Goal: Task Accomplishment & Management: Complete application form

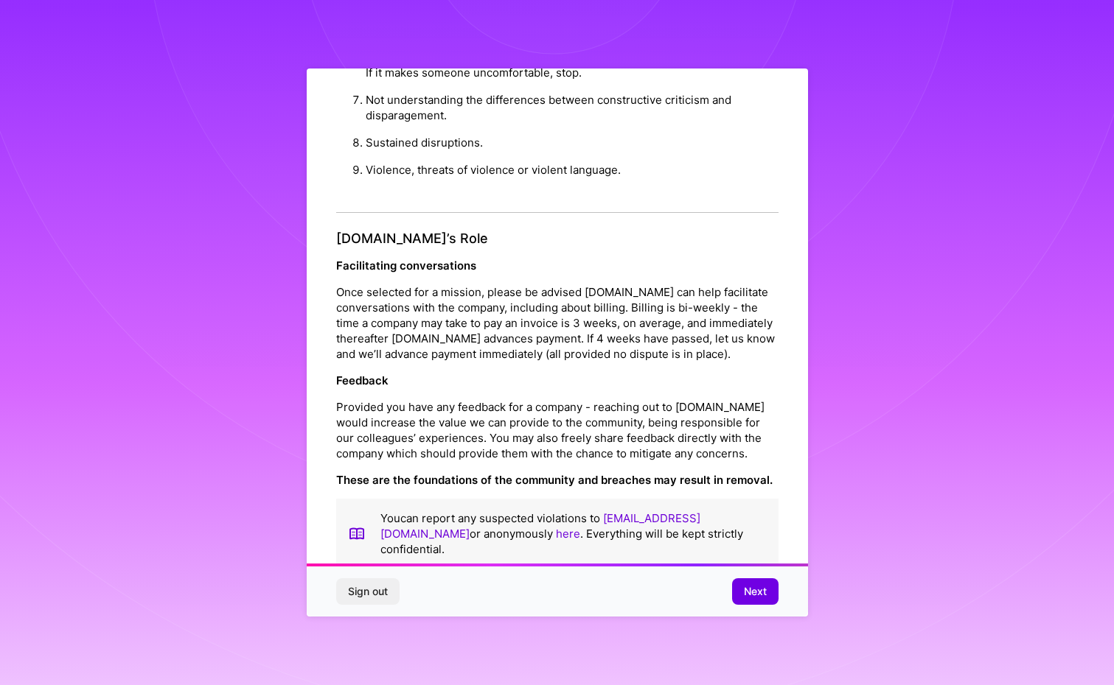
scroll to position [1473, 0]
click at [757, 588] on span "Next" at bounding box center [755, 591] width 23 height 15
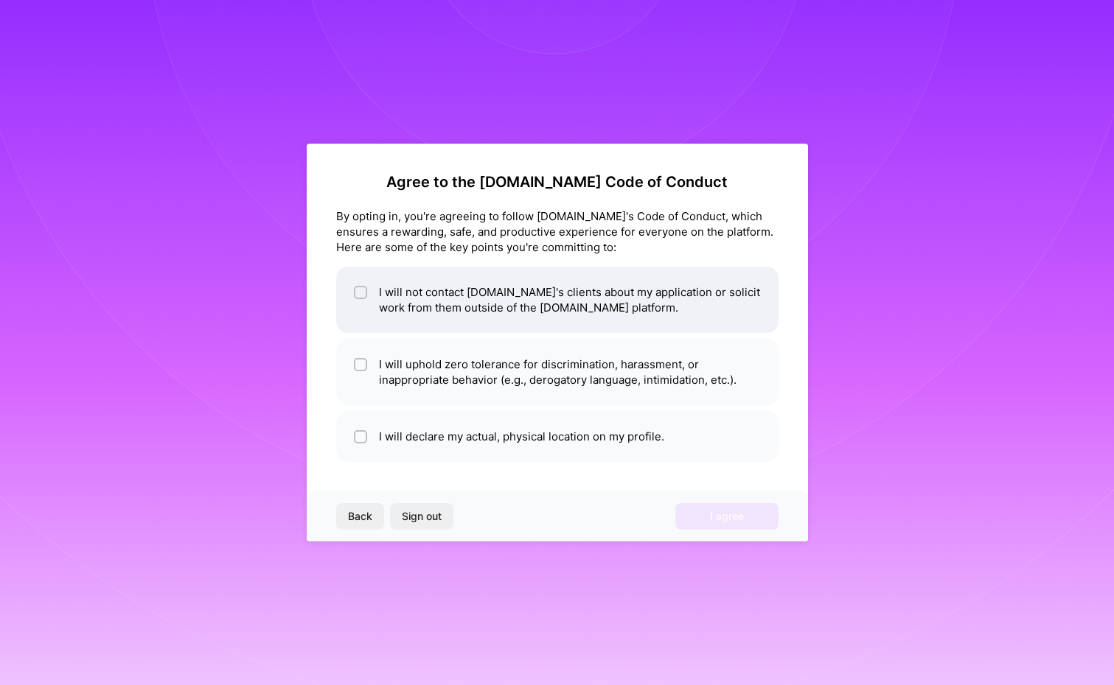
click at [361, 288] on input "checkbox" at bounding box center [362, 293] width 10 height 10
checkbox input "true"
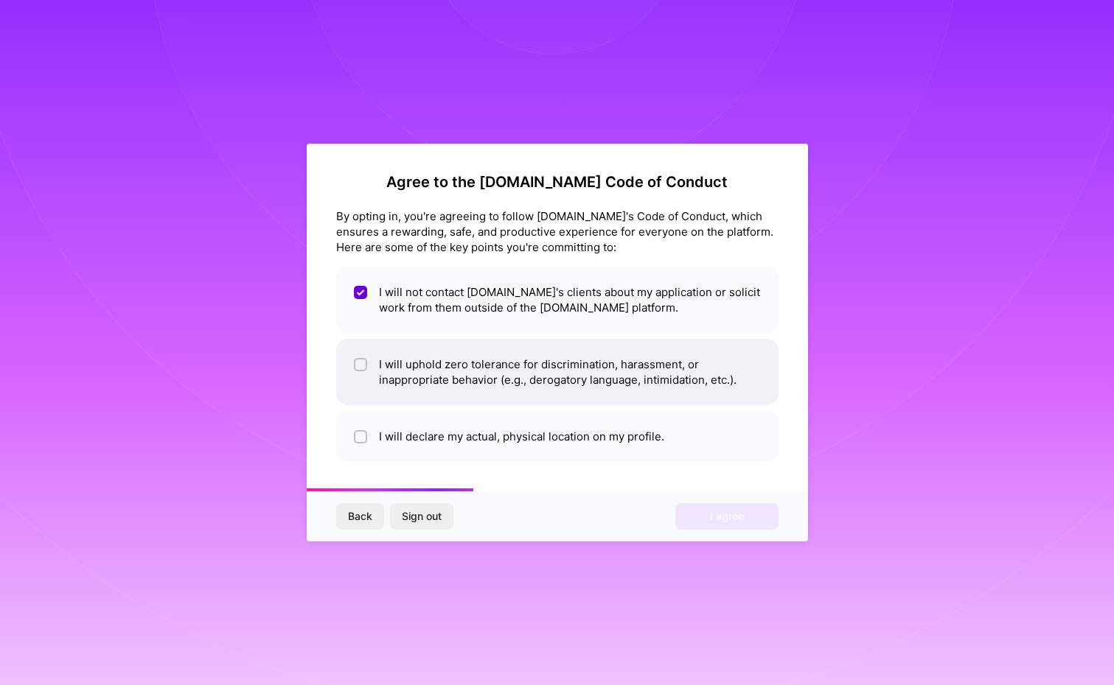
click at [358, 366] on input "checkbox" at bounding box center [362, 365] width 10 height 10
checkbox input "true"
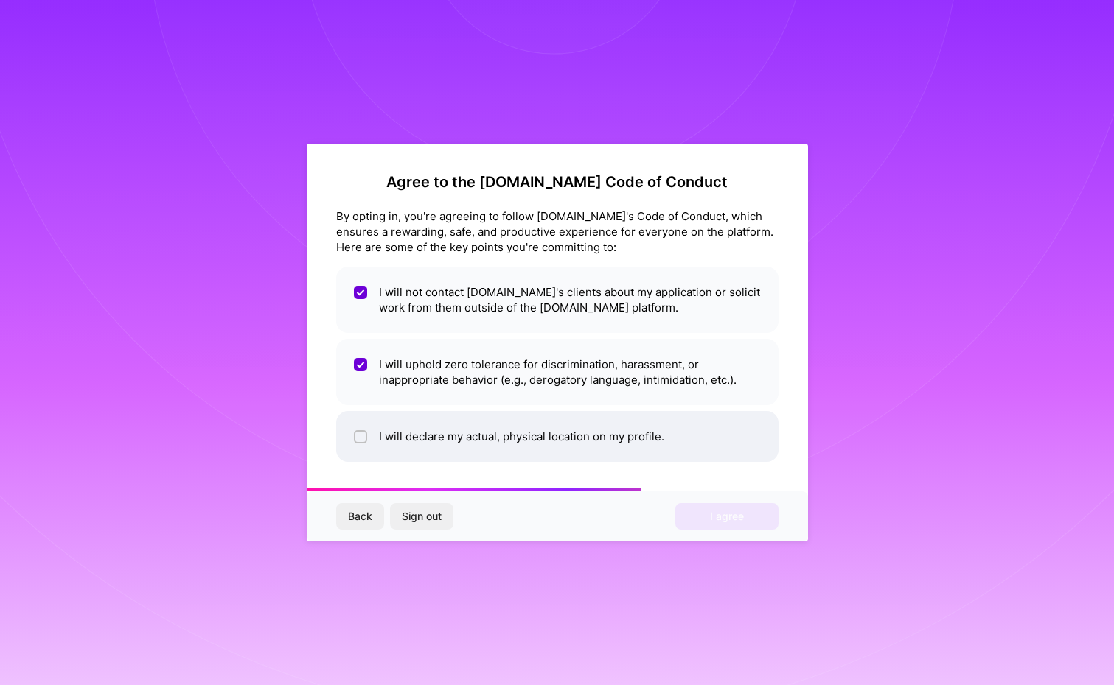
click at [360, 439] on input "checkbox" at bounding box center [362, 438] width 10 height 10
checkbox input "true"
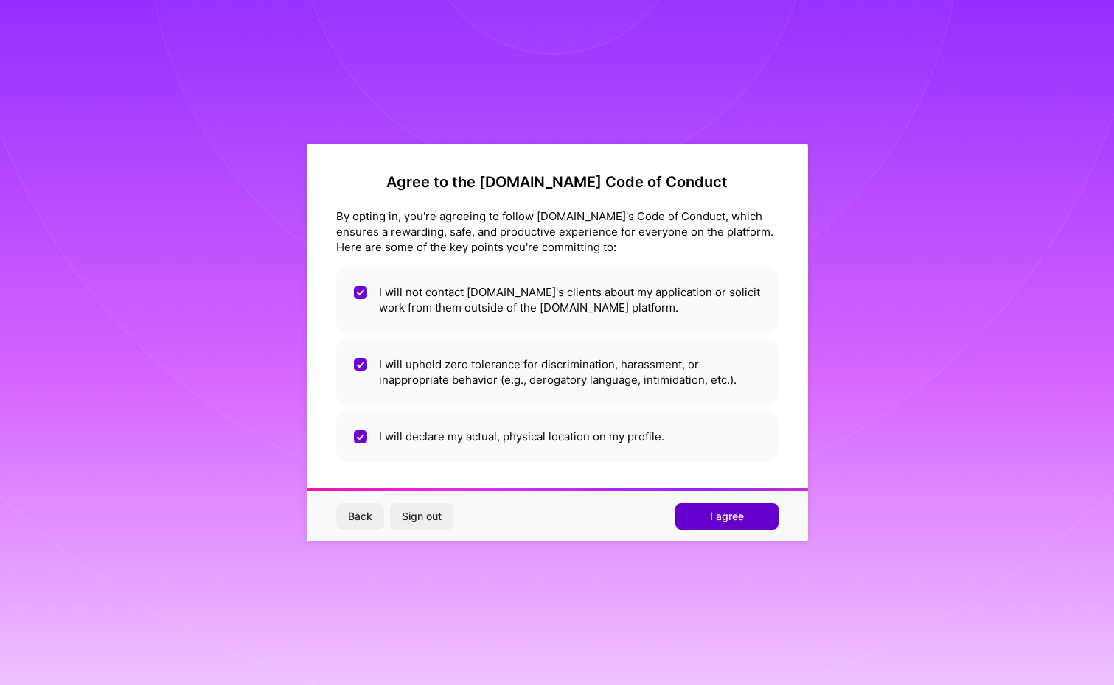
click at [691, 521] on button "I agree" at bounding box center [726, 516] width 103 height 27
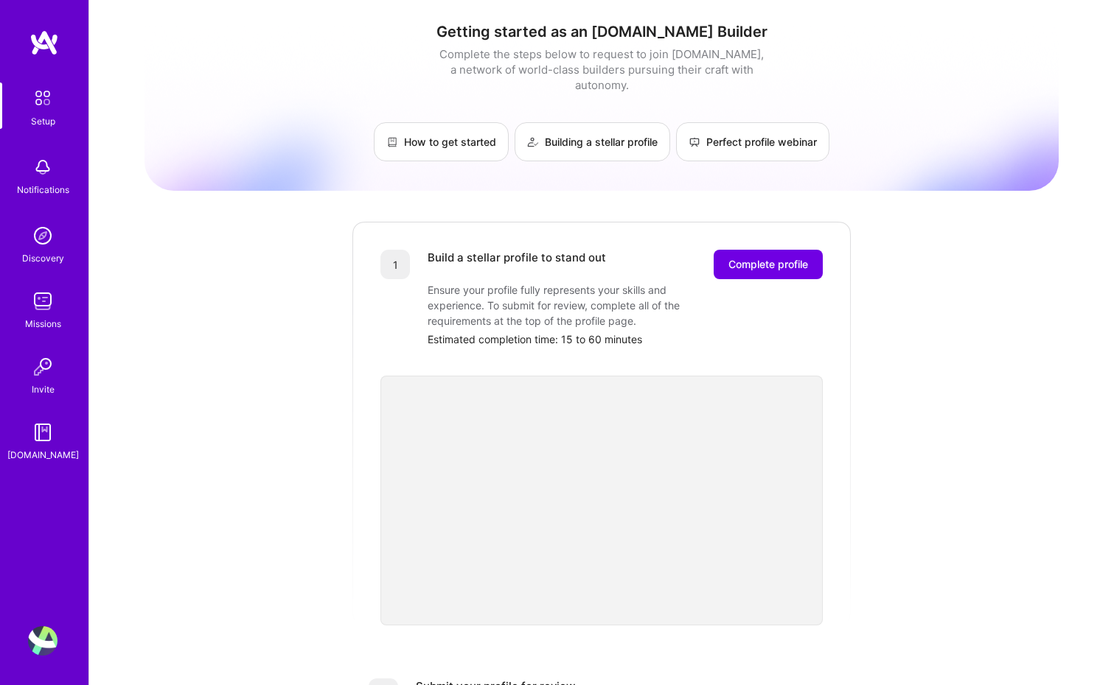
click at [894, 424] on div "Getting started as an A.Team Builder Complete the steps below to request to joi…" at bounding box center [601, 575] width 914 height 1129
click at [774, 257] on span "Complete profile" at bounding box center [768, 264] width 80 height 15
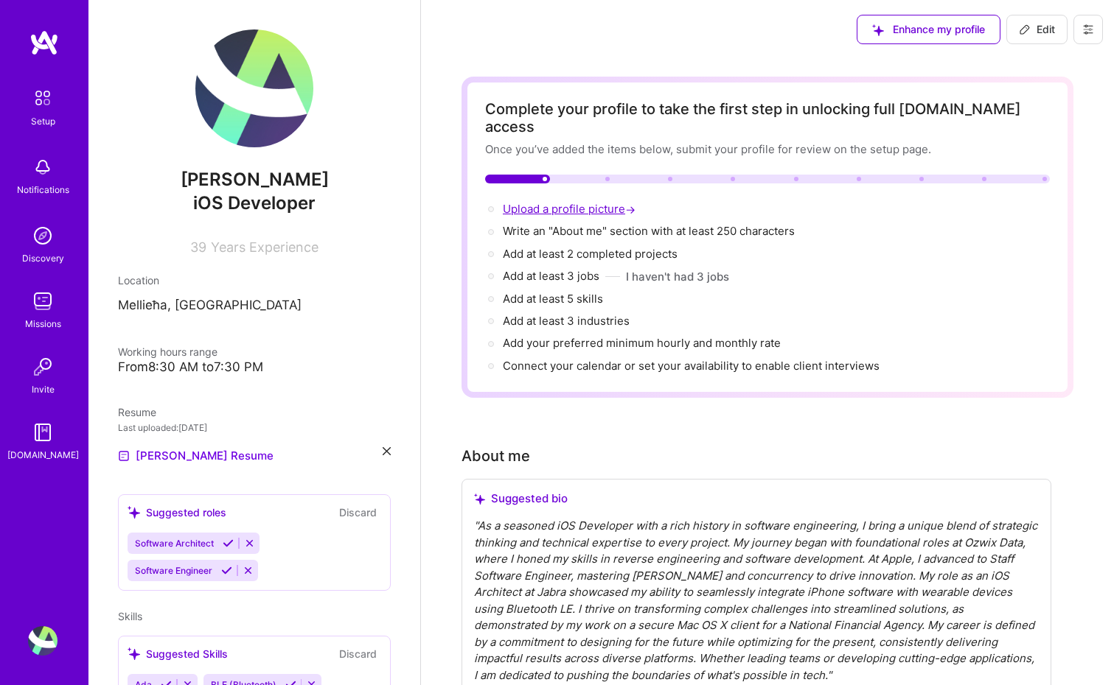
click at [517, 202] on span "Upload a profile picture →" at bounding box center [571, 209] width 136 height 14
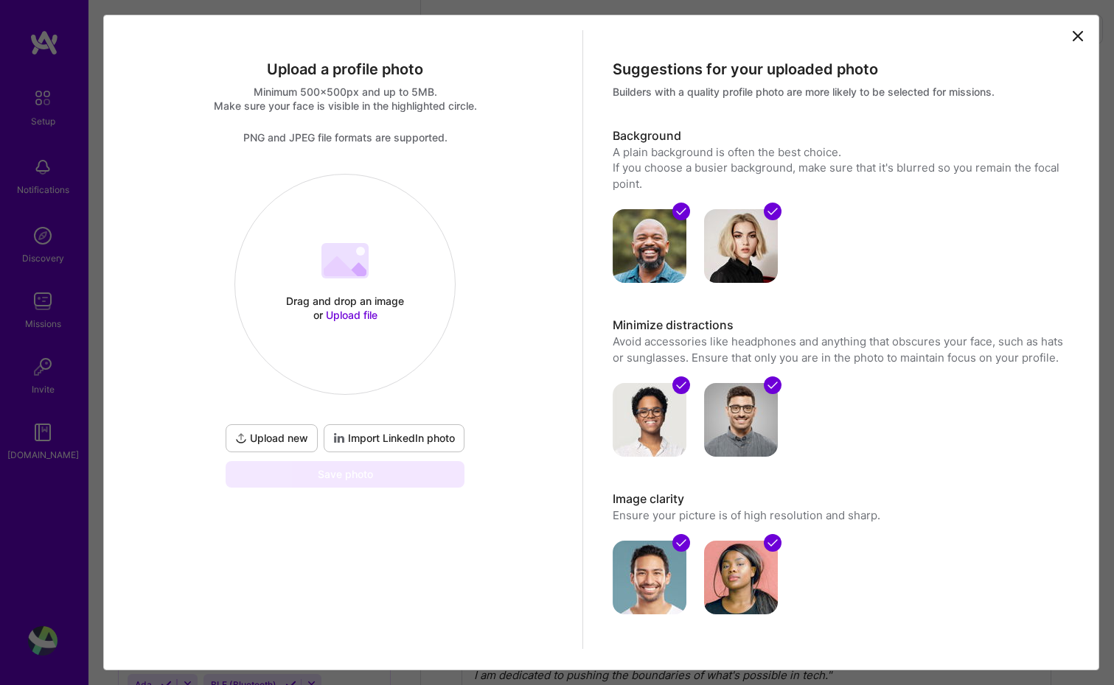
click at [345, 318] on span "Upload file" at bounding box center [352, 315] width 52 height 13
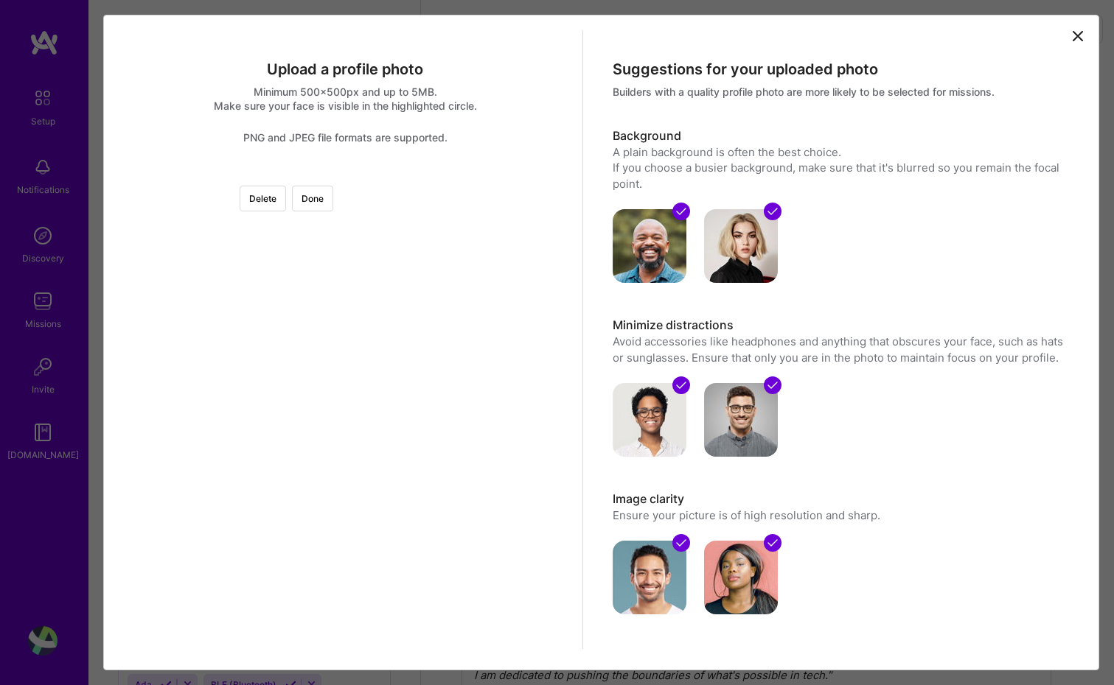
click at [378, 320] on div at bounding box center [501, 330] width 313 height 313
click at [333, 203] on button "Done" at bounding box center [312, 199] width 41 height 26
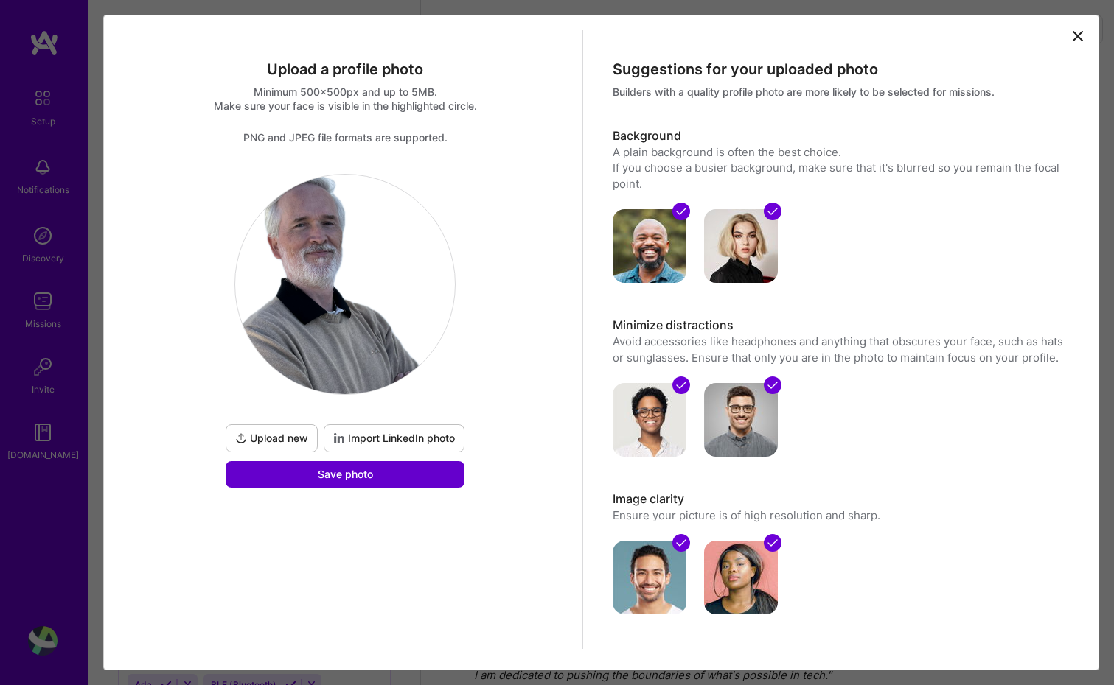
click at [418, 480] on button "Save photo" at bounding box center [345, 474] width 239 height 27
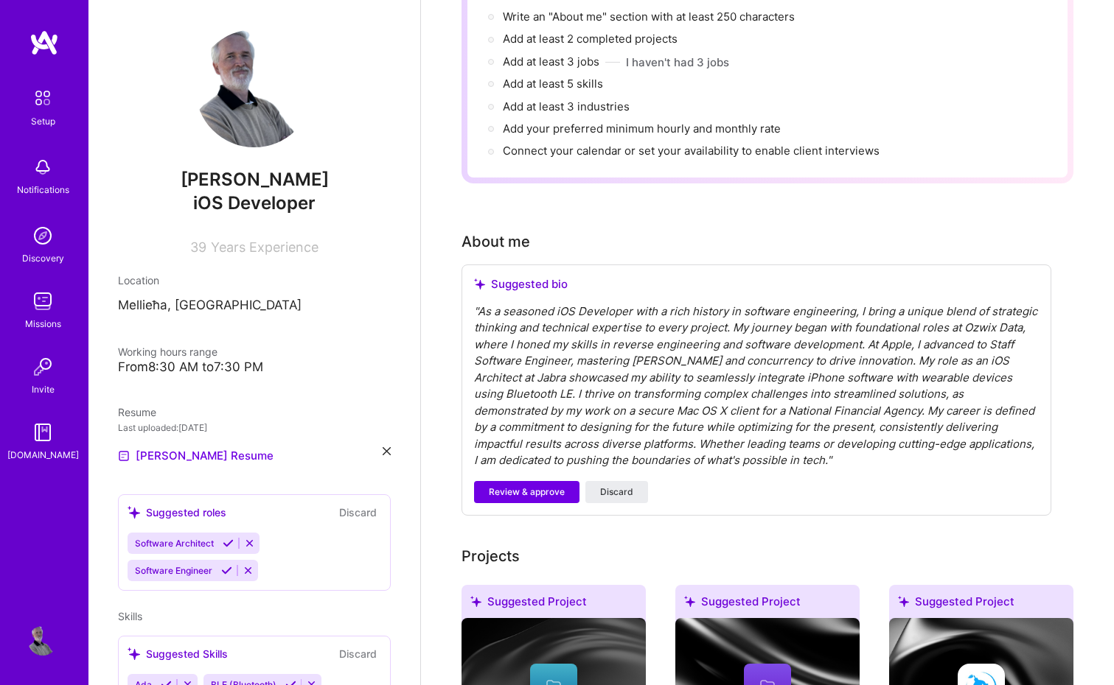
scroll to position [203, 0]
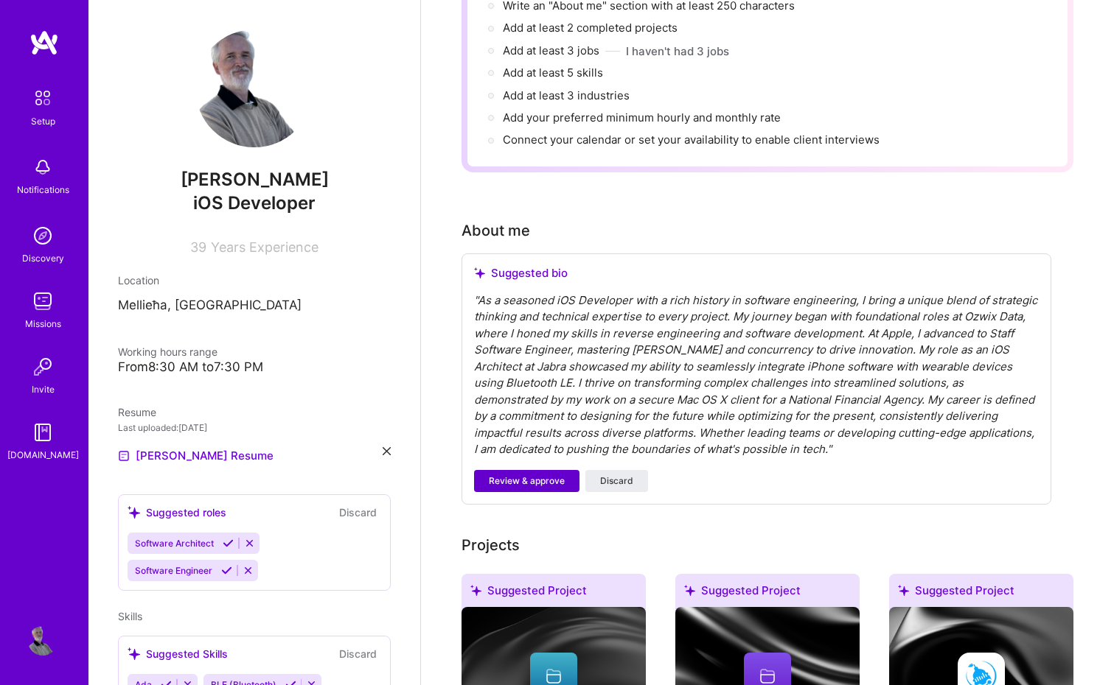
click at [528, 475] on span "Review & approve" at bounding box center [527, 481] width 76 height 13
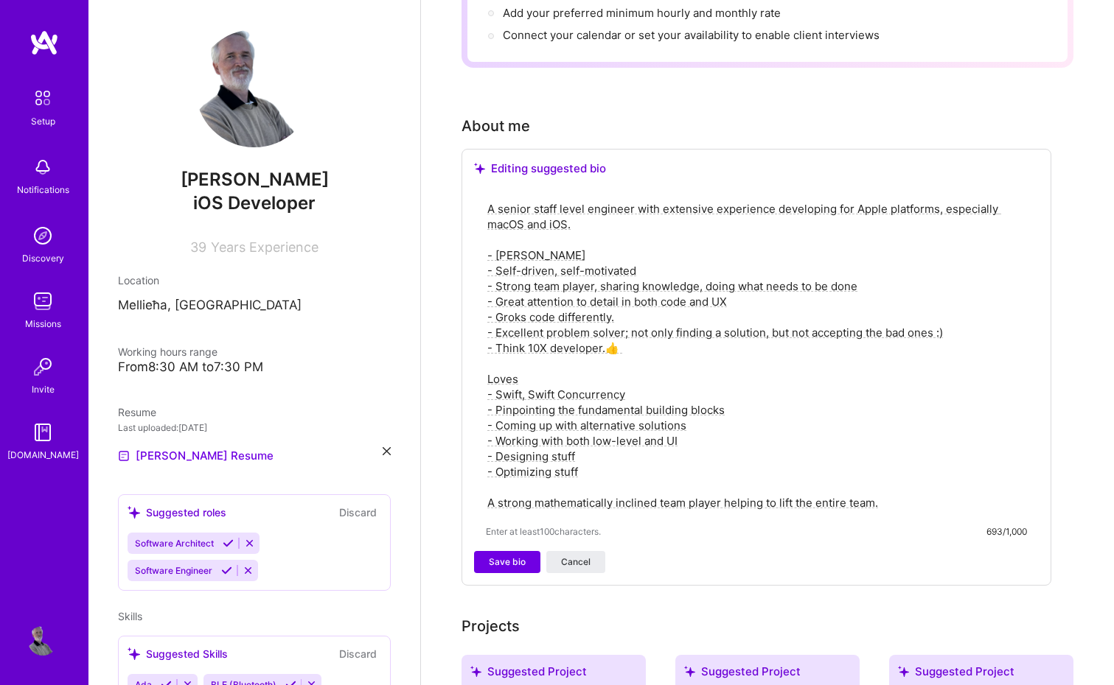
scroll to position [350, 0]
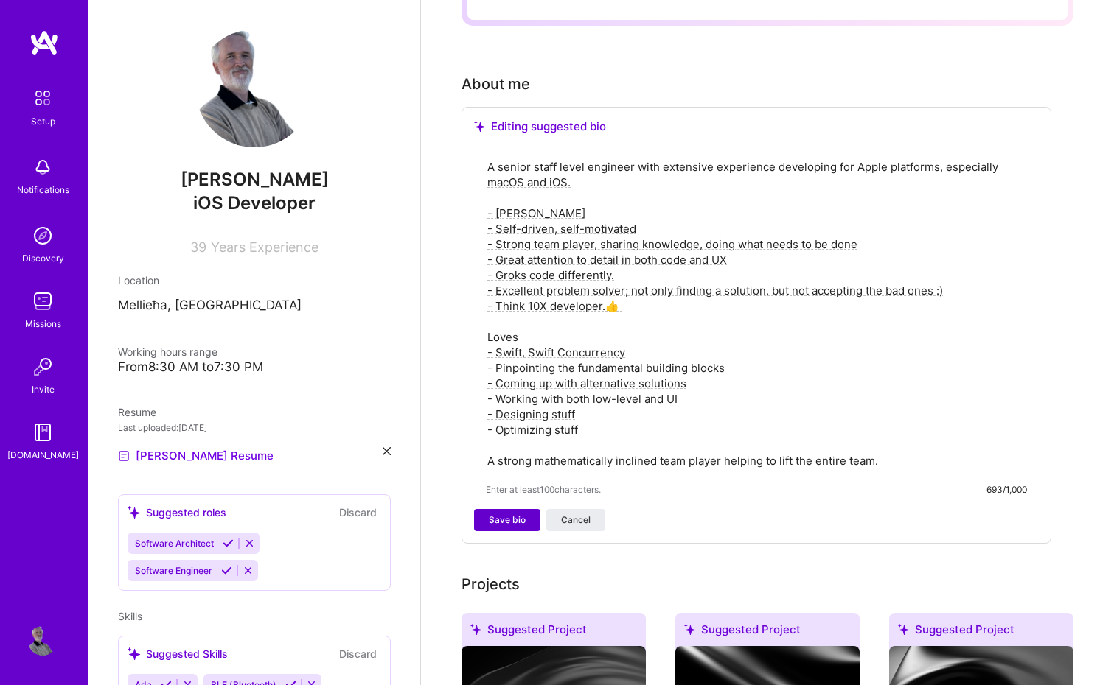
type textarea "A senior staff level engineer with extensive experience developing for Apple pl…"
click at [508, 514] on span "Save bio" at bounding box center [507, 520] width 37 height 13
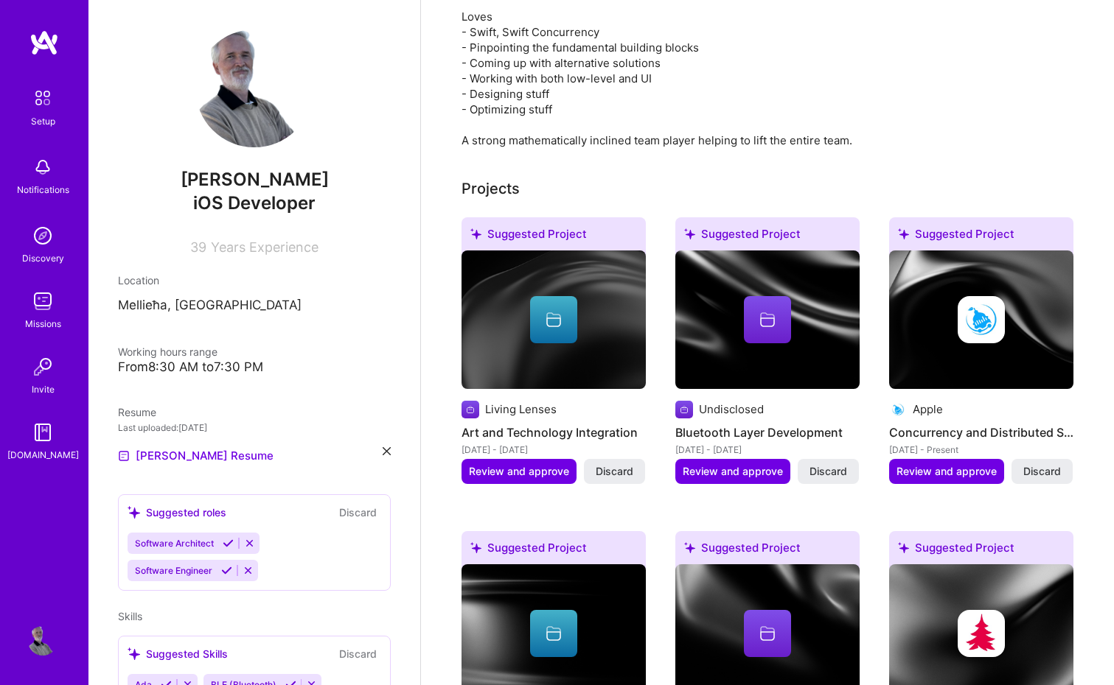
scroll to position [596, 0]
click at [519, 464] on span "Review and approve" at bounding box center [519, 471] width 100 height 15
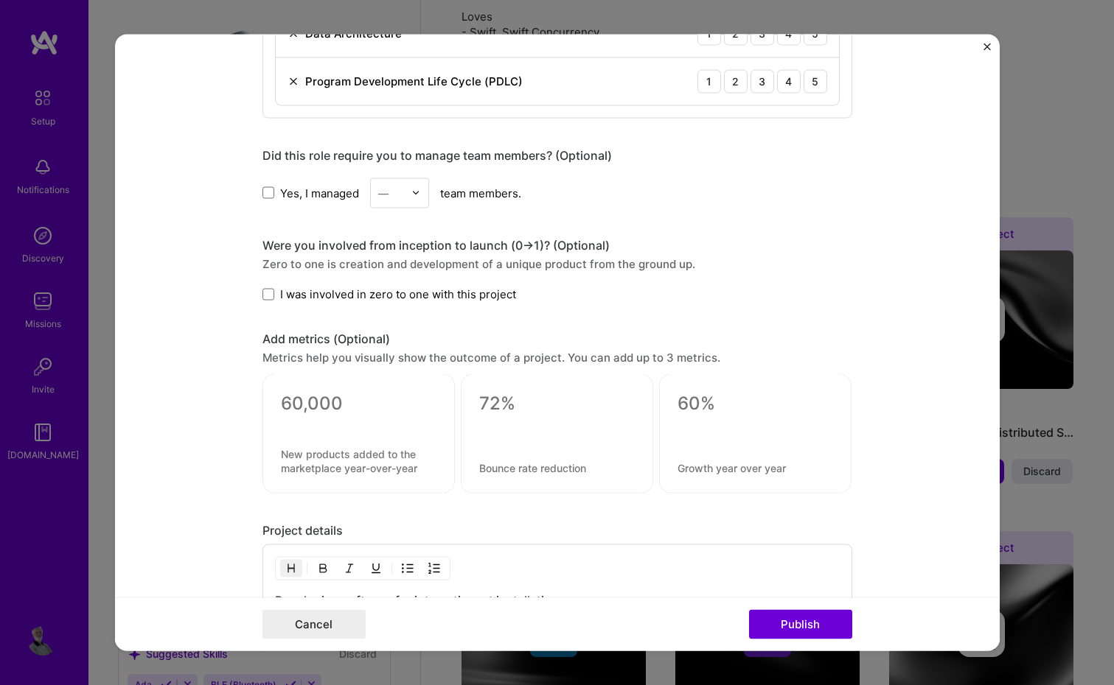
scroll to position [857, 0]
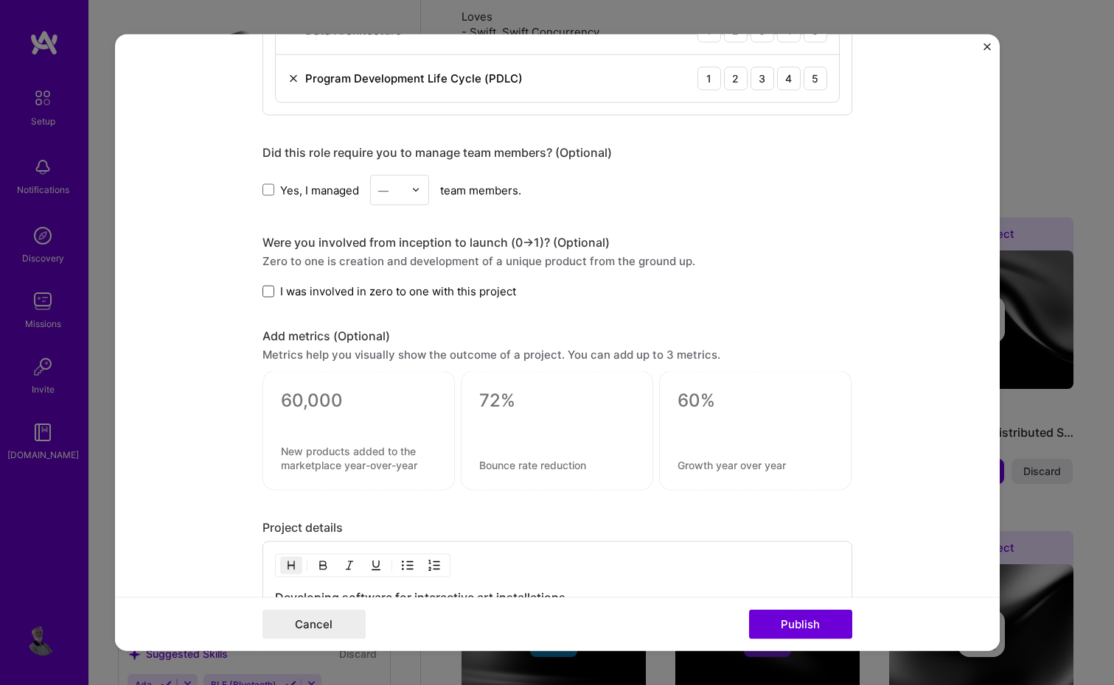
click at [266, 289] on span at bounding box center [268, 291] width 12 height 12
click at [0, 0] on input "I was involved in zero to one with this project" at bounding box center [0, 0] width 0 height 0
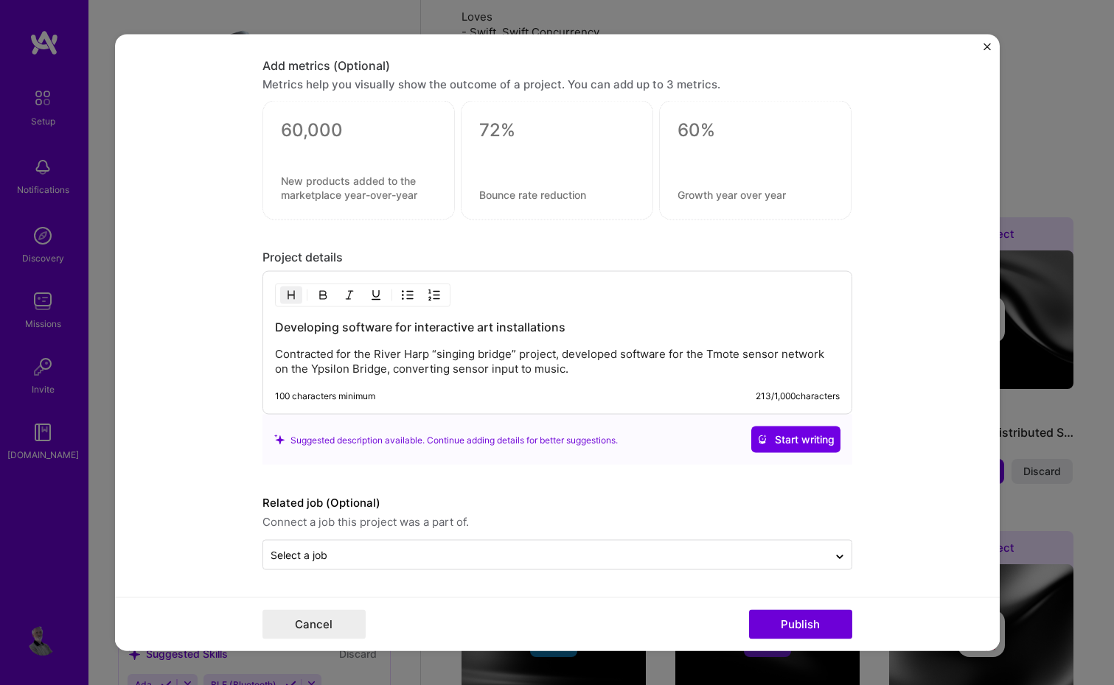
scroll to position [1128, 0]
click at [806, 627] on button "Publish" at bounding box center [800, 624] width 103 height 29
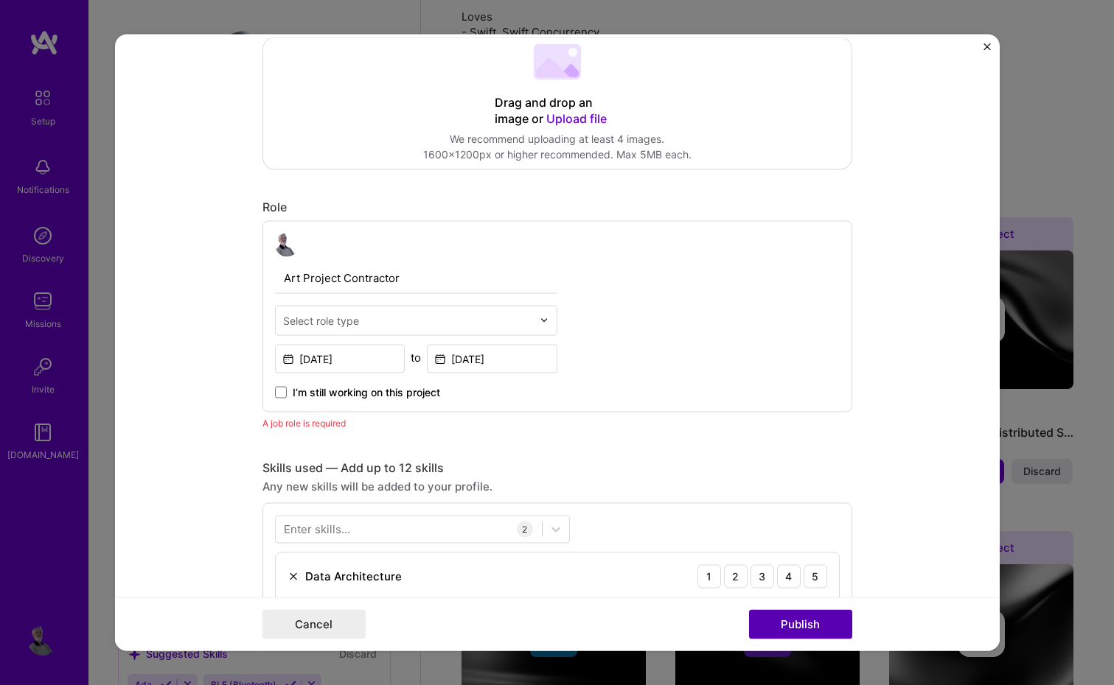
scroll to position [97, 0]
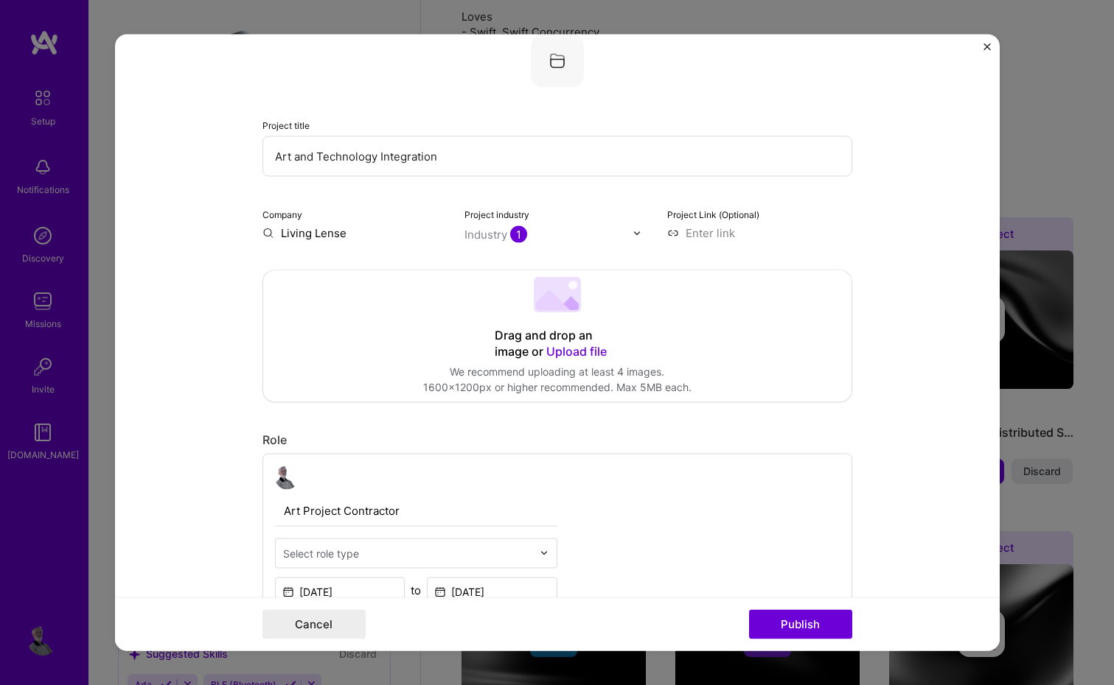
type input "Living Lenses"
click at [798, 628] on button "Publish" at bounding box center [800, 624] width 103 height 29
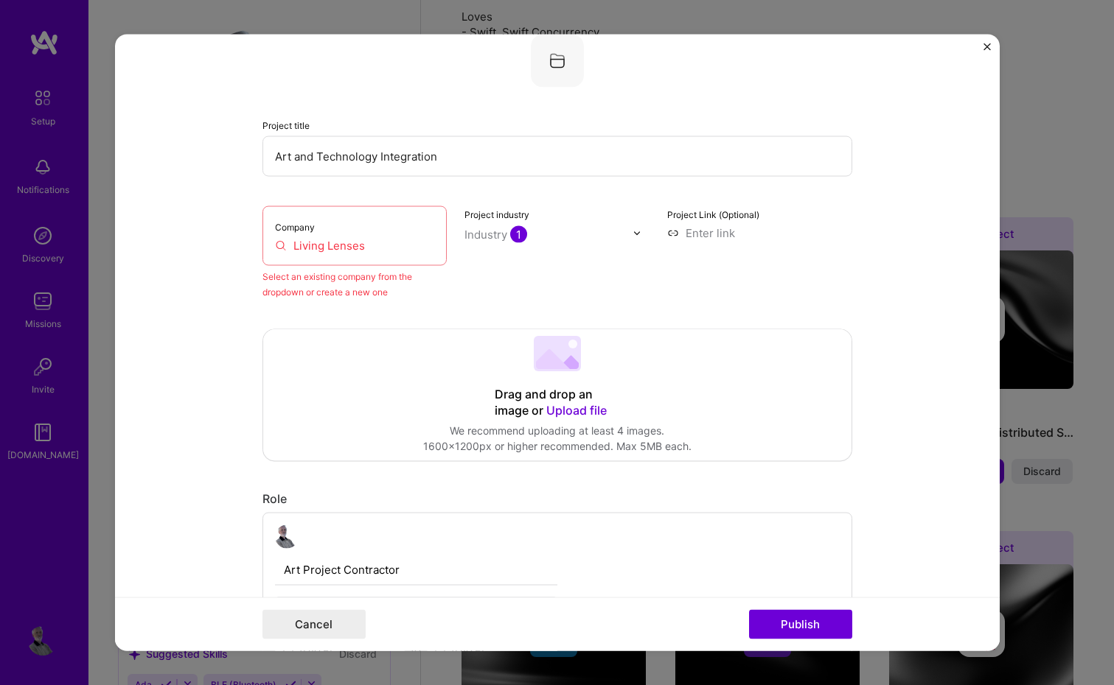
click at [400, 248] on input "Living Lenses" at bounding box center [355, 245] width 160 height 15
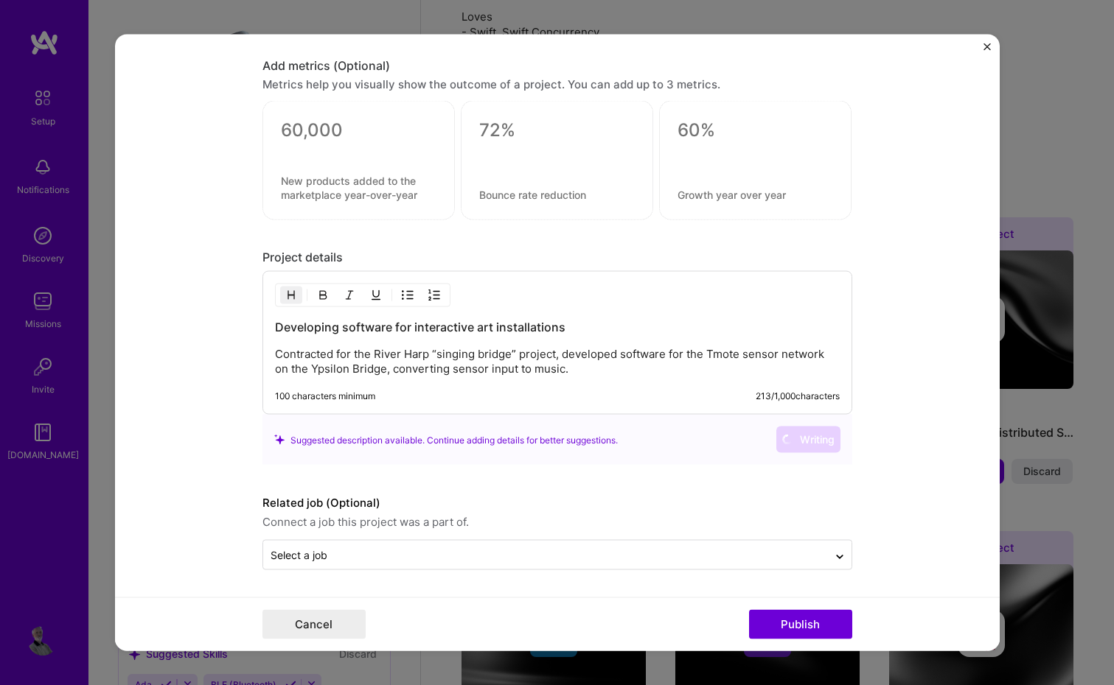
scroll to position [1224, 0]
click at [987, 52] on button "Close" at bounding box center [986, 50] width 7 height 15
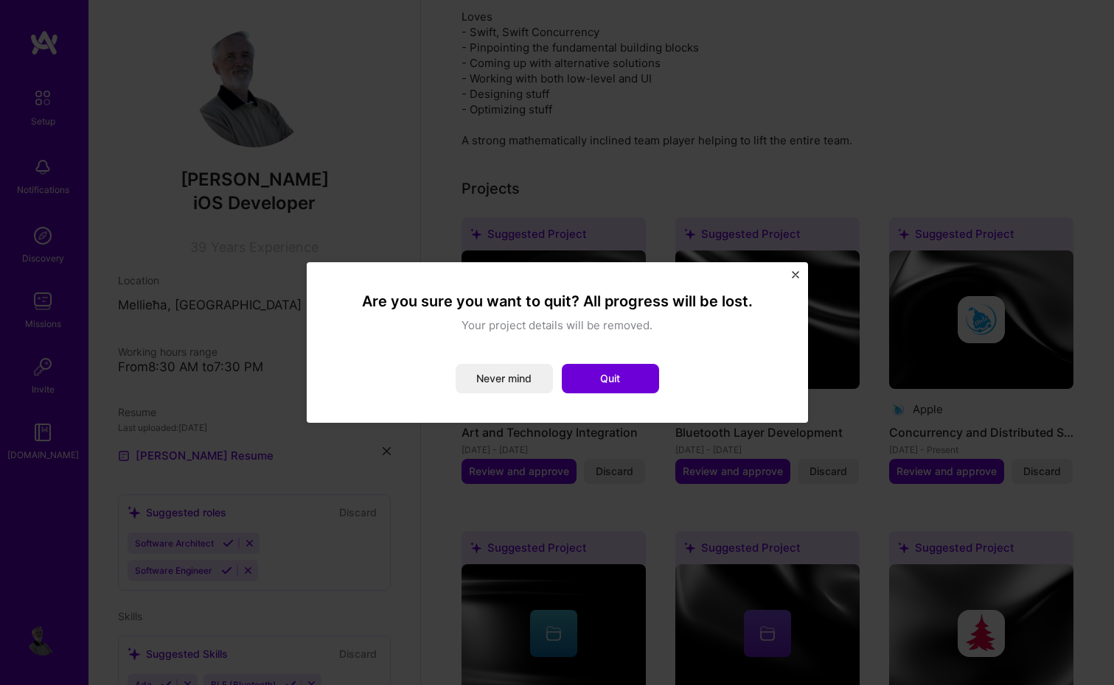
click at [790, 273] on div "Are you sure you want to quit? All progress will be lost. Your project details …" at bounding box center [557, 342] width 501 height 161
click at [793, 274] on img "Close" at bounding box center [795, 274] width 7 height 7
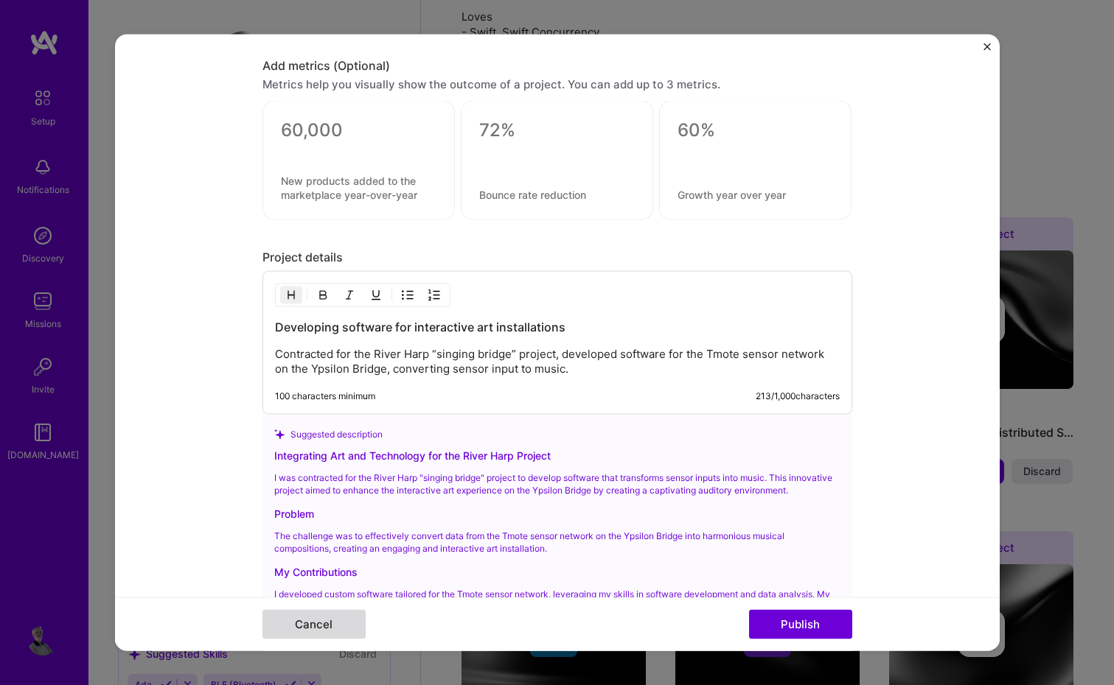
click at [295, 619] on button "Cancel" at bounding box center [313, 624] width 103 height 29
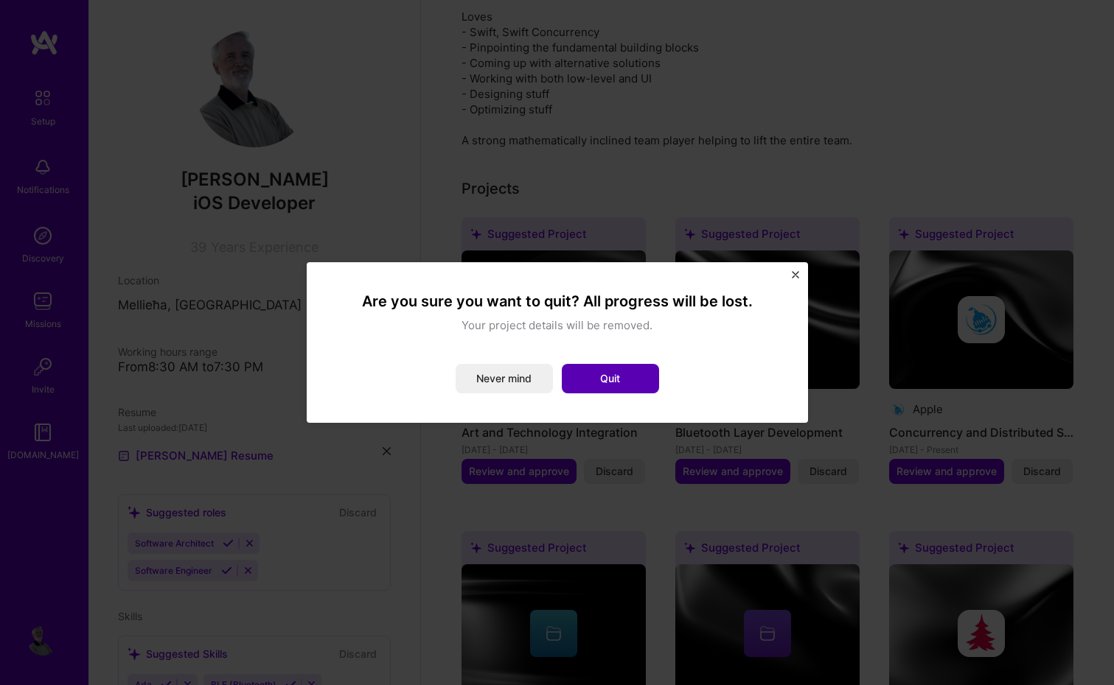
click at [582, 384] on button "Quit" at bounding box center [610, 378] width 97 height 29
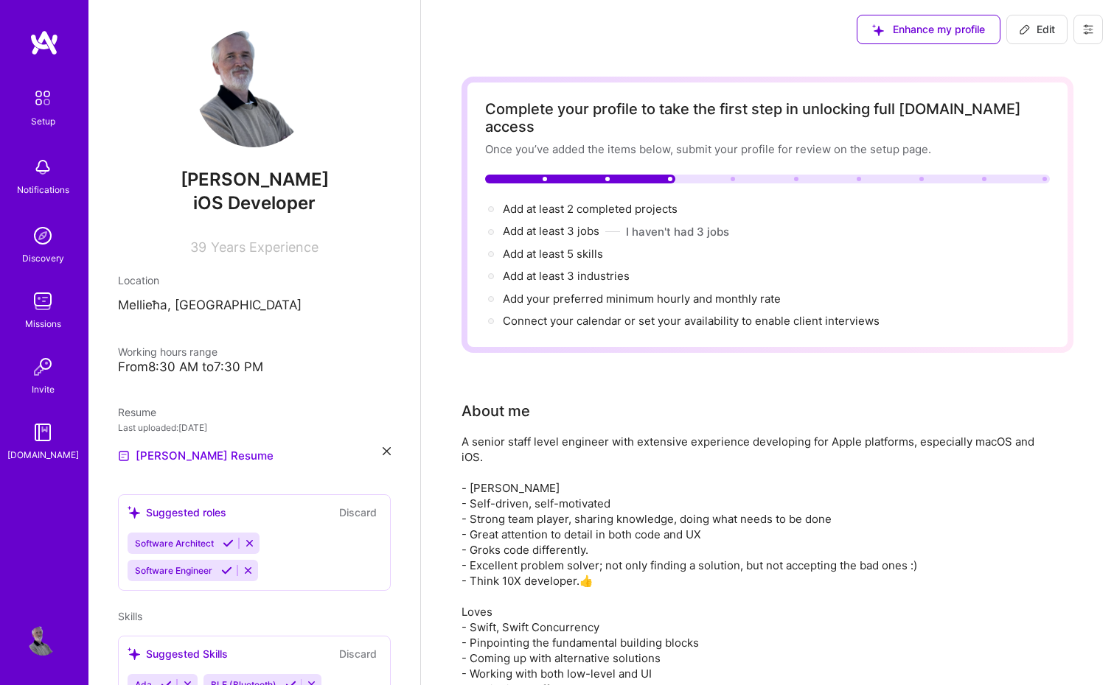
scroll to position [0, 0]
click at [699, 224] on button "I haven't had 3 jobs" at bounding box center [677, 231] width 103 height 15
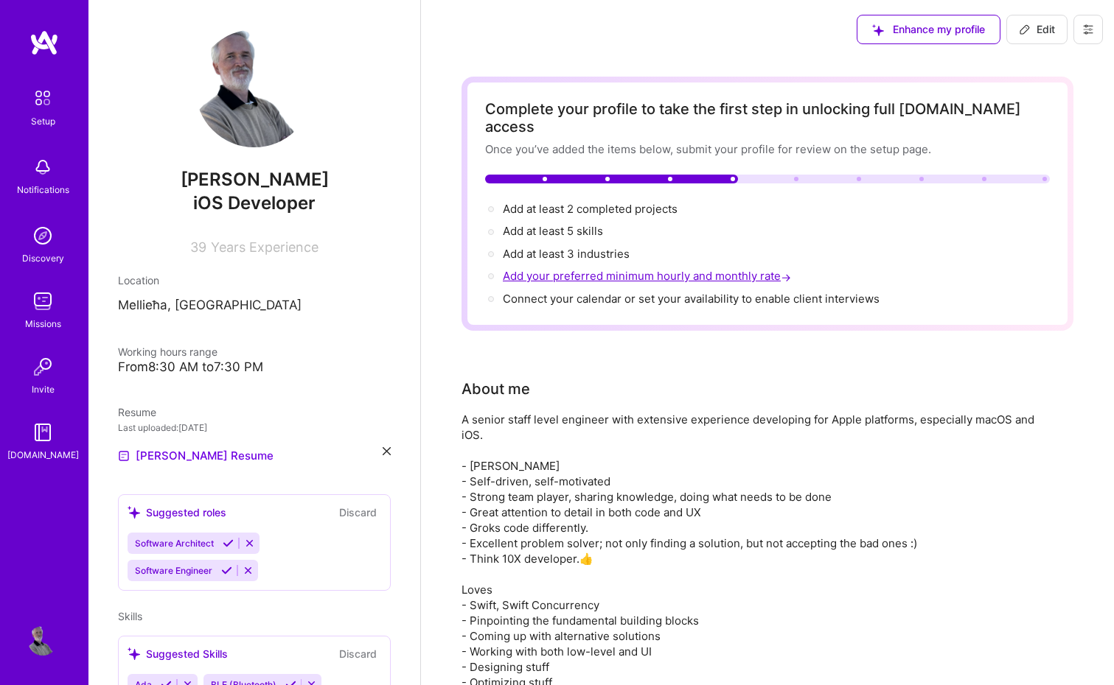
click at [671, 269] on span "Add your preferred minimum hourly and monthly rate →" at bounding box center [648, 276] width 291 height 14
select select "US"
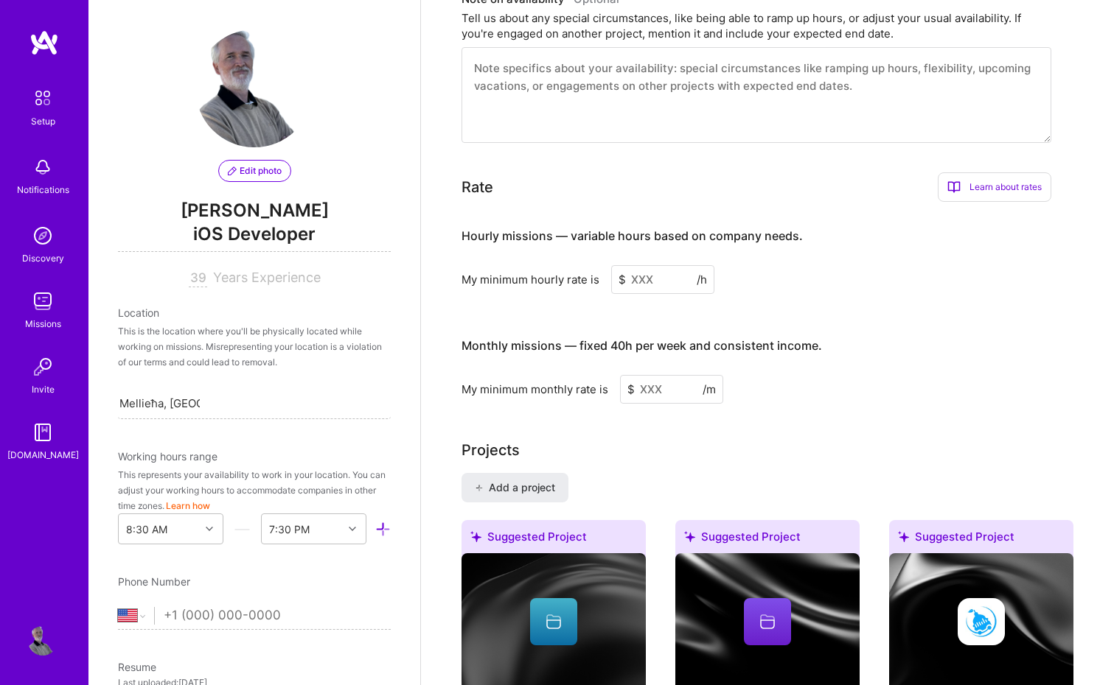
scroll to position [1137, 0]
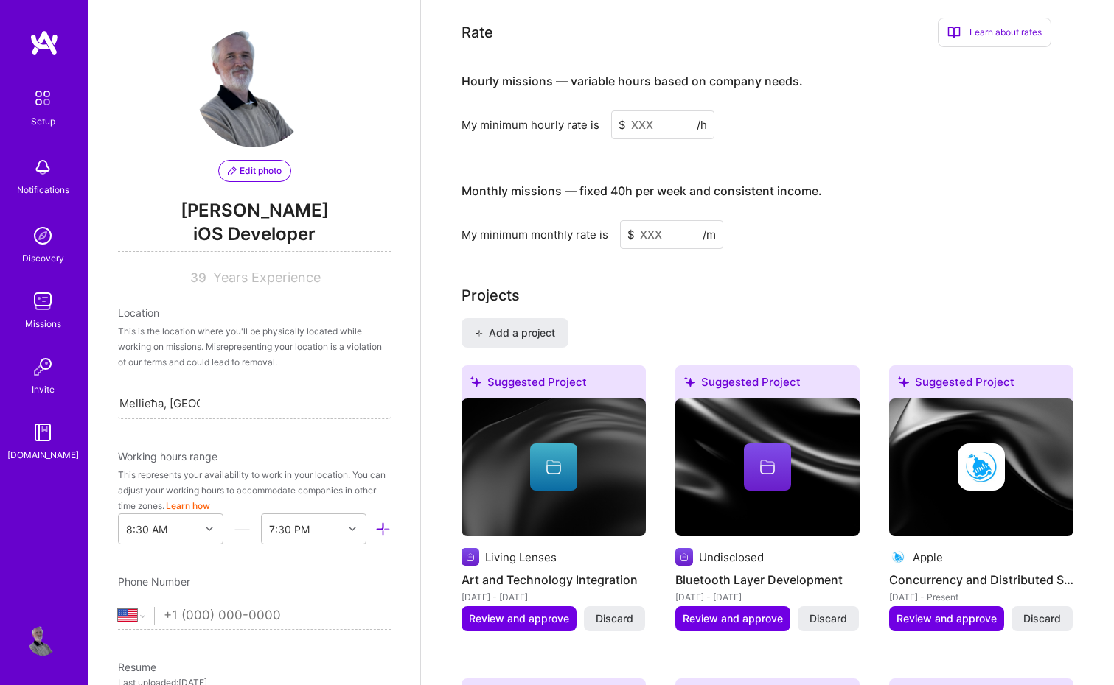
click at [657, 111] on input at bounding box center [662, 125] width 103 height 29
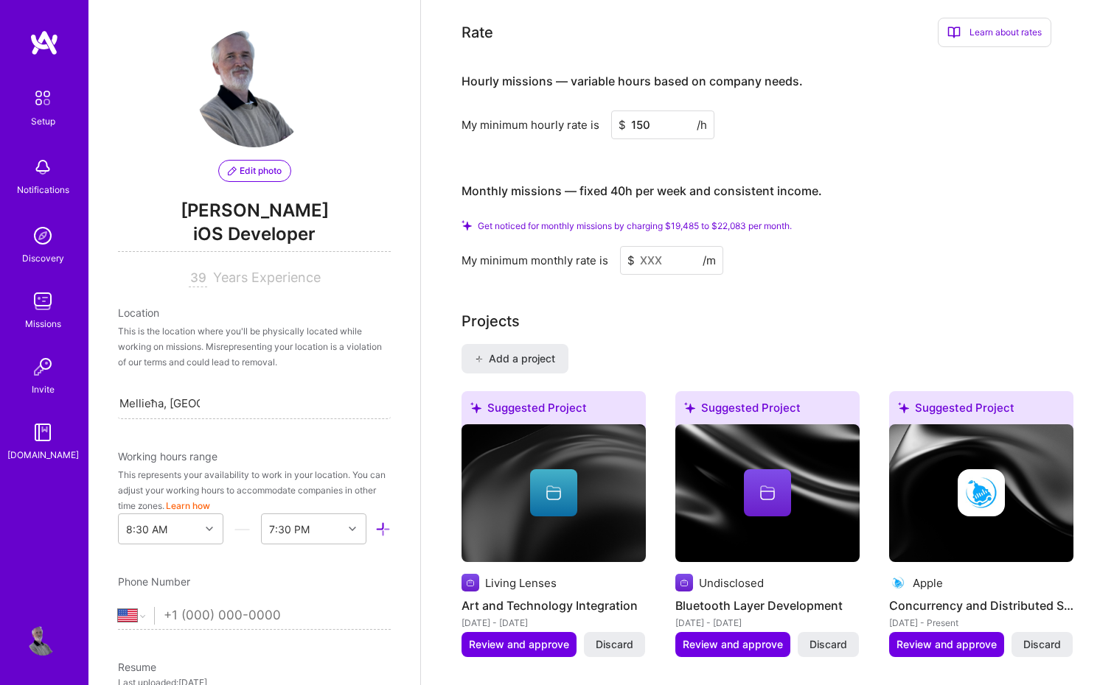
type input "150"
click at [739, 220] on span "Get noticed for monthly missions by charging $19,485 to $22,083 per month." at bounding box center [635, 225] width 314 height 11
copy span "22,083"
click at [668, 248] on input at bounding box center [671, 260] width 103 height 29
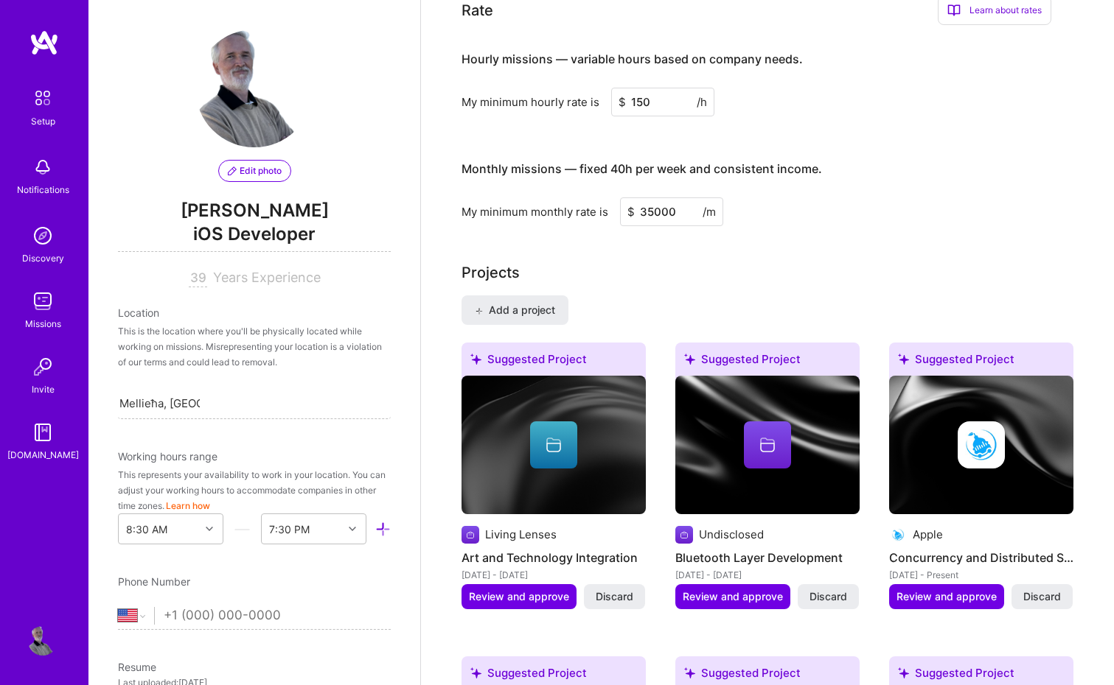
type input "35000"
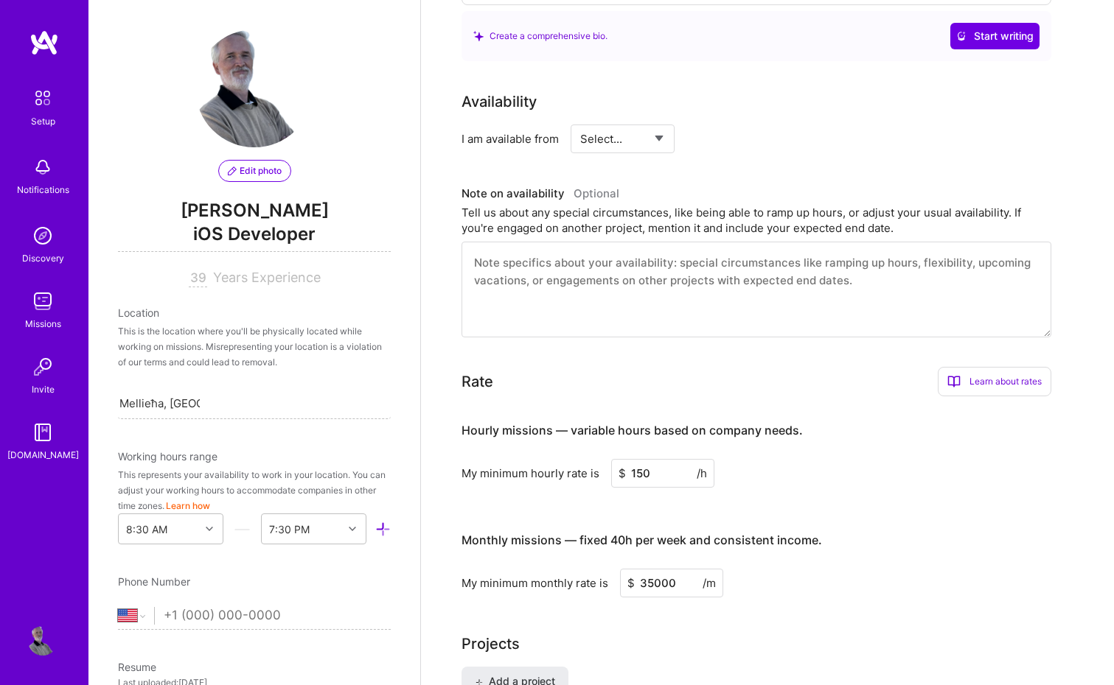
scroll to position [768, 0]
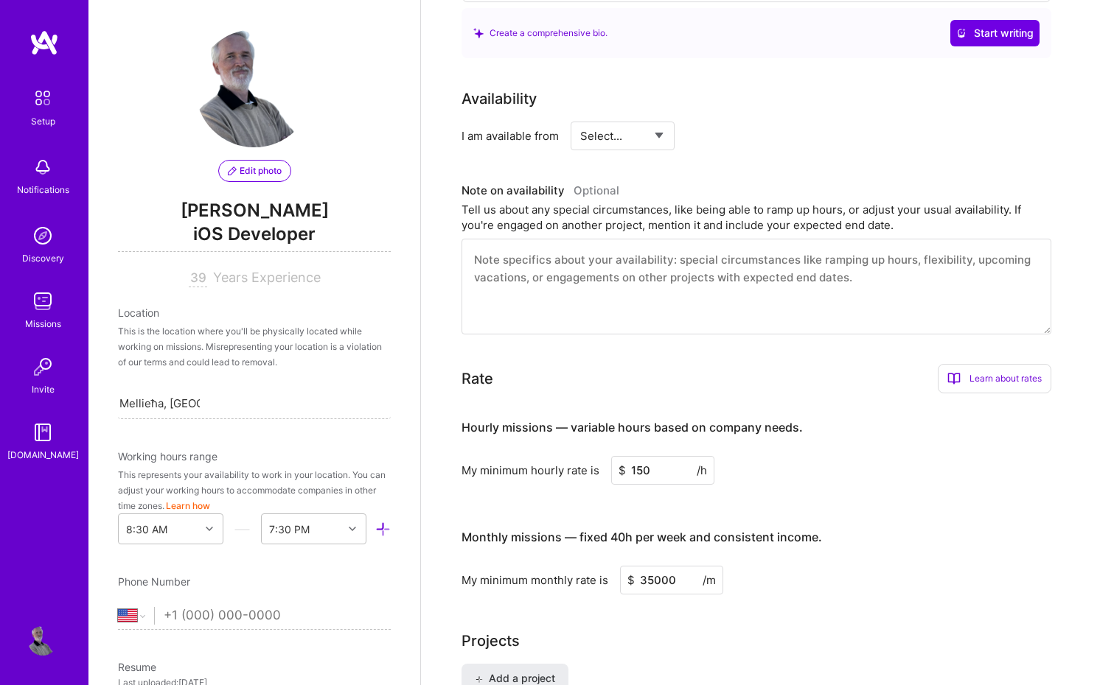
select select "Right Now"
click at [778, 128] on div "h/week" at bounding box center [774, 135] width 38 height 15
click at [727, 122] on input at bounding box center [757, 136] width 88 height 29
type input "15"
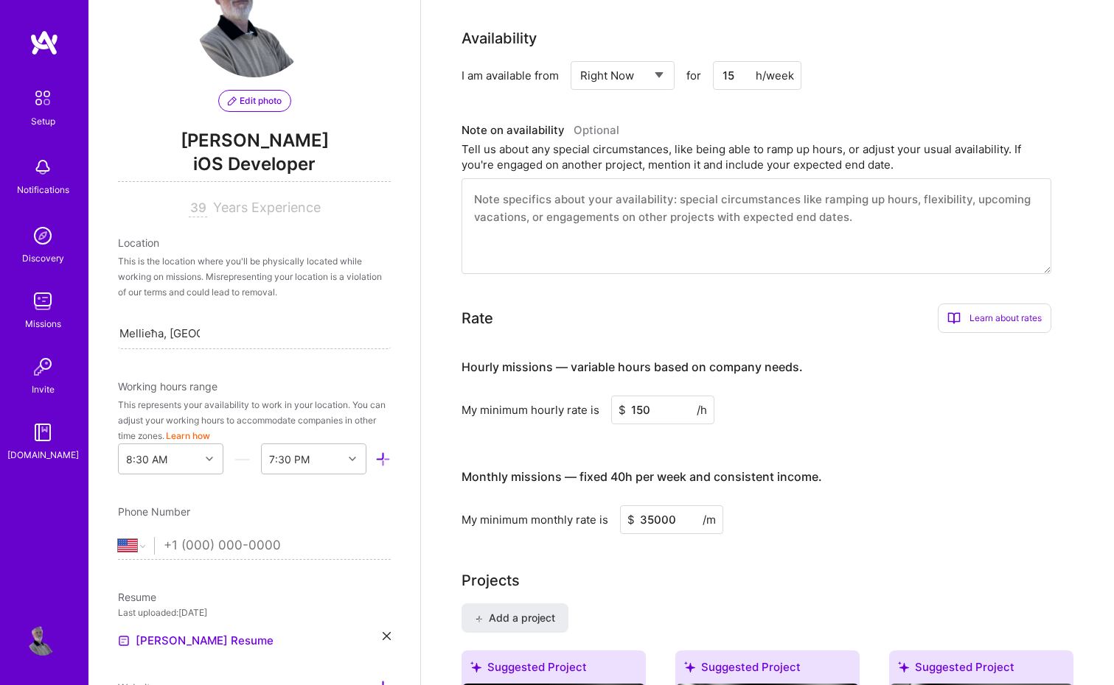
scroll to position [68, 0]
click at [208, 461] on div at bounding box center [211, 461] width 23 height 19
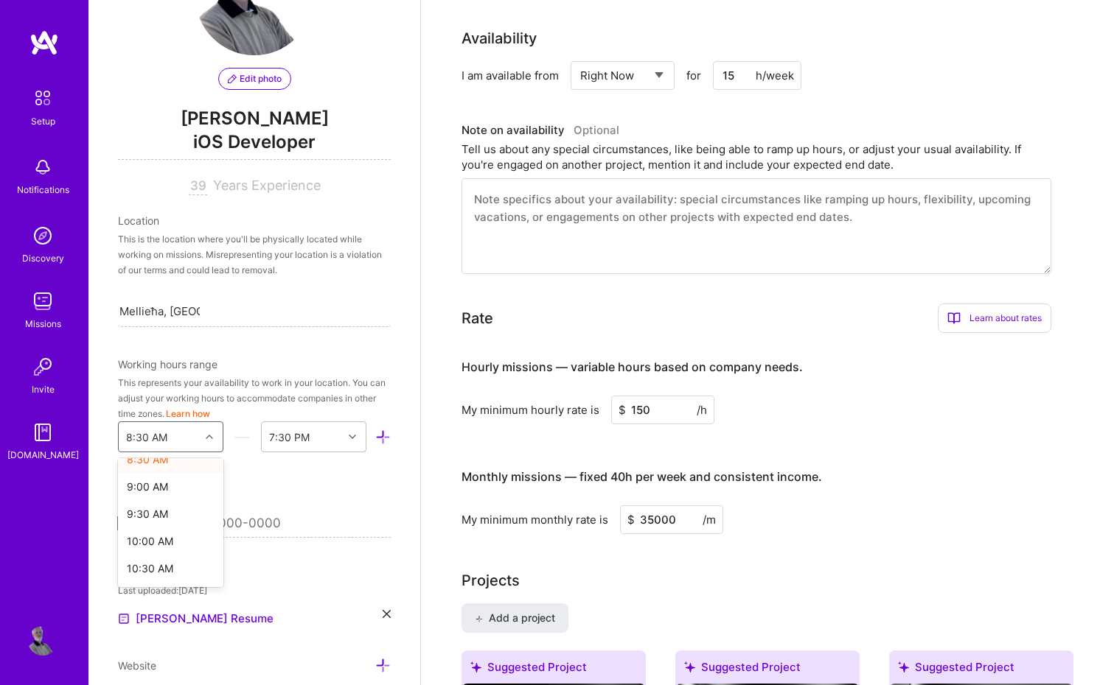
scroll to position [495, 0]
click at [174, 472] on div "9:00 AM" at bounding box center [170, 471] width 105 height 27
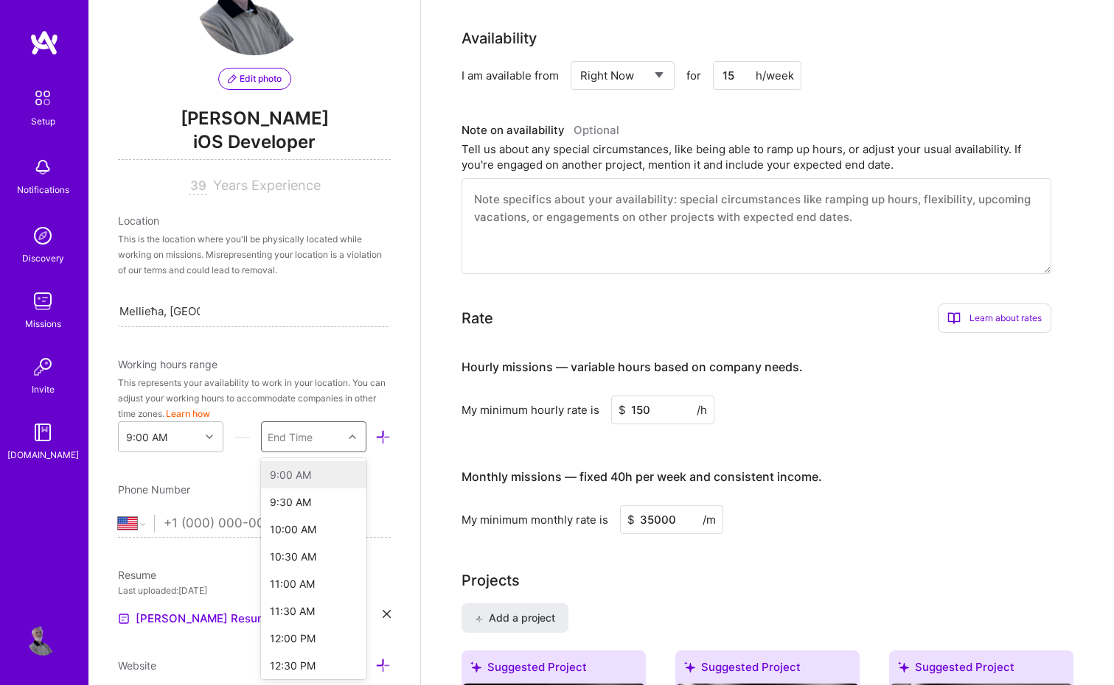
click at [310, 432] on div "End Time" at bounding box center [290, 437] width 45 height 15
click at [315, 604] on div "1:00 AM" at bounding box center [313, 607] width 105 height 27
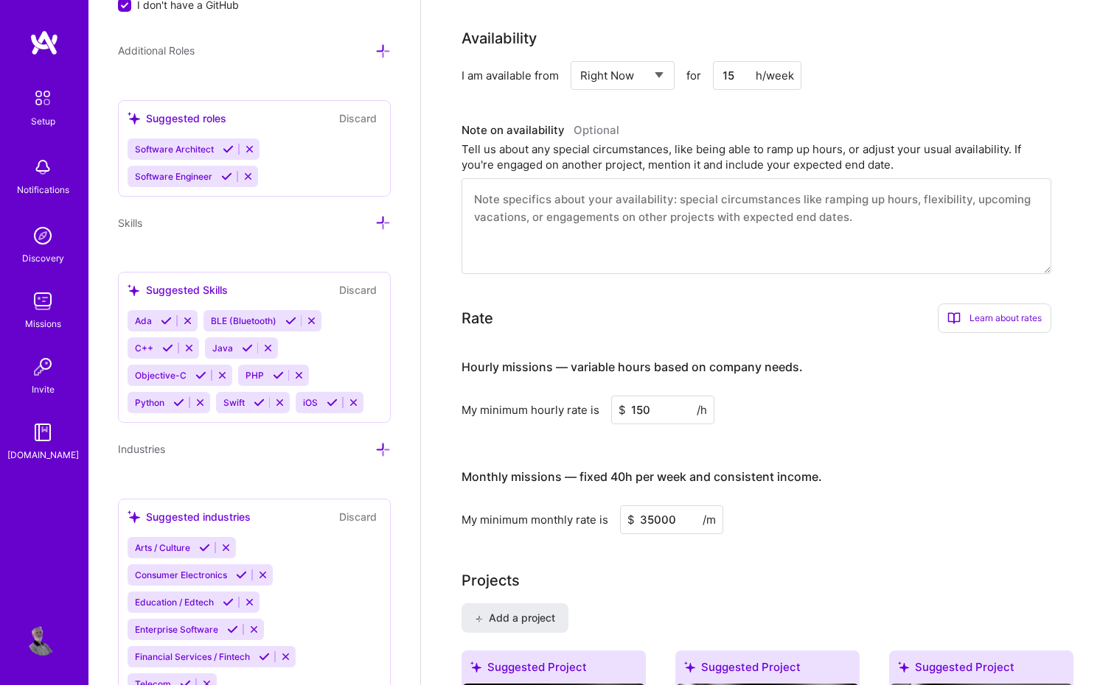
scroll to position [991, 0]
click at [384, 225] on icon at bounding box center [382, 221] width 15 height 15
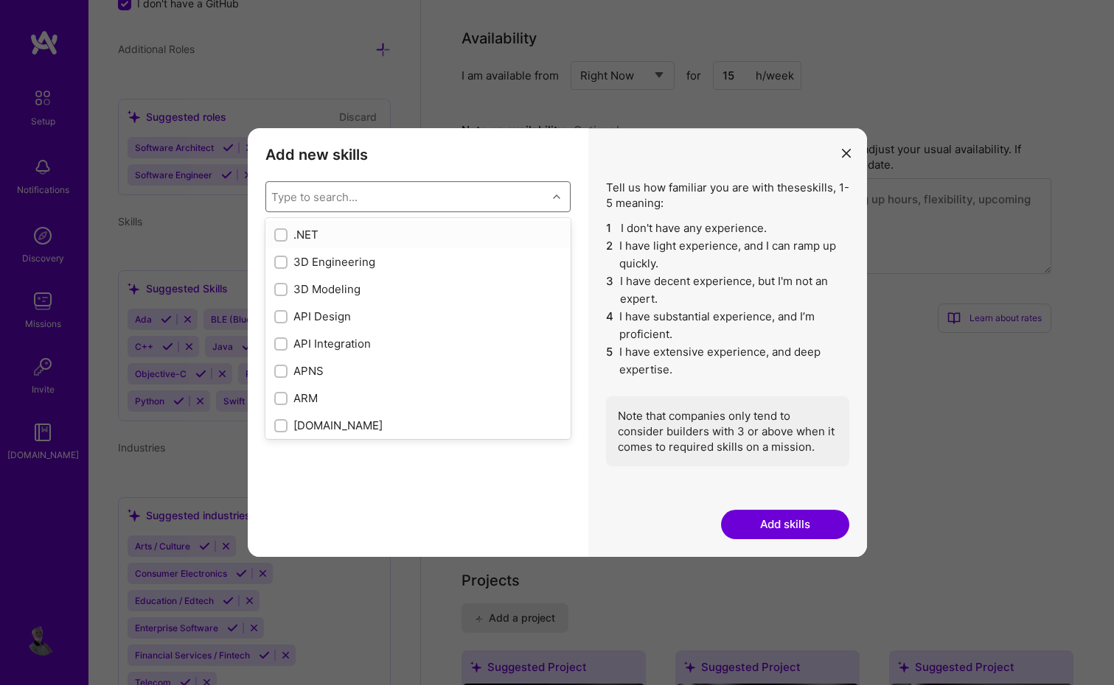
click at [385, 196] on div "Type to search..." at bounding box center [406, 196] width 281 height 29
type input "gen"
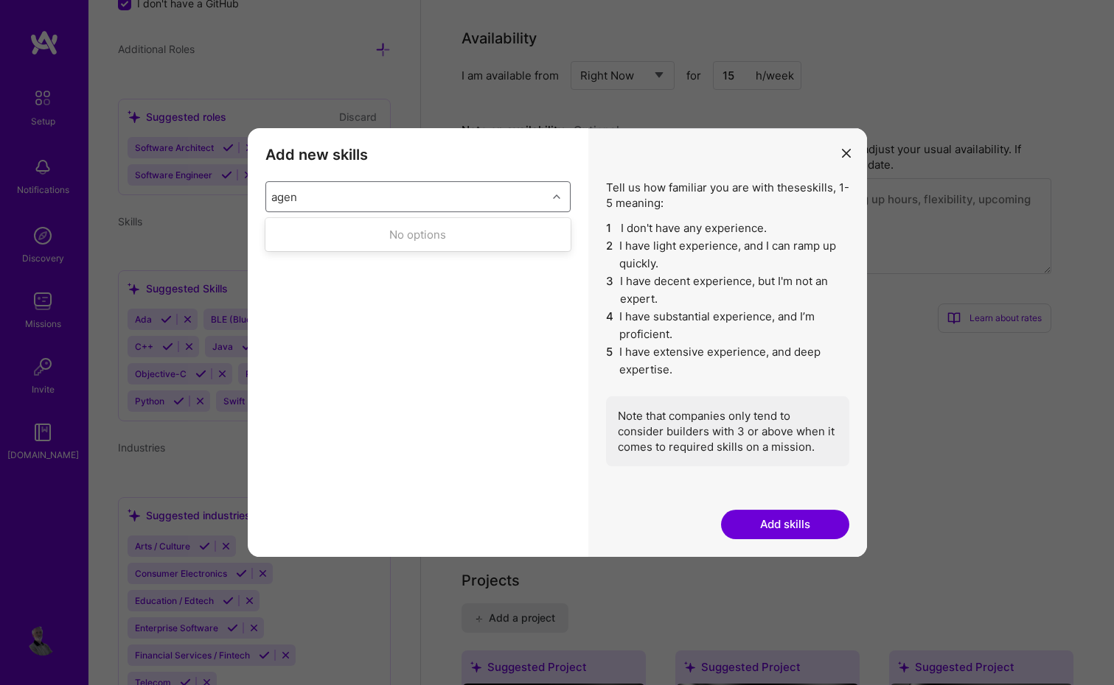
type input "agent"
type input "cod"
click at [844, 153] on icon "modal" at bounding box center [846, 153] width 9 height 9
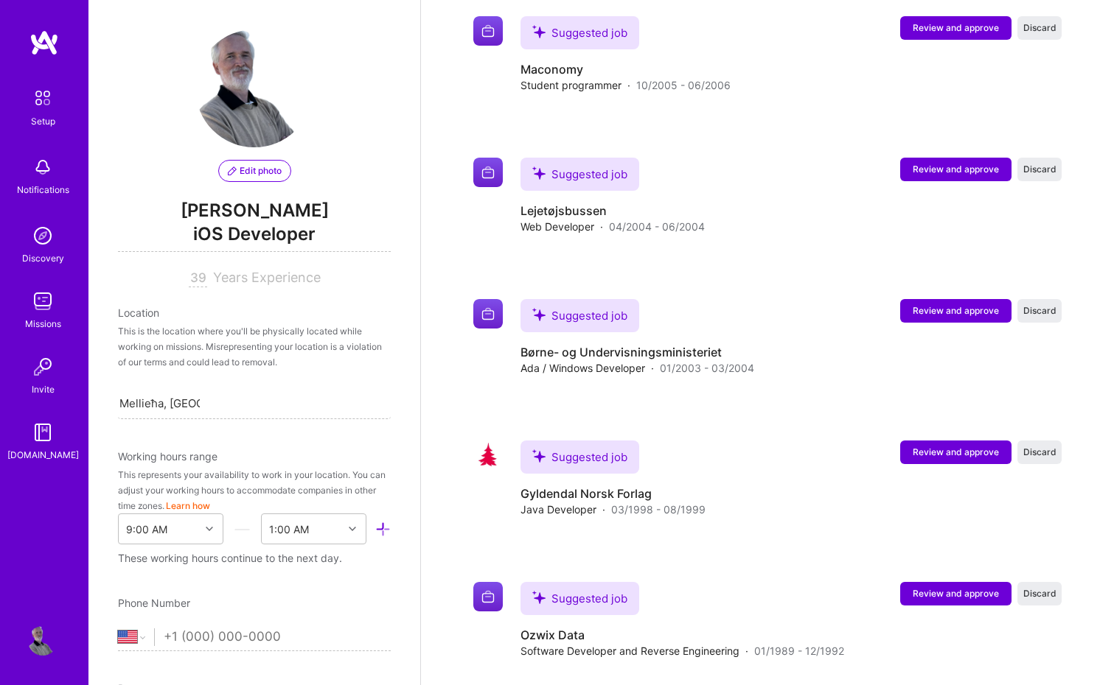
scroll to position [5353, 0]
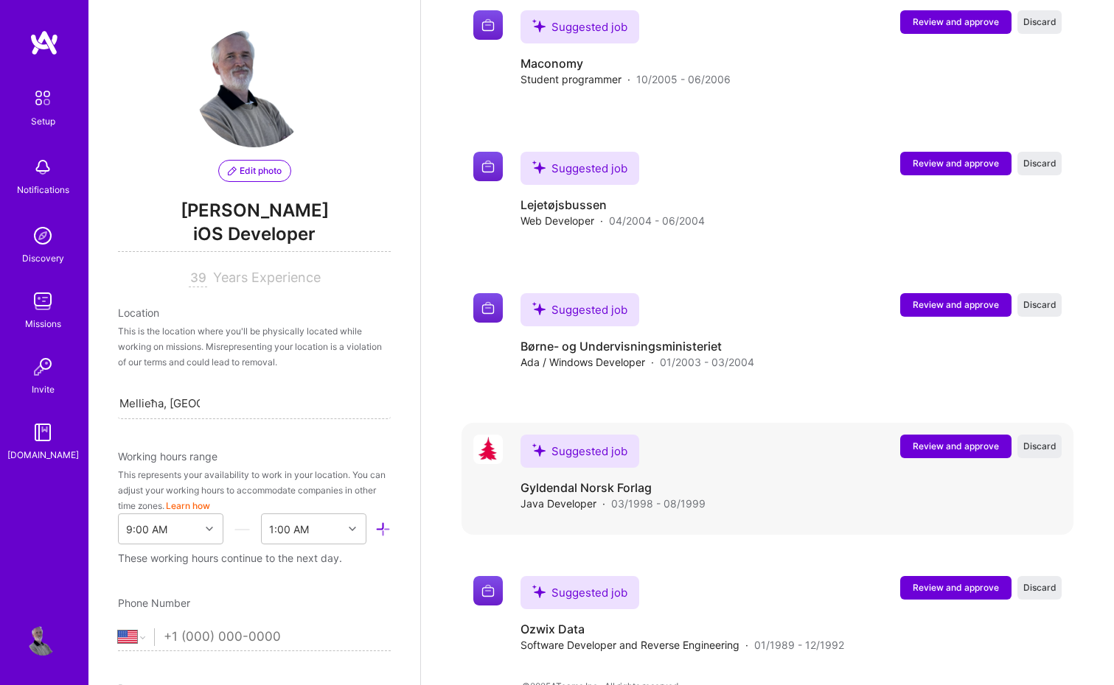
click at [919, 440] on span "Review and approve" at bounding box center [955, 446] width 86 height 13
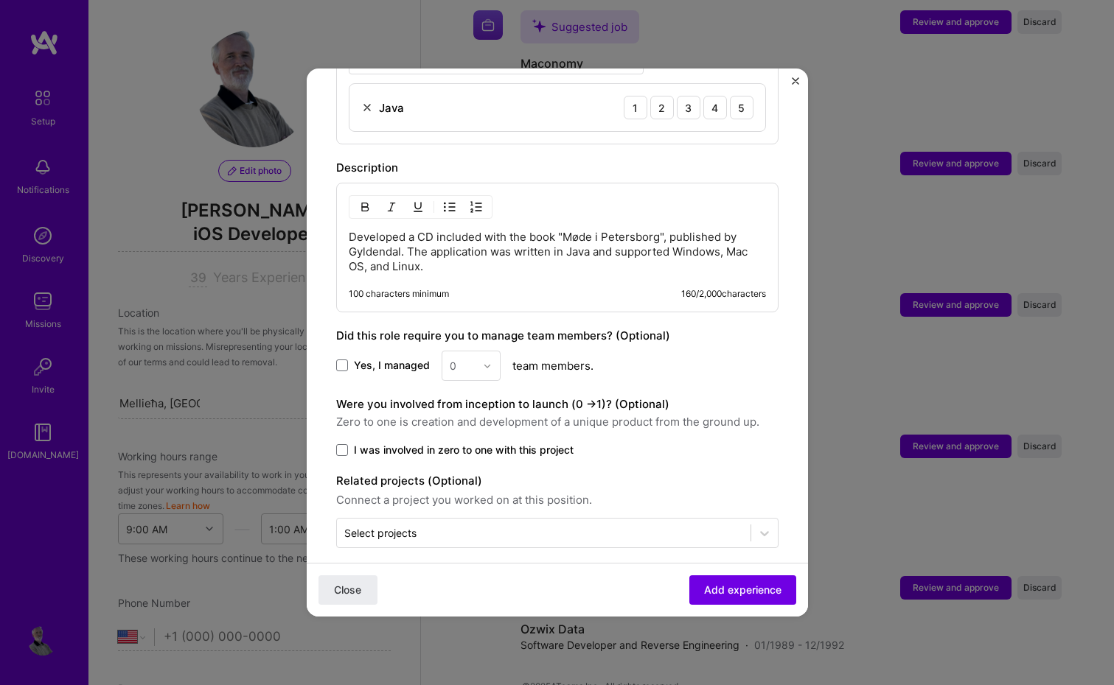
scroll to position [605, 0]
click at [340, 445] on span at bounding box center [342, 451] width 12 height 12
click at [0, 0] on input "I was involved in zero to one with this project" at bounding box center [0, 0] width 0 height 0
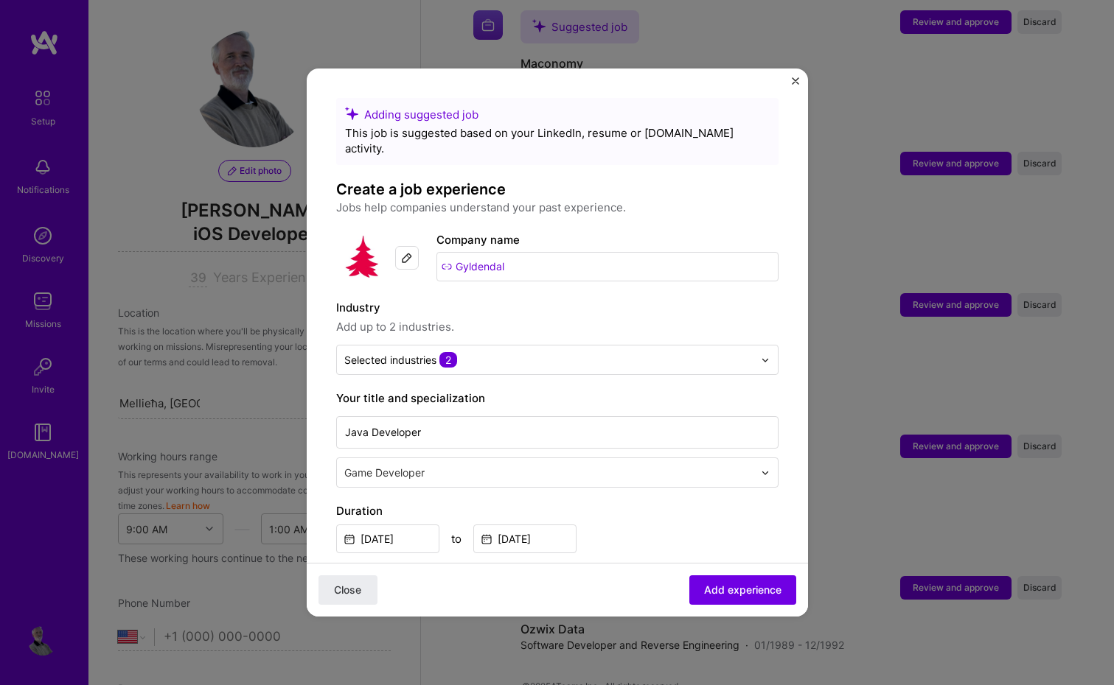
scroll to position [0, 0]
click at [739, 589] on span "Add experience" at bounding box center [742, 590] width 77 height 15
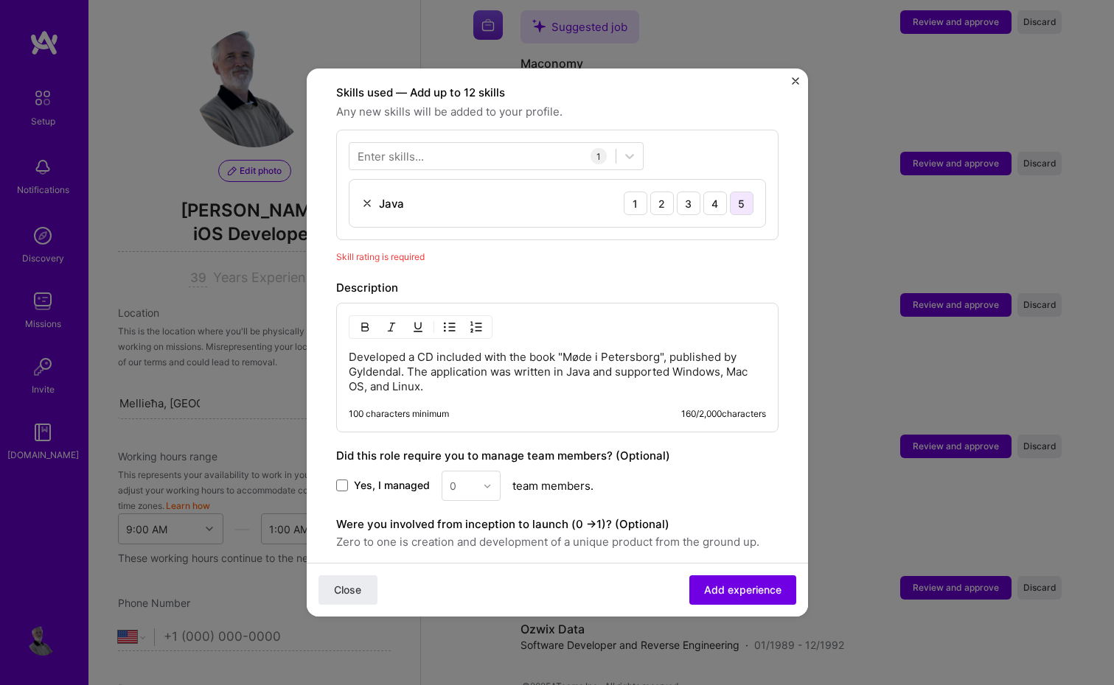
click at [739, 192] on div "5" at bounding box center [742, 204] width 24 height 24
click at [734, 595] on span "Add experience" at bounding box center [742, 590] width 77 height 15
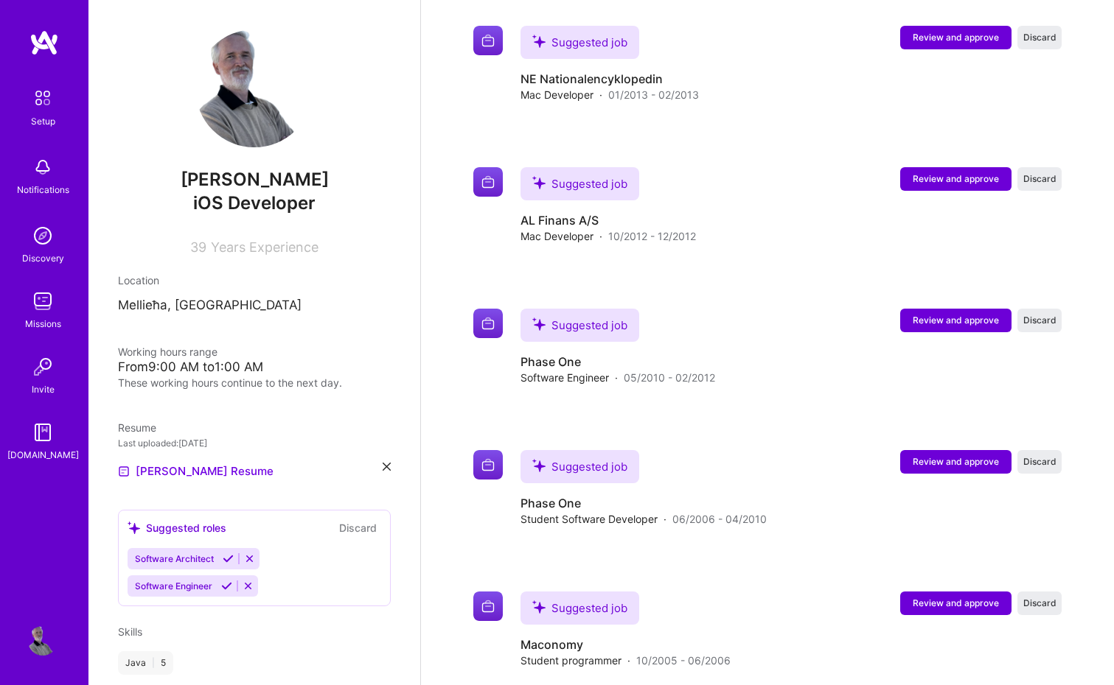
scroll to position [4258, 0]
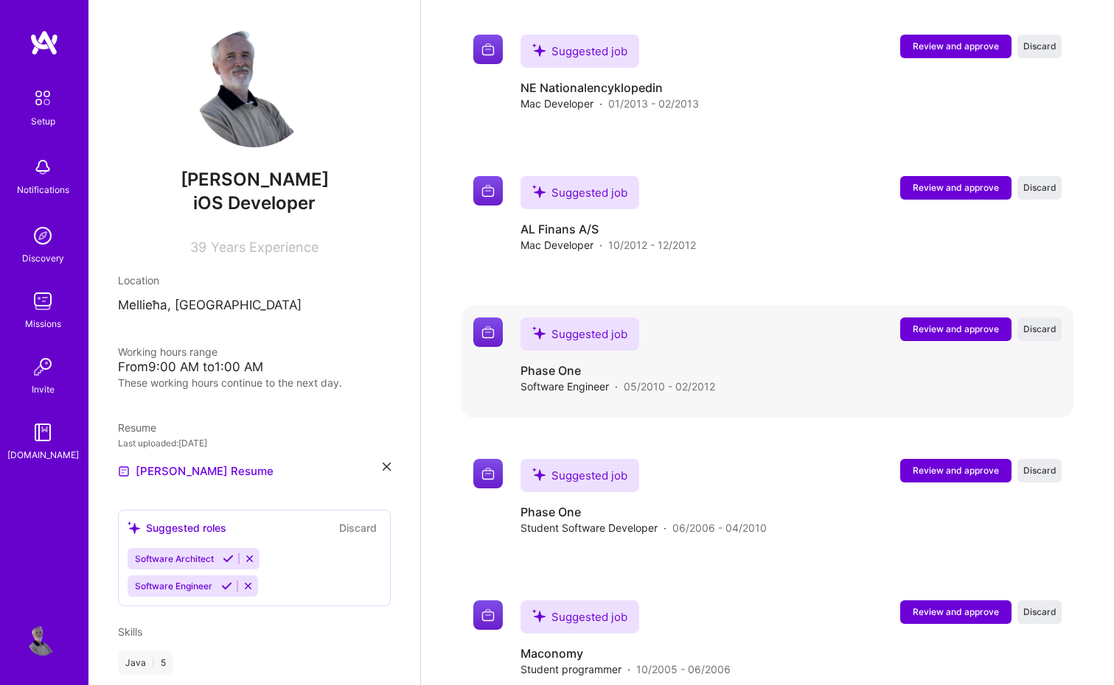
click at [960, 323] on span "Review and approve" at bounding box center [955, 329] width 86 height 13
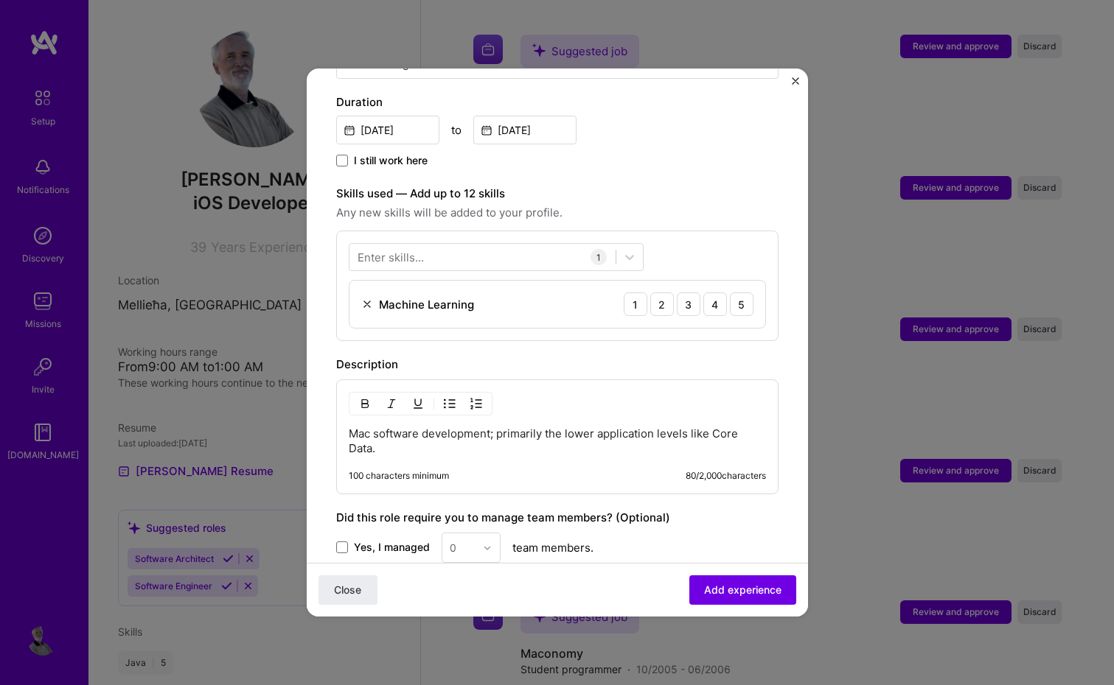
scroll to position [447, 0]
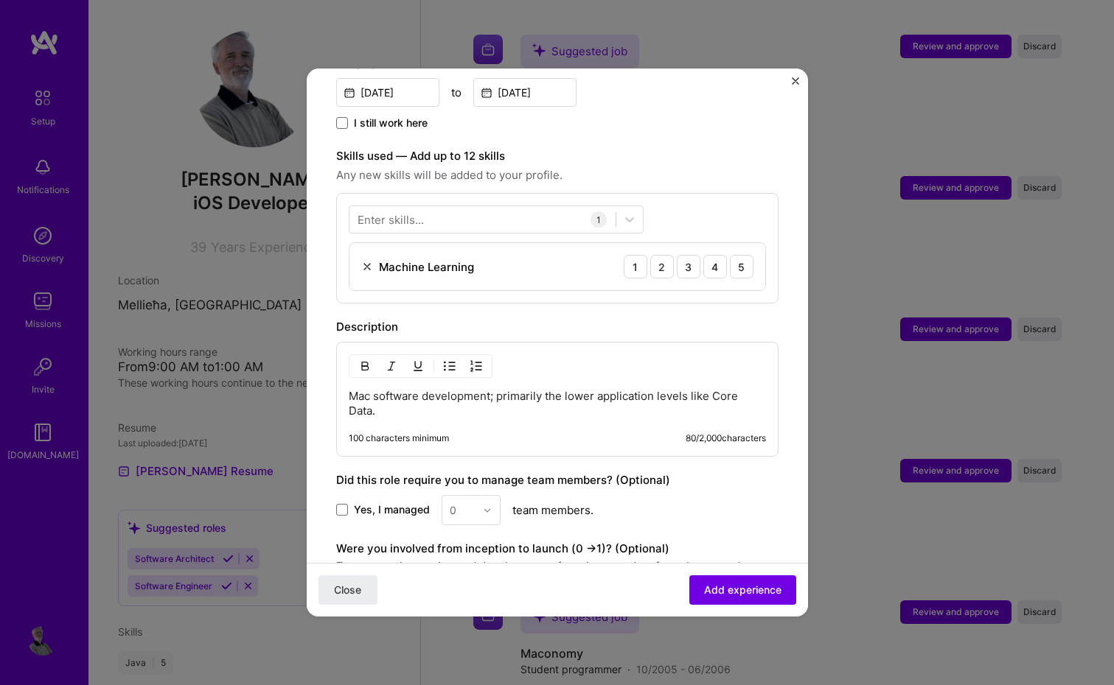
click at [366, 261] on img at bounding box center [367, 267] width 12 height 12
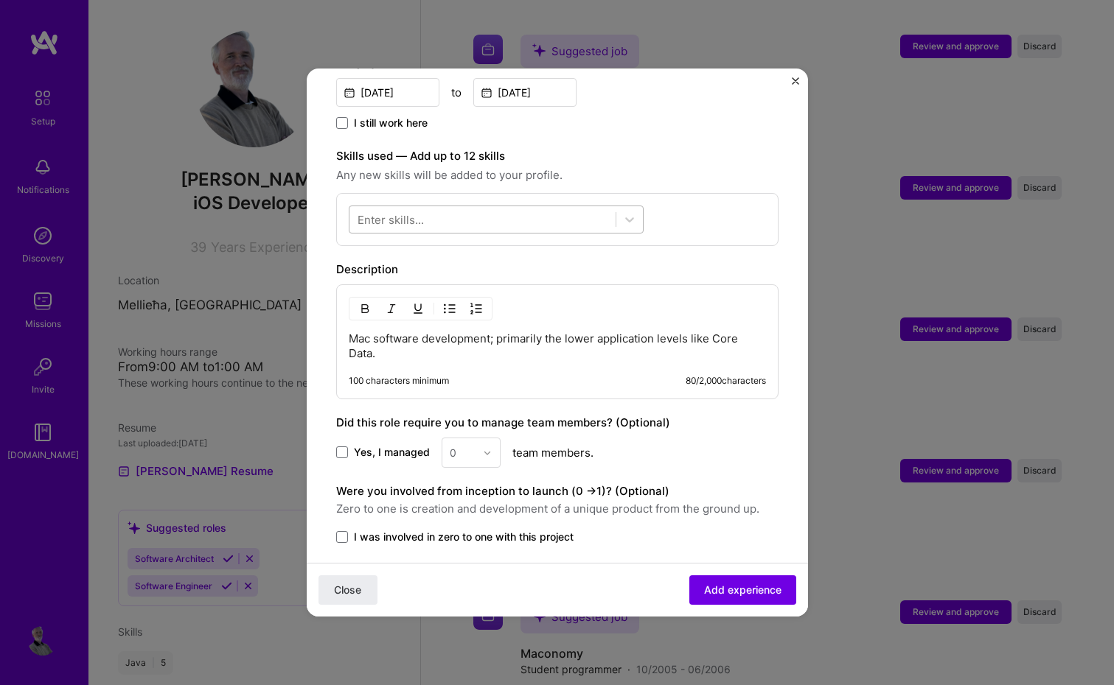
click at [580, 208] on div at bounding box center [482, 220] width 266 height 24
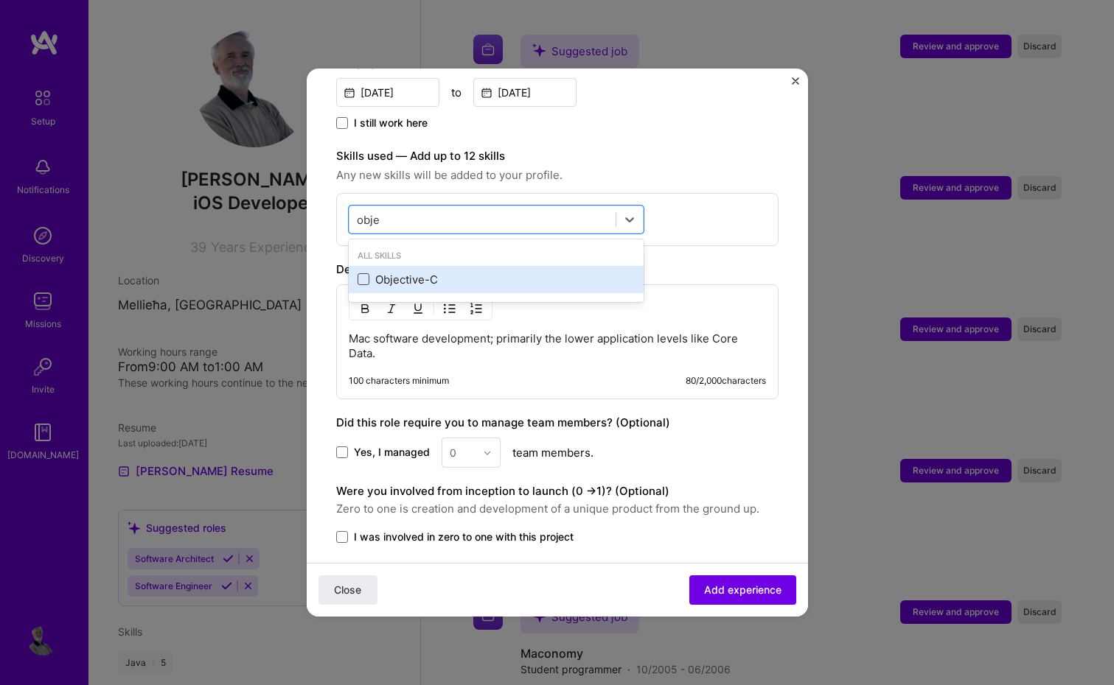
click at [363, 273] on span at bounding box center [363, 279] width 12 height 12
click at [0, 0] on input "checkbox" at bounding box center [0, 0] width 0 height 0
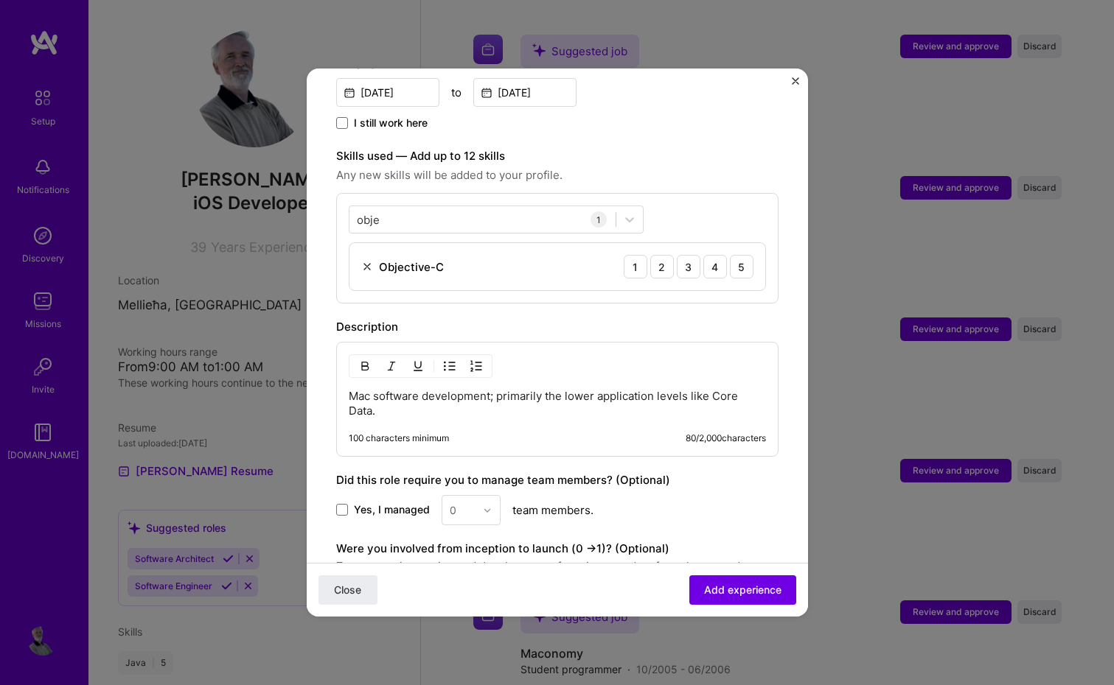
click at [776, 254] on div "obje obje 1 Objective-C 1 2 3 4 5" at bounding box center [557, 248] width 442 height 111
click at [744, 255] on div "5" at bounding box center [742, 267] width 24 height 24
click at [531, 208] on div "obje obje" at bounding box center [482, 220] width 266 height 24
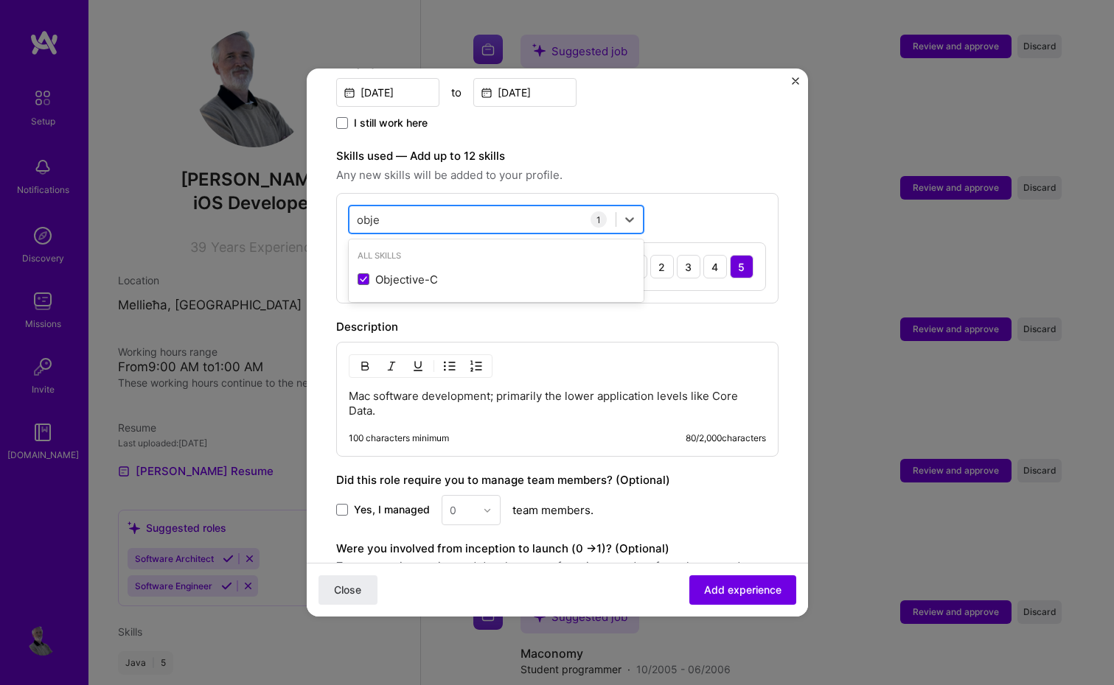
click at [531, 208] on div "obje obje" at bounding box center [482, 220] width 266 height 24
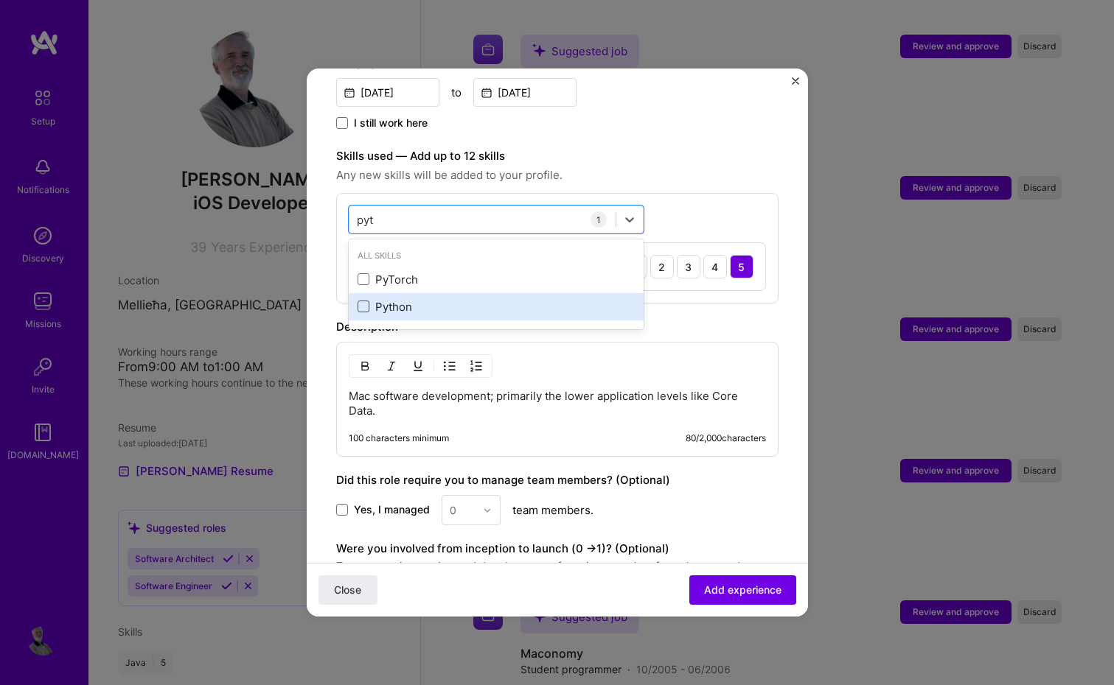
click at [365, 301] on span at bounding box center [363, 307] width 12 height 12
click at [0, 0] on input "checkbox" at bounding box center [0, 0] width 0 height 0
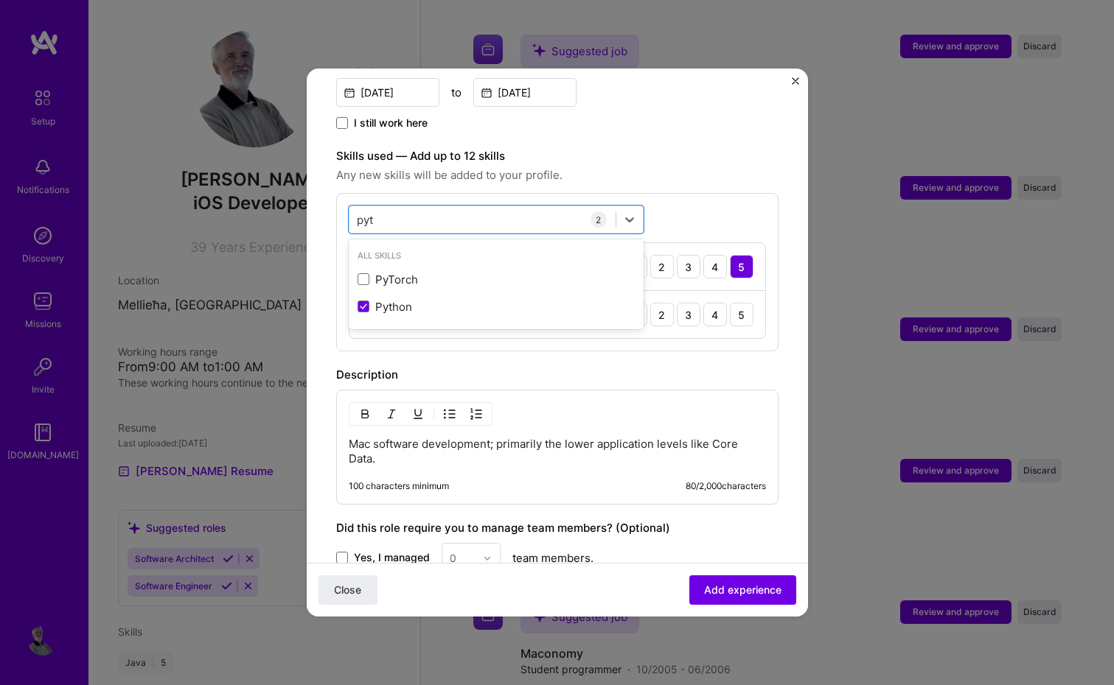
type input "pyt"
click at [778, 341] on div "Adding suggested job This job is suggested based on your LinkedIn, resume or A.…" at bounding box center [557, 195] width 442 height 1089
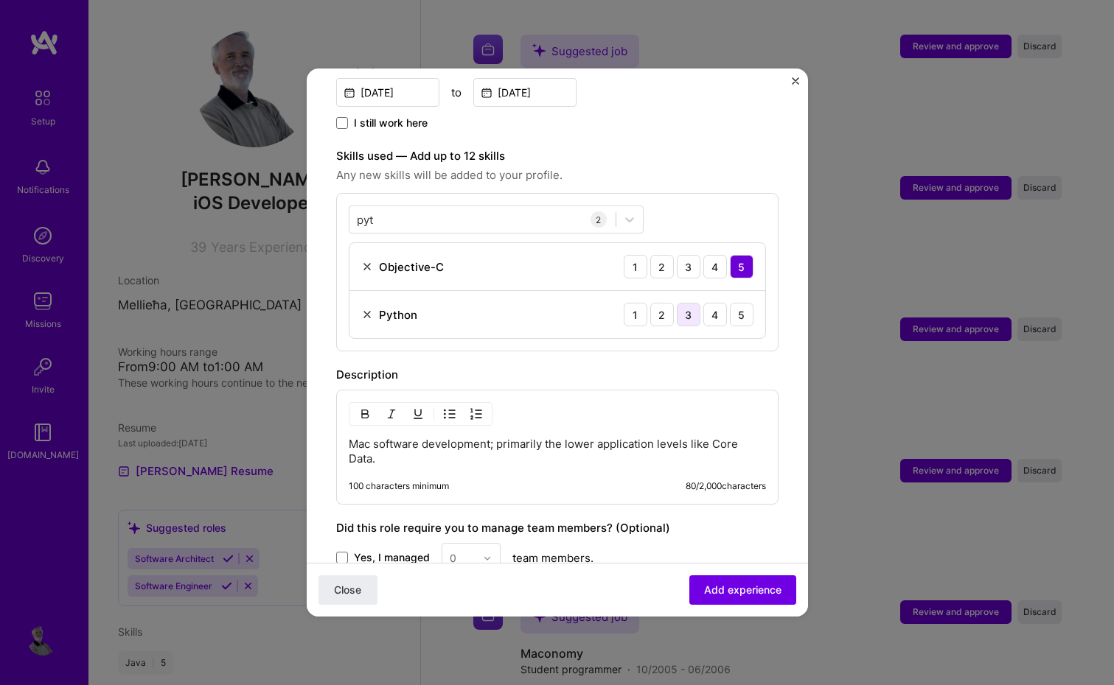
click at [688, 304] on div "3" at bounding box center [689, 315] width 24 height 24
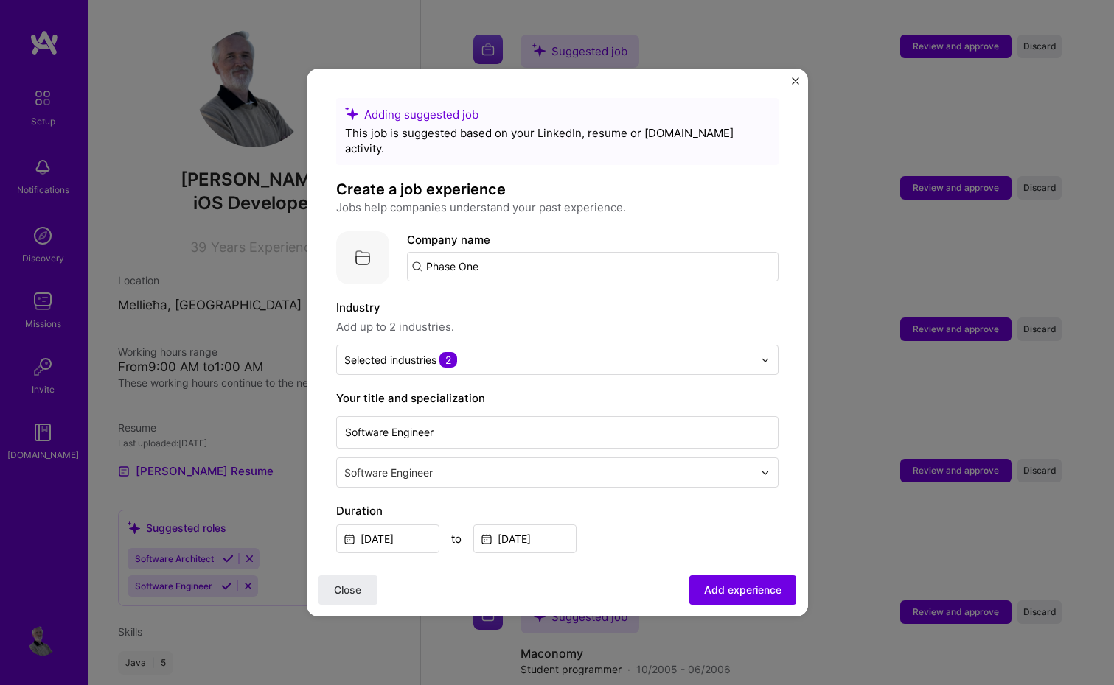
scroll to position [0, 0]
click at [730, 587] on span "Add experience" at bounding box center [742, 590] width 77 height 15
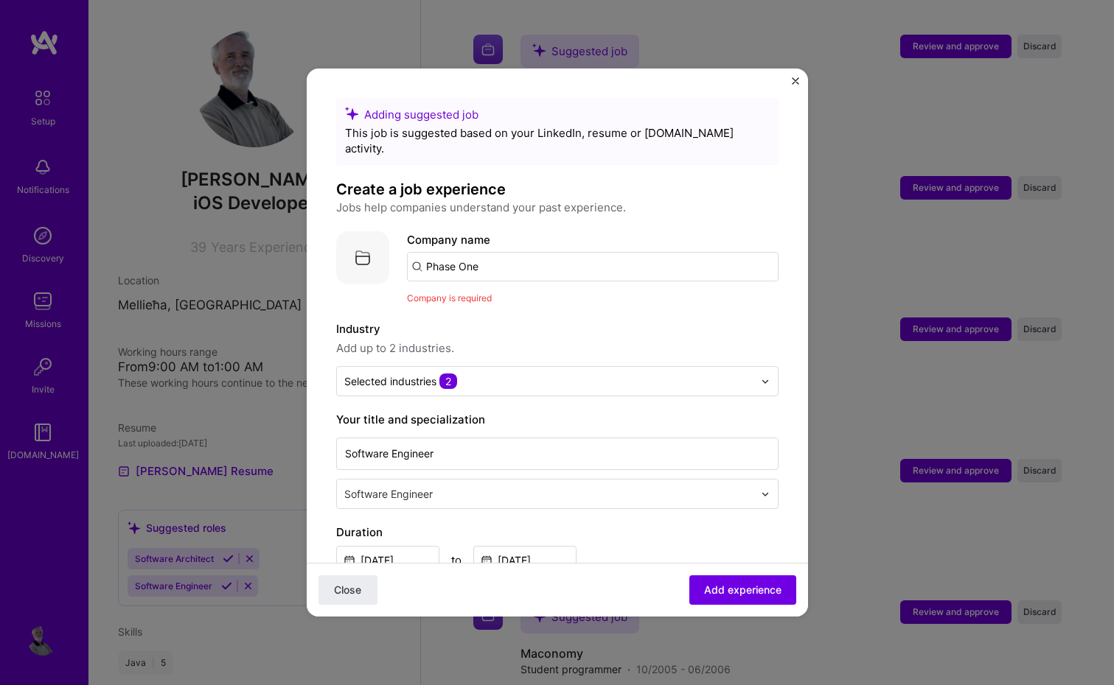
click at [596, 252] on input "Phase One" at bounding box center [592, 266] width 371 height 29
type input "Phase One"
click at [526, 295] on div "Phase One" at bounding box center [524, 308] width 70 height 26
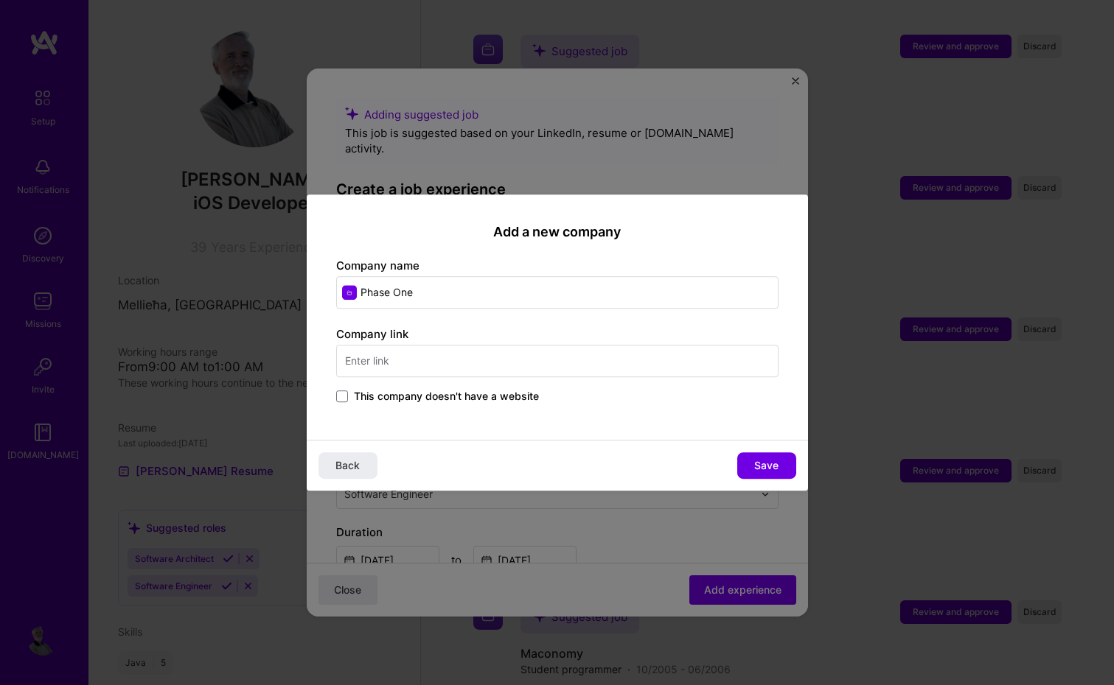
click at [545, 360] on input "text" at bounding box center [557, 361] width 442 height 32
paste input "https://www.phaseone.com"
type input "https://www.phaseone.com"
click at [767, 467] on span "Save" at bounding box center [766, 465] width 24 height 15
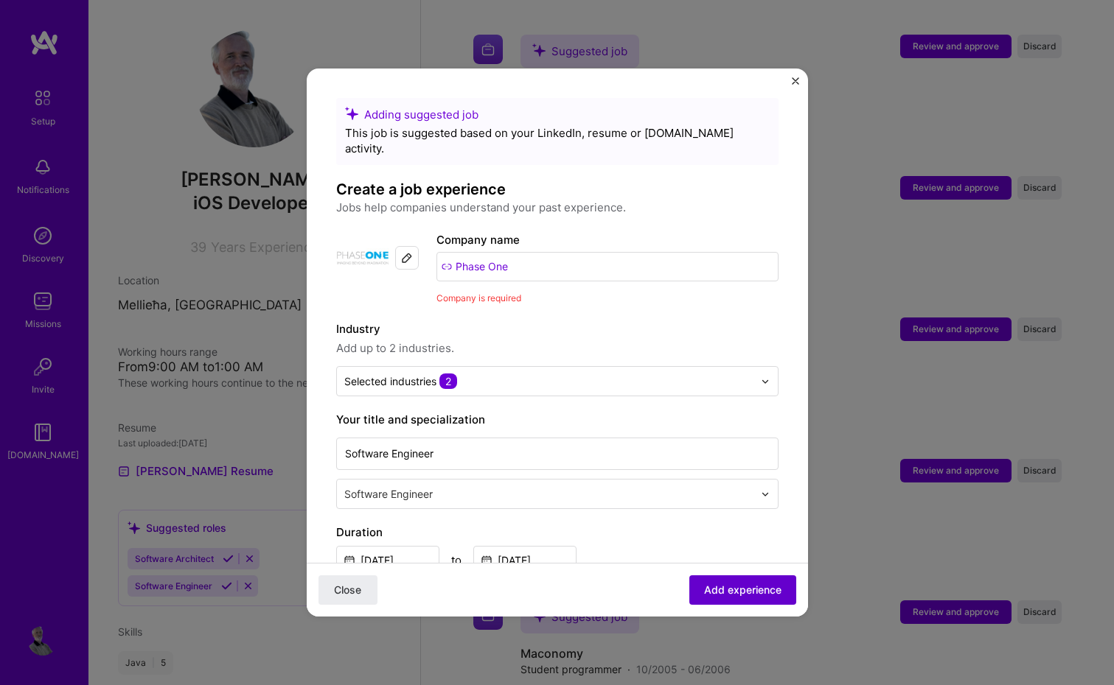
click at [738, 589] on span "Add experience" at bounding box center [742, 590] width 77 height 15
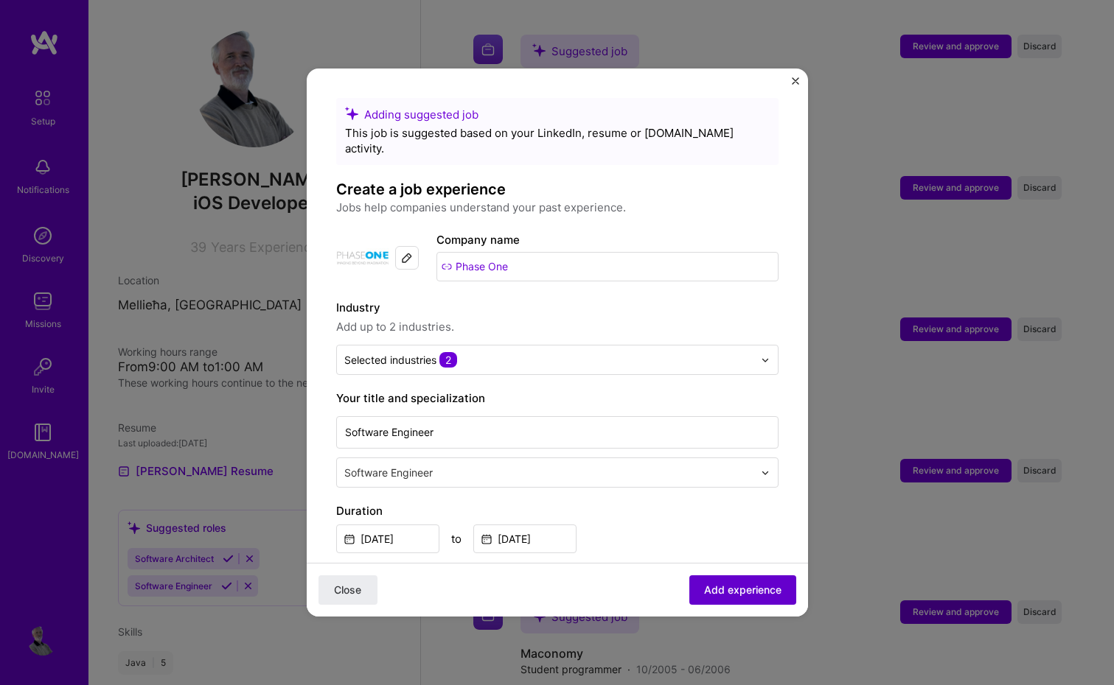
scroll to position [663, 0]
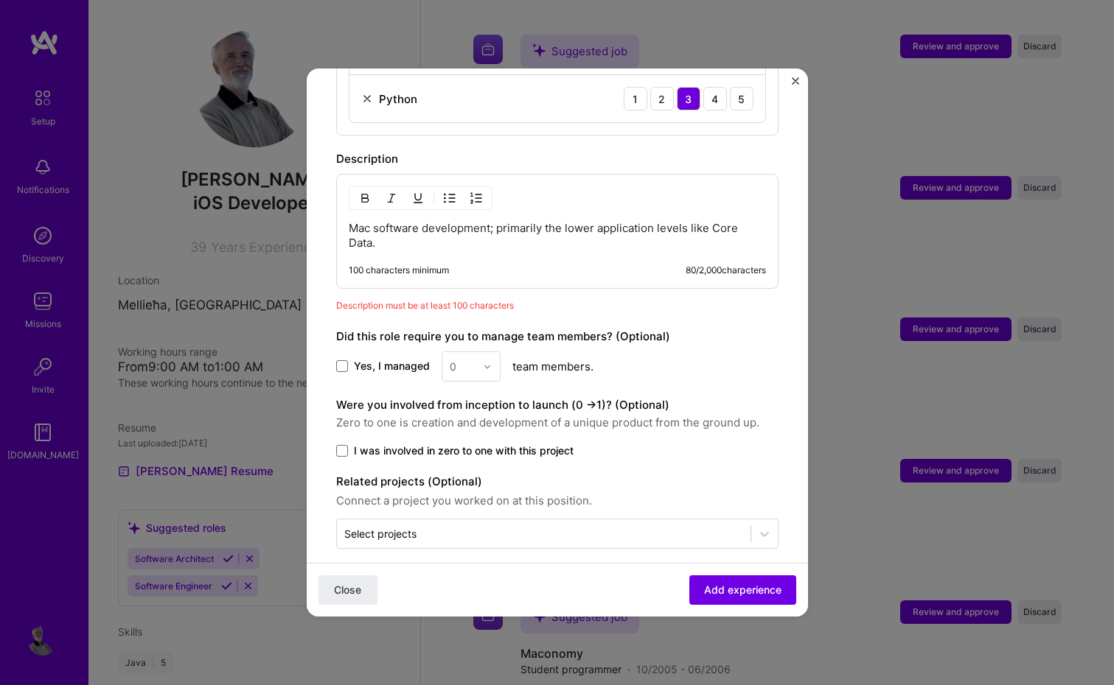
click at [646, 221] on p "Mac software development; primarily the lower application levels like Core Data." at bounding box center [557, 235] width 417 height 29
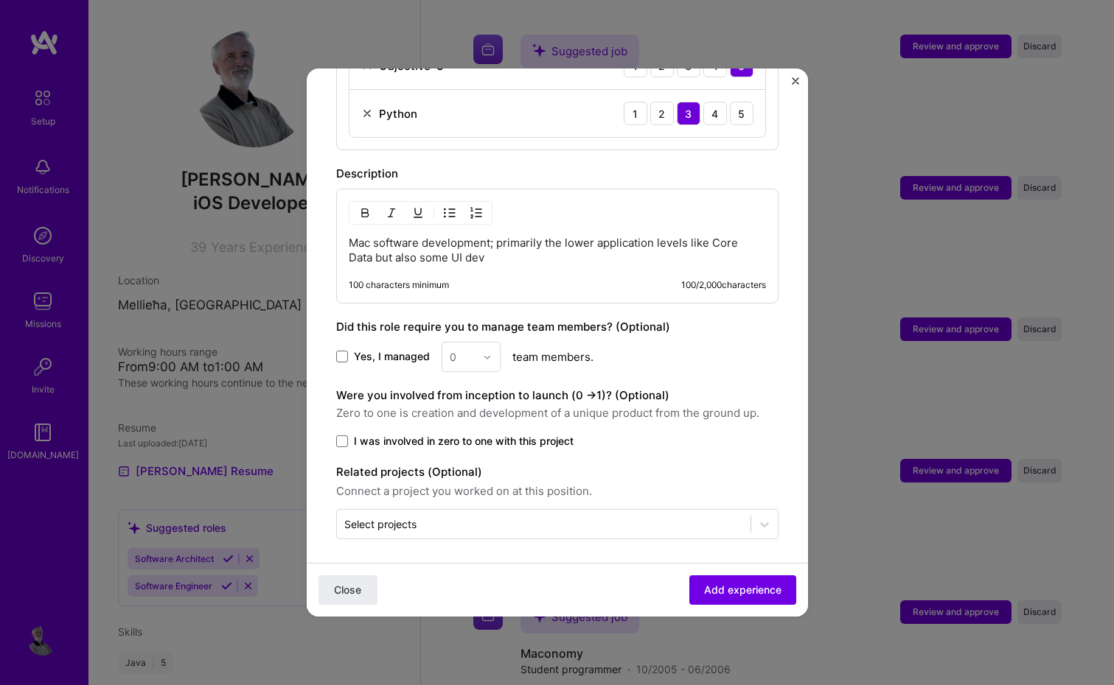
scroll to position [638, 0]
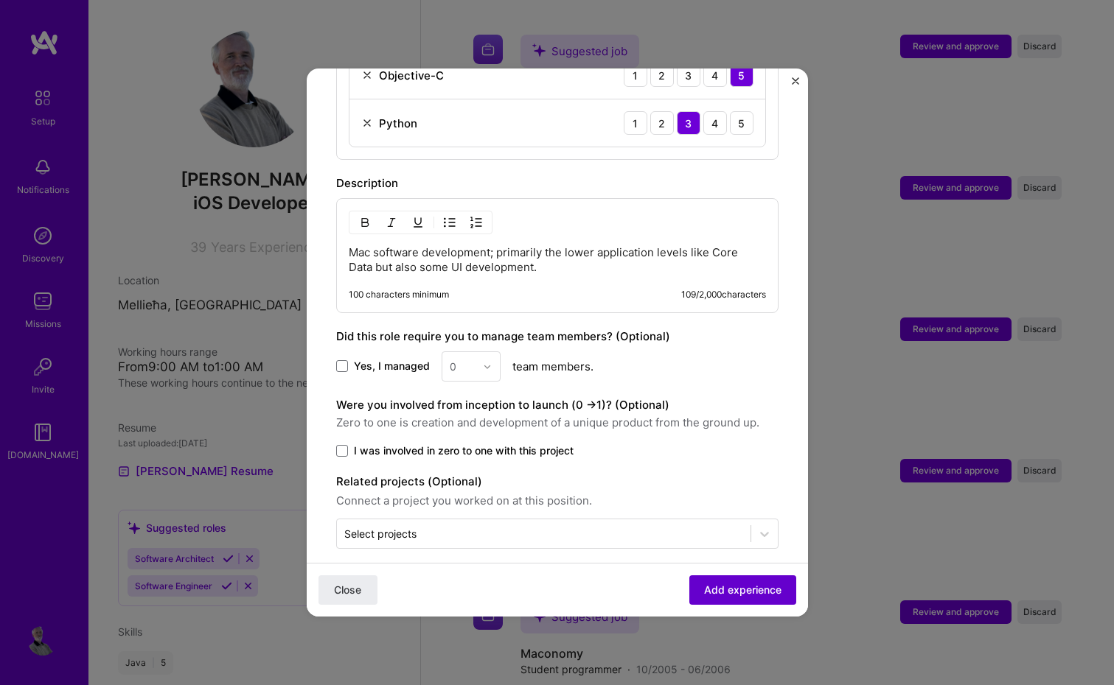
click at [736, 587] on span "Add experience" at bounding box center [742, 590] width 77 height 15
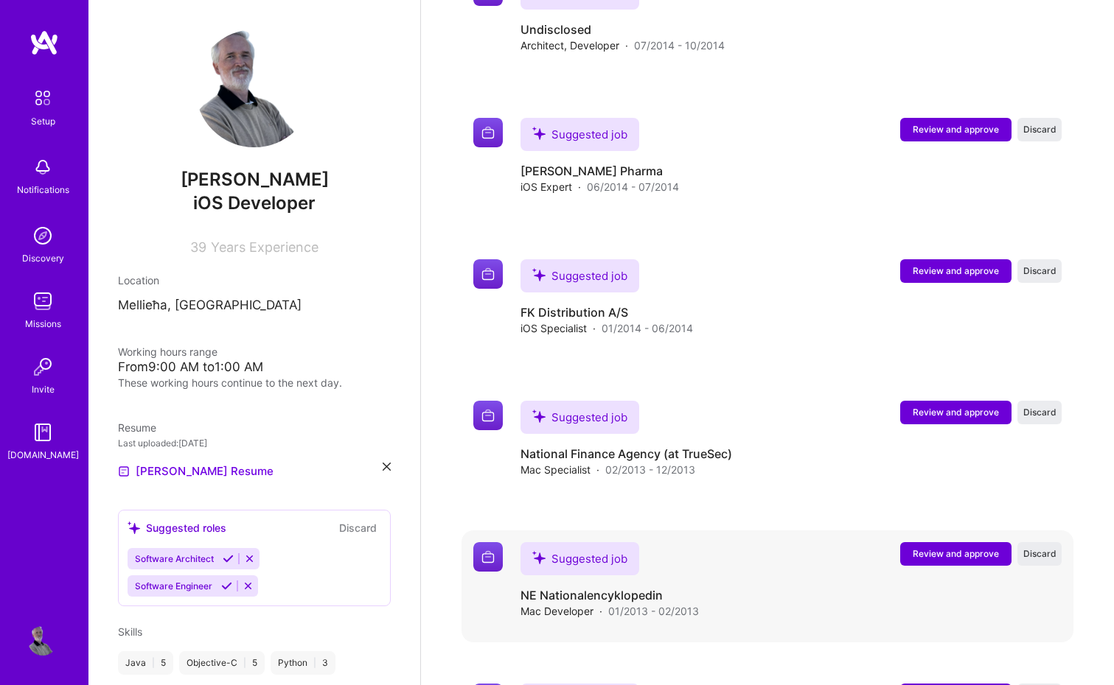
scroll to position [3941, 0]
click at [948, 406] on span "Review and approve" at bounding box center [955, 412] width 86 height 13
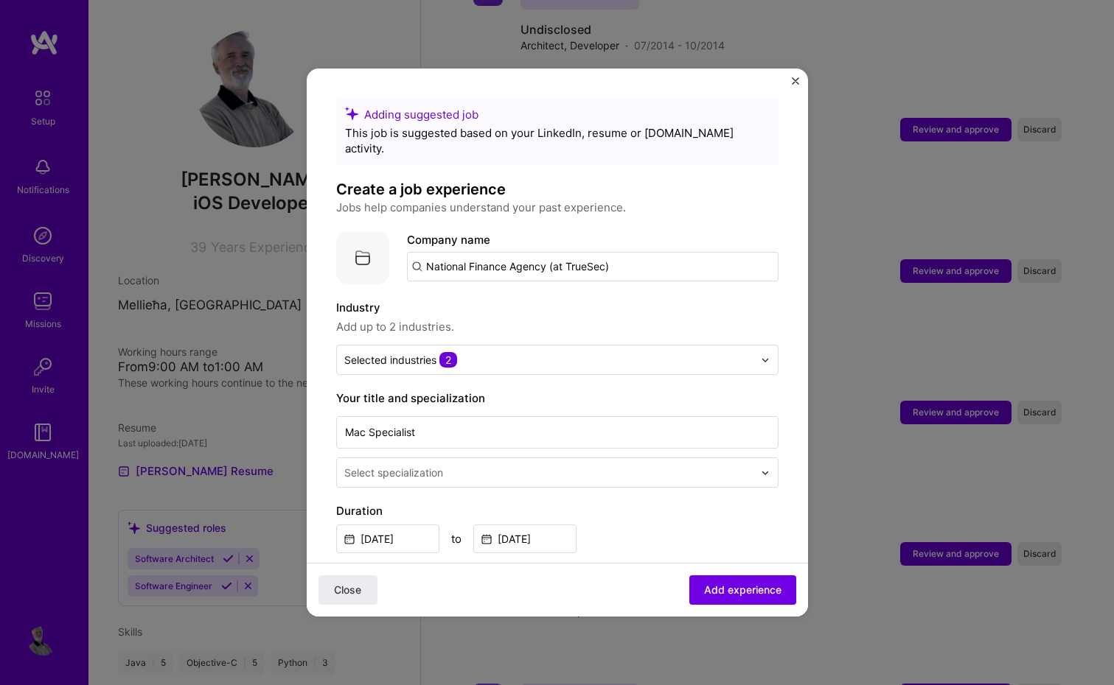
click at [694, 253] on input "National Finance Agency (at TrueSec)" at bounding box center [592, 266] width 371 height 29
type input "TrueSec"
click at [523, 295] on div "TrueSec" at bounding box center [517, 308] width 57 height 26
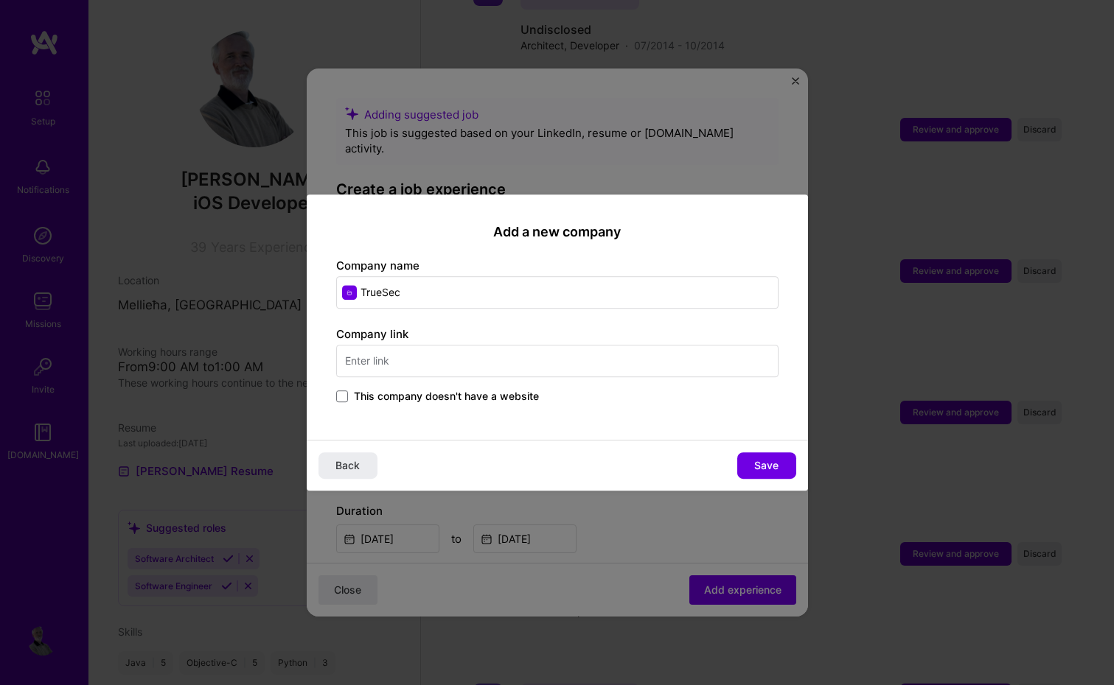
click at [513, 362] on input "text" at bounding box center [557, 361] width 442 height 32
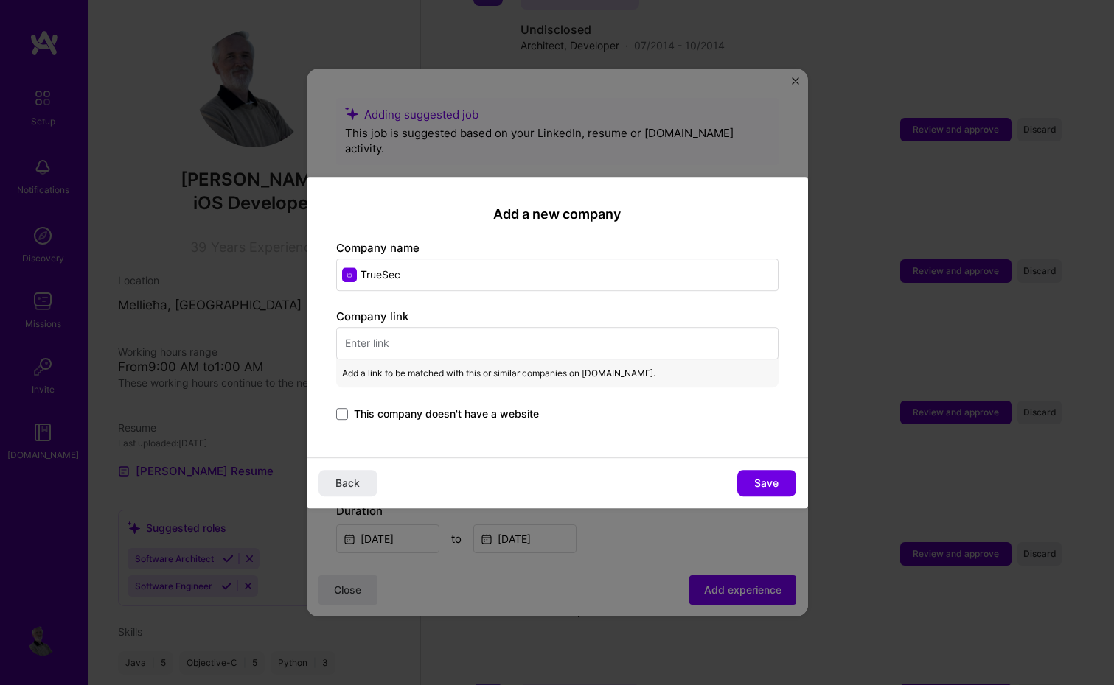
paste input "https://www.truesec.com"
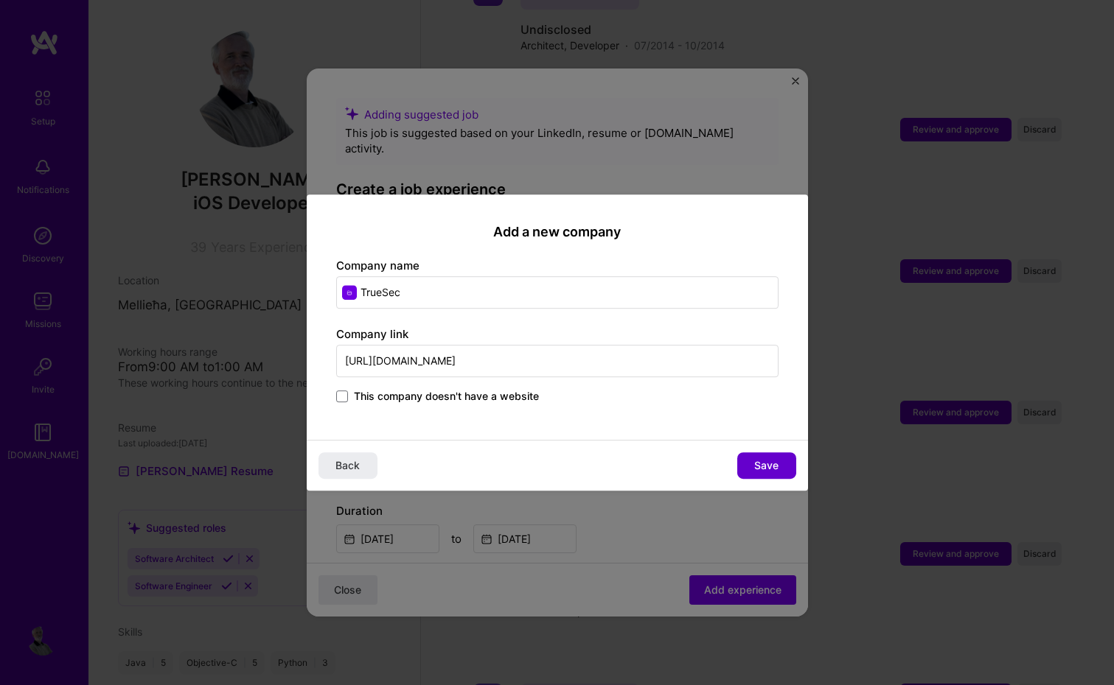
type input "https://www.truesec.com"
click at [761, 467] on span "Save" at bounding box center [766, 465] width 24 height 15
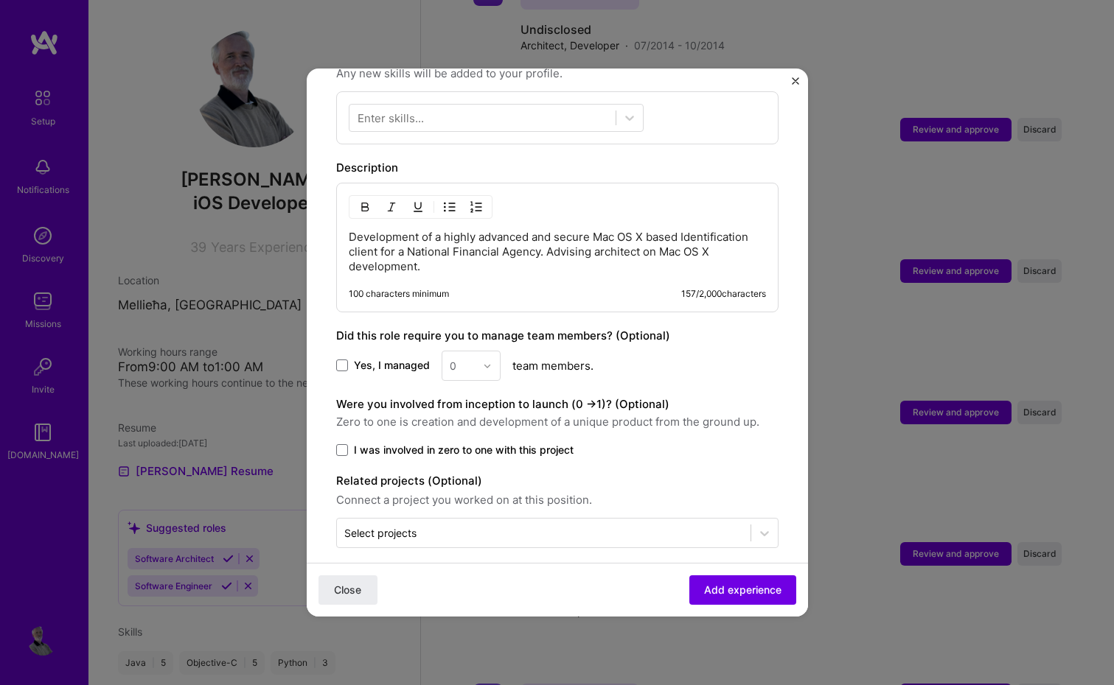
scroll to position [548, 0]
click at [737, 587] on span "Add experience" at bounding box center [742, 590] width 77 height 15
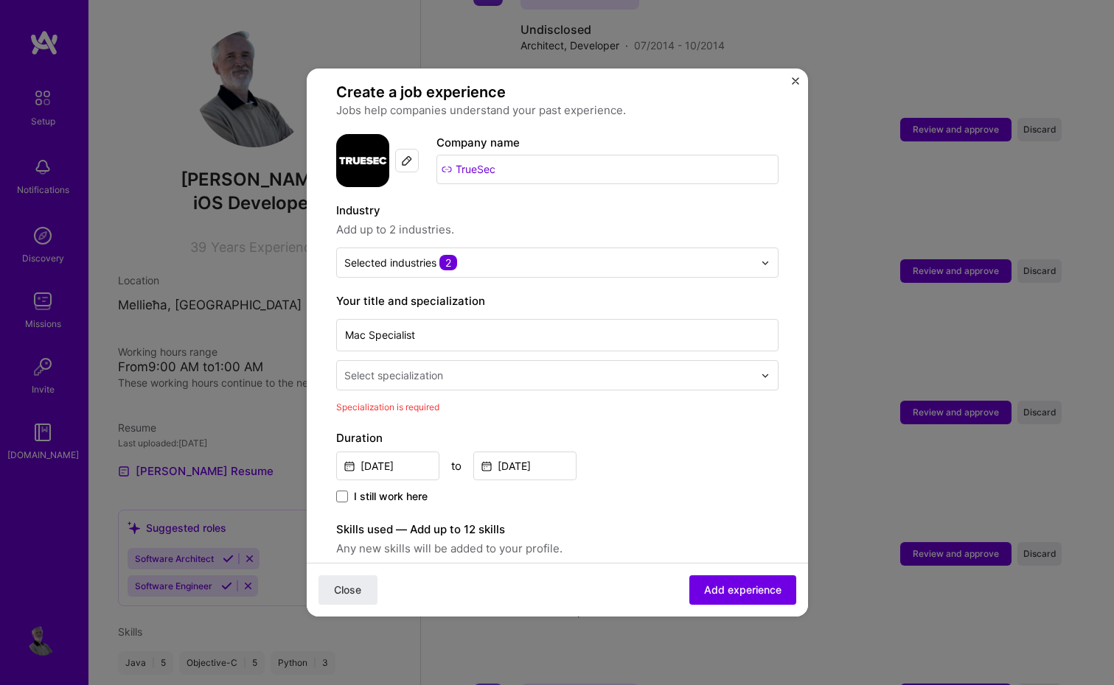
scroll to position [85, 0]
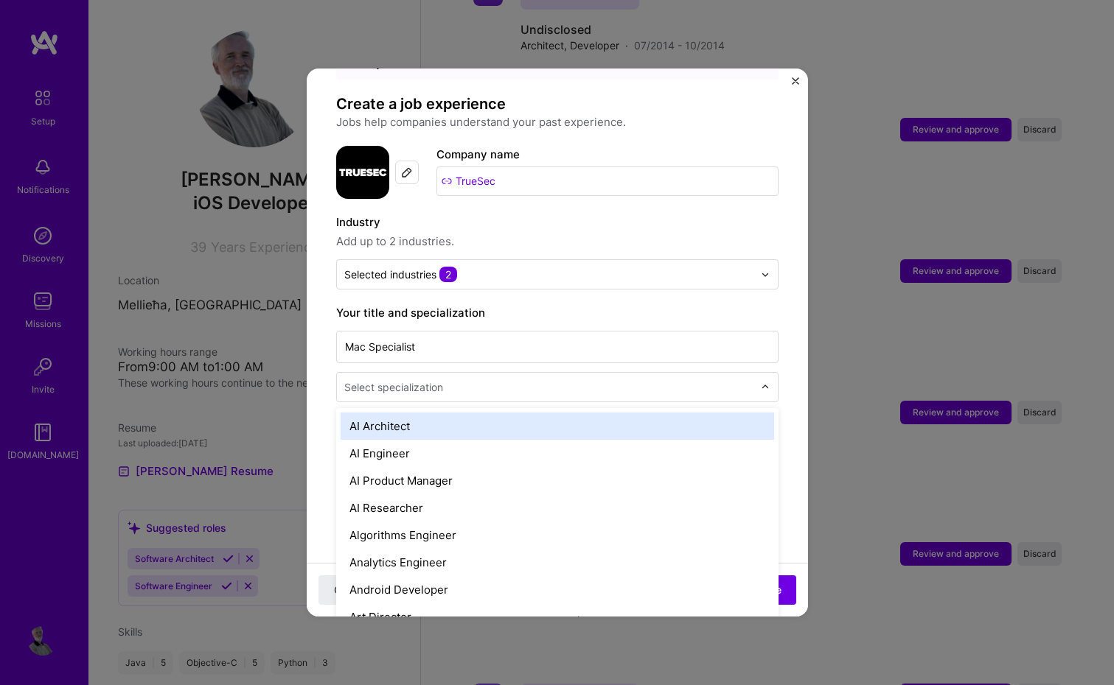
click at [636, 380] on input "text" at bounding box center [550, 387] width 412 height 15
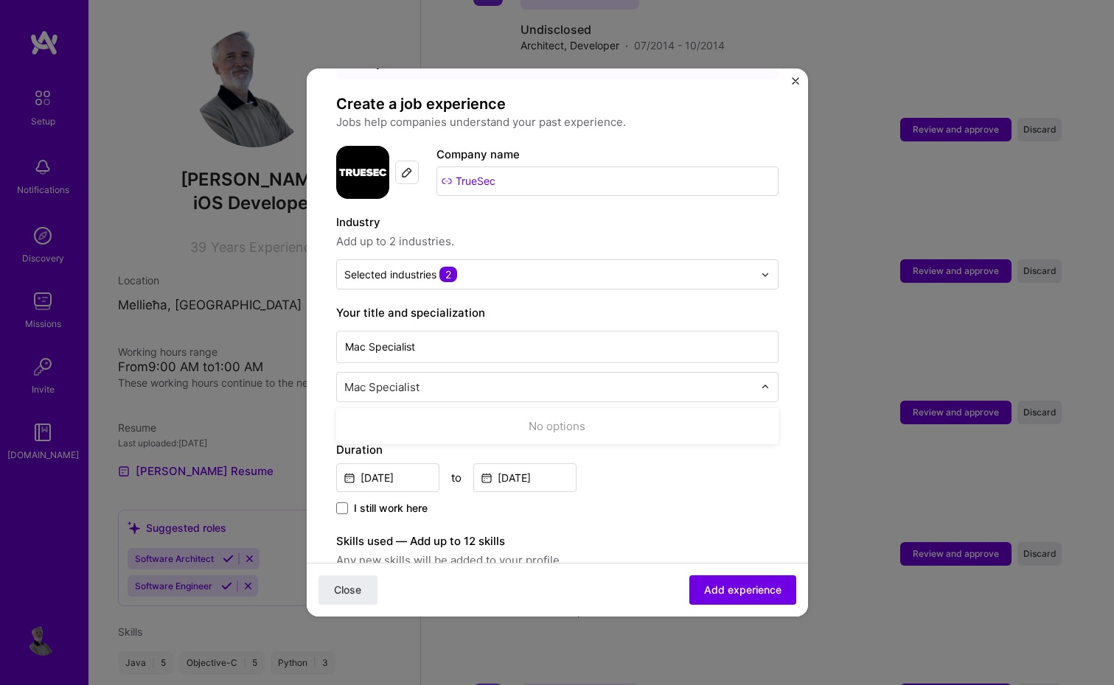
type input "Mac Specialist"
type input "Mac Developer"
type input "Mac Specialist"
click at [789, 400] on form "Adding suggested job This job is suggested based on your LinkedIn, resume or A.…" at bounding box center [557, 578] width 501 height 1131
click at [703, 380] on input "text" at bounding box center [550, 387] width 412 height 15
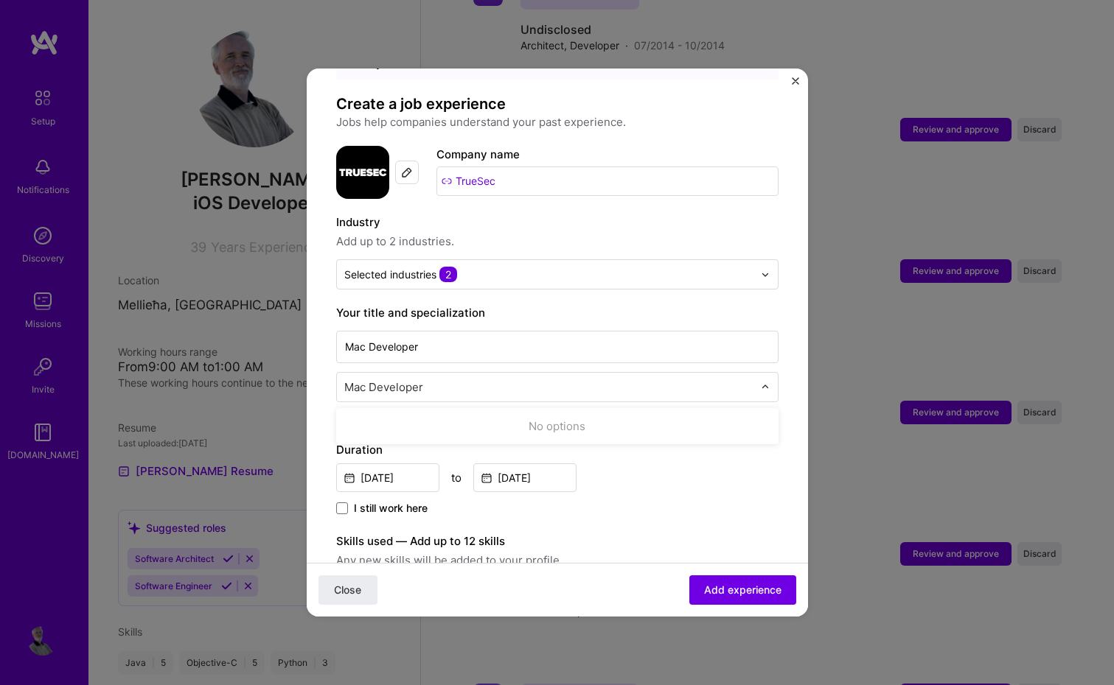
type input "Mac Developer"
click at [790, 404] on form "Adding suggested job This job is suggested based on your LinkedIn, resume or A.…" at bounding box center [557, 578] width 501 height 1131
click at [630, 380] on input "text" at bounding box center [550, 387] width 412 height 15
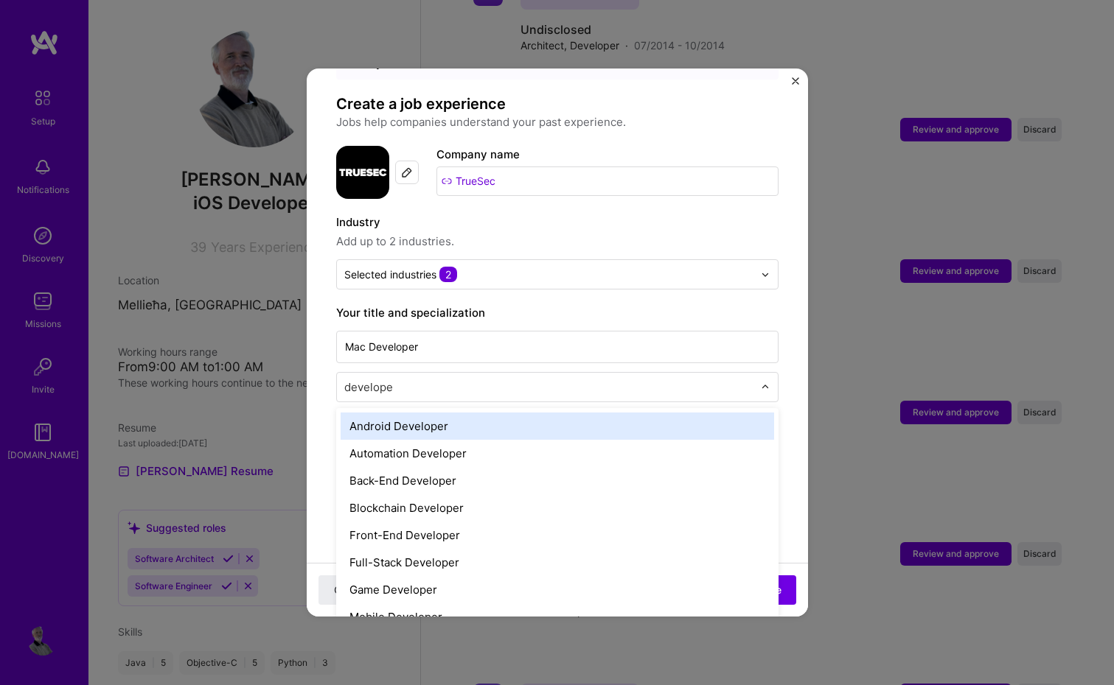
type input "developer"
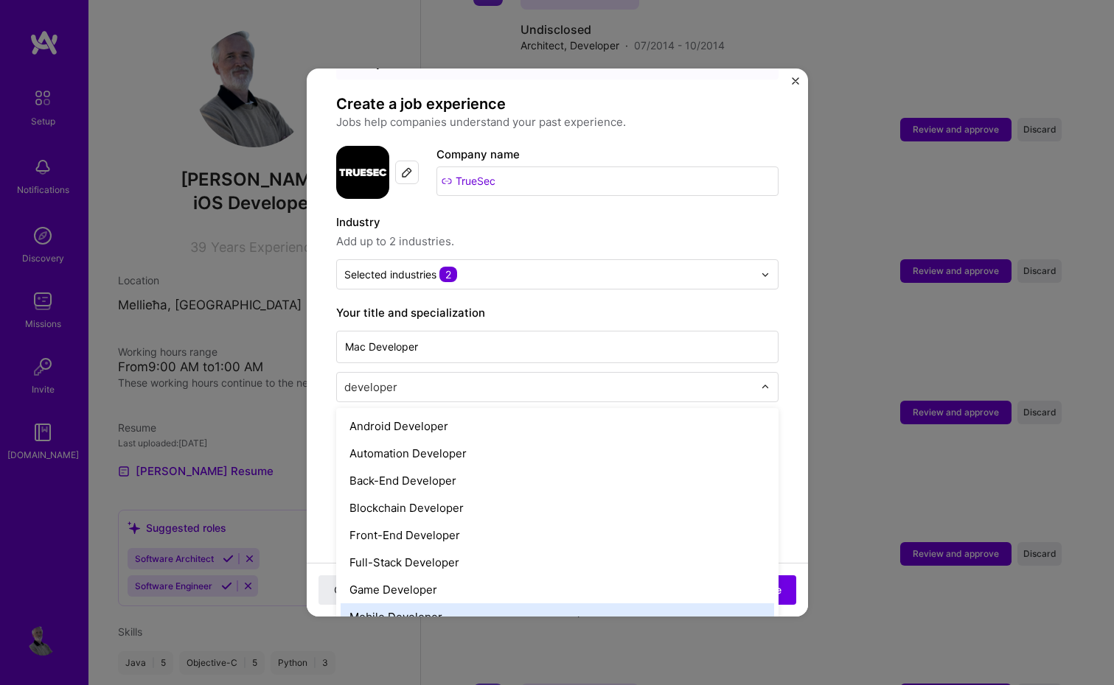
scroll to position [0, 0]
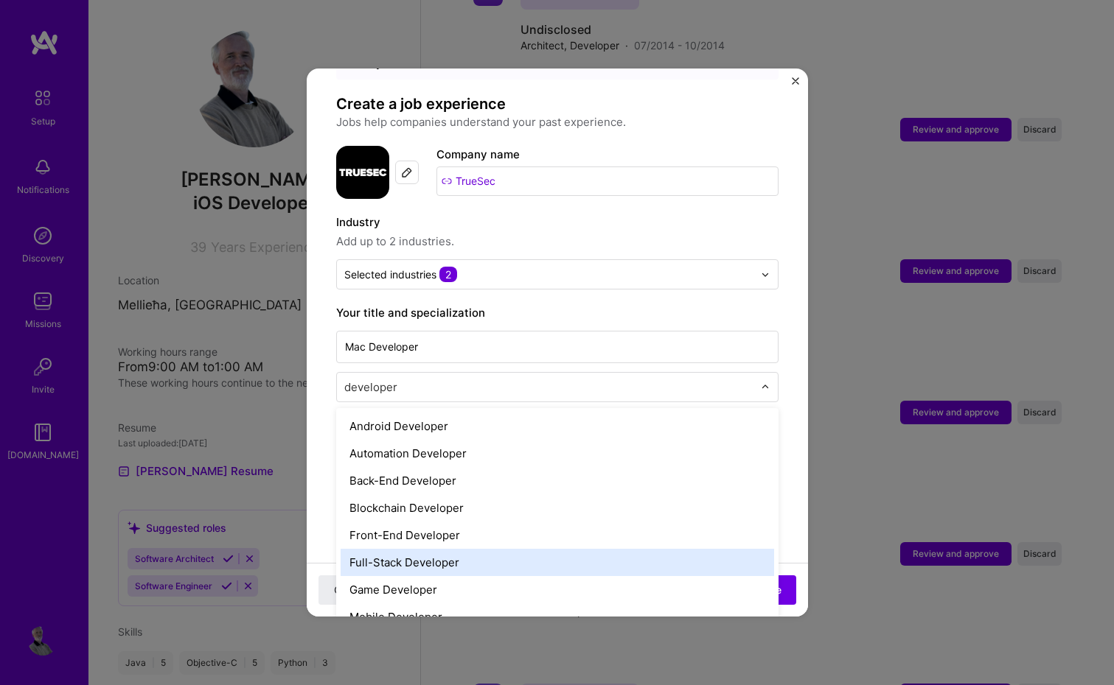
click at [528, 549] on div "Full-Stack Developer" at bounding box center [557, 562] width 433 height 27
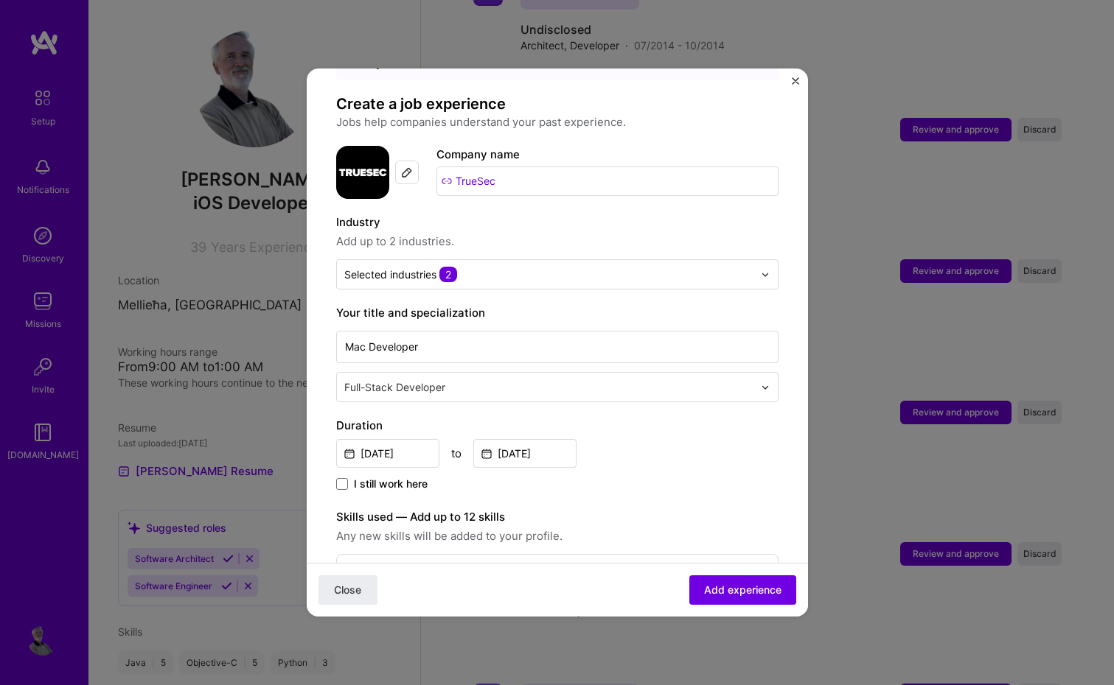
click at [787, 408] on form "Adding suggested job This job is suggested based on your LinkedIn, resume or A.…" at bounding box center [557, 566] width 501 height 1106
click at [699, 331] on input "Mac Developer" at bounding box center [557, 347] width 442 height 32
type input "Mac Specialist"
click at [764, 589] on span "Add experience" at bounding box center [742, 590] width 77 height 15
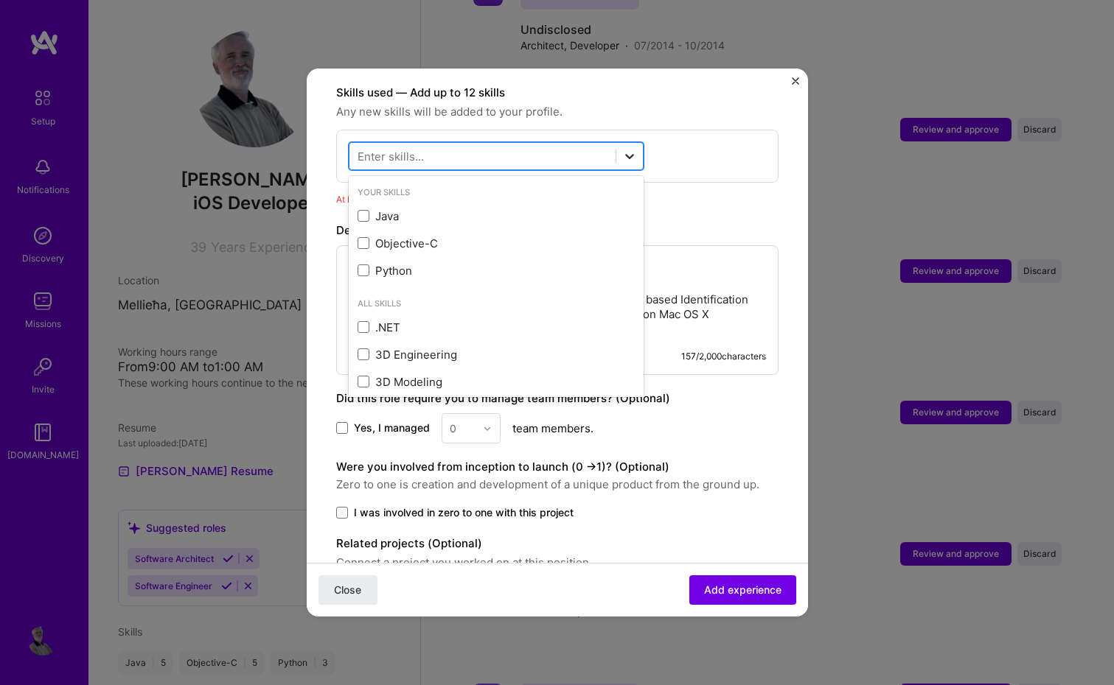
click at [629, 149] on icon at bounding box center [629, 156] width 15 height 15
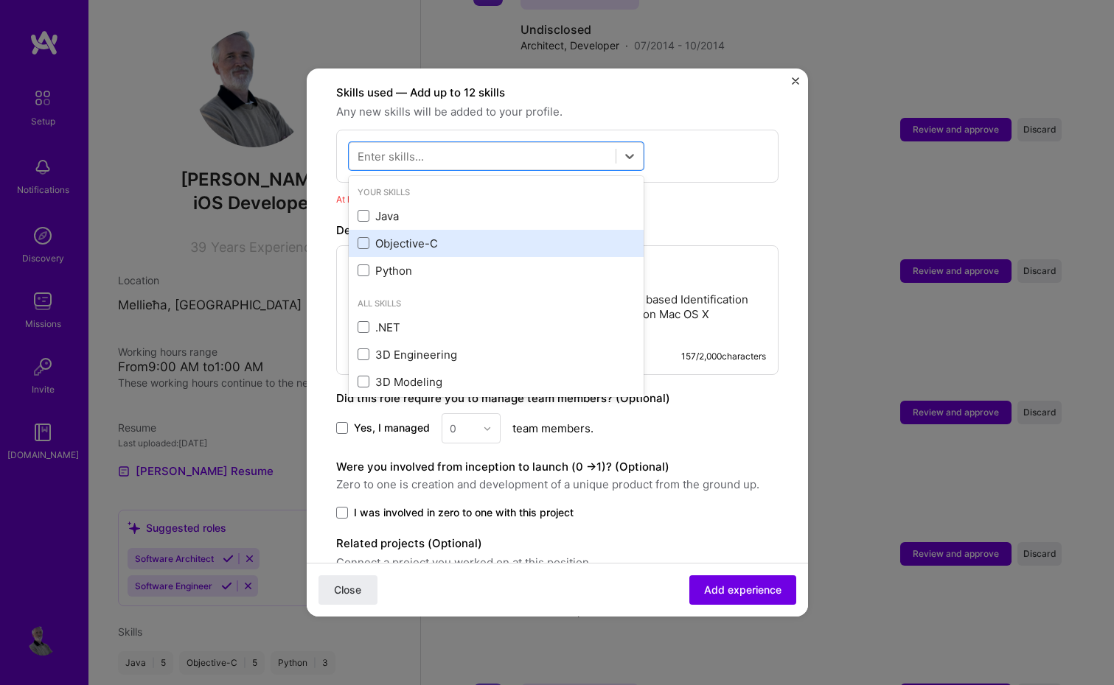
click at [374, 236] on div "Objective-C" at bounding box center [495, 243] width 277 height 15
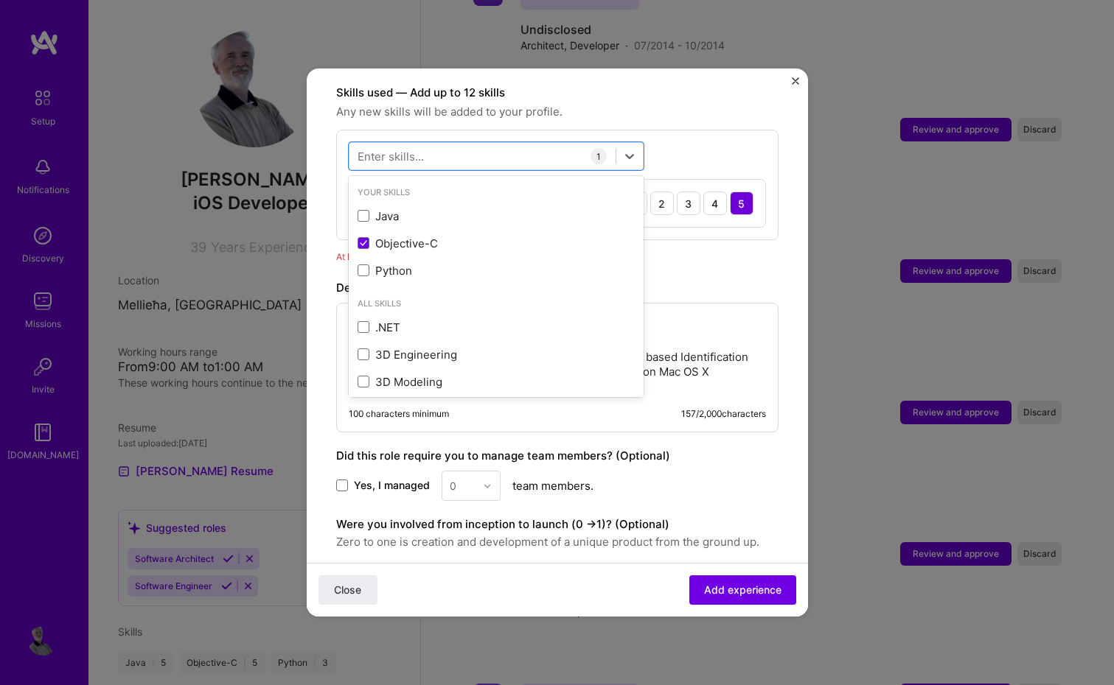
click at [422, 149] on div "Enter skills..." at bounding box center [390, 156] width 66 height 15
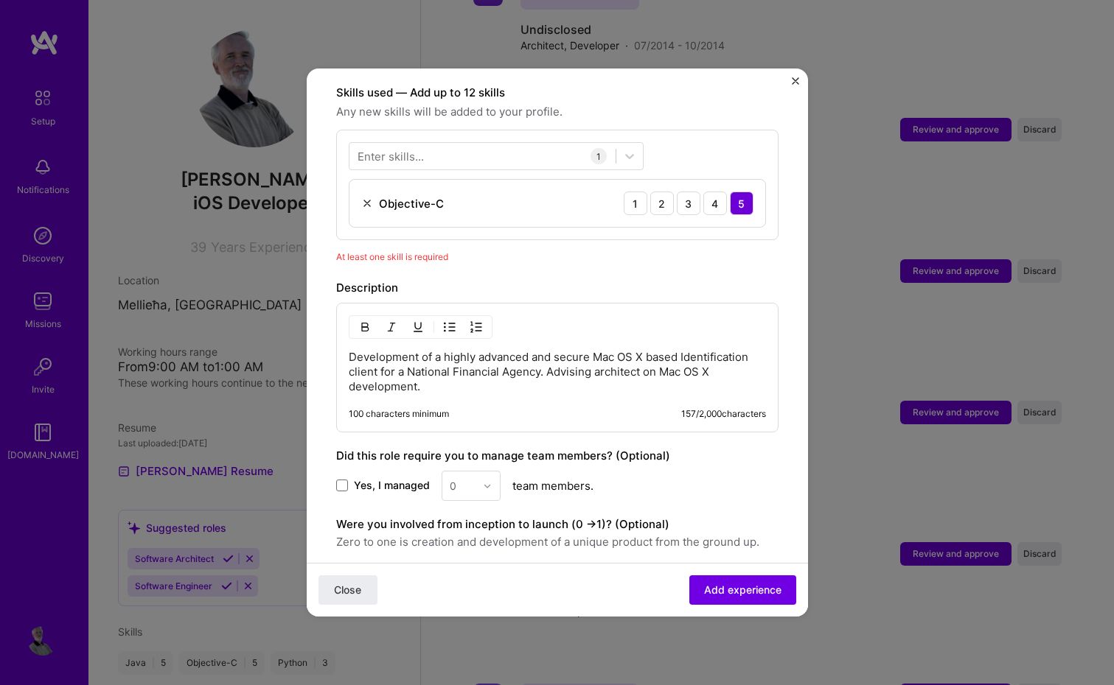
click at [419, 149] on div "Enter skills..." at bounding box center [390, 156] width 66 height 15
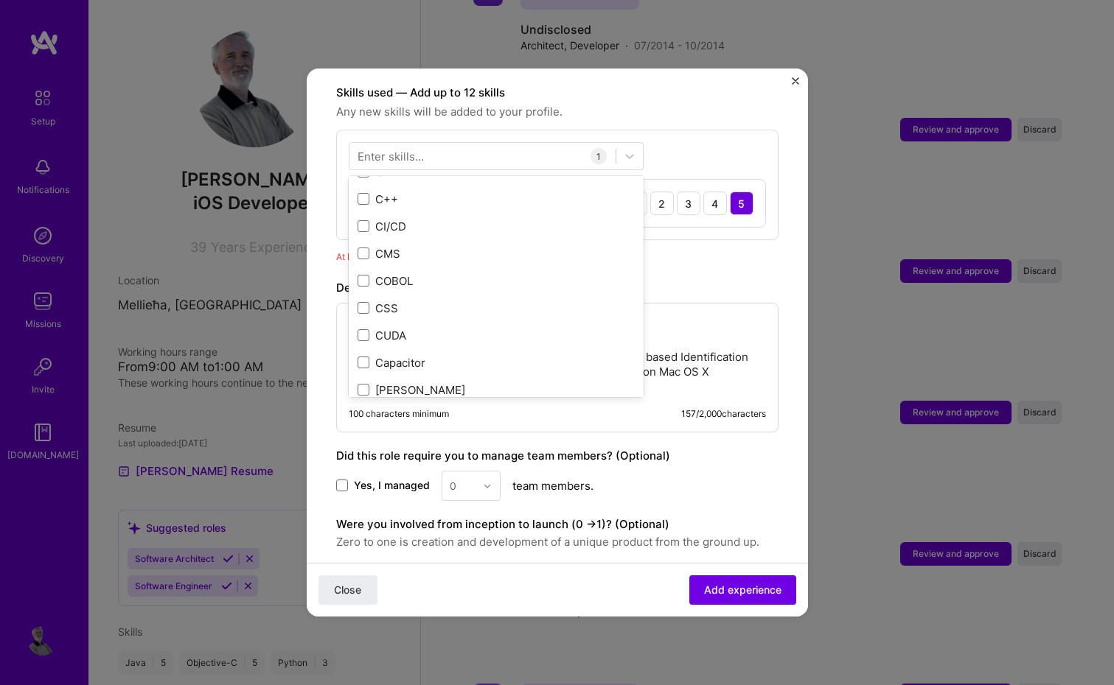
scroll to position [1711, 0]
click at [366, 183] on div "Your Skills Java Objective-C Python All Skills .NET 3D Engineering 3D Modeling …" at bounding box center [496, 286] width 295 height 221
click at [310, 232] on form "Adding suggested job This job is suggested based on your LinkedIn, resume or A.…" at bounding box center [557, 170] width 501 height 1164
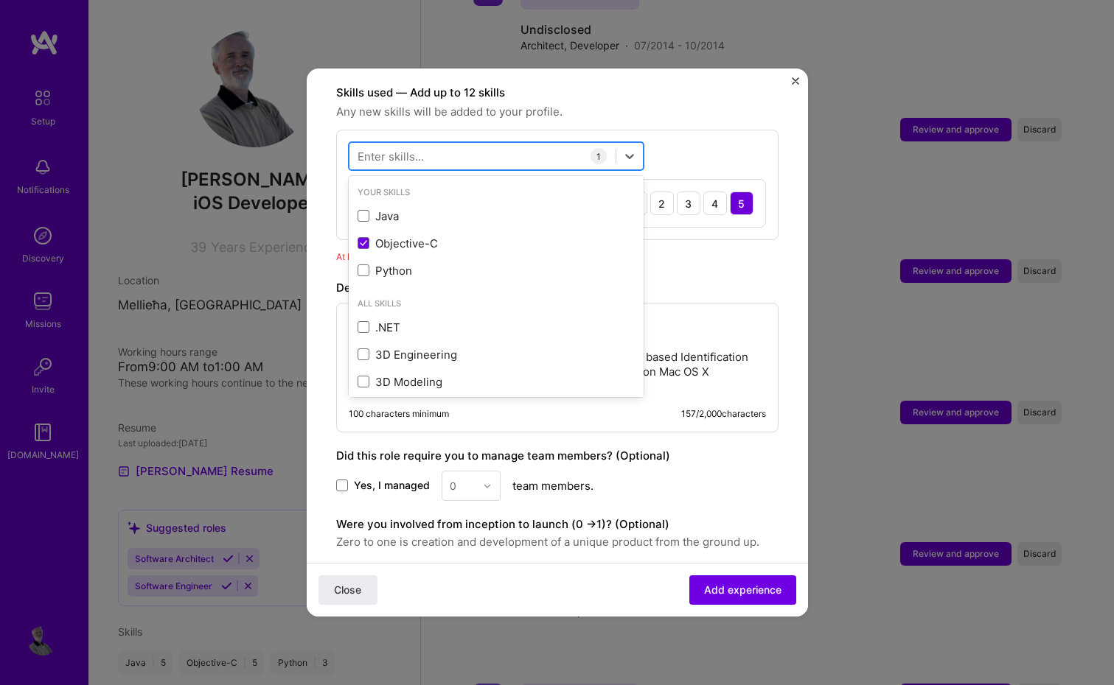
click at [554, 144] on div at bounding box center [482, 156] width 266 height 24
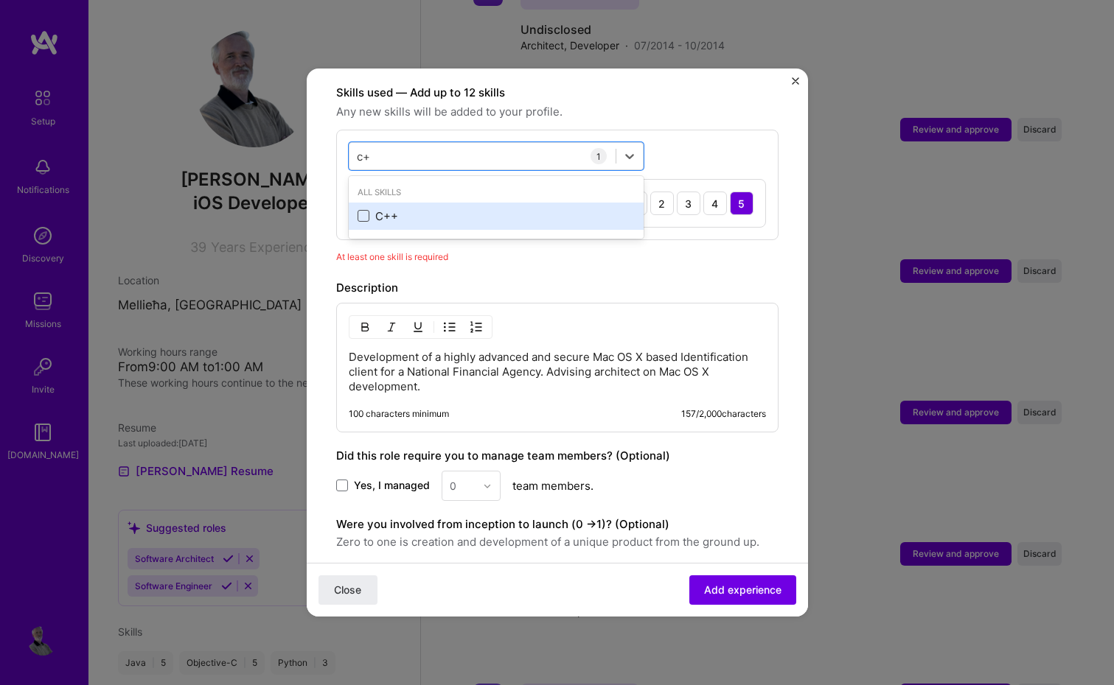
click at [369, 210] on span at bounding box center [363, 216] width 12 height 12
click at [0, 0] on input "checkbox" at bounding box center [0, 0] width 0 height 0
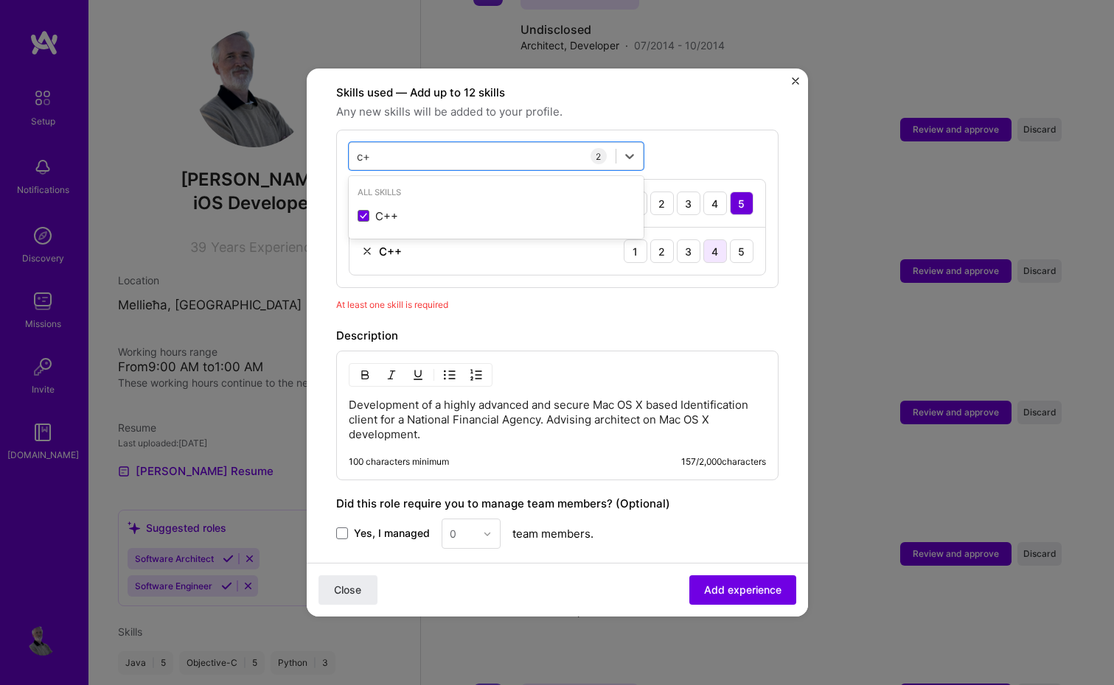
type input "c+"
click at [711, 240] on div "4" at bounding box center [715, 252] width 24 height 24
click at [788, 311] on form "Adding suggested job This job is suggested based on your LinkedIn, resume or A.…" at bounding box center [557, 194] width 501 height 1212
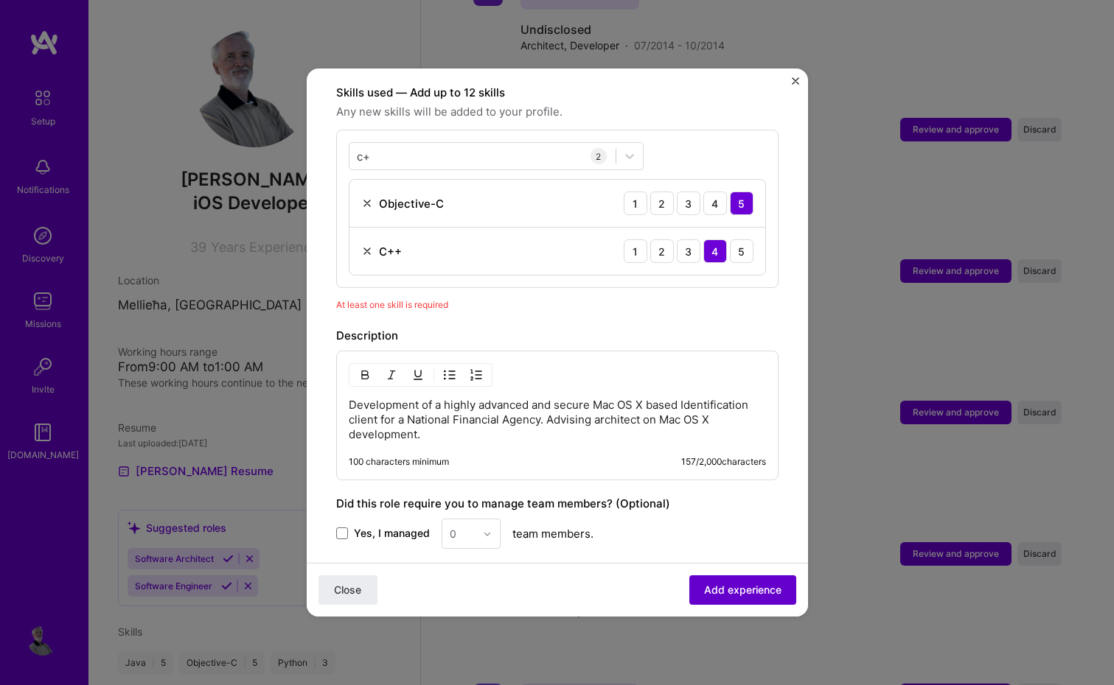
click at [735, 598] on button "Add experience" at bounding box center [742, 590] width 107 height 29
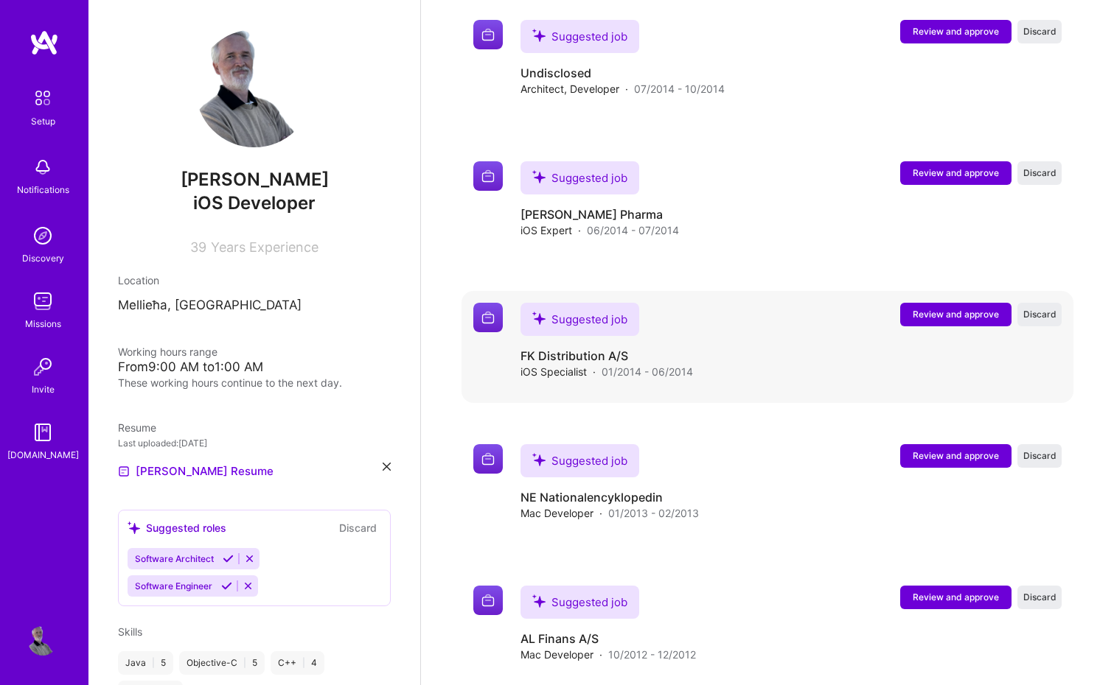
scroll to position [4128, 0]
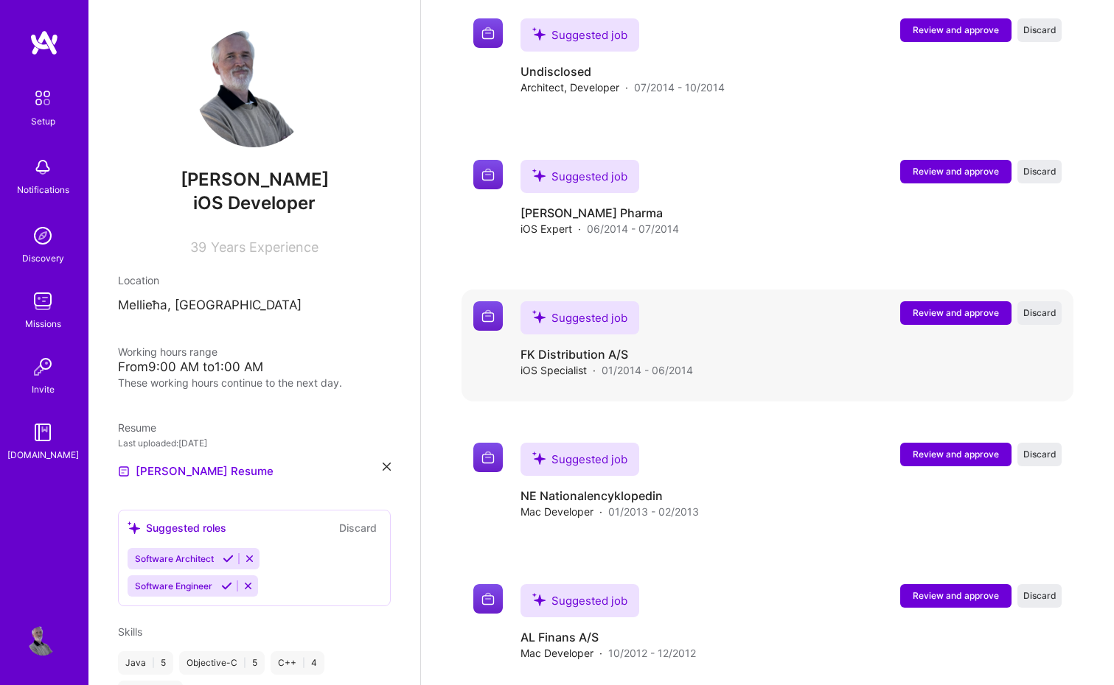
click at [939, 307] on span "Review and approve" at bounding box center [955, 313] width 86 height 13
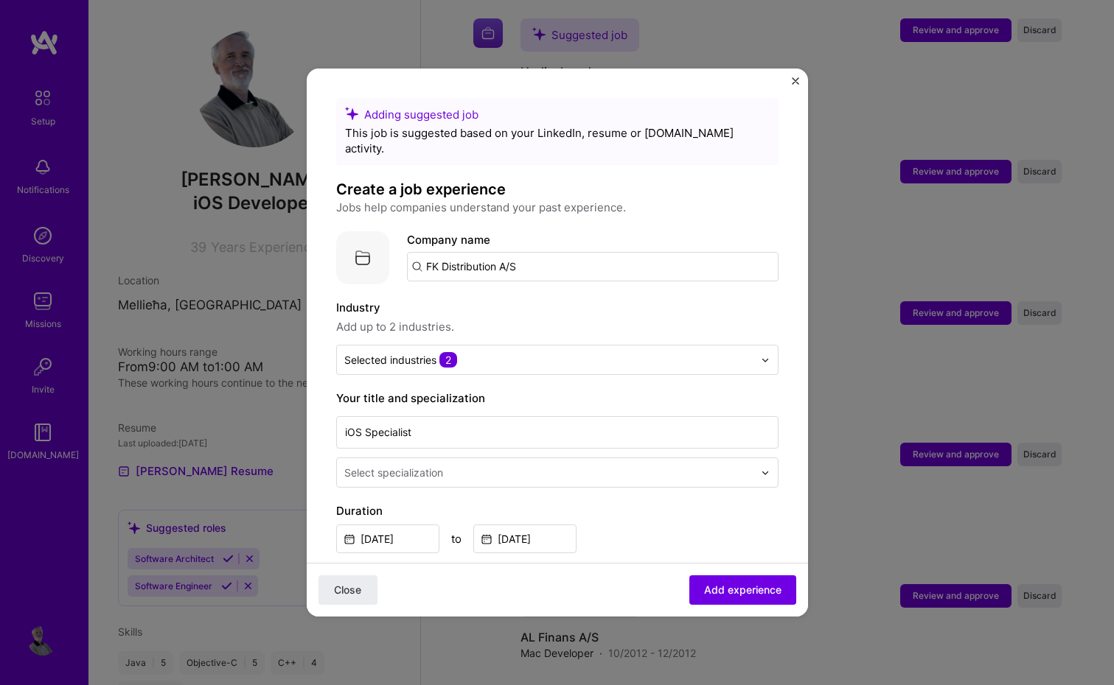
click at [664, 465] on input "text" at bounding box center [550, 472] width 412 height 15
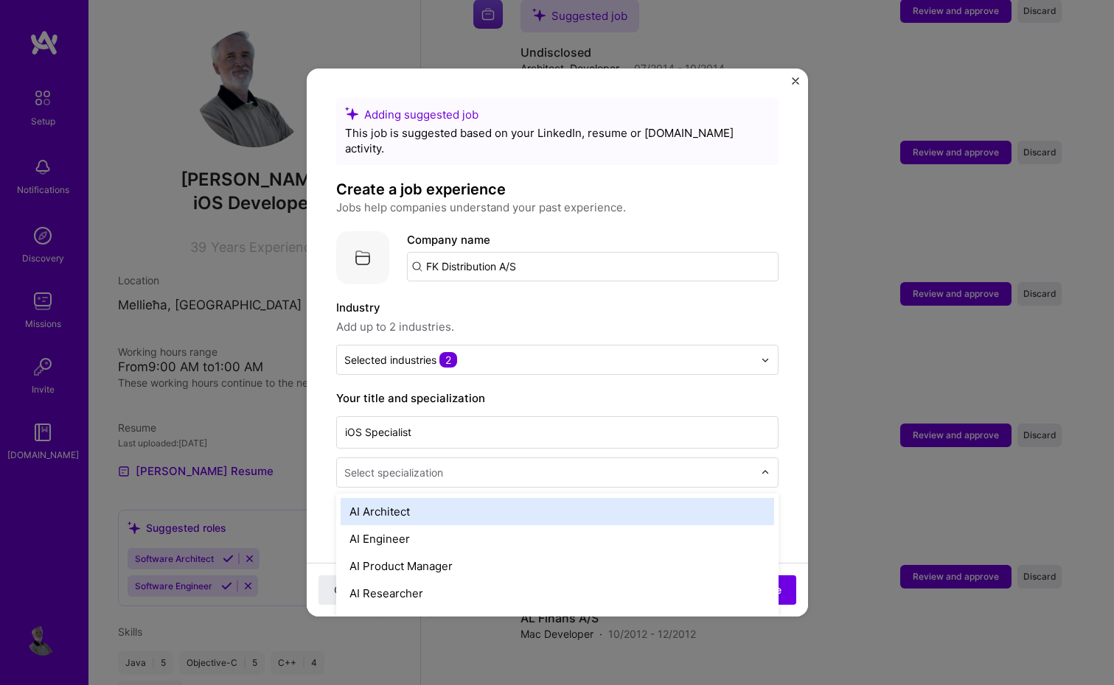
scroll to position [4148, 0]
type input "ios"
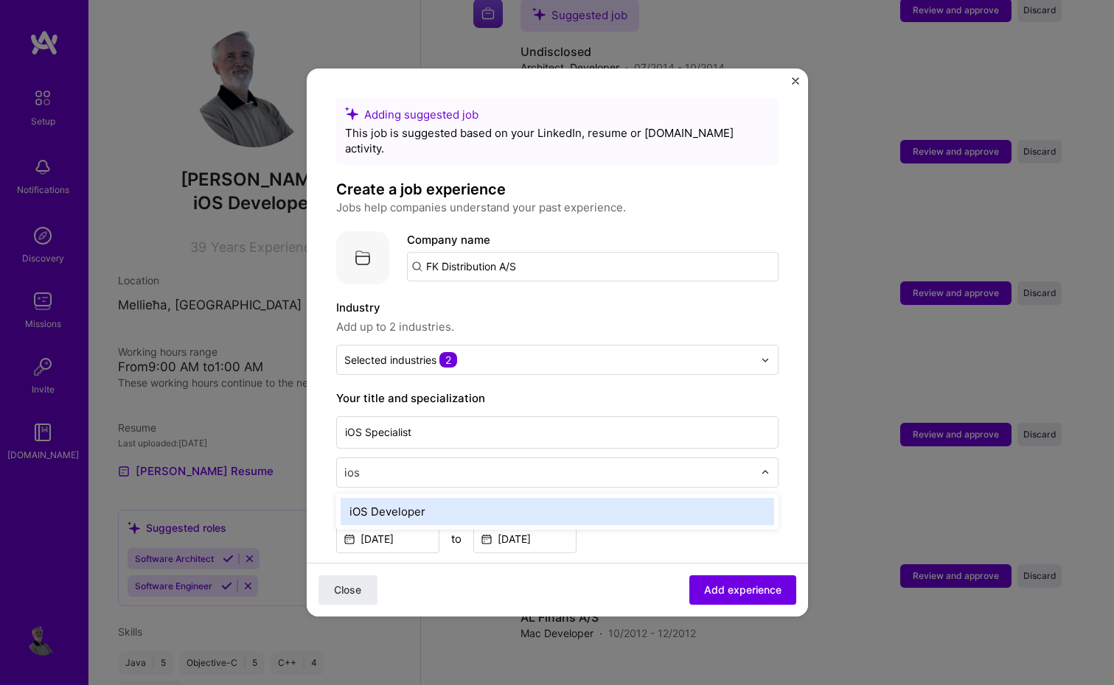
click at [416, 498] on div "iOS Developer" at bounding box center [557, 511] width 433 height 27
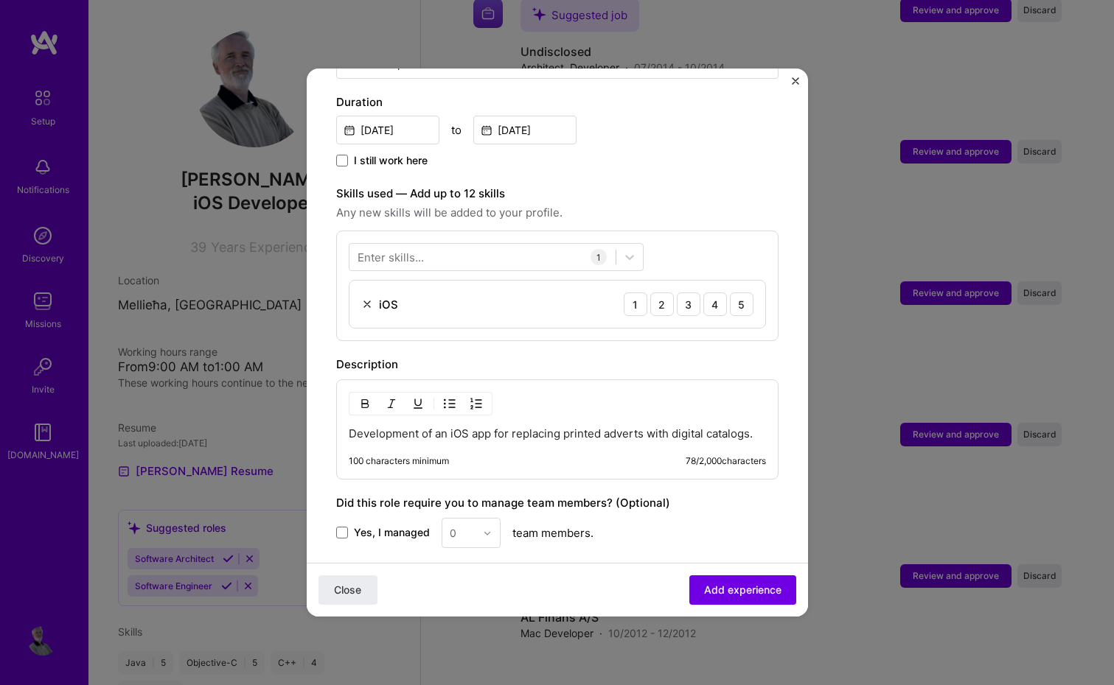
scroll to position [410, 0]
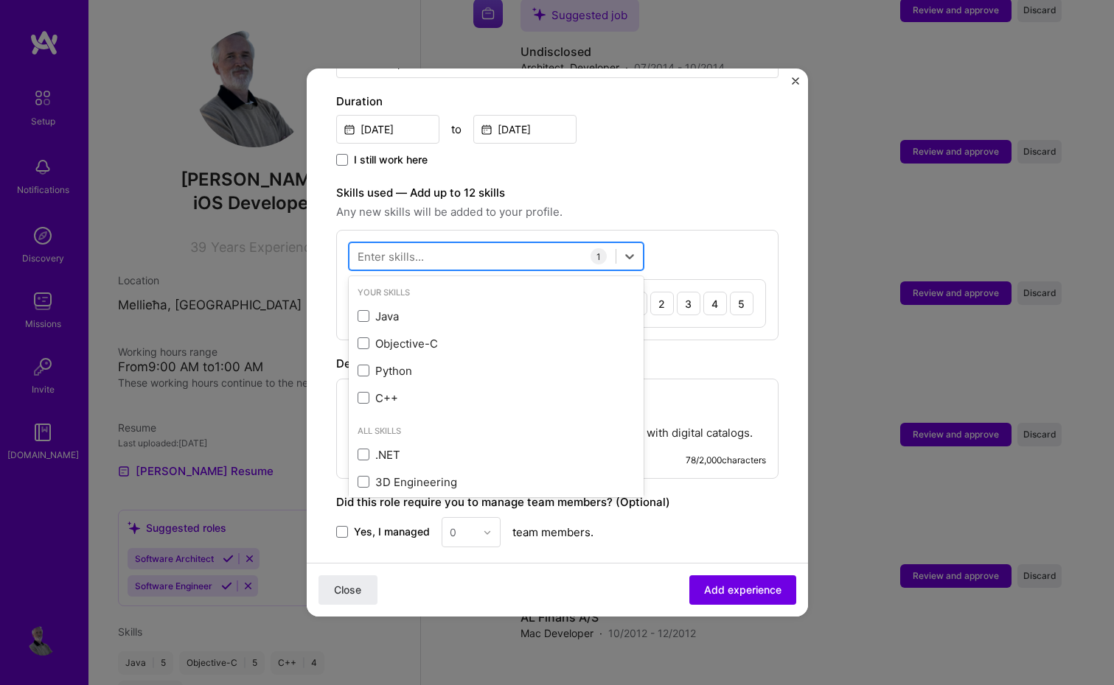
click at [444, 245] on div at bounding box center [482, 257] width 266 height 24
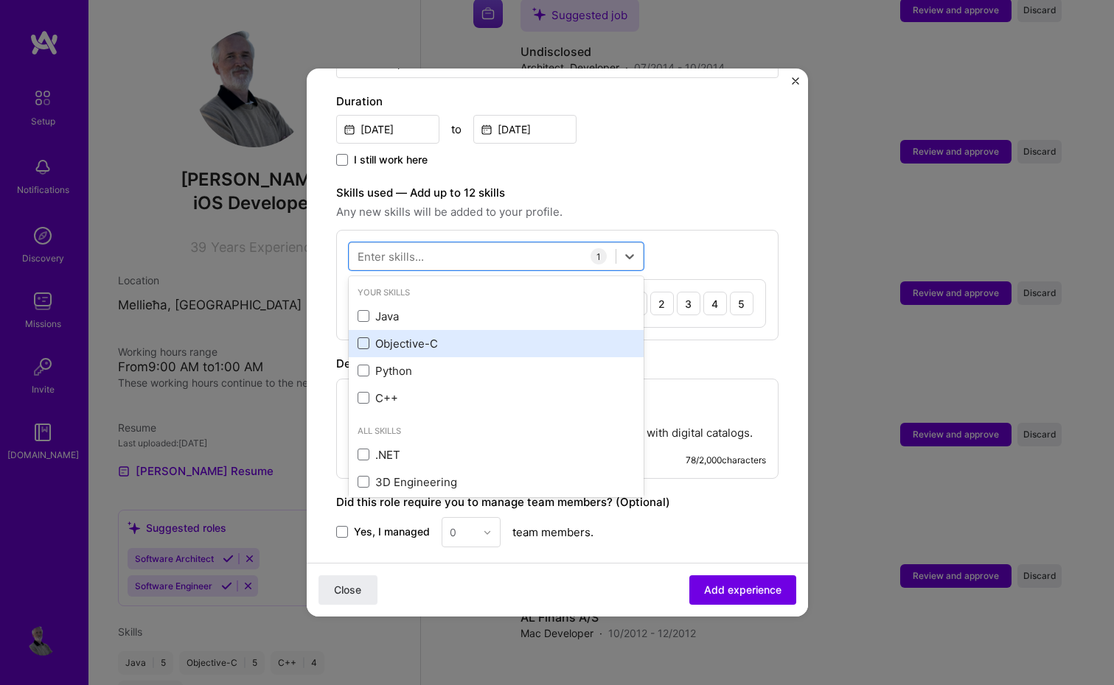
click at [363, 338] on span at bounding box center [363, 344] width 12 height 12
click at [0, 0] on input "checkbox" at bounding box center [0, 0] width 0 height 0
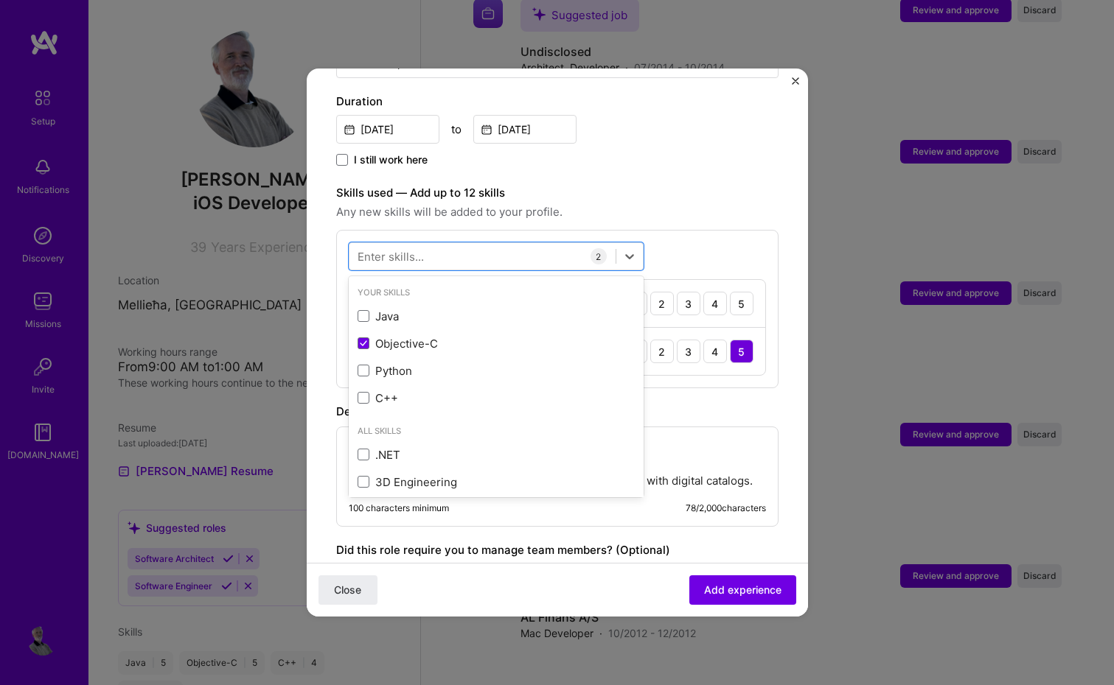
click at [321, 316] on form "Adding suggested job This job is suggested based on your LinkedIn, resume or A.…" at bounding box center [557, 267] width 501 height 1158
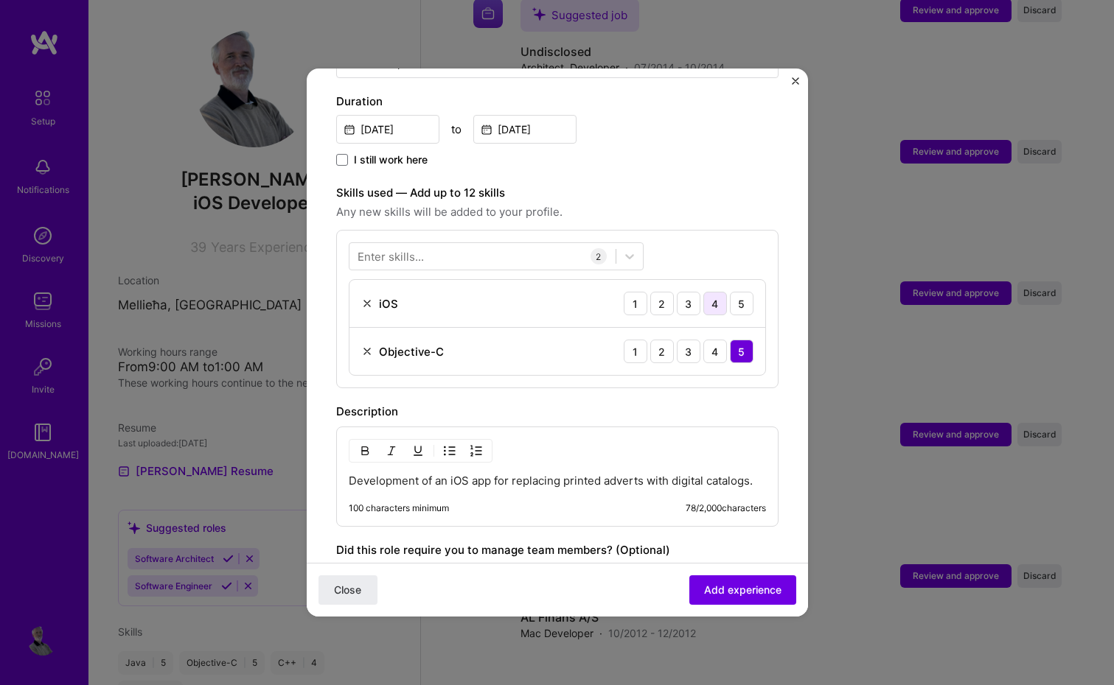
click at [707, 292] on div "4" at bounding box center [715, 304] width 24 height 24
click at [730, 292] on div "5" at bounding box center [742, 304] width 24 height 24
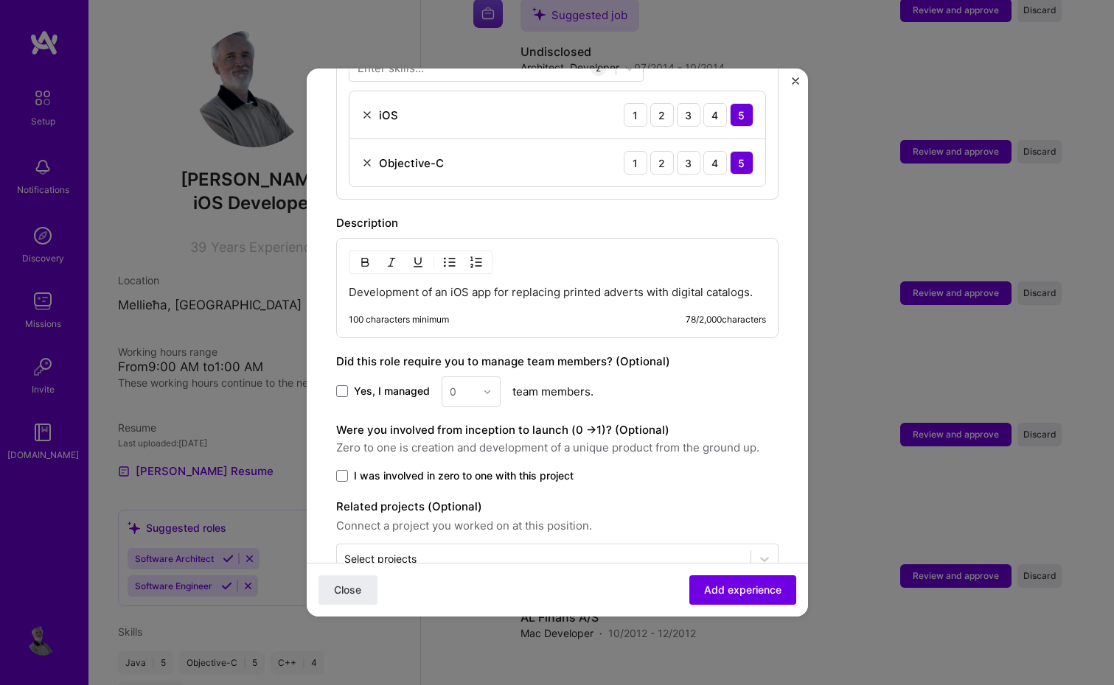
scroll to position [604, 0]
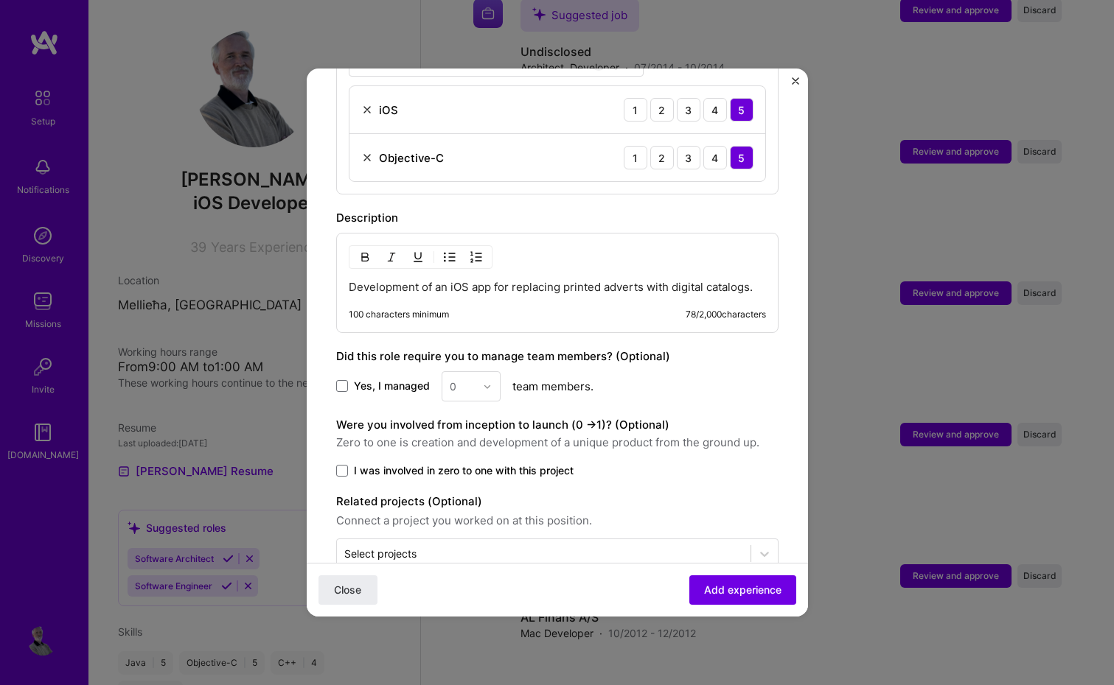
click at [622, 280] on p "Development of an iOS app for replacing printed adverts with digital catalogs." at bounding box center [557, 287] width 417 height 15
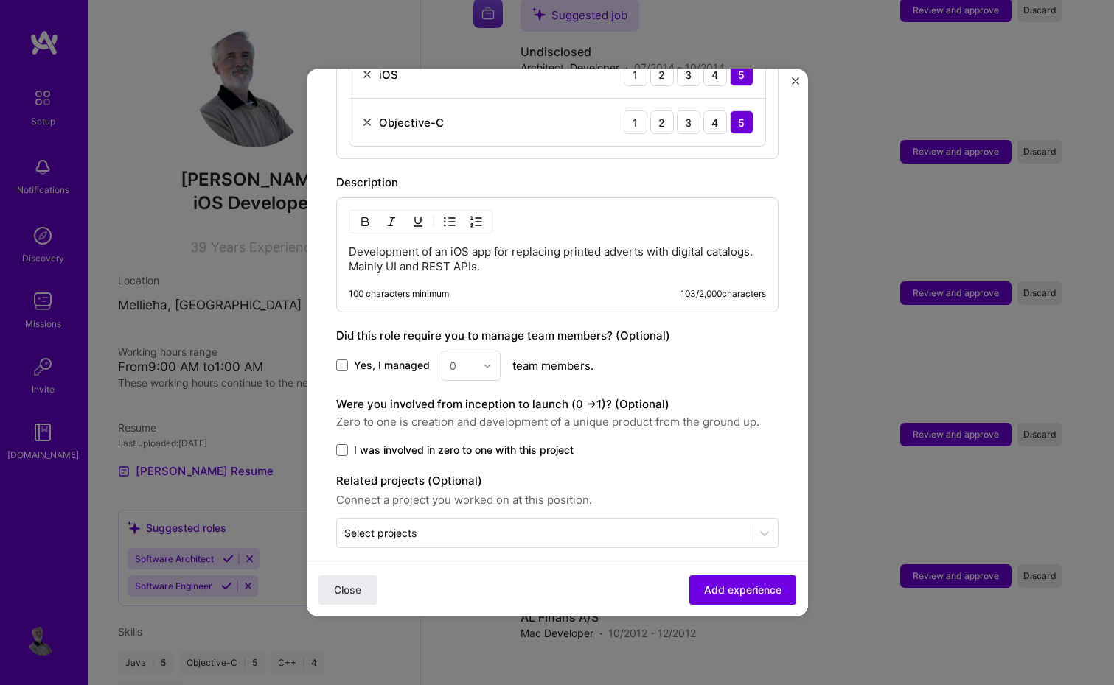
scroll to position [638, 0]
click at [555, 444] on span "I was involved in zero to one with this project" at bounding box center [464, 451] width 220 height 15
click at [0, 0] on input "I was involved in zero to one with this project" at bounding box center [0, 0] width 0 height 0
click at [748, 593] on span "Add experience" at bounding box center [742, 590] width 77 height 15
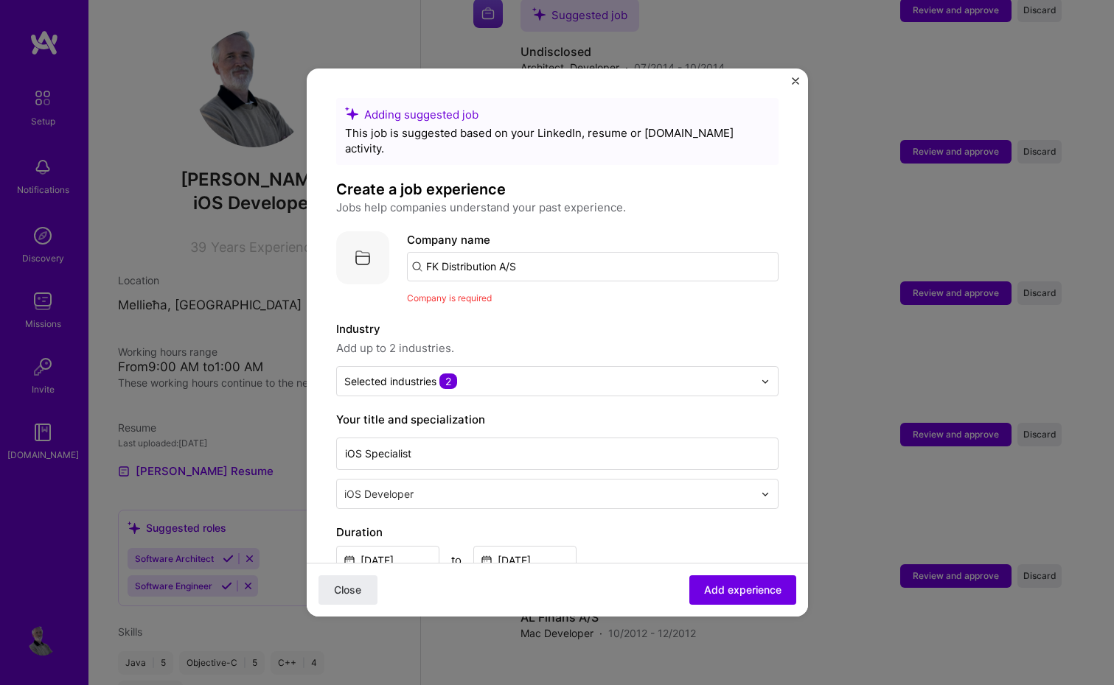
scroll to position [0, 0]
click at [615, 254] on input "FK Distribution A/S" at bounding box center [592, 266] width 371 height 29
type input "FK Distribution"
click at [555, 295] on div "FK Distribution" at bounding box center [534, 308] width 91 height 26
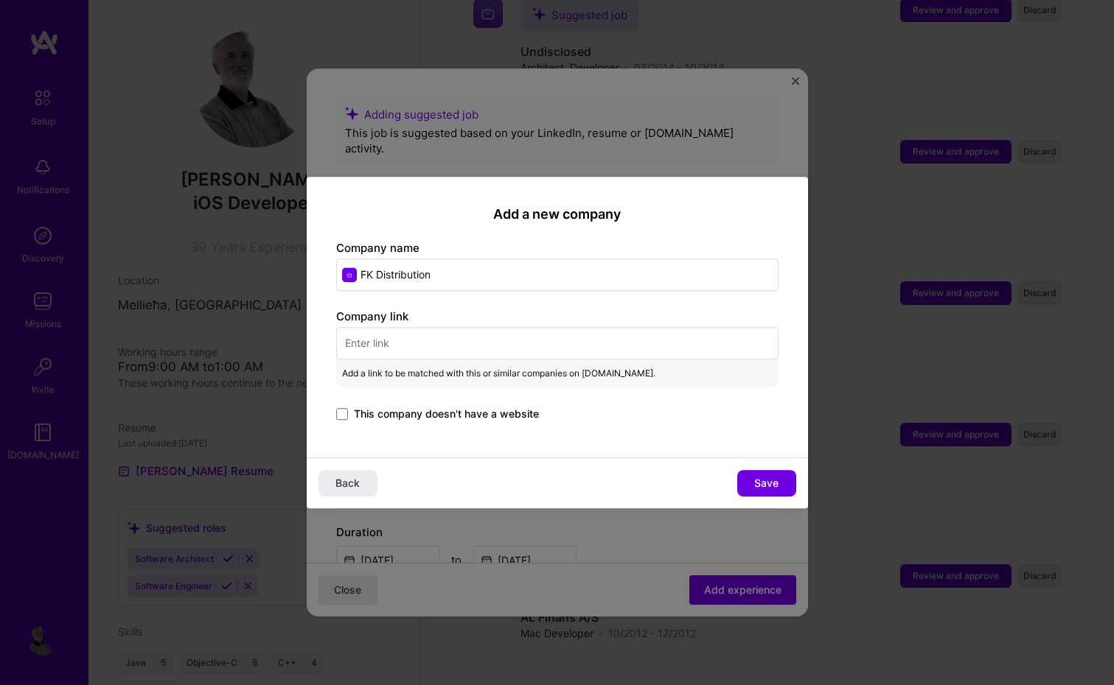
click at [487, 345] on input "text" at bounding box center [557, 343] width 442 height 32
paste input "https://www.northmedia.dk/en/fk-distribution/"
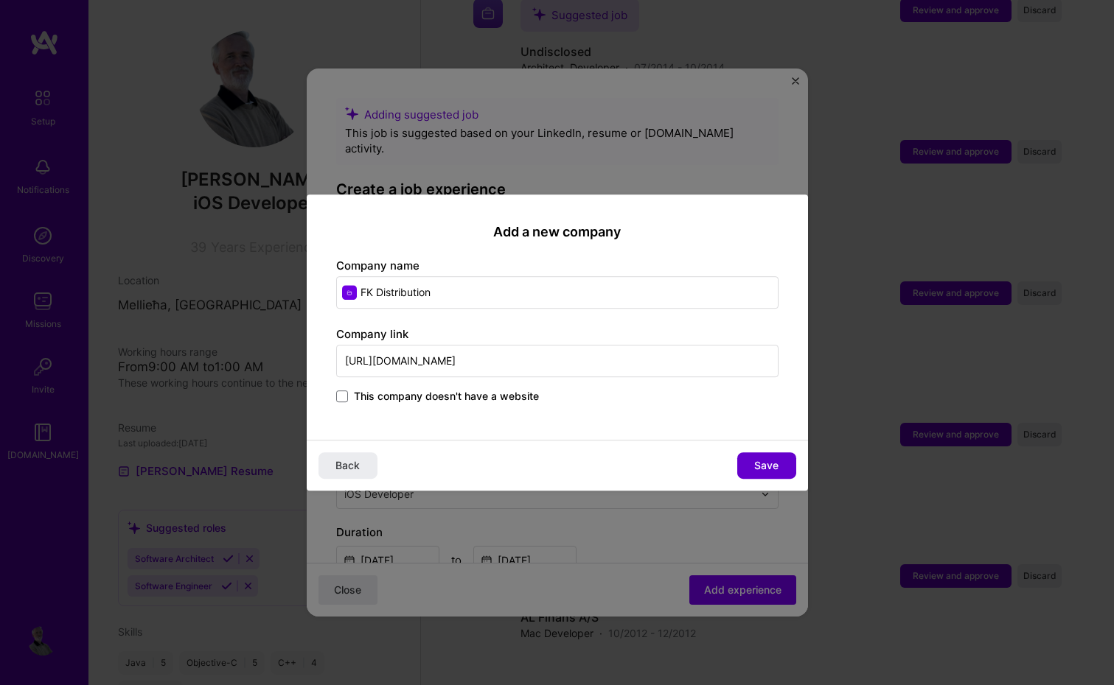
type input "https://www.northmedia.dk/en/fk-distribution/"
click at [754, 459] on span "Save" at bounding box center [766, 465] width 24 height 15
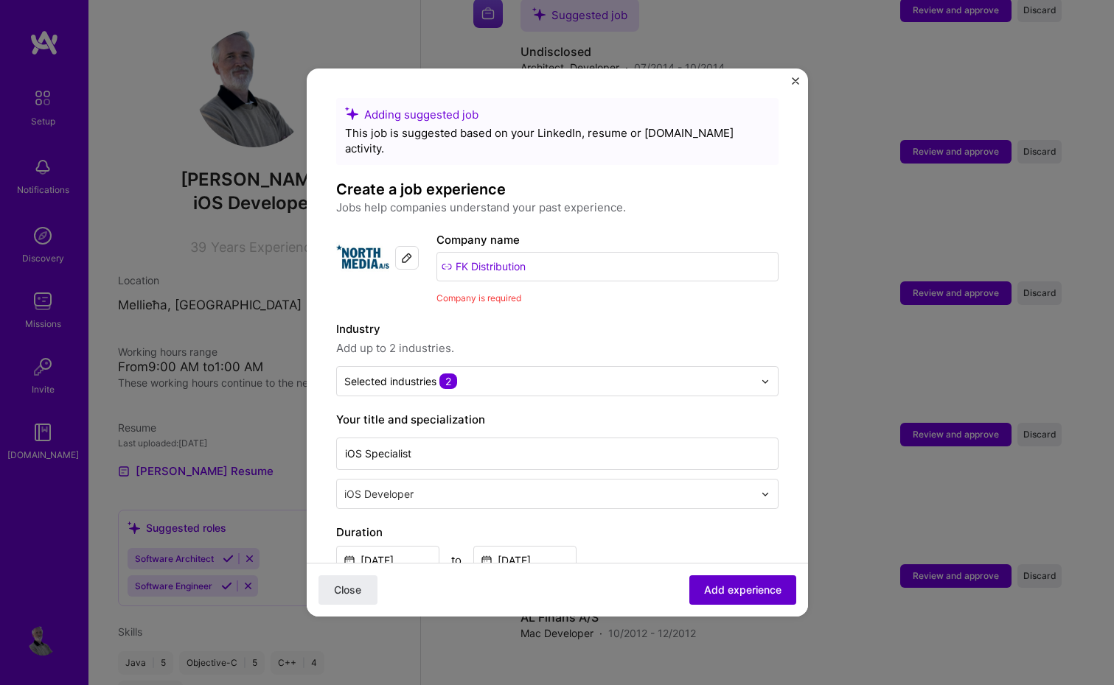
click at [744, 588] on span "Add experience" at bounding box center [742, 590] width 77 height 15
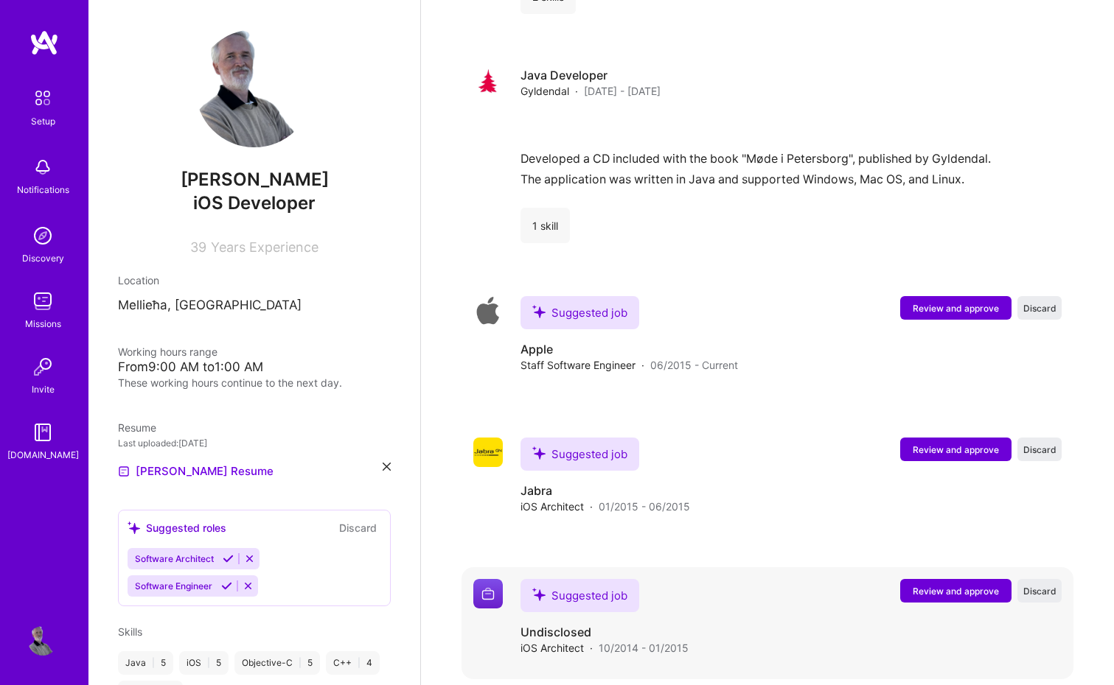
scroll to position [3592, 0]
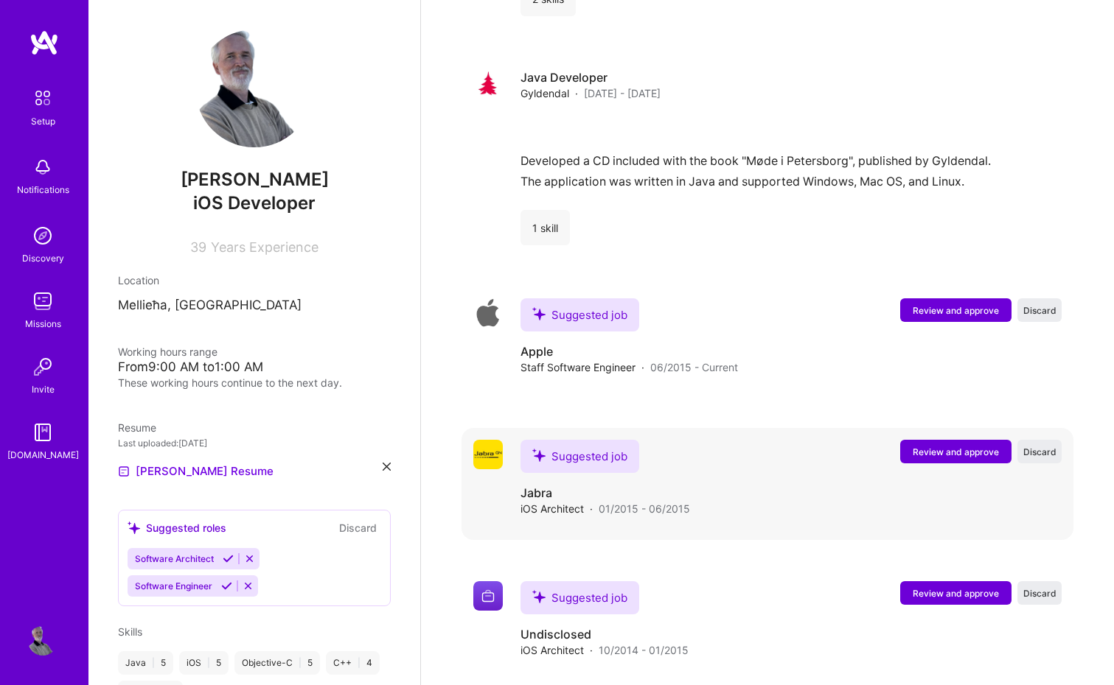
click at [934, 440] on button "Review and approve" at bounding box center [955, 452] width 111 height 24
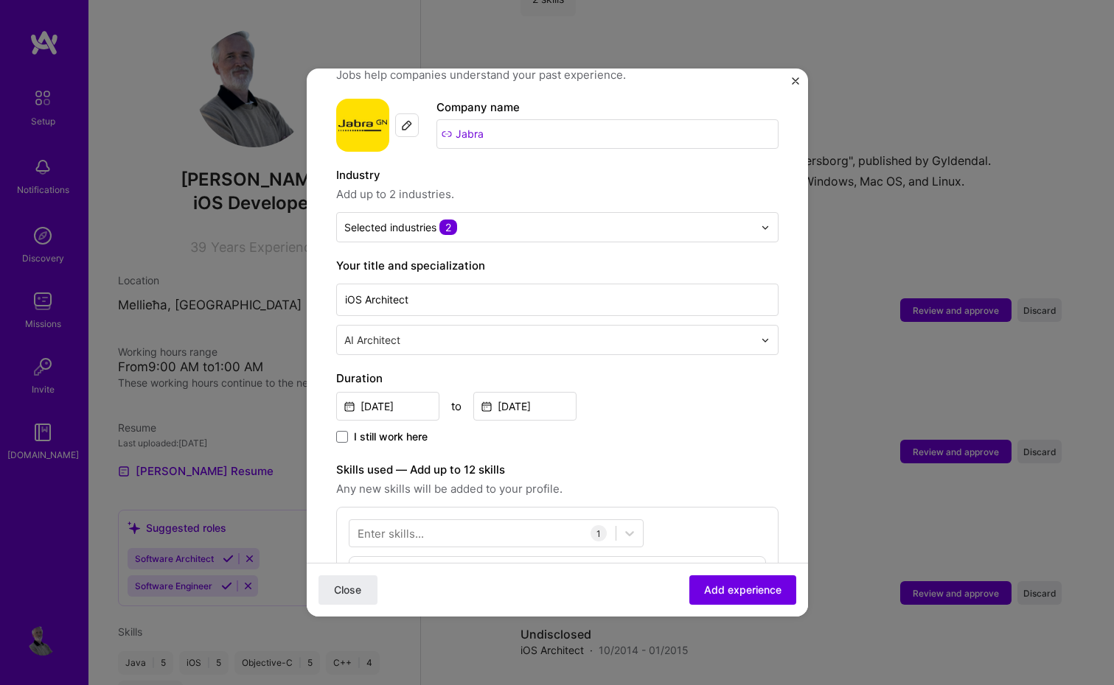
scroll to position [156, 0]
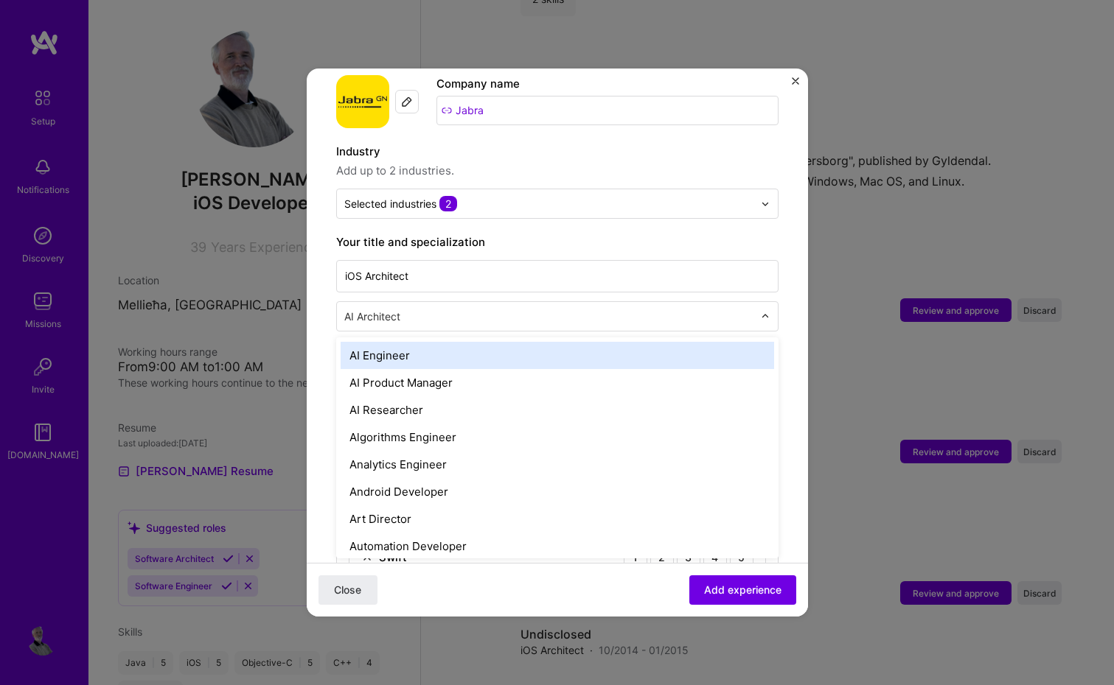
click at [742, 309] on input "text" at bounding box center [550, 316] width 412 height 15
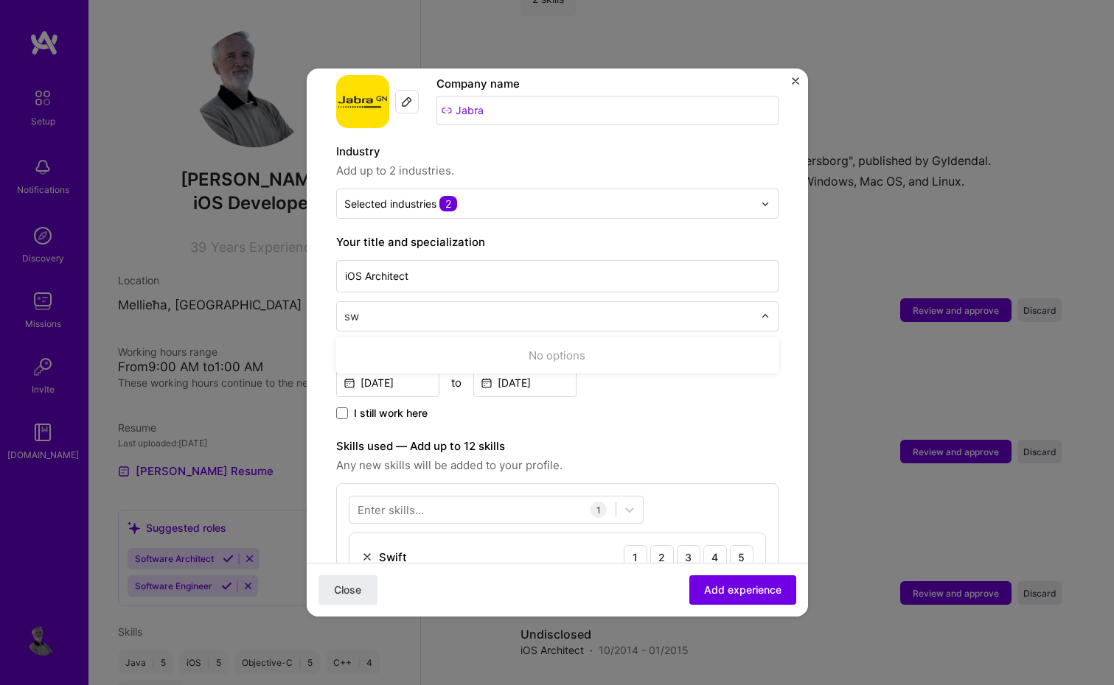
type input "s"
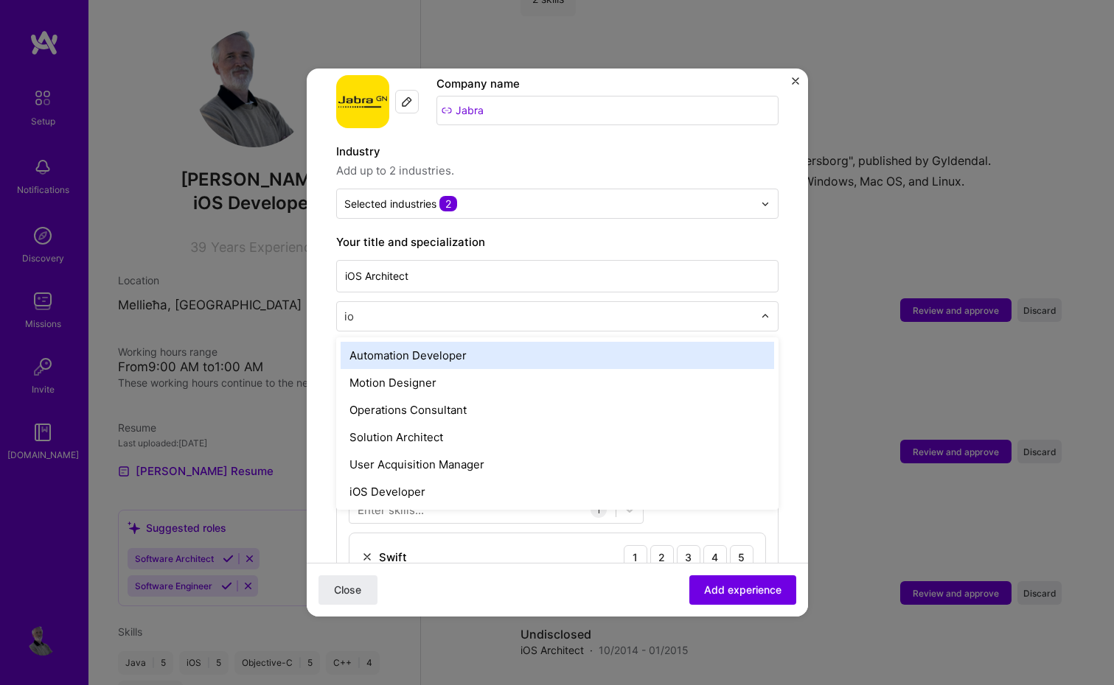
type input "ios"
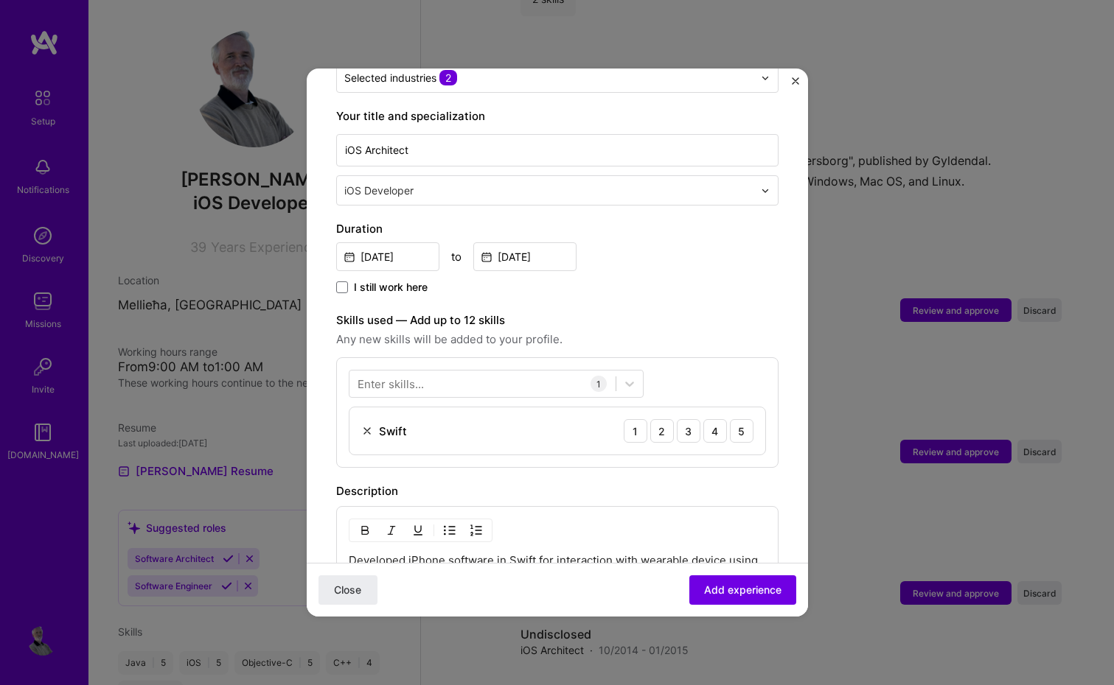
scroll to position [287, 0]
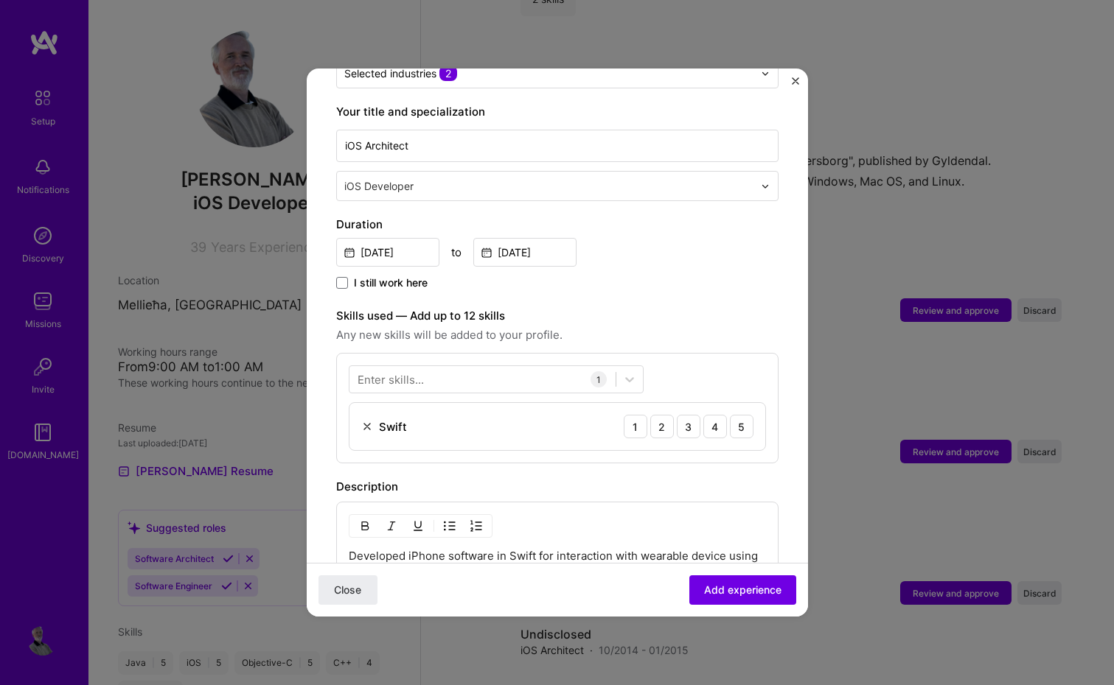
click at [397, 372] on div "Enter skills..." at bounding box center [390, 379] width 66 height 15
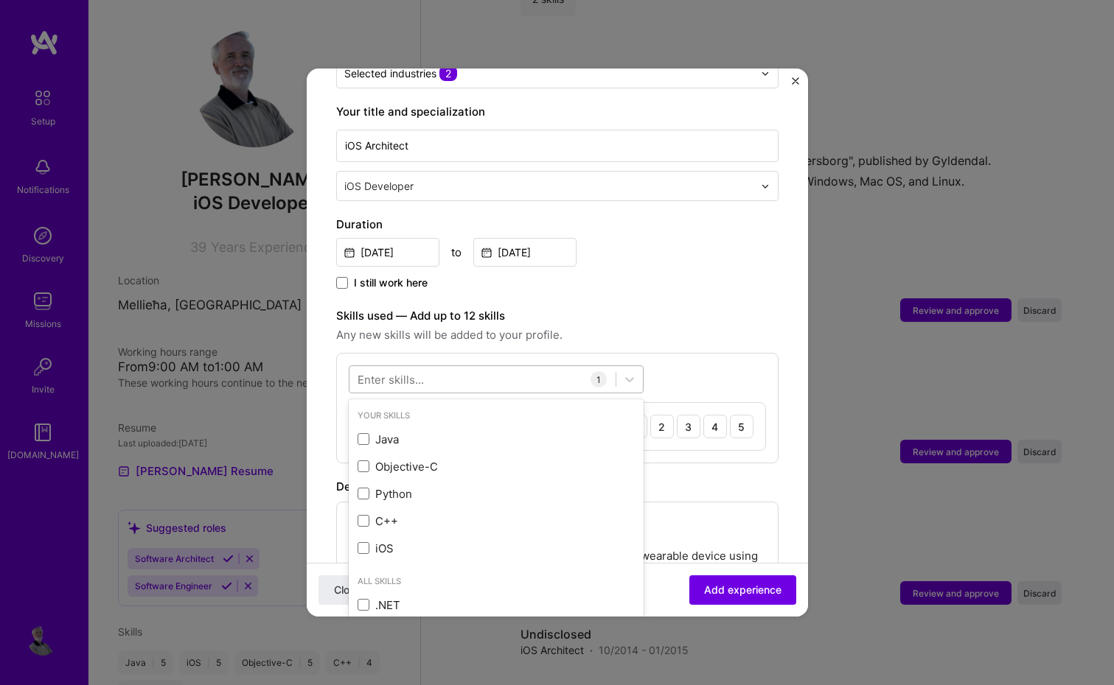
click at [503, 368] on div at bounding box center [482, 380] width 266 height 24
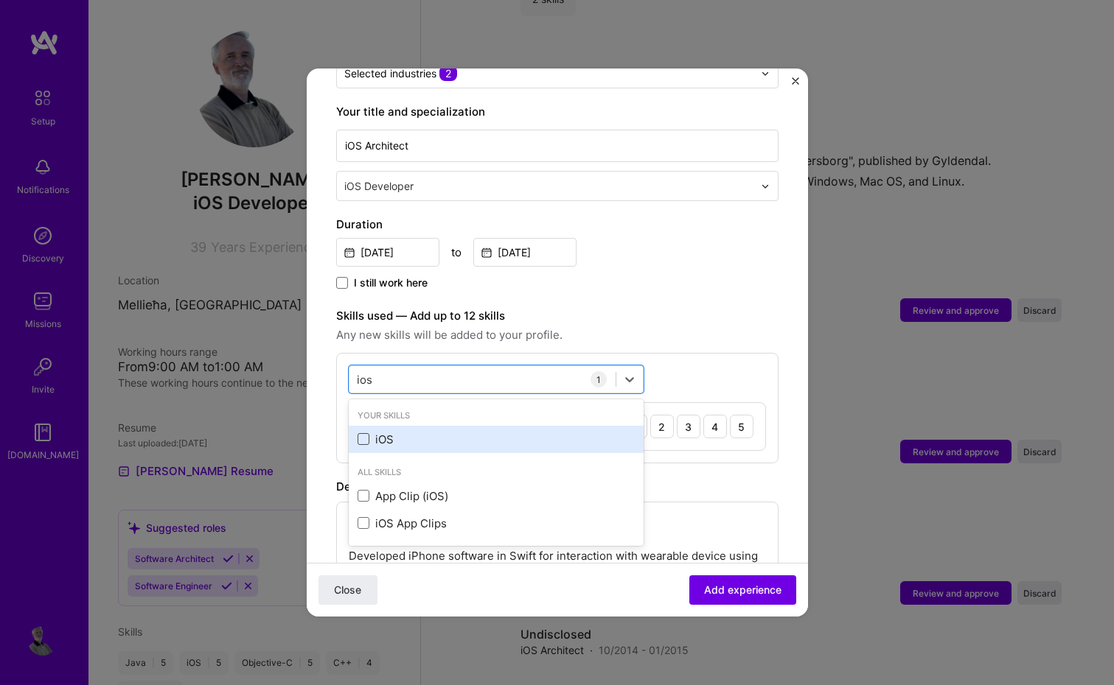
click at [363, 433] on span at bounding box center [363, 439] width 12 height 12
click at [0, 0] on input "checkbox" at bounding box center [0, 0] width 0 height 0
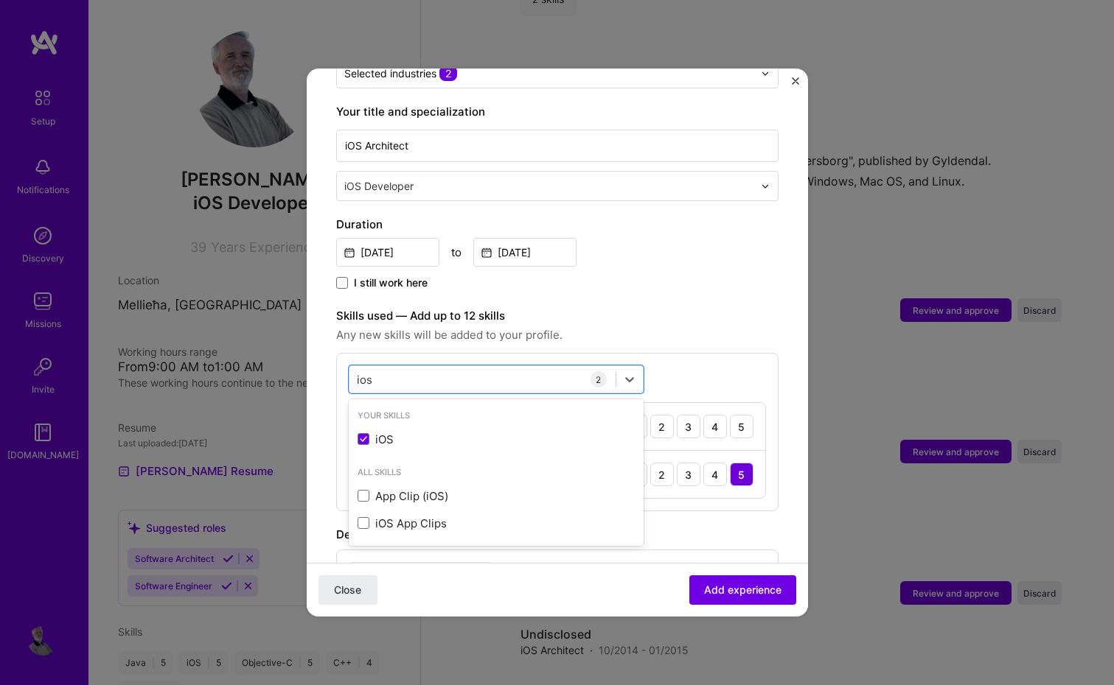
type input "ios"
click at [316, 395] on form "Adding suggested job This job is suggested based on your LinkedIn, resume or A.…" at bounding box center [557, 397] width 501 height 1173
click at [740, 417] on div "5" at bounding box center [742, 427] width 24 height 24
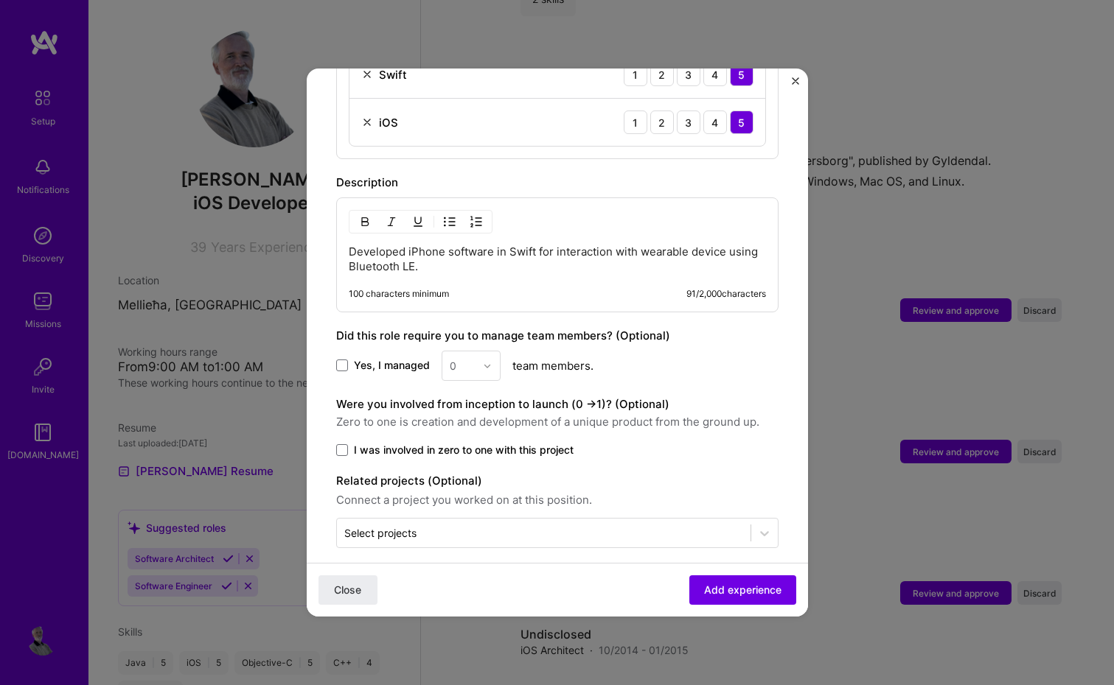
scroll to position [638, 0]
click at [524, 251] on p "Developed iPhone software in Swift for interaction with wearable device using B…" at bounding box center [557, 259] width 417 height 29
click at [729, 591] on span "Add experience" at bounding box center [742, 590] width 77 height 15
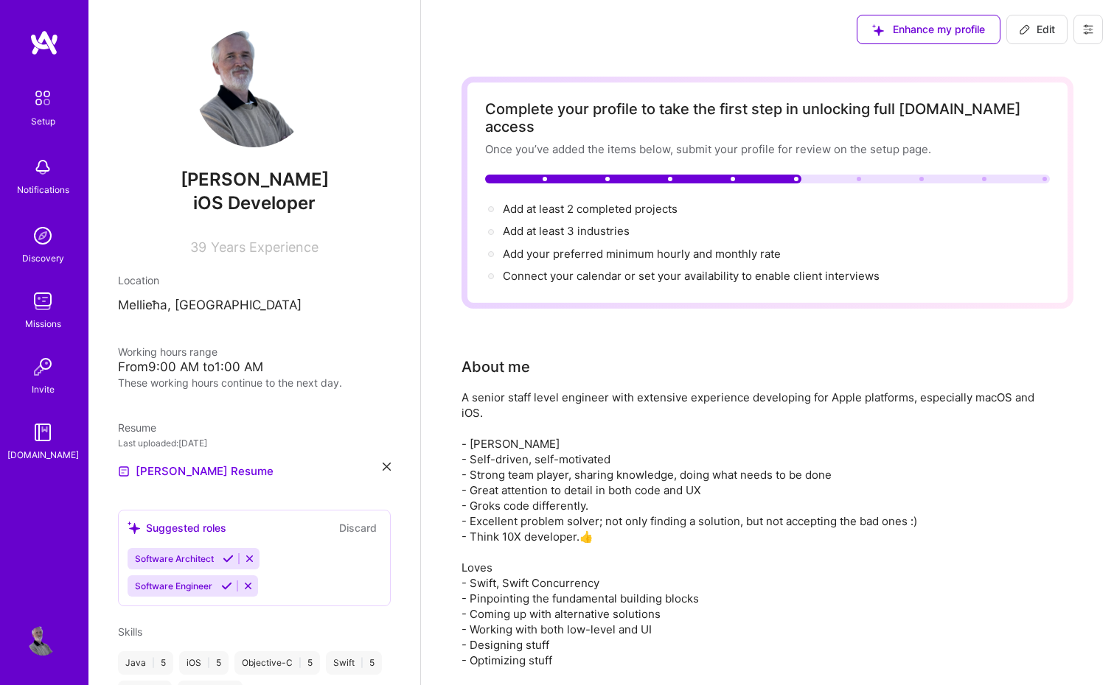
scroll to position [0, 0]
click at [532, 202] on span "Add at least 2 completed projects →" at bounding box center [597, 209] width 188 height 14
select select "US"
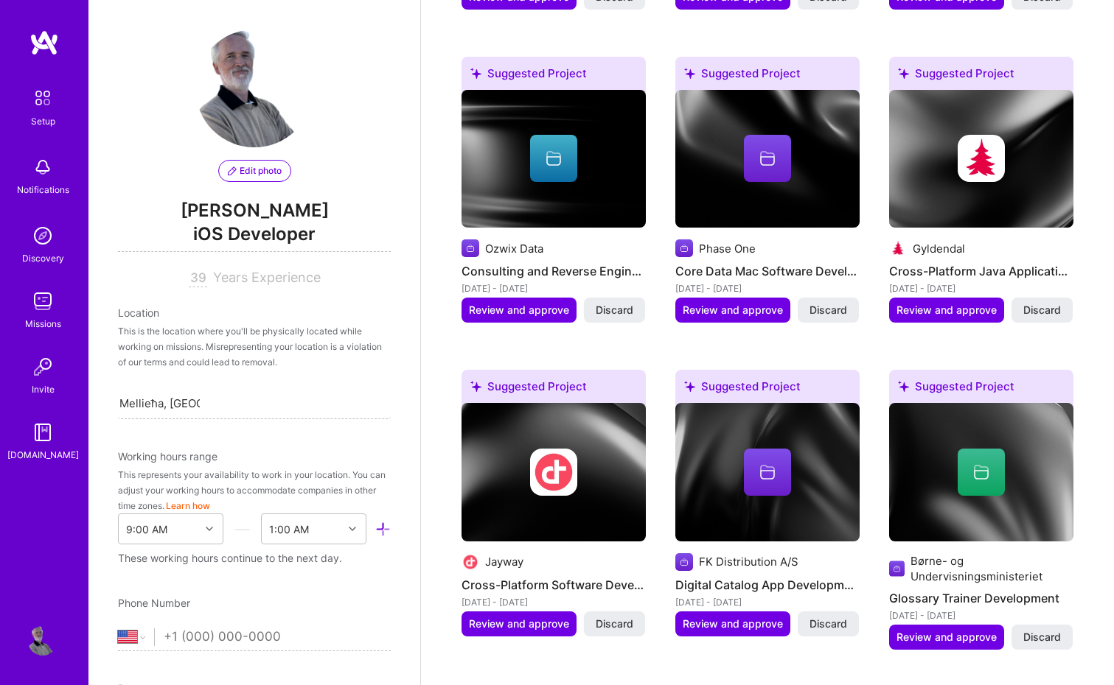
scroll to position [1737, 0]
click at [948, 303] on span "Review and approve" at bounding box center [946, 310] width 100 height 15
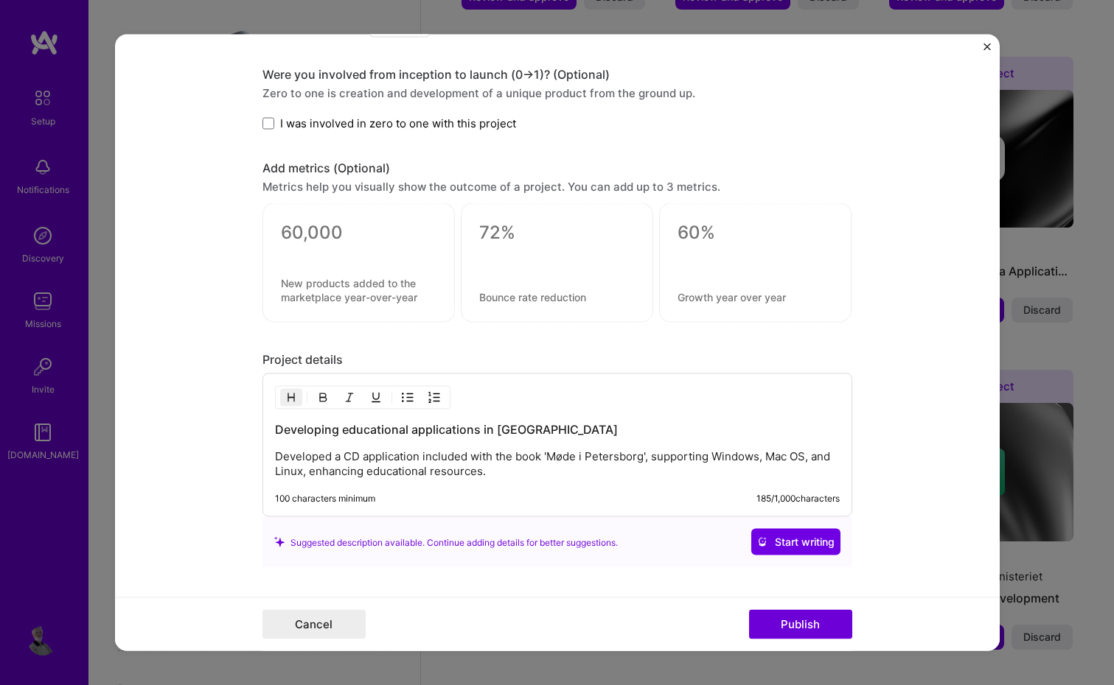
scroll to position [978, 0]
click at [443, 118] on span "I was involved in zero to one with this project" at bounding box center [398, 121] width 236 height 15
click at [0, 0] on input "I was involved in zero to one with this project" at bounding box center [0, 0] width 0 height 0
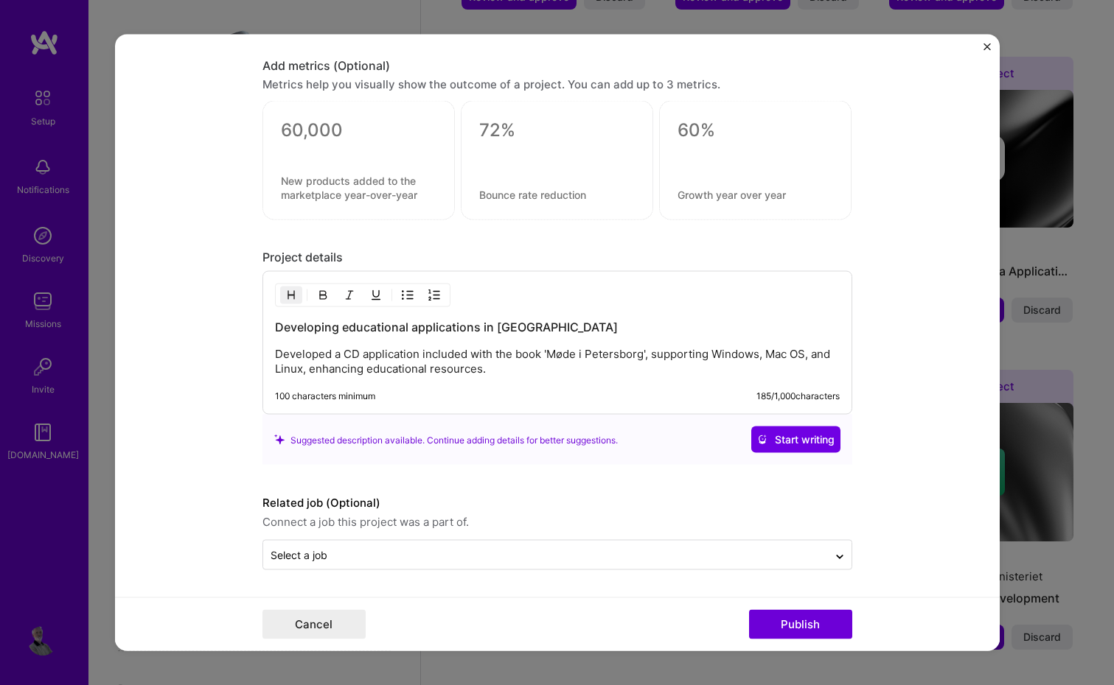
scroll to position [1080, 0]
click at [789, 622] on button "Publish" at bounding box center [800, 624] width 103 height 29
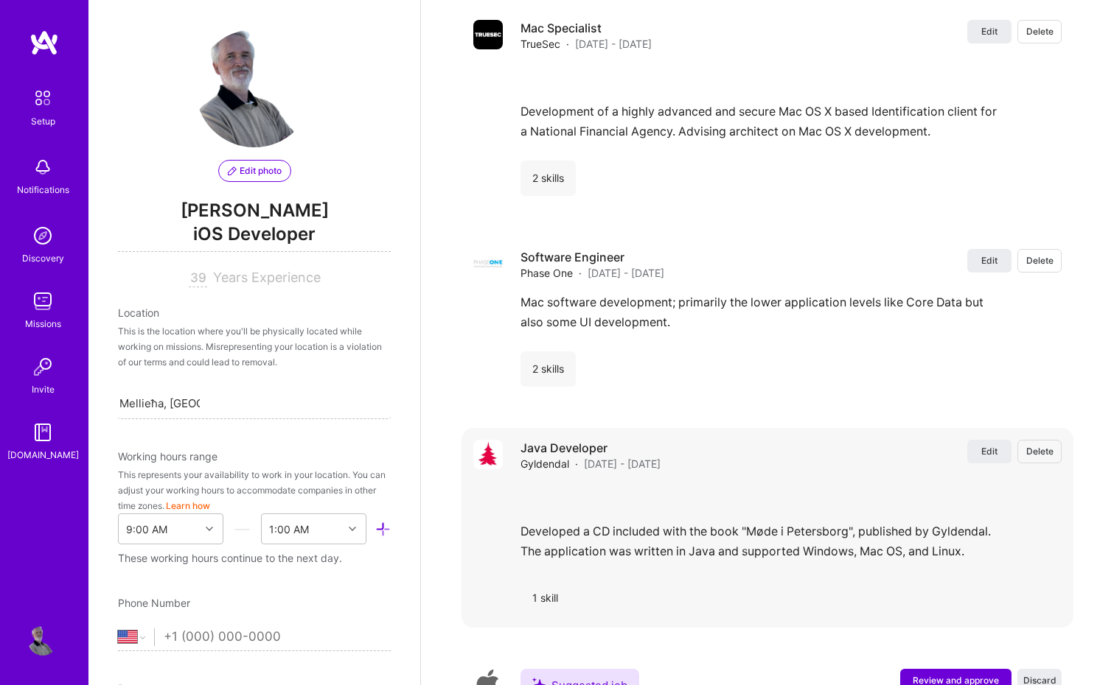
scroll to position [4161, 0]
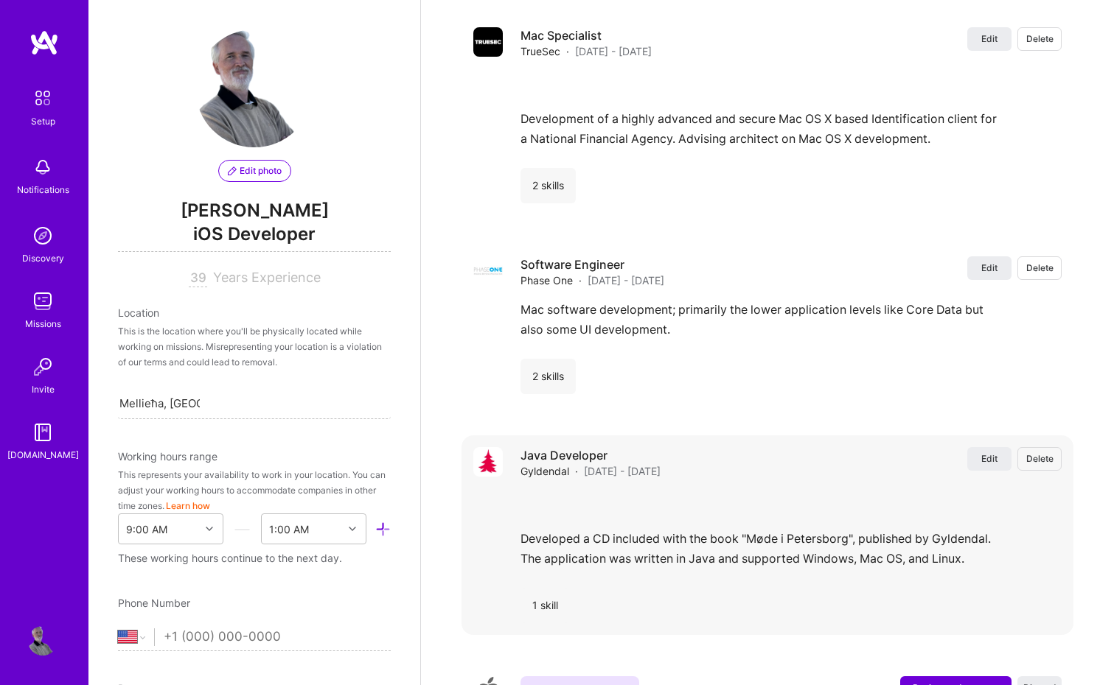
click at [1041, 453] on span "Delete" at bounding box center [1039, 459] width 27 height 13
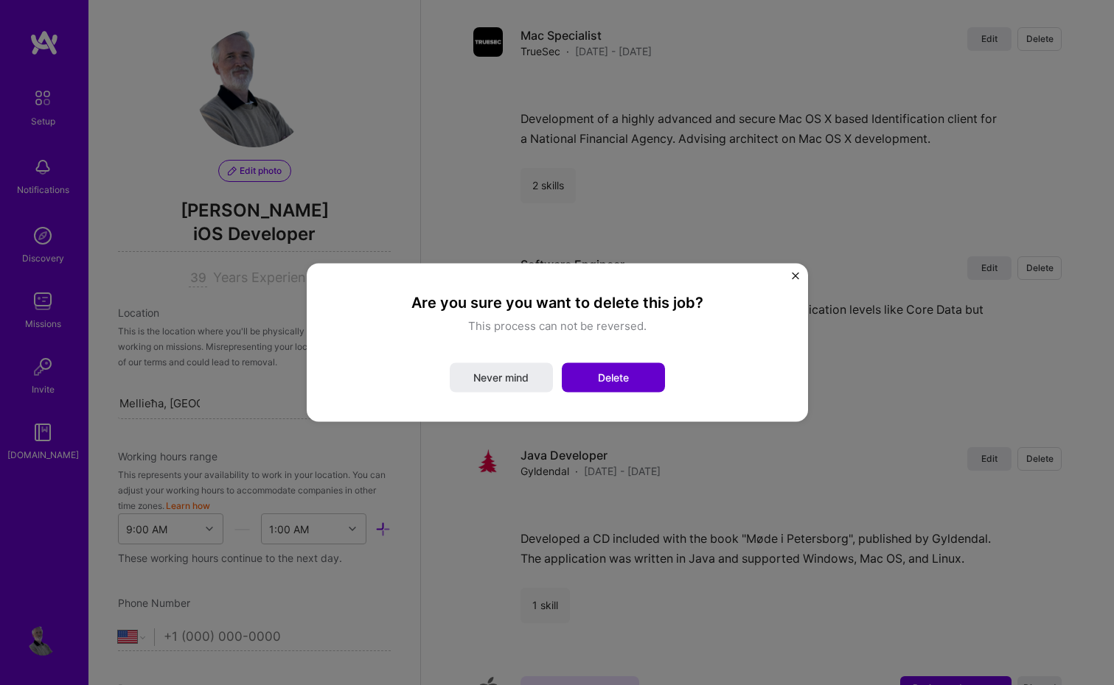
click at [617, 379] on span "Delete" at bounding box center [613, 378] width 31 height 15
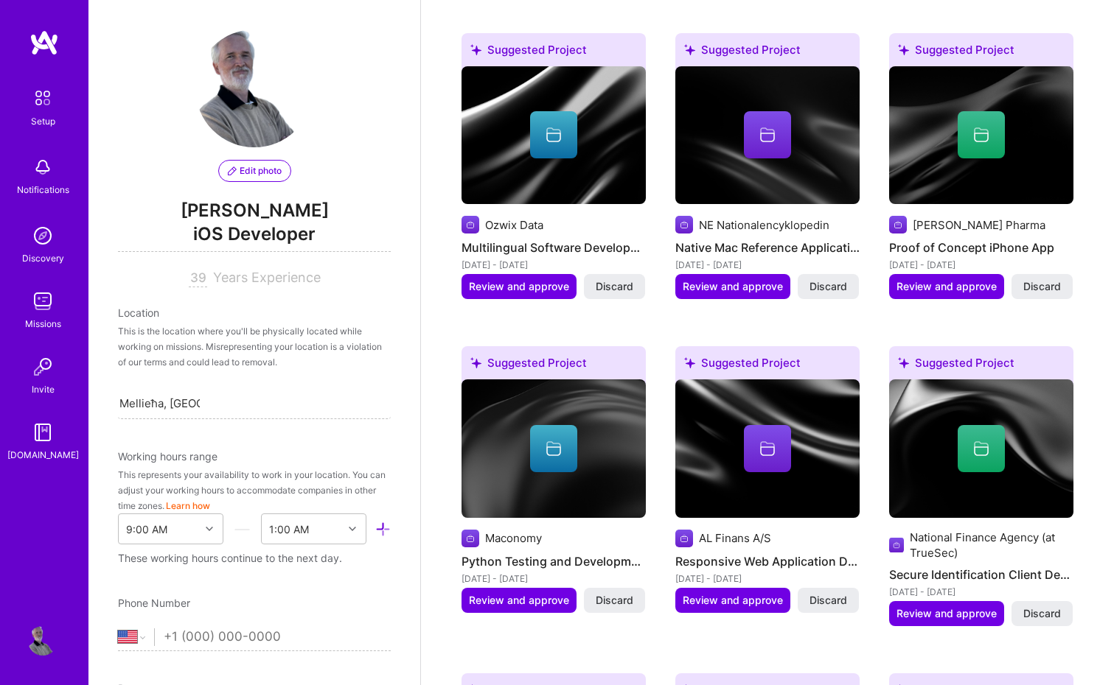
scroll to position [2412, 0]
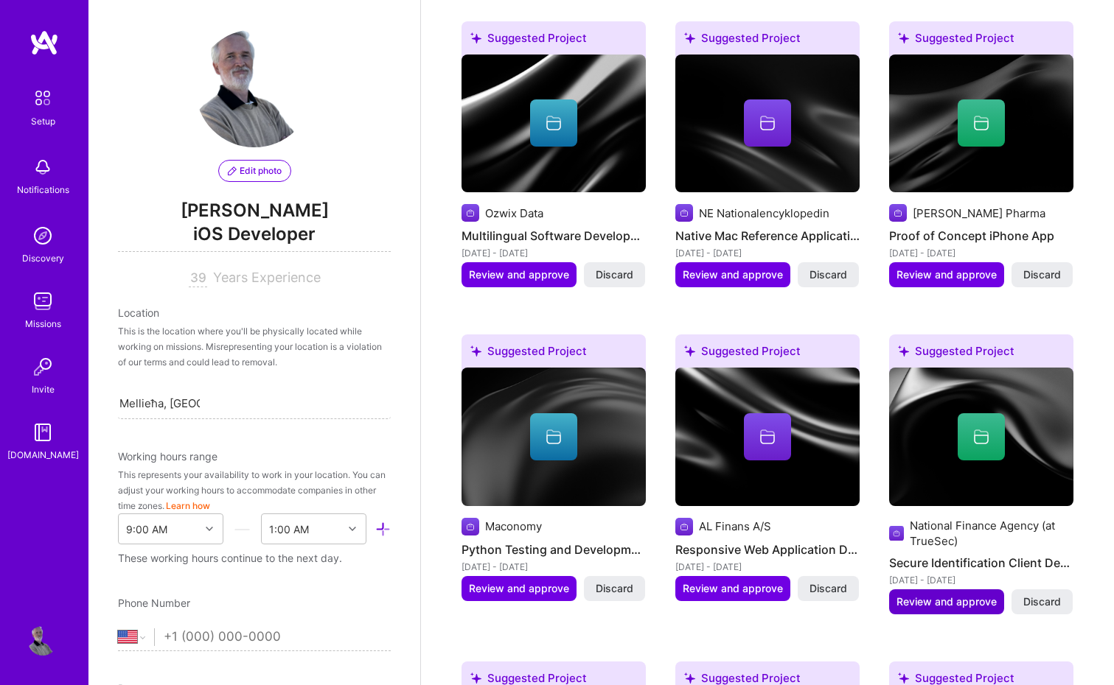
click at [963, 595] on span "Review and approve" at bounding box center [946, 602] width 100 height 15
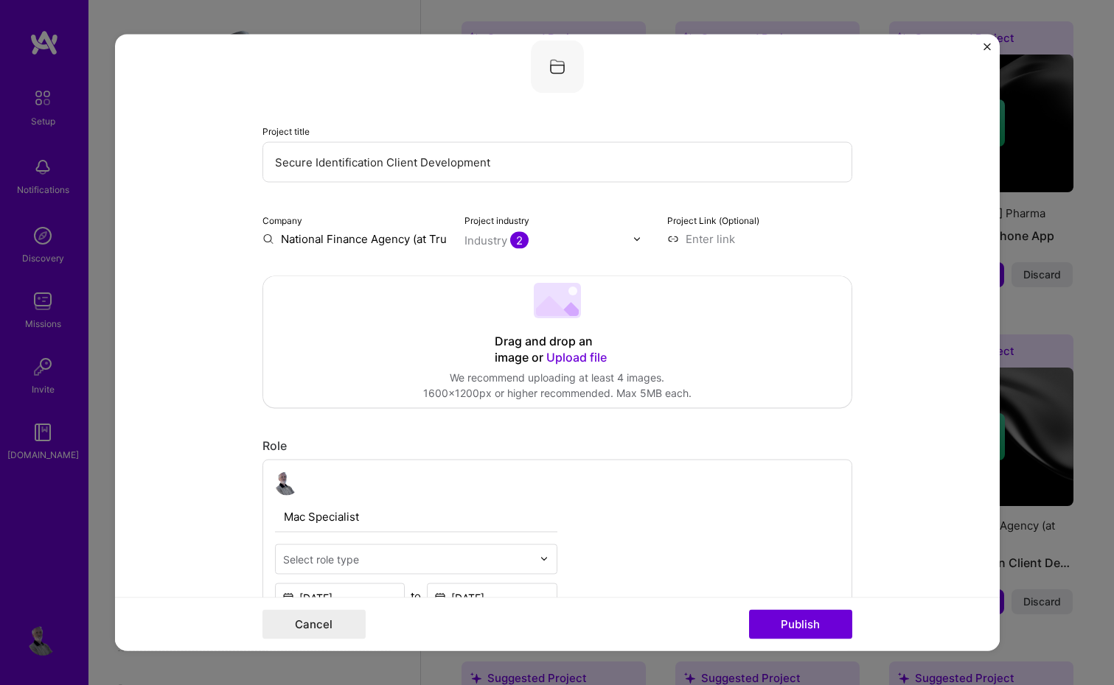
scroll to position [102, 0]
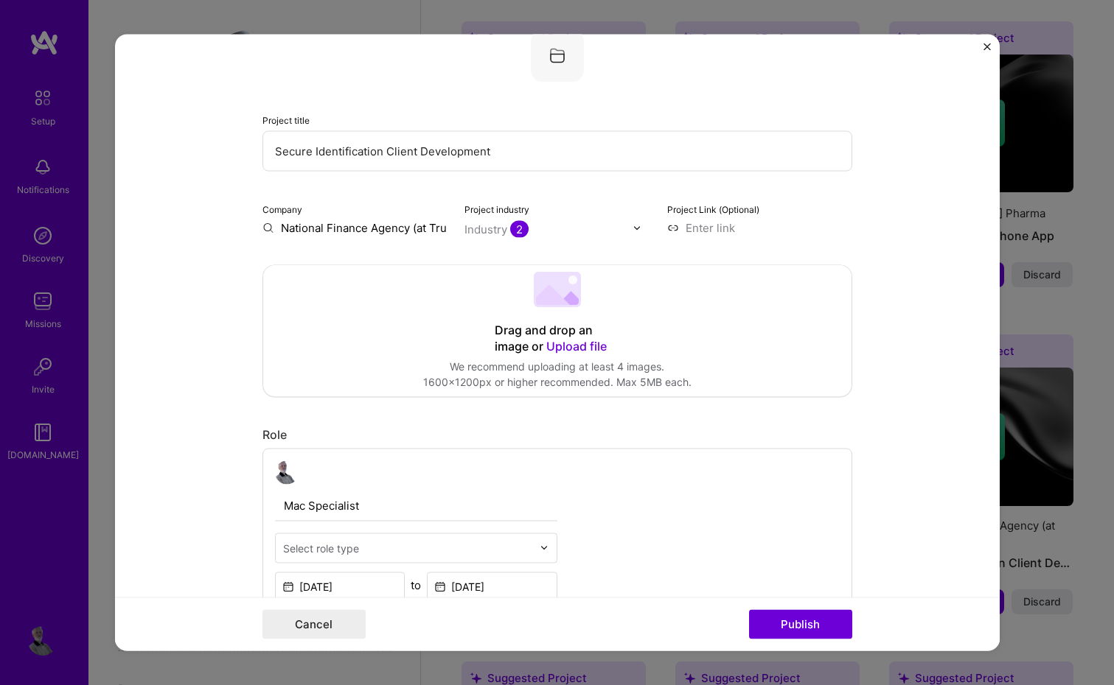
click at [318, 226] on input "National Finance Agency (at TrueSec)" at bounding box center [354, 227] width 185 height 15
click at [199, 324] on form "Editing suggested project This project is suggested based on your LinkedIn, res…" at bounding box center [557, 343] width 884 height 617
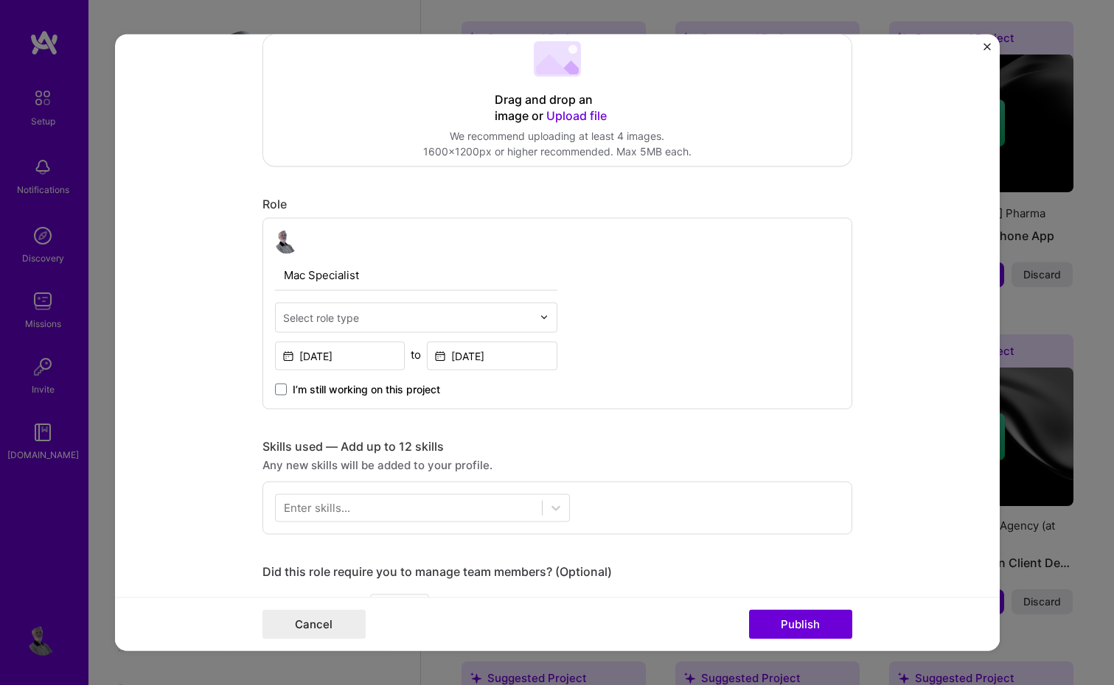
scroll to position [329, 0]
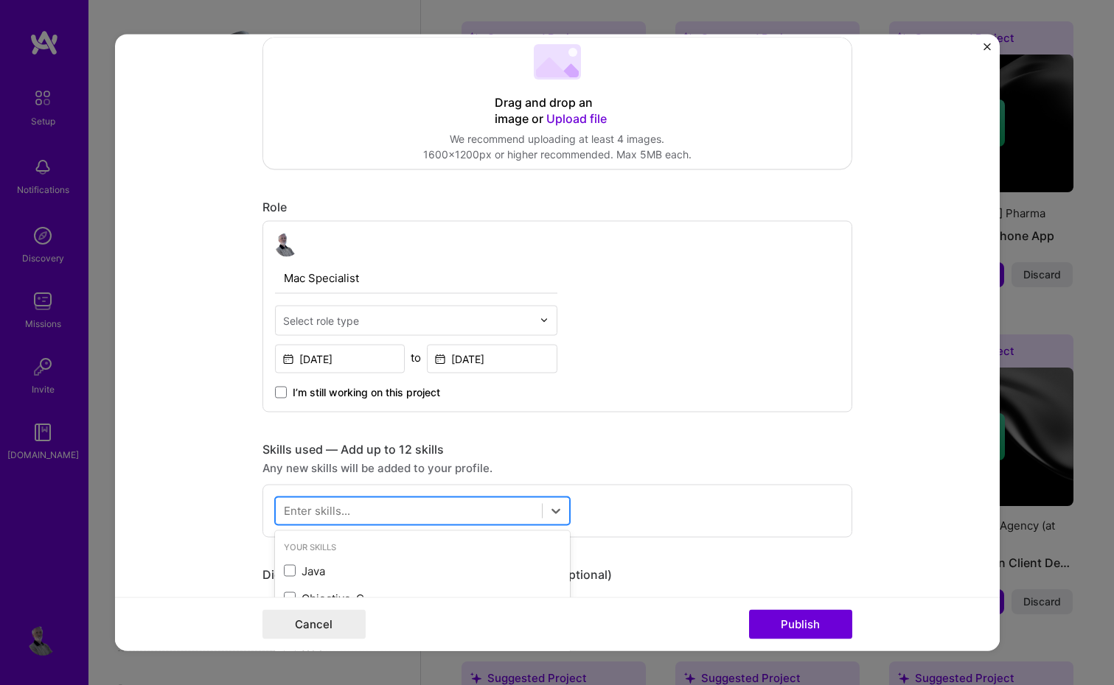
click at [352, 503] on div at bounding box center [409, 511] width 266 height 24
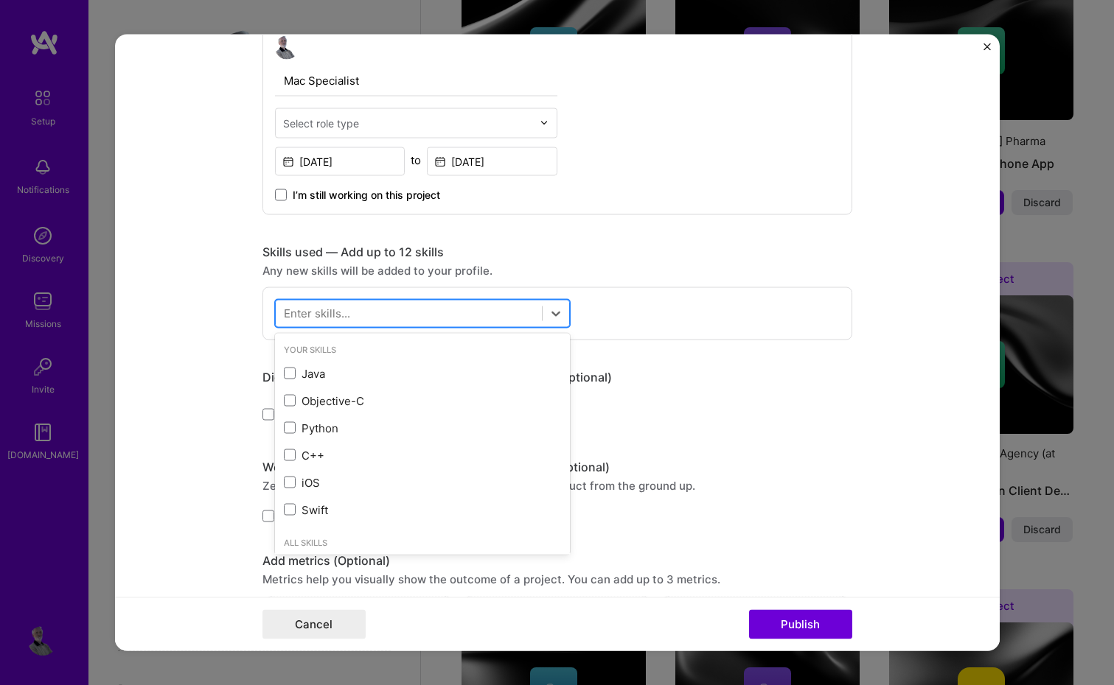
scroll to position [528, 0]
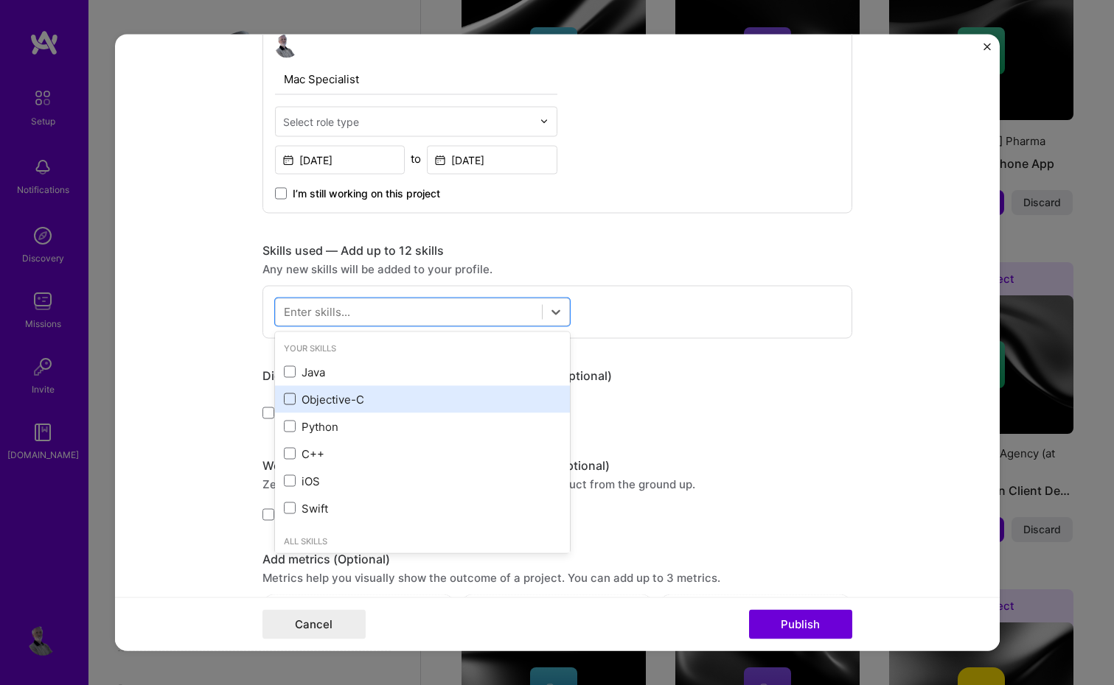
click at [292, 399] on span at bounding box center [290, 400] width 12 height 12
click at [0, 0] on input "checkbox" at bounding box center [0, 0] width 0 height 0
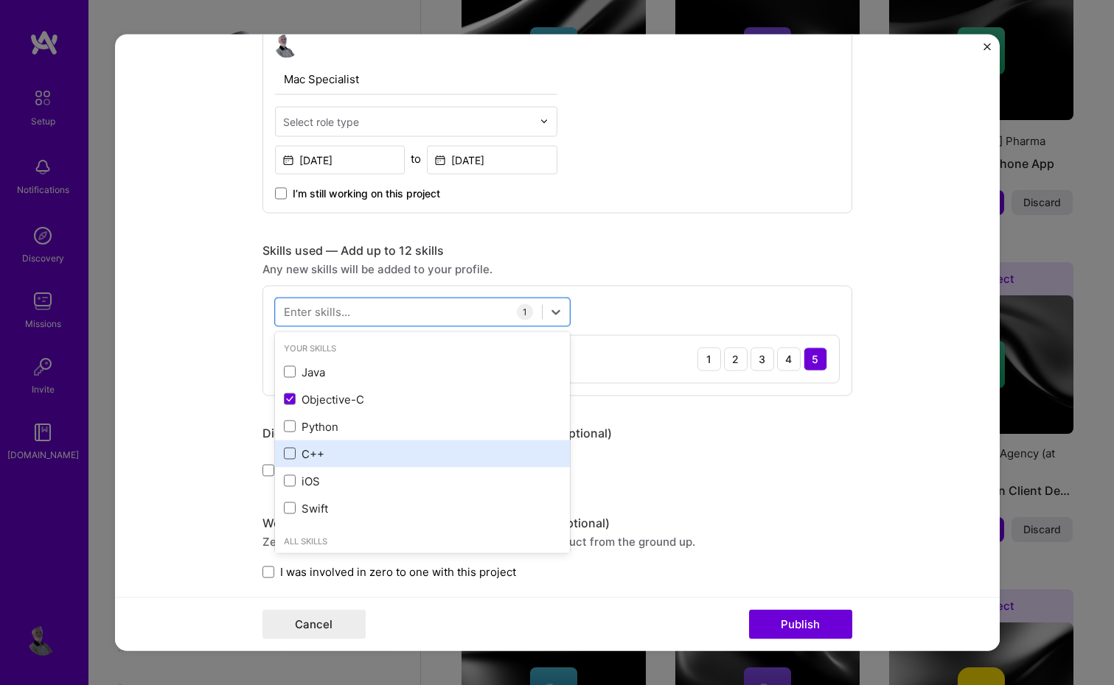
click at [290, 456] on span at bounding box center [290, 454] width 12 height 12
click at [0, 0] on input "checkbox" at bounding box center [0, 0] width 0 height 0
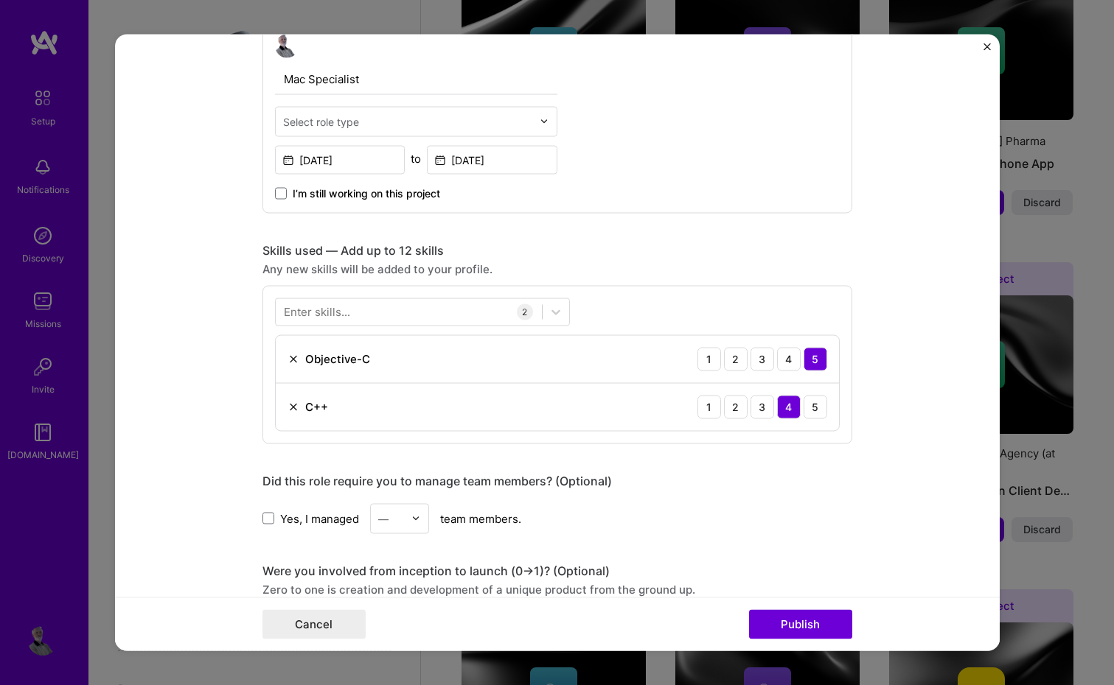
click at [918, 329] on form "Editing suggested project This project is suggested based on your LinkedIn, res…" at bounding box center [557, 343] width 884 height 617
click at [812, 626] on button "Publish" at bounding box center [800, 624] width 103 height 29
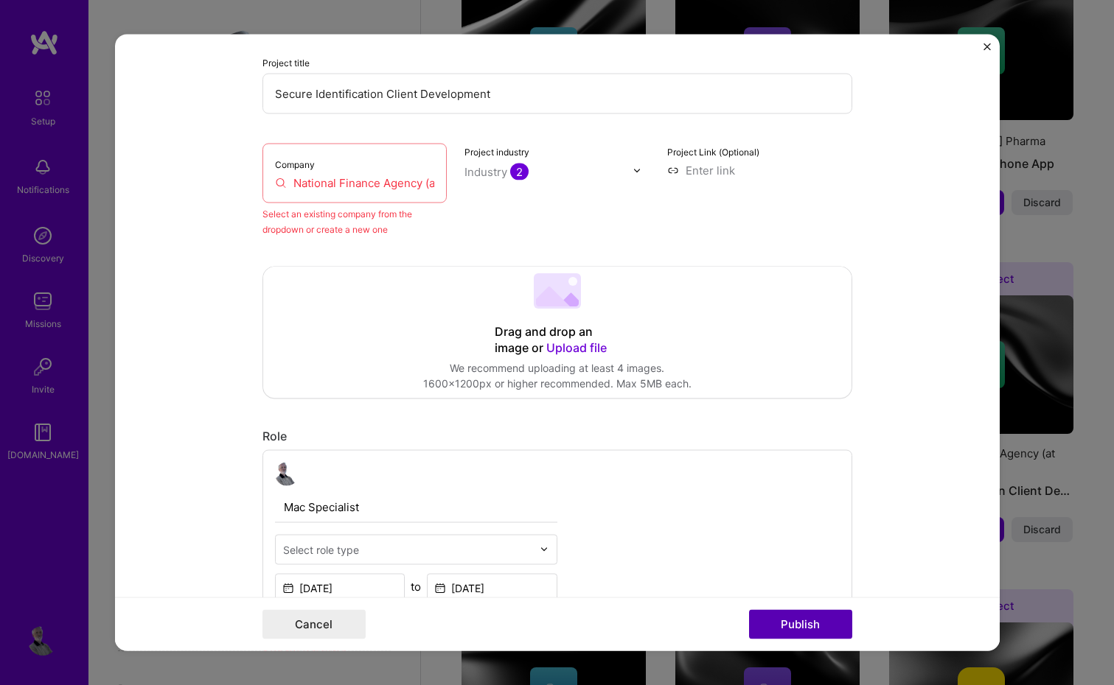
scroll to position [97, 0]
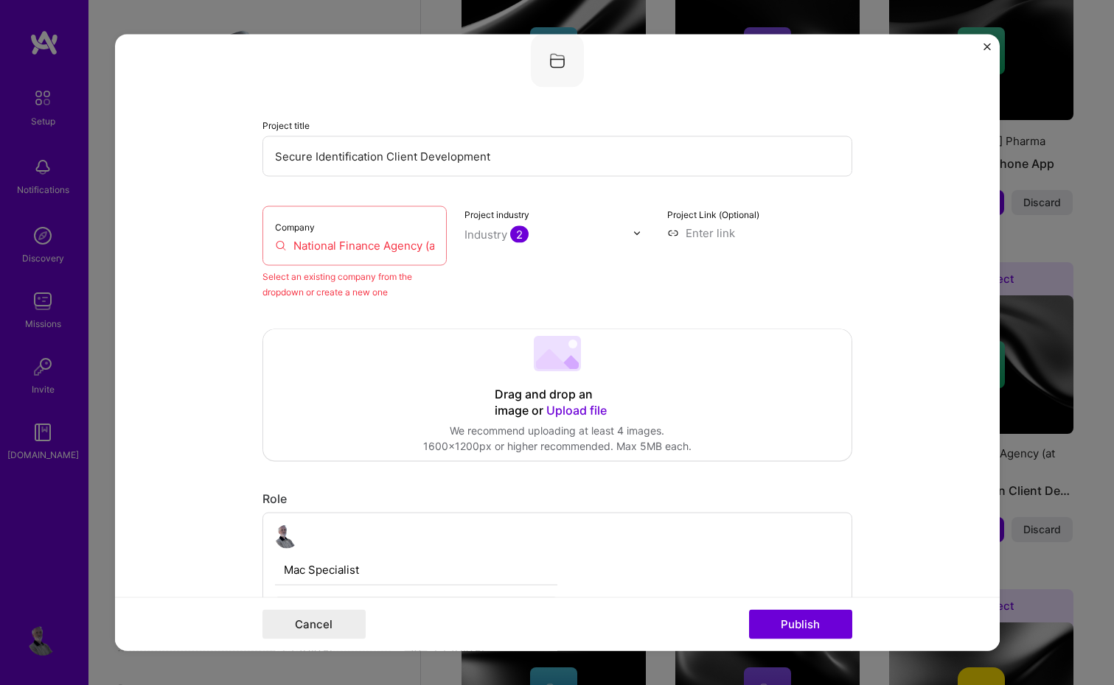
click at [348, 241] on input "National Finance Agency (at TrueSec)" at bounding box center [355, 245] width 160 height 15
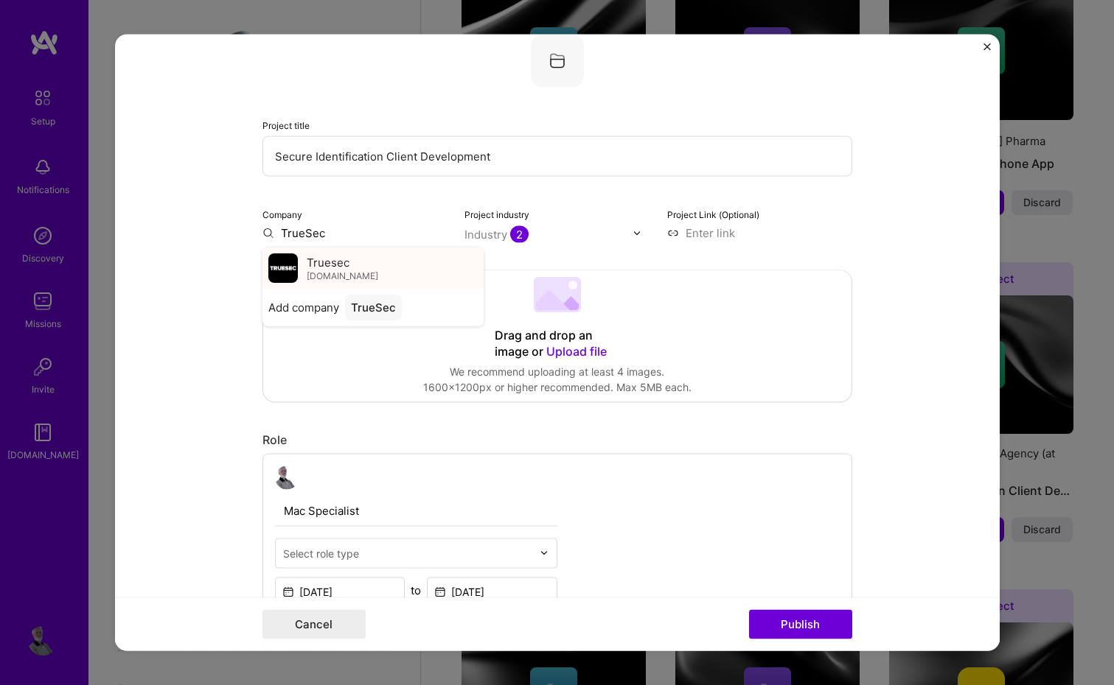
click at [397, 274] on div "Truesec truesec.com" at bounding box center [372, 268] width 221 height 41
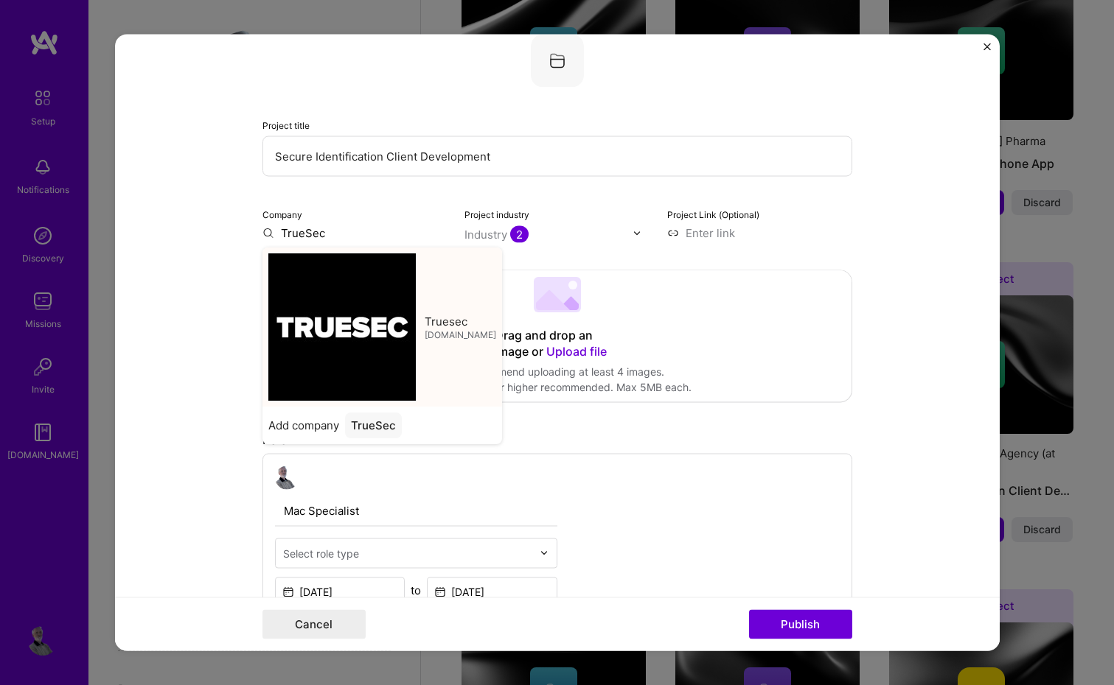
type input "Truesec"
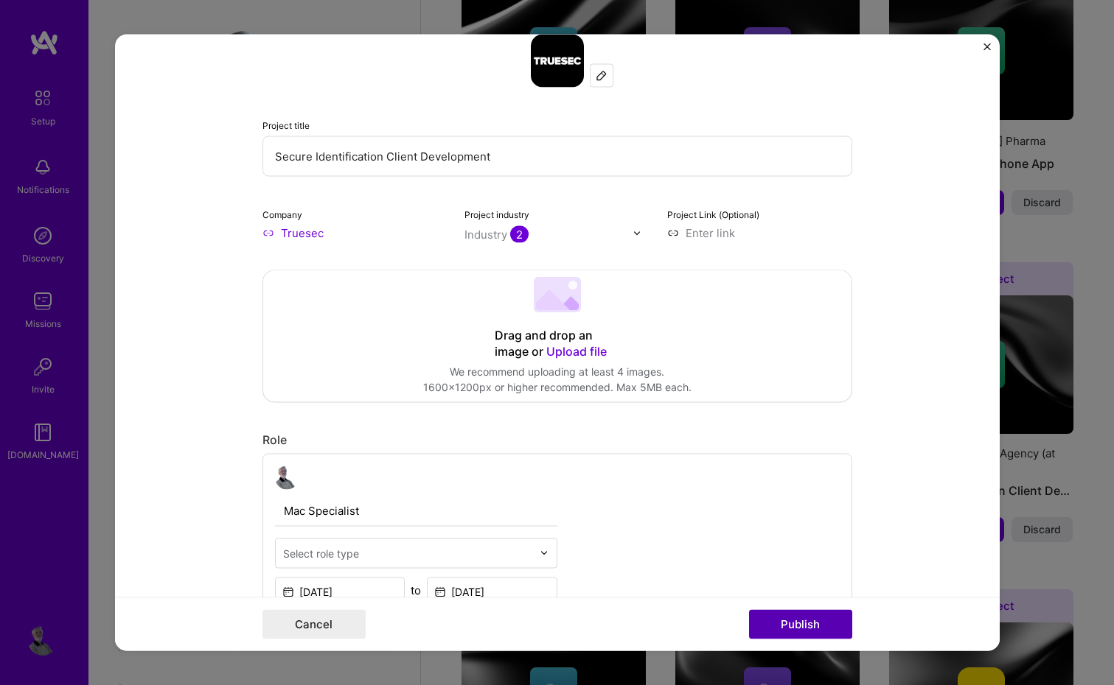
click at [793, 622] on button "Publish" at bounding box center [800, 624] width 103 height 29
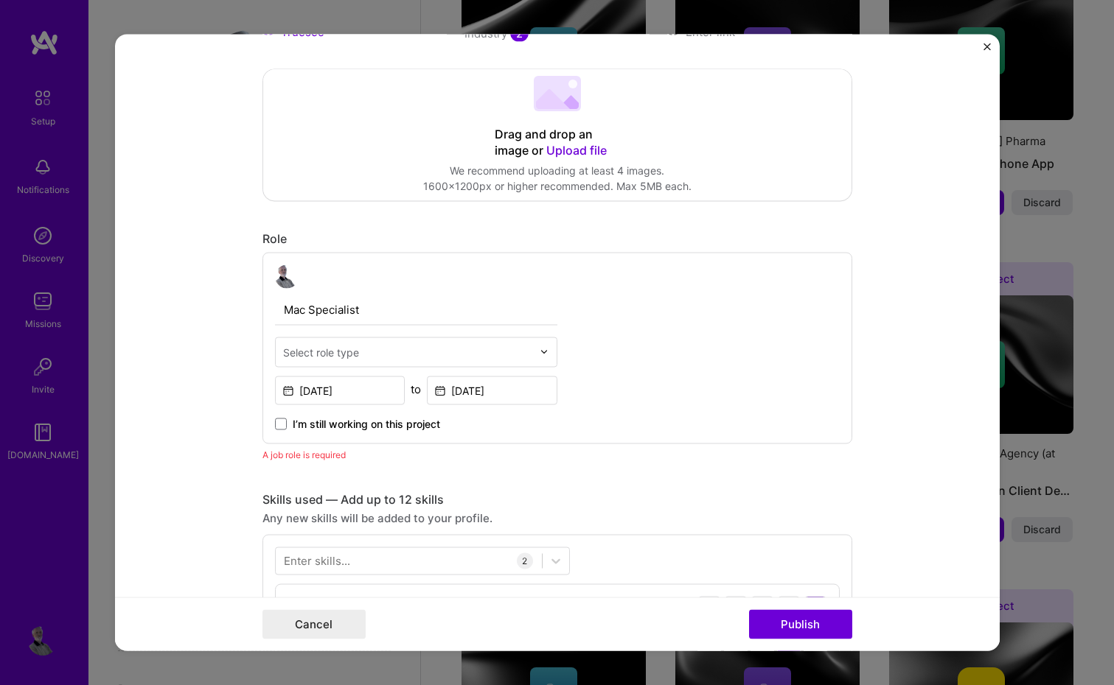
scroll to position [298, 0]
click at [534, 351] on div "Select role type" at bounding box center [408, 352] width 264 height 29
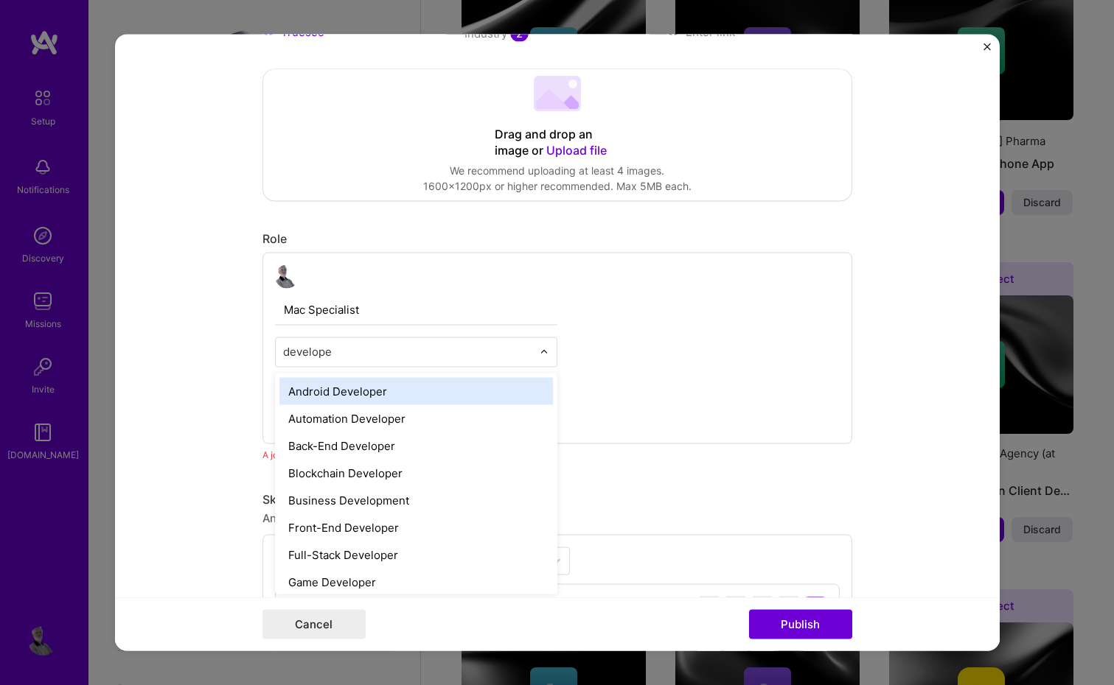
type input "developer"
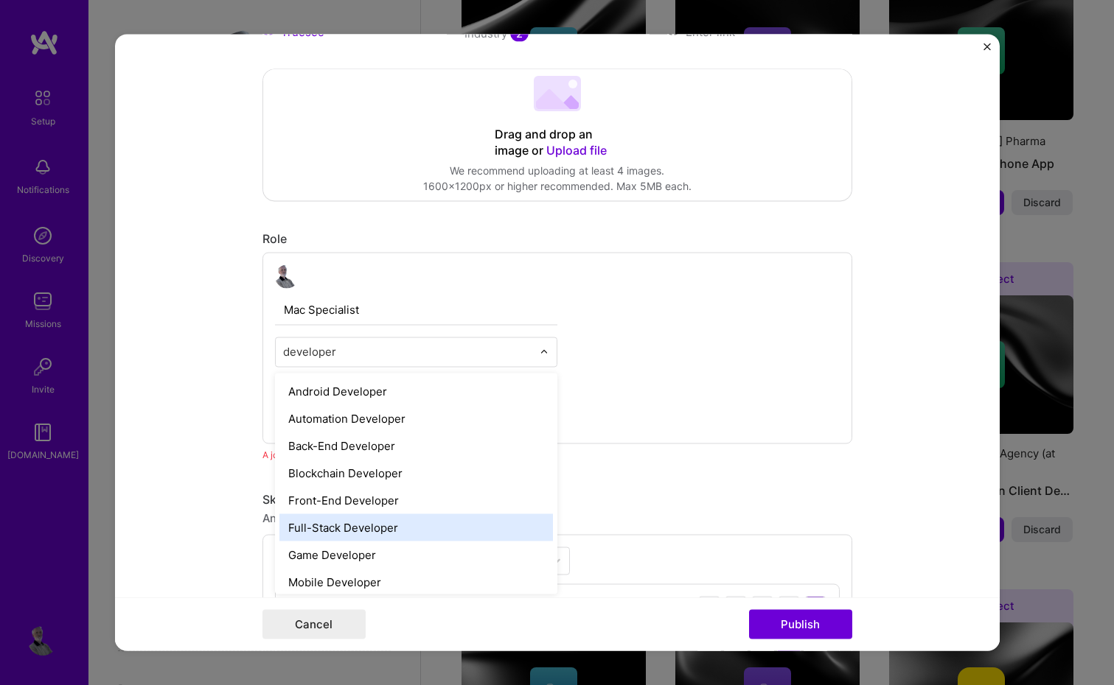
click at [385, 523] on div "Full-Stack Developer" at bounding box center [415, 527] width 273 height 27
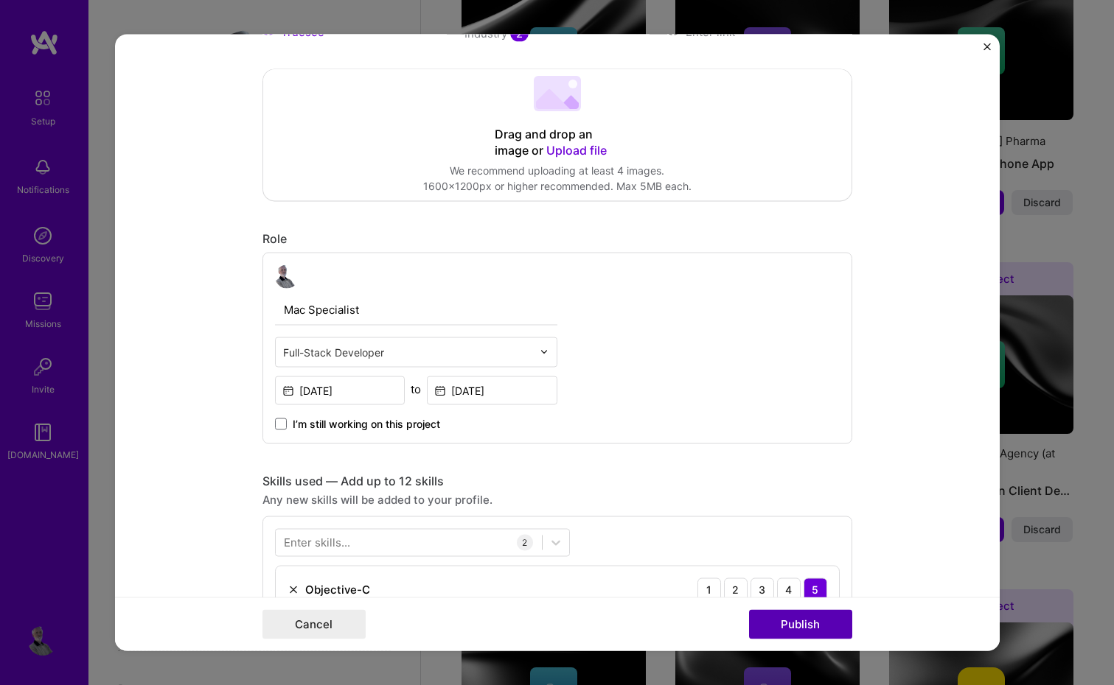
click at [800, 623] on button "Publish" at bounding box center [800, 624] width 103 height 29
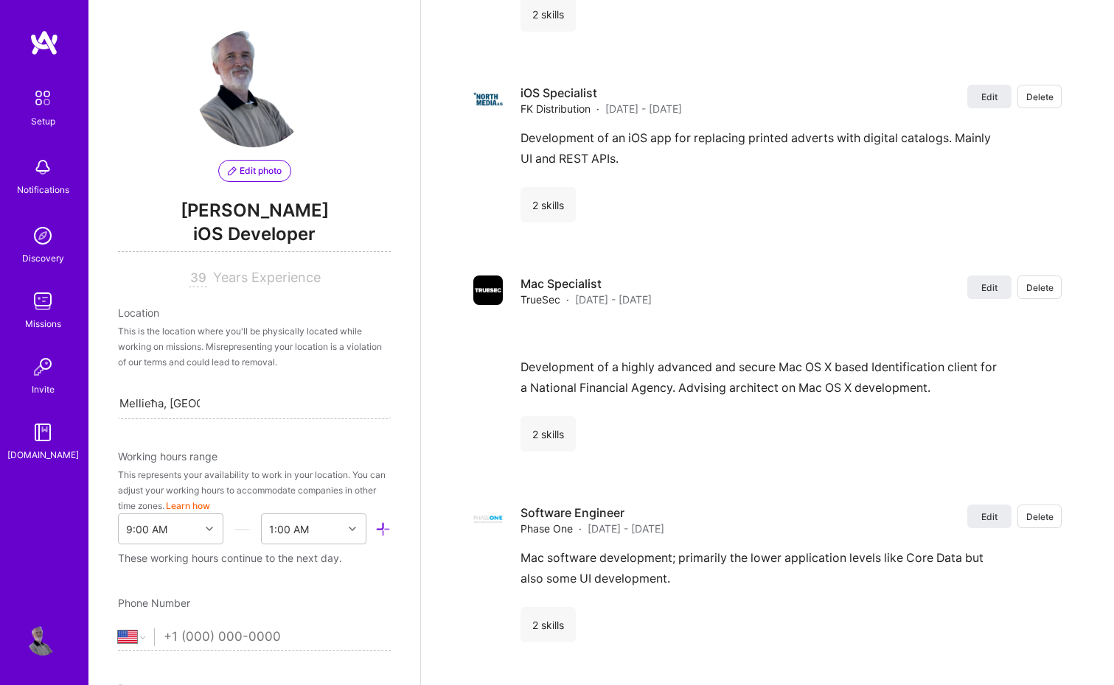
scroll to position [3851, 0]
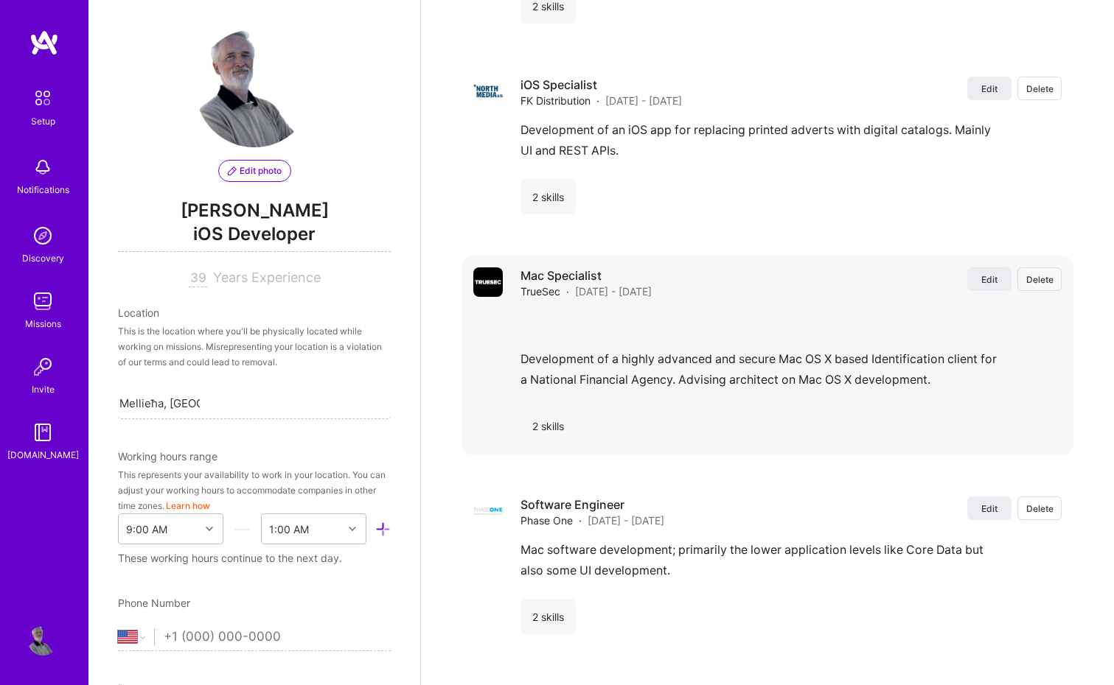
click at [1039, 273] on span "Delete" at bounding box center [1039, 279] width 27 height 13
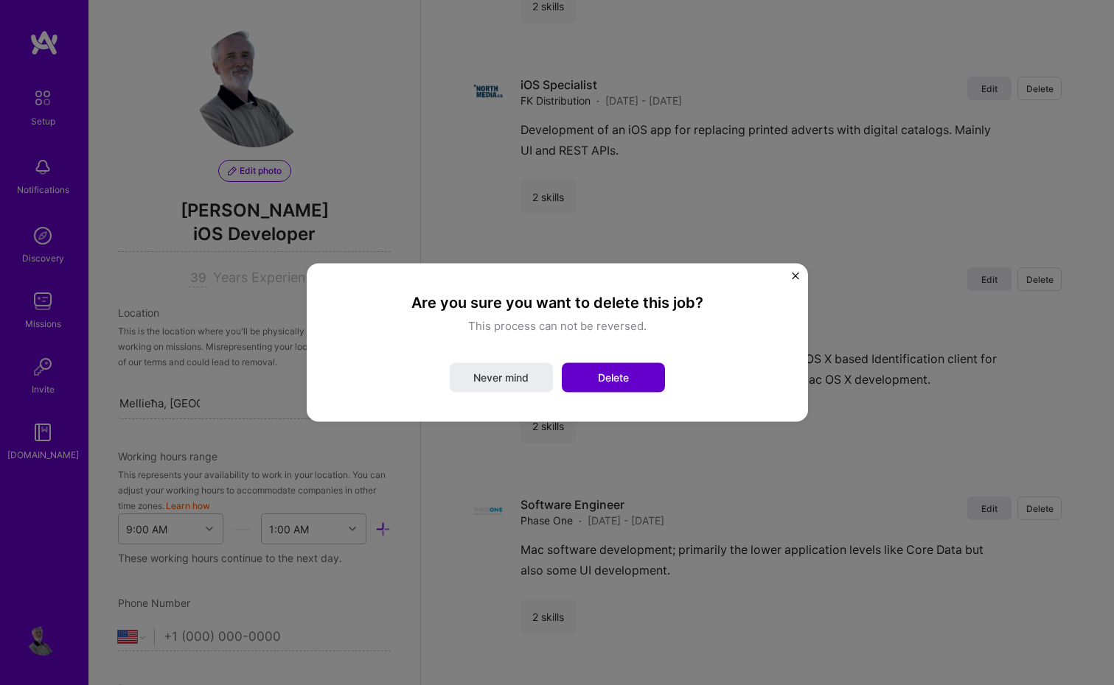
click at [610, 380] on span "Delete" at bounding box center [613, 378] width 31 height 15
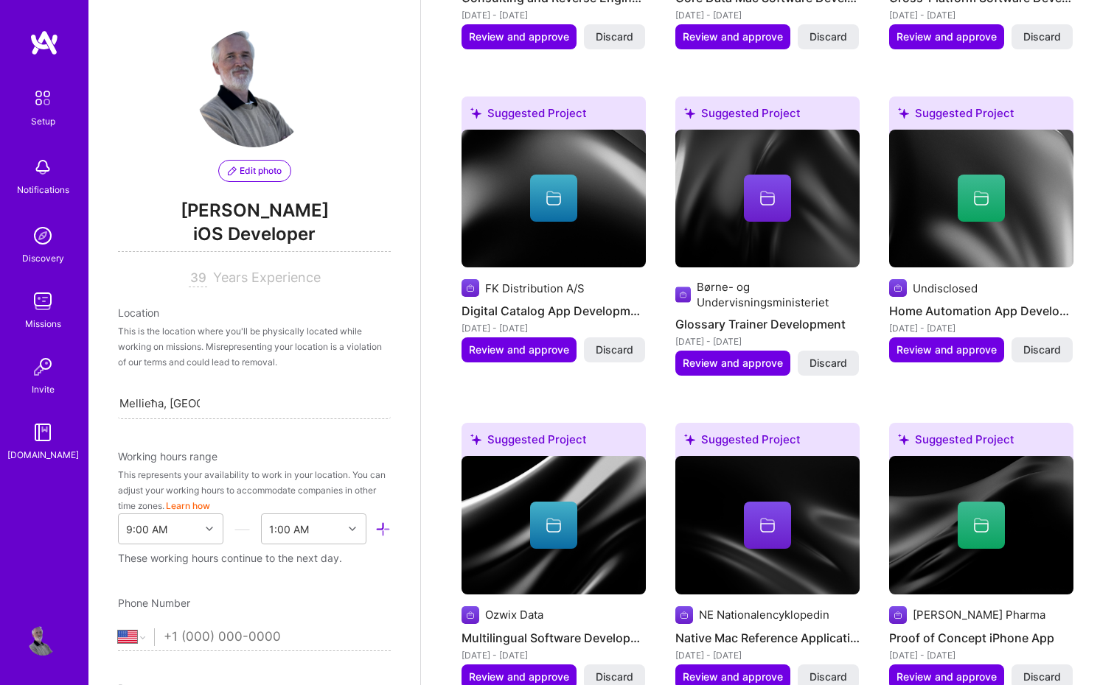
scroll to position [1986, 0]
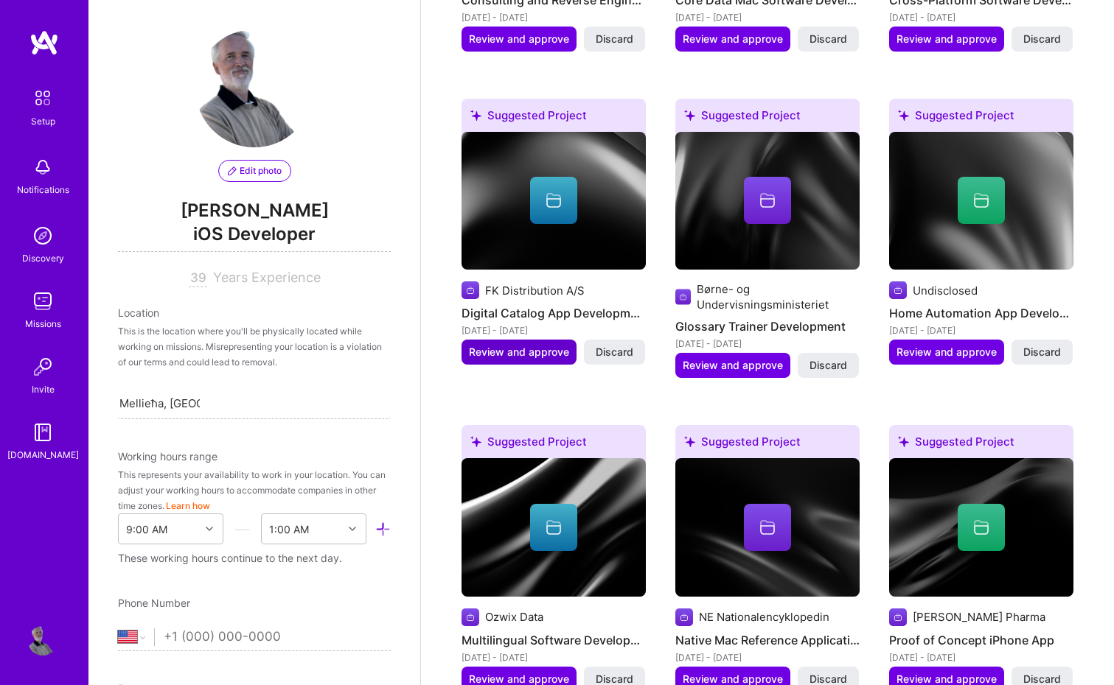
click at [511, 345] on span "Review and approve" at bounding box center [519, 352] width 100 height 15
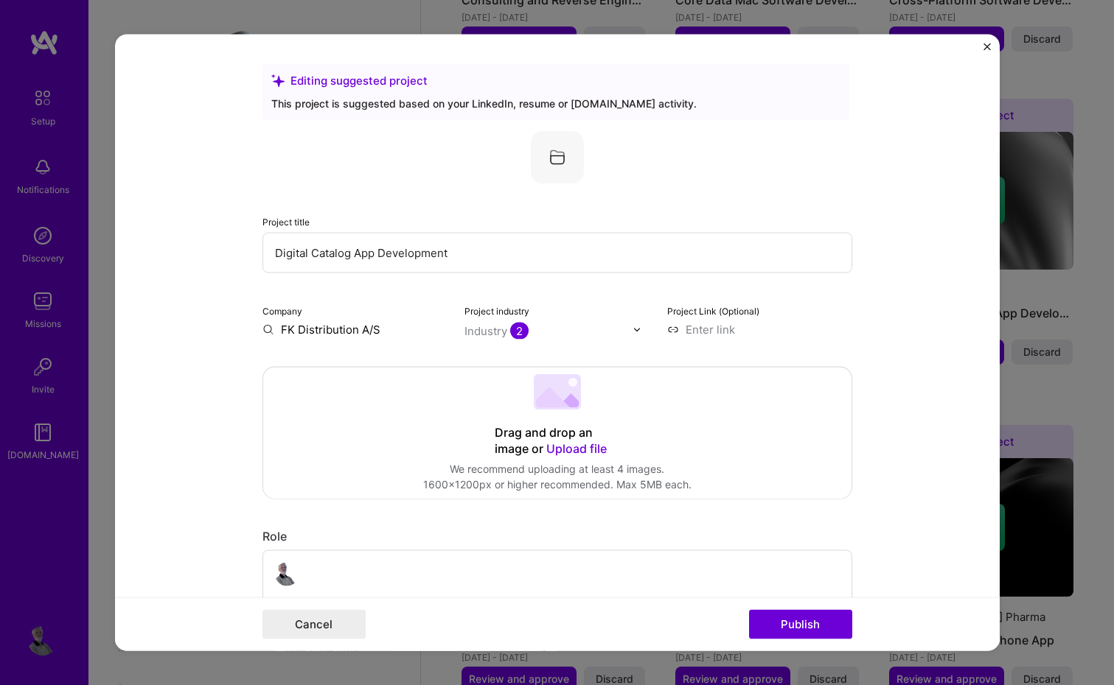
click at [385, 333] on input "FK Distribution A/S" at bounding box center [354, 329] width 185 height 15
click at [385, 362] on div "FK Distribution" at bounding box center [390, 364] width 91 height 26
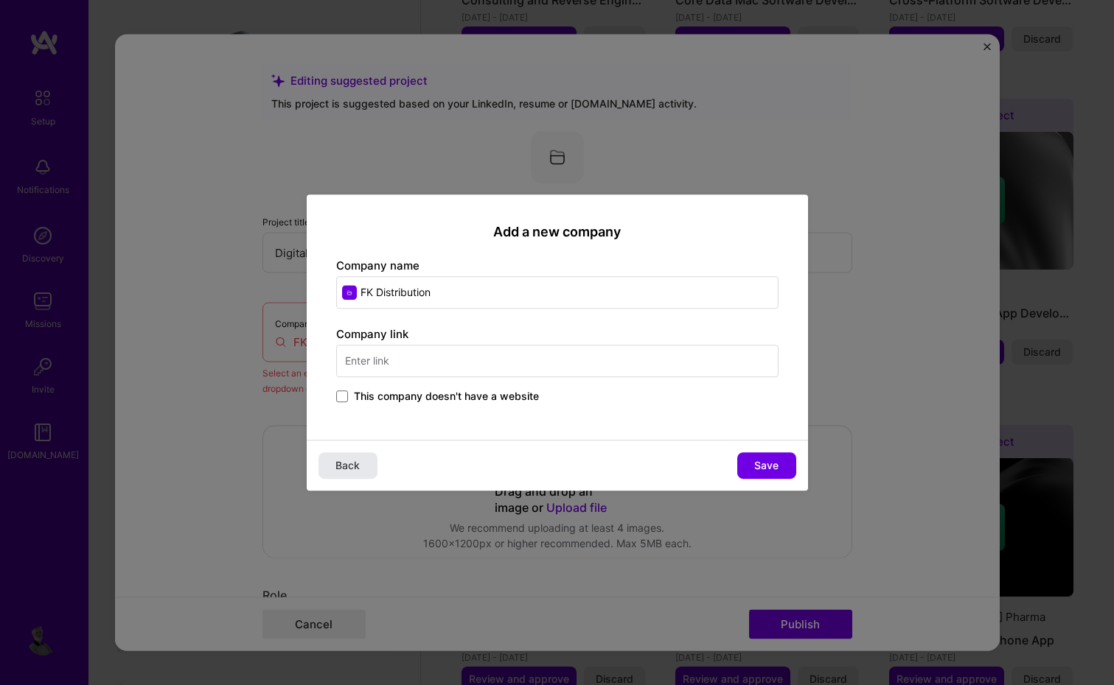
click at [363, 462] on button "Back" at bounding box center [347, 466] width 59 height 27
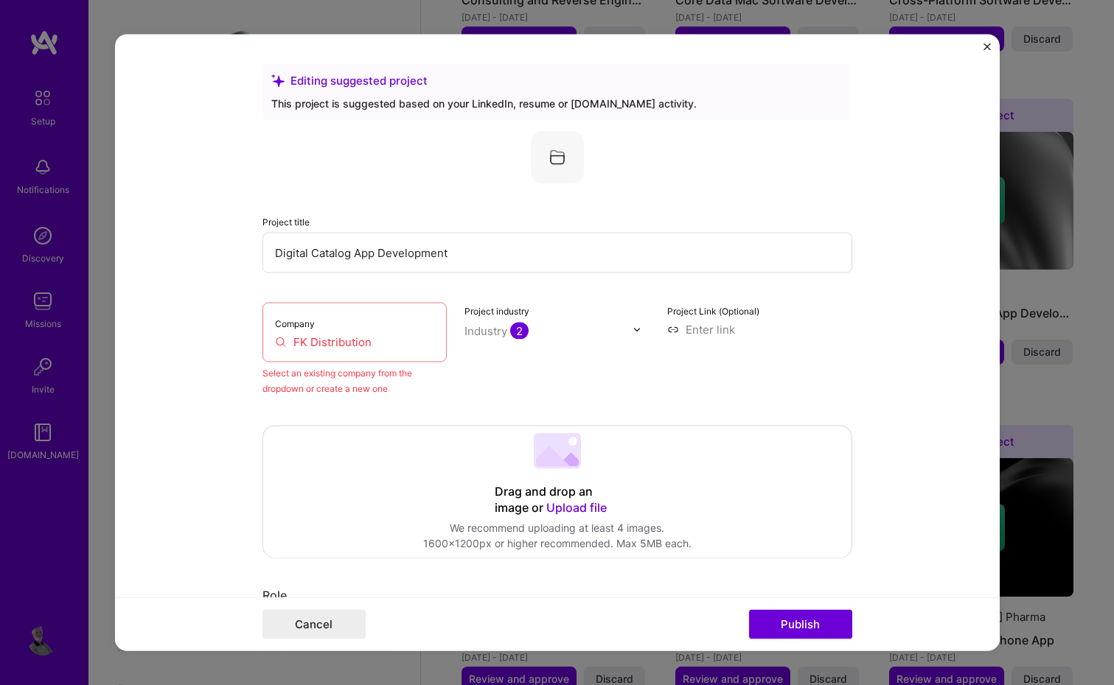
click at [357, 348] on input "FK Distribution" at bounding box center [355, 342] width 160 height 15
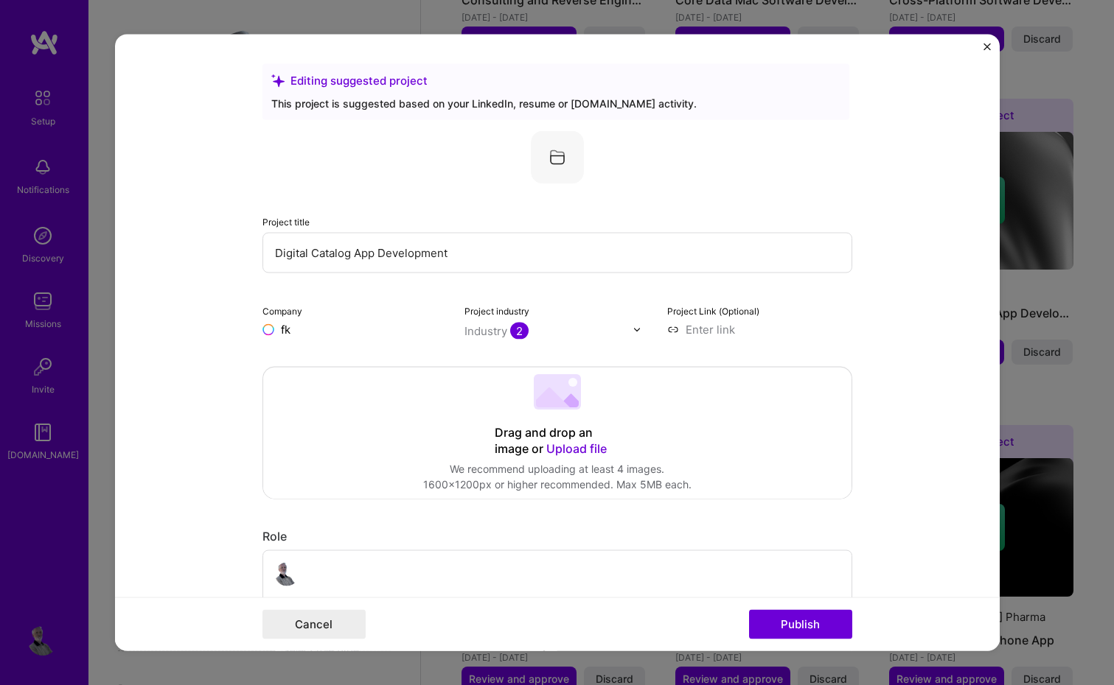
type input "fk d"
type input "FK Distribution"
click at [381, 361] on div "FK Distribution" at bounding box center [390, 364] width 91 height 26
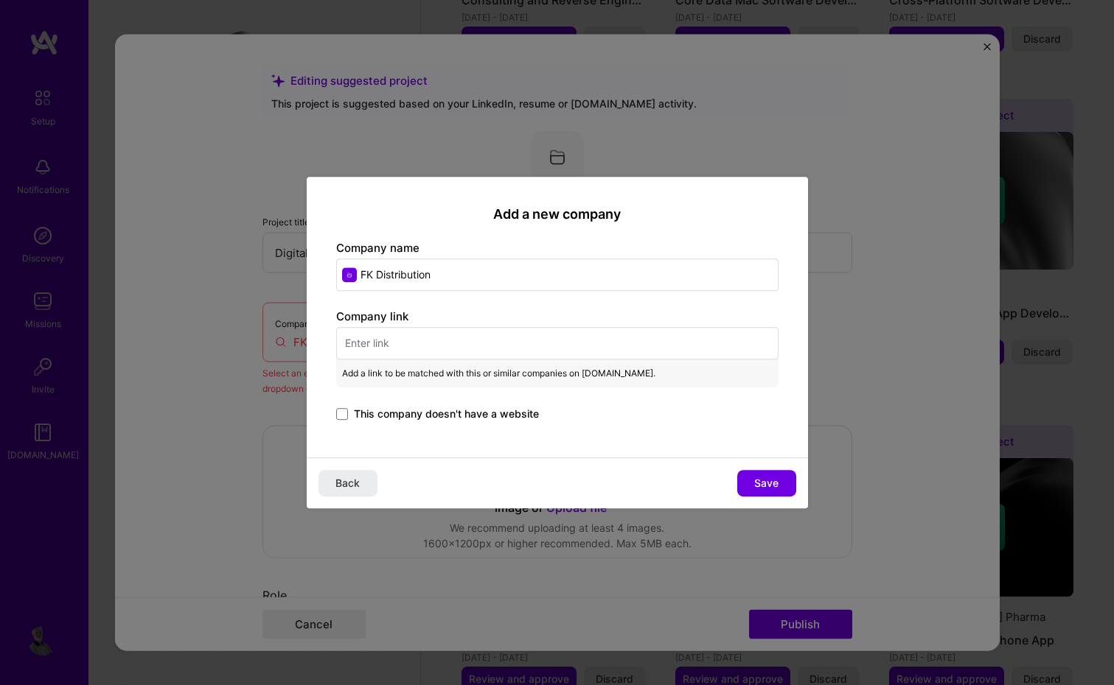
click at [394, 341] on input "text" at bounding box center [557, 343] width 442 height 32
paste input "https://www.northmedia.dk/en/fk-distribution/"
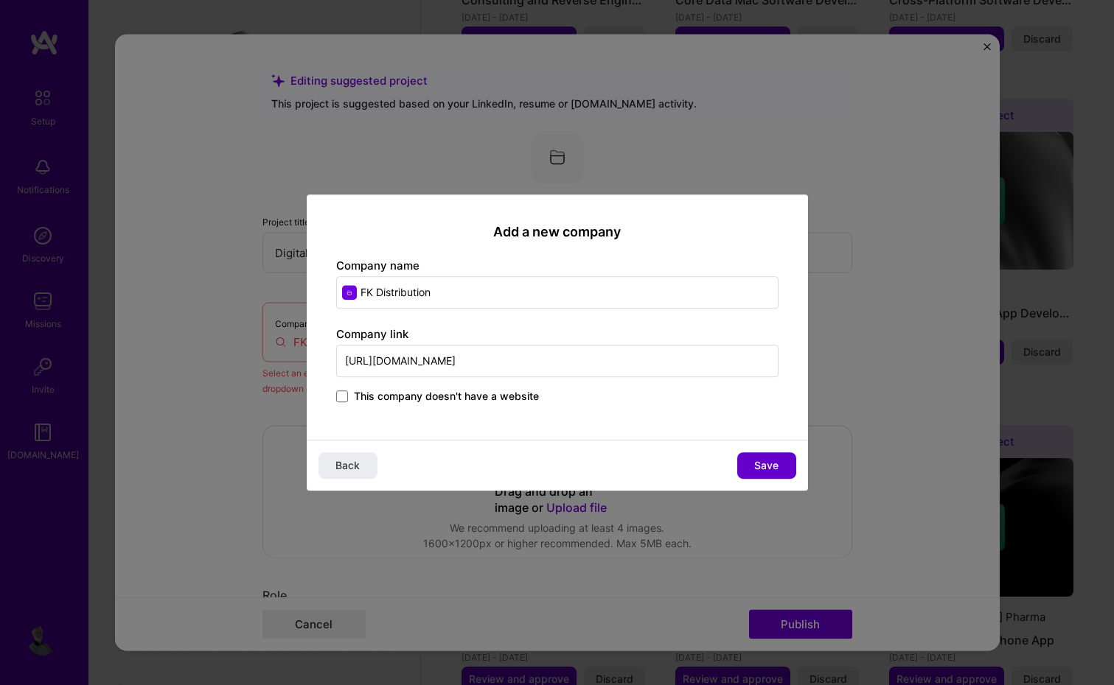
type input "https://www.northmedia.dk/en/fk-distribution/"
click at [770, 470] on span "Save" at bounding box center [766, 465] width 24 height 15
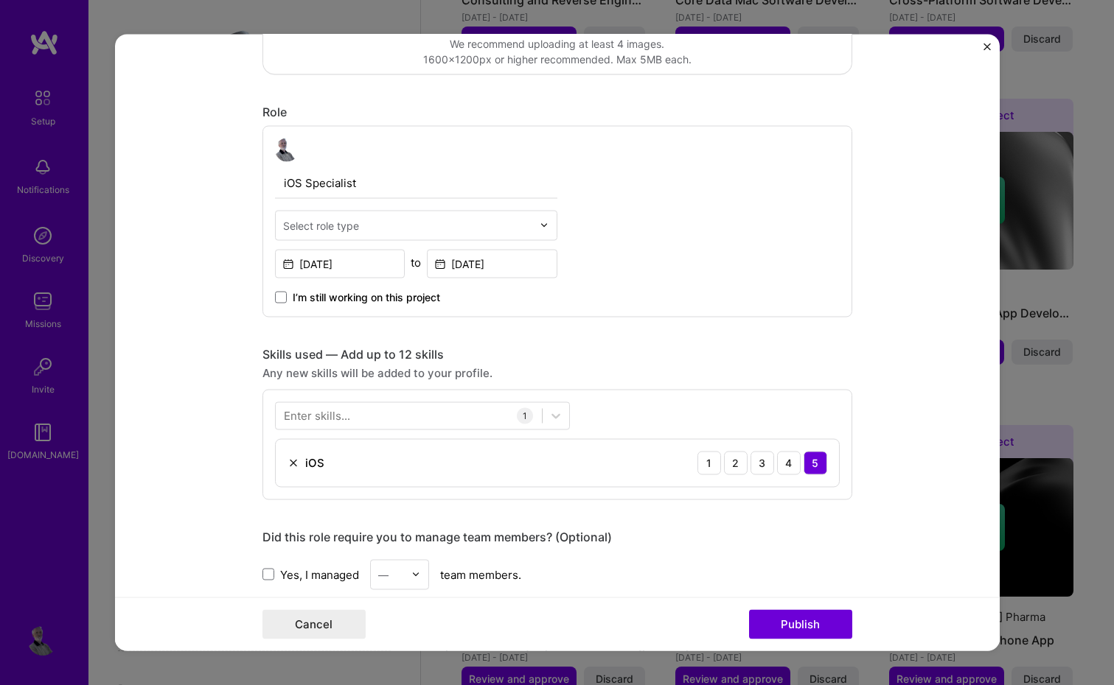
scroll to position [425, 0]
click at [533, 221] on div "Select role type" at bounding box center [408, 224] width 264 height 29
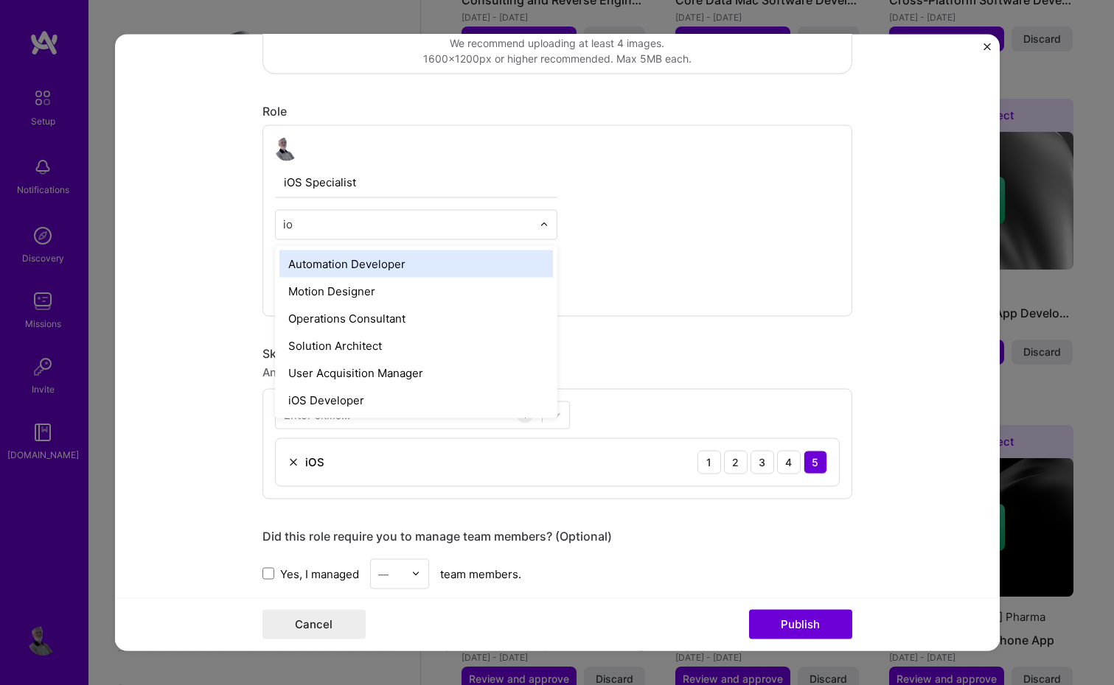
type input "ios"
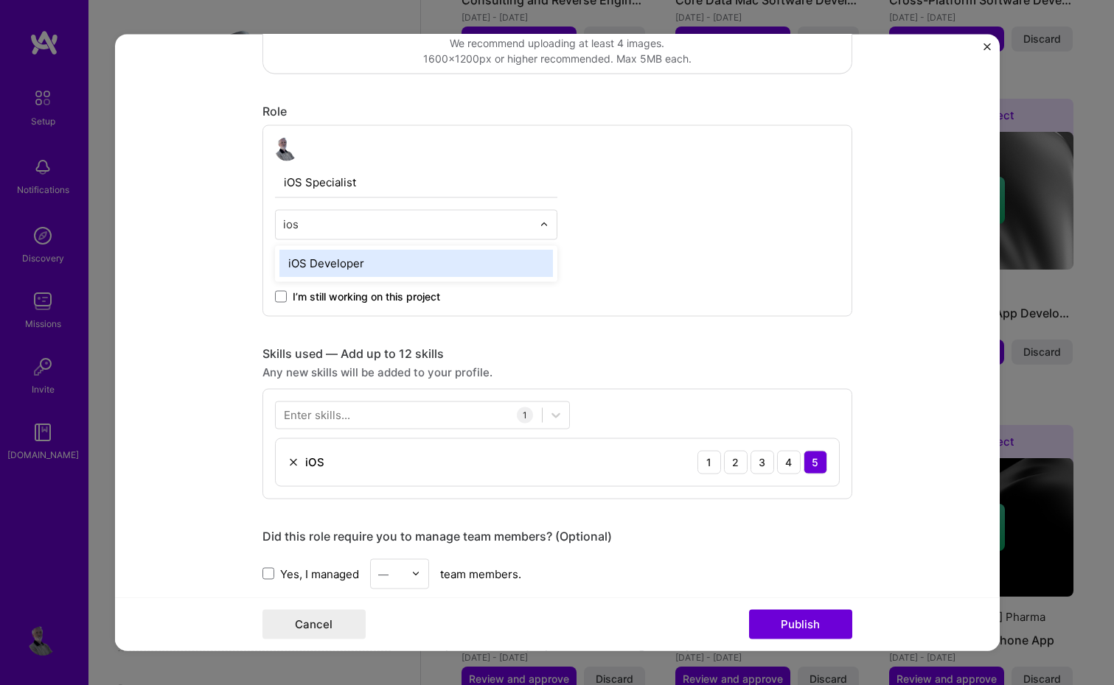
click at [327, 264] on div "iOS Developer" at bounding box center [415, 263] width 273 height 27
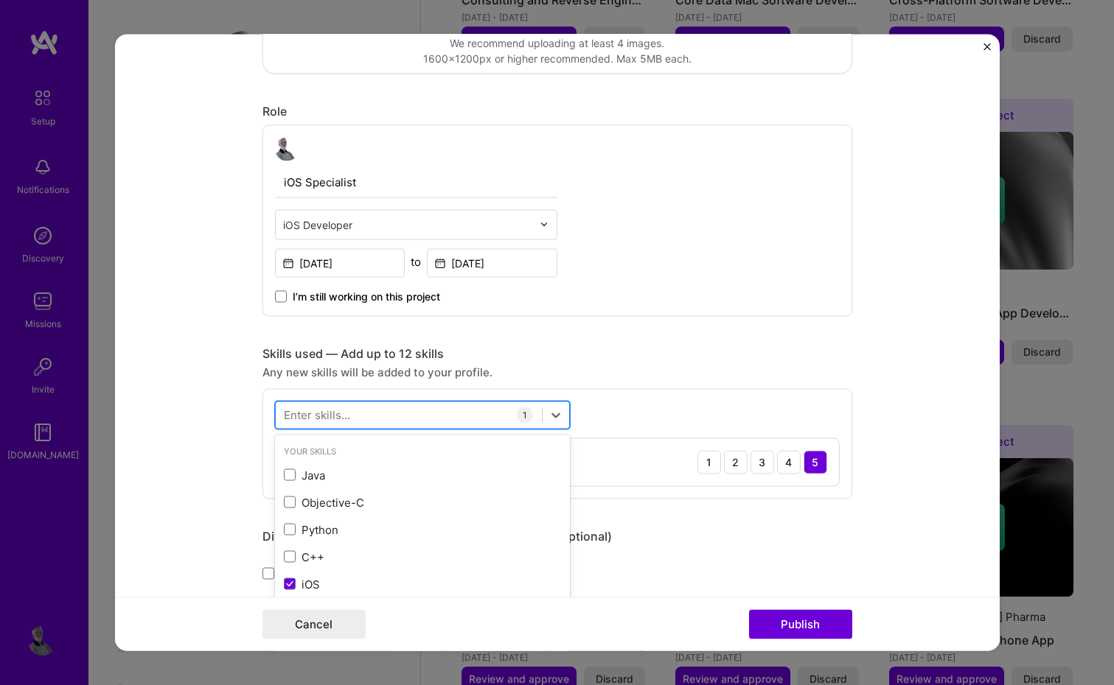
click at [421, 413] on div at bounding box center [409, 415] width 266 height 24
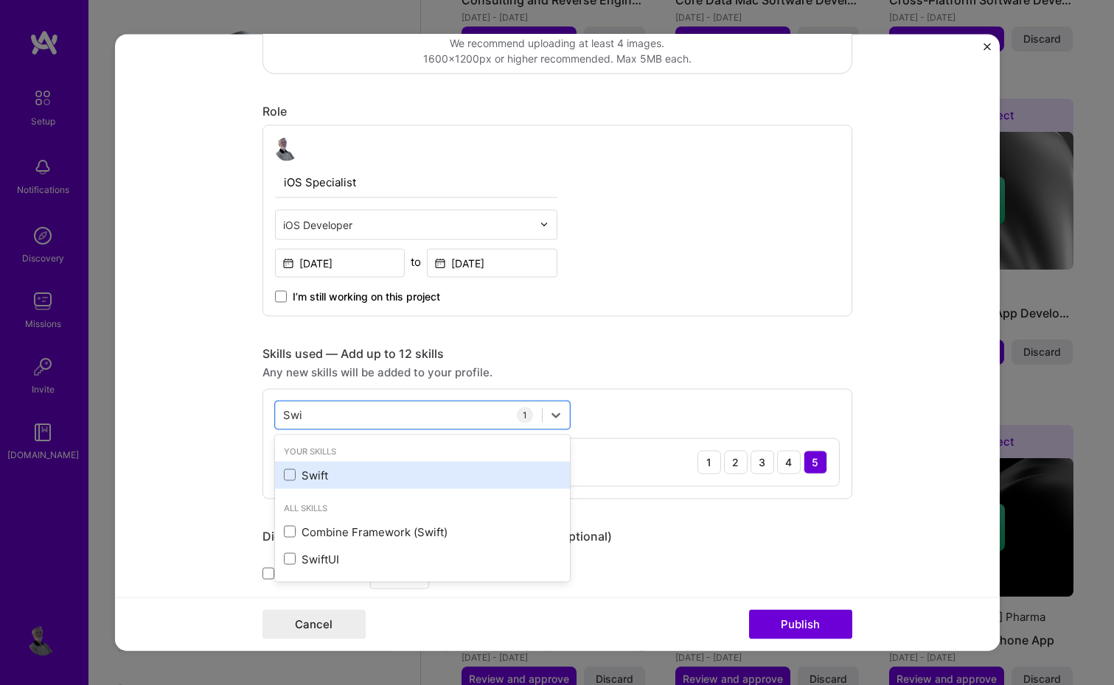
click at [319, 470] on div "Swift" at bounding box center [422, 474] width 277 height 15
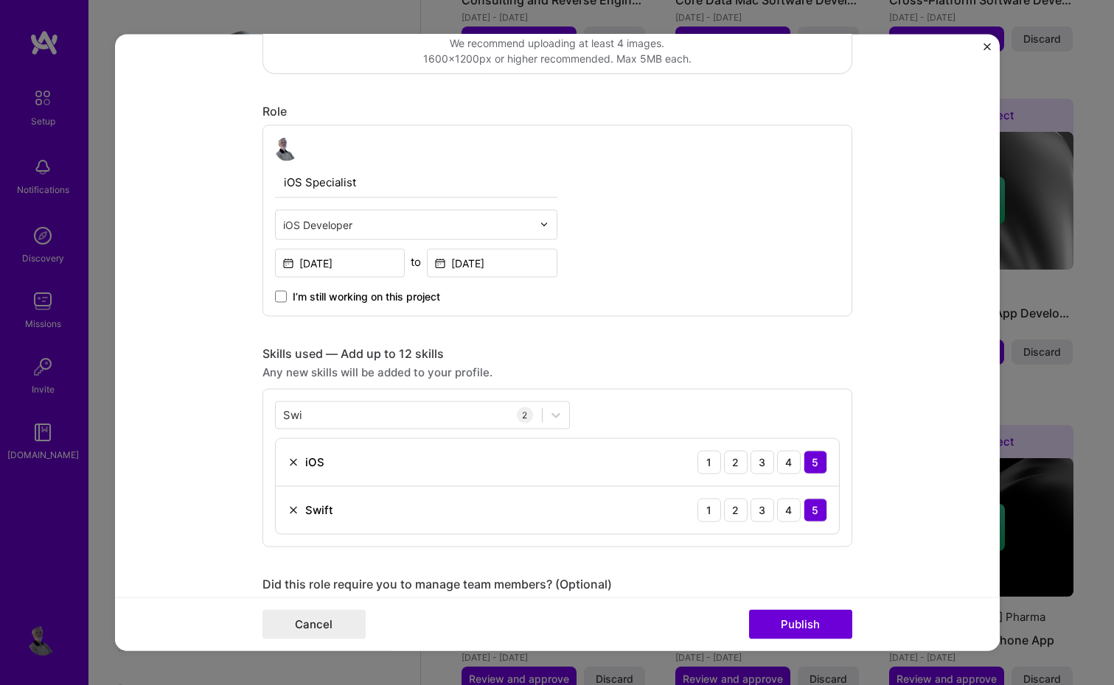
click at [908, 426] on form "Editing suggested project This project is suggested based on your LinkedIn, res…" at bounding box center [557, 343] width 884 height 617
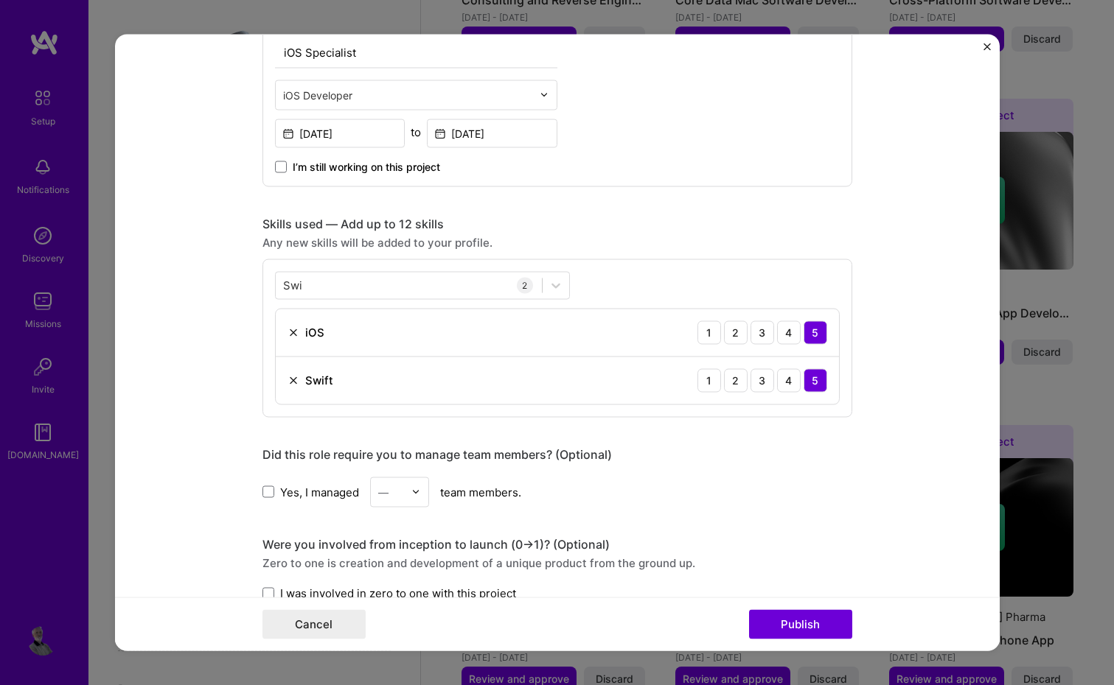
scroll to position [548, 0]
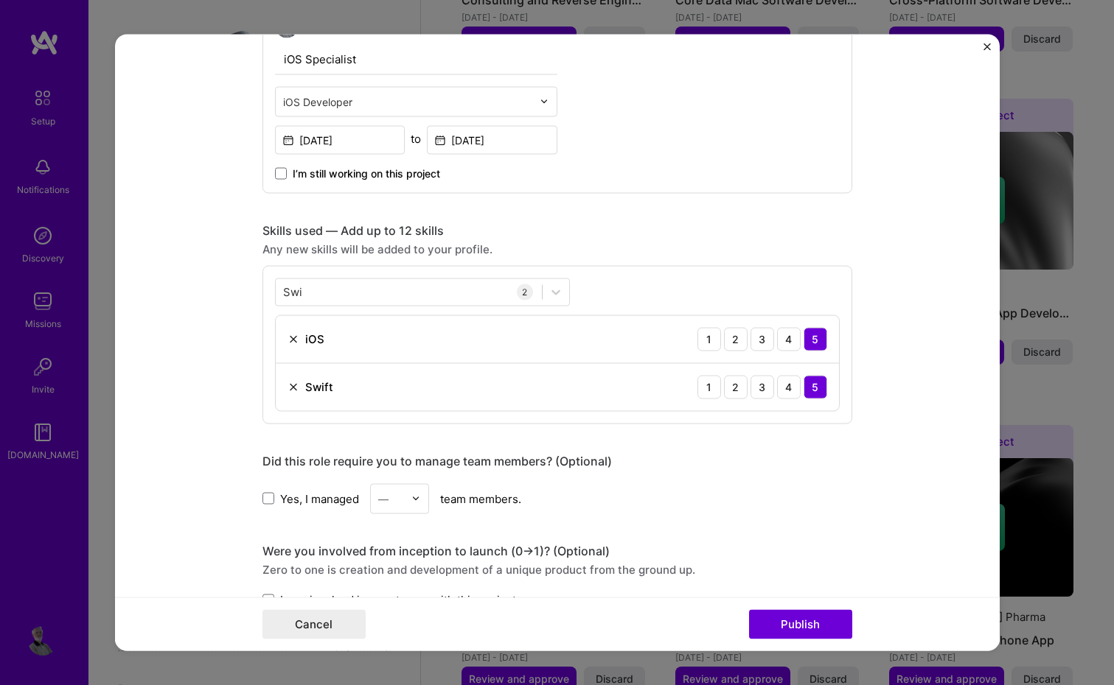
click at [293, 388] on img at bounding box center [293, 387] width 12 height 12
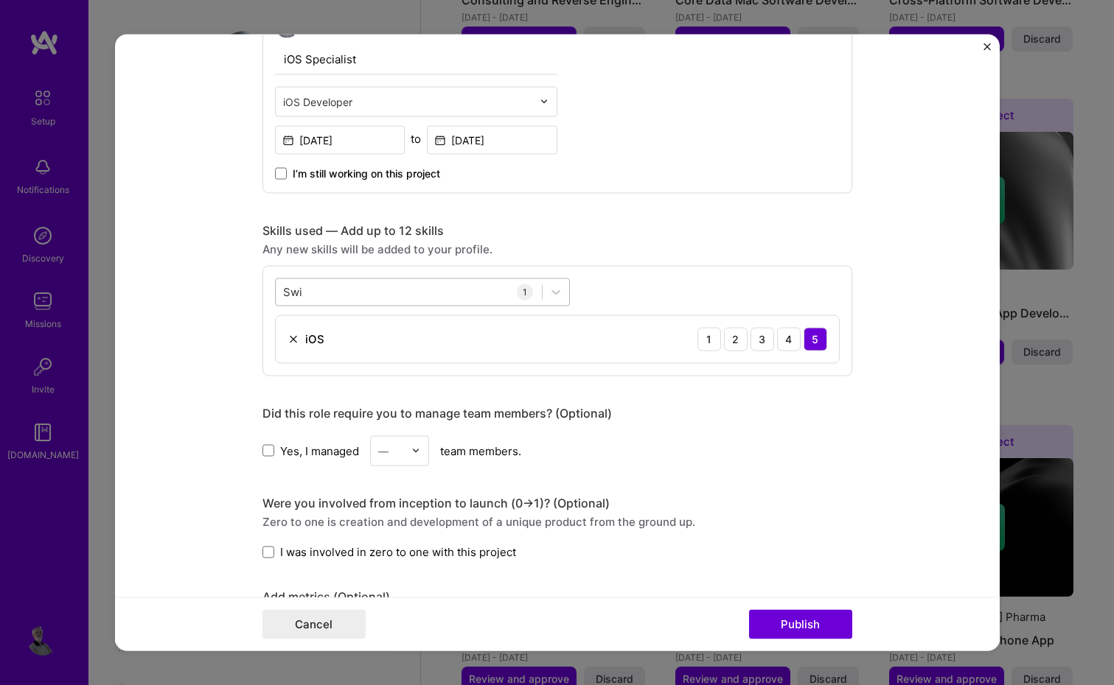
click at [325, 293] on div "Swi Swi" at bounding box center [409, 292] width 266 height 24
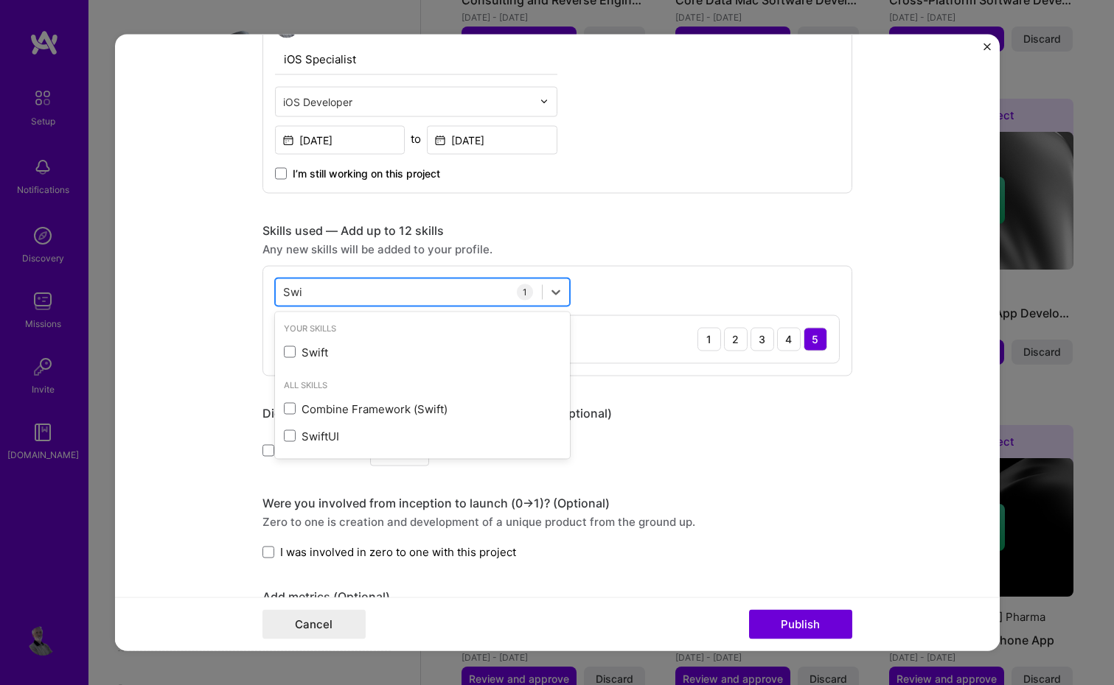
click at [325, 293] on div "Swi Swi" at bounding box center [409, 292] width 266 height 24
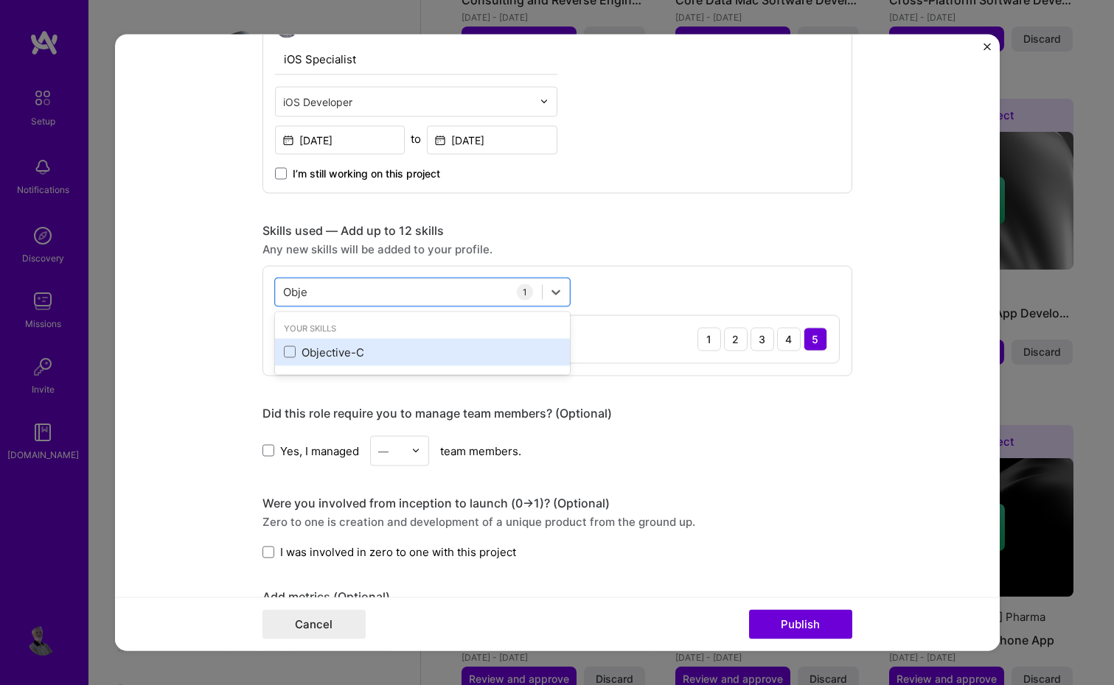
click at [296, 355] on div "Objective-C" at bounding box center [422, 351] width 277 height 15
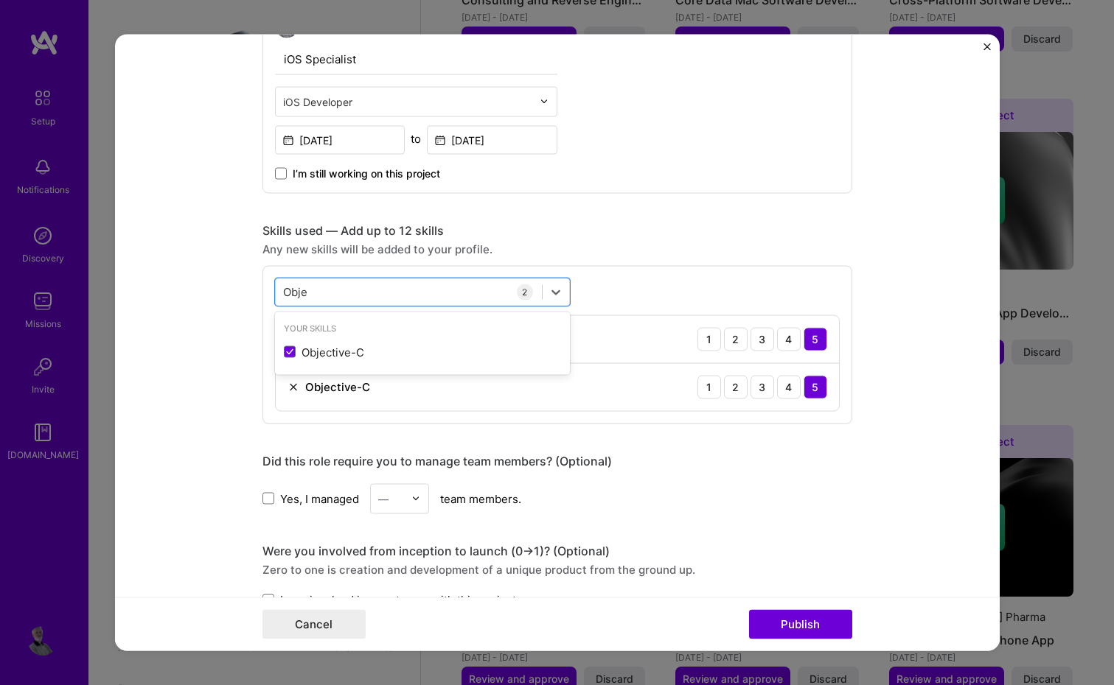
type input "Obje"
click at [919, 359] on form "Editing suggested project This project is suggested based on your LinkedIn, res…" at bounding box center [557, 343] width 884 height 617
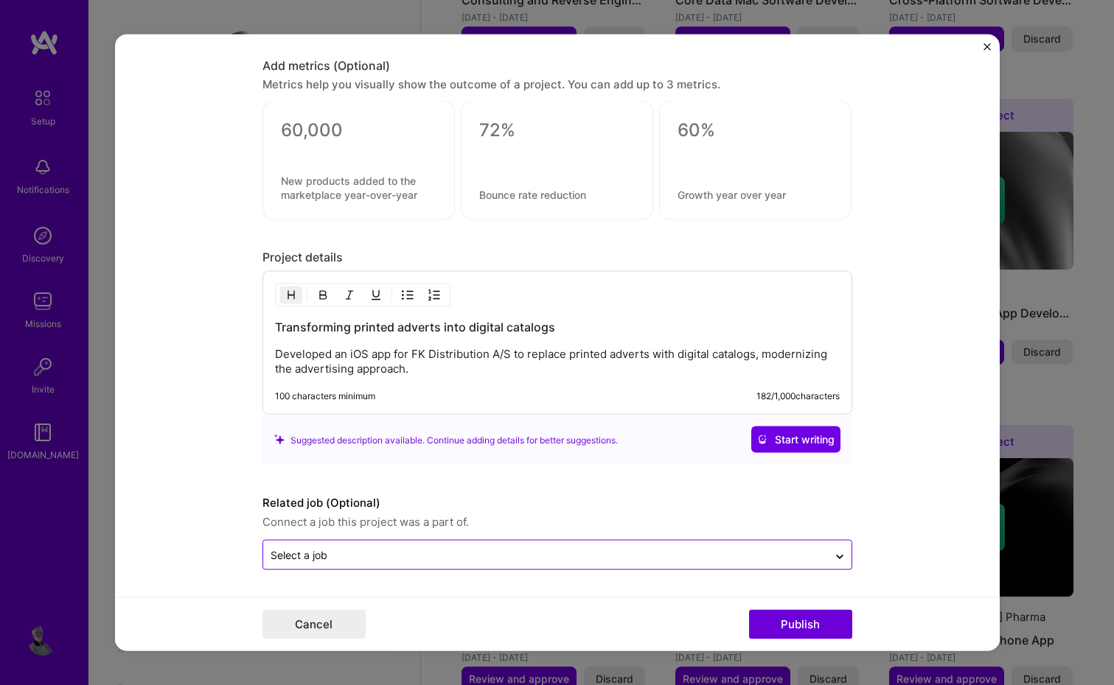
scroll to position [1128, 0]
click at [806, 621] on button "Publish" at bounding box center [800, 624] width 103 height 29
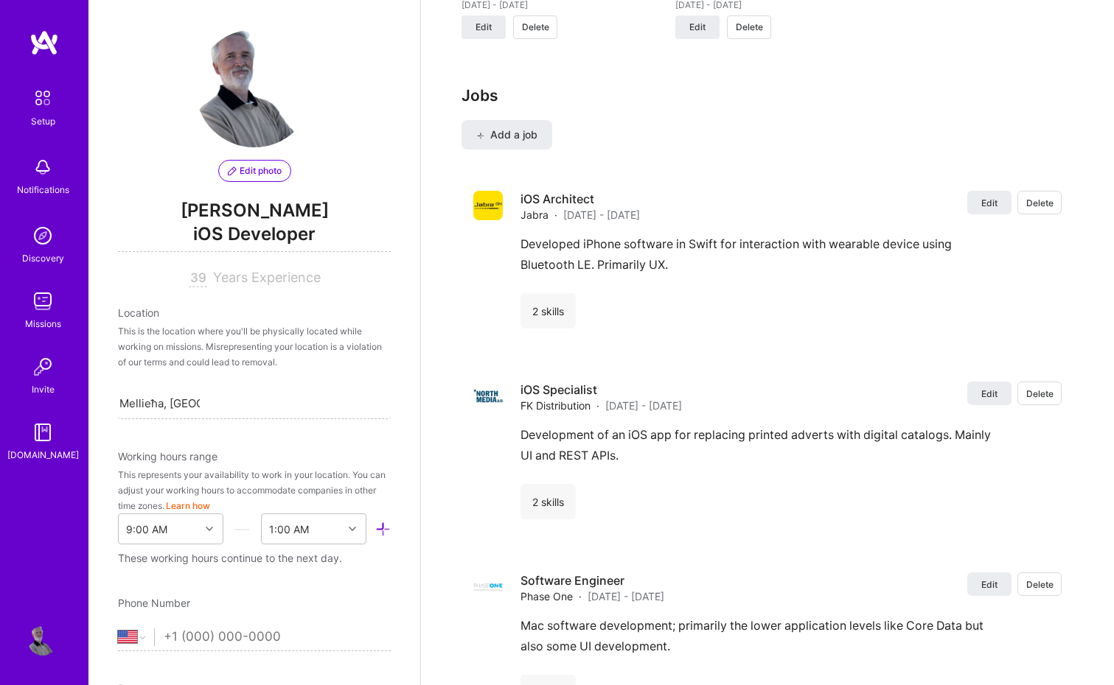
scroll to position [3565, 0]
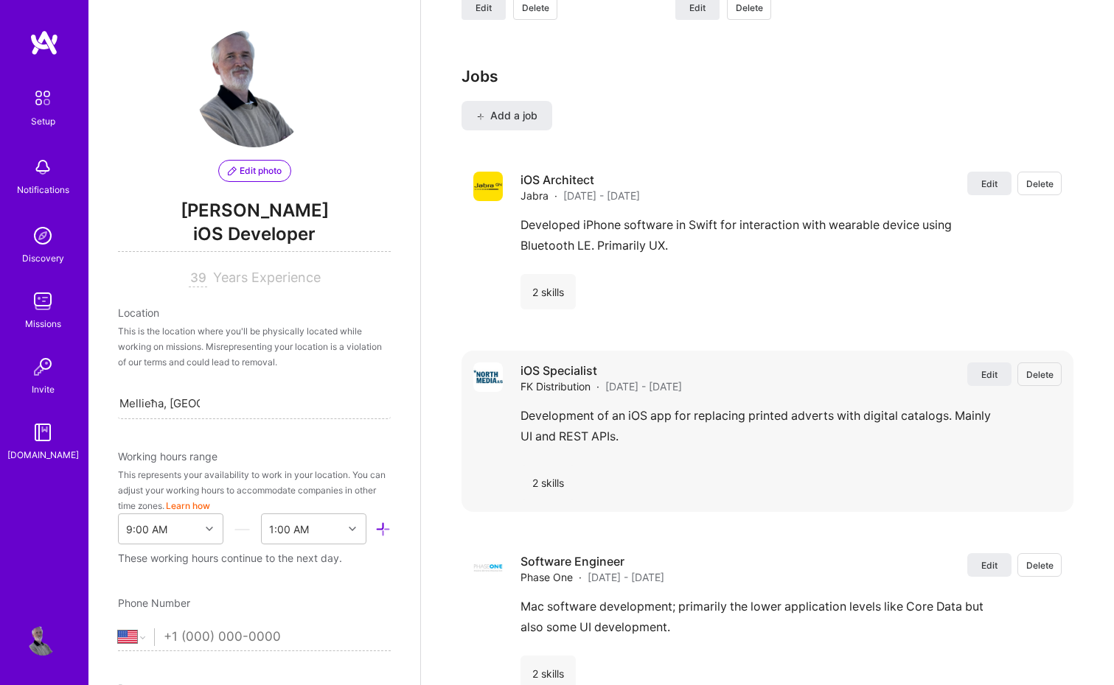
click at [1039, 369] on span "Delete" at bounding box center [1039, 375] width 27 height 13
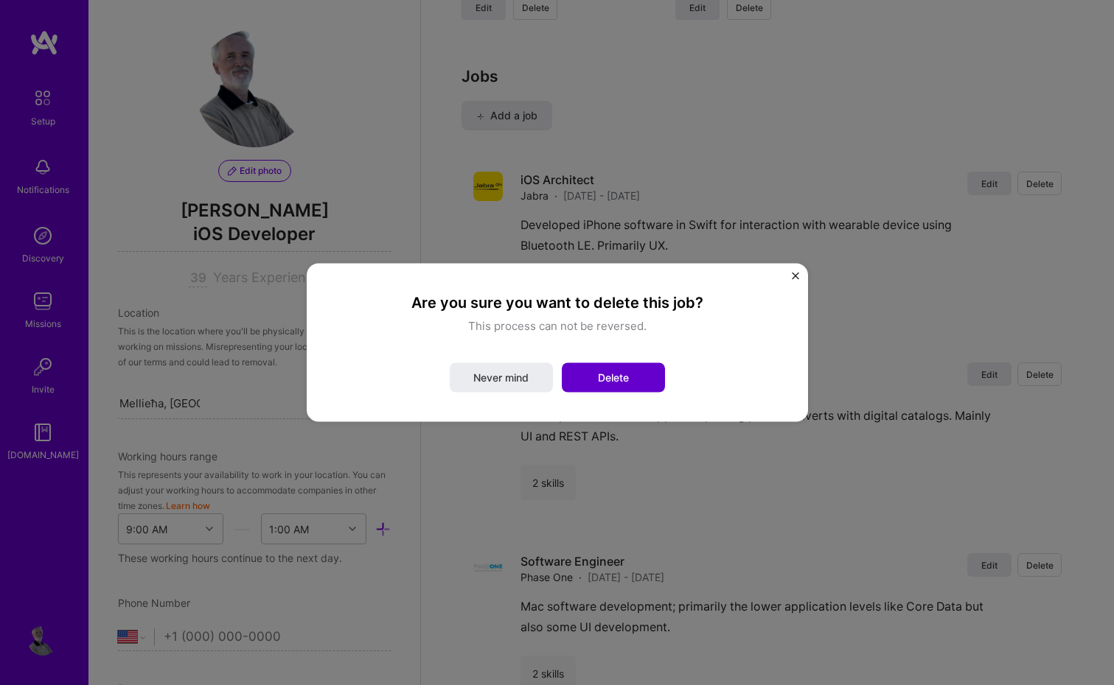
click at [629, 380] on span "Delete" at bounding box center [613, 378] width 31 height 15
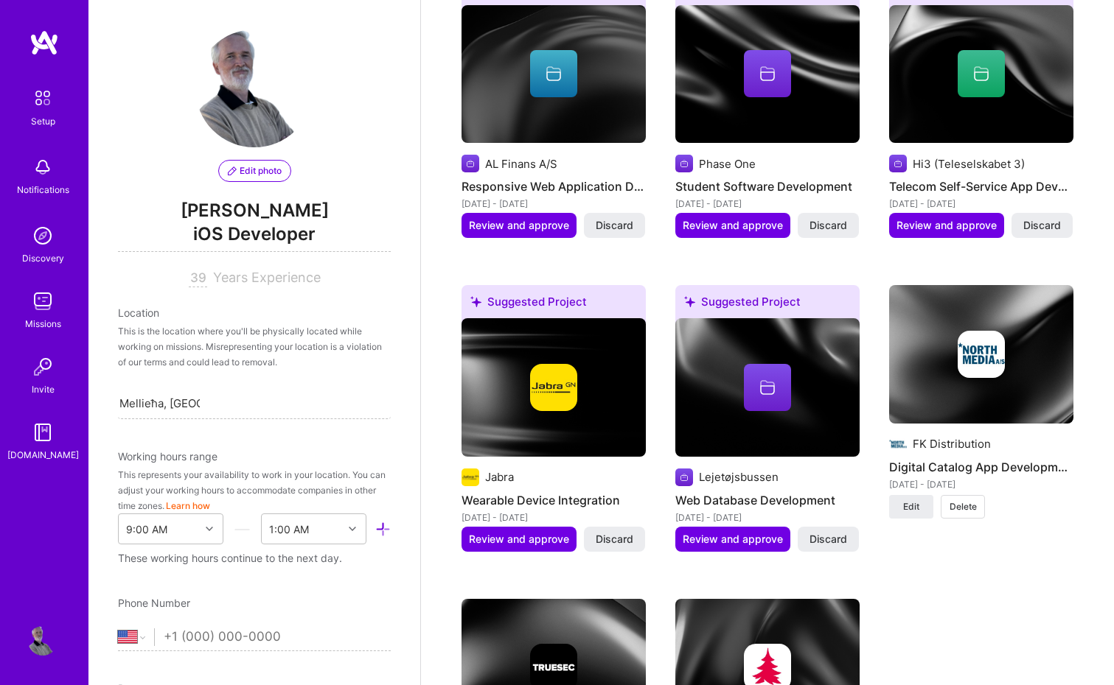
scroll to position [2742, 0]
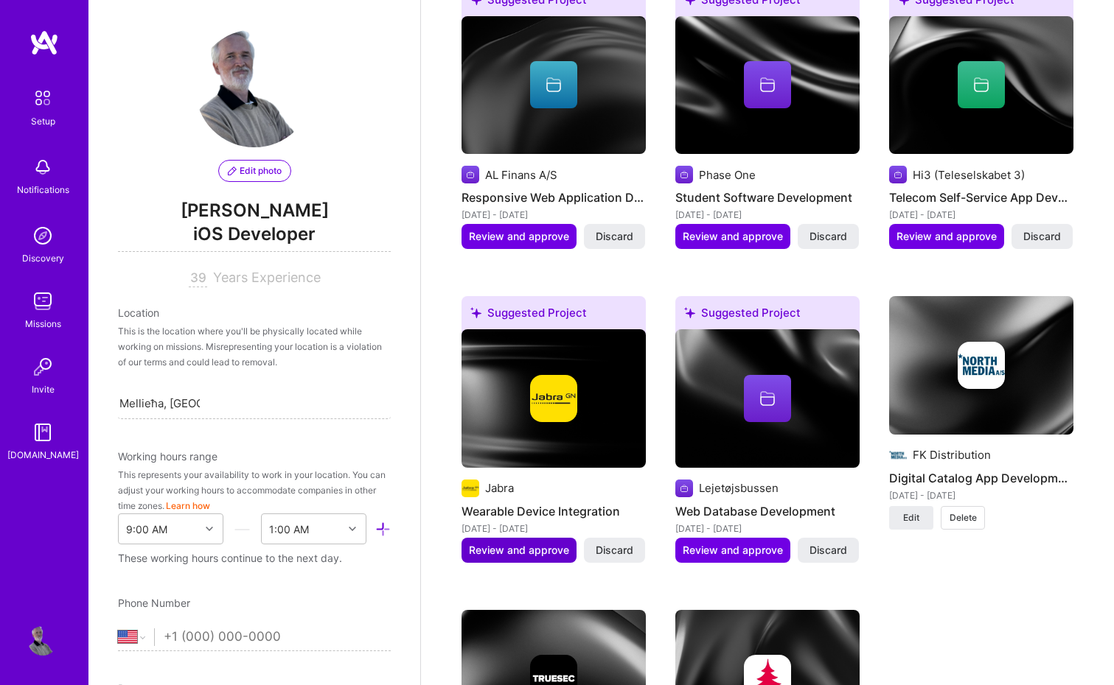
click at [523, 543] on span "Review and approve" at bounding box center [519, 550] width 100 height 15
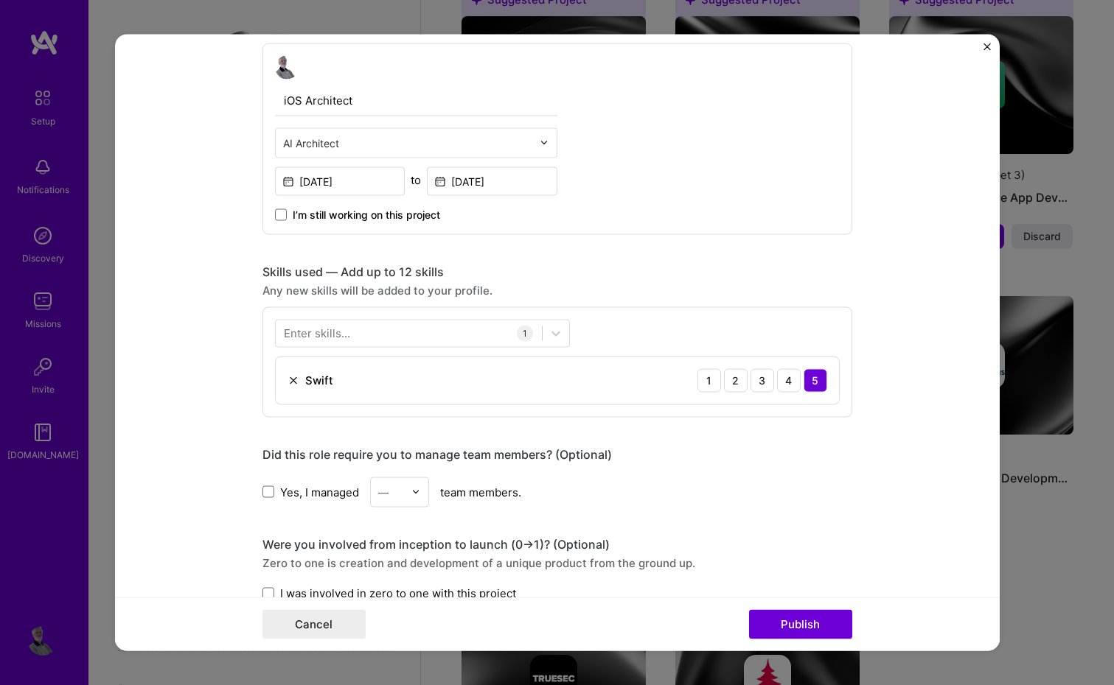
scroll to position [506, 0]
click at [431, 331] on div at bounding box center [409, 335] width 266 height 24
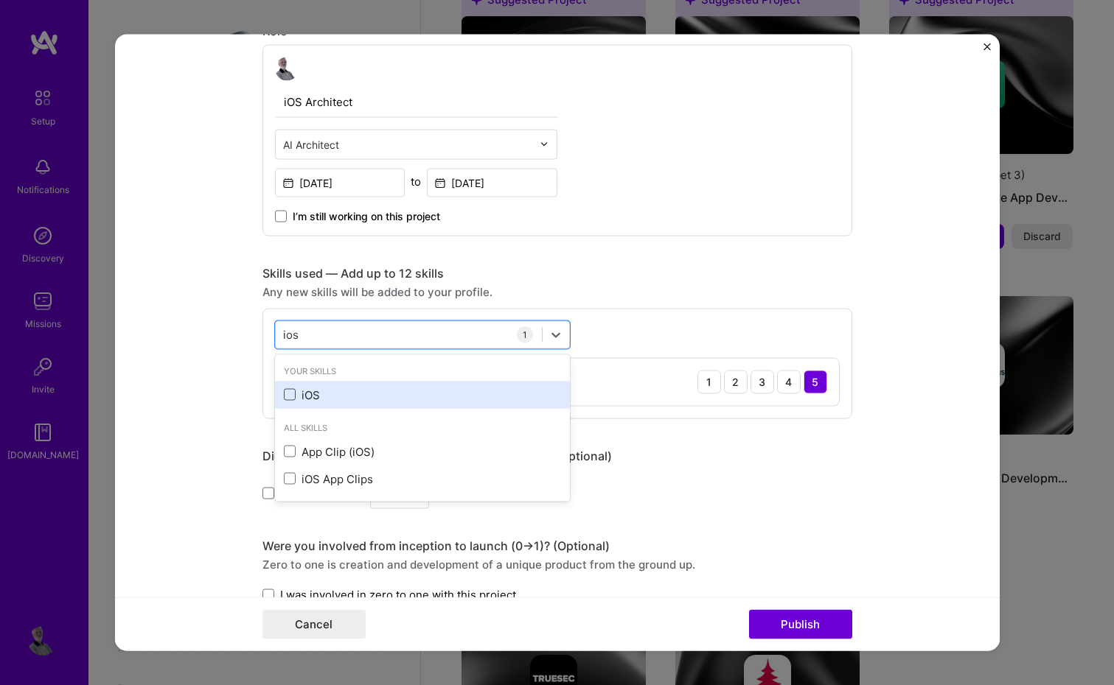
click at [288, 394] on span at bounding box center [290, 395] width 12 height 12
click at [0, 0] on input "checkbox" at bounding box center [0, 0] width 0 height 0
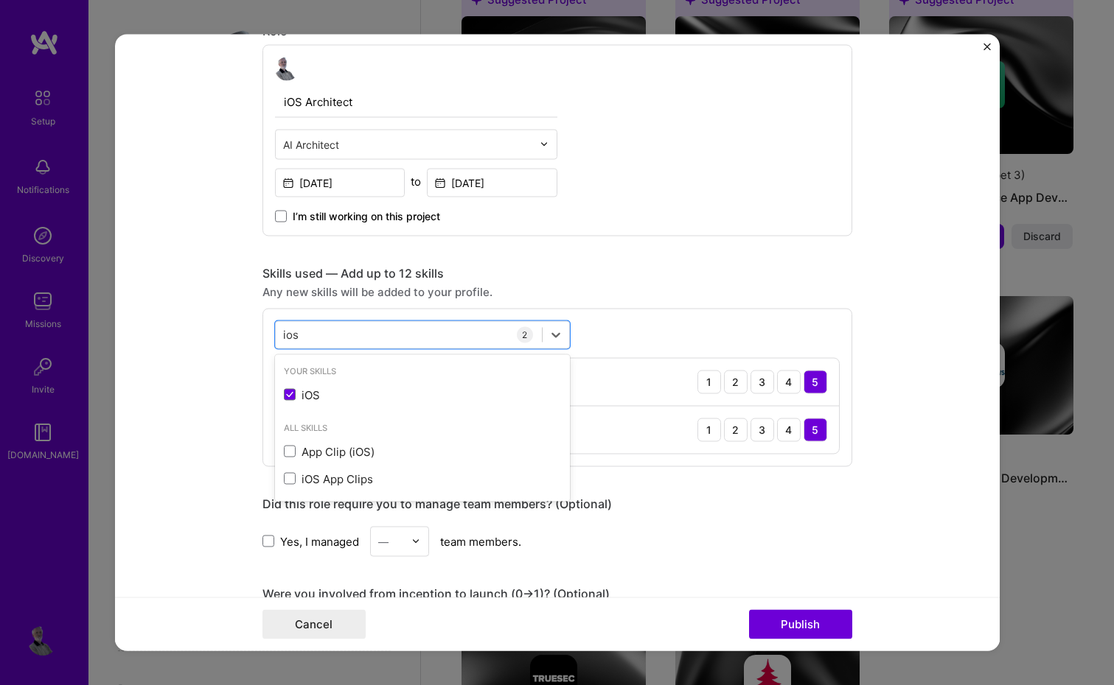
type input "ios"
click at [180, 391] on form "Editing suggested project This project is suggested based on your LinkedIn, res…" at bounding box center [557, 343] width 884 height 617
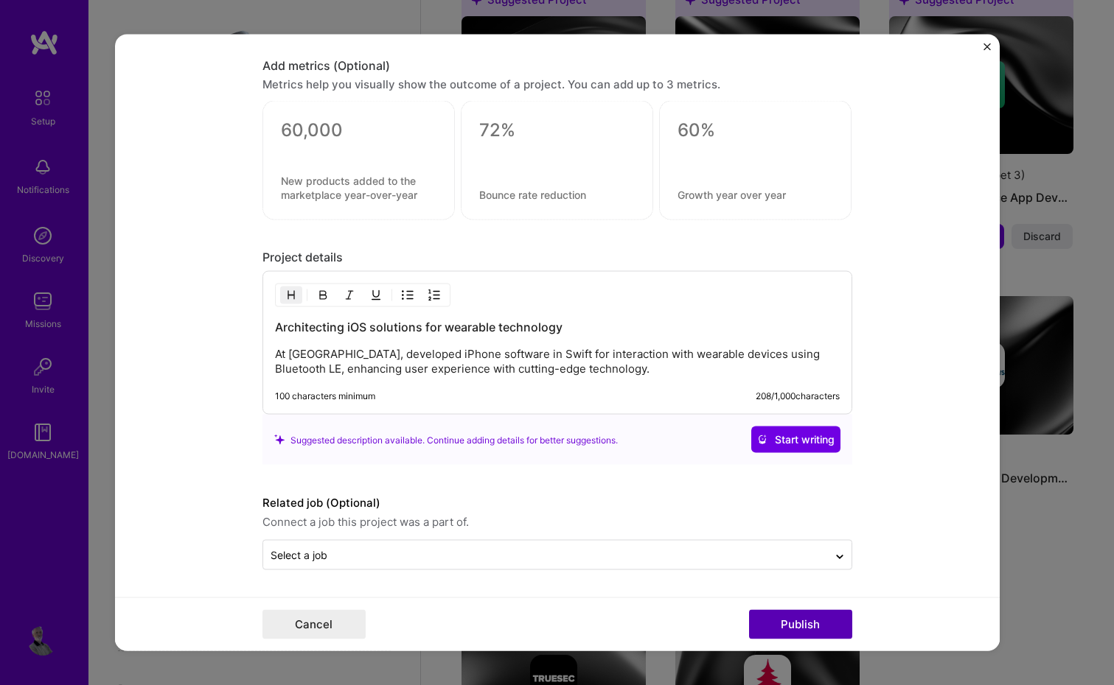
scroll to position [1128, 0]
click at [804, 626] on button "Publish" at bounding box center [800, 624] width 103 height 29
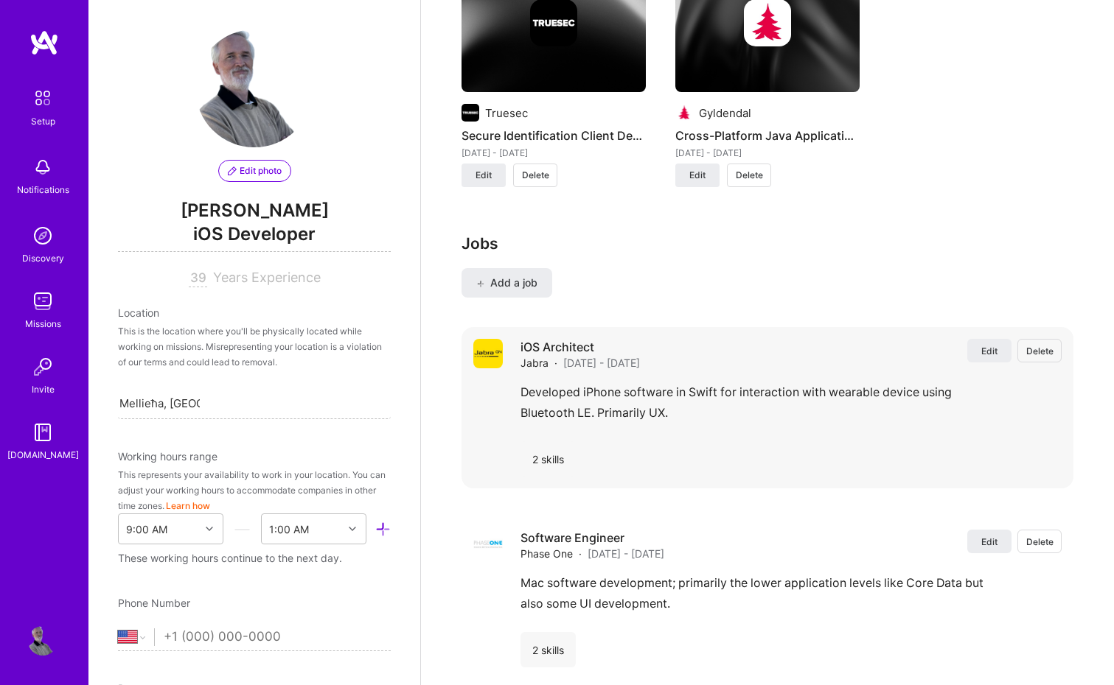
scroll to position [3419, 0]
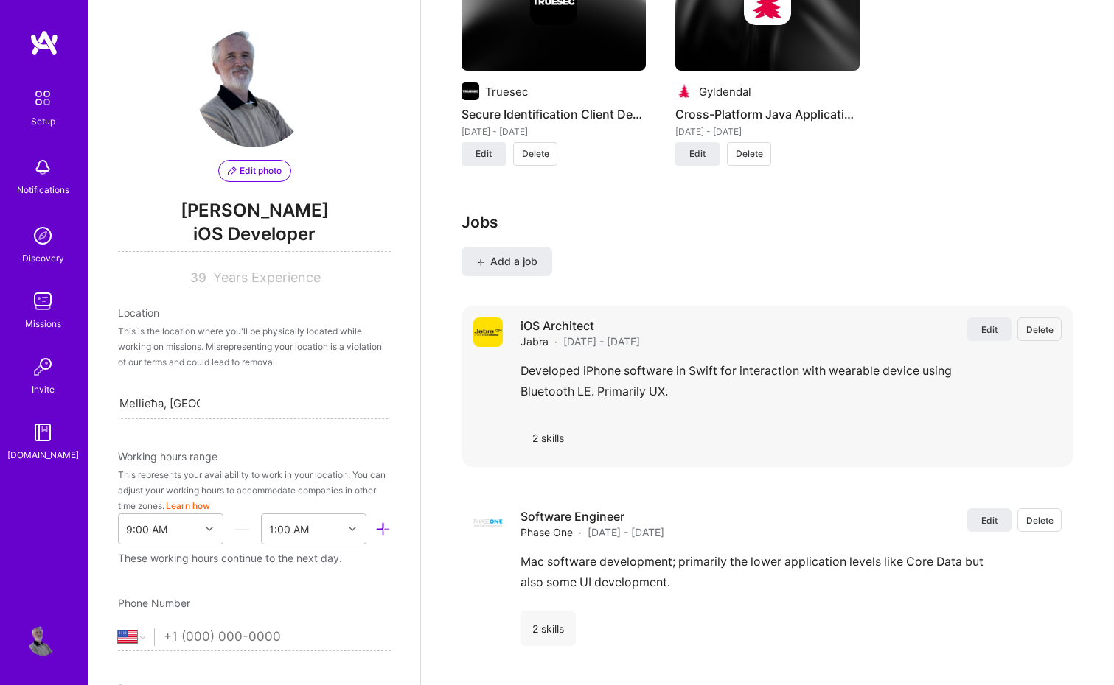
click at [1045, 324] on span "Delete" at bounding box center [1039, 330] width 27 height 13
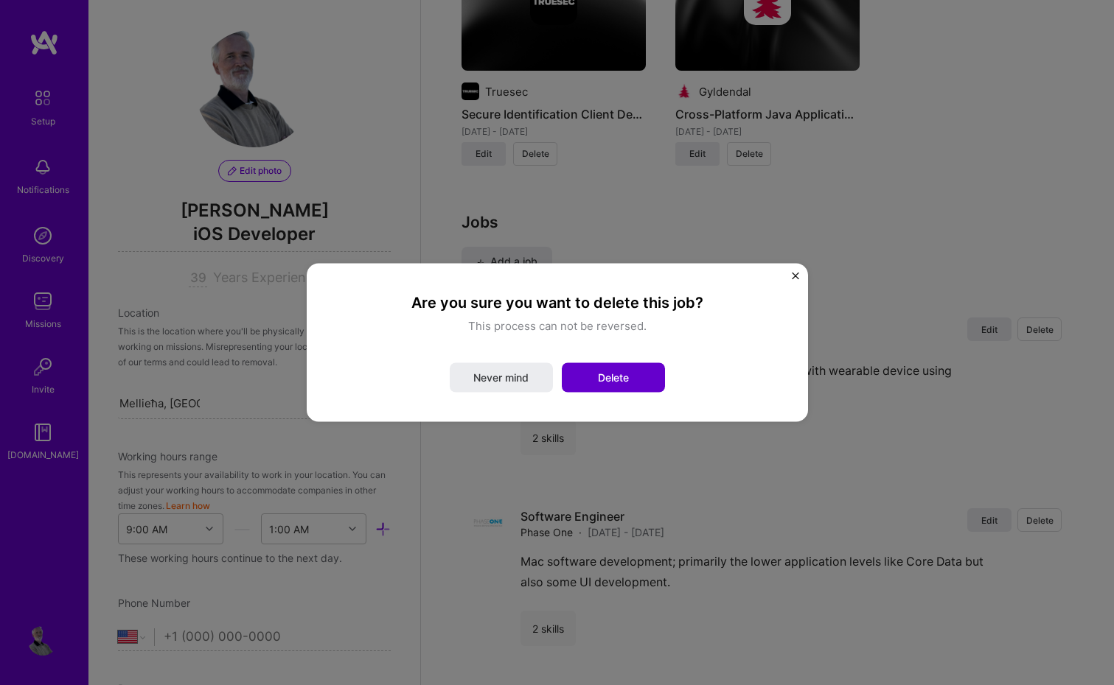
click at [629, 383] on span "Delete" at bounding box center [613, 378] width 31 height 15
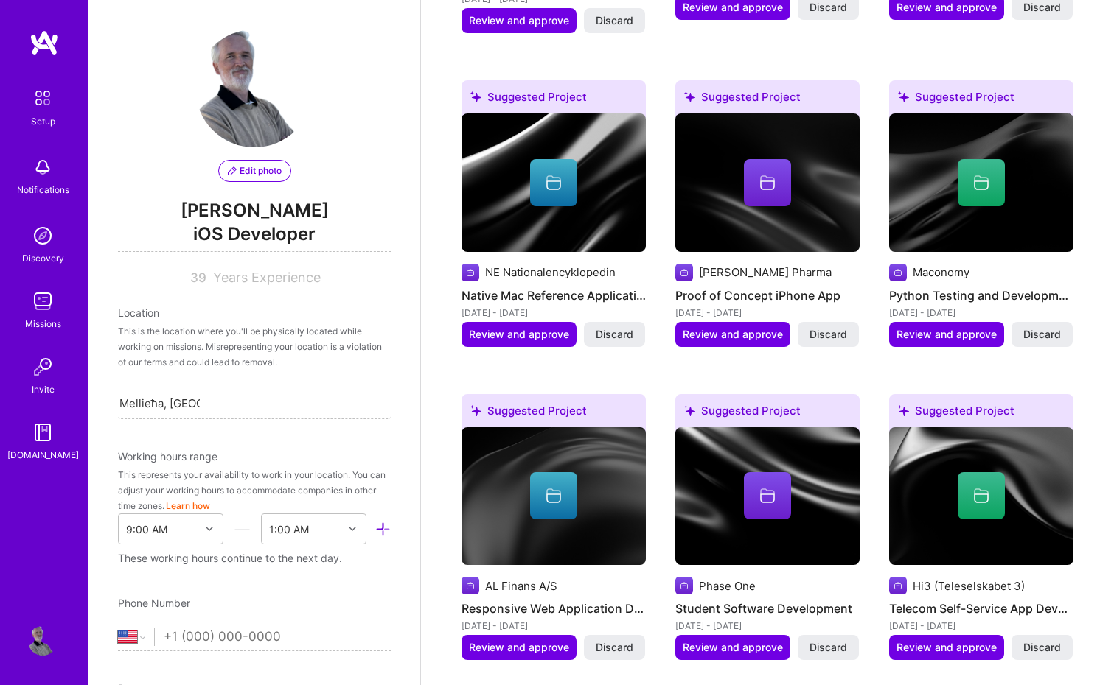
scroll to position [2332, 0]
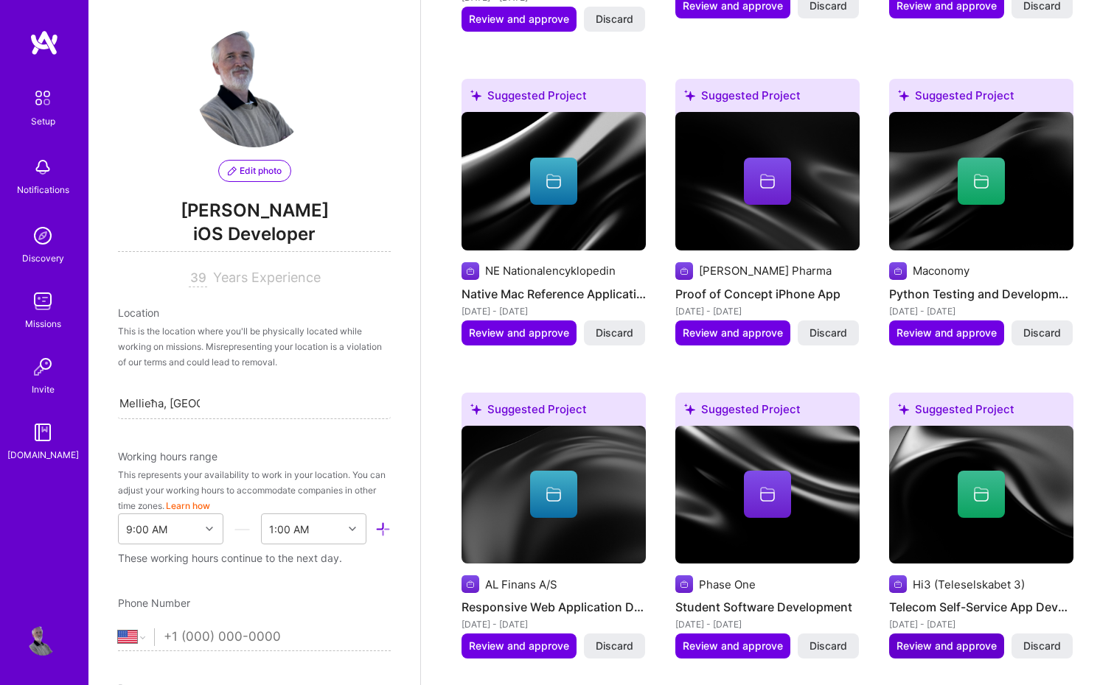
click at [960, 639] on span "Review and approve" at bounding box center [946, 646] width 100 height 15
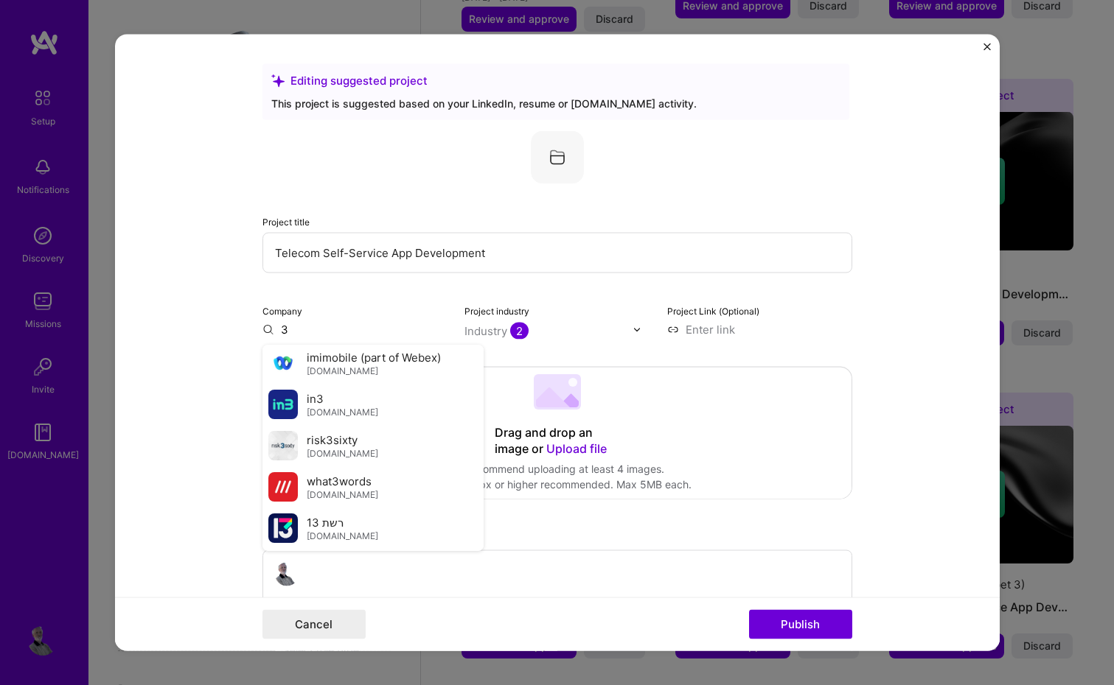
scroll to position [11365, 0]
type input "3"
click at [355, 556] on div "3" at bounding box center [354, 569] width 19 height 26
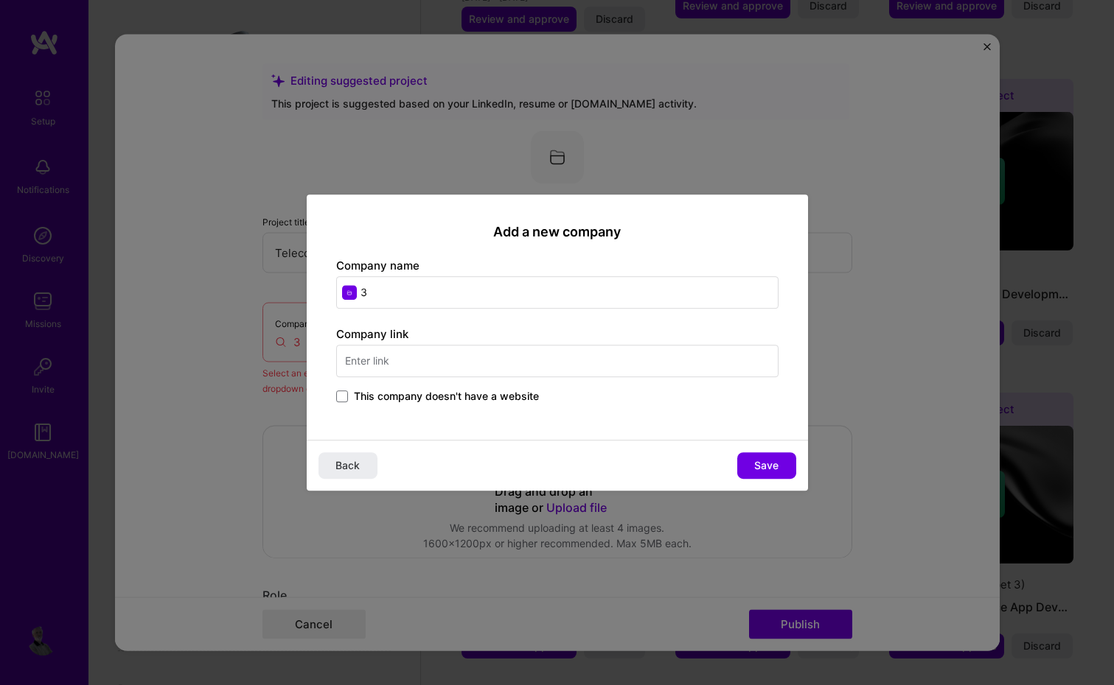
click at [422, 362] on input "text" at bounding box center [557, 361] width 442 height 32
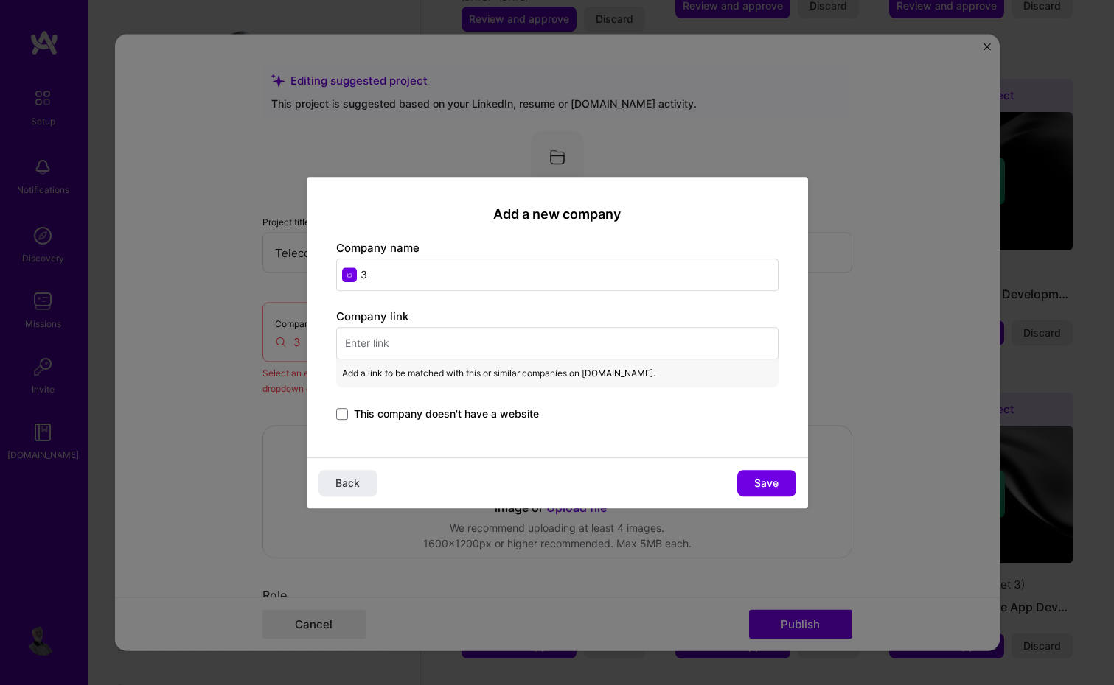
paste input "https://www.3.dk"
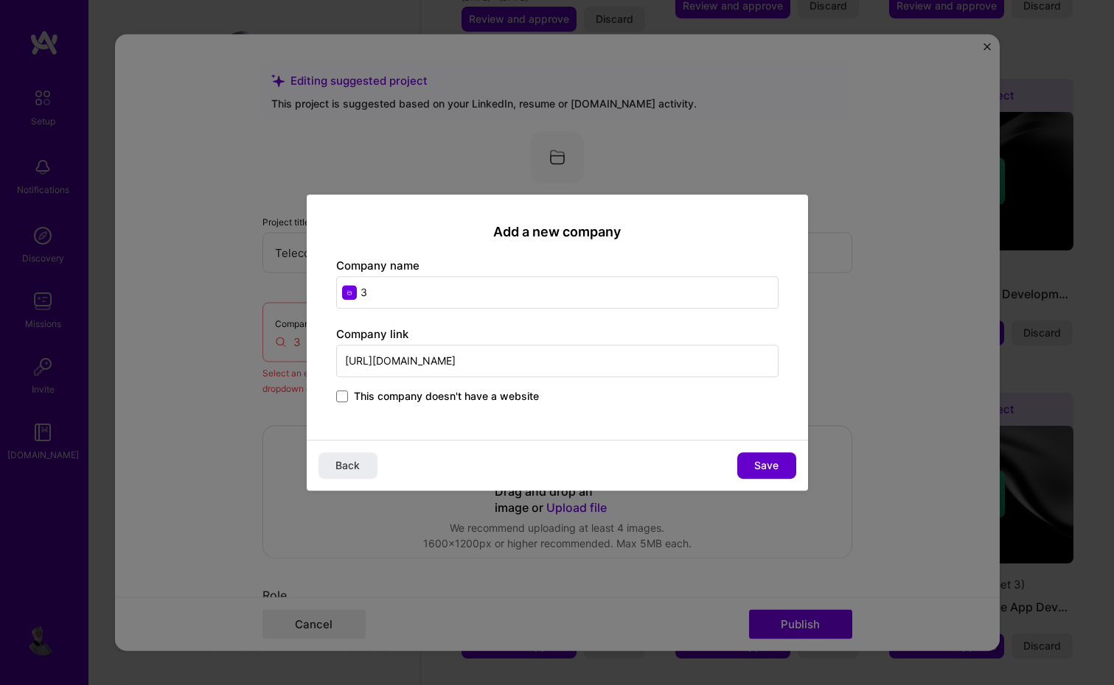
paste input "tre.se"
type input "https://www.tre.se"
click at [767, 464] on span "Save" at bounding box center [766, 465] width 24 height 15
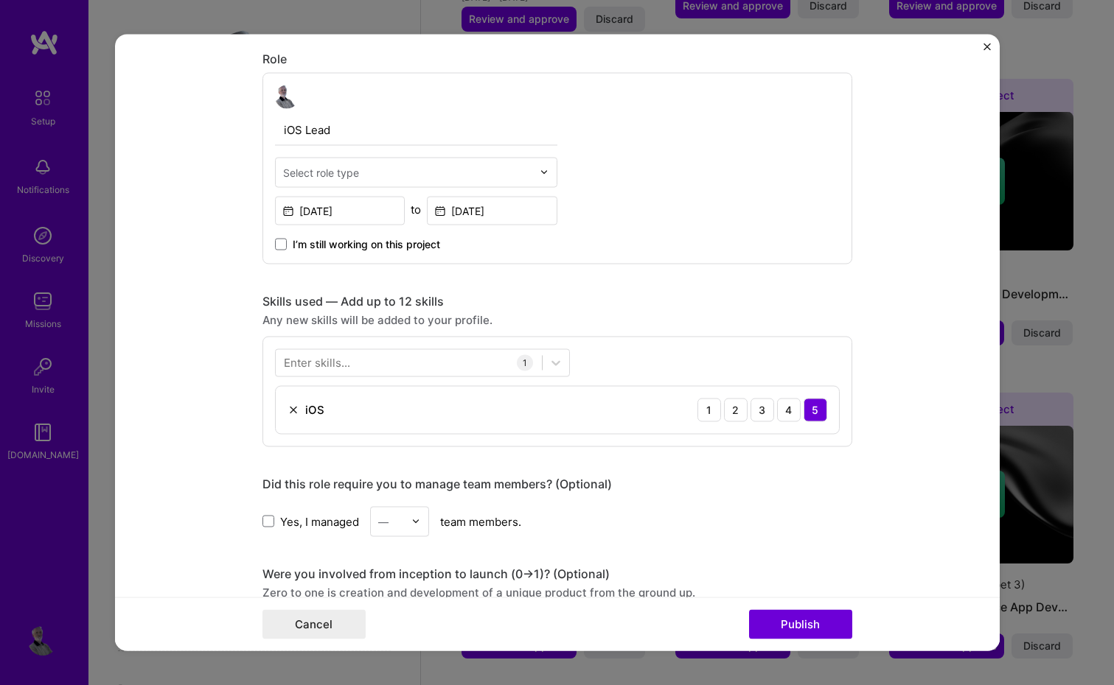
scroll to position [477, 0]
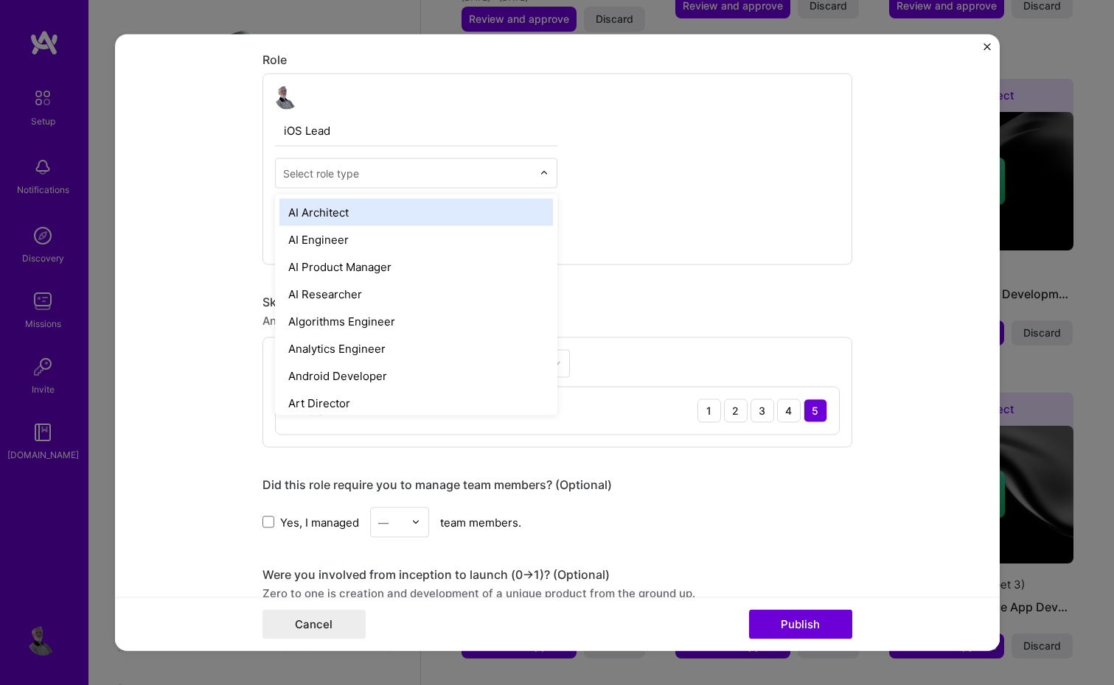
click at [490, 169] on input "text" at bounding box center [407, 172] width 249 height 15
type input "ios"
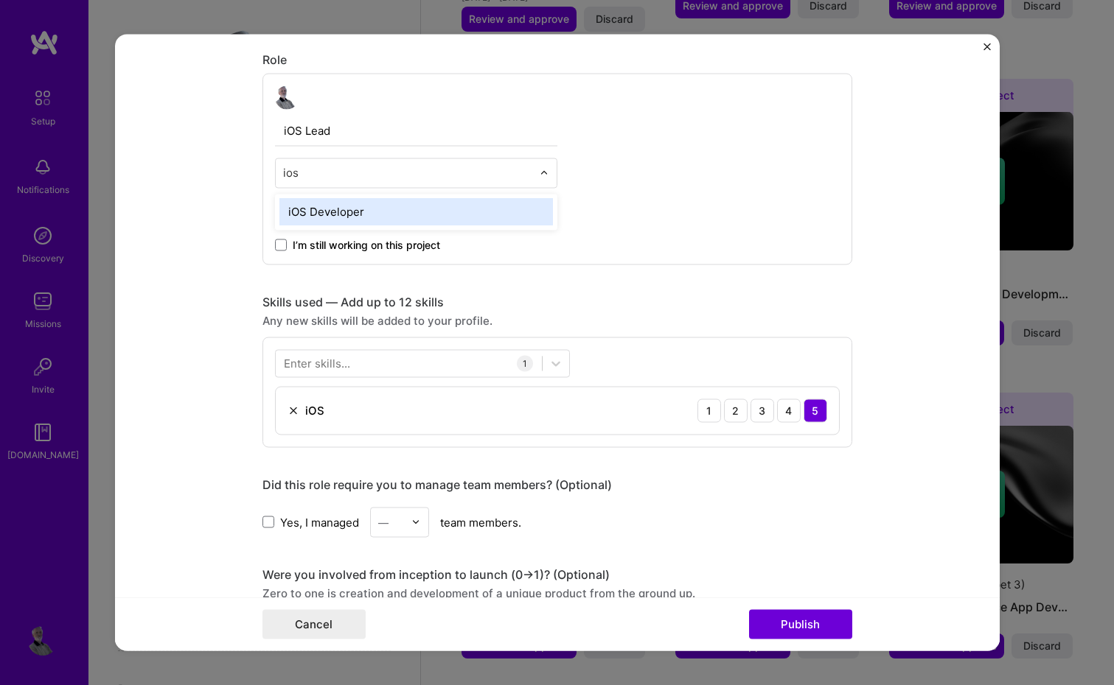
click at [352, 211] on div "iOS Developer" at bounding box center [415, 211] width 273 height 27
click at [425, 361] on div at bounding box center [409, 364] width 266 height 24
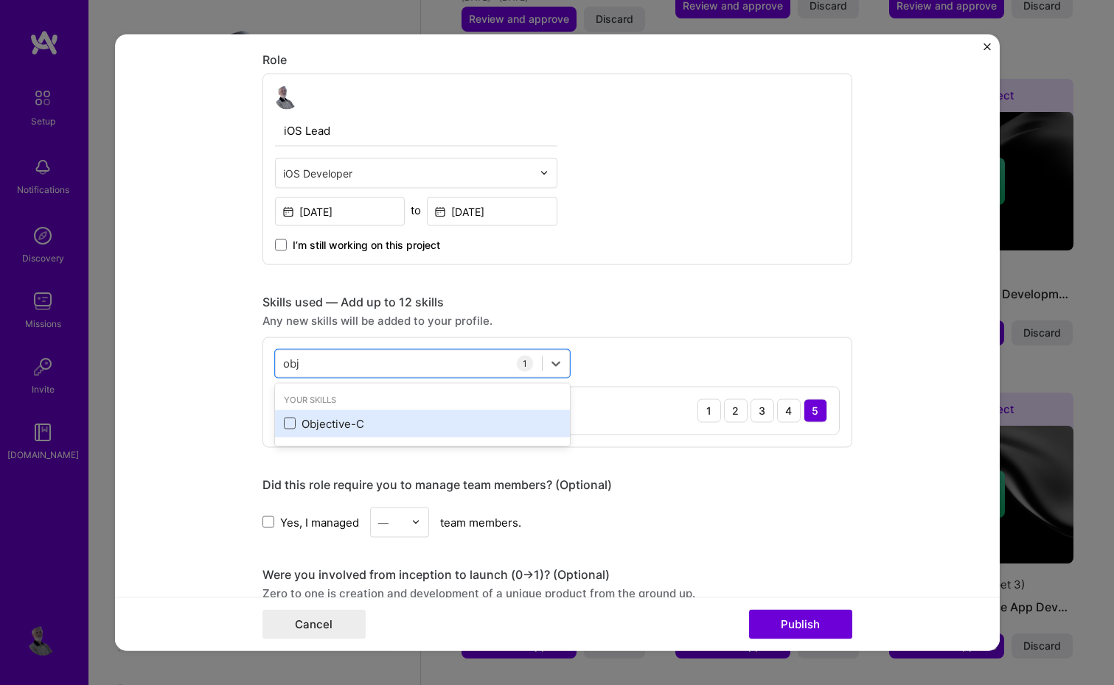
click at [290, 422] on span at bounding box center [290, 424] width 12 height 12
click at [0, 0] on input "checkbox" at bounding box center [0, 0] width 0 height 0
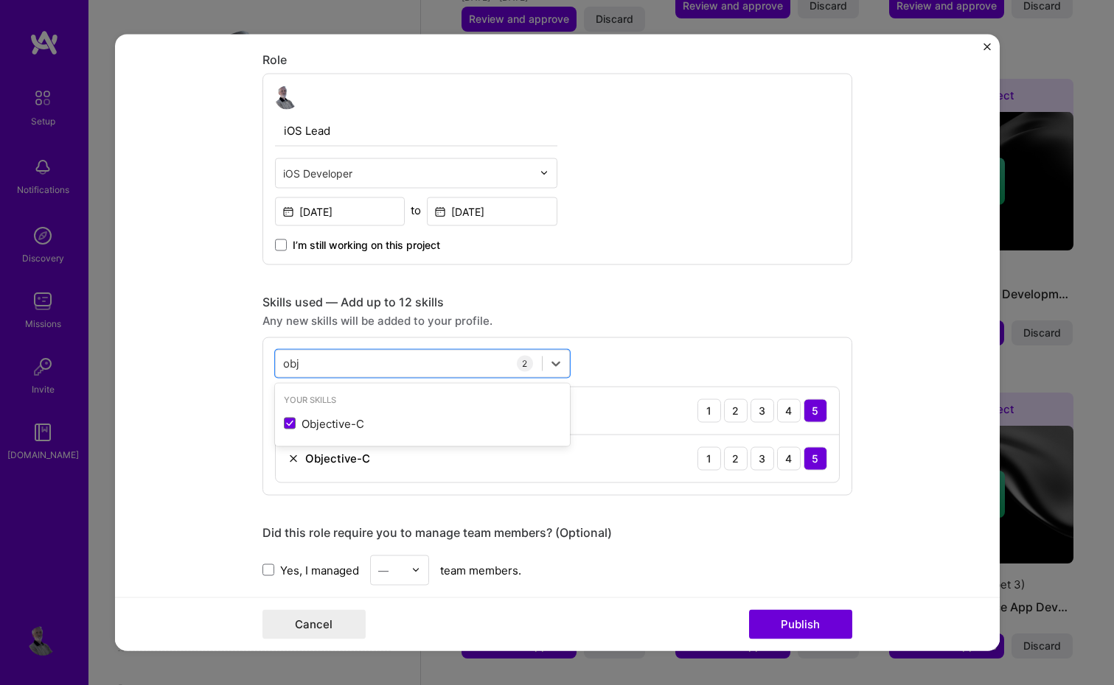
type input "obj"
click at [184, 349] on form "Editing suggested project This project is suggested based on your LinkedIn, res…" at bounding box center [557, 343] width 884 height 617
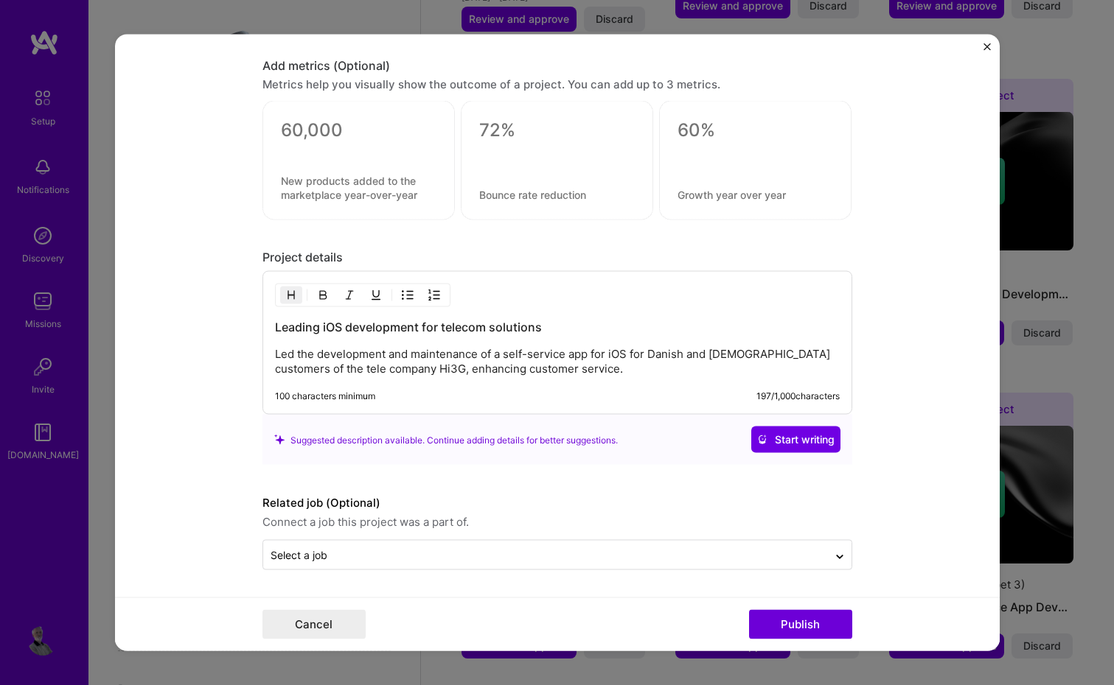
scroll to position [1128, 0]
click at [799, 623] on button "Publish" at bounding box center [800, 624] width 103 height 29
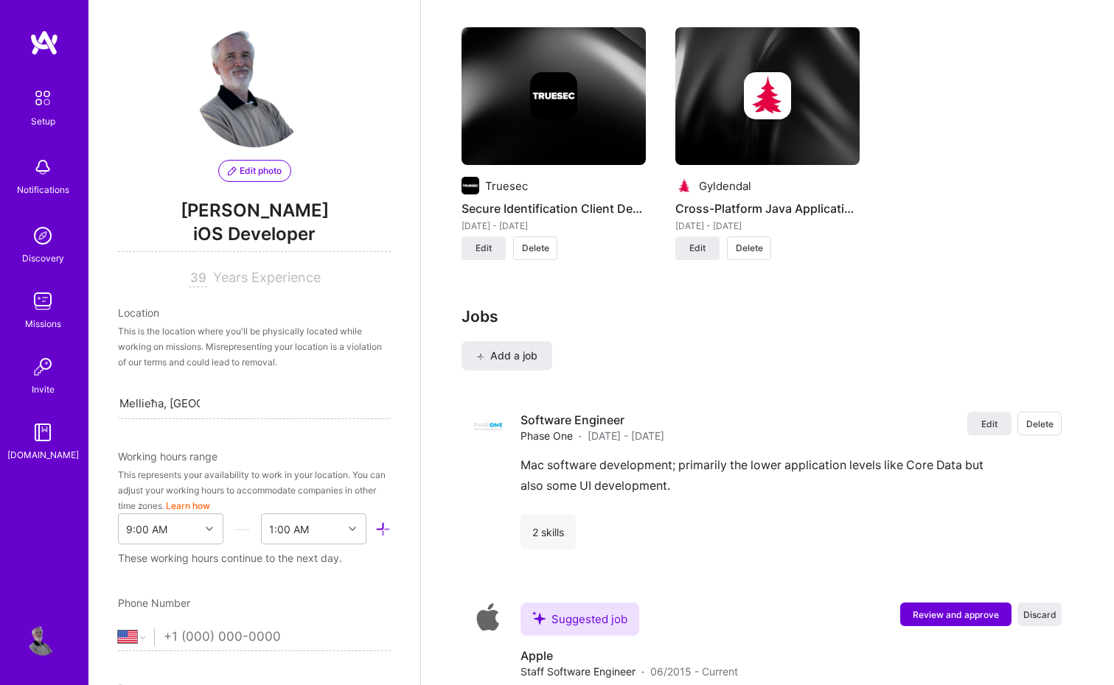
scroll to position [3298, 0]
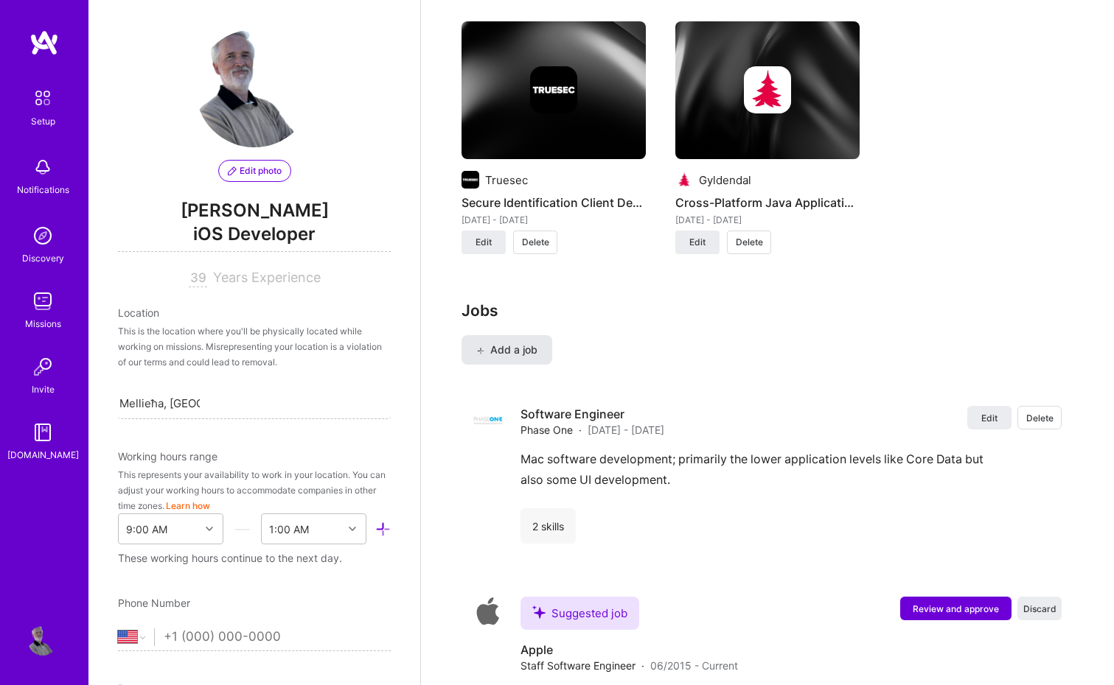
click at [519, 343] on span "Add a job" at bounding box center [506, 350] width 61 height 15
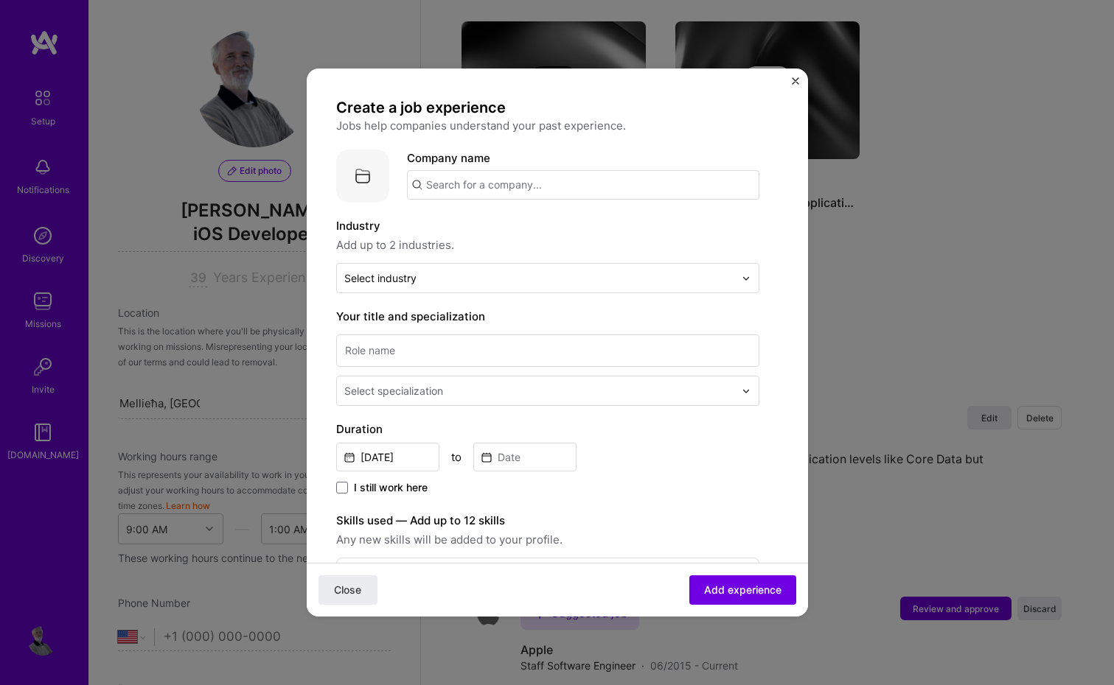
click at [500, 184] on input "text" at bounding box center [583, 184] width 352 height 29
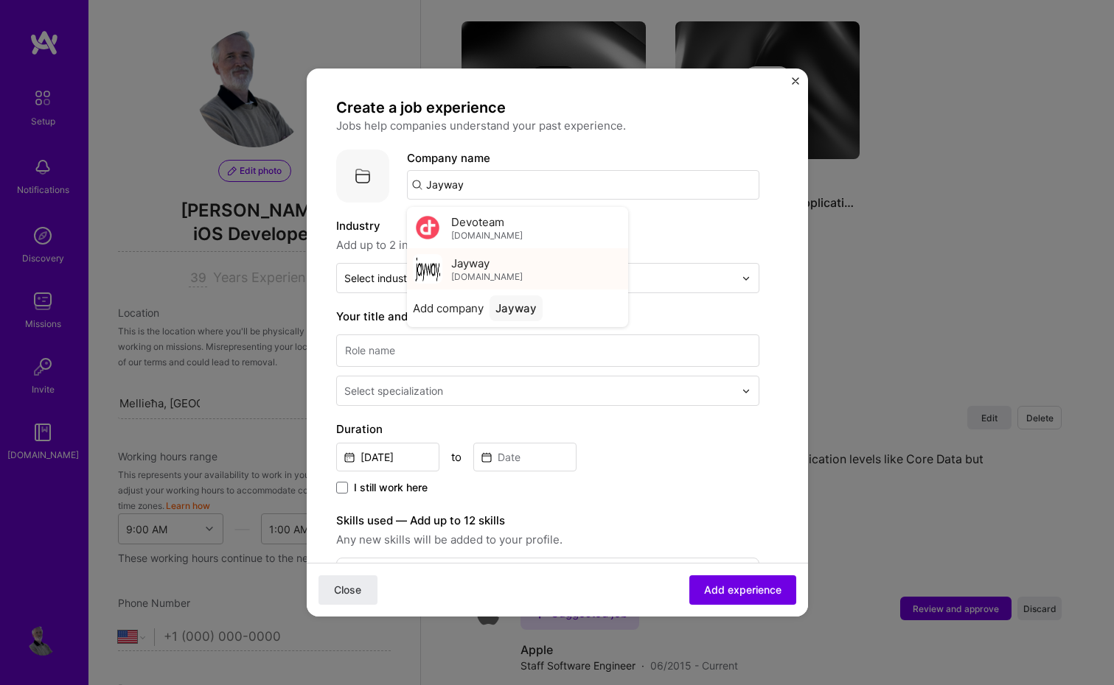
type input "Jayway"
click at [481, 265] on span "Jayway" at bounding box center [470, 263] width 38 height 15
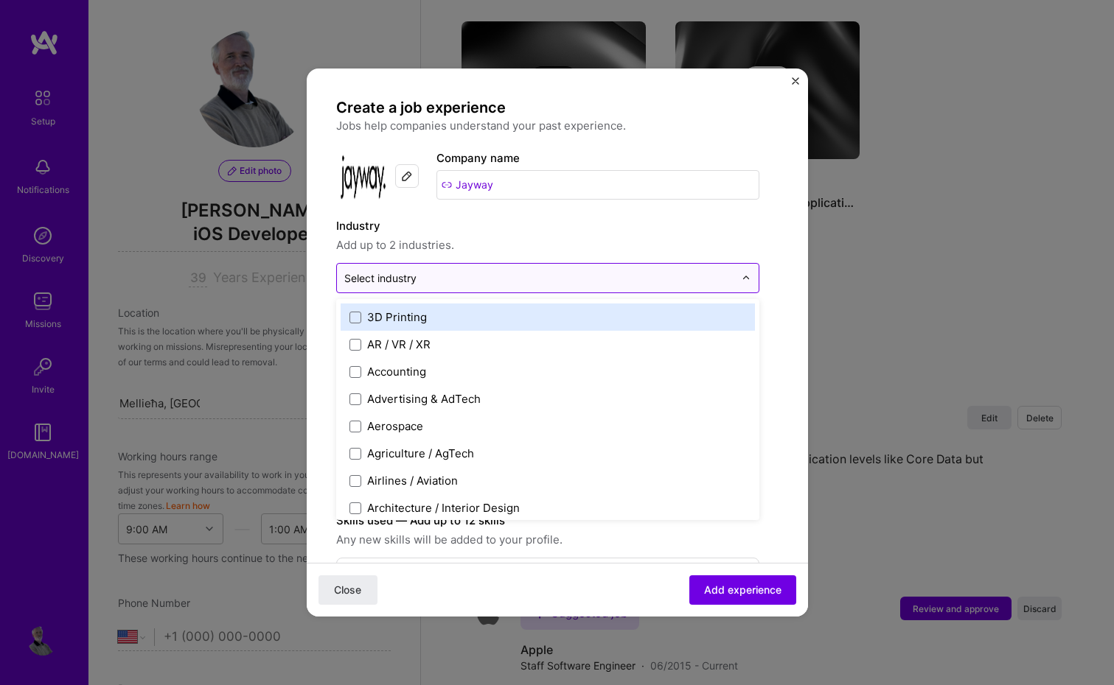
click at [471, 282] on input "text" at bounding box center [539, 278] width 390 height 15
type input "it"
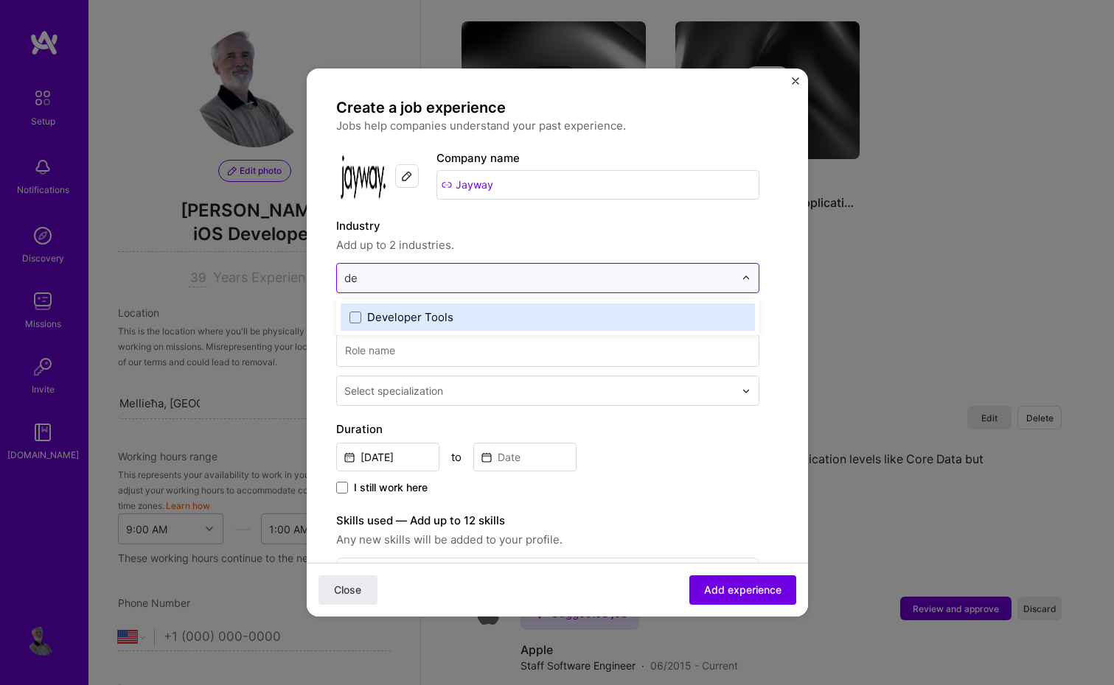
type input "d"
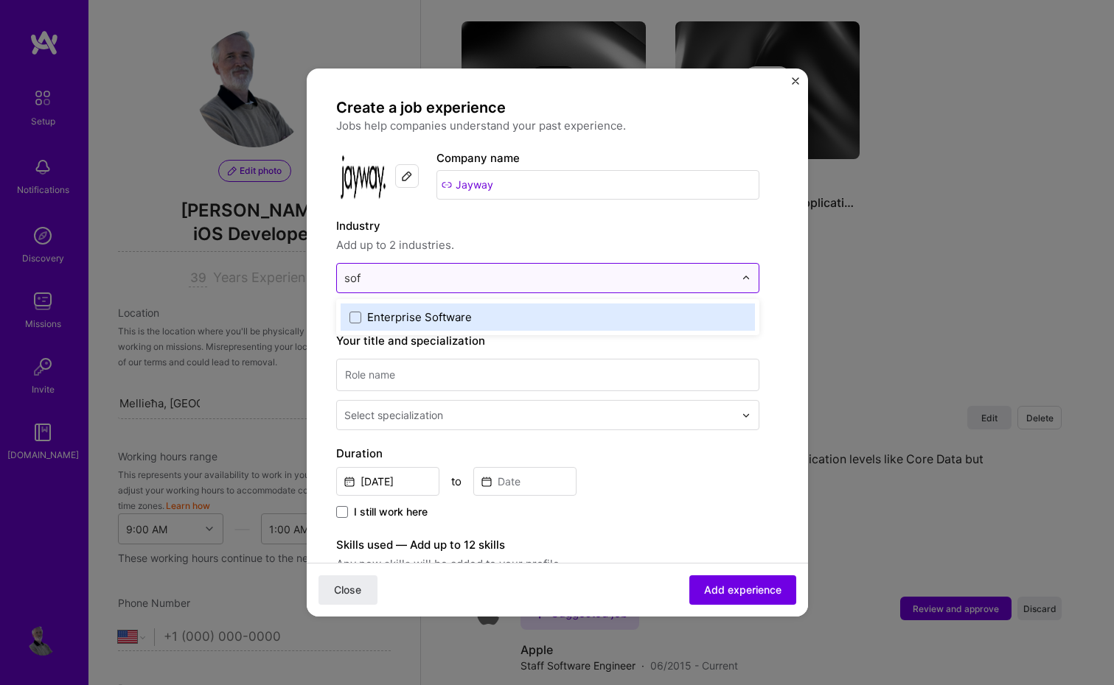
type input "soft"
type input "deve"
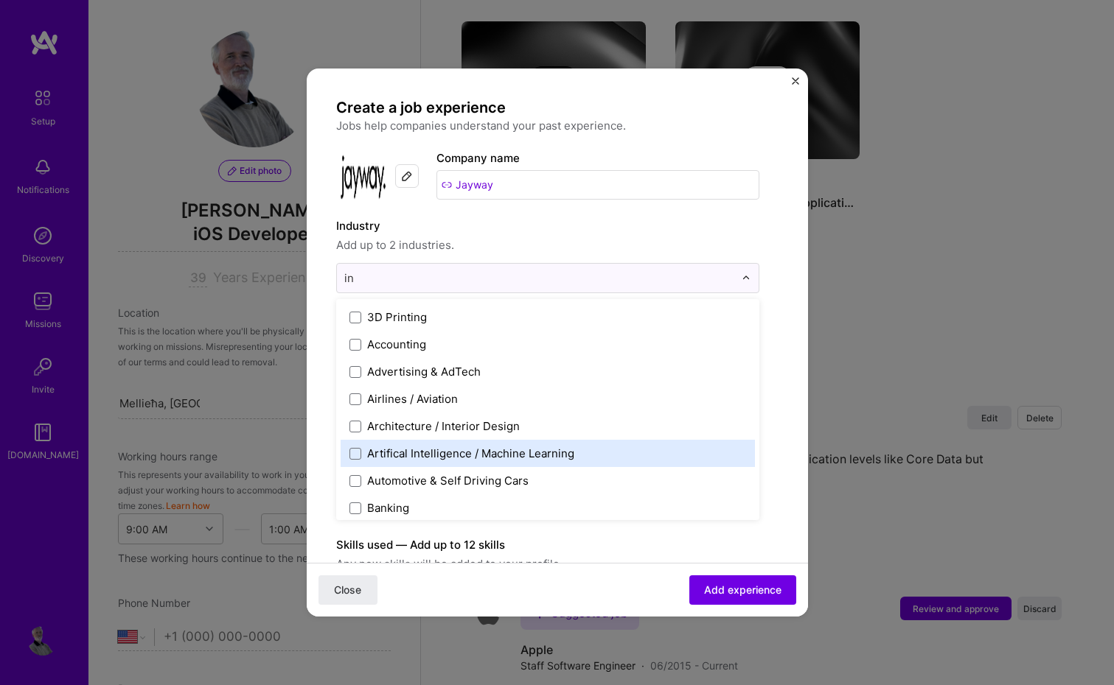
type input "i"
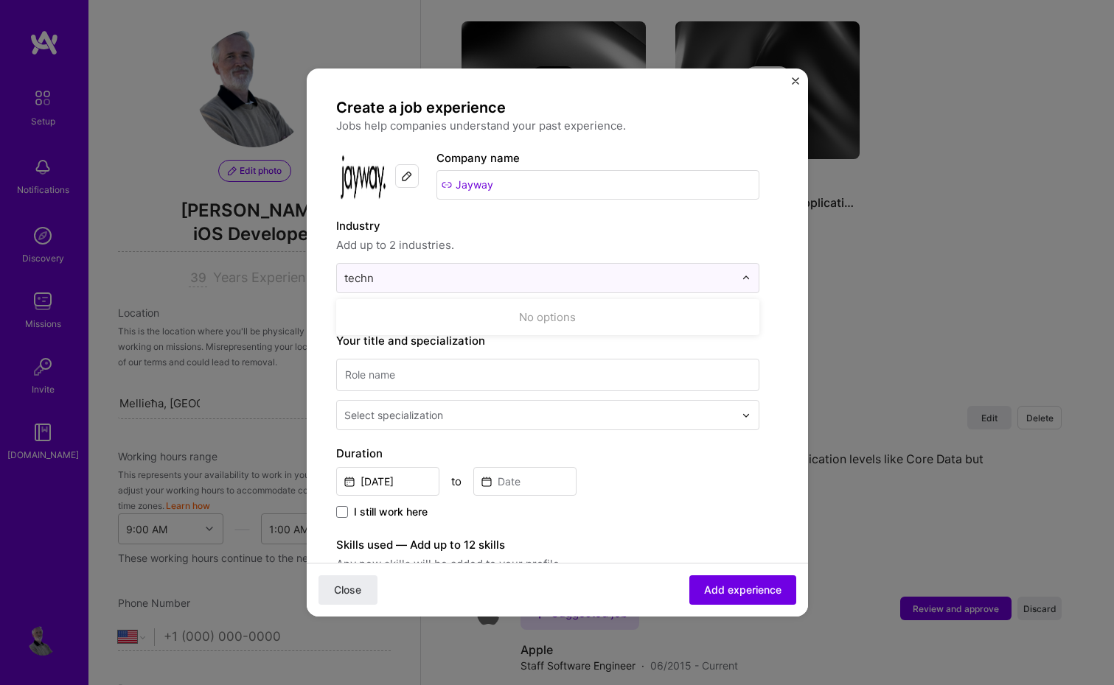
type input "tech"
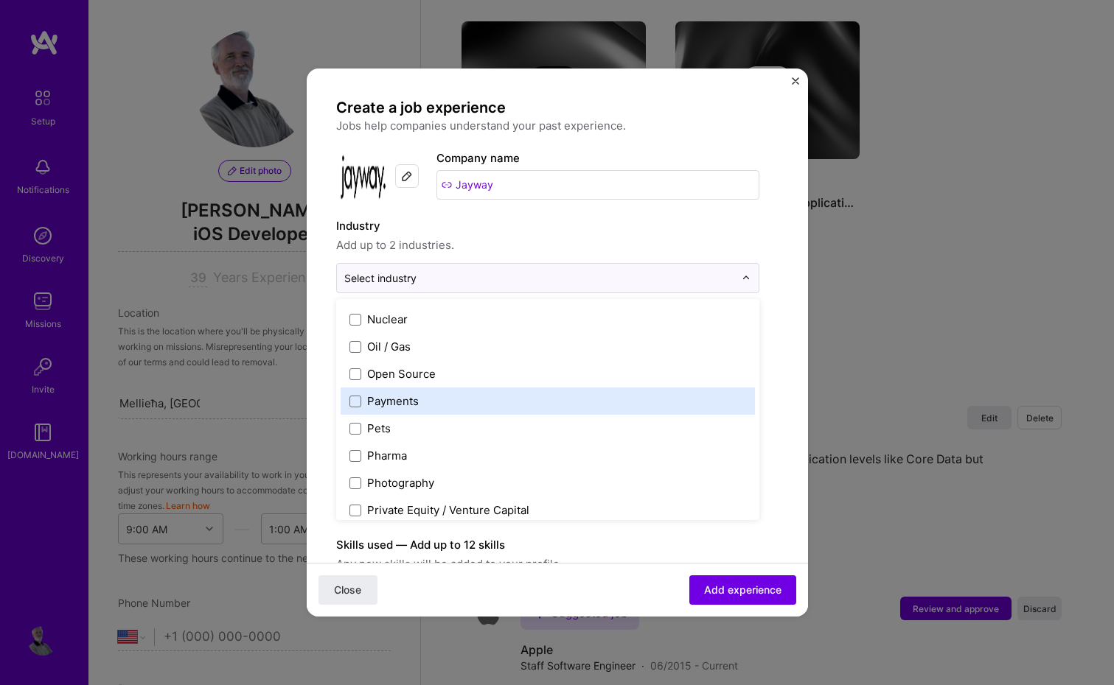
scroll to position [2474, 0]
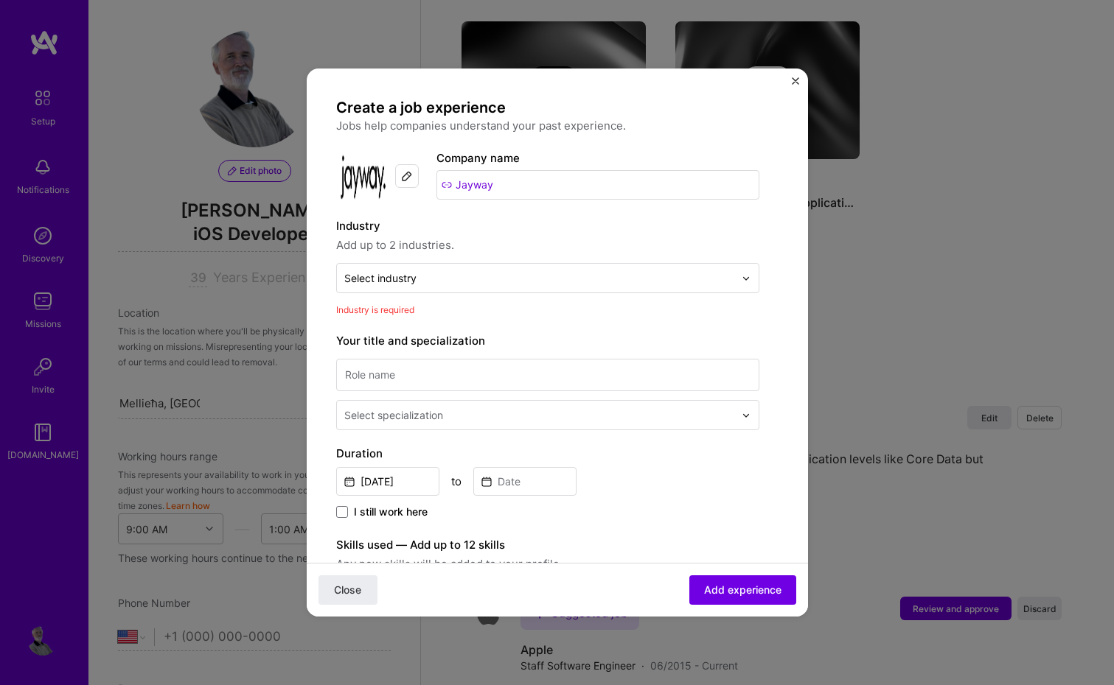
click at [320, 294] on form "Create a job experience Jobs help companies understand your past experience. Co…" at bounding box center [557, 595] width 501 height 995
click at [447, 376] on input at bounding box center [547, 375] width 423 height 32
type input "Software Specialist"
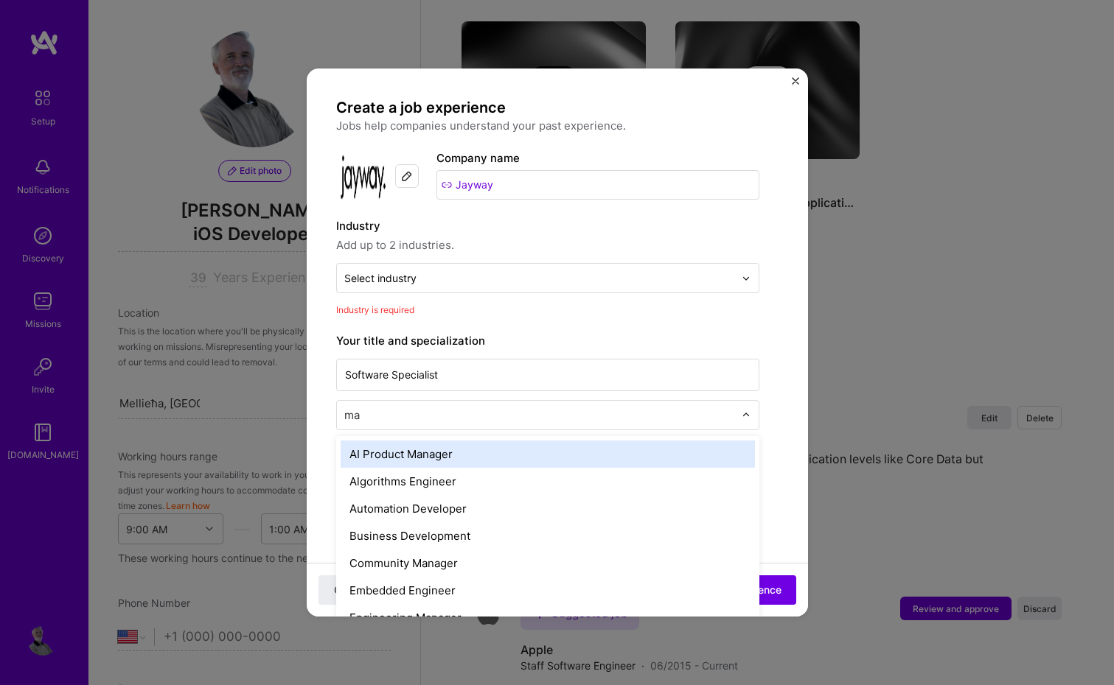
type input "mac"
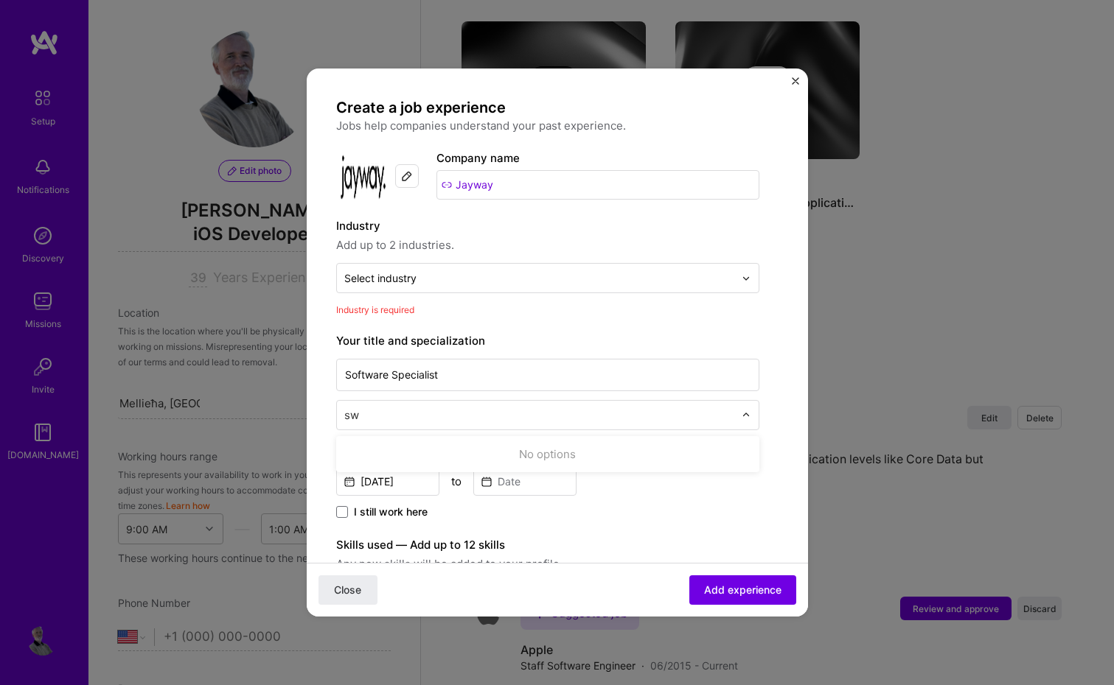
type input "s"
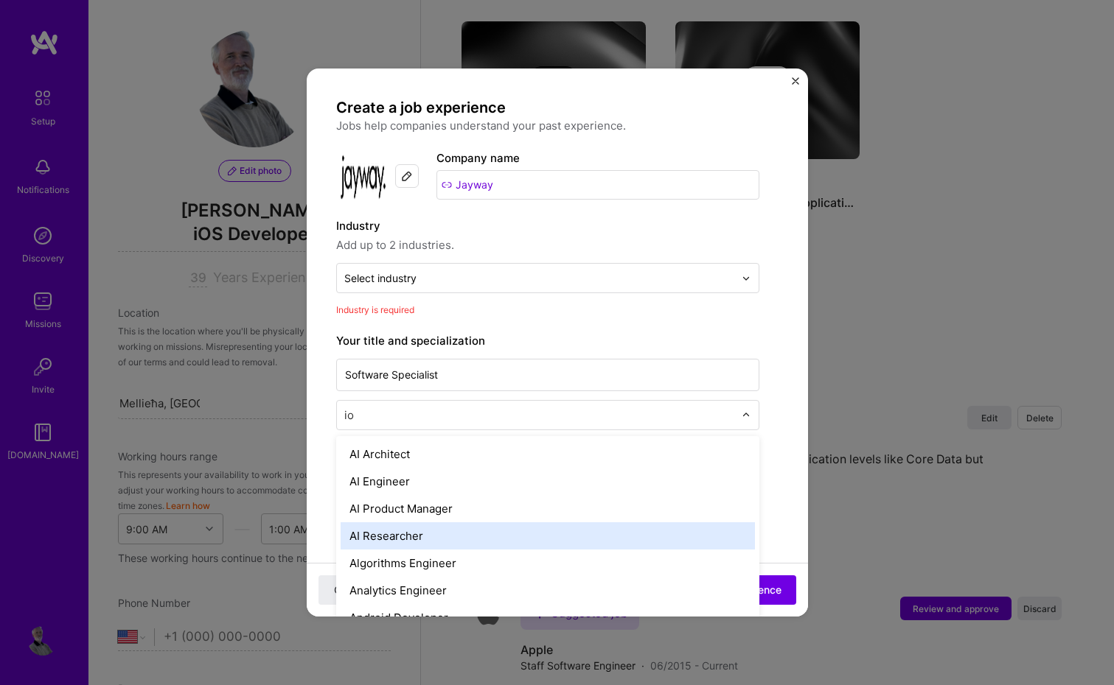
type input "ios"
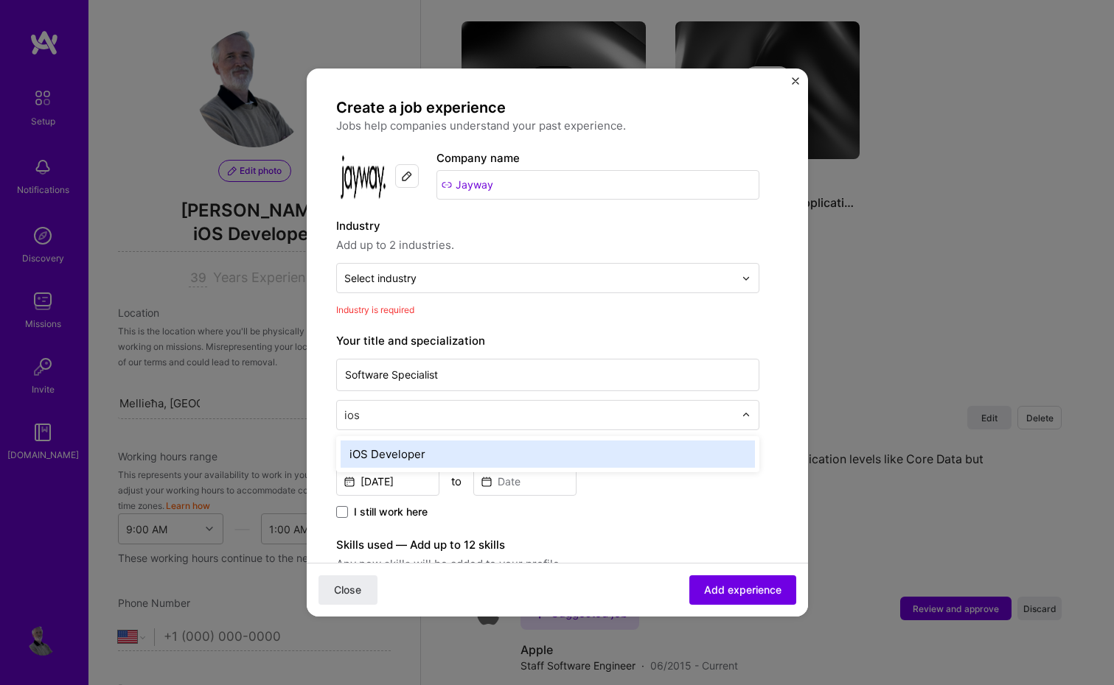
click at [443, 452] on div "iOS Developer" at bounding box center [548, 454] width 414 height 27
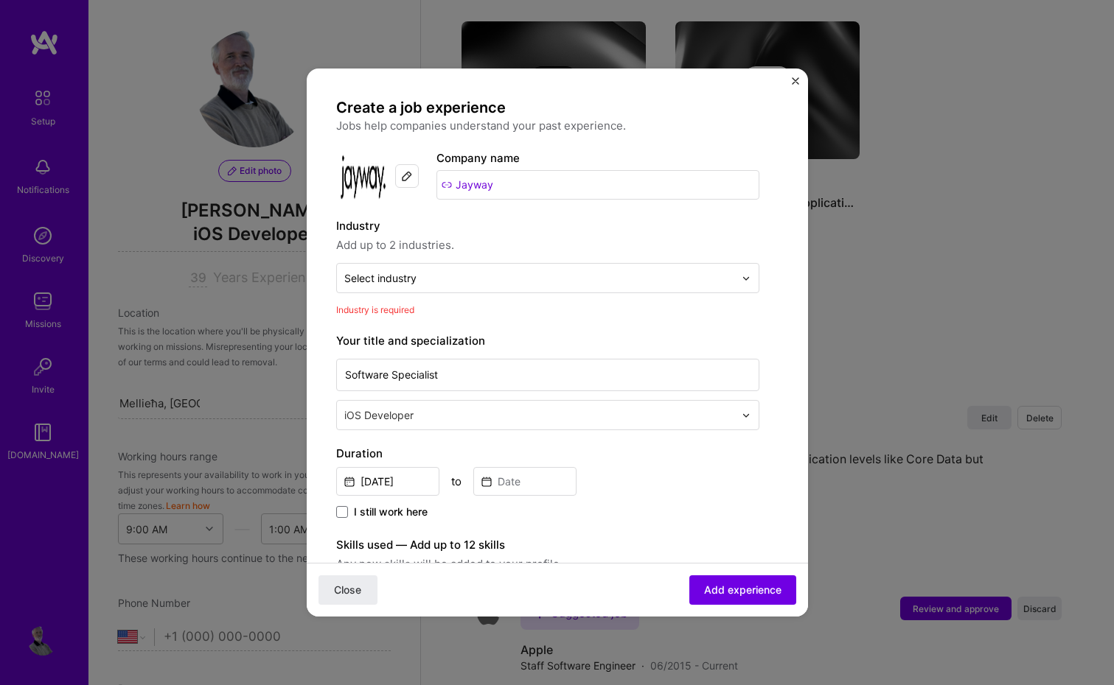
click at [313, 395] on form "Create a job experience Jobs help companies understand your past experience. Co…" at bounding box center [557, 595] width 501 height 995
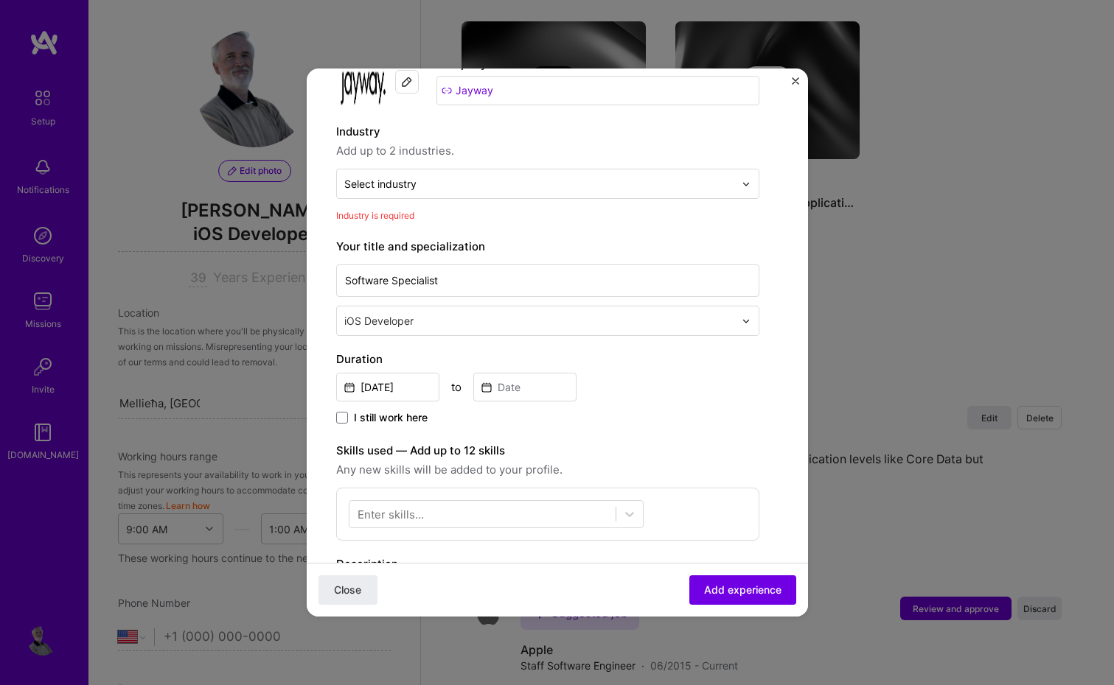
scroll to position [119, 0]
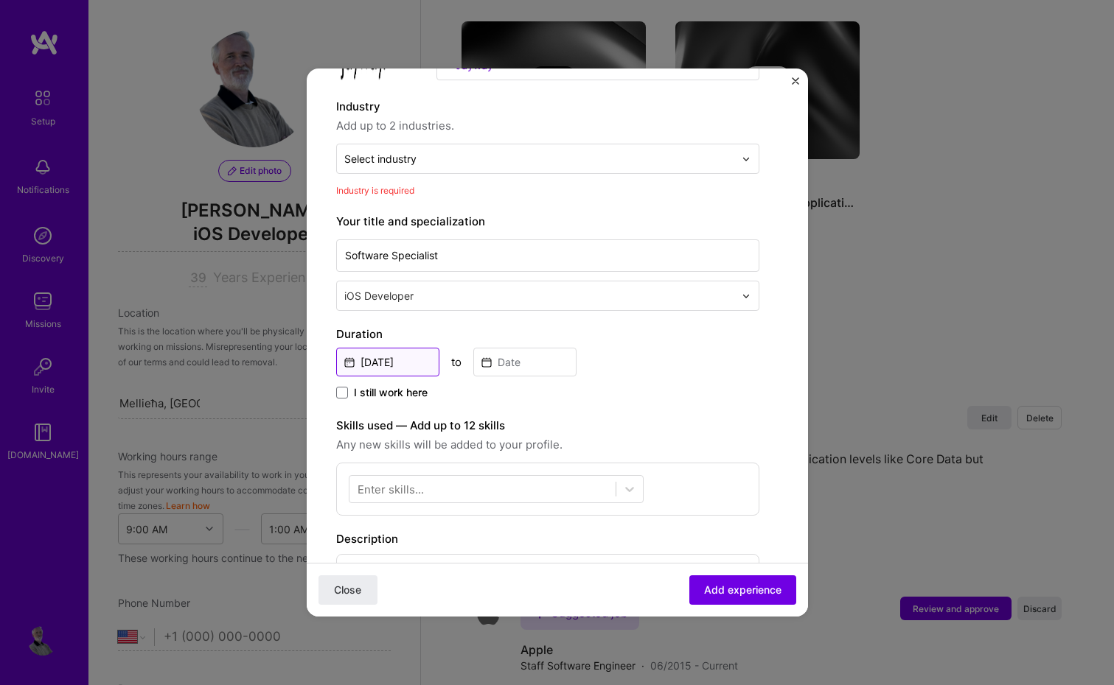
click at [399, 357] on input "Sep, 2025" at bounding box center [387, 362] width 103 height 29
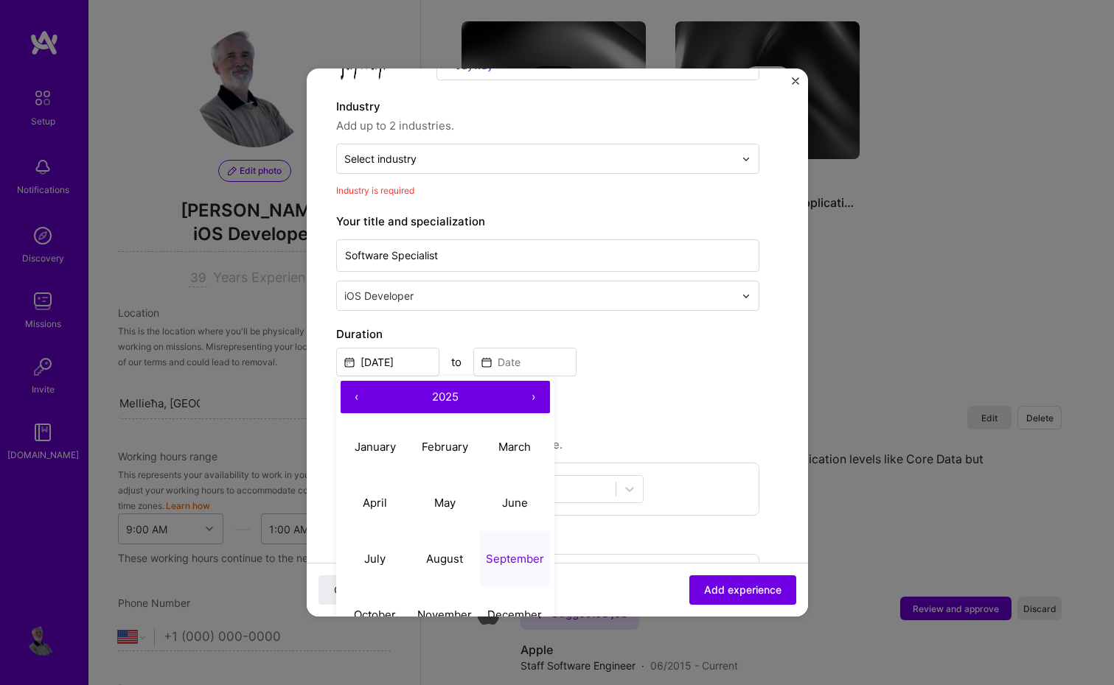
click at [449, 398] on span "2025" at bounding box center [445, 397] width 27 height 14
click at [357, 394] on button "‹" at bounding box center [357, 397] width 32 height 32
click at [454, 446] on button "2012" at bounding box center [445, 447] width 70 height 56
click at [440, 446] on abbr "February" at bounding box center [445, 447] width 46 height 14
type input "Feb, 2012"
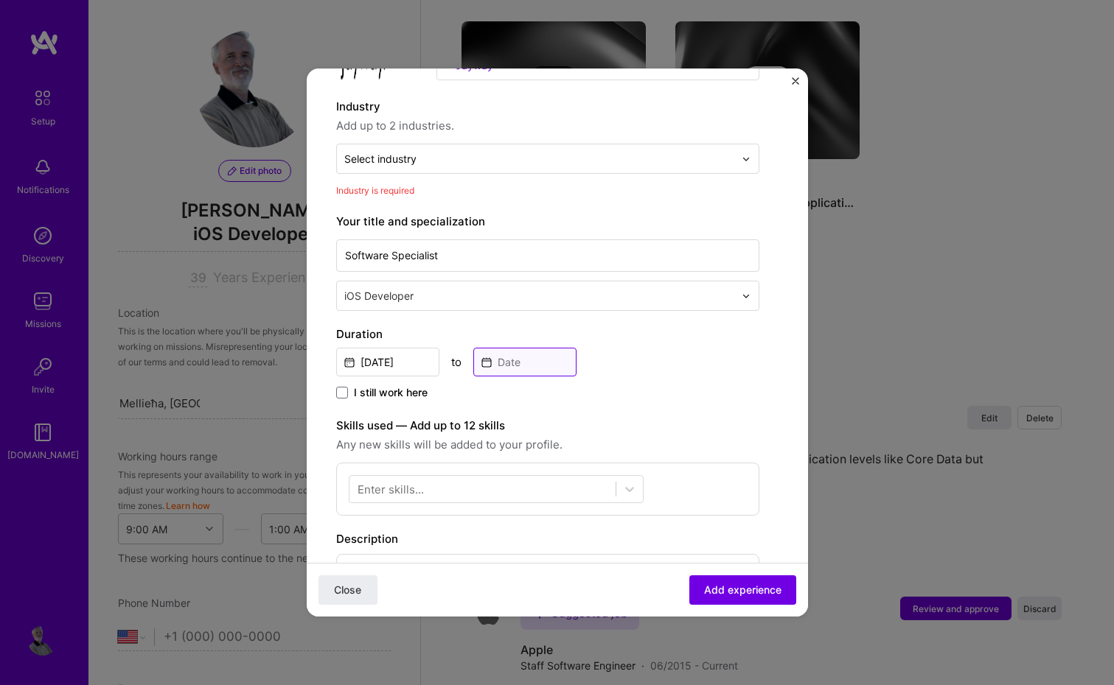
click at [516, 356] on input at bounding box center [524, 362] width 103 height 29
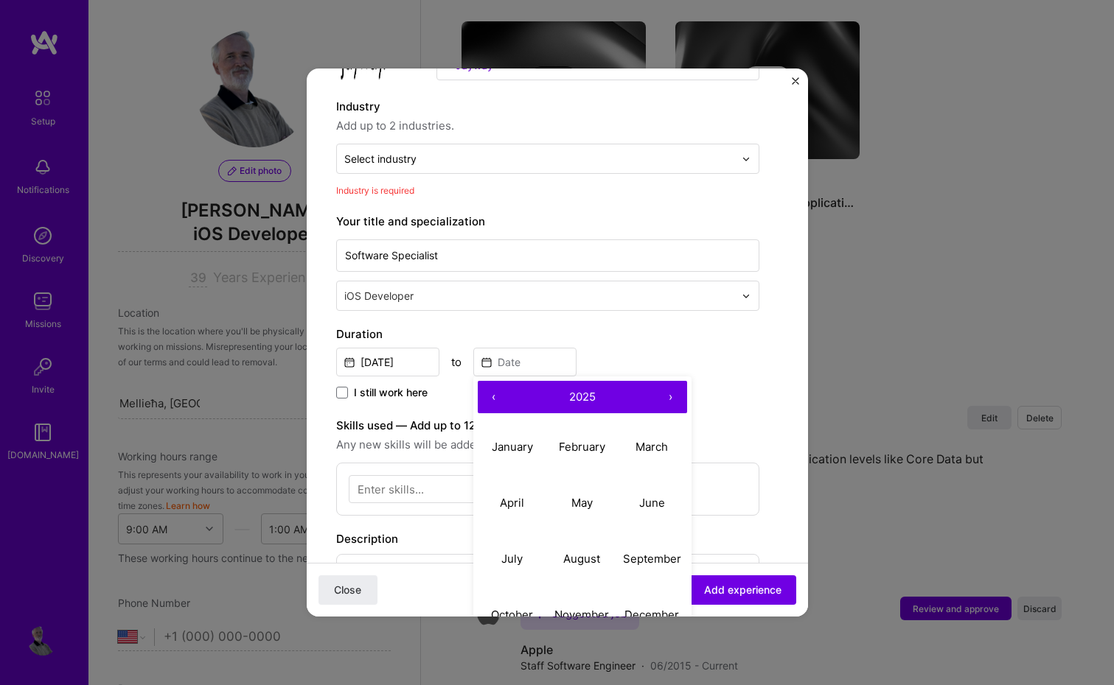
click at [574, 398] on span "2025" at bounding box center [582, 397] width 27 height 14
click at [556, 395] on span "2021 – 2030" at bounding box center [582, 397] width 83 height 14
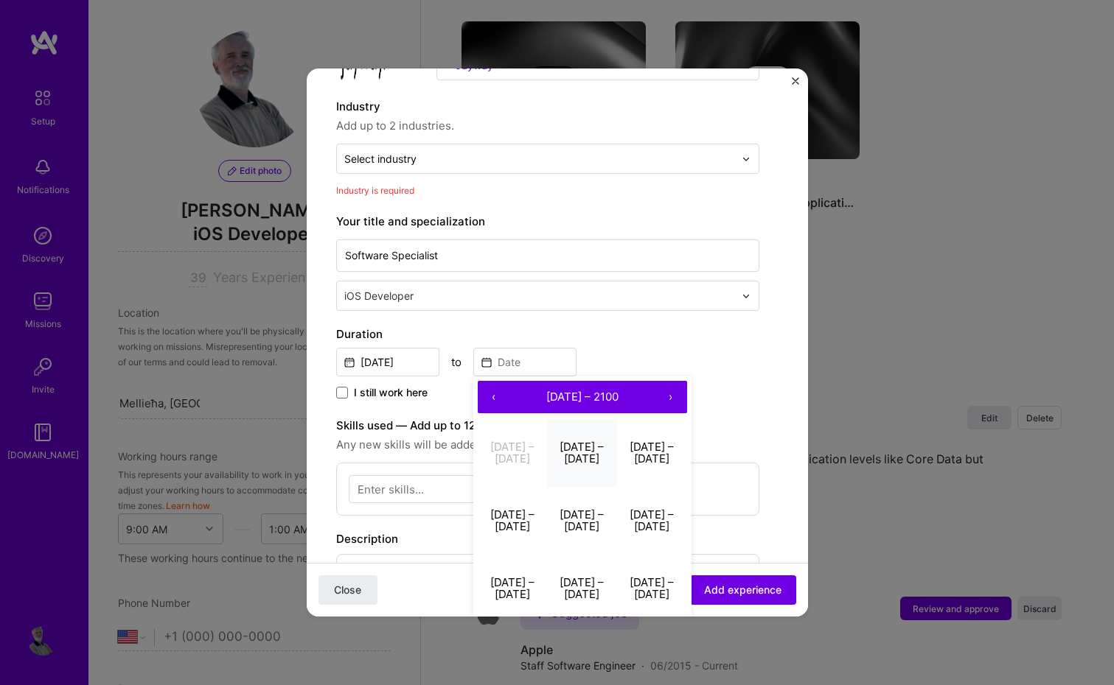
click at [577, 448] on button "2011 – 2020" at bounding box center [582, 453] width 70 height 68
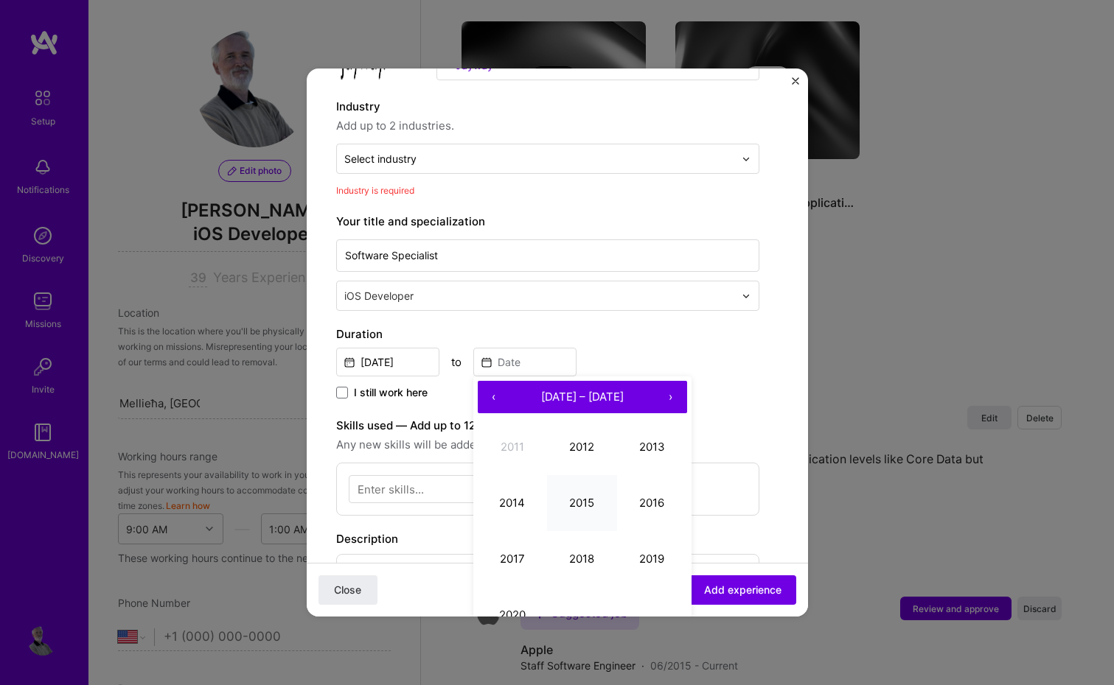
click at [573, 500] on button "2015" at bounding box center [582, 503] width 70 height 56
click at [645, 497] on abbr "June" at bounding box center [652, 503] width 26 height 14
type input "Jun, 2015"
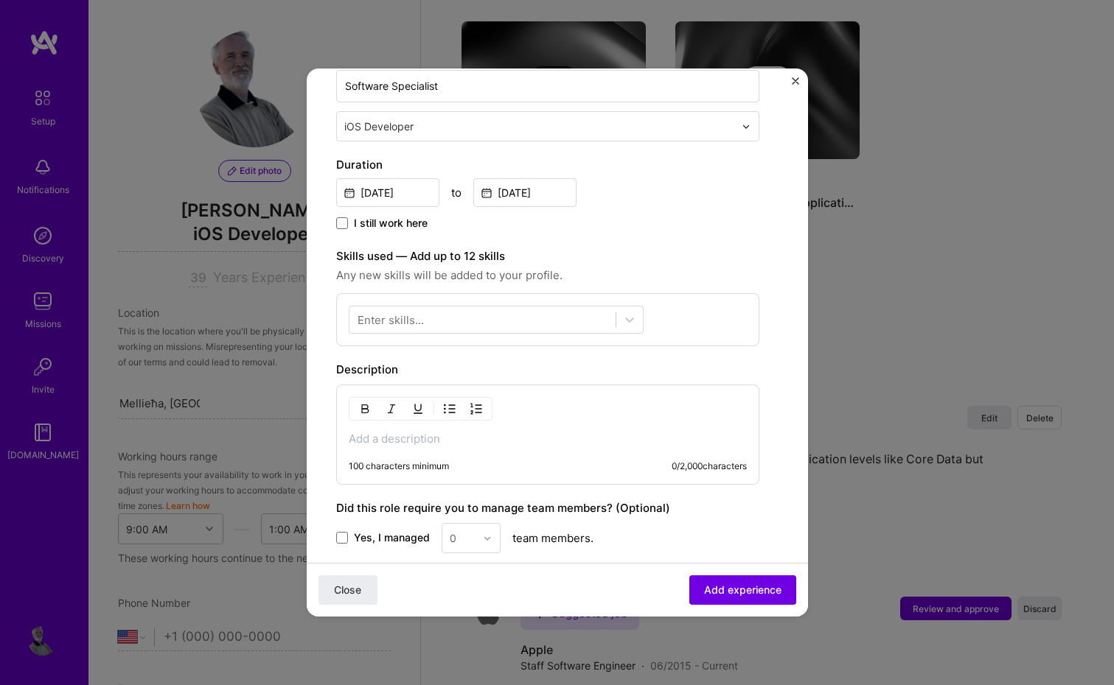
scroll to position [295, 0]
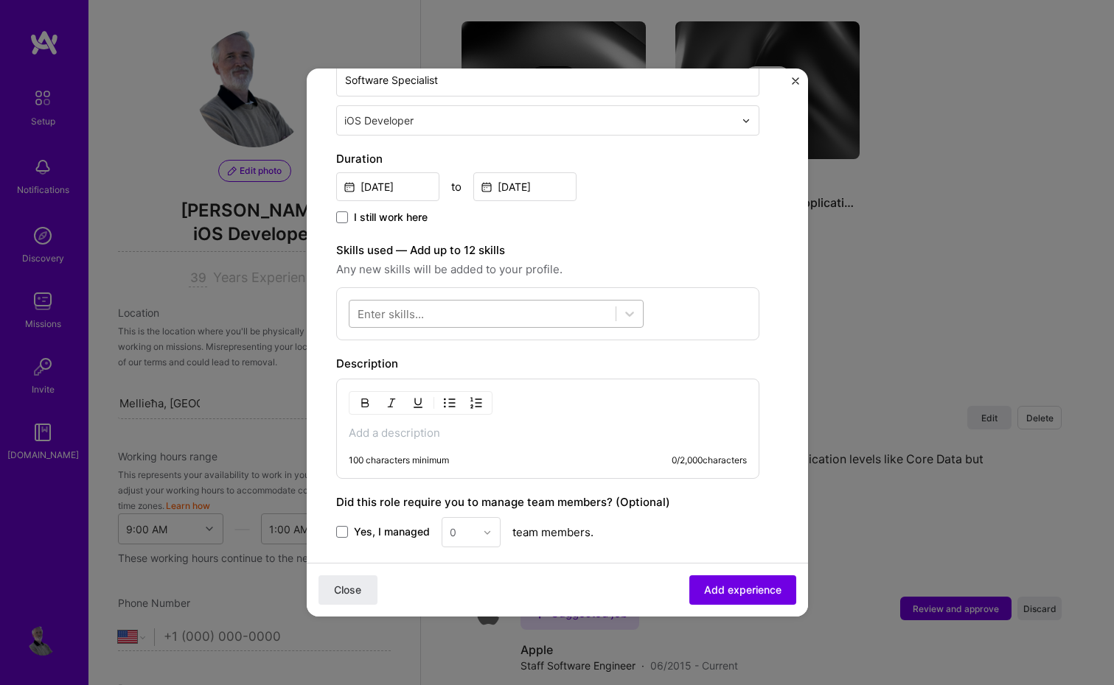
click at [580, 313] on div at bounding box center [482, 314] width 266 height 24
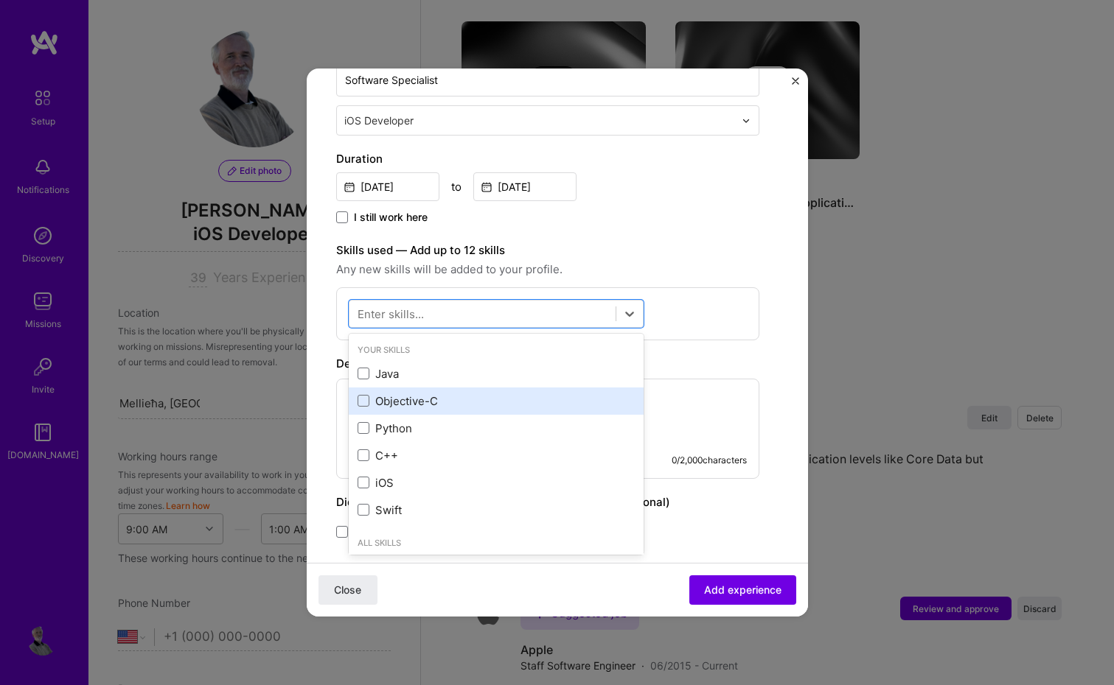
click at [397, 397] on div "Objective-C" at bounding box center [495, 401] width 277 height 15
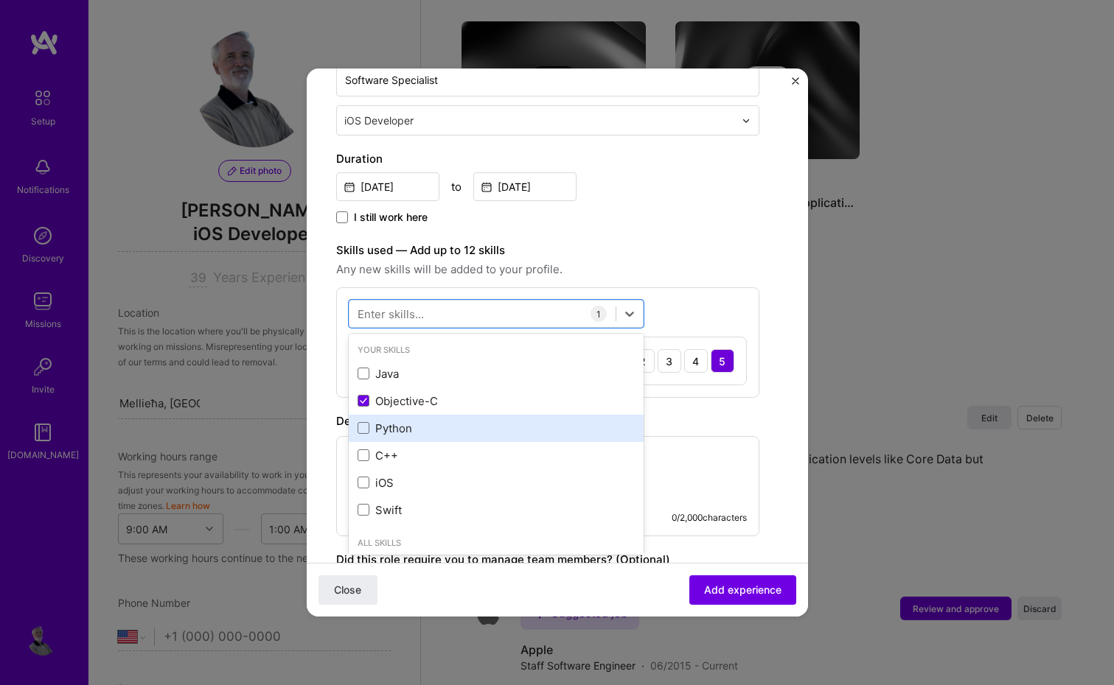
click at [389, 429] on div "Python" at bounding box center [495, 428] width 277 height 15
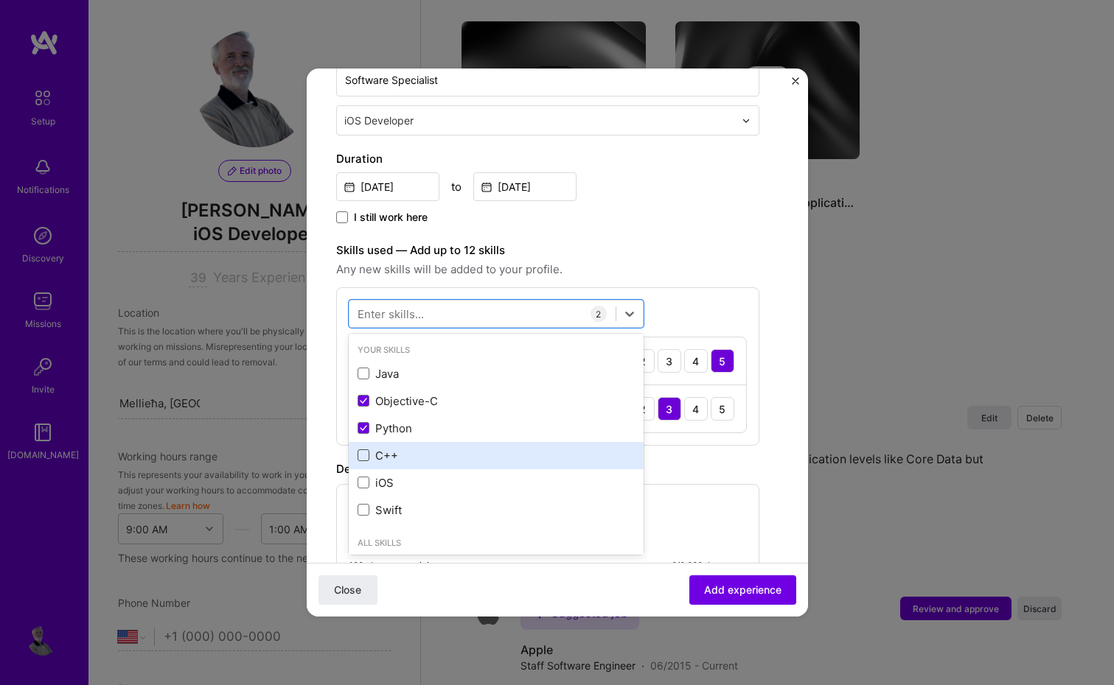
click at [365, 455] on span at bounding box center [363, 456] width 12 height 12
click at [0, 0] on input "checkbox" at bounding box center [0, 0] width 0 height 0
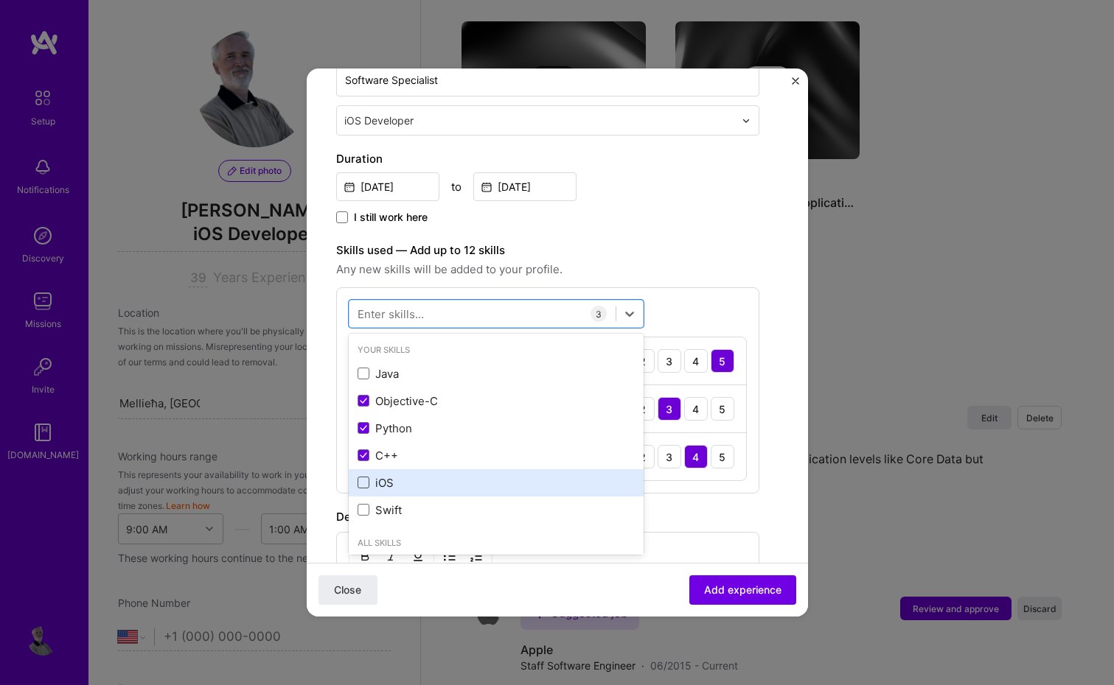
click at [363, 478] on span at bounding box center [363, 483] width 12 height 12
click at [0, 0] on input "checkbox" at bounding box center [0, 0] width 0 height 0
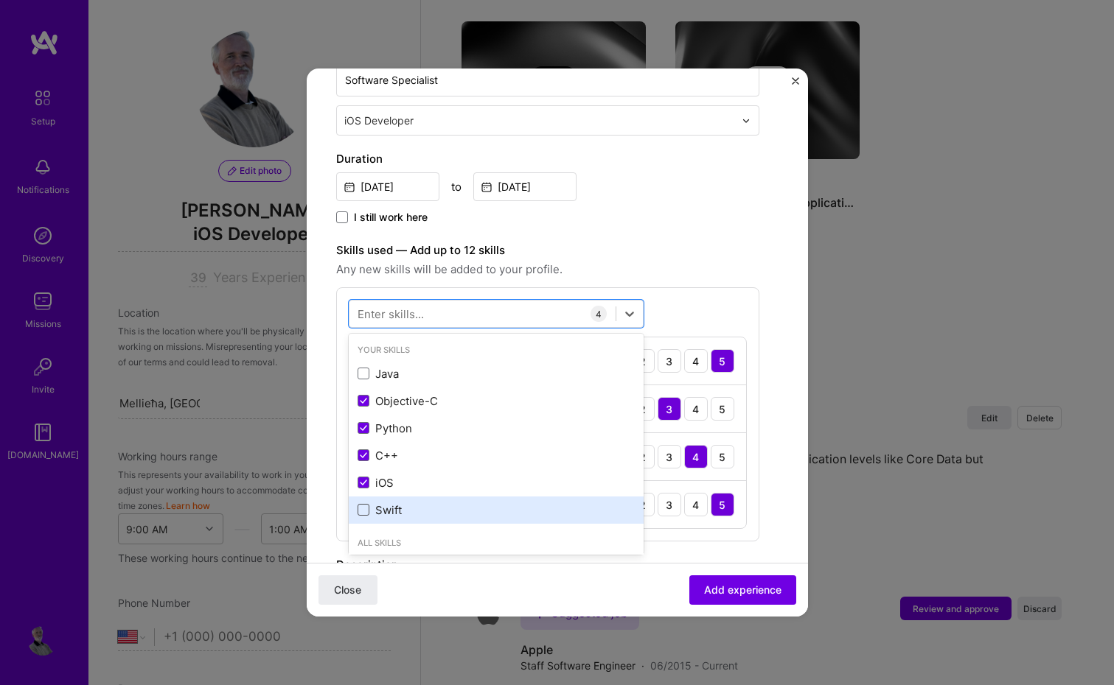
click at [361, 507] on span at bounding box center [363, 510] width 12 height 12
click at [0, 0] on input "checkbox" at bounding box center [0, 0] width 0 height 0
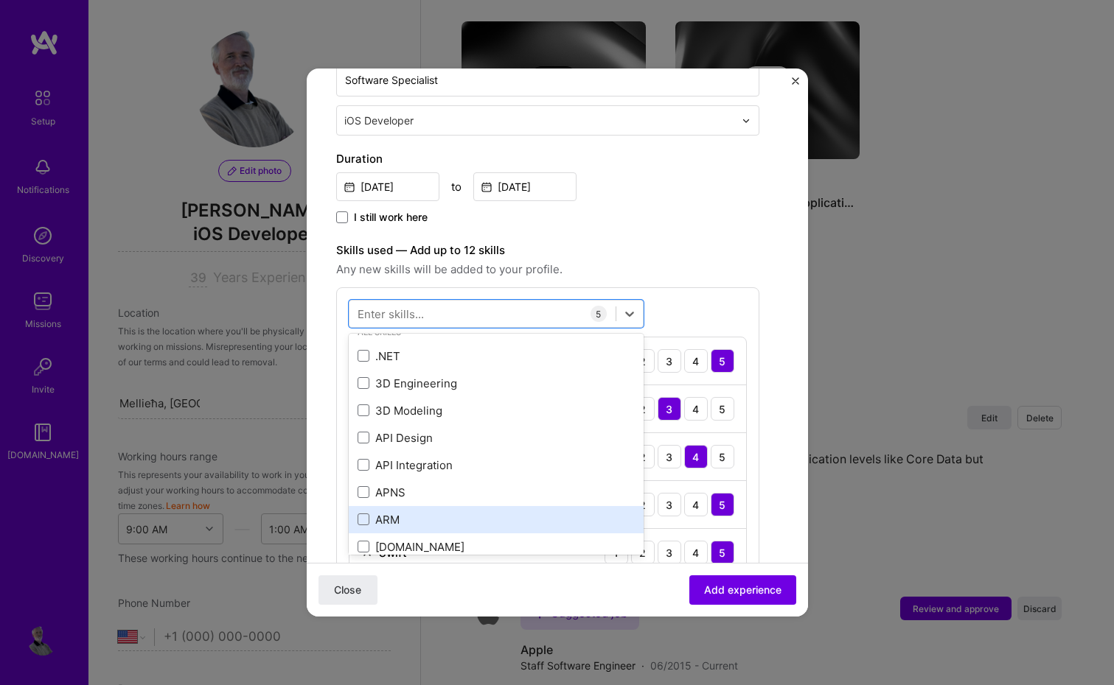
scroll to position [211, 0]
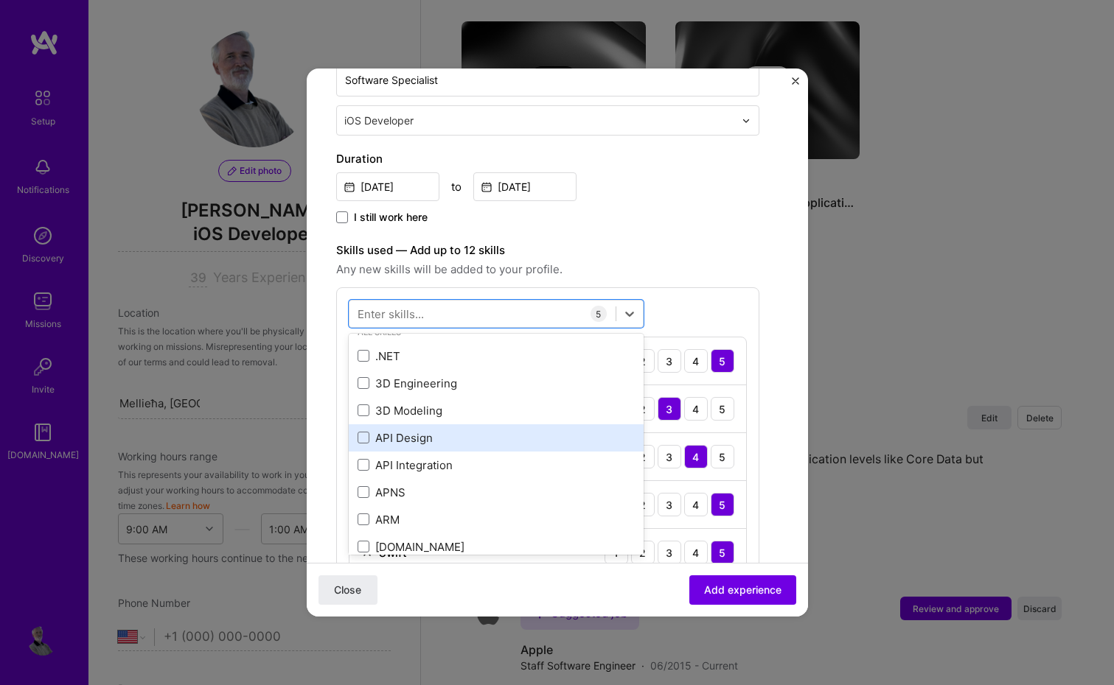
click at [416, 433] on div "API Design" at bounding box center [495, 437] width 277 height 15
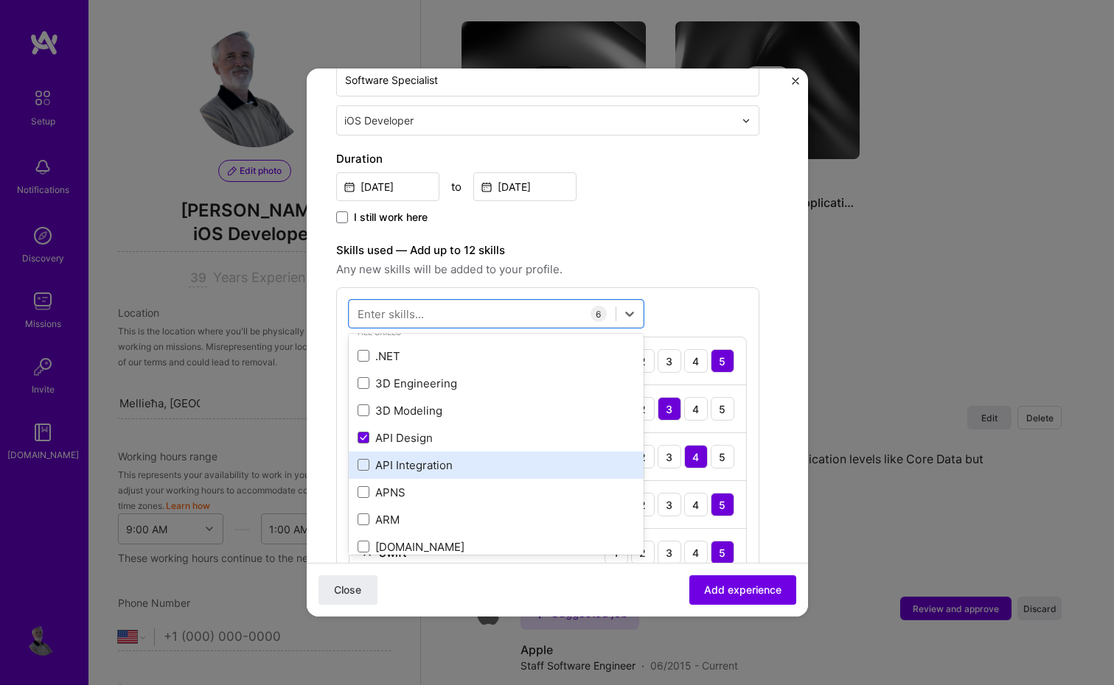
click at [467, 458] on div "API Integration" at bounding box center [495, 465] width 277 height 15
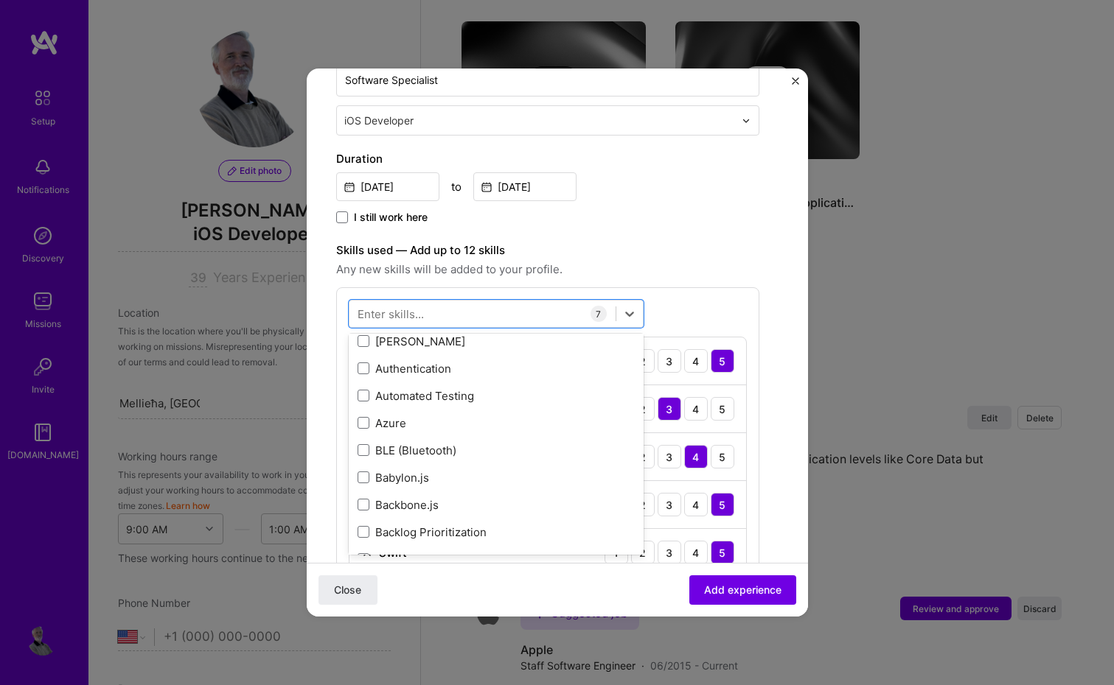
scroll to position [1361, 0]
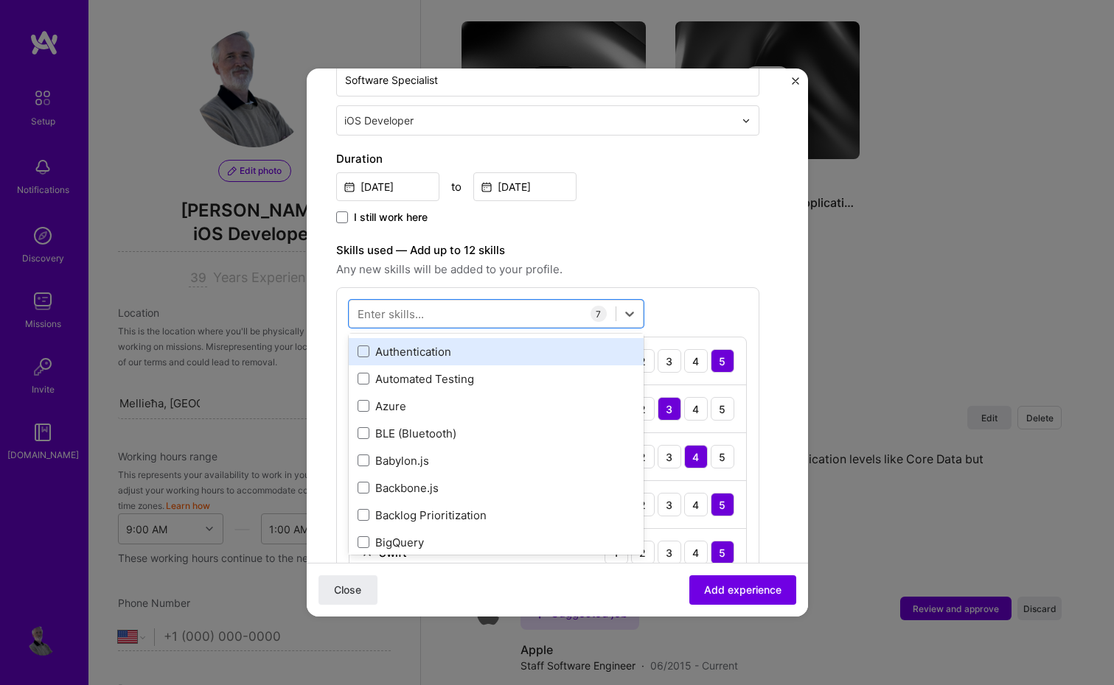
click at [507, 358] on div "Authentication" at bounding box center [495, 351] width 277 height 15
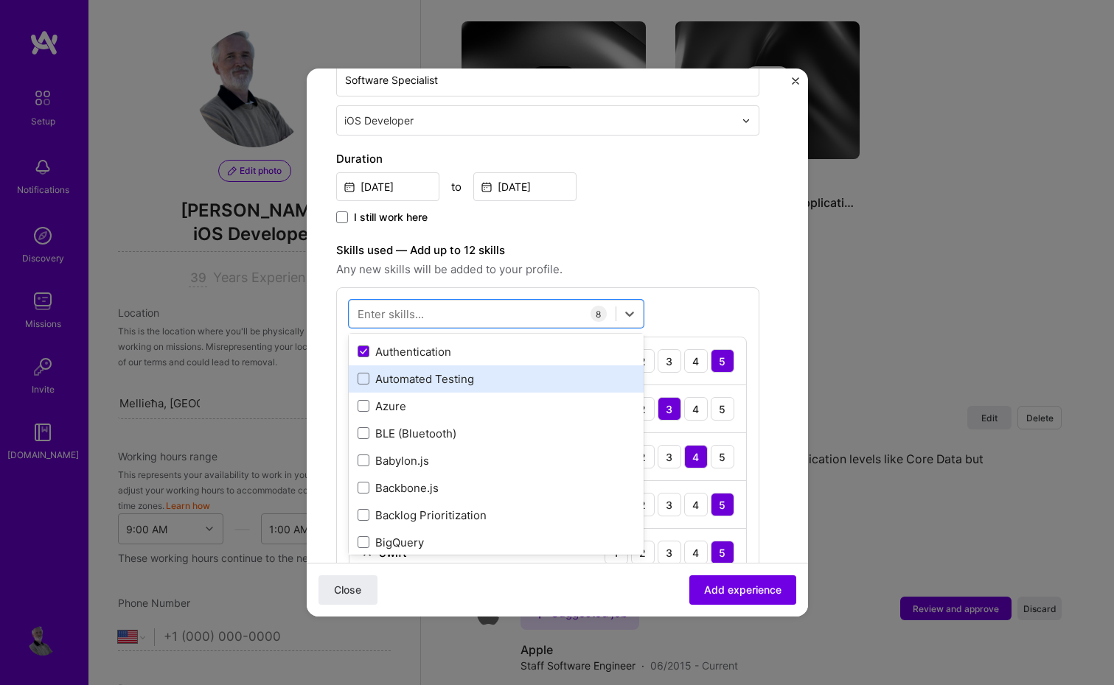
click at [504, 377] on div "Automated Testing" at bounding box center [495, 378] width 277 height 15
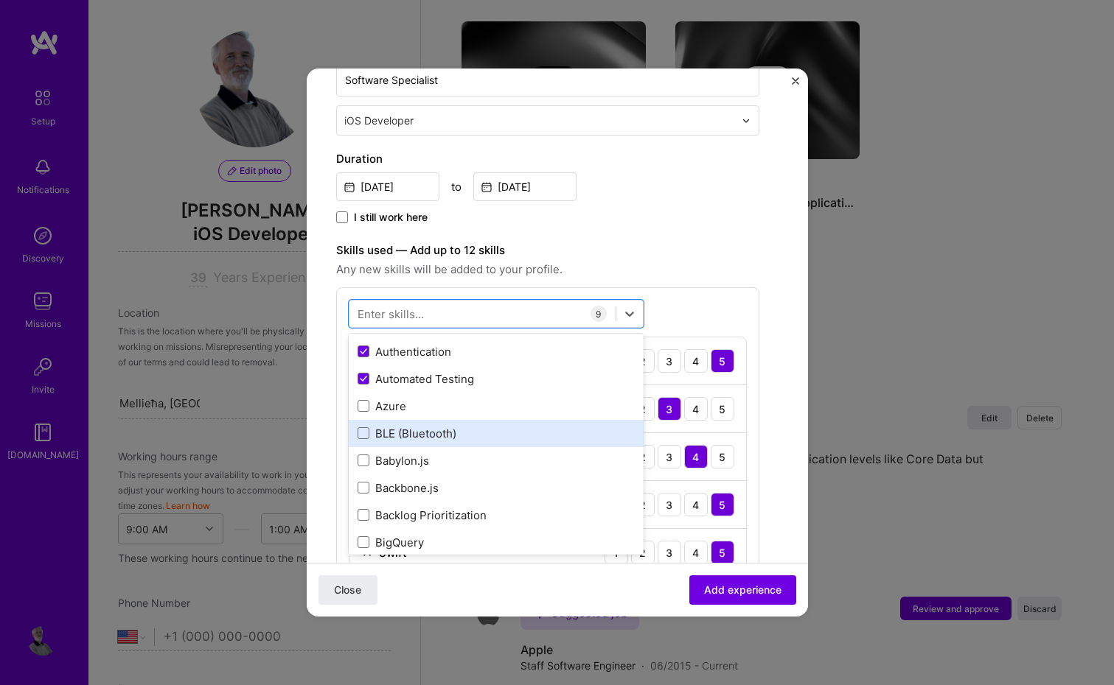
click at [505, 435] on div "BLE (Bluetooth)" at bounding box center [495, 433] width 277 height 15
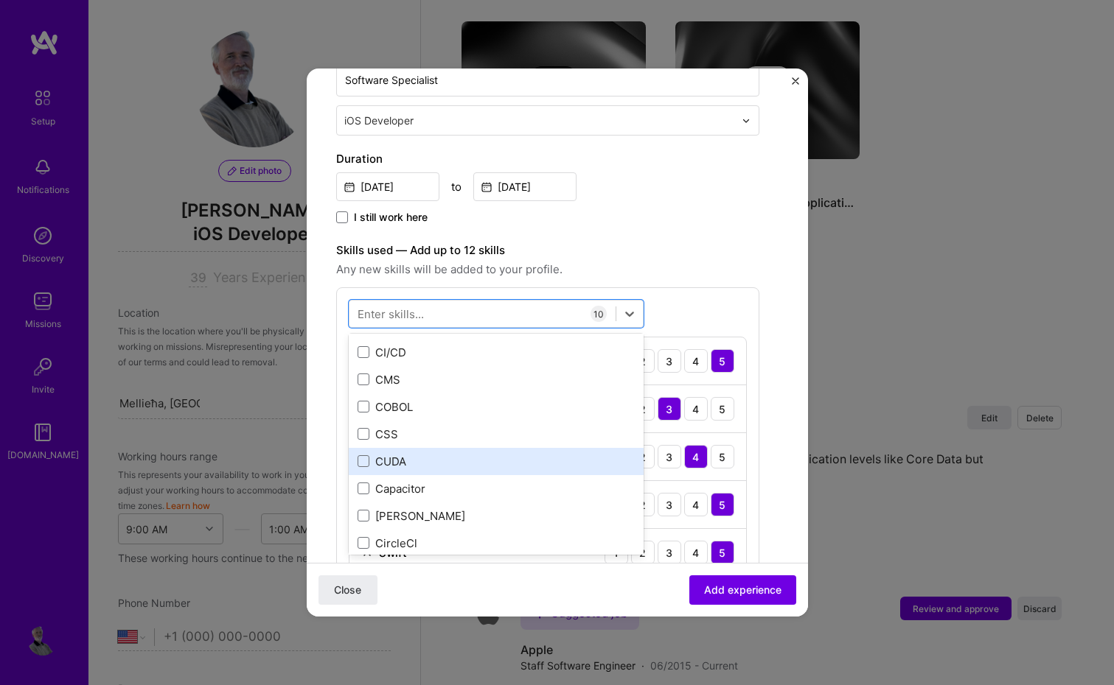
scroll to position [1804, 0]
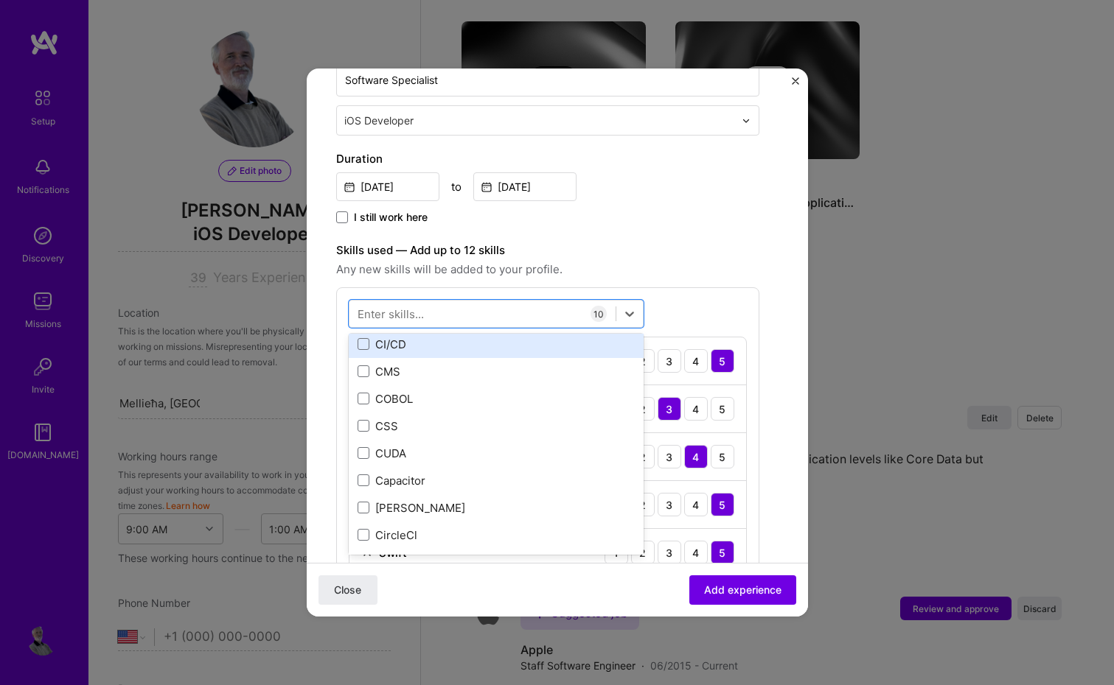
click at [459, 340] on div "CI/CD" at bounding box center [495, 344] width 277 height 15
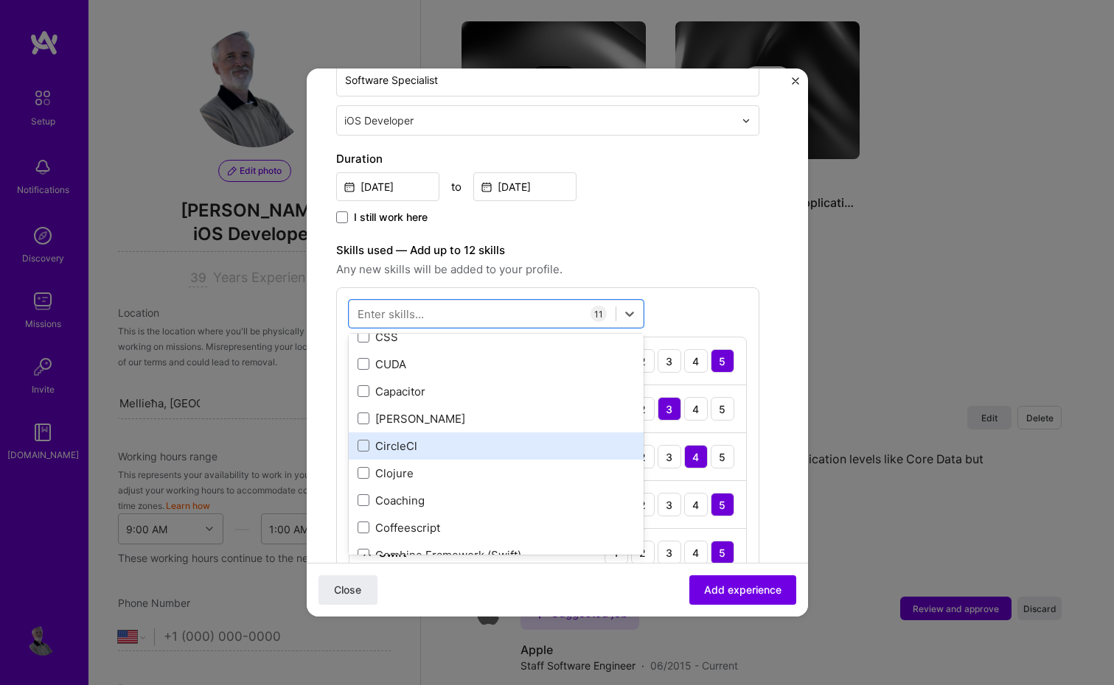
scroll to position [1869, 0]
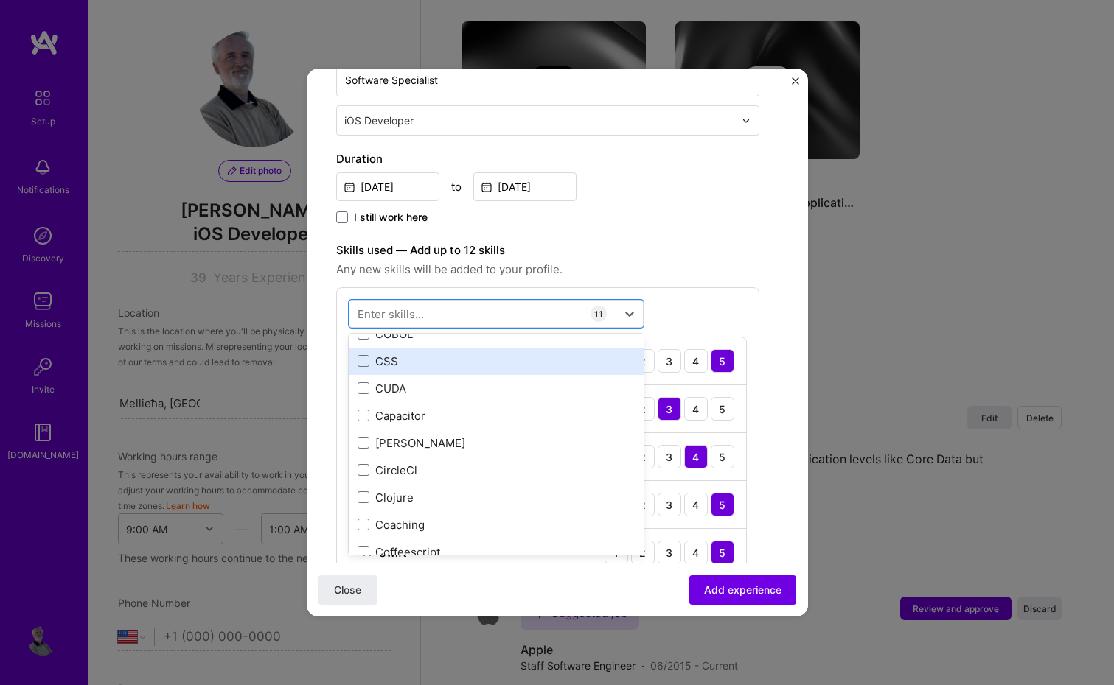
click at [458, 357] on div "CSS" at bounding box center [495, 361] width 277 height 15
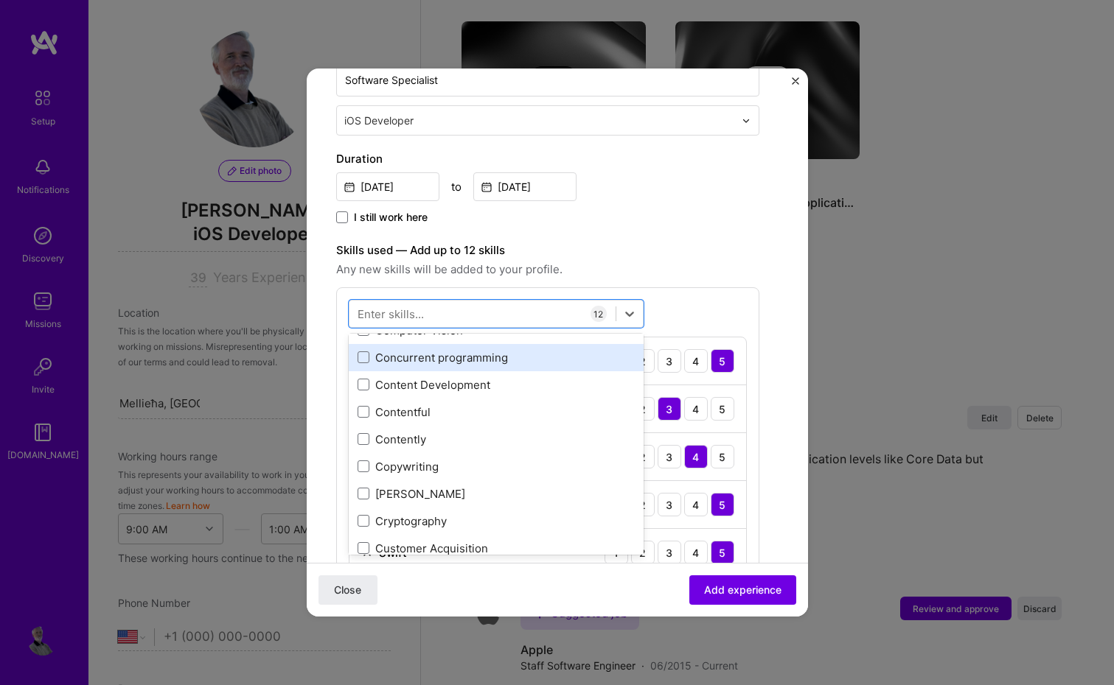
click at [529, 366] on div "Concurrent programming" at bounding box center [496, 357] width 295 height 27
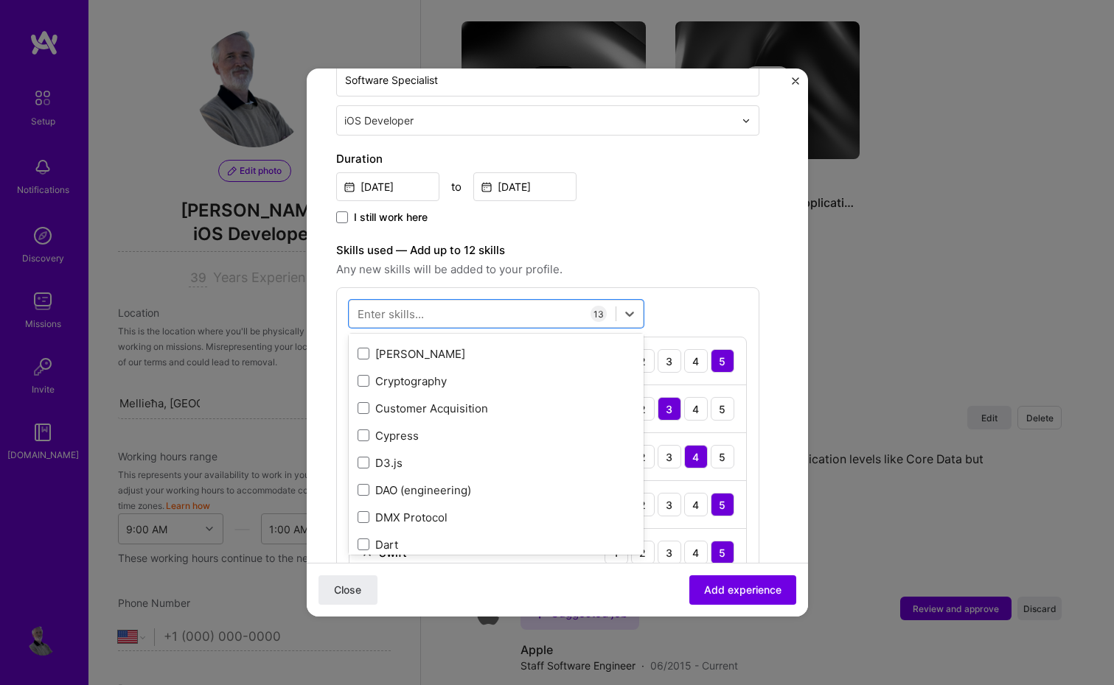
scroll to position [2294, 0]
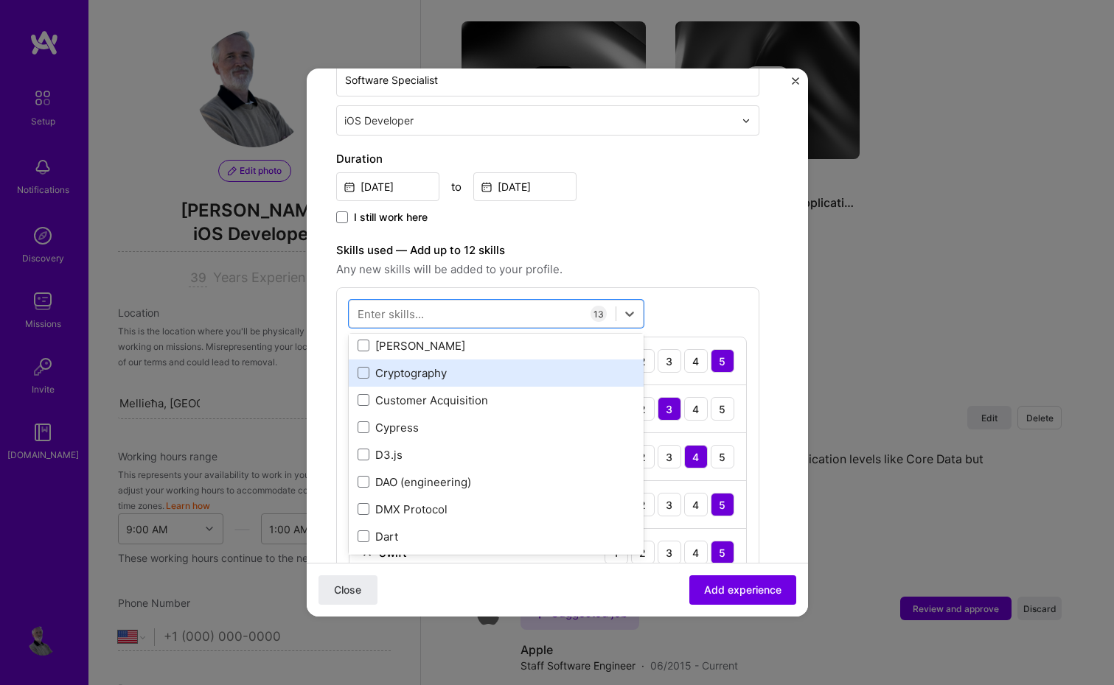
click at [522, 372] on div "Cryptography" at bounding box center [495, 373] width 277 height 15
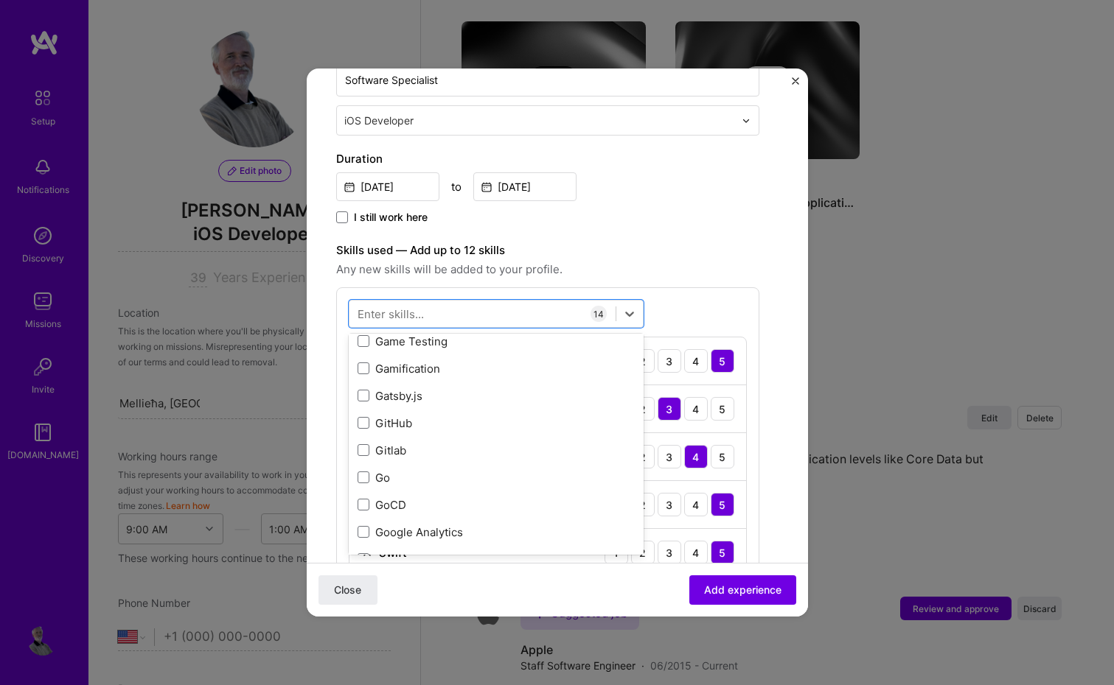
scroll to position [4083, 0]
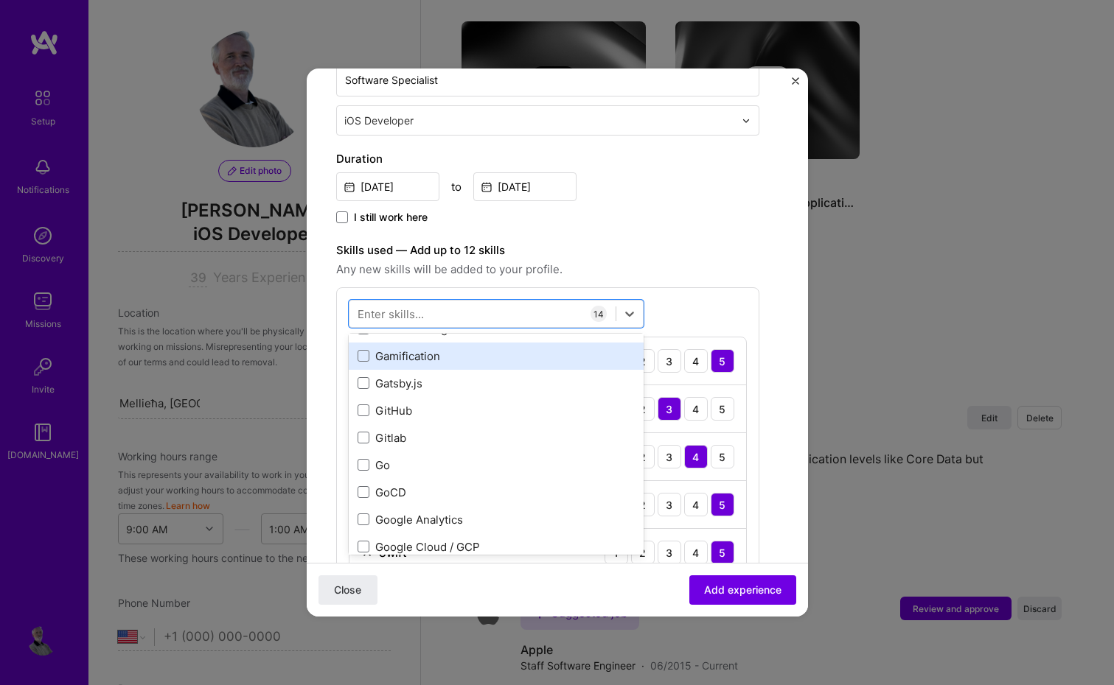
click at [506, 358] on div "Gamification" at bounding box center [495, 356] width 277 height 15
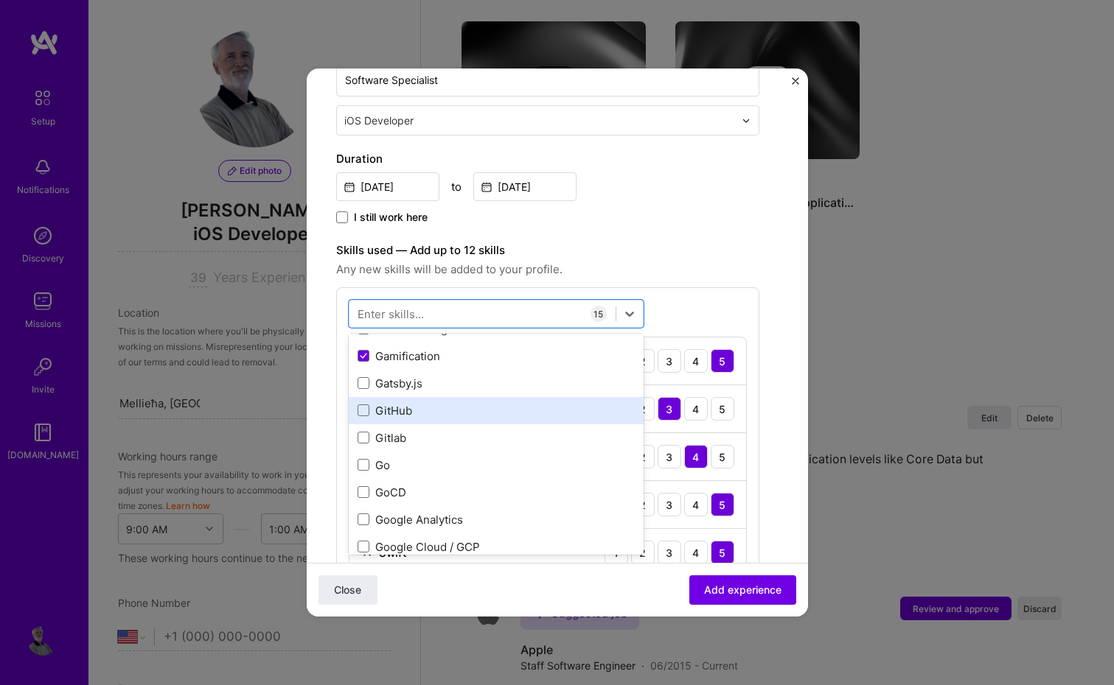
click at [508, 411] on div "GitHub" at bounding box center [495, 410] width 277 height 15
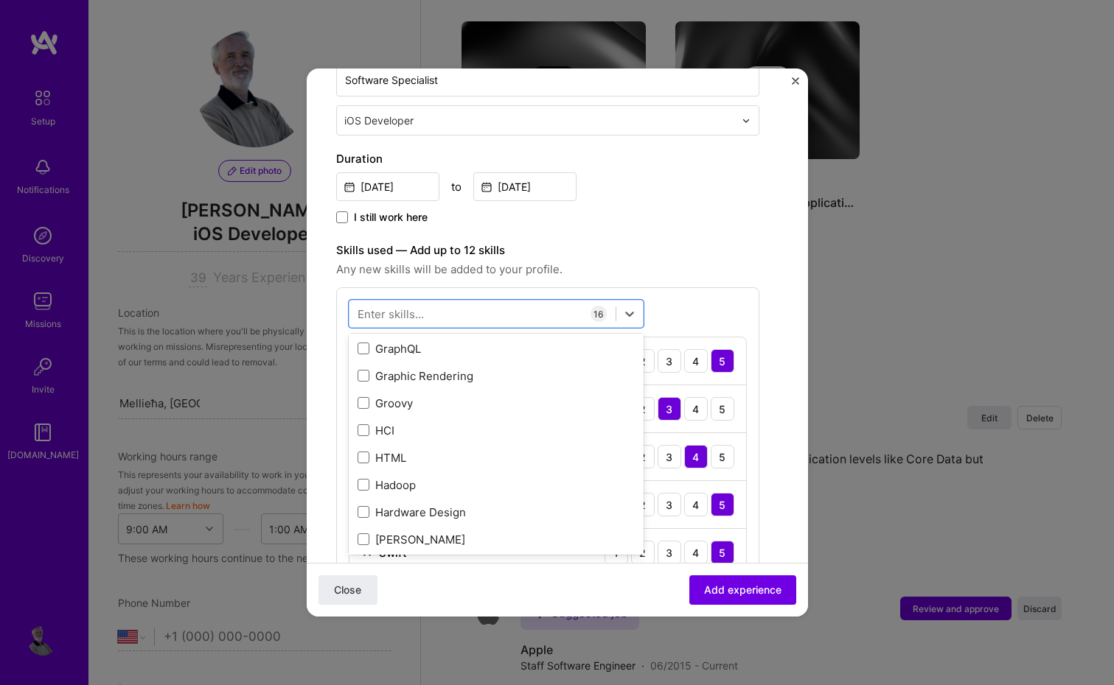
scroll to position [4337, 0]
click at [510, 376] on div "Graphic Rendering" at bounding box center [495, 375] width 277 height 15
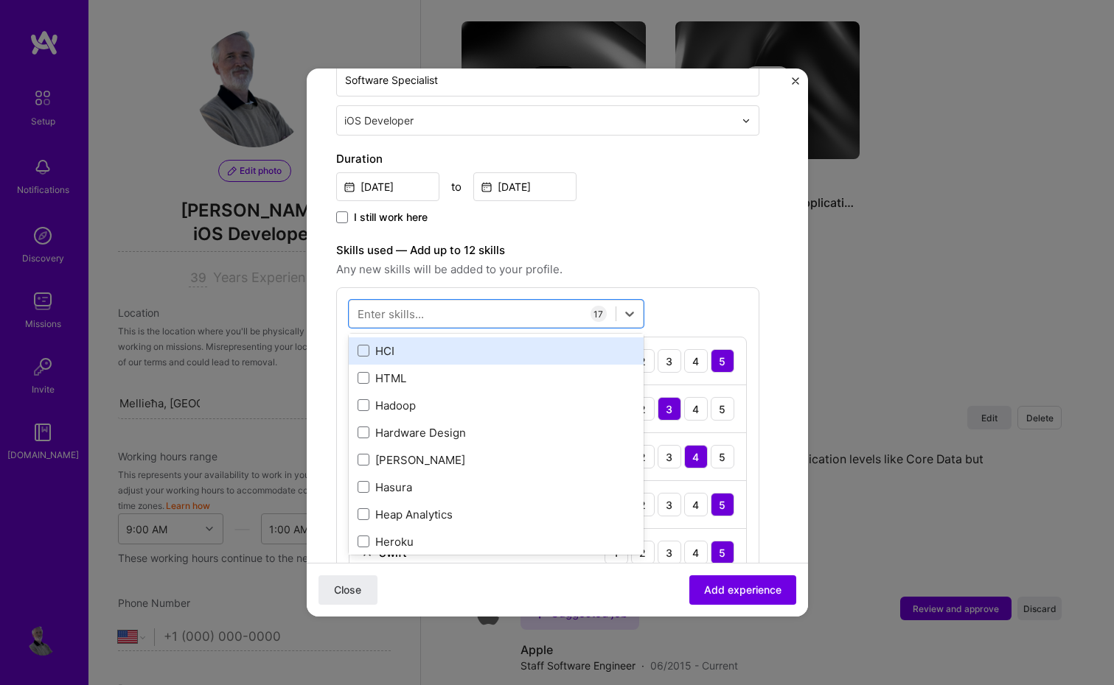
scroll to position [4417, 0]
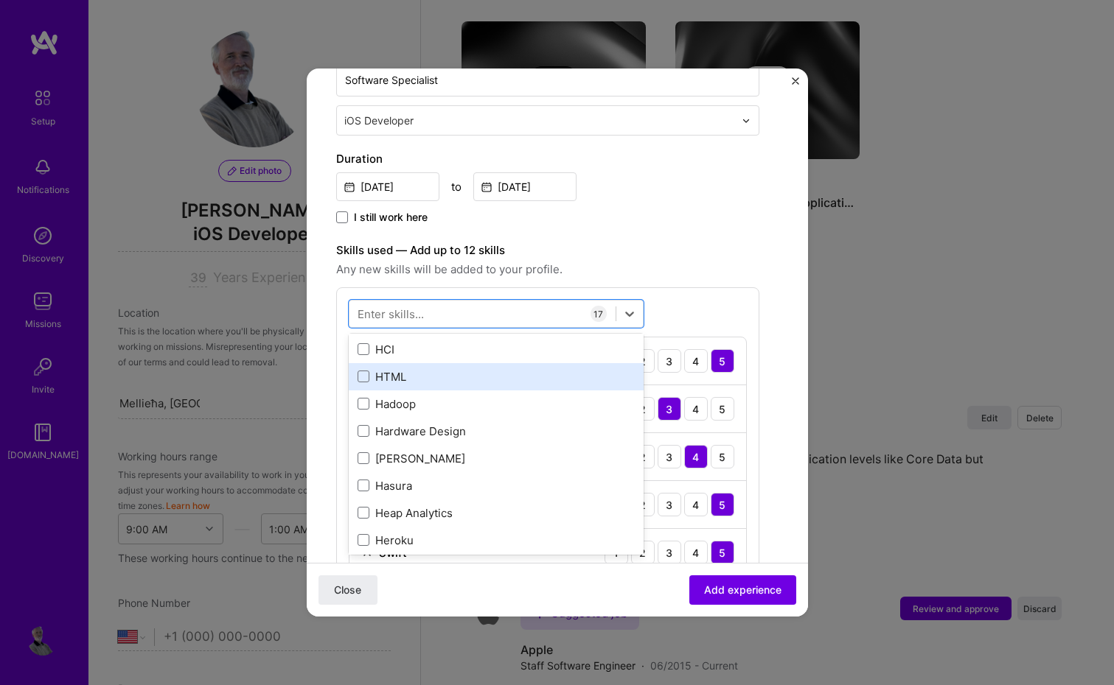
click at [506, 382] on div "HTML" at bounding box center [495, 376] width 277 height 15
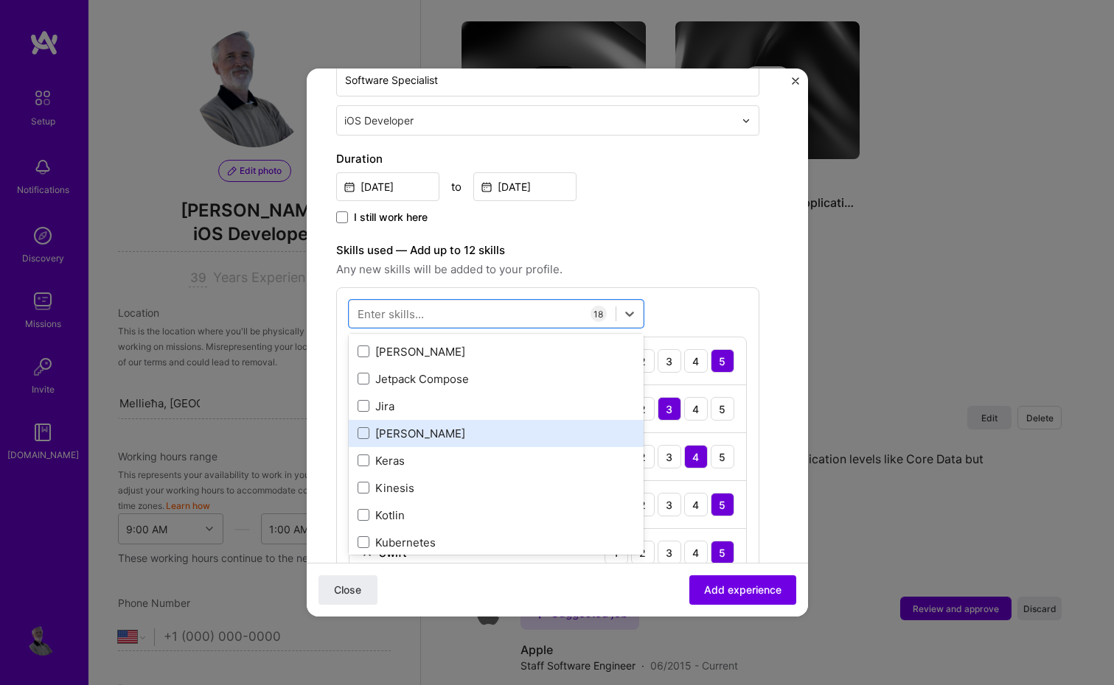
scroll to position [4939, 0]
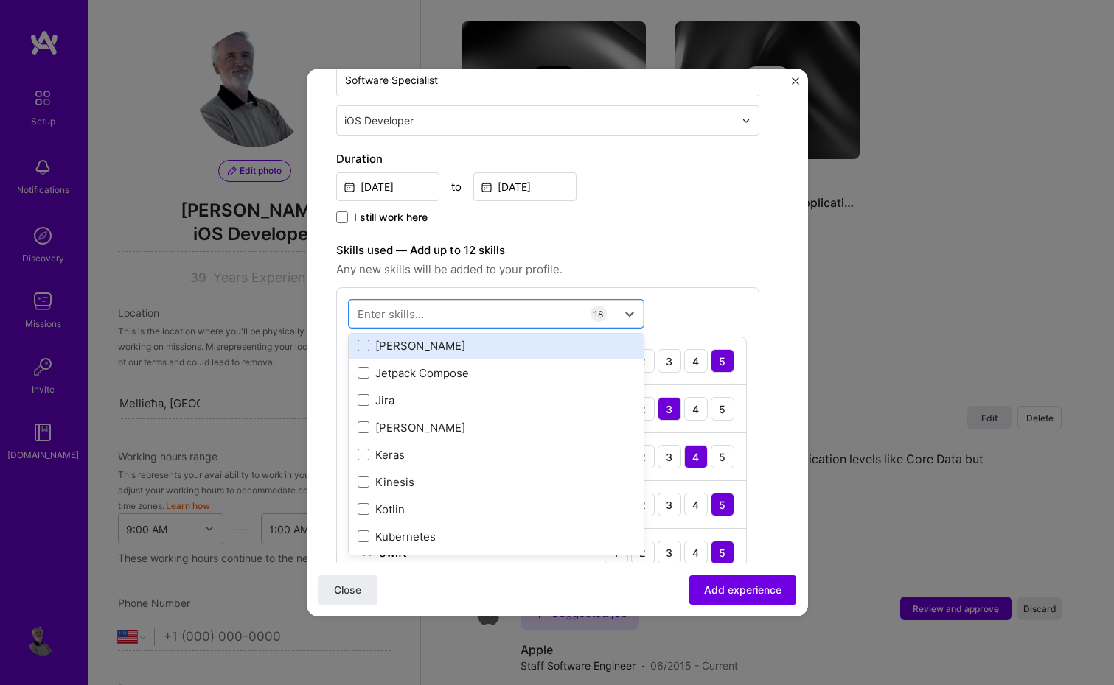
click at [509, 341] on div "Jenkins" at bounding box center [495, 345] width 277 height 15
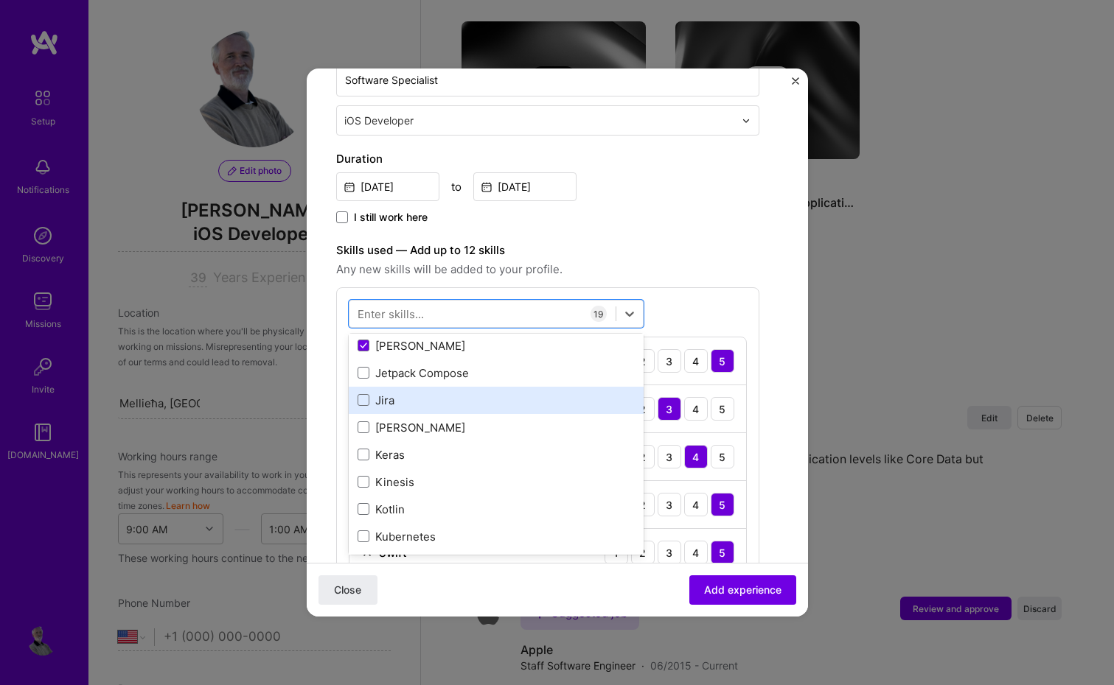
click at [444, 402] on div "Jira" at bounding box center [495, 400] width 277 height 15
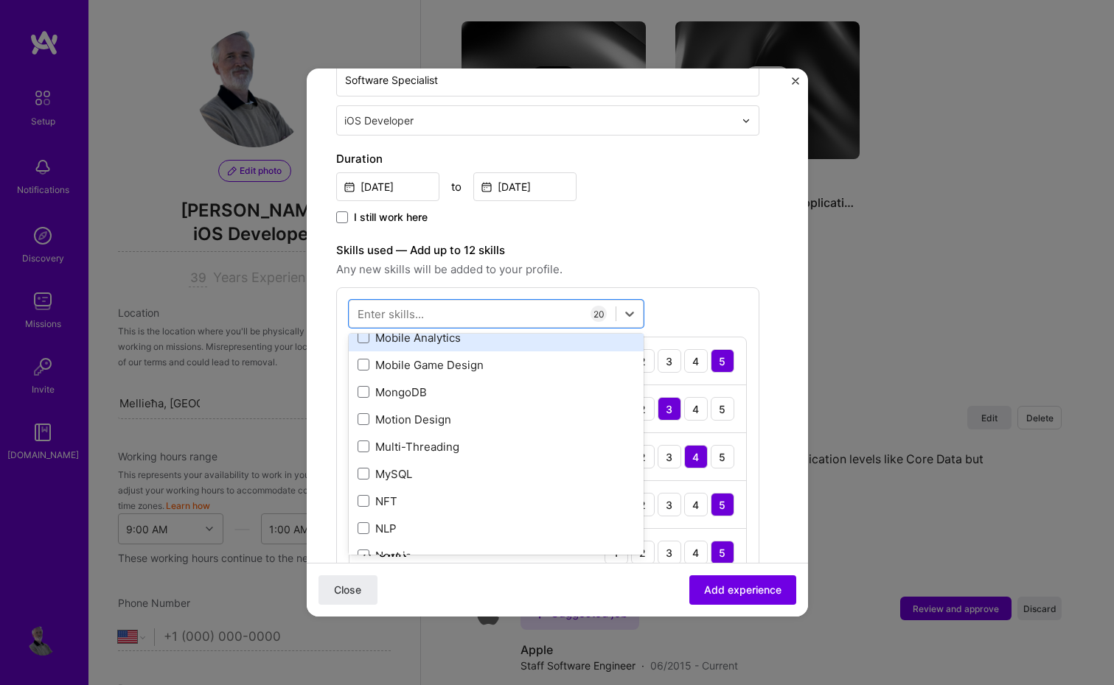
scroll to position [5884, 0]
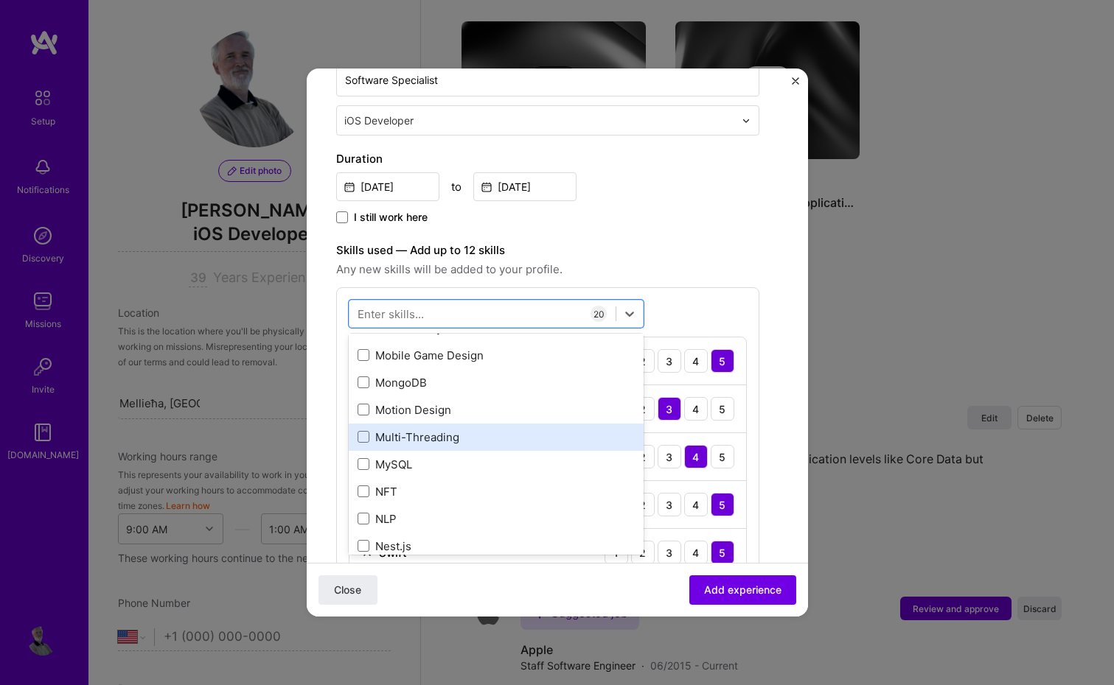
click at [549, 436] on div "Multi-Threading" at bounding box center [495, 437] width 277 height 15
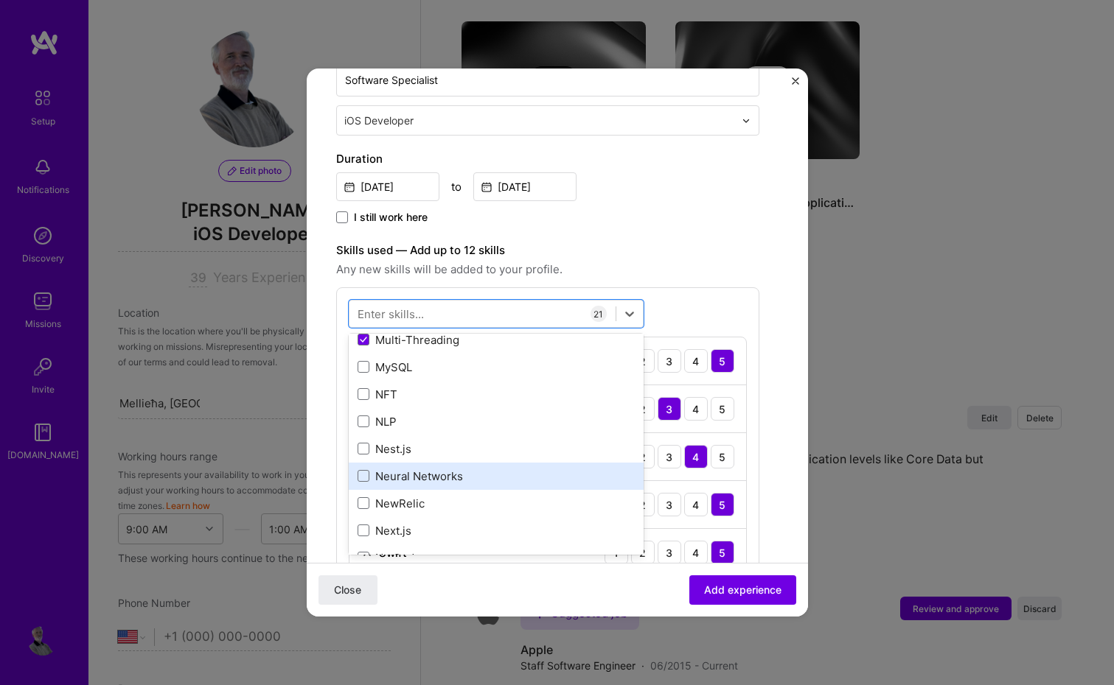
scroll to position [5969, 0]
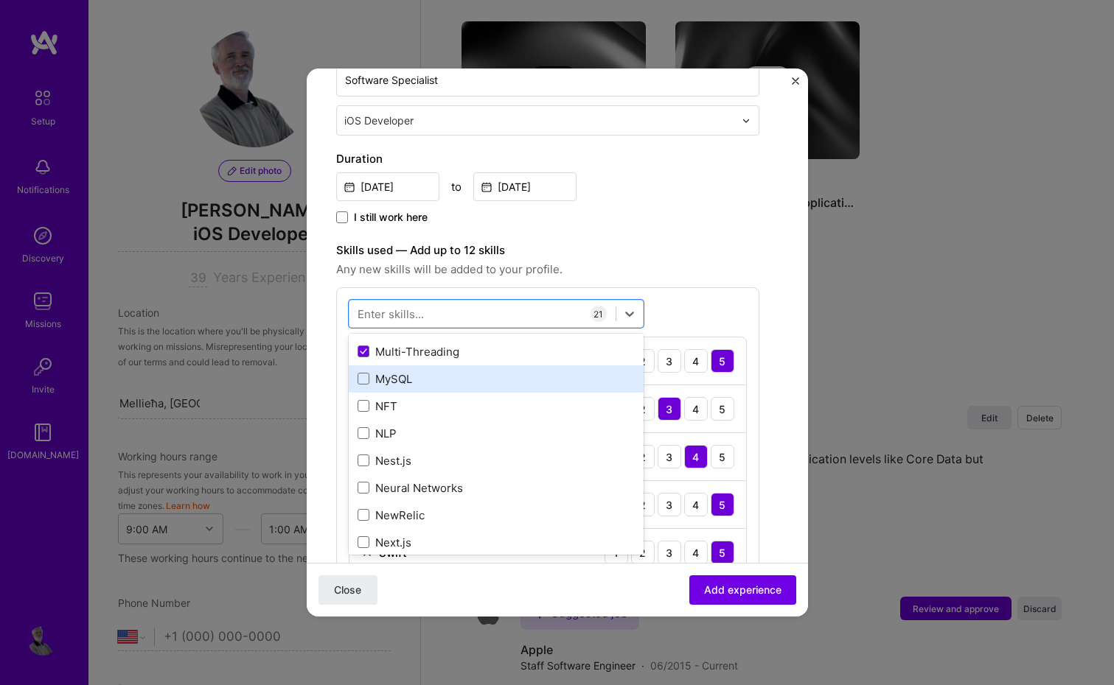
click at [521, 383] on div "MySQL" at bounding box center [495, 378] width 277 height 15
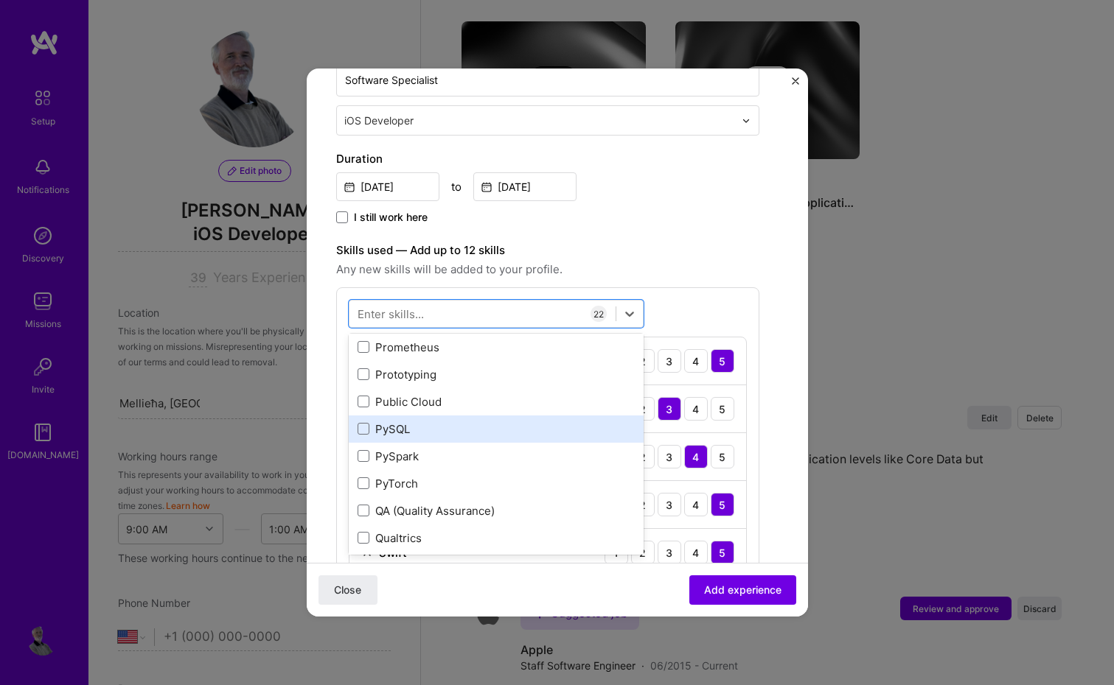
scroll to position [7039, 0]
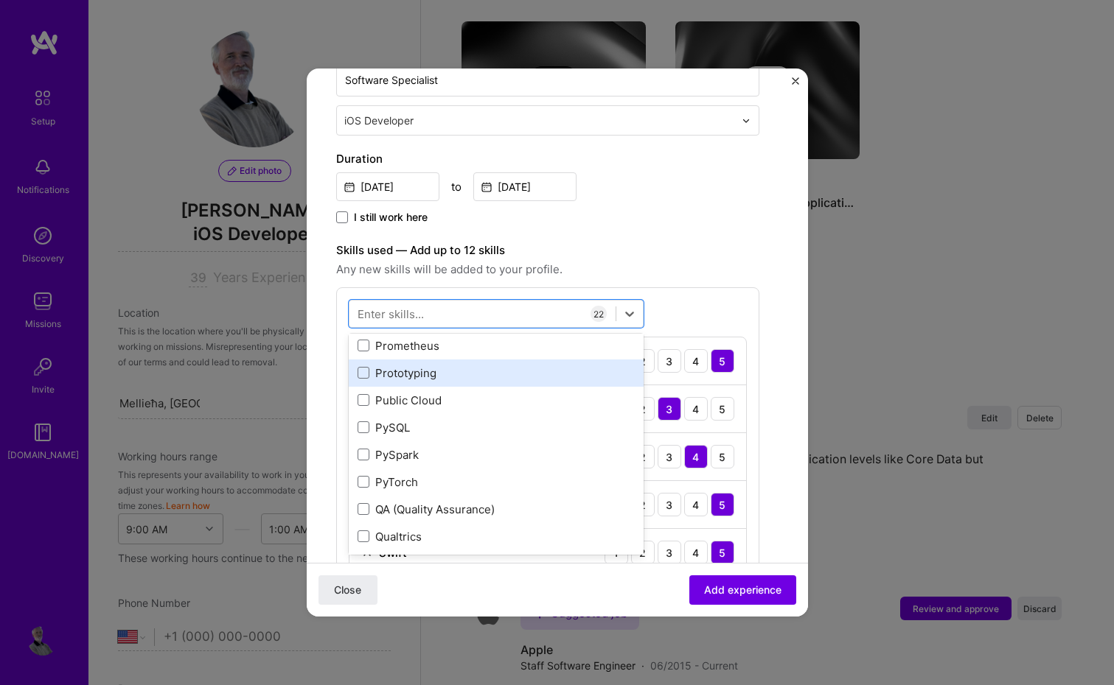
click at [537, 376] on div "Prototyping" at bounding box center [495, 373] width 277 height 15
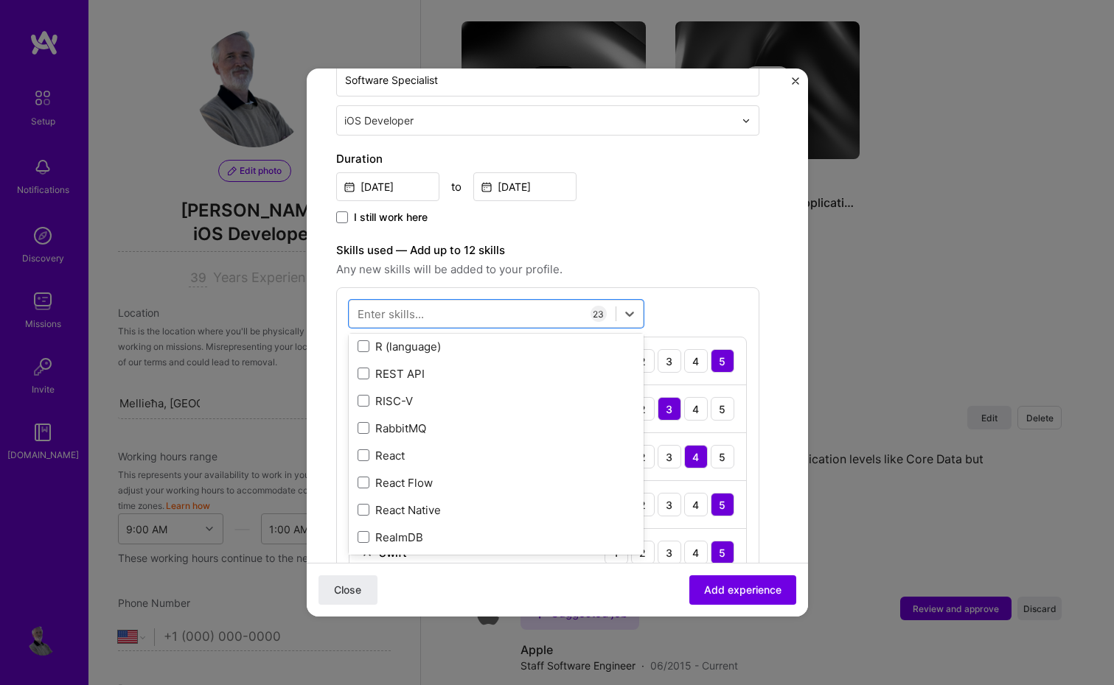
scroll to position [7259, 0]
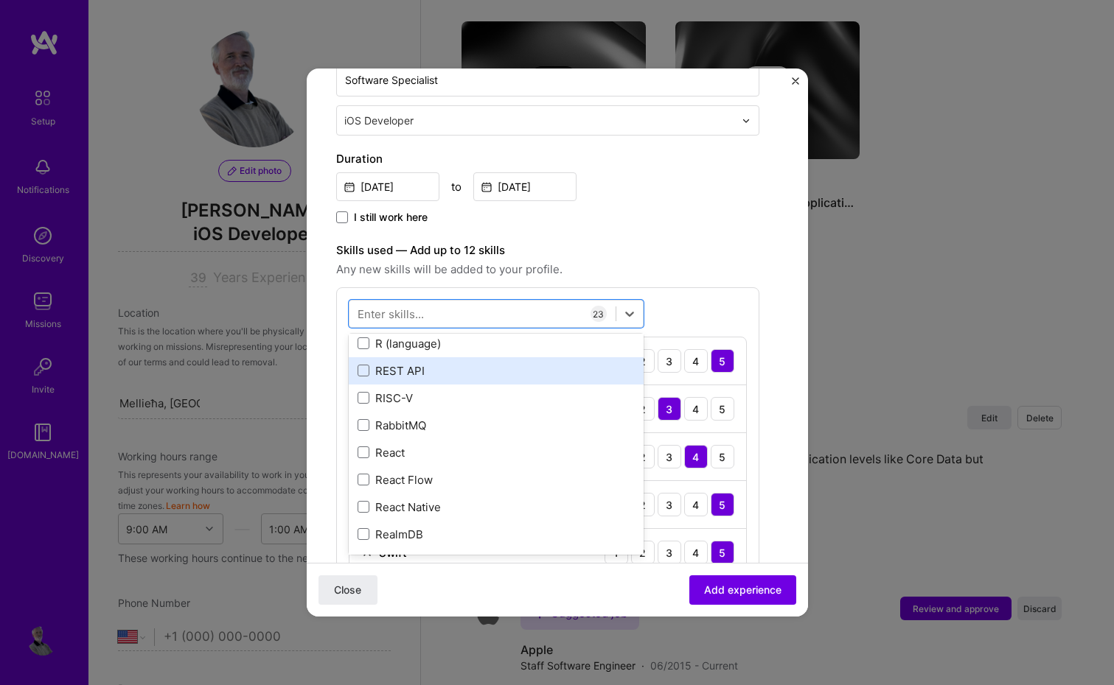
click at [523, 370] on div "REST API" at bounding box center [495, 370] width 277 height 15
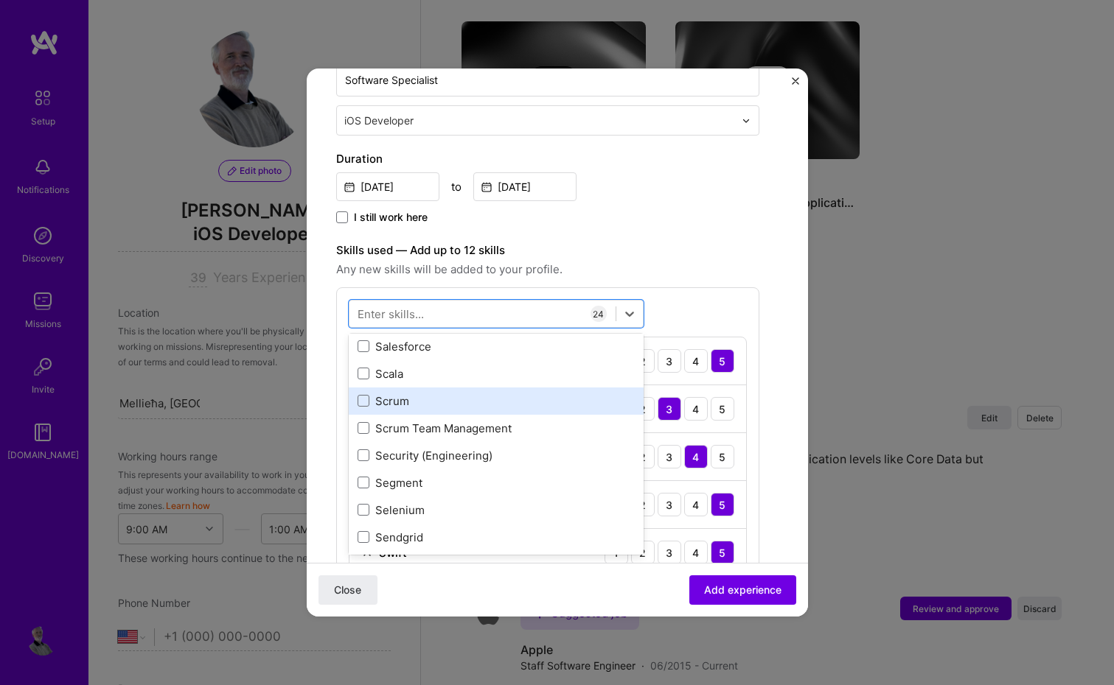
scroll to position [8055, 0]
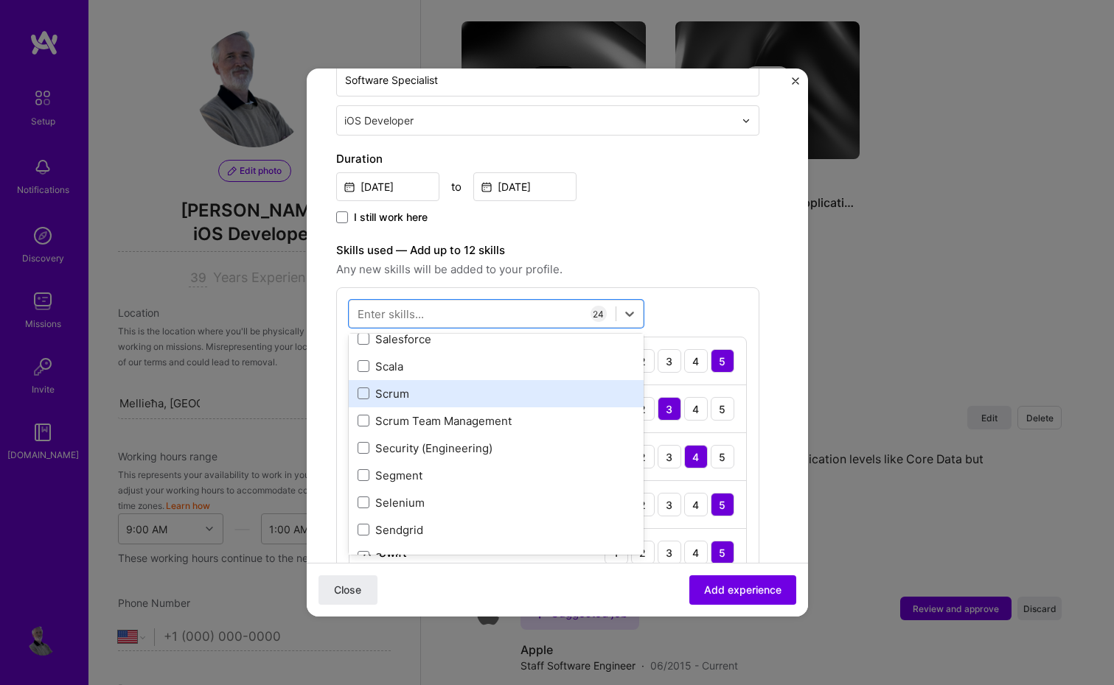
click at [560, 397] on div "Scrum" at bounding box center [495, 393] width 277 height 15
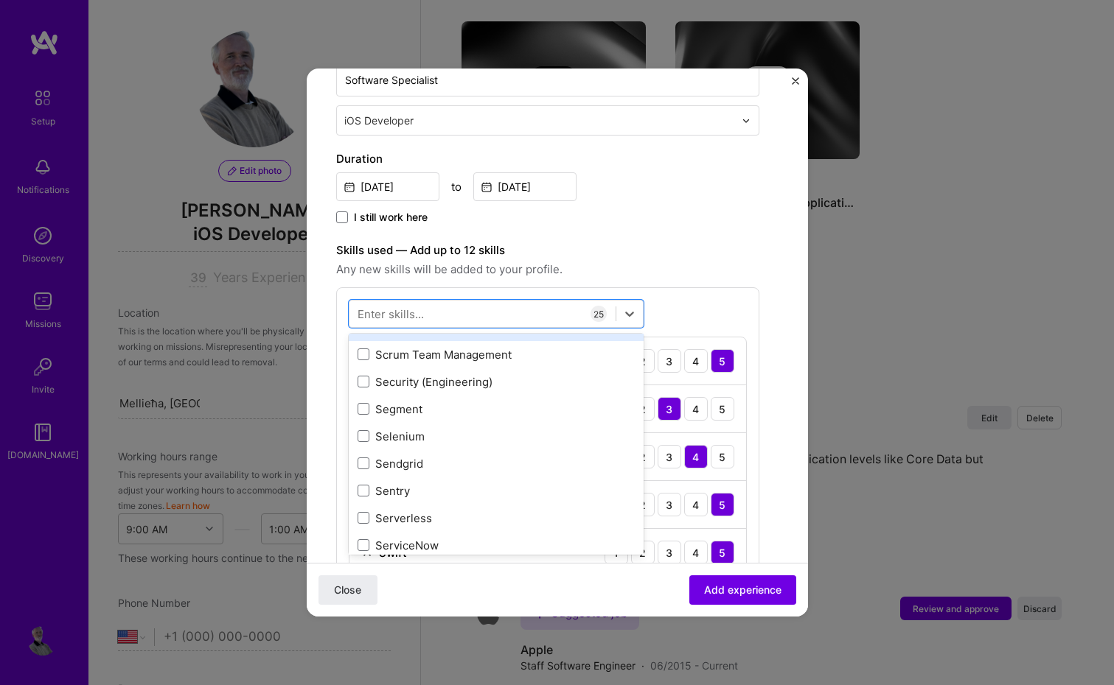
scroll to position [8124, 0]
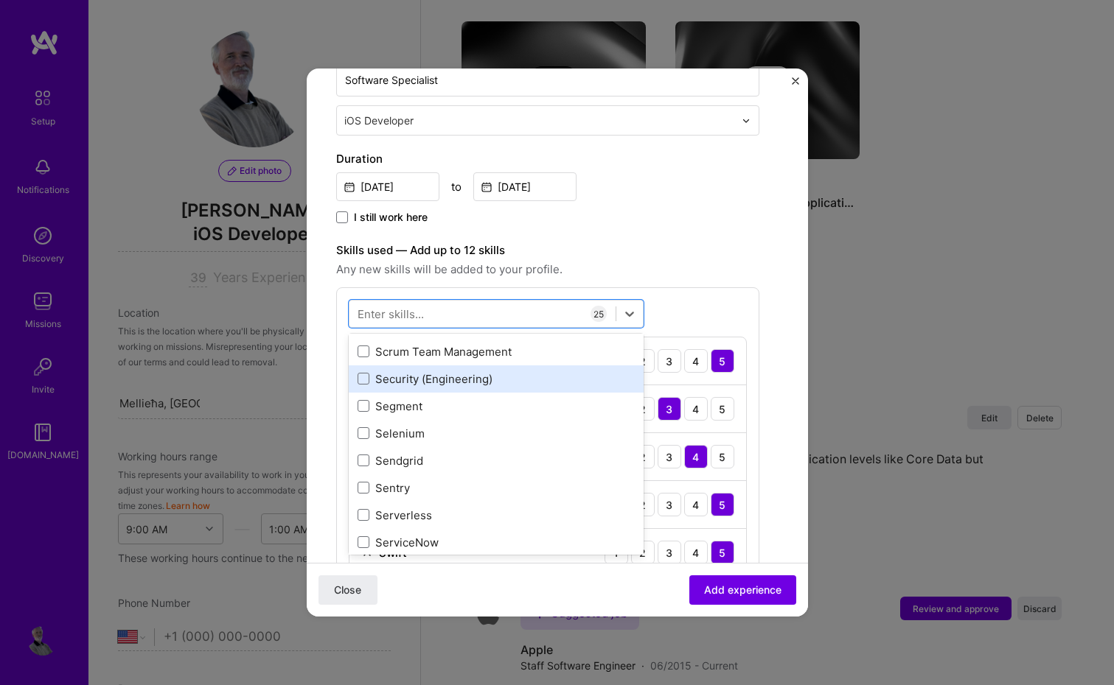
click at [556, 380] on div "Security (Engineering)" at bounding box center [495, 378] width 277 height 15
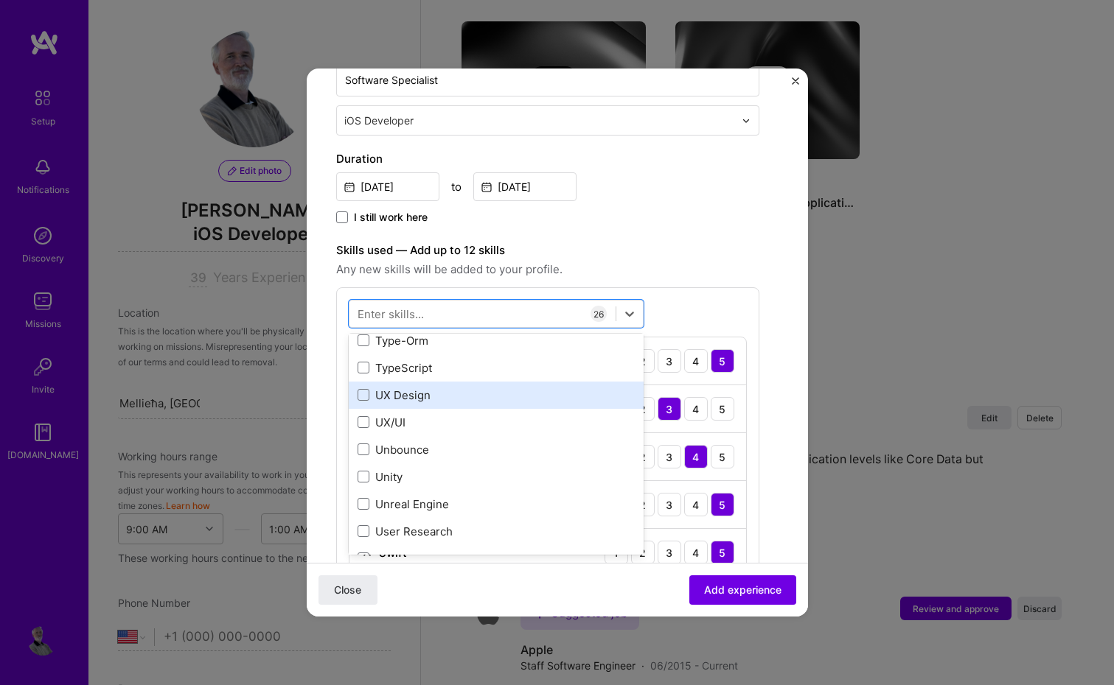
scroll to position [9373, 0]
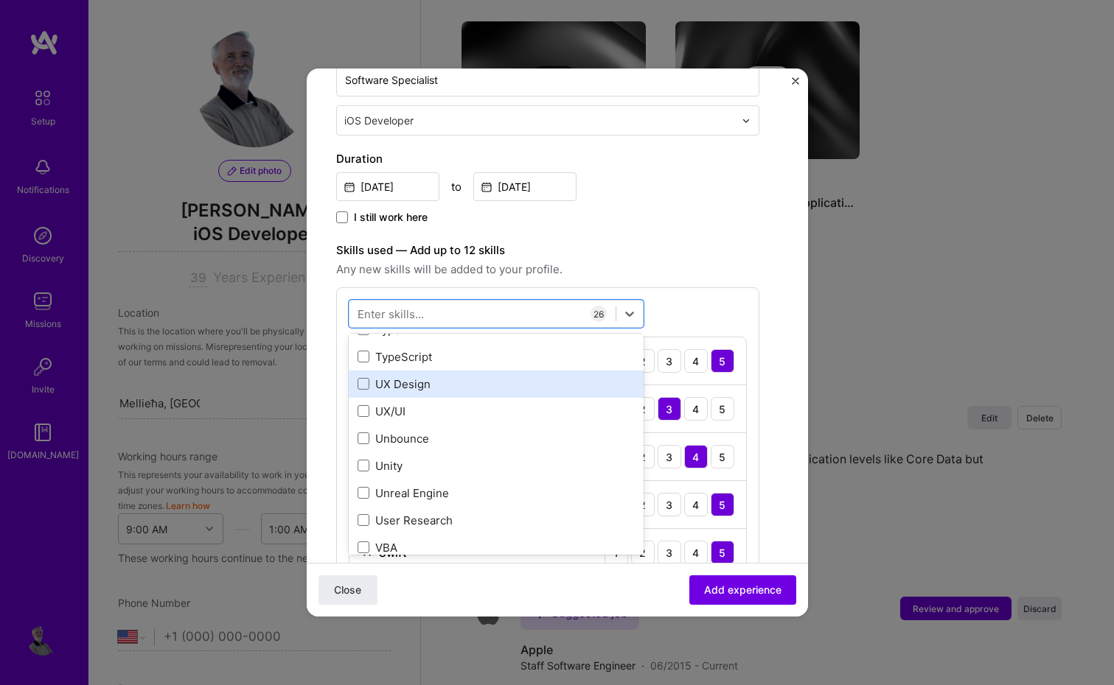
click at [540, 382] on div "UX Design" at bounding box center [495, 384] width 277 height 15
click at [539, 385] on div "UX Design" at bounding box center [495, 384] width 277 height 15
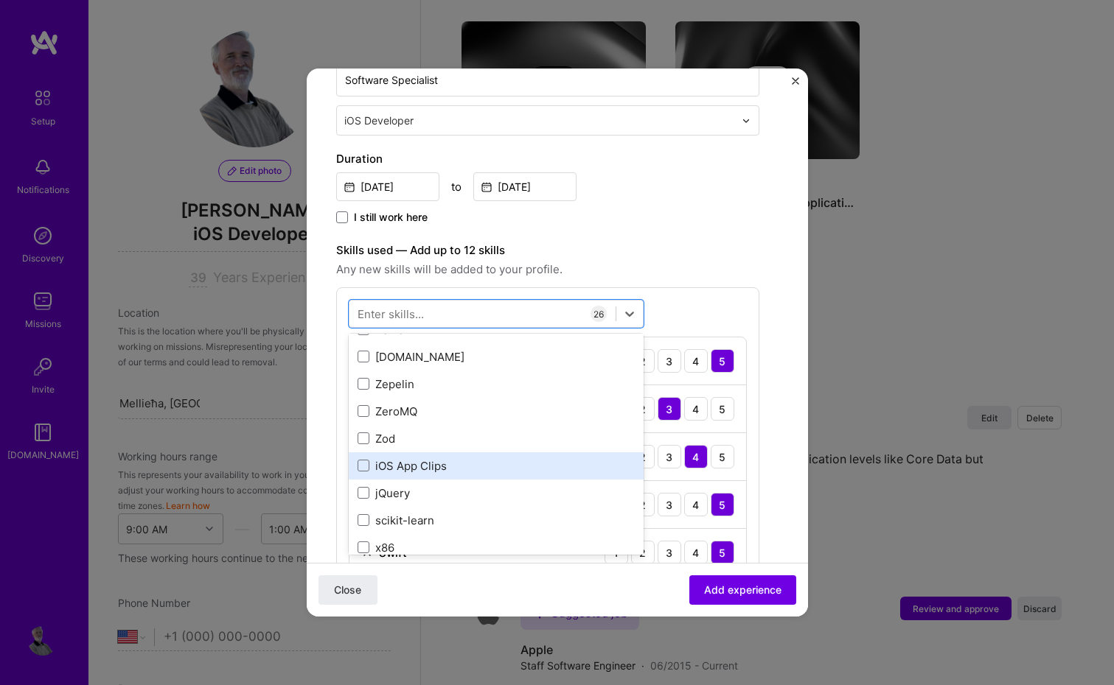
scroll to position [10152, 0]
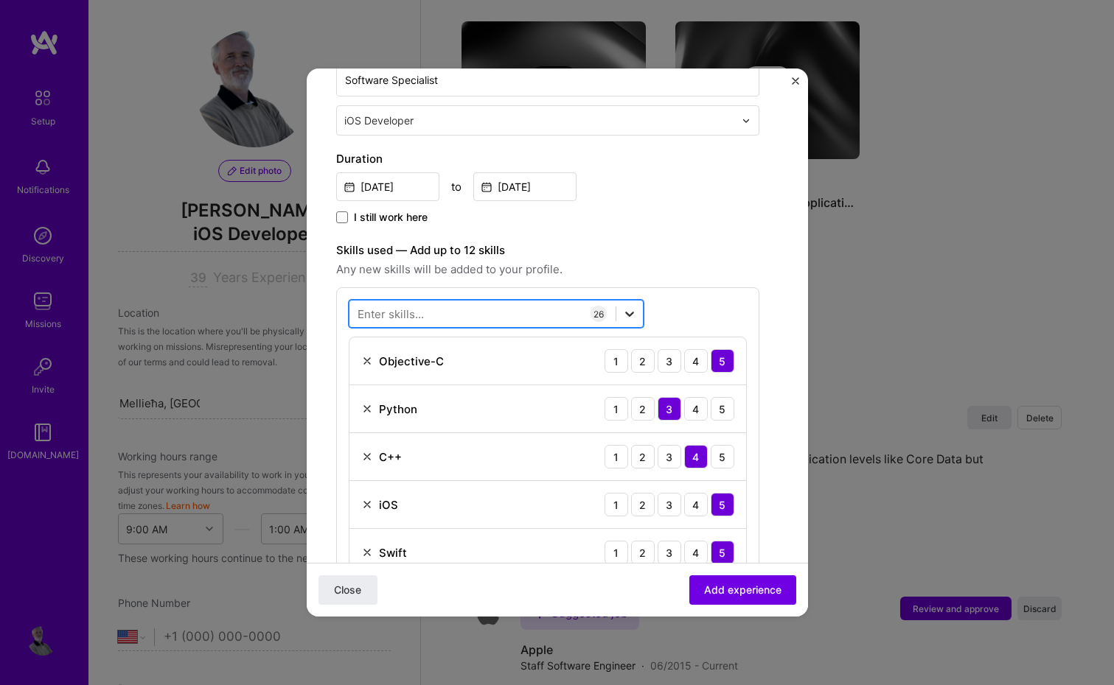
click at [629, 310] on icon at bounding box center [629, 314] width 15 height 15
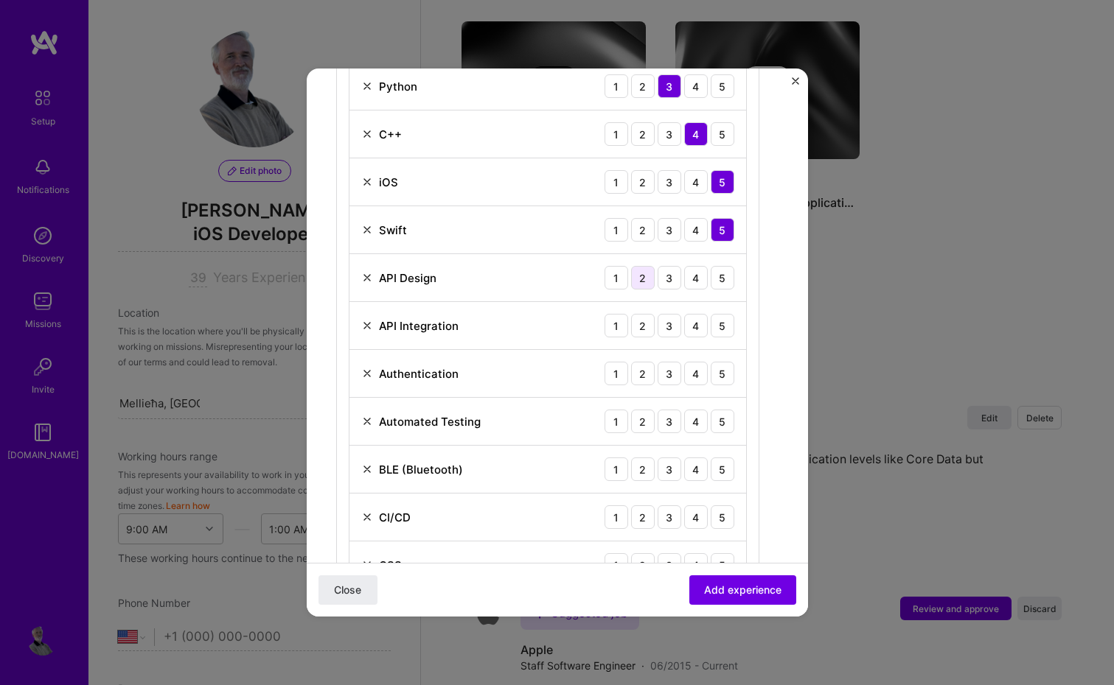
scroll to position [627, 0]
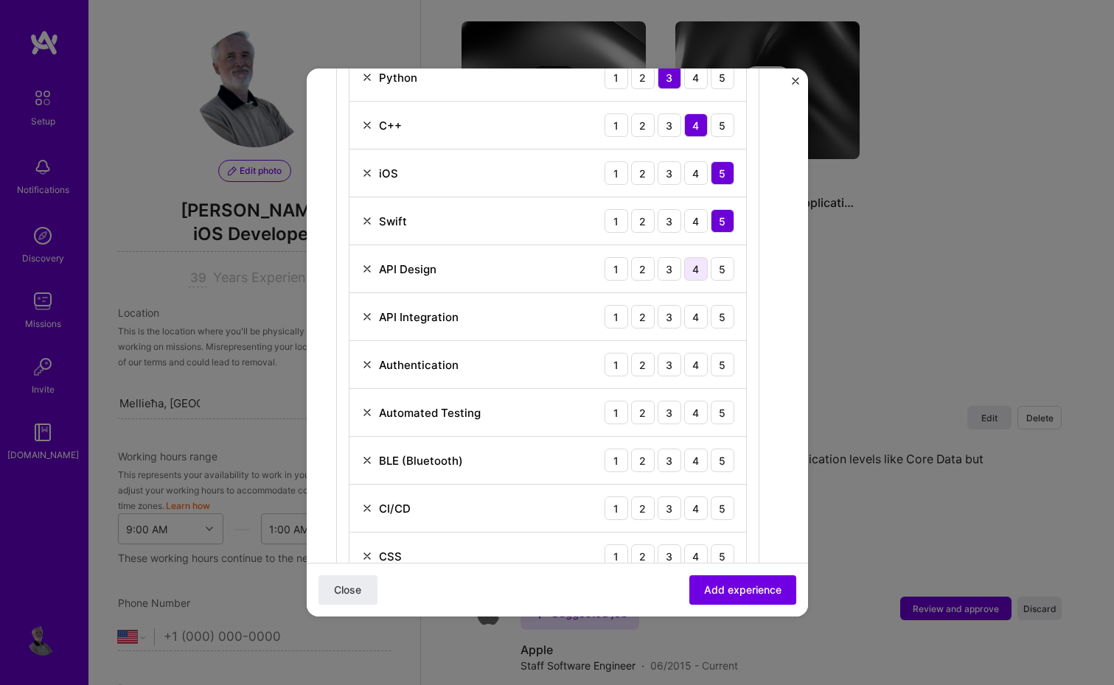
click at [694, 272] on div "4" at bounding box center [696, 269] width 24 height 24
click at [691, 315] on div "4" at bounding box center [696, 317] width 24 height 24
click at [693, 361] on div "4" at bounding box center [696, 365] width 24 height 24
click at [716, 415] on div "5" at bounding box center [723, 413] width 24 height 24
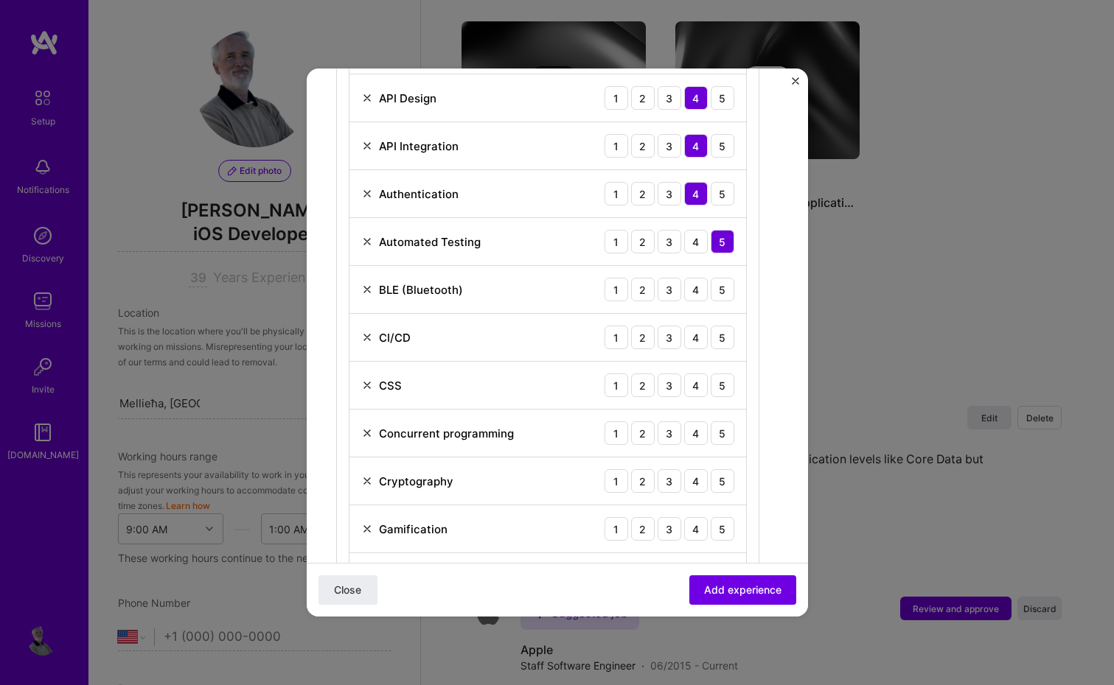
scroll to position [801, 0]
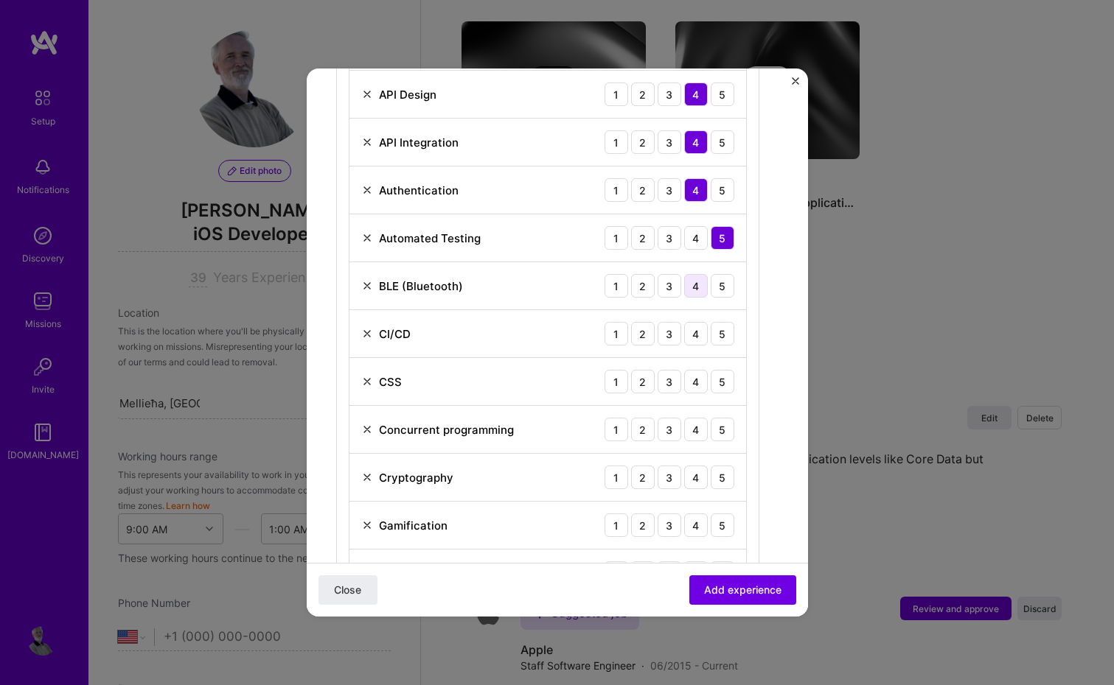
click at [696, 278] on div "4" at bounding box center [696, 286] width 24 height 24
click at [719, 341] on div "5" at bounding box center [723, 334] width 24 height 24
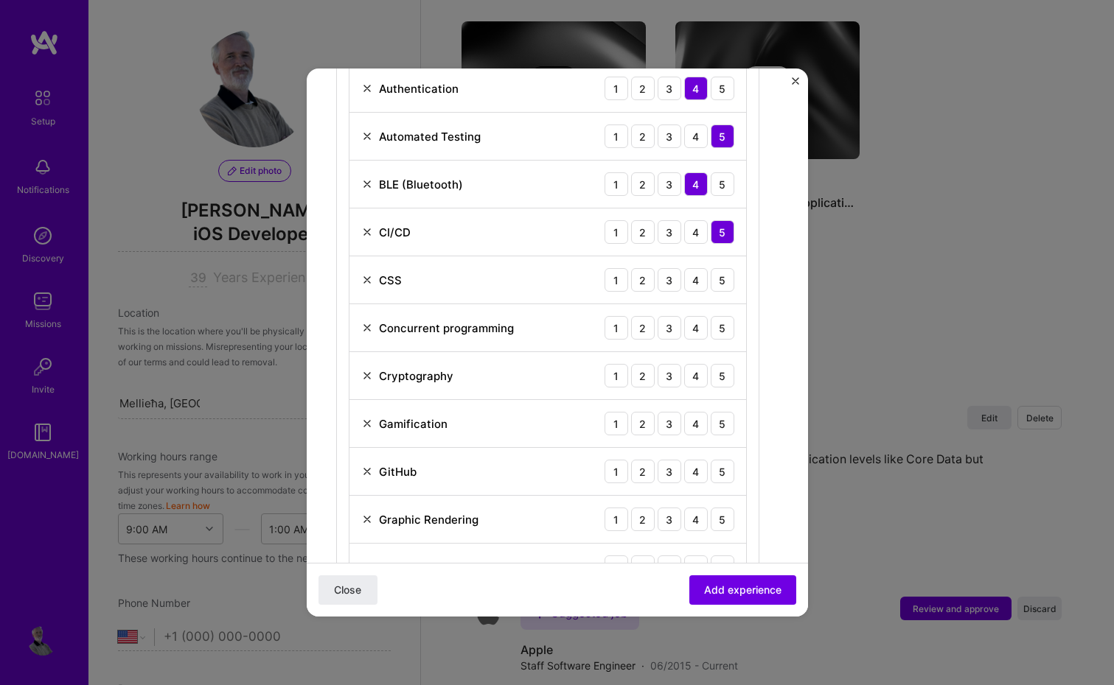
scroll to position [910, 0]
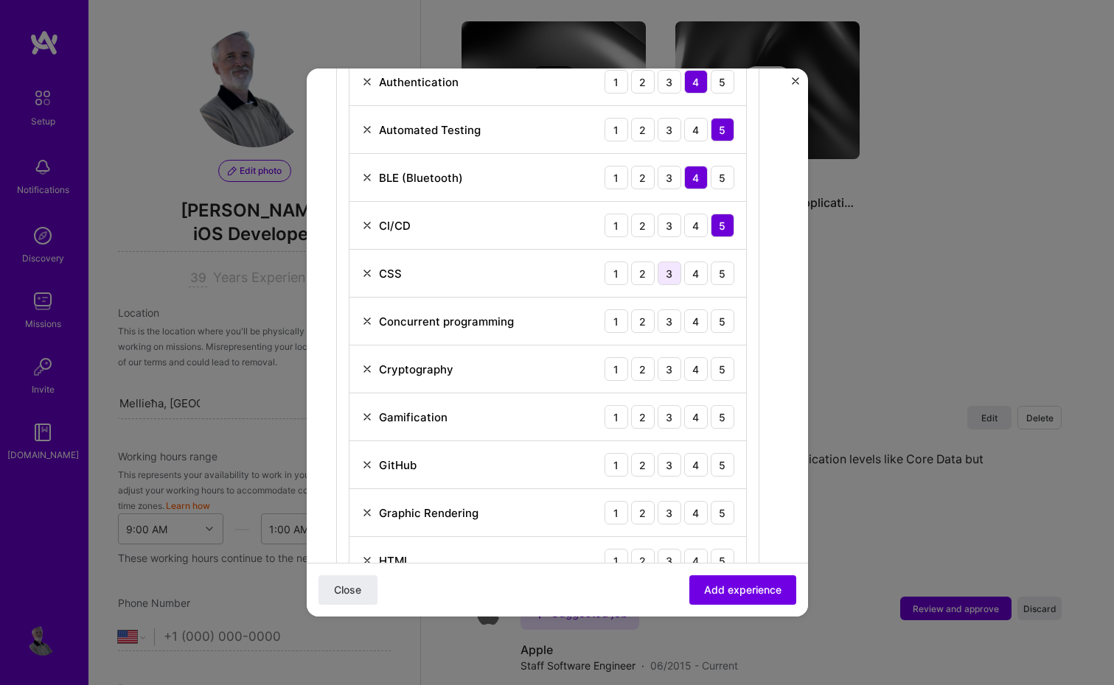
click at [667, 277] on div "3" at bounding box center [669, 274] width 24 height 24
click at [719, 321] on div "5" at bounding box center [723, 322] width 24 height 24
click at [694, 368] on div "4" at bounding box center [696, 369] width 24 height 24
click at [696, 418] on div "4" at bounding box center [696, 417] width 24 height 24
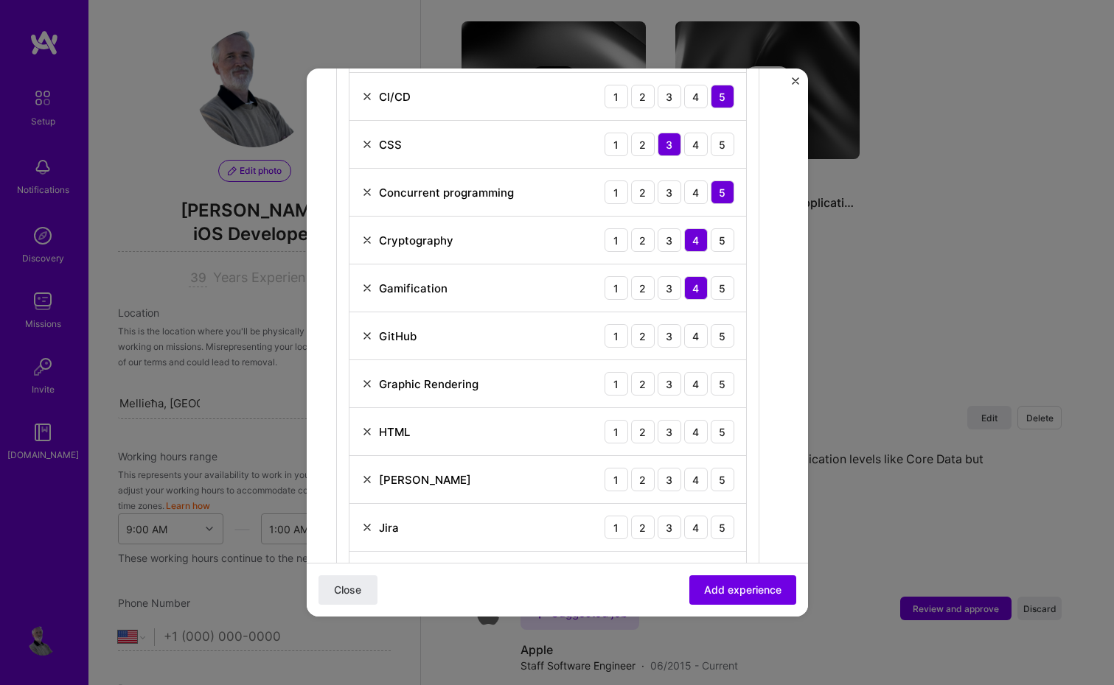
scroll to position [1040, 0]
click at [724, 332] on div "5" at bounding box center [723, 335] width 24 height 24
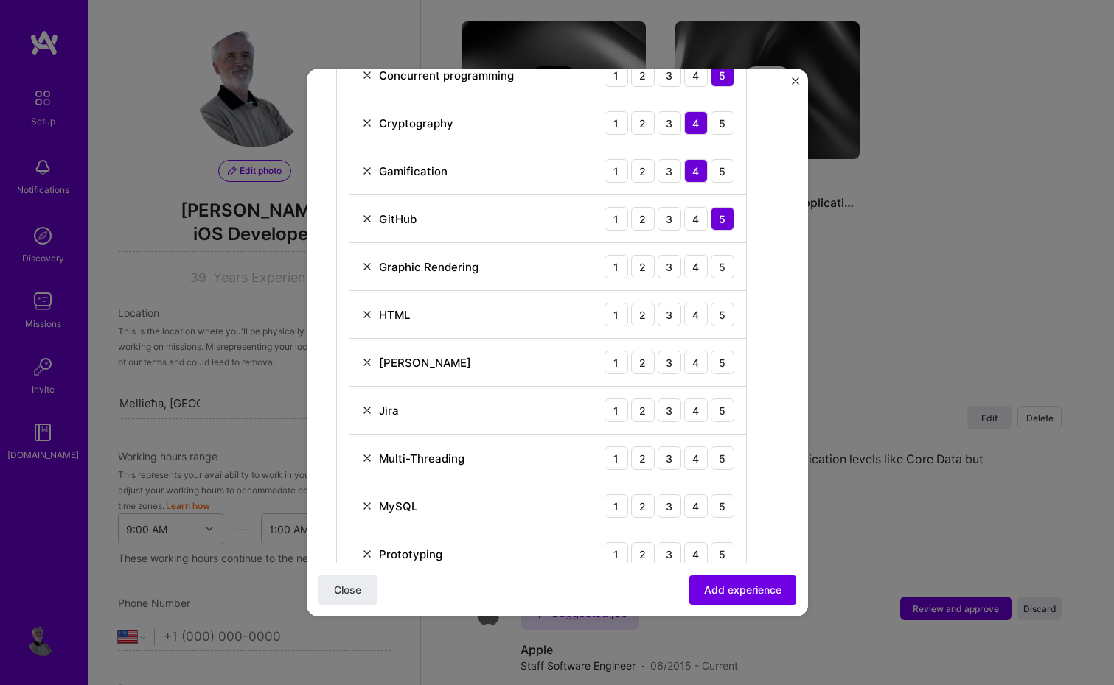
scroll to position [1159, 0]
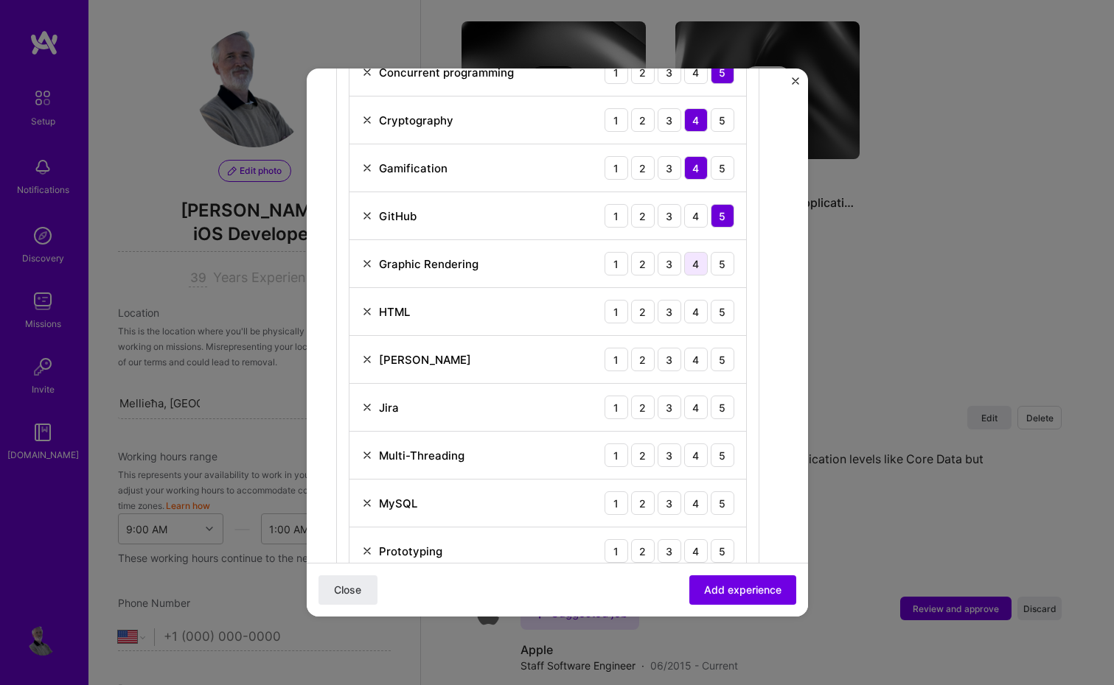
click at [697, 266] on div "4" at bounding box center [696, 264] width 24 height 24
click at [674, 310] on div "3" at bounding box center [669, 312] width 24 height 24
click at [721, 359] on div "5" at bounding box center [723, 360] width 24 height 24
click at [691, 409] on div "4" at bounding box center [696, 408] width 24 height 24
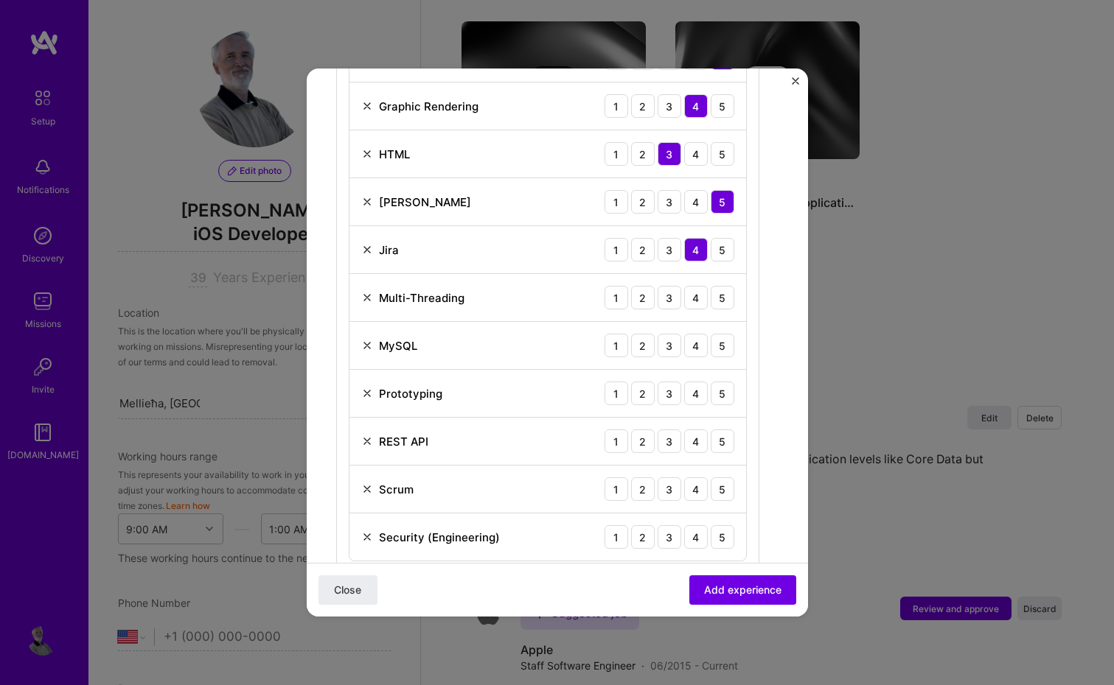
scroll to position [1345, 0]
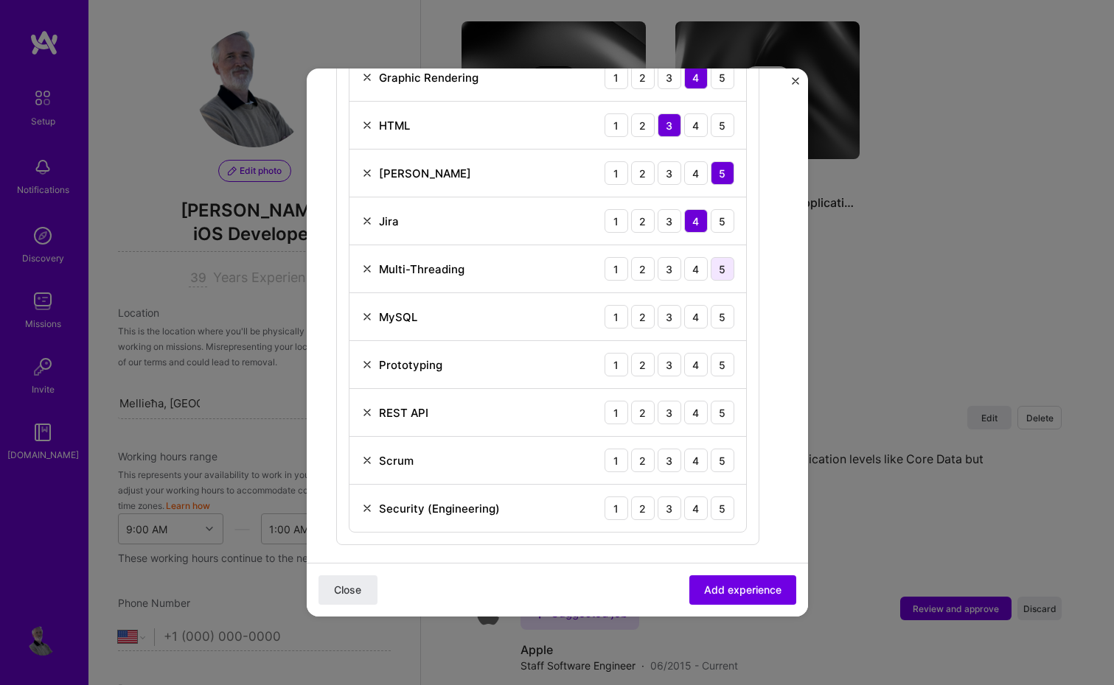
click at [722, 272] on div "5" at bounding box center [723, 269] width 24 height 24
click at [670, 319] on div "3" at bounding box center [669, 317] width 24 height 24
click at [694, 365] on div "4" at bounding box center [696, 365] width 24 height 24
click at [719, 412] on div "5" at bounding box center [723, 413] width 24 height 24
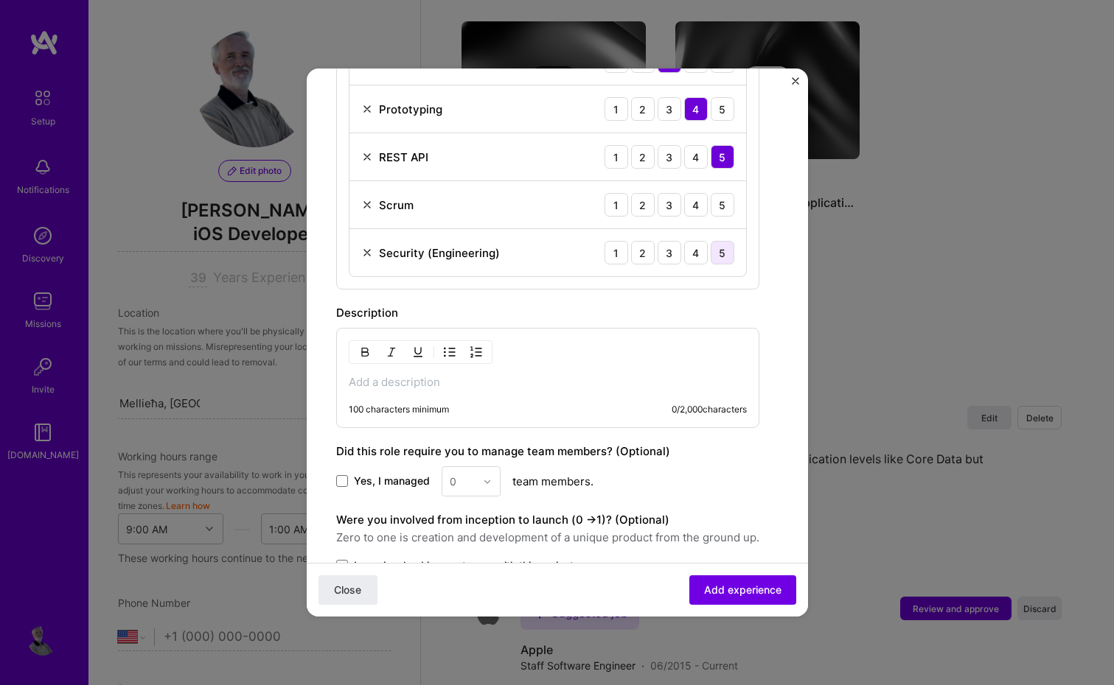
scroll to position [1606, 0]
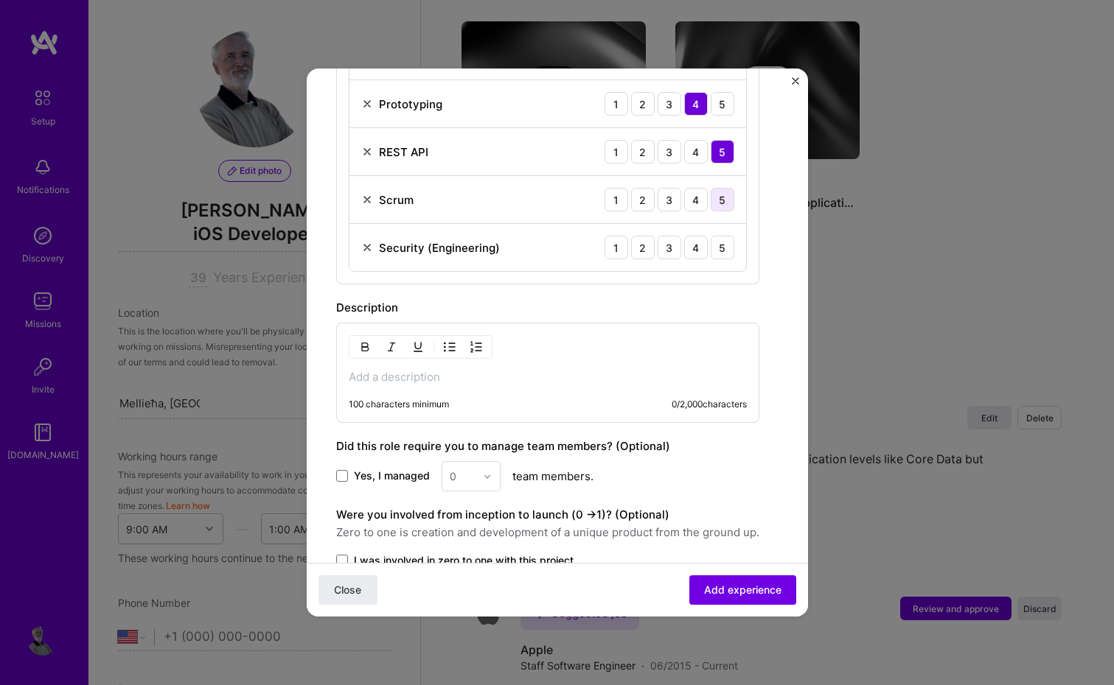
click at [720, 197] on div "5" at bounding box center [723, 200] width 24 height 24
click at [691, 250] on div "4" at bounding box center [696, 248] width 24 height 24
click at [650, 372] on p at bounding box center [548, 377] width 398 height 15
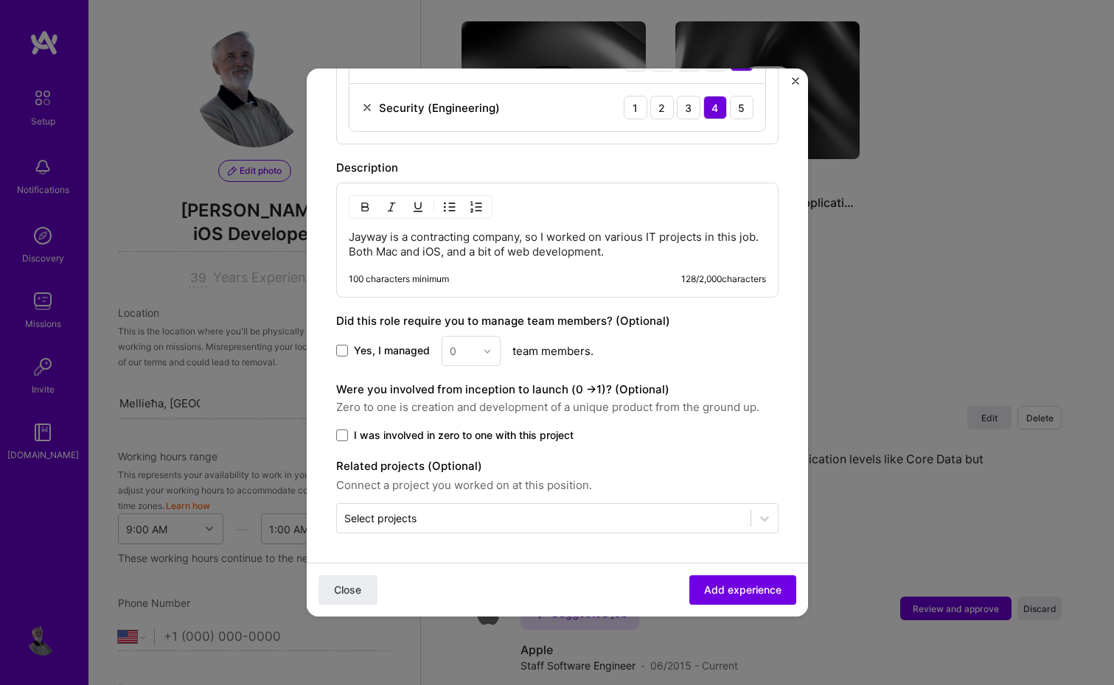
scroll to position [1746, 0]
click at [739, 589] on span "Add experience" at bounding box center [742, 590] width 77 height 15
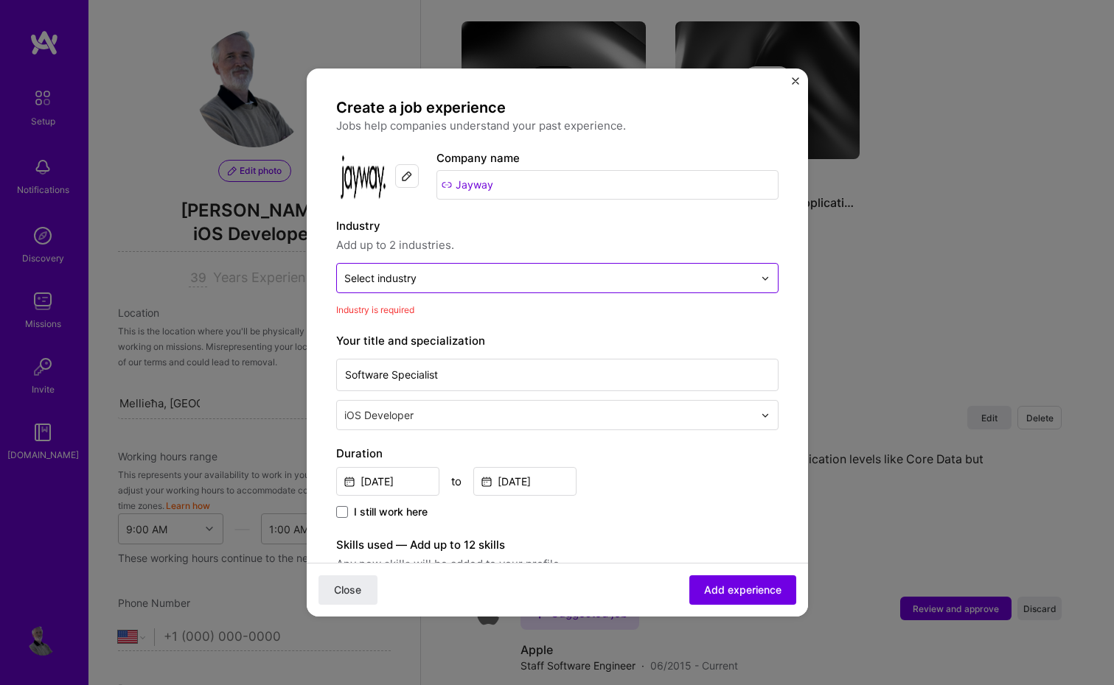
scroll to position [0, 0]
click at [622, 282] on input "text" at bounding box center [548, 278] width 409 height 15
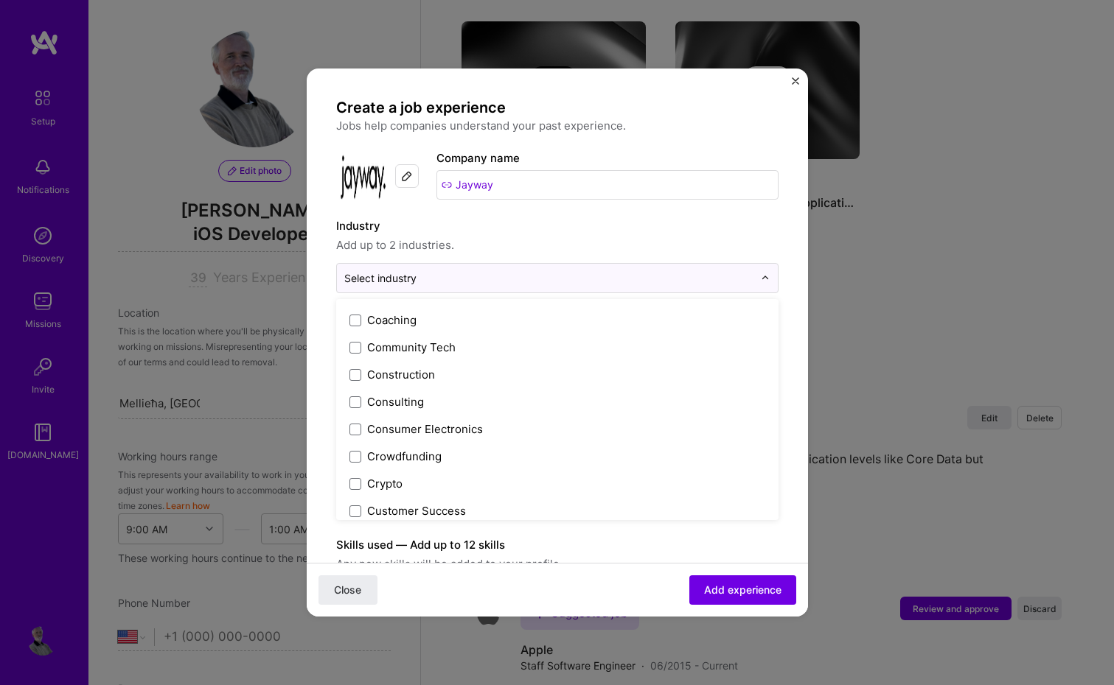
scroll to position [901, 0]
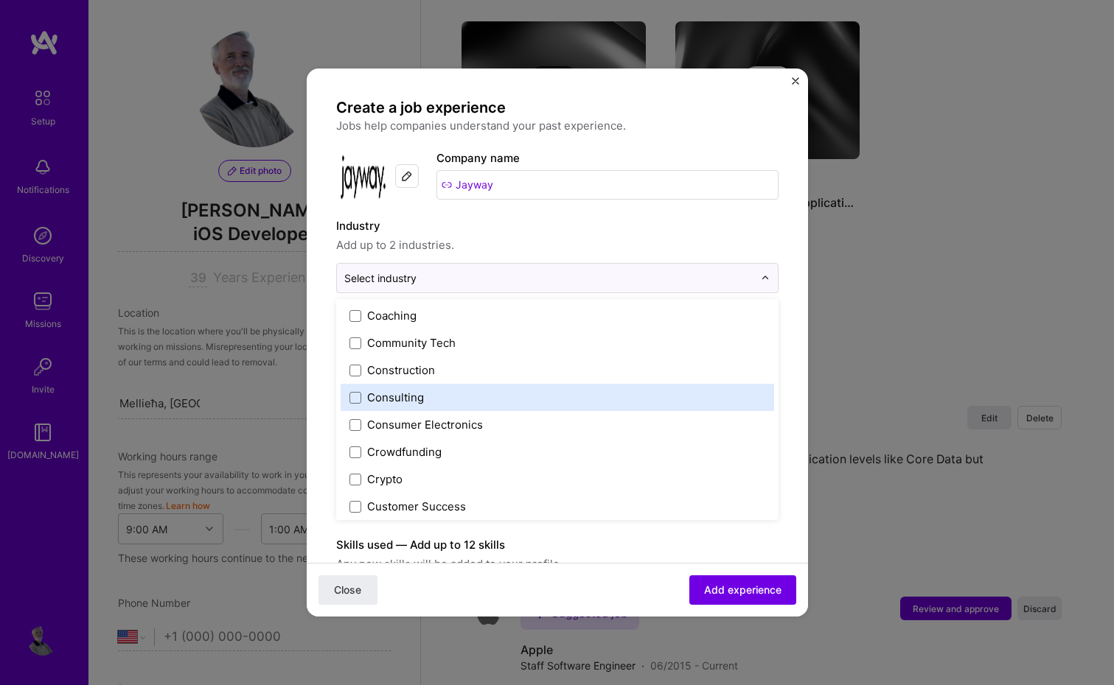
click at [439, 392] on label "Consulting" at bounding box center [557, 397] width 416 height 15
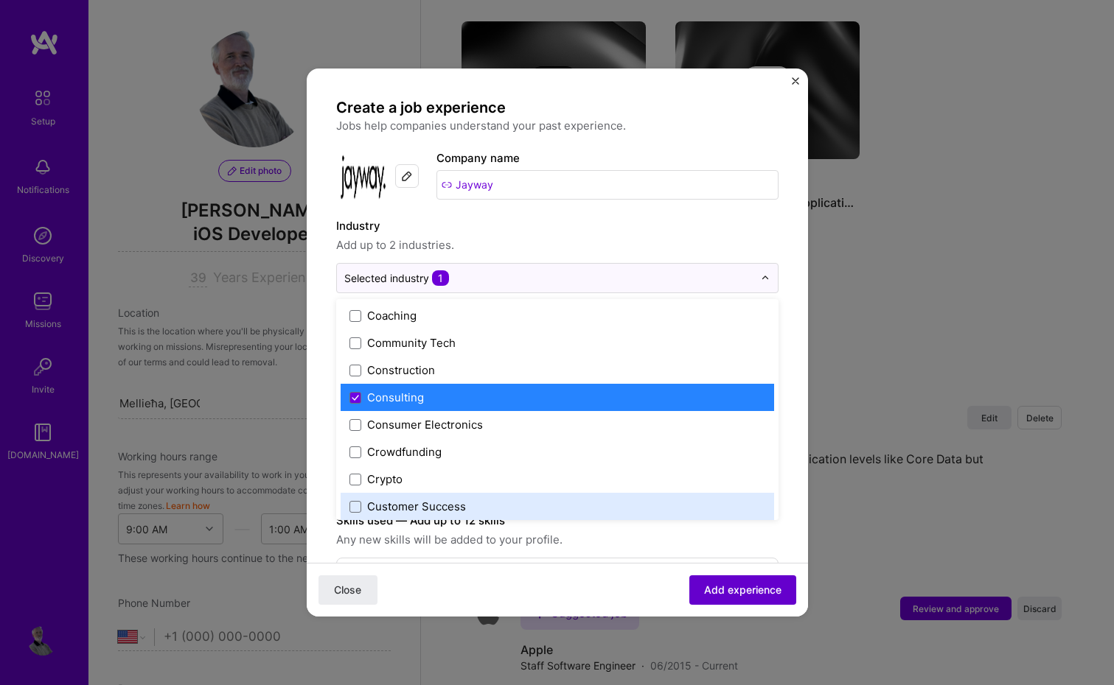
click at [761, 590] on span "Add experience" at bounding box center [742, 590] width 77 height 15
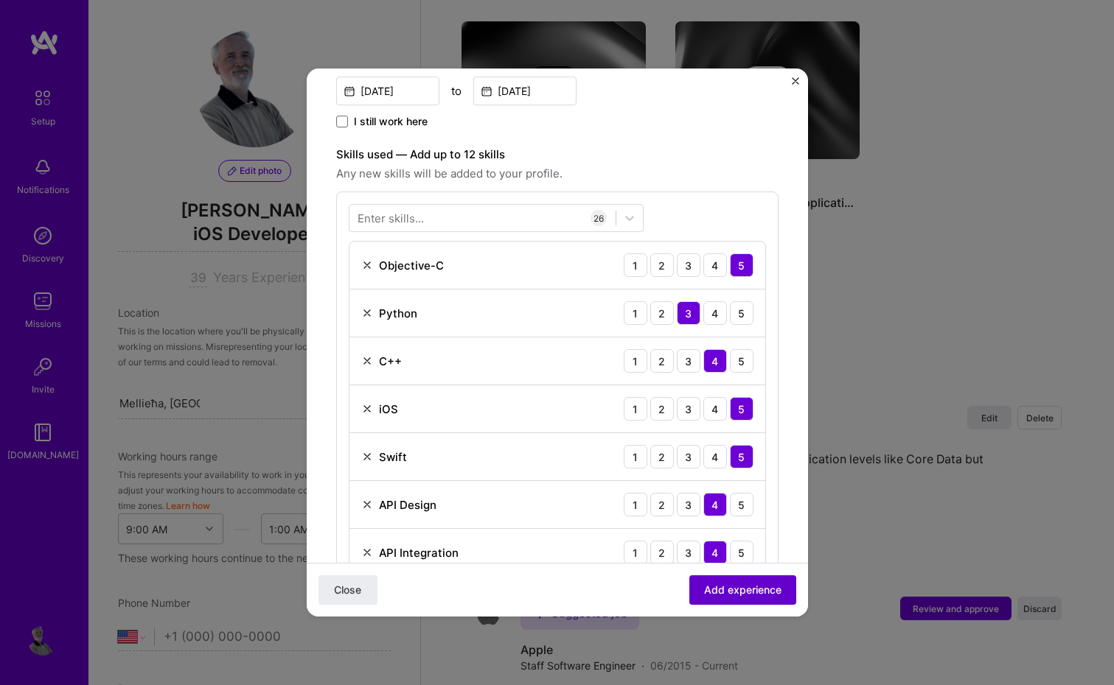
scroll to position [444, 0]
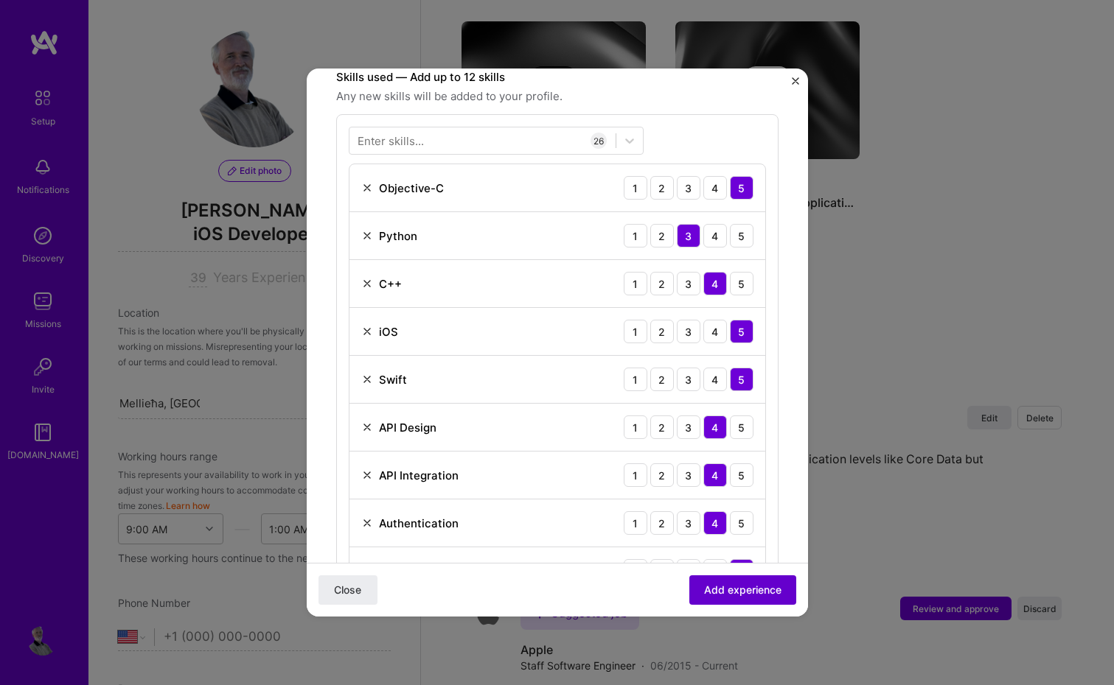
click at [761, 590] on span "Add experience" at bounding box center [742, 590] width 77 height 15
click at [736, 588] on span "Add experience" at bounding box center [742, 590] width 77 height 15
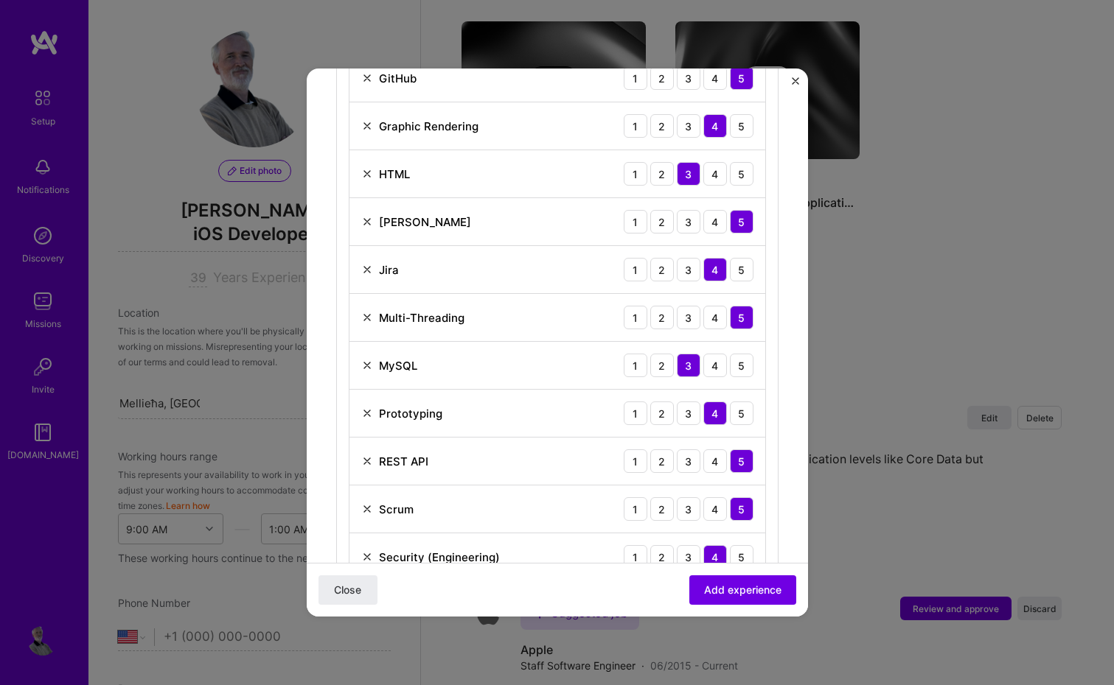
scroll to position [1277, 0]
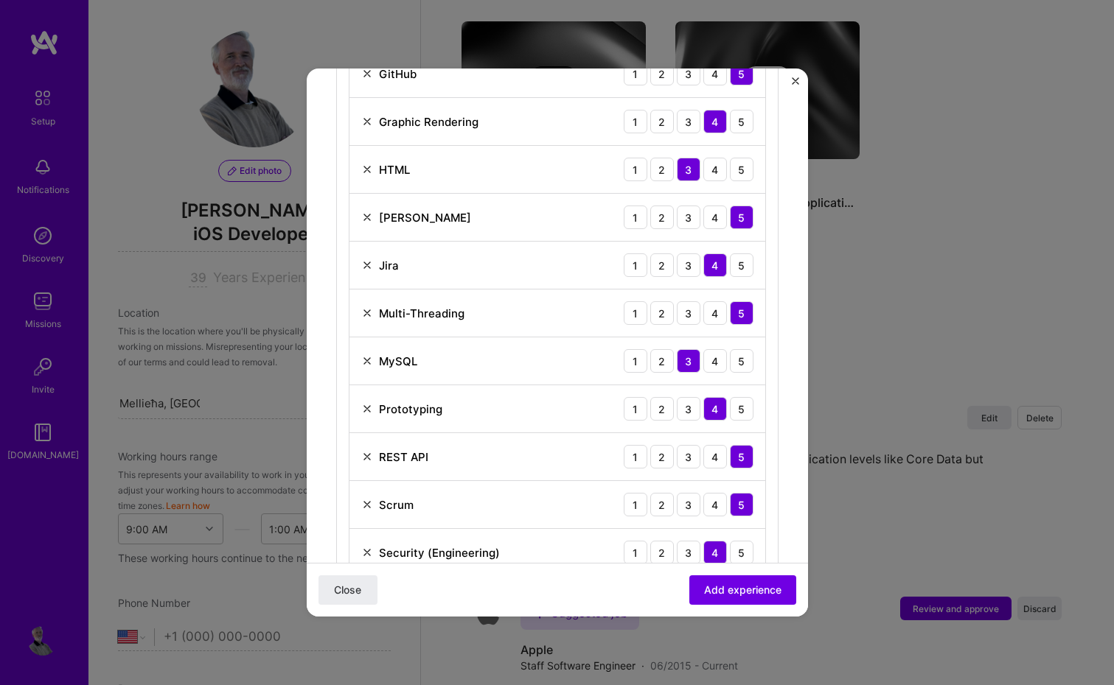
click at [363, 170] on img at bounding box center [367, 170] width 12 height 12
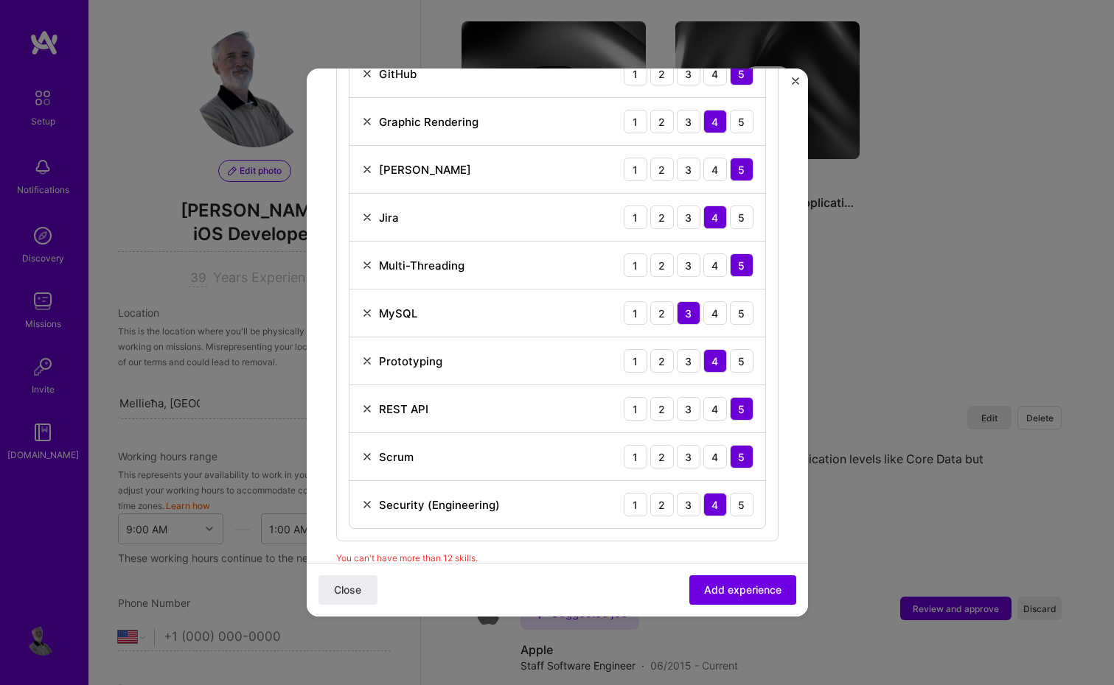
click at [369, 310] on img at bounding box center [367, 313] width 12 height 12
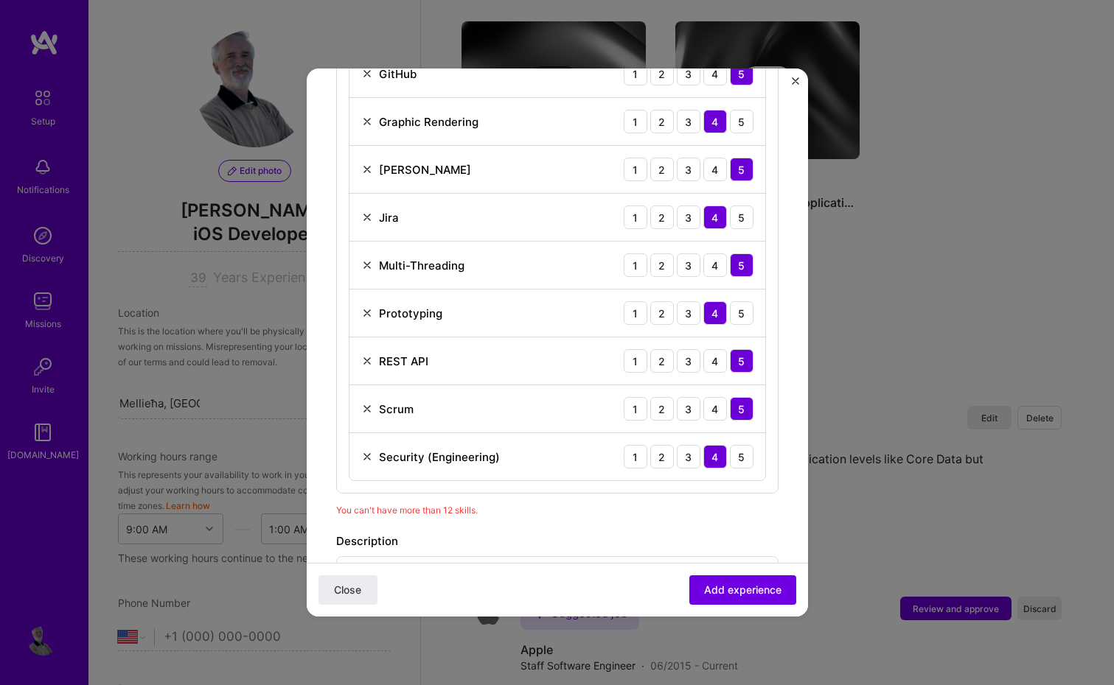
click at [369, 310] on img at bounding box center [367, 313] width 12 height 12
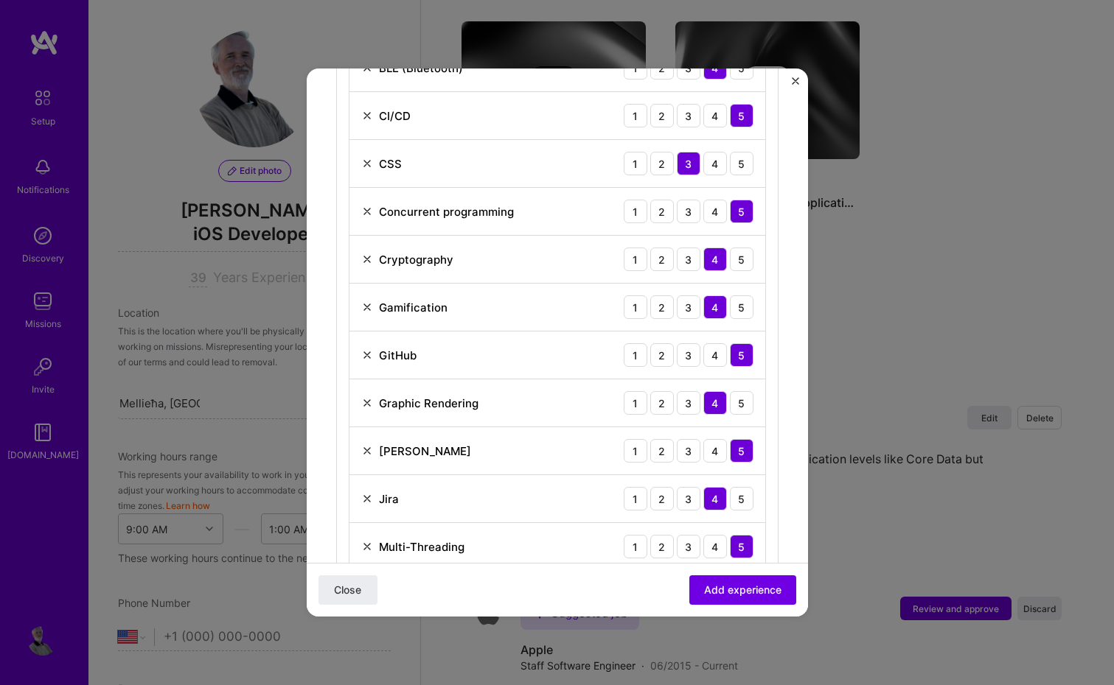
scroll to position [994, 0]
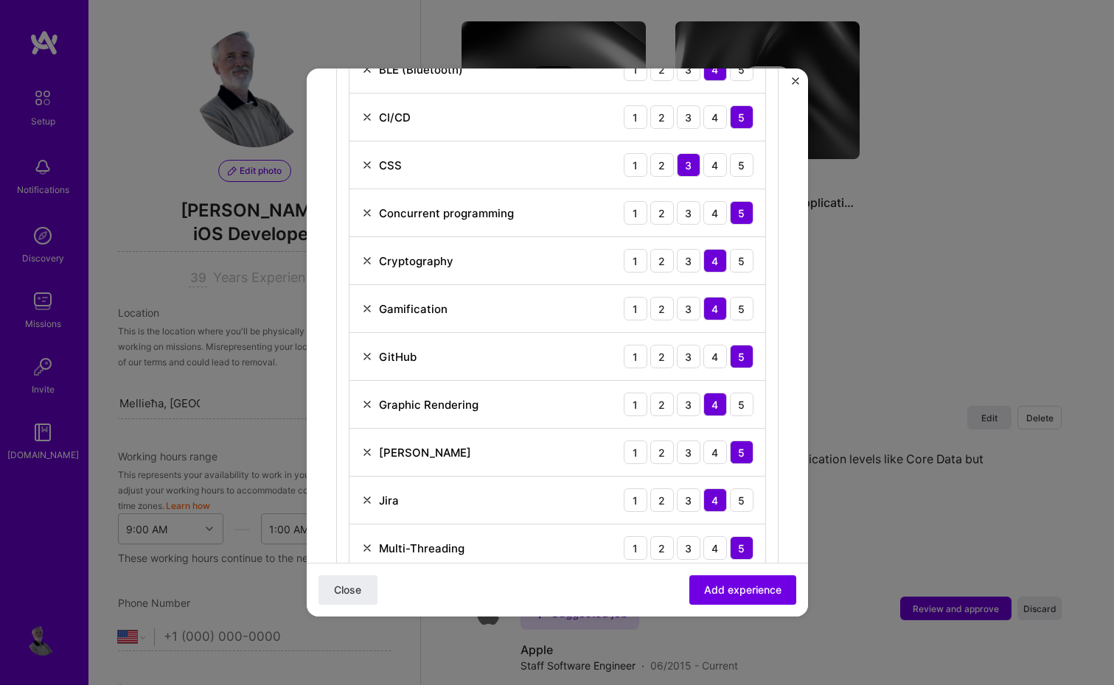
click at [365, 498] on img at bounding box center [367, 501] width 12 height 12
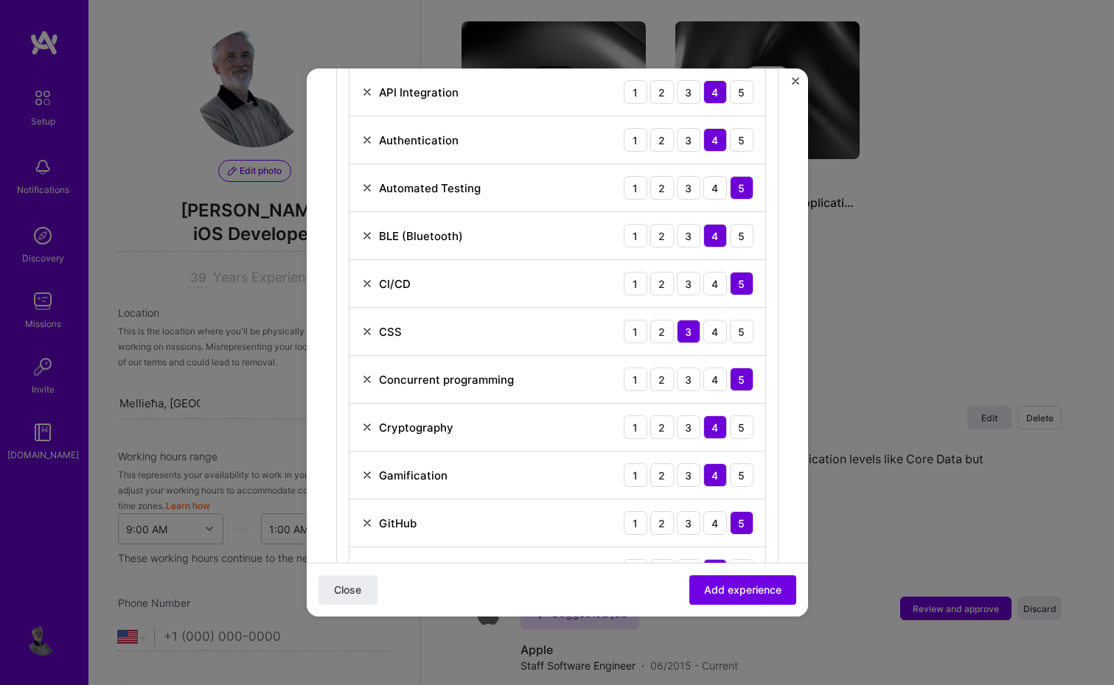
scroll to position [822, 0]
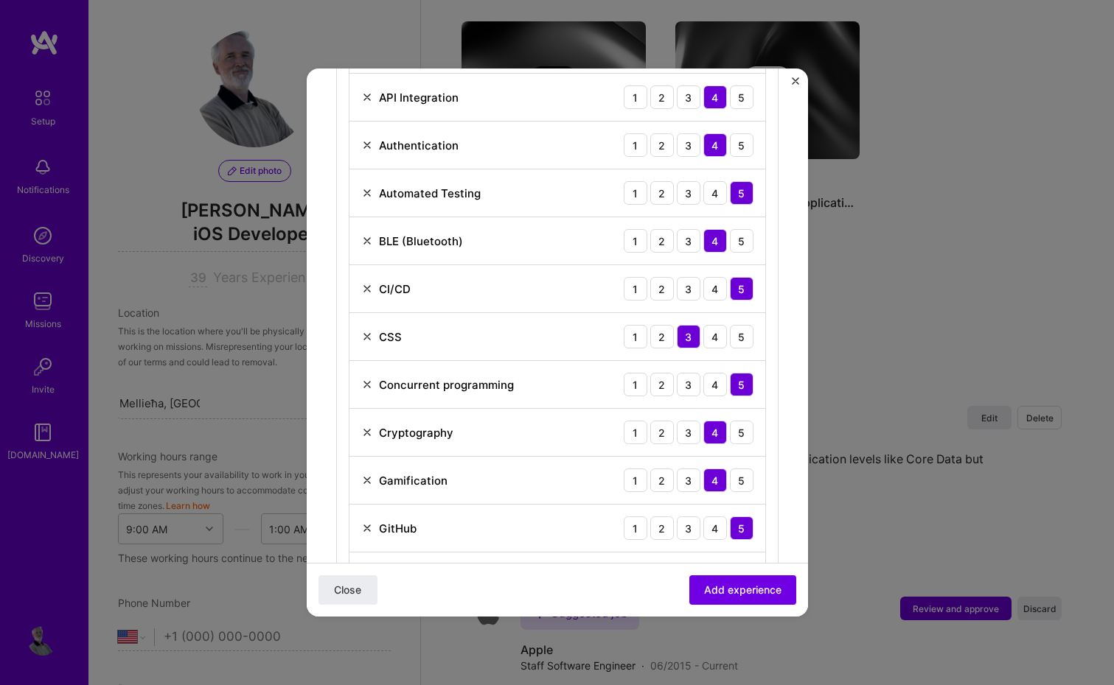
click at [365, 337] on img at bounding box center [367, 337] width 12 height 12
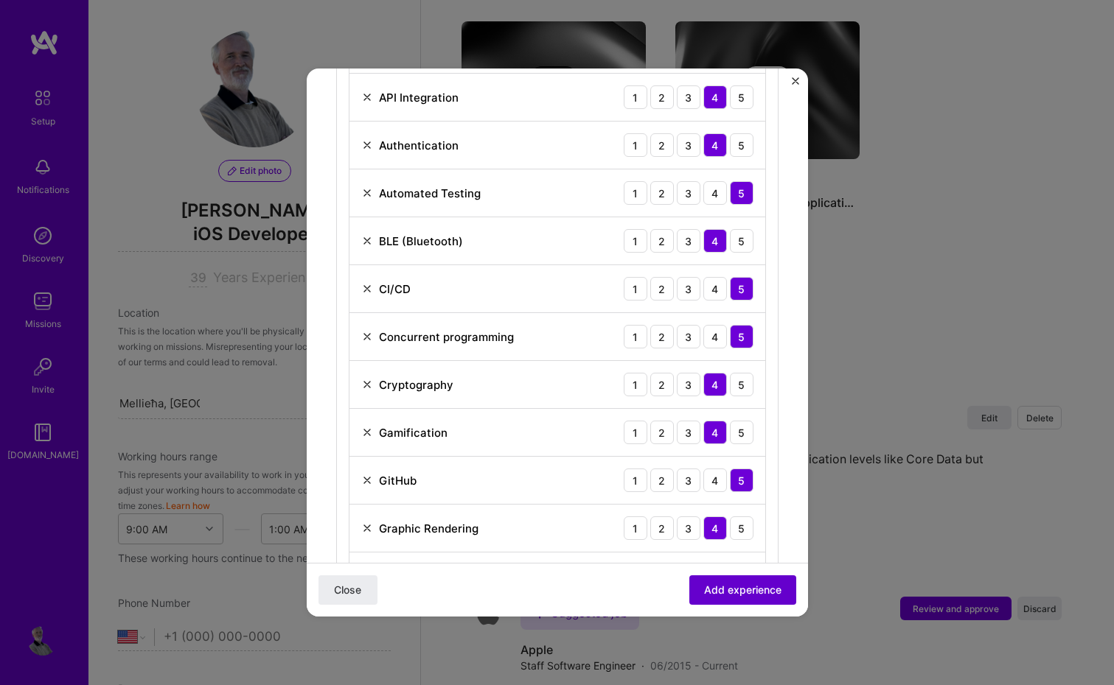
click at [738, 588] on span "Add experience" at bounding box center [742, 590] width 77 height 15
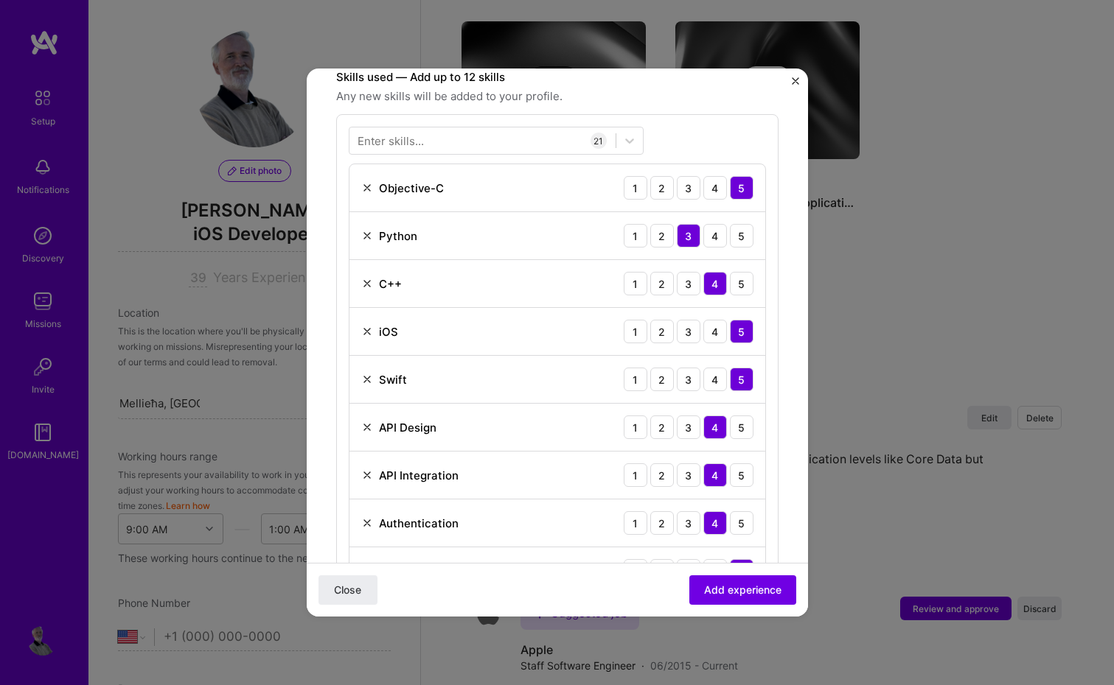
click at [366, 474] on img at bounding box center [367, 476] width 12 height 12
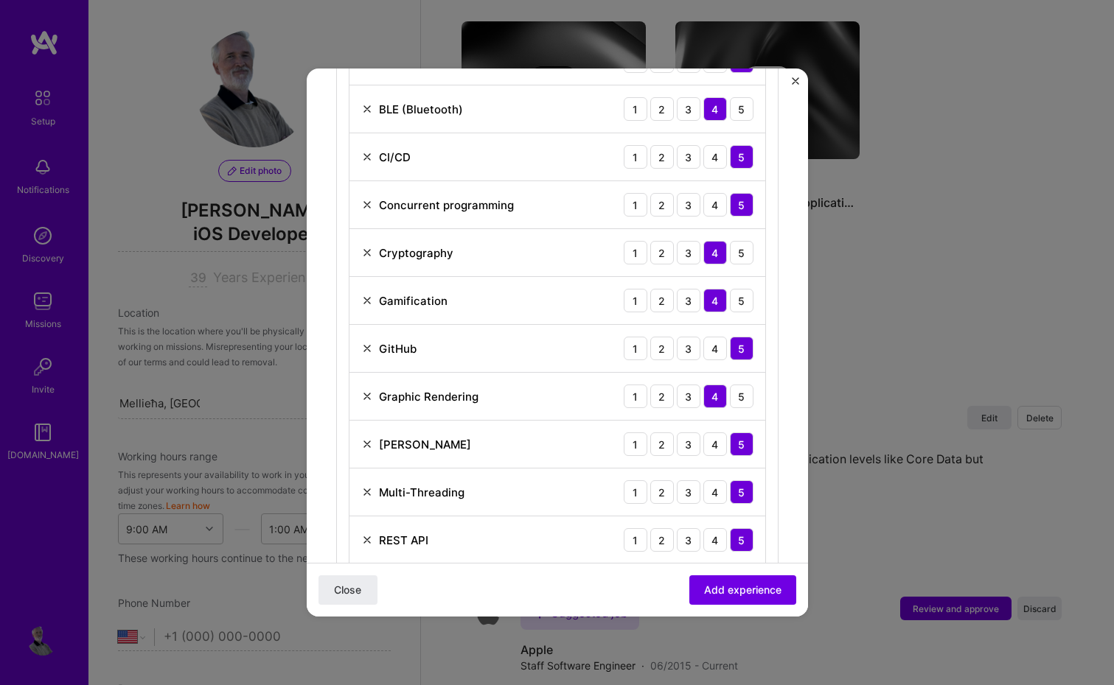
scroll to position [909, 0]
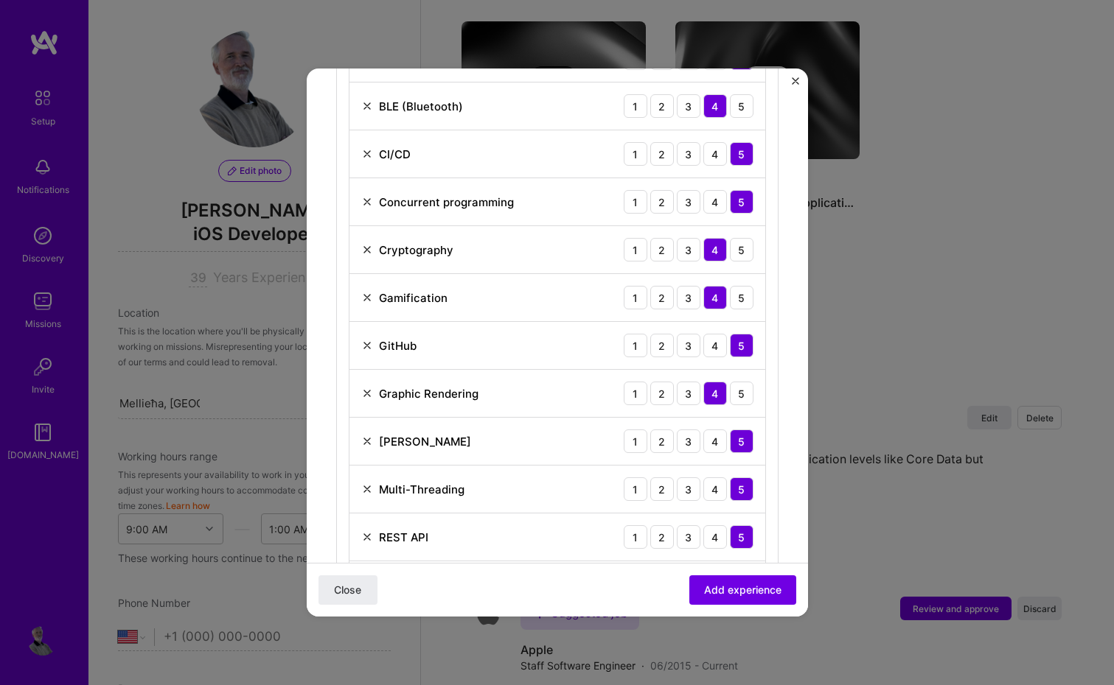
click at [362, 295] on img at bounding box center [367, 298] width 12 height 12
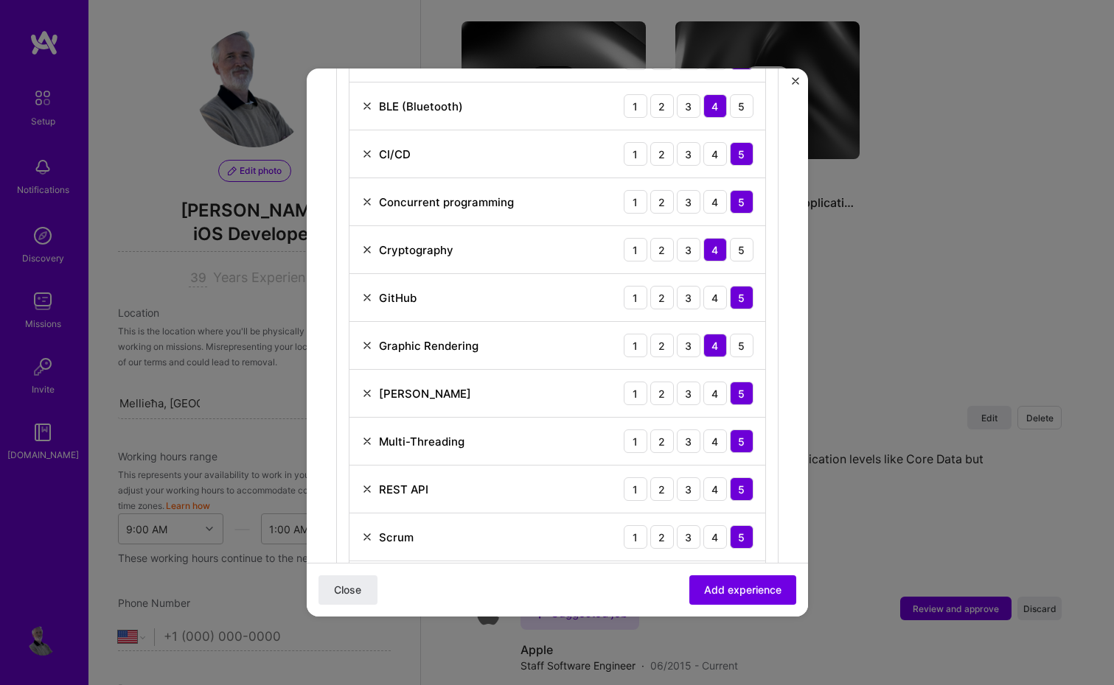
click at [366, 347] on img at bounding box center [367, 346] width 12 height 12
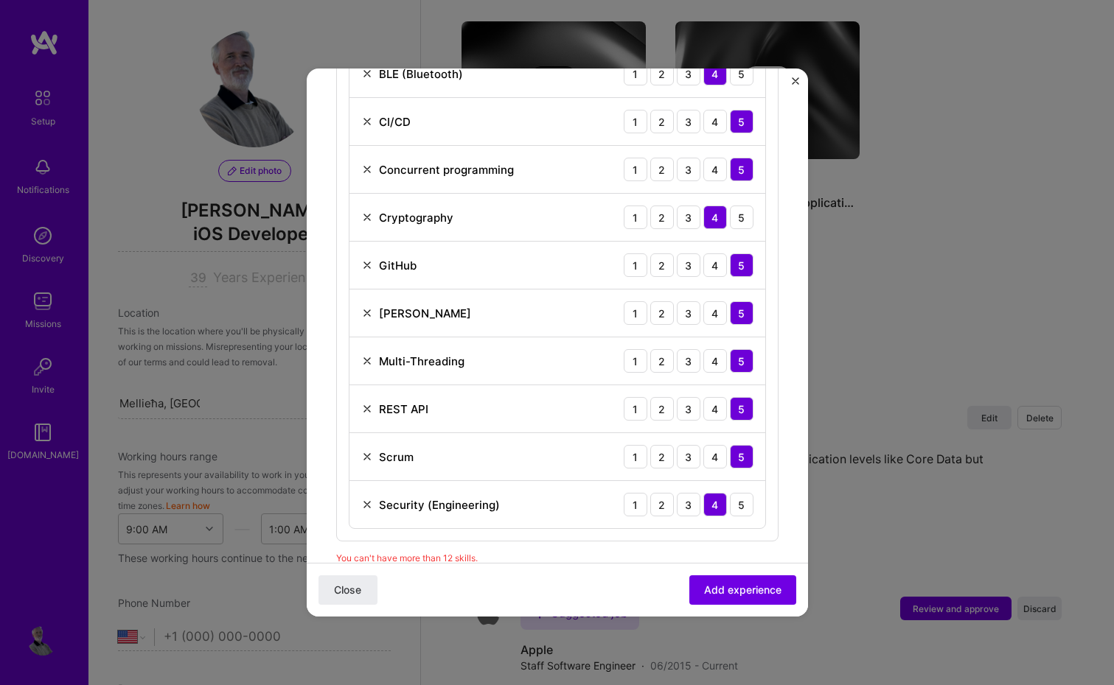
scroll to position [957, 0]
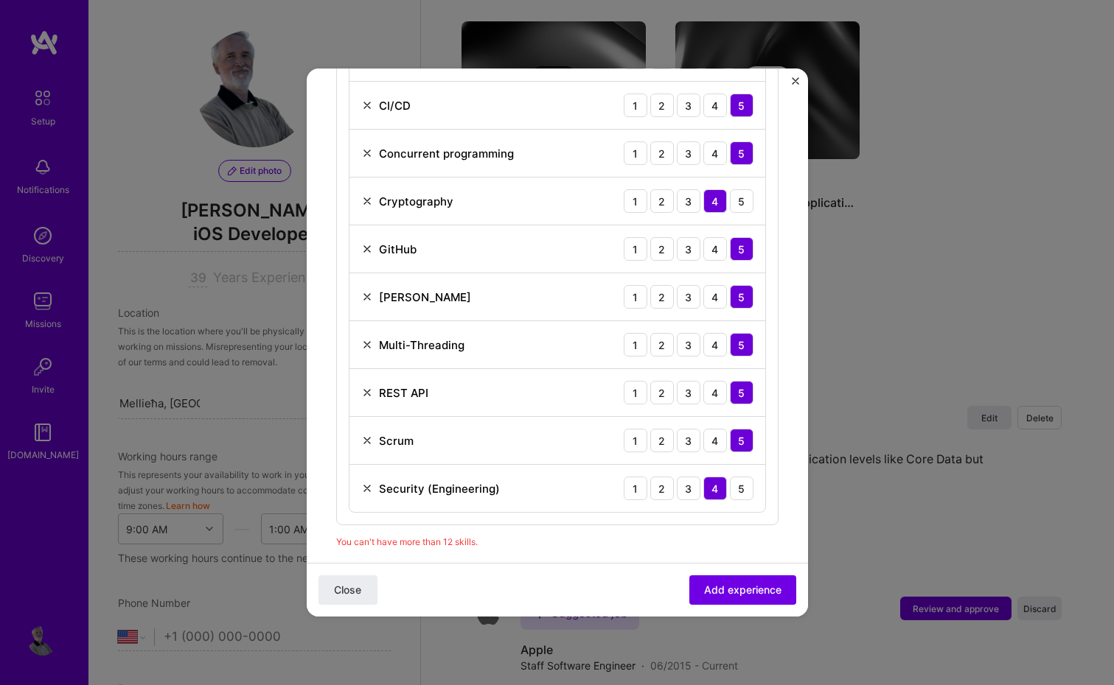
click at [366, 488] on img at bounding box center [367, 489] width 12 height 12
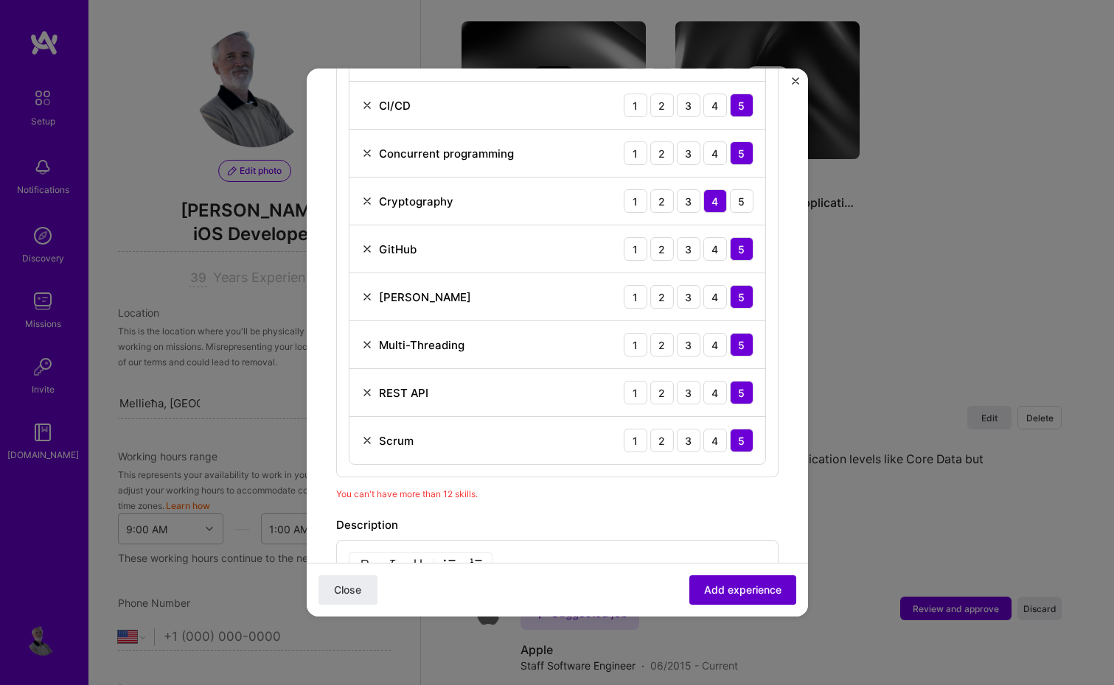
click at [744, 590] on span "Add experience" at bounding box center [742, 590] width 77 height 15
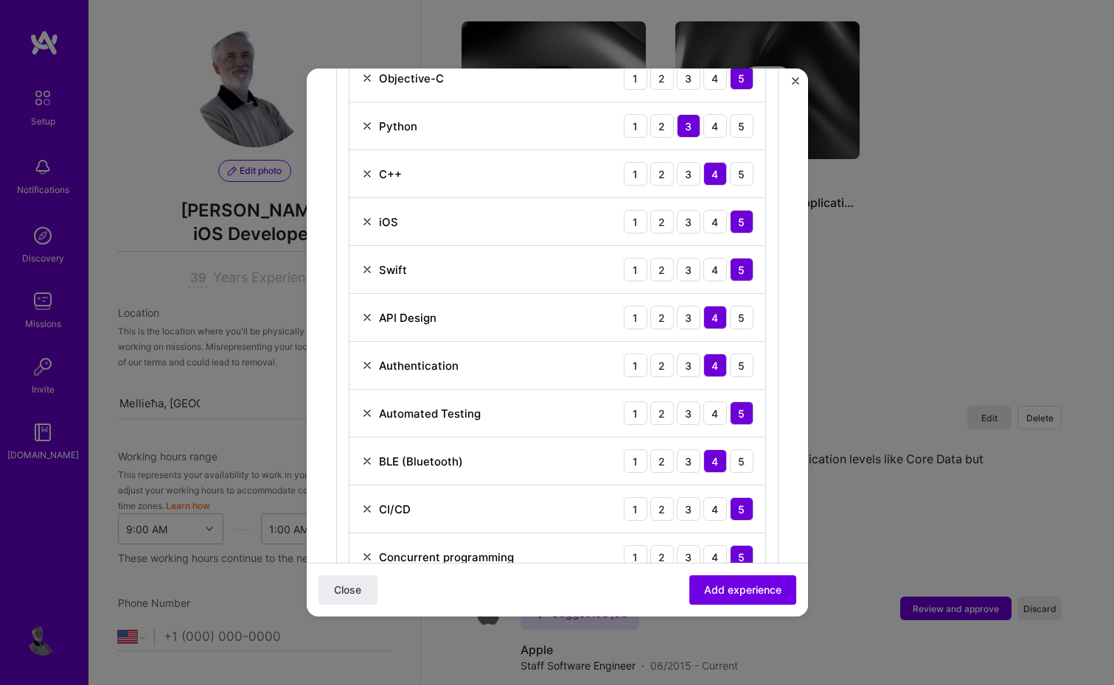
scroll to position [686, 0]
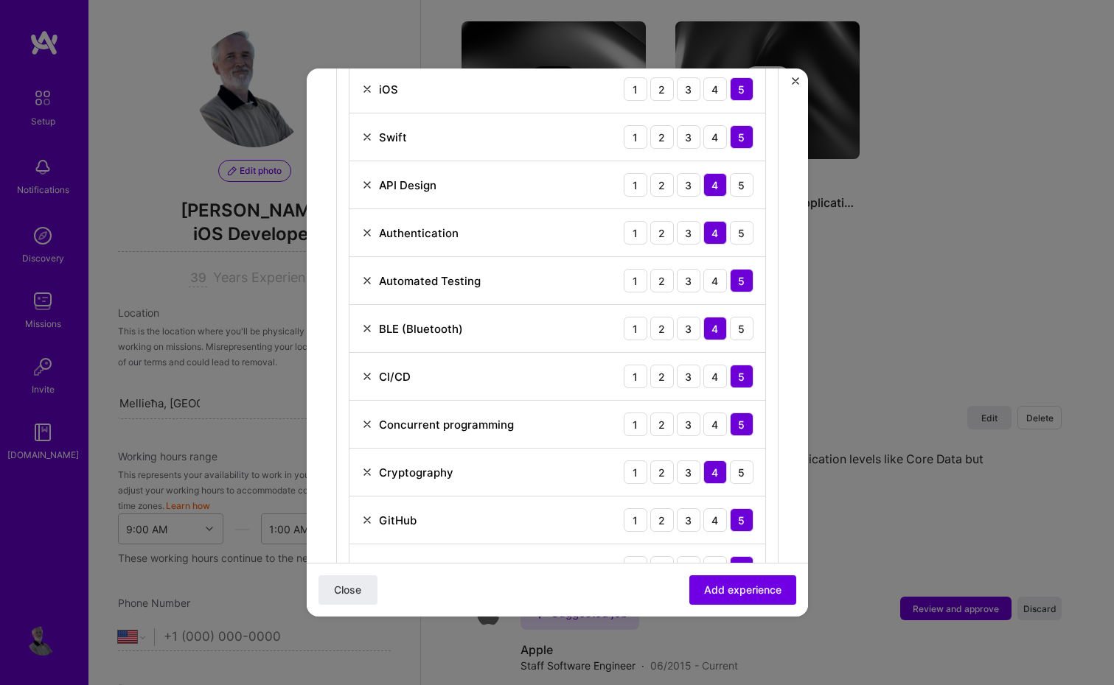
click at [364, 380] on img at bounding box center [367, 377] width 12 height 12
click at [368, 522] on img at bounding box center [367, 520] width 12 height 12
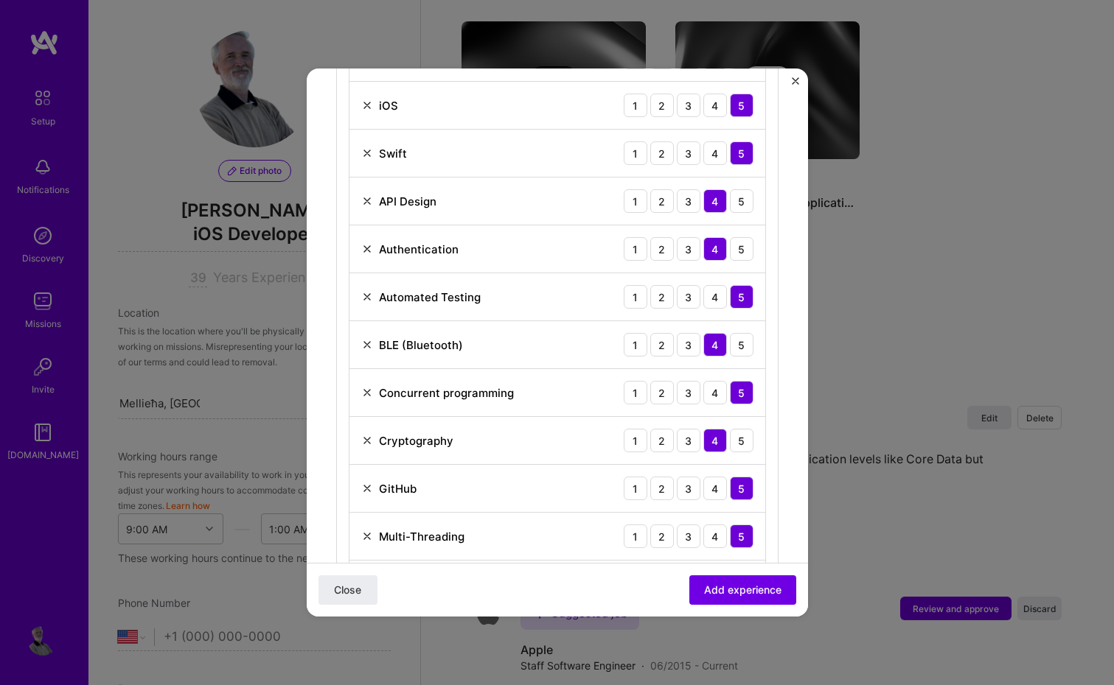
scroll to position [681, 0]
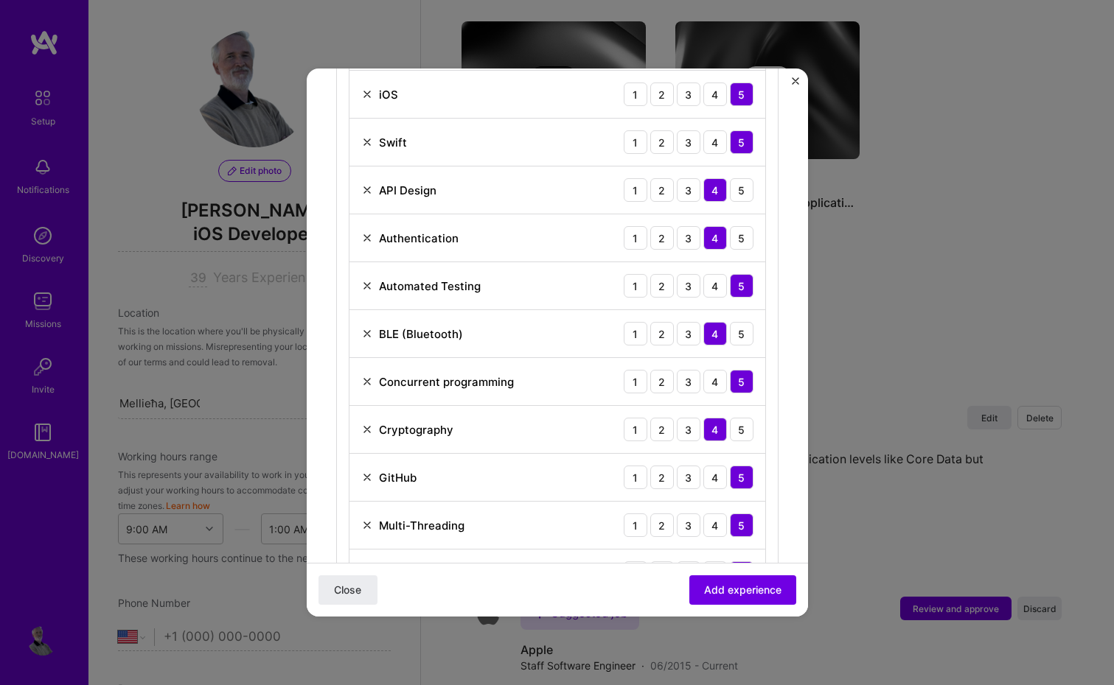
click at [365, 235] on img at bounding box center [367, 238] width 12 height 12
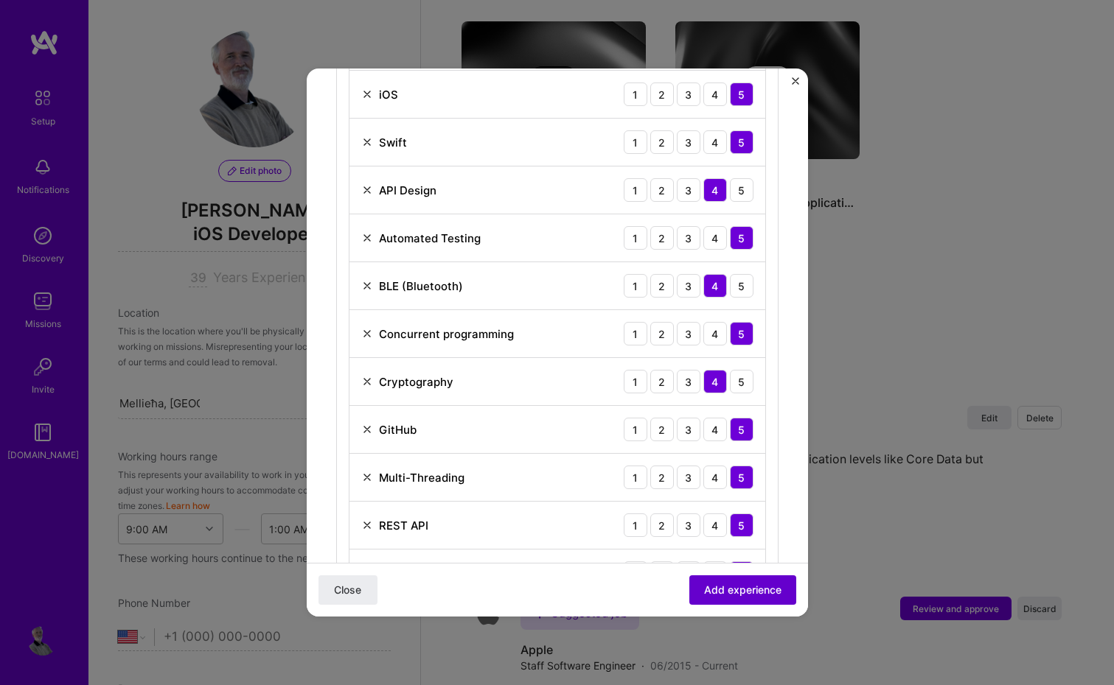
click at [731, 590] on span "Add experience" at bounding box center [742, 590] width 77 height 15
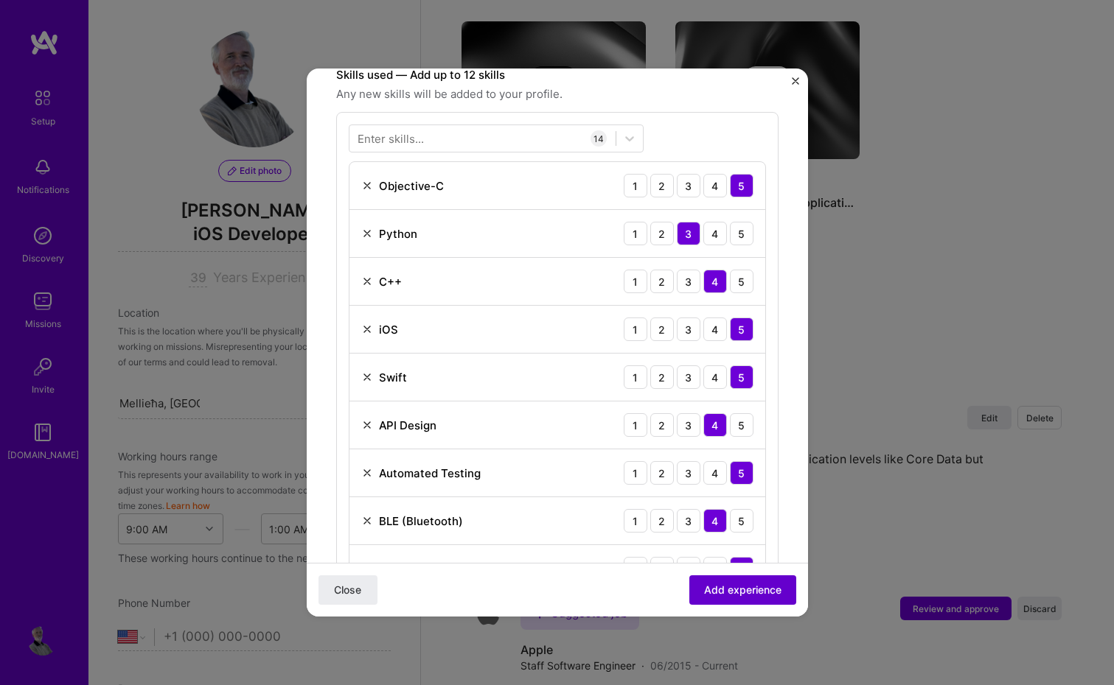
scroll to position [444, 0]
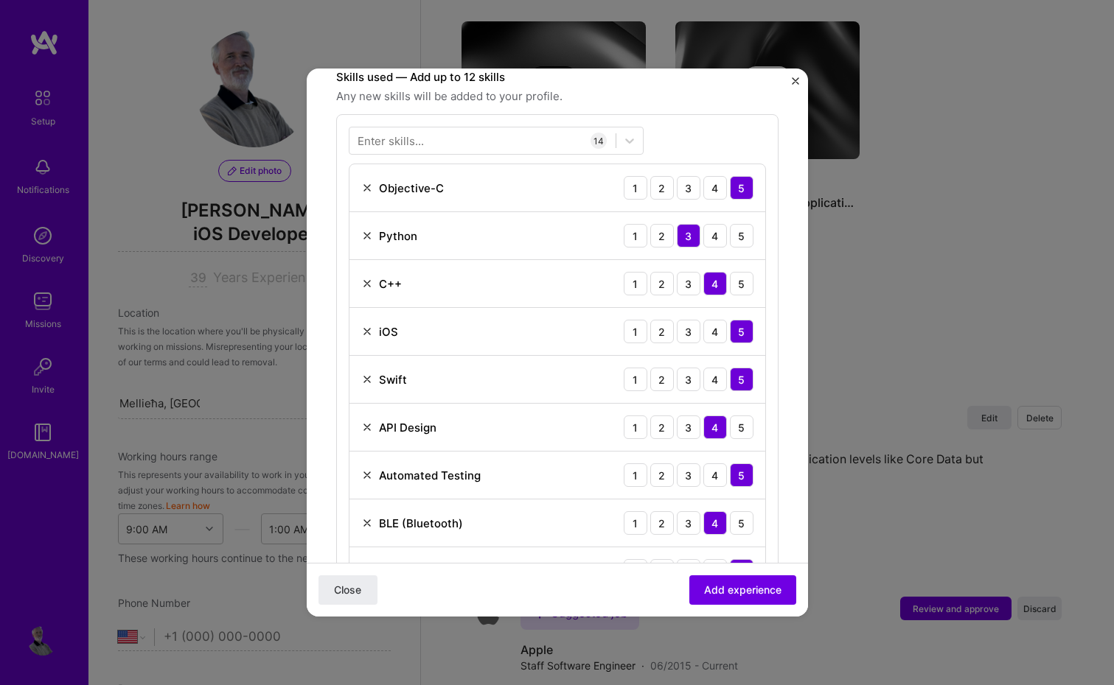
click at [366, 476] on img at bounding box center [367, 476] width 12 height 12
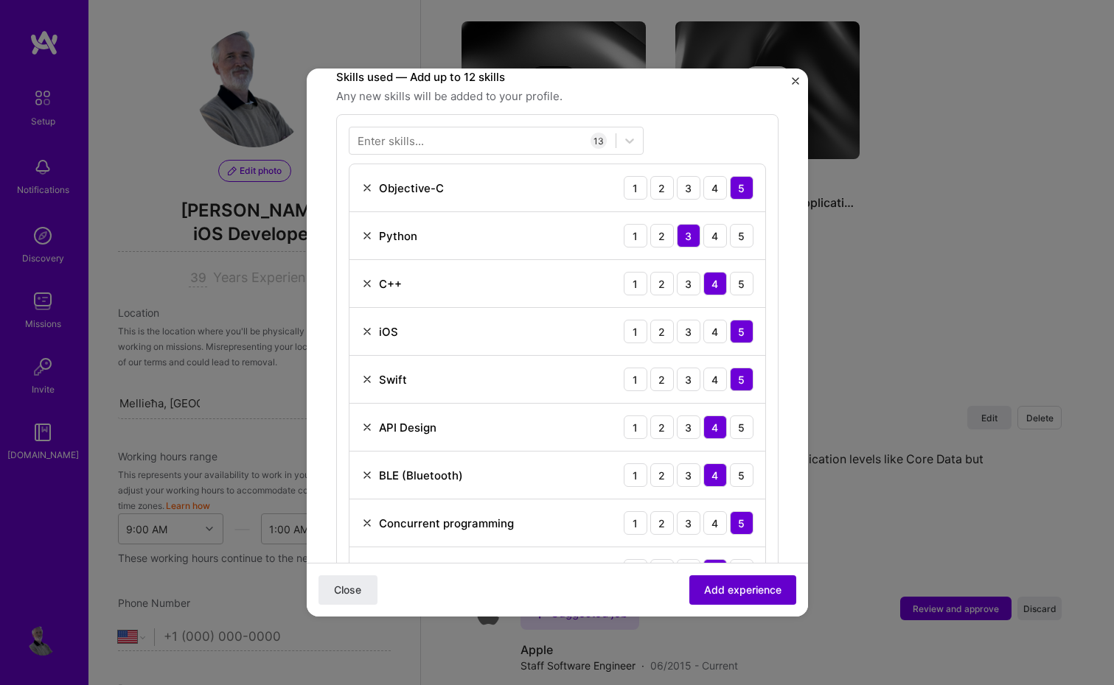
click at [733, 587] on span "Add experience" at bounding box center [742, 590] width 77 height 15
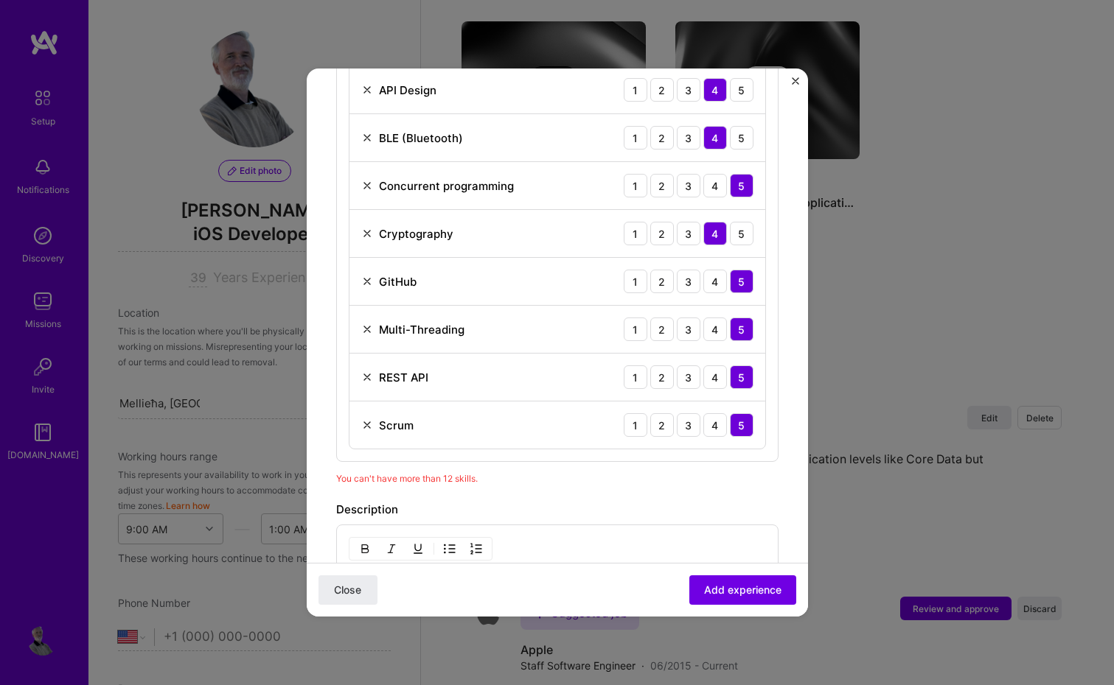
scroll to position [783, 0]
click at [367, 279] on img at bounding box center [367, 280] width 12 height 12
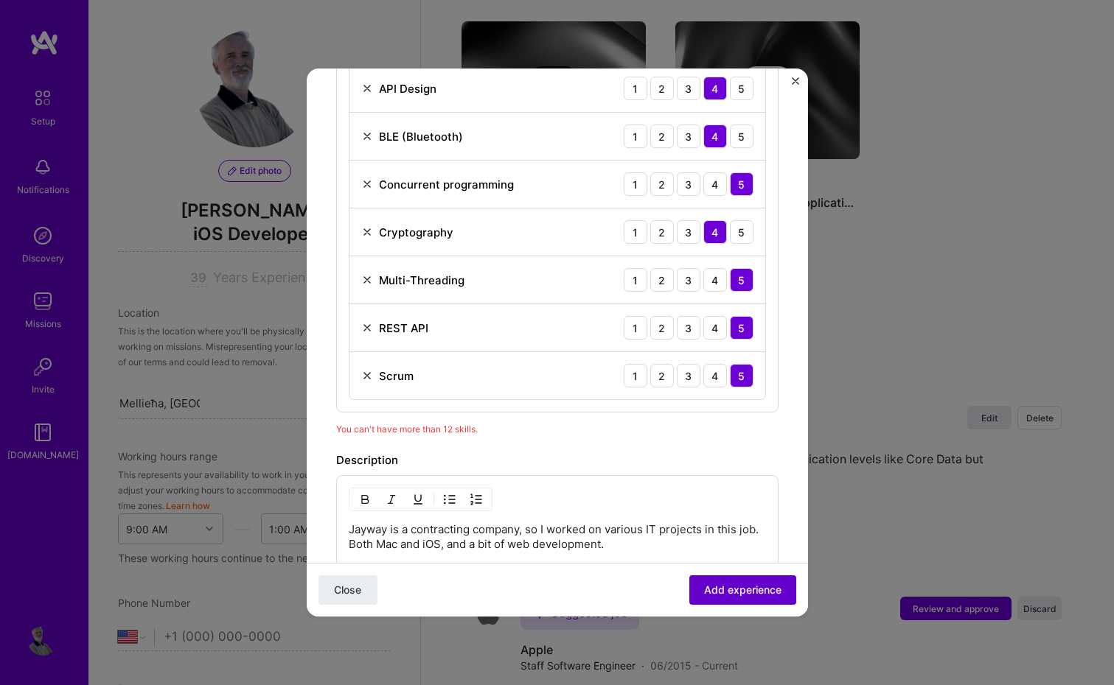
click at [722, 593] on span "Add experience" at bounding box center [742, 590] width 77 height 15
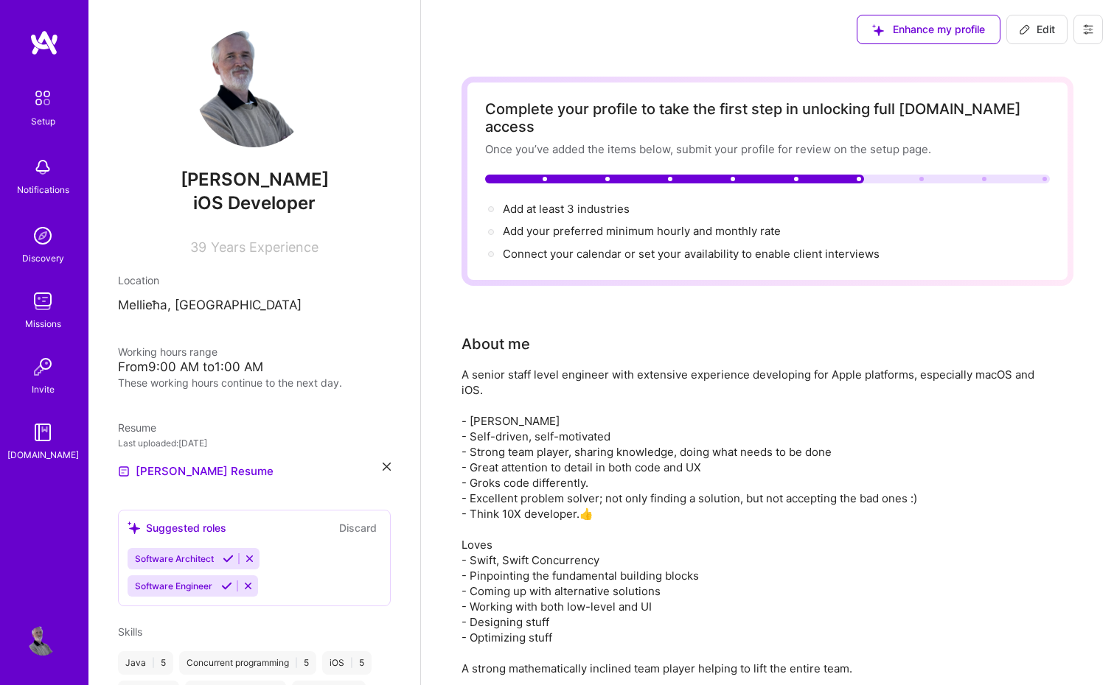
scroll to position [0, 0]
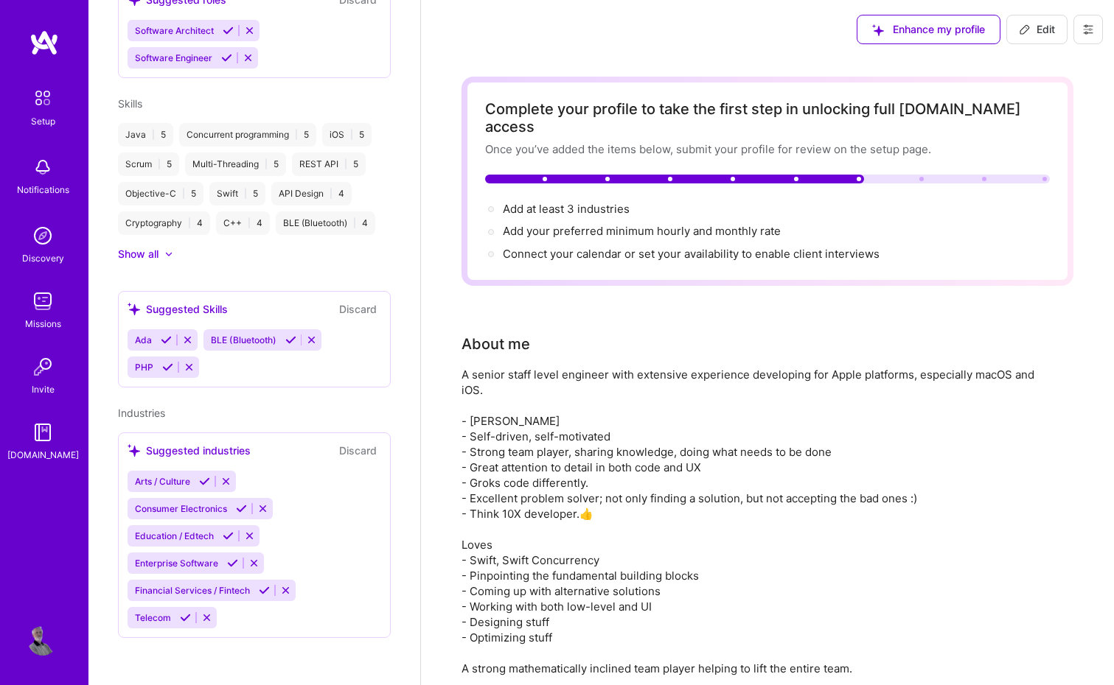
scroll to position [534, 0]
click at [228, 535] on icon at bounding box center [228, 536] width 11 height 11
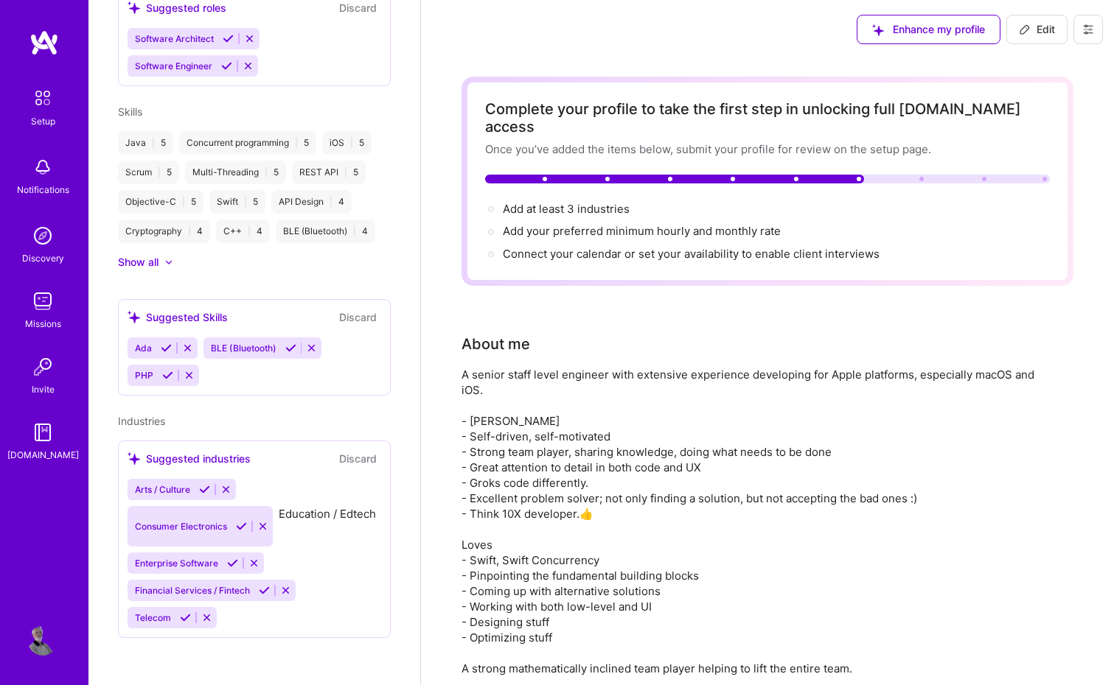
click at [241, 509] on div "Arts / Culture Consumer Electronics Education / Edtech Enterprise Software Fina…" at bounding box center [255, 554] width 254 height 150
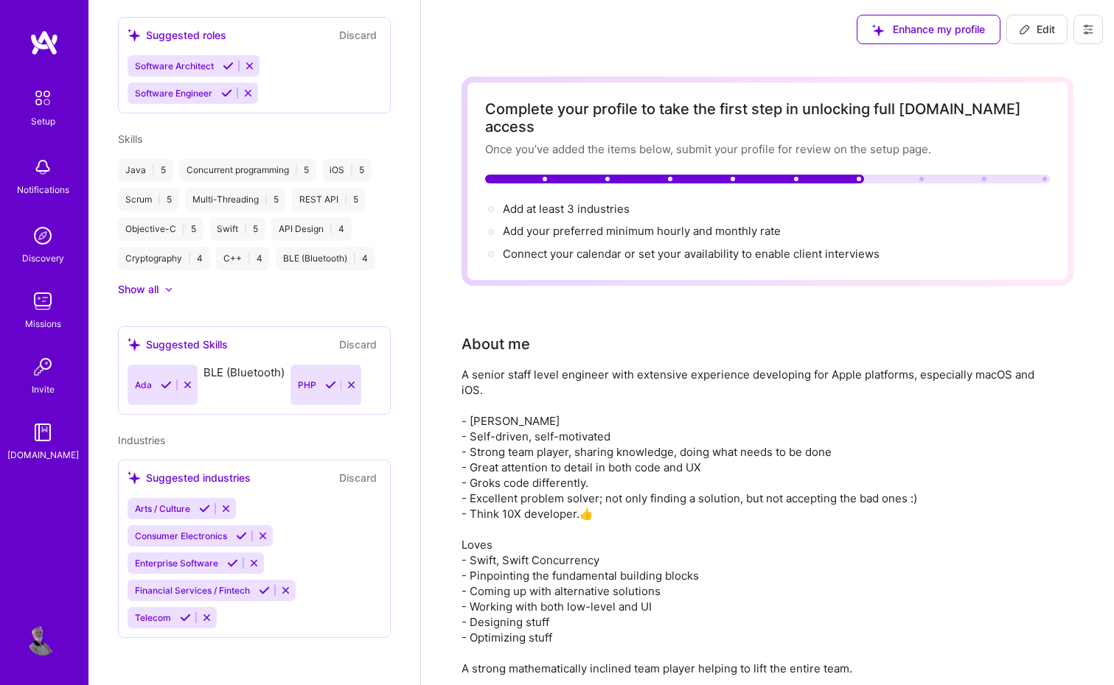
scroll to position [480, 0]
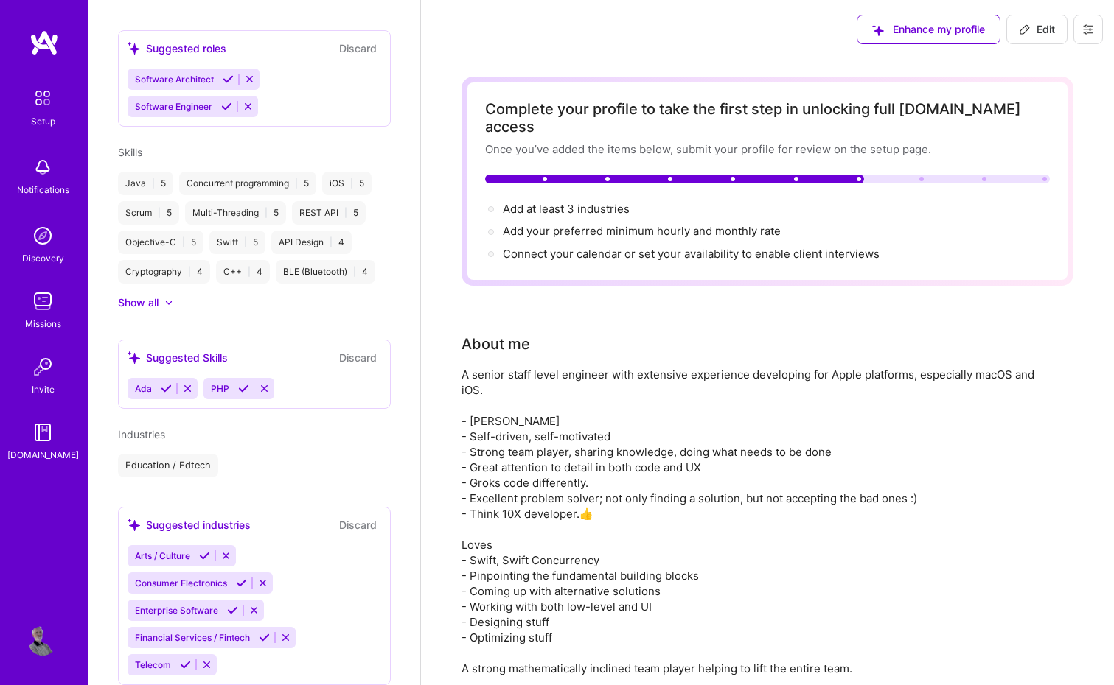
click at [231, 612] on icon at bounding box center [232, 610] width 11 height 11
click at [239, 587] on icon at bounding box center [241, 583] width 11 height 11
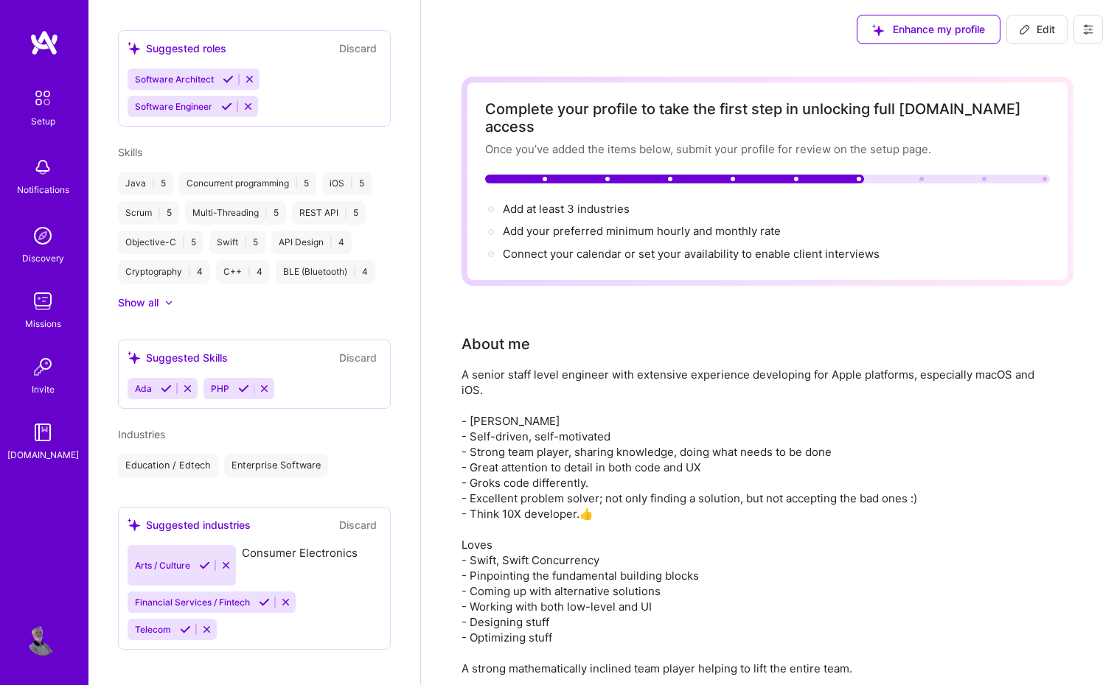
scroll to position [478, 0]
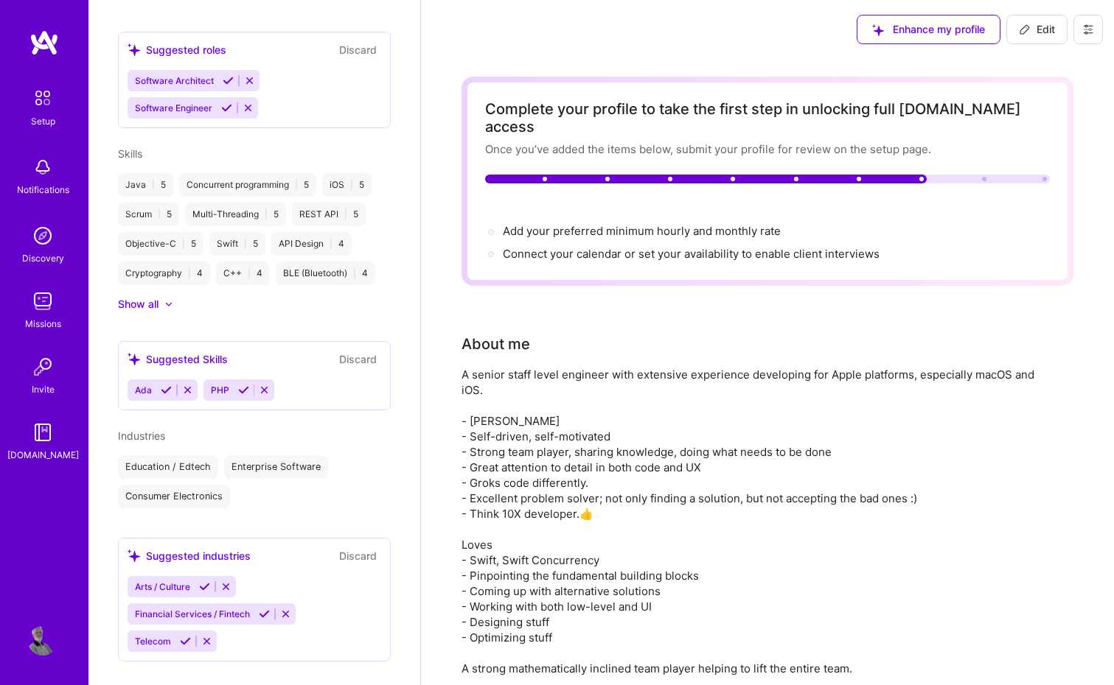
click at [265, 590] on div "Arts / Culture Financial Services / Fintech Telecom" at bounding box center [255, 614] width 254 height 76
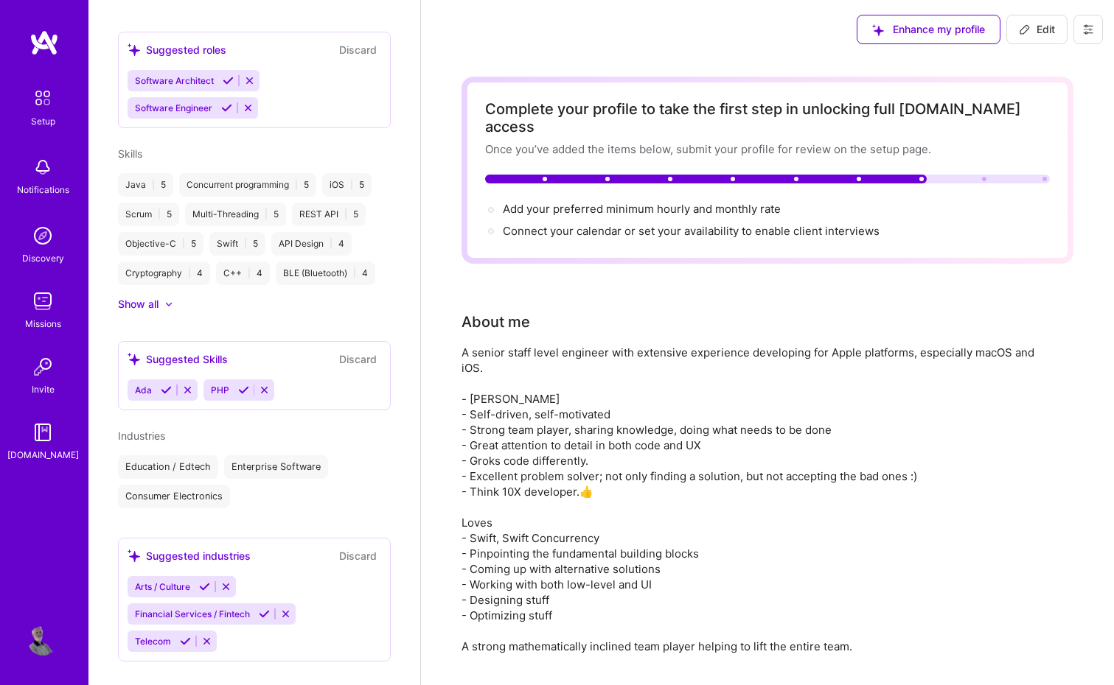
click at [265, 620] on icon at bounding box center [264, 614] width 11 height 11
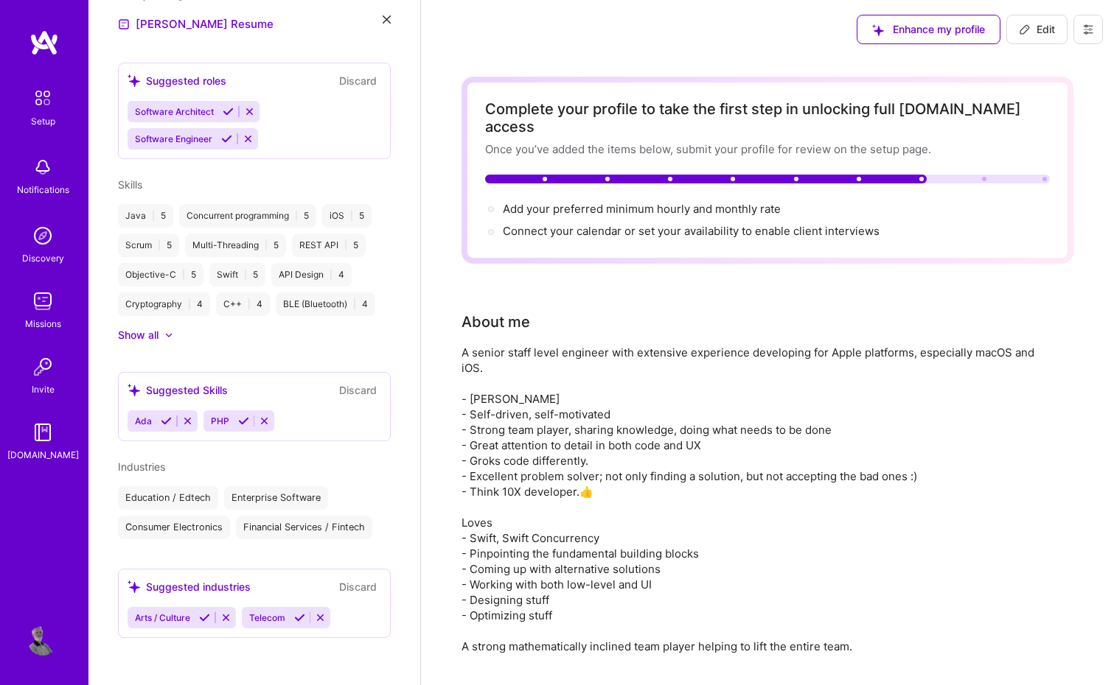
click at [299, 618] on icon at bounding box center [299, 617] width 11 height 11
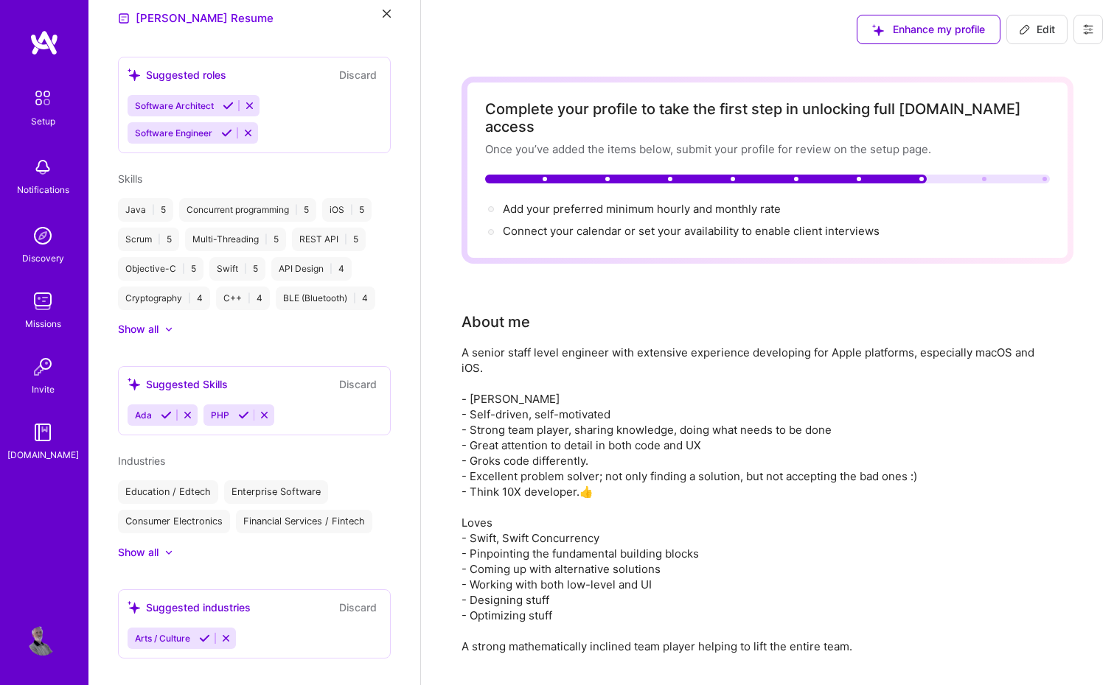
click at [164, 420] on icon at bounding box center [166, 415] width 11 height 11
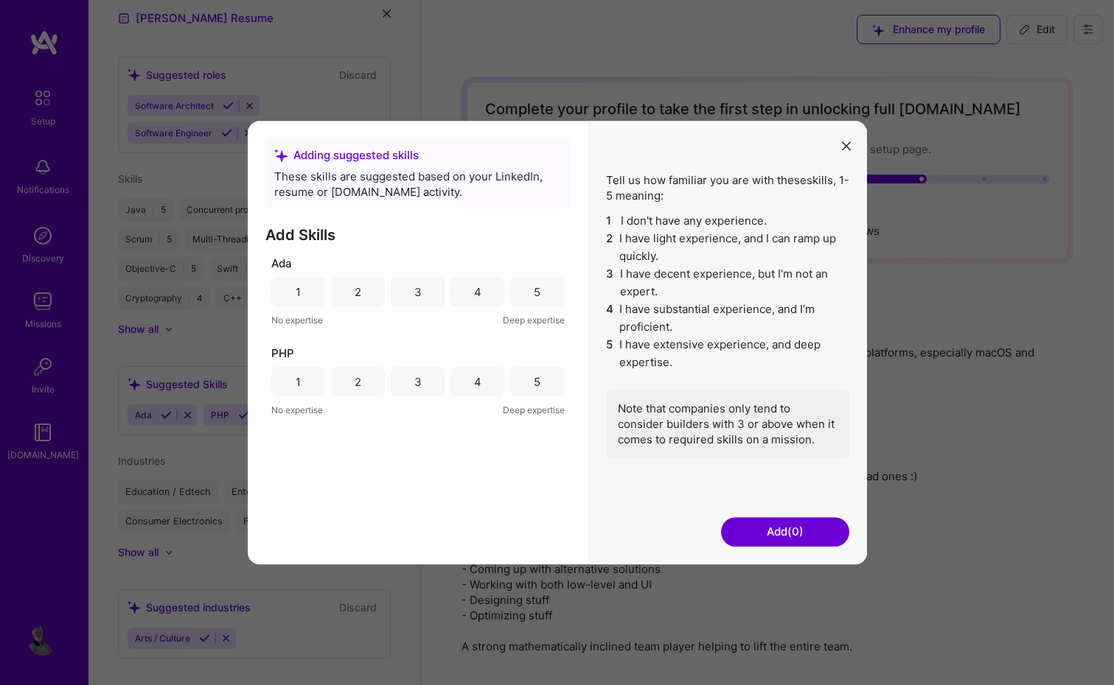
click at [534, 296] on div "5" at bounding box center [537, 292] width 7 height 15
click at [777, 528] on button "Add (1)" at bounding box center [785, 531] width 128 height 29
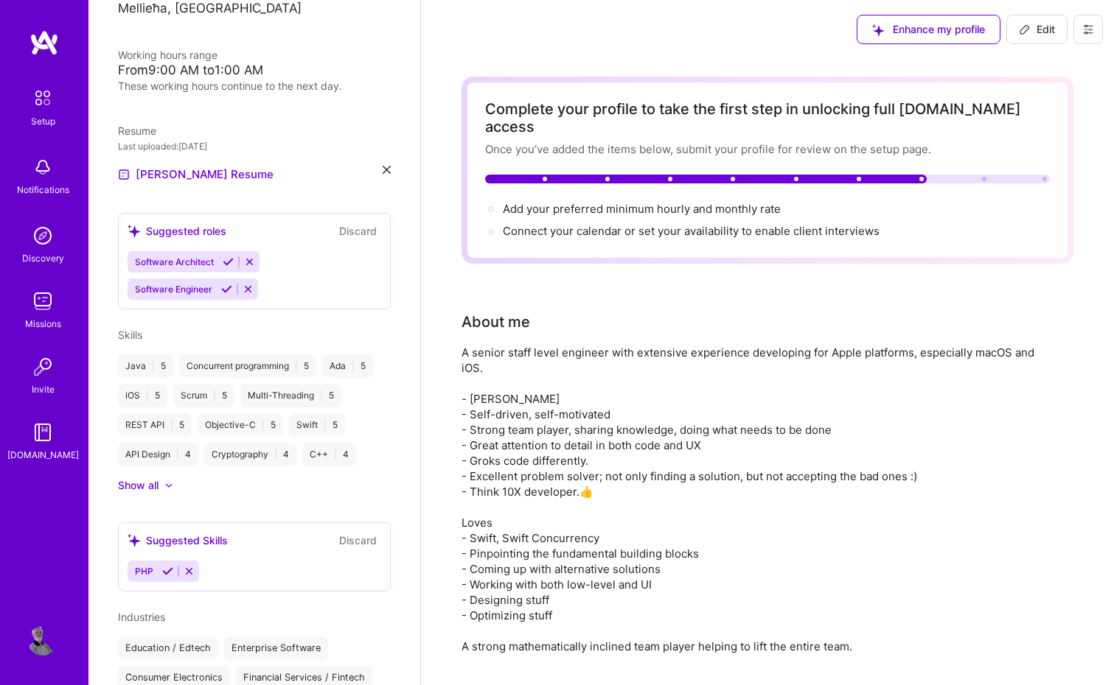
scroll to position [308, 0]
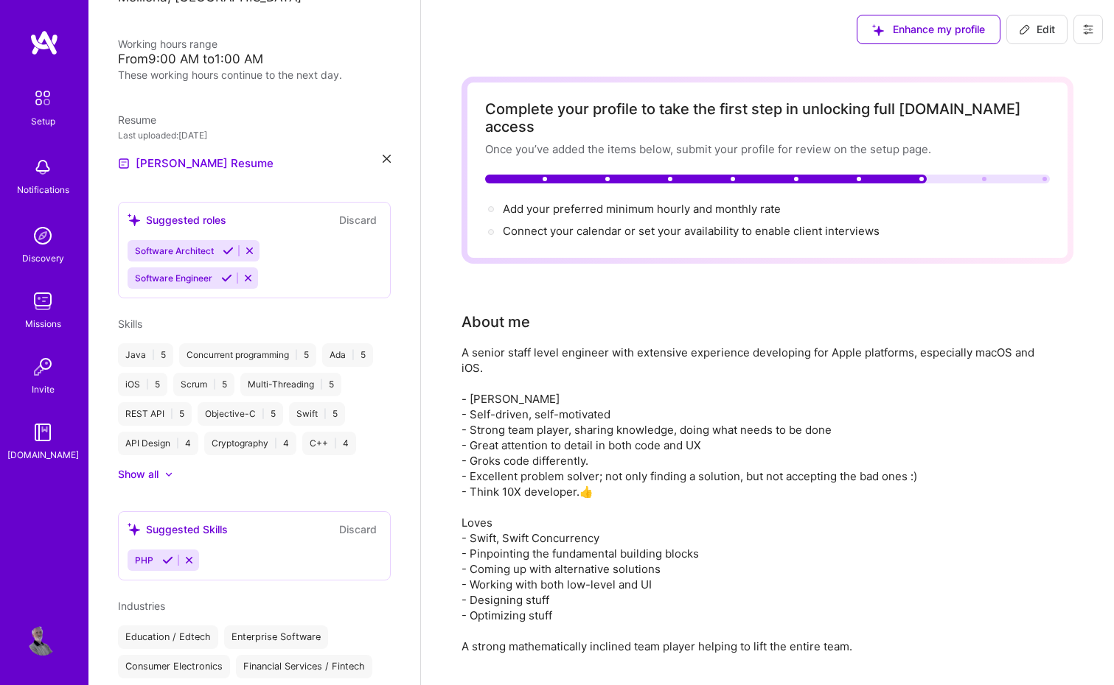
click at [226, 278] on icon at bounding box center [226, 278] width 11 height 11
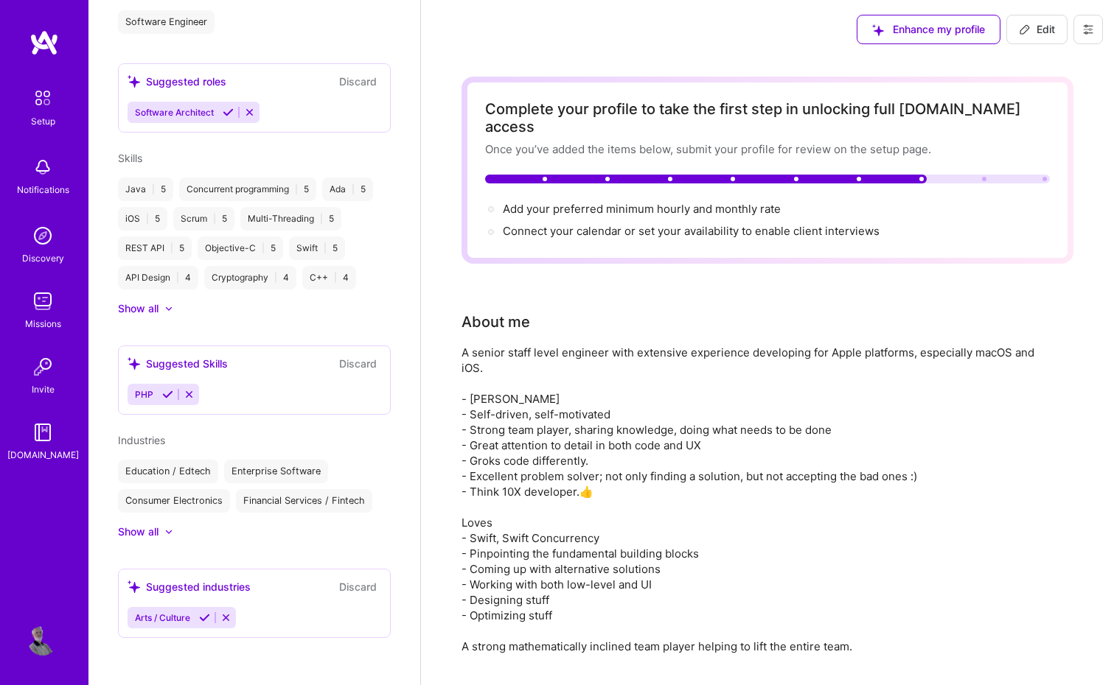
scroll to position [0, 0]
click at [620, 202] on span "Add your preferred minimum hourly and monthly rate →" at bounding box center [648, 209] width 291 height 14
select select "US"
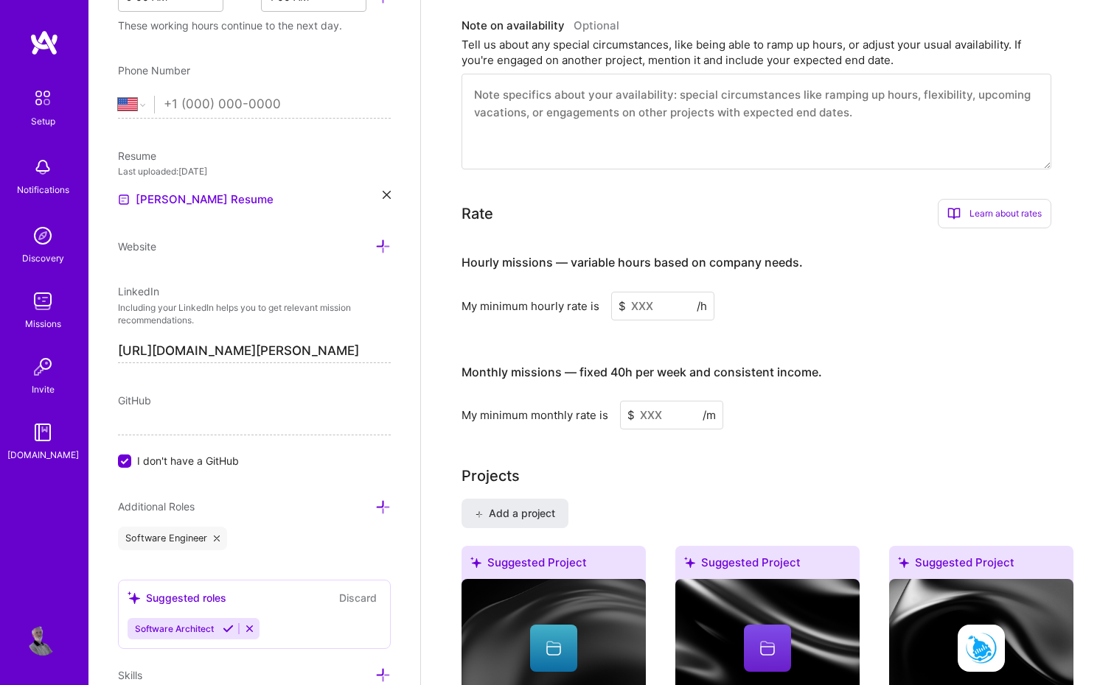
scroll to position [887, 0]
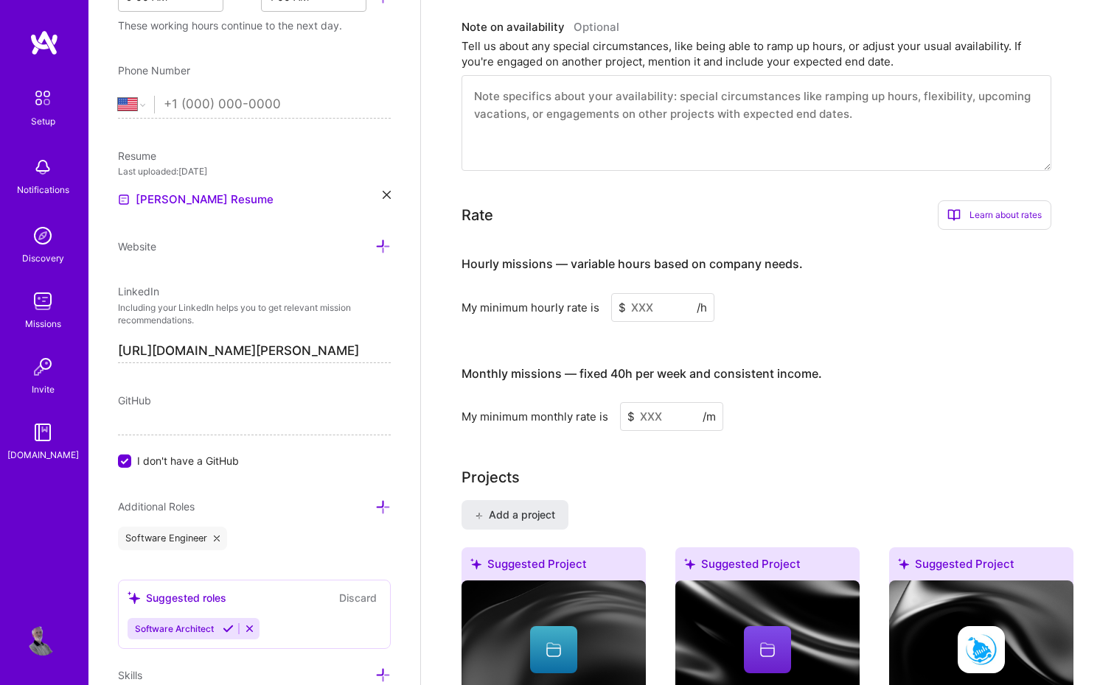
click at [649, 293] on input at bounding box center [662, 307] width 103 height 29
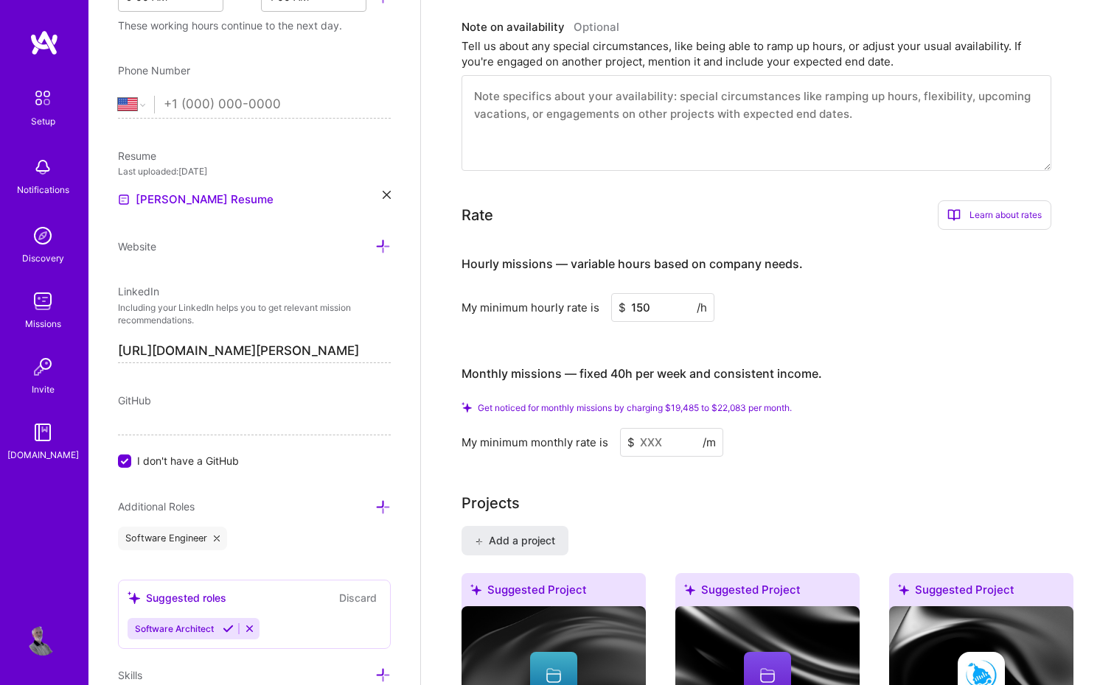
type input "150"
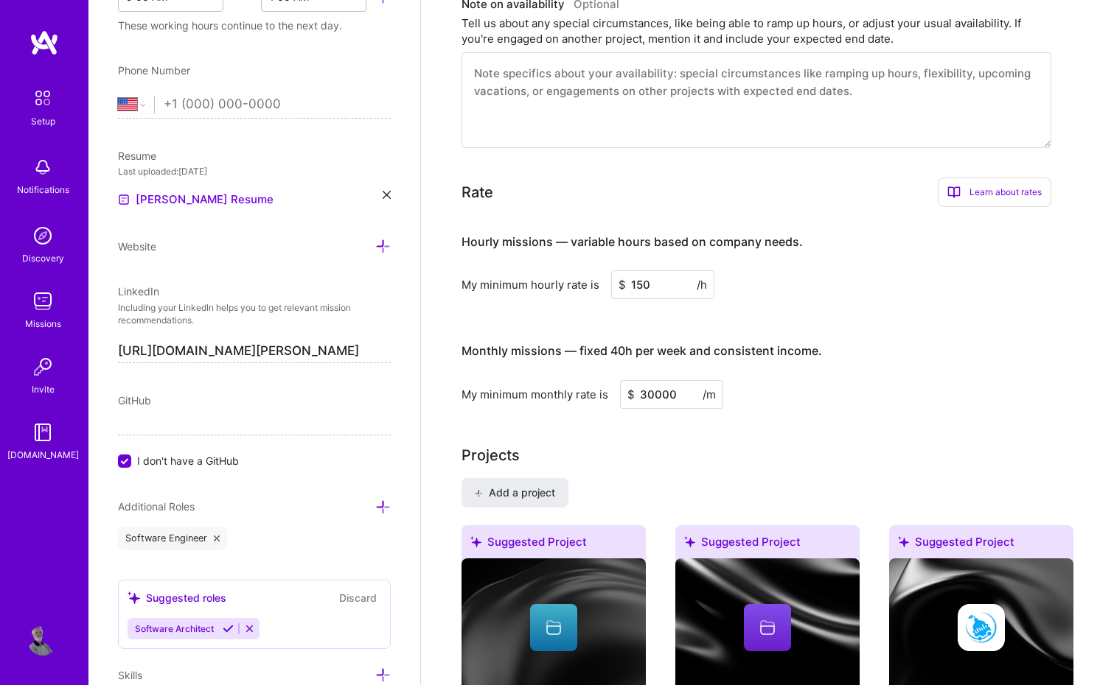
type input "30000"
click at [872, 290] on div "Hourly missions — variable hours based on company needs. My minimum hourly rate…" at bounding box center [756, 313] width 590 height 189
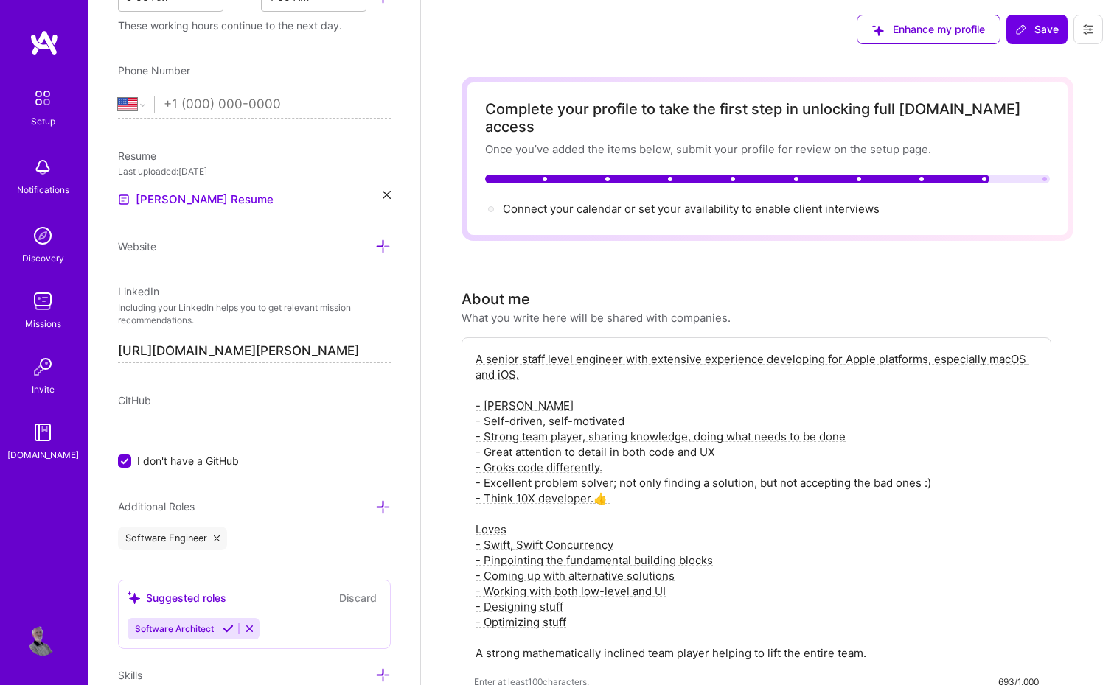
scroll to position [0, 0]
click at [803, 202] on span "Connect your calendar or set your availability to enable client interviews →" at bounding box center [698, 209] width 390 height 14
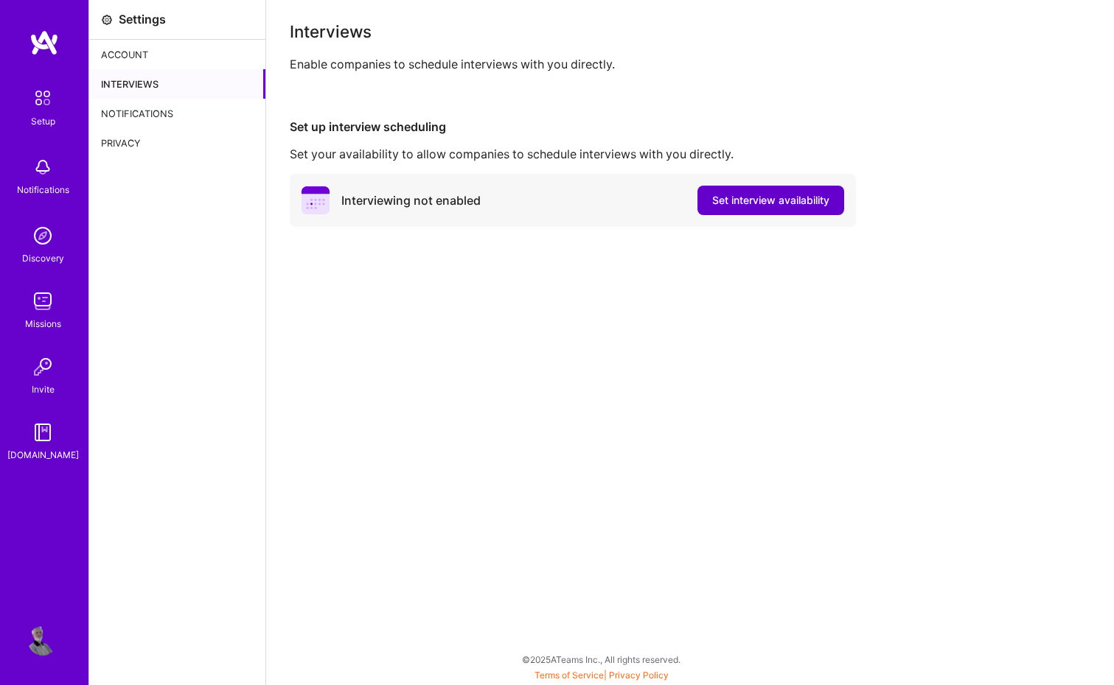
click at [762, 192] on button "Set interview availability" at bounding box center [770, 200] width 147 height 29
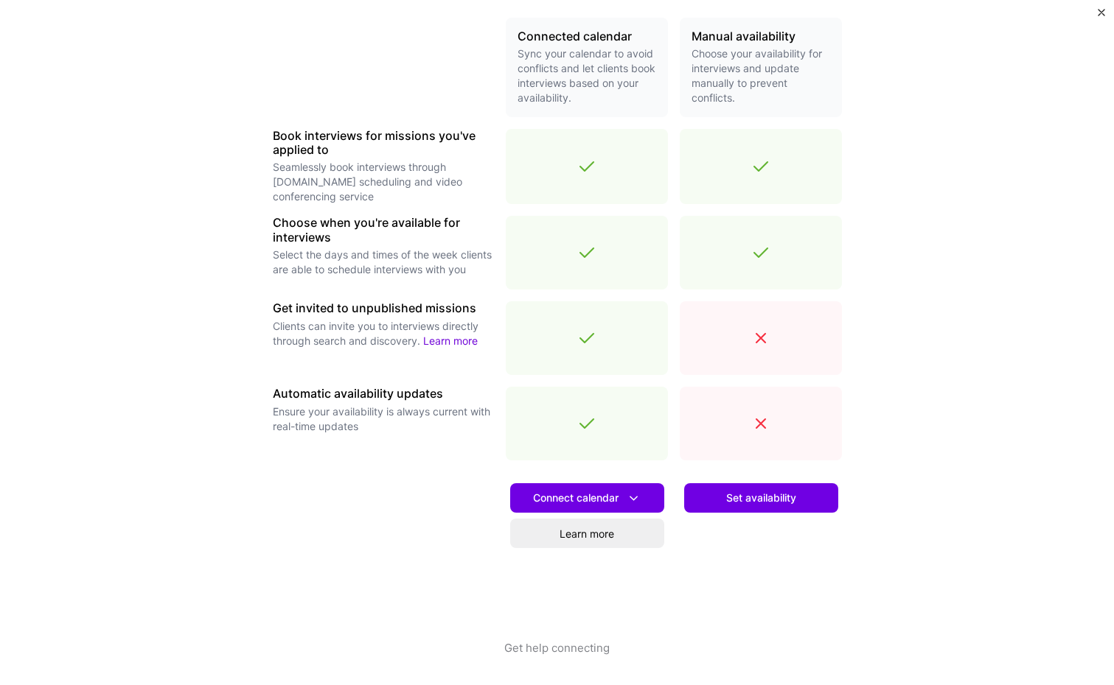
scroll to position [347, 0]
click at [755, 496] on span "Set availability" at bounding box center [761, 498] width 70 height 15
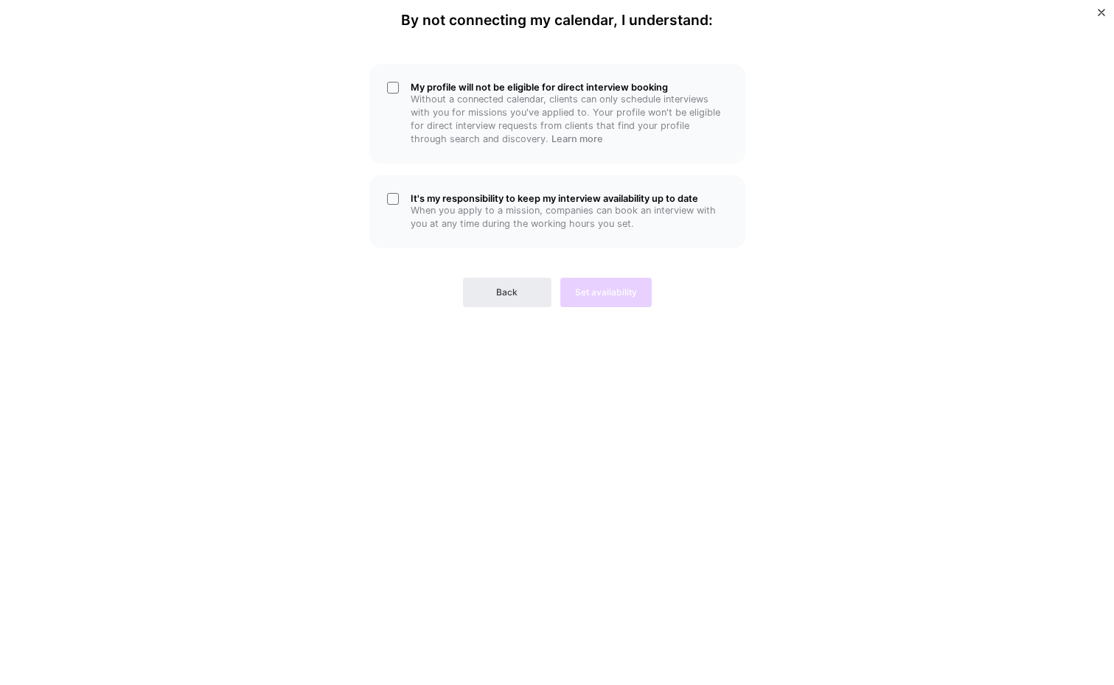
scroll to position [0, 0]
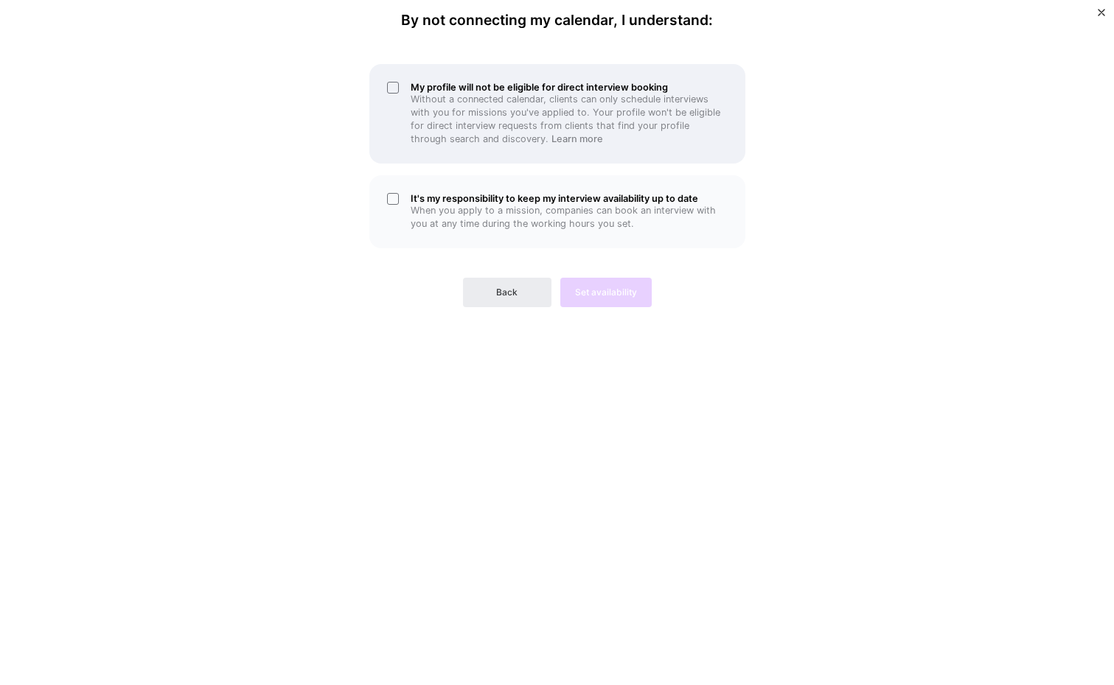
click at [600, 72] on div "My profile will not be eligible for direct interview booking Without a connecte…" at bounding box center [557, 114] width 376 height 100
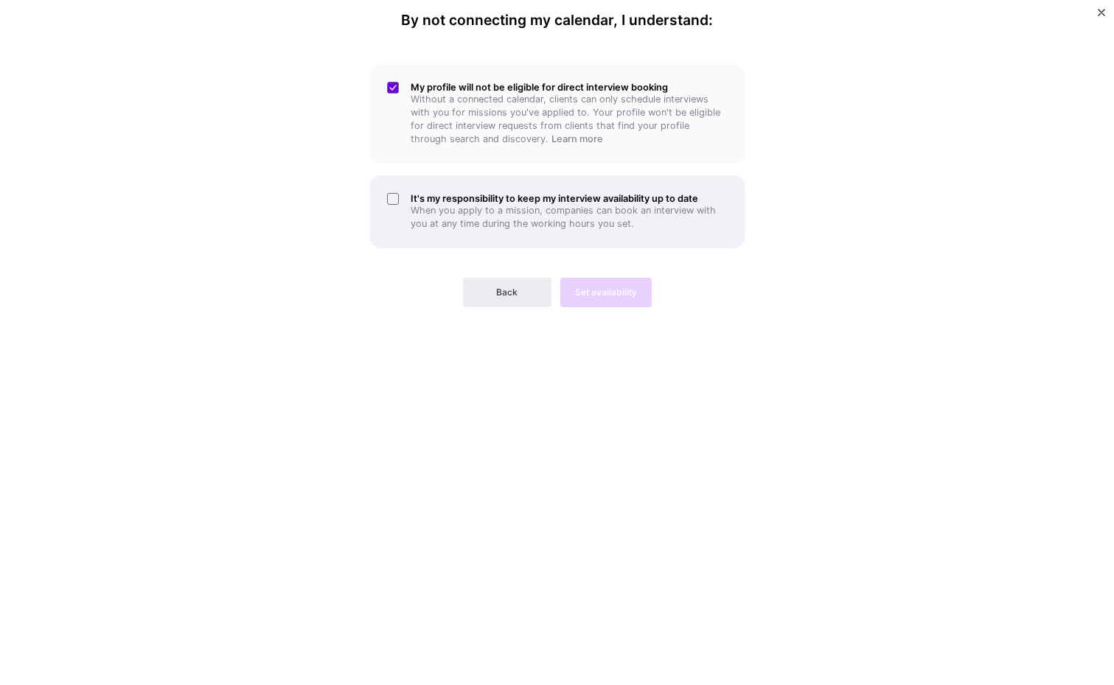
click at [598, 233] on div "It's my responsibility to keep my interview availability up to date When you ap…" at bounding box center [557, 211] width 376 height 73
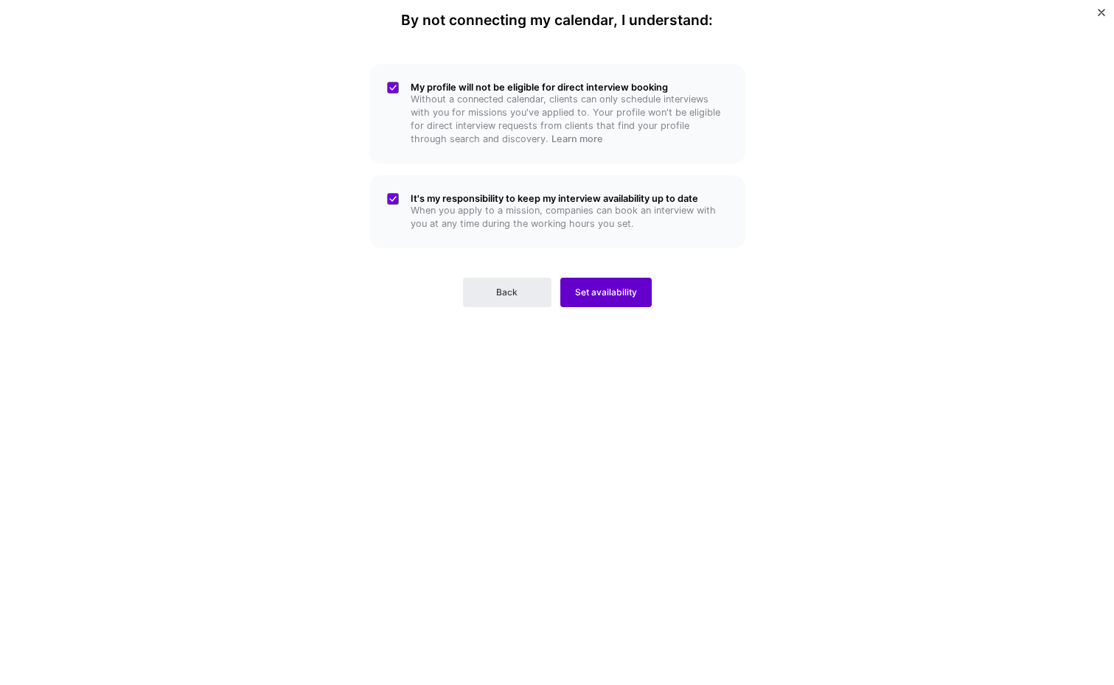
click at [605, 286] on span "Set availability" at bounding box center [606, 292] width 62 height 13
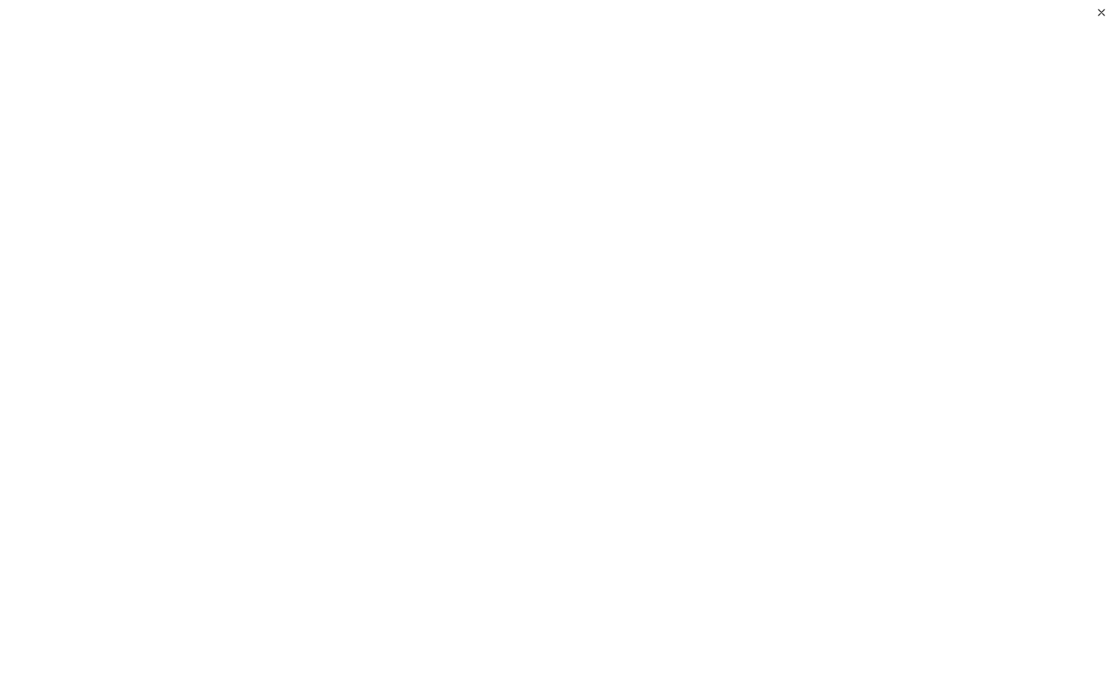
scroll to position [125, 0]
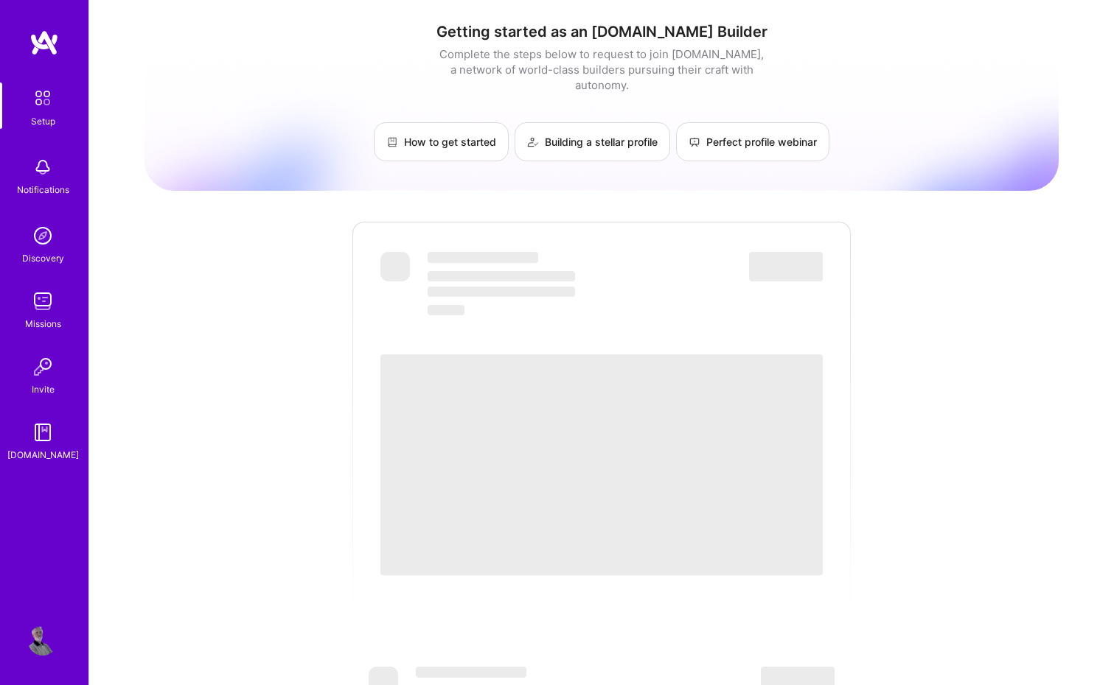
click at [547, 197] on div "Getting started as an [DOMAIN_NAME] Builder Complete the steps below to request…" at bounding box center [601, 537] width 914 height 1052
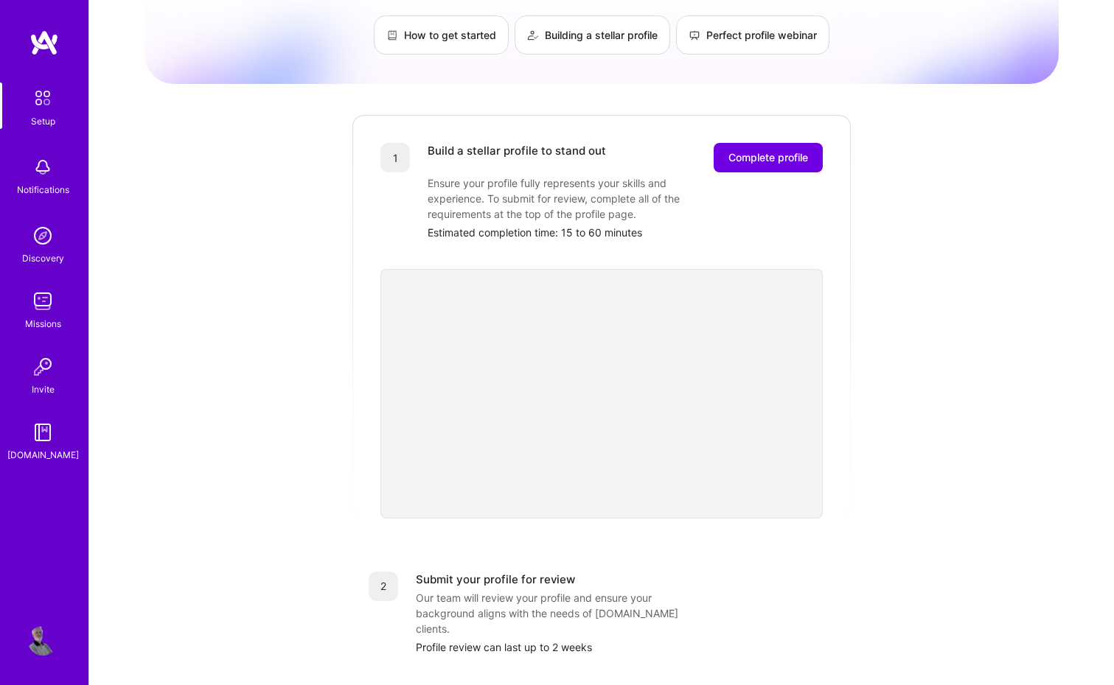
scroll to position [109, 0]
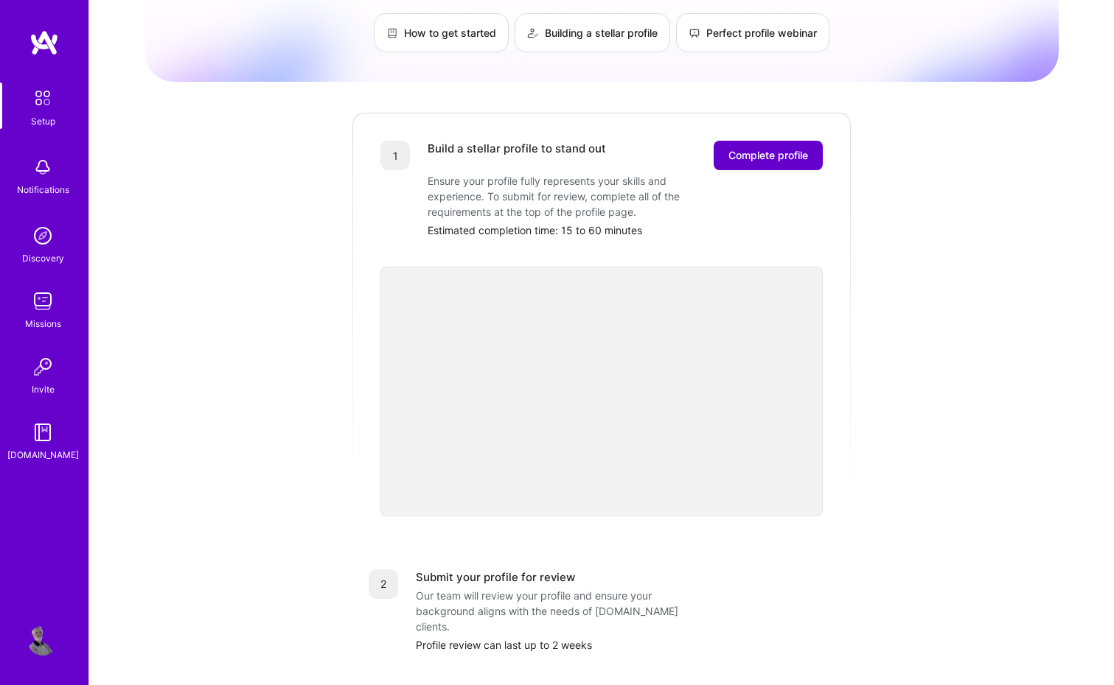
click at [762, 148] on span "Complete profile" at bounding box center [768, 155] width 80 height 15
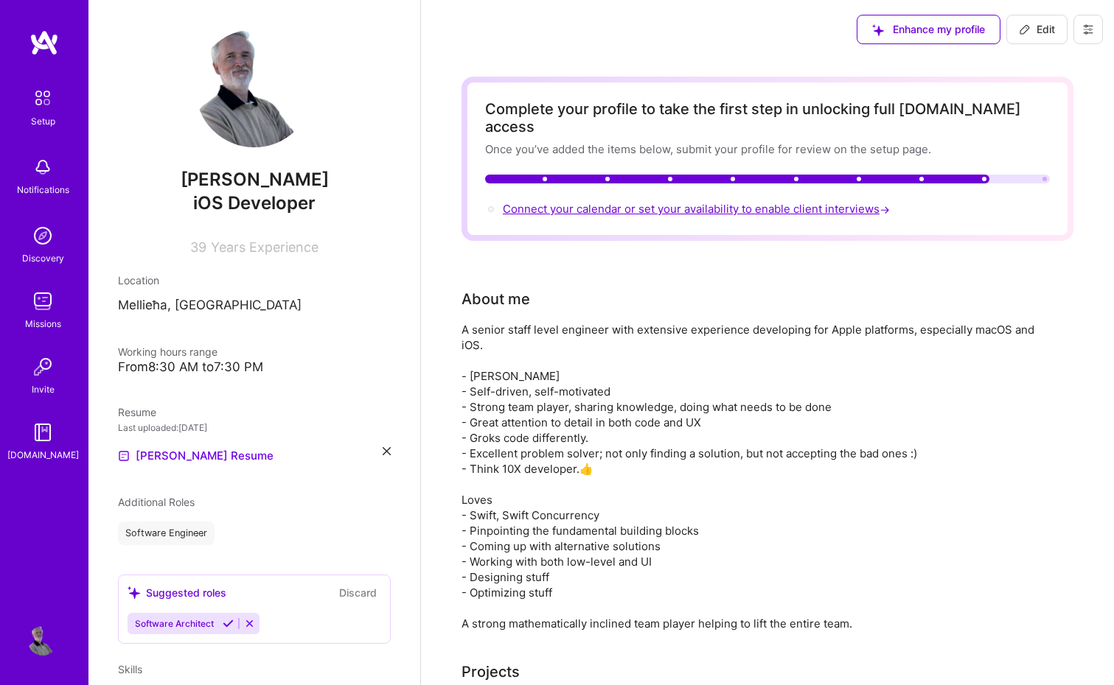
click at [570, 202] on span "Connect your calendar or set your availability to enable client interviews →" at bounding box center [698, 209] width 390 height 14
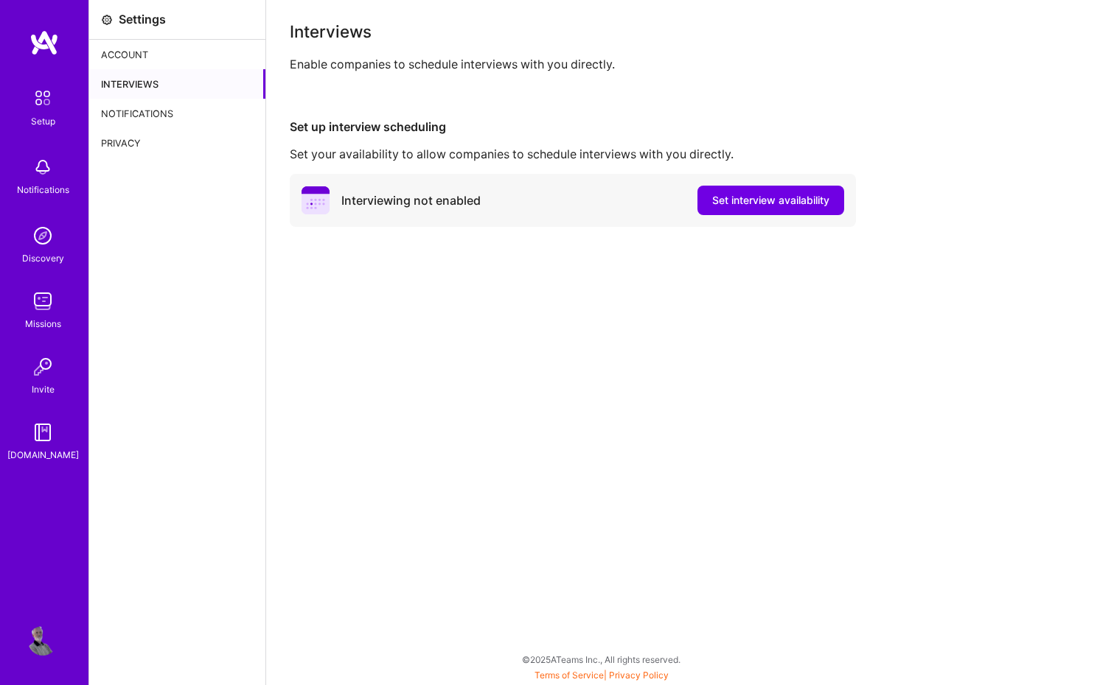
click at [115, 52] on div "Account" at bounding box center [177, 54] width 176 height 29
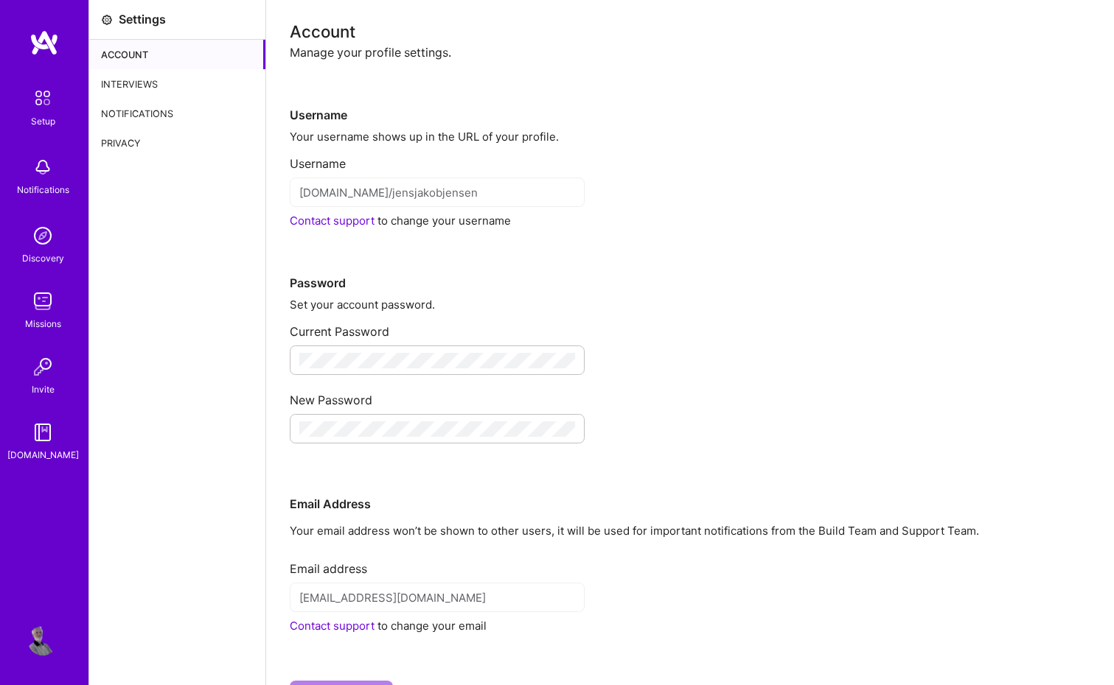
click at [159, 112] on div "Notifications" at bounding box center [177, 113] width 176 height 29
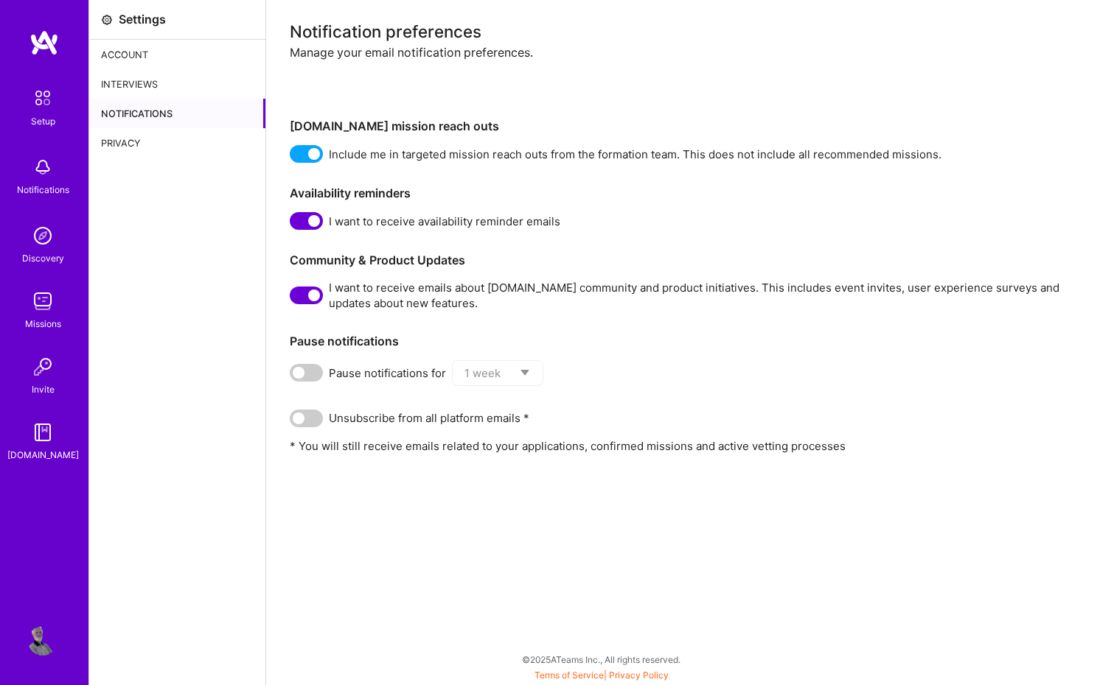
click at [126, 80] on div "Interviews" at bounding box center [177, 83] width 176 height 29
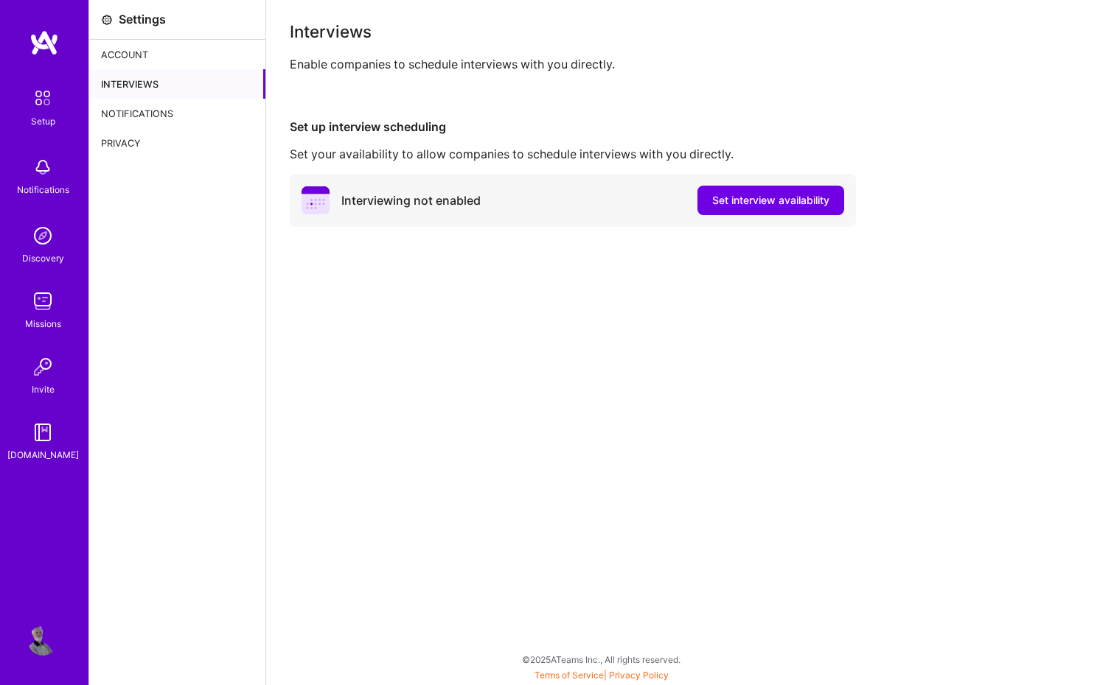
click at [40, 97] on img at bounding box center [42, 98] width 31 height 31
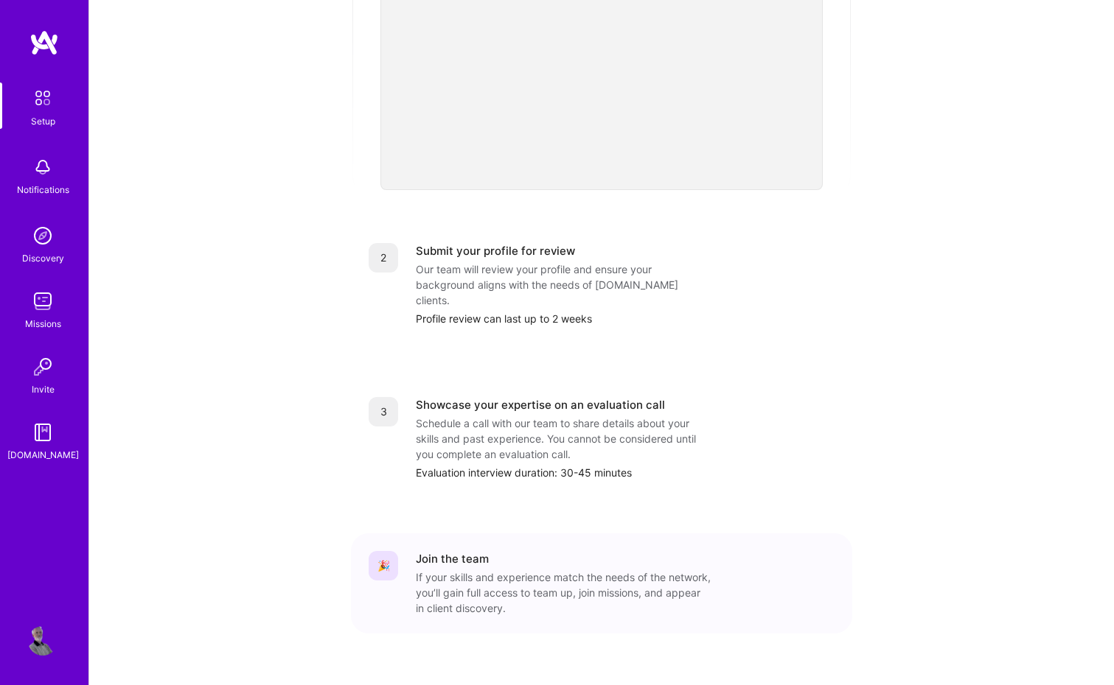
scroll to position [435, 0]
click at [387, 244] on div "2" at bounding box center [383, 258] width 29 height 29
click at [456, 244] on div "Submit your profile for review" at bounding box center [495, 251] width 159 height 15
click at [475, 312] on div "Profile review can last up to 2 weeks" at bounding box center [625, 319] width 419 height 15
click at [478, 326] on div "1 Build a stellar profile to stand out Complete profile Ensure your profile ful…" at bounding box center [601, 225] width 501 height 879
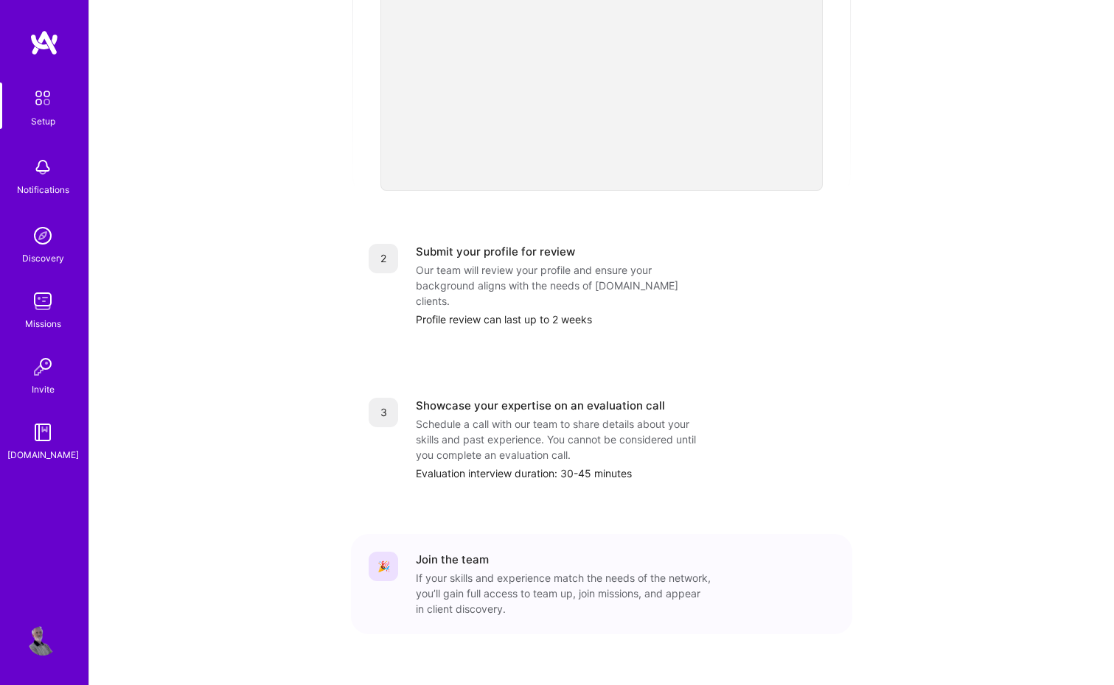
click at [478, 326] on div "1 Build a stellar profile to stand out Complete profile Ensure your profile ful…" at bounding box center [601, 225] width 501 height 879
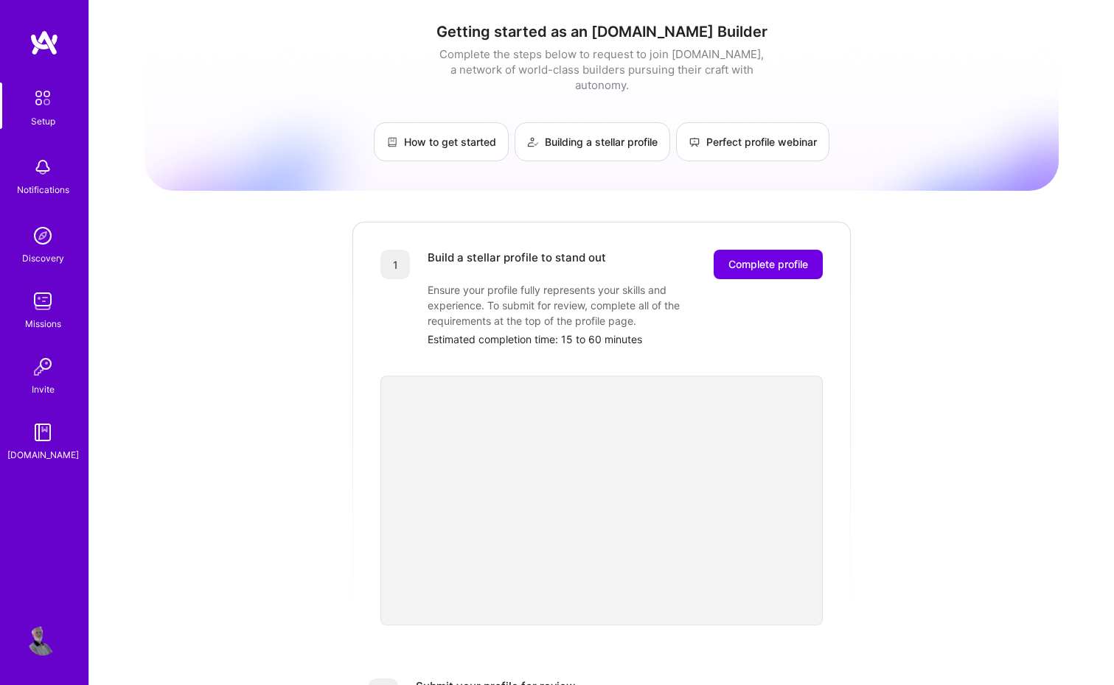
scroll to position [0, 0]
click at [769, 257] on span "Complete profile" at bounding box center [768, 264] width 80 height 15
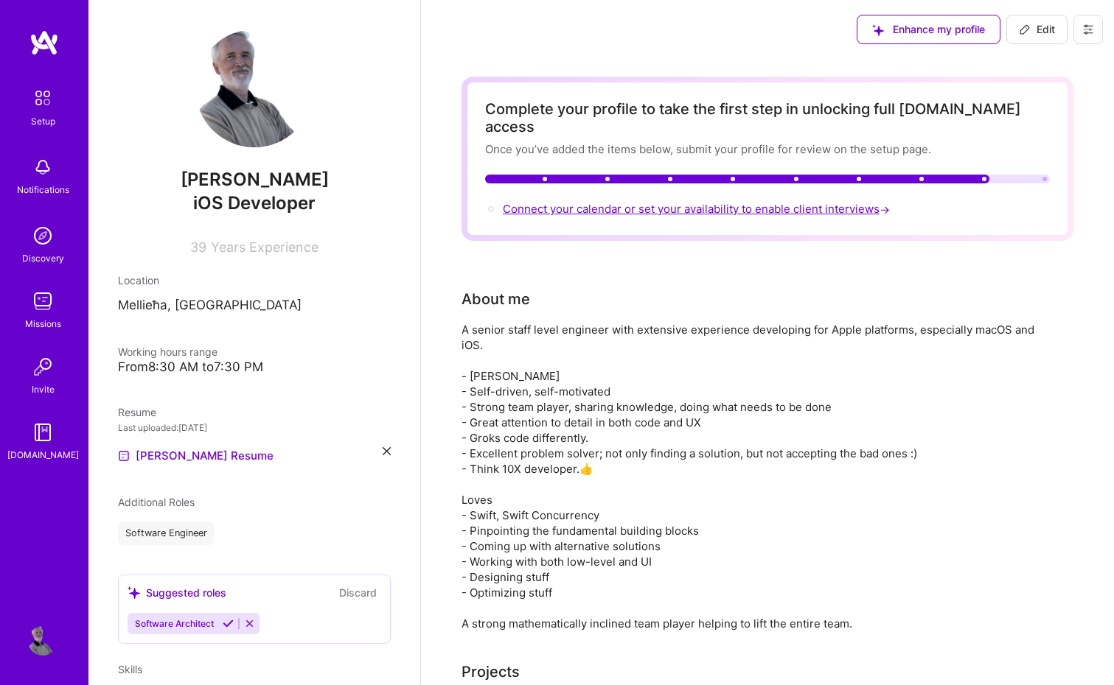
click at [649, 202] on span "Connect your calendar or set your availability to enable client interviews →" at bounding box center [698, 209] width 390 height 14
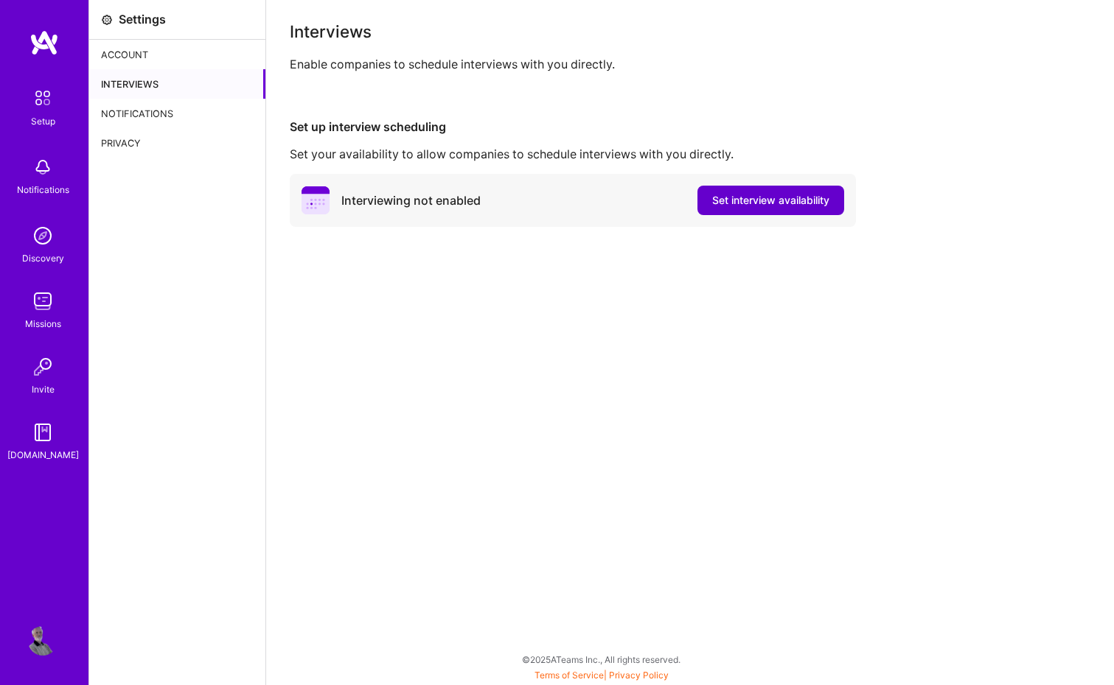
click at [767, 202] on span "Set interview availability" at bounding box center [770, 200] width 117 height 15
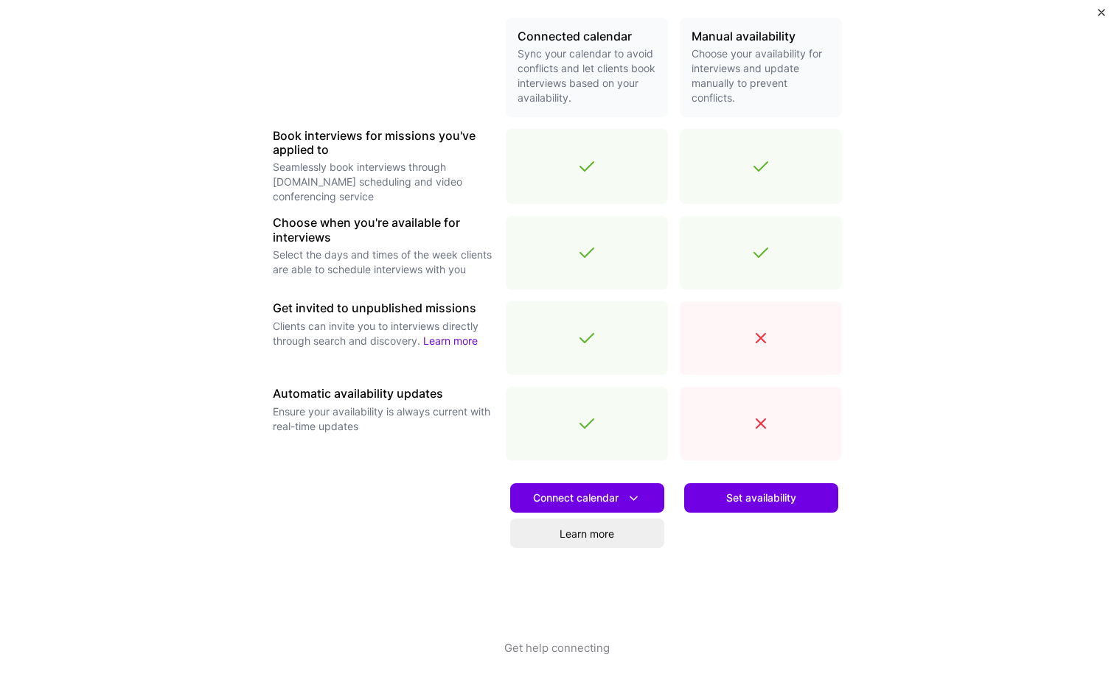
scroll to position [347, 0]
click at [760, 498] on span "Set availability" at bounding box center [761, 498] width 70 height 15
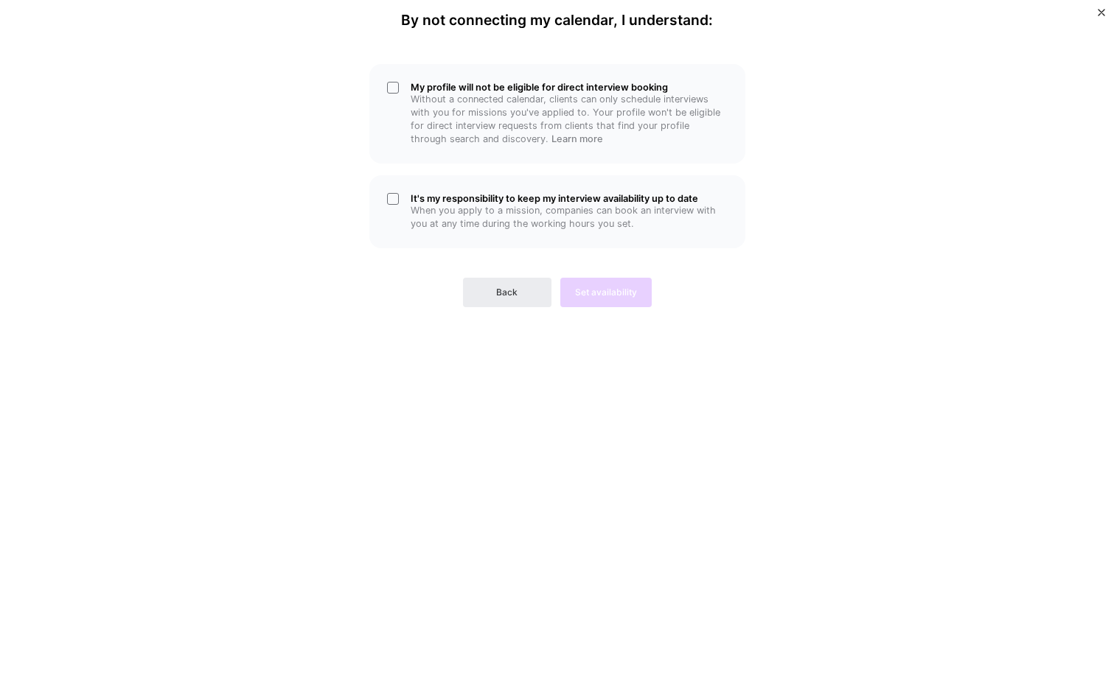
scroll to position [0, 0]
click at [554, 212] on p "When you apply to a mission, companies can book an interview with you at any ti…" at bounding box center [569, 217] width 317 height 27
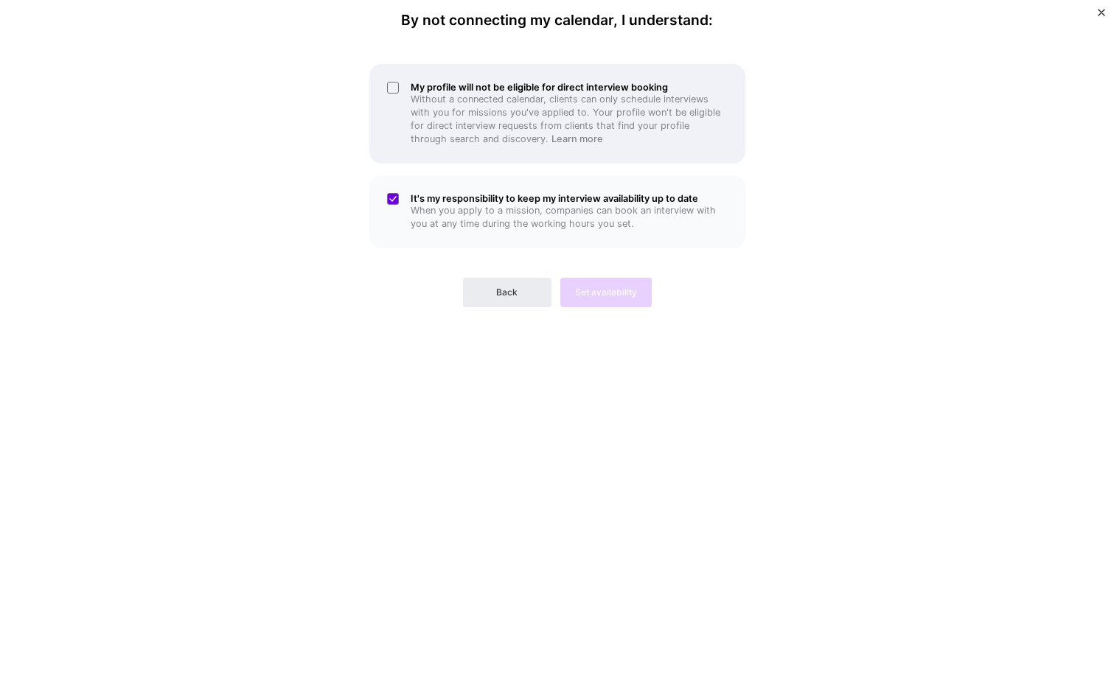
click at [550, 120] on p "Without a connected calendar, clients can only schedule interviews with you for…" at bounding box center [569, 119] width 317 height 53
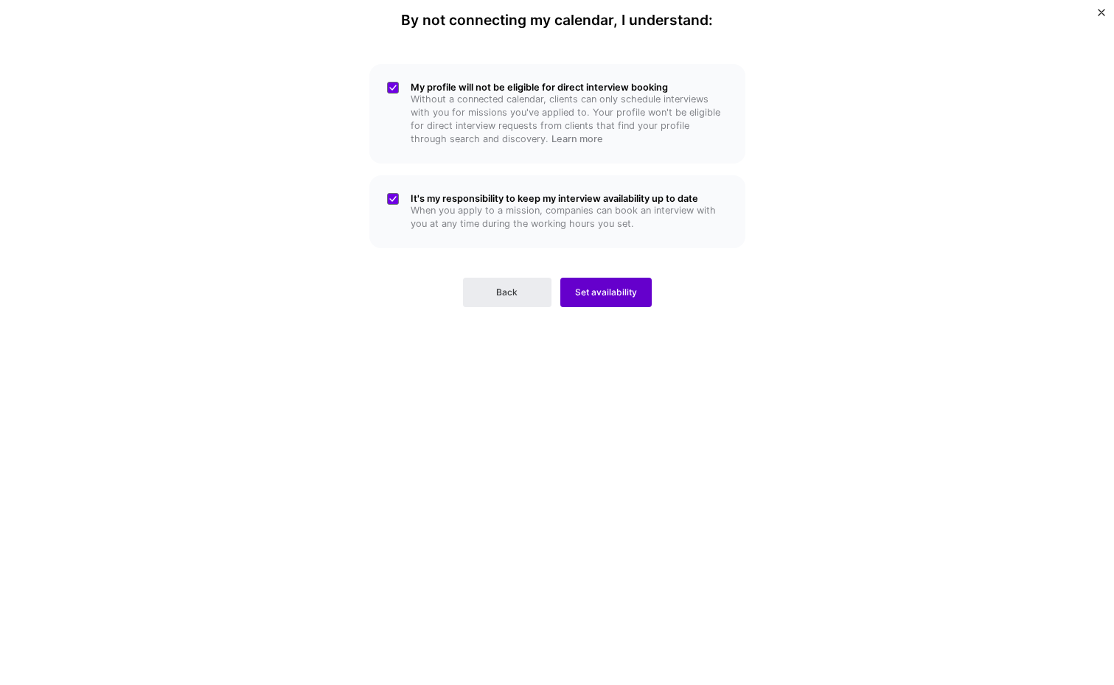
click at [608, 287] on span "Set availability" at bounding box center [606, 292] width 62 height 13
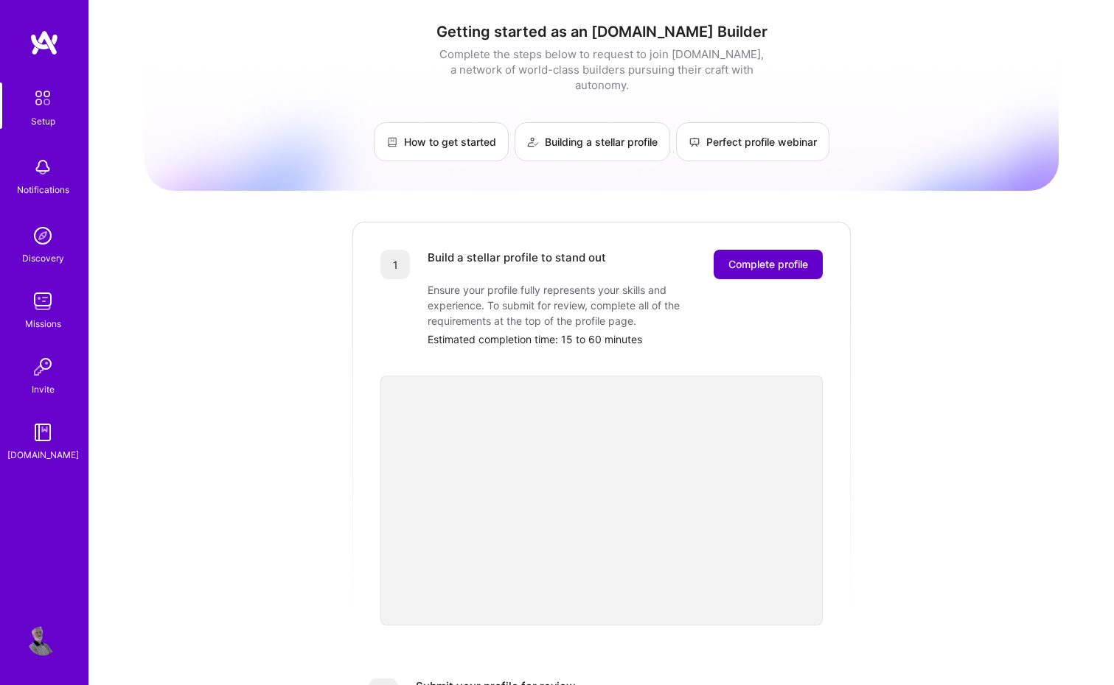
click at [768, 257] on span "Complete profile" at bounding box center [768, 264] width 80 height 15
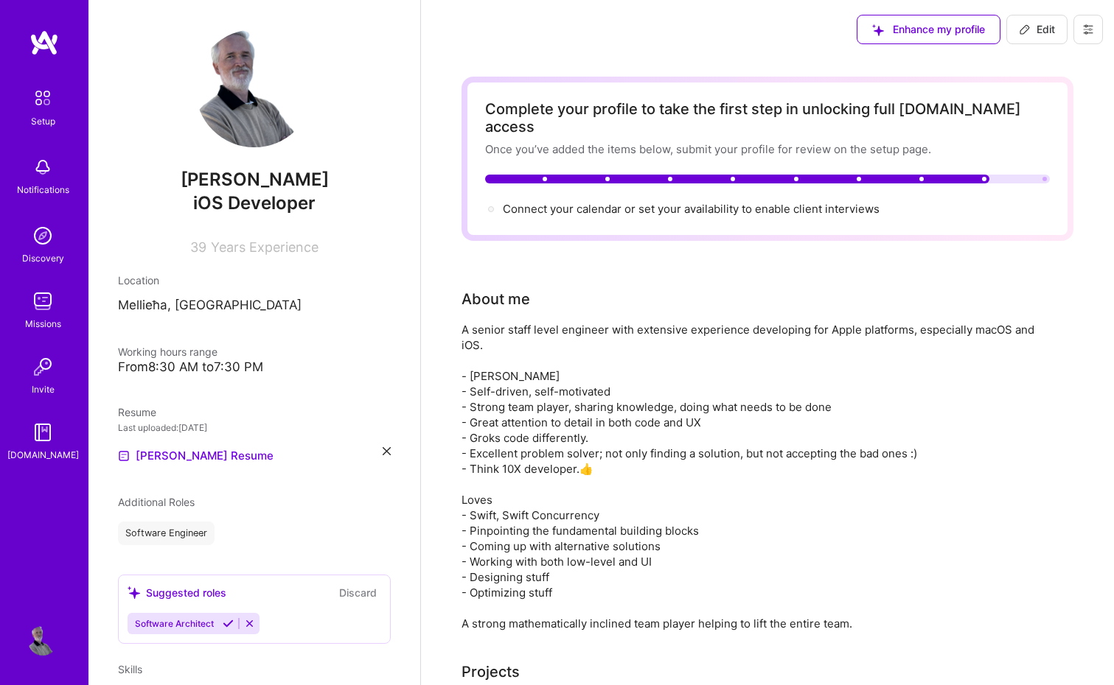
click at [1091, 29] on icon at bounding box center [1087, 30] width 9 height 2
click at [1062, 98] on button "Payment method" at bounding box center [1047, 101] width 111 height 38
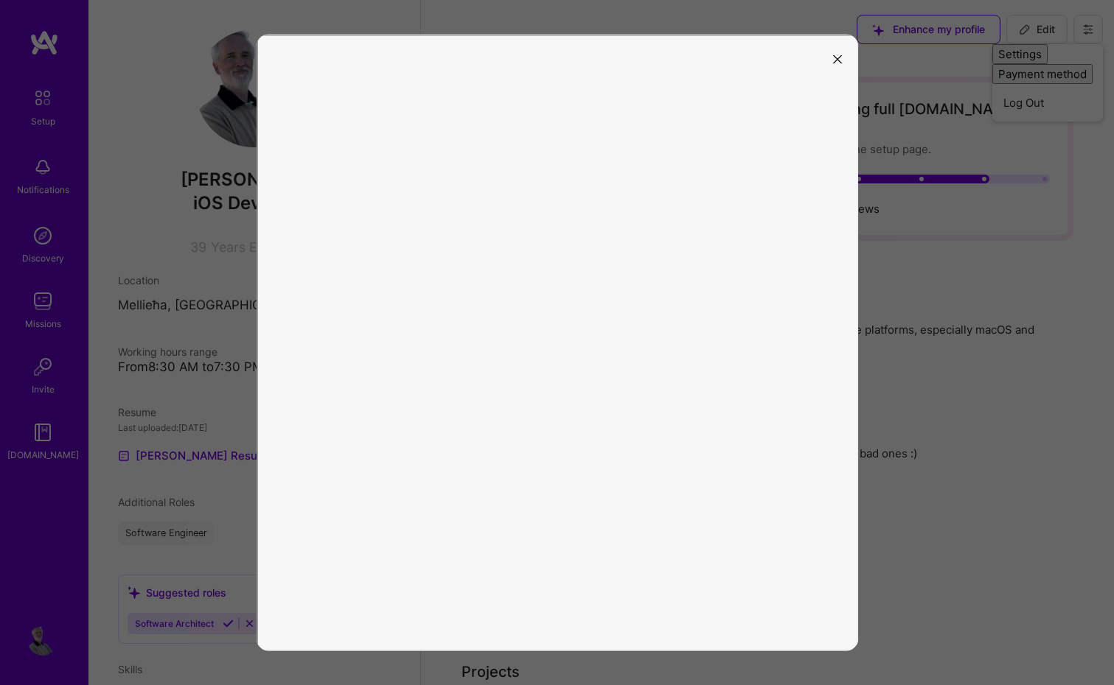
click at [834, 57] on icon "modal" at bounding box center [837, 59] width 9 height 9
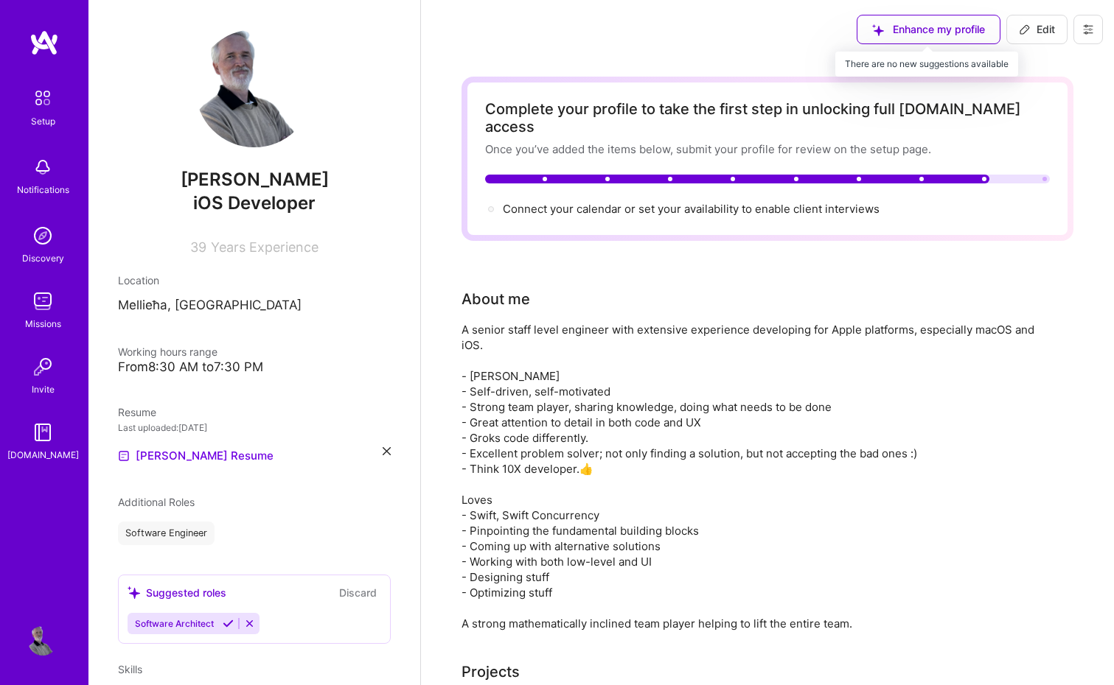
click at [904, 29] on div "Enhance my profile" at bounding box center [928, 29] width 144 height 29
click at [1036, 26] on span "Edit" at bounding box center [1037, 29] width 36 height 15
select select "US"
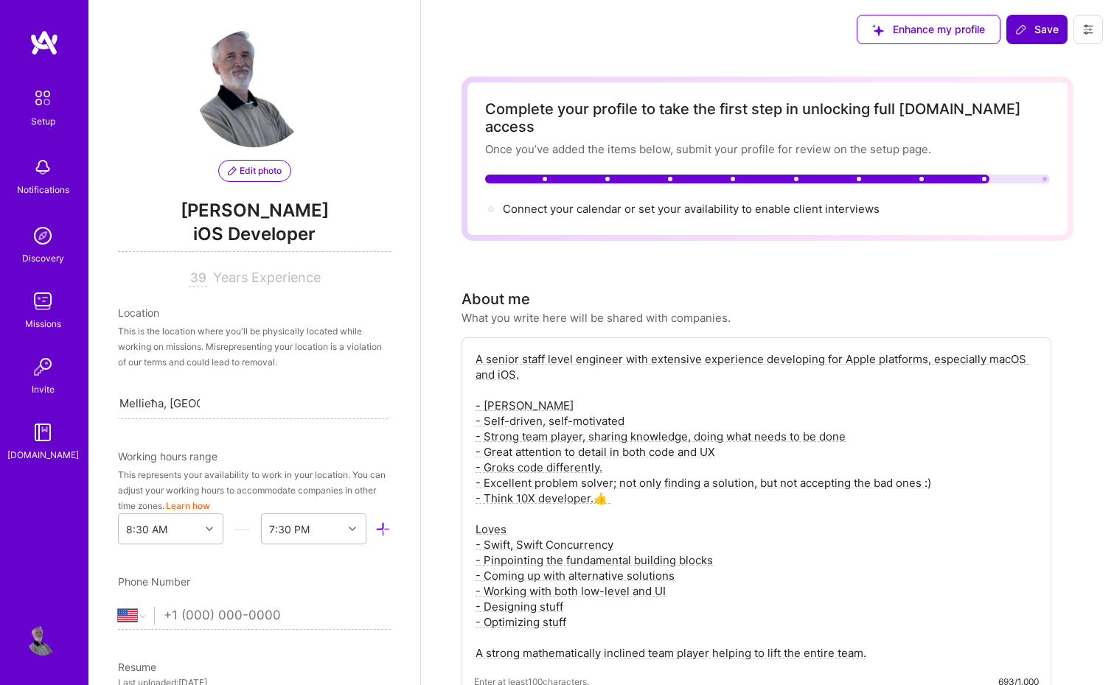
click at [1036, 26] on span "Save" at bounding box center [1036, 29] width 43 height 15
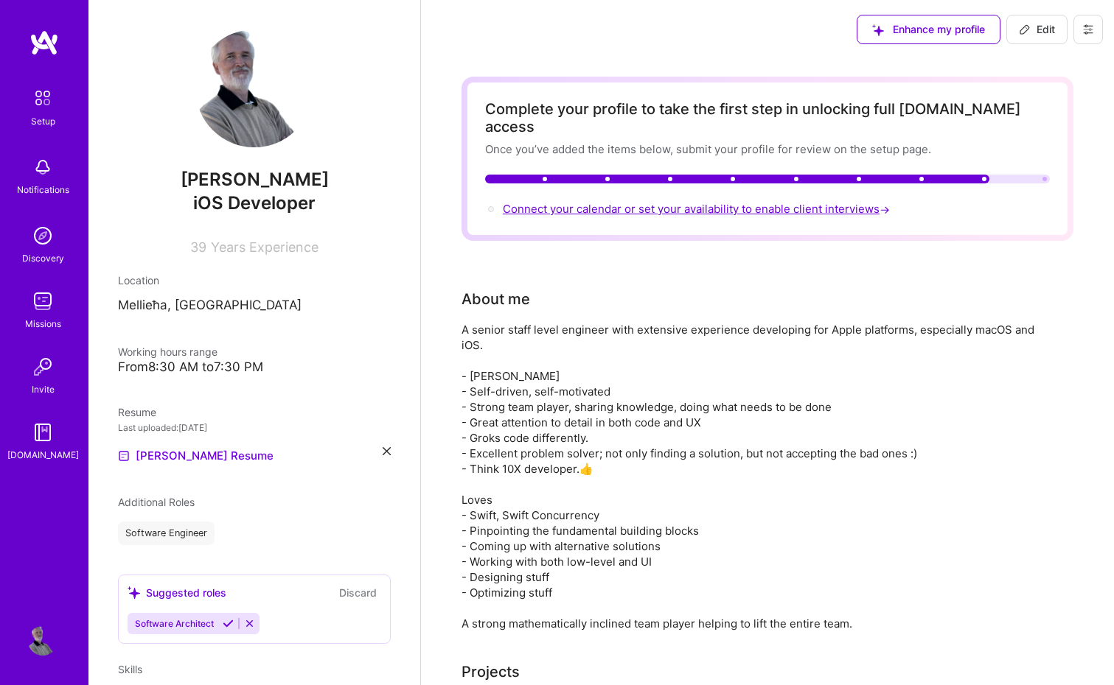
click at [663, 202] on span "Connect your calendar or set your availability to enable client interviews →" at bounding box center [698, 209] width 390 height 14
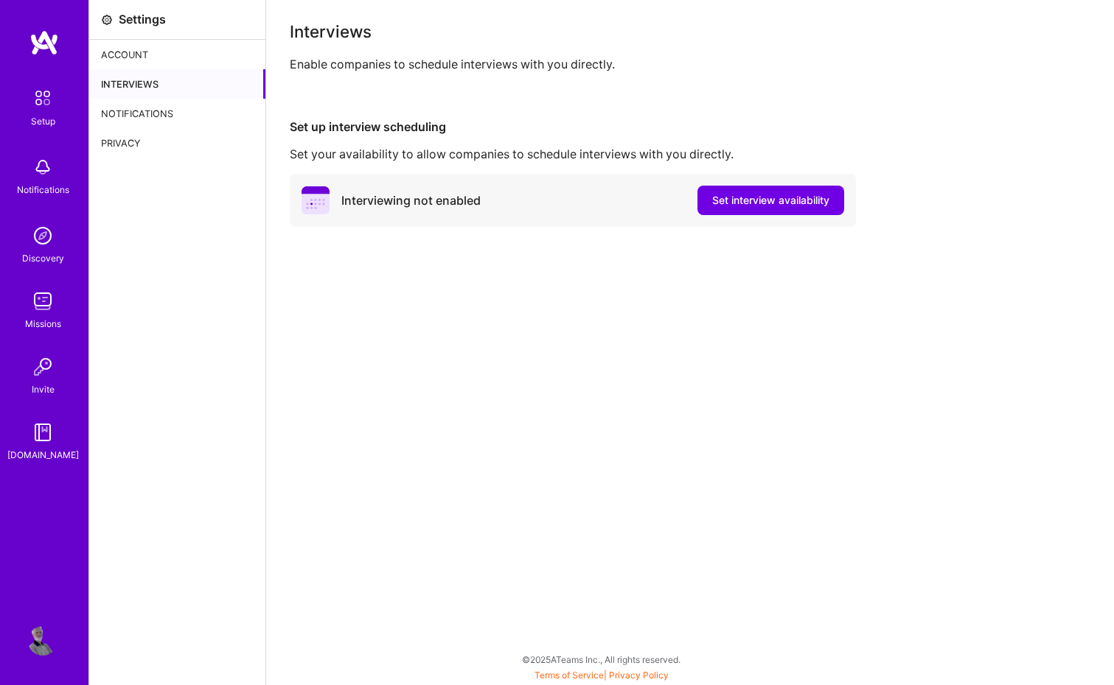
click at [130, 78] on div "Interviews" at bounding box center [177, 83] width 176 height 29
click at [127, 53] on div "Account" at bounding box center [177, 54] width 176 height 29
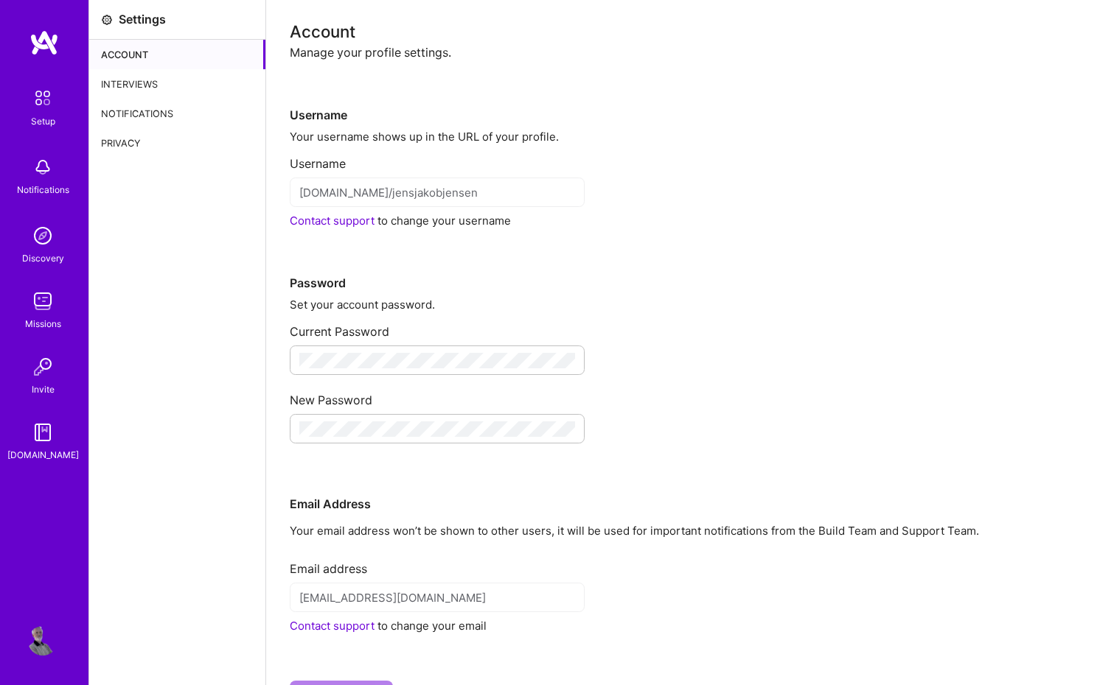
click at [129, 84] on div "Interviews" at bounding box center [177, 83] width 176 height 29
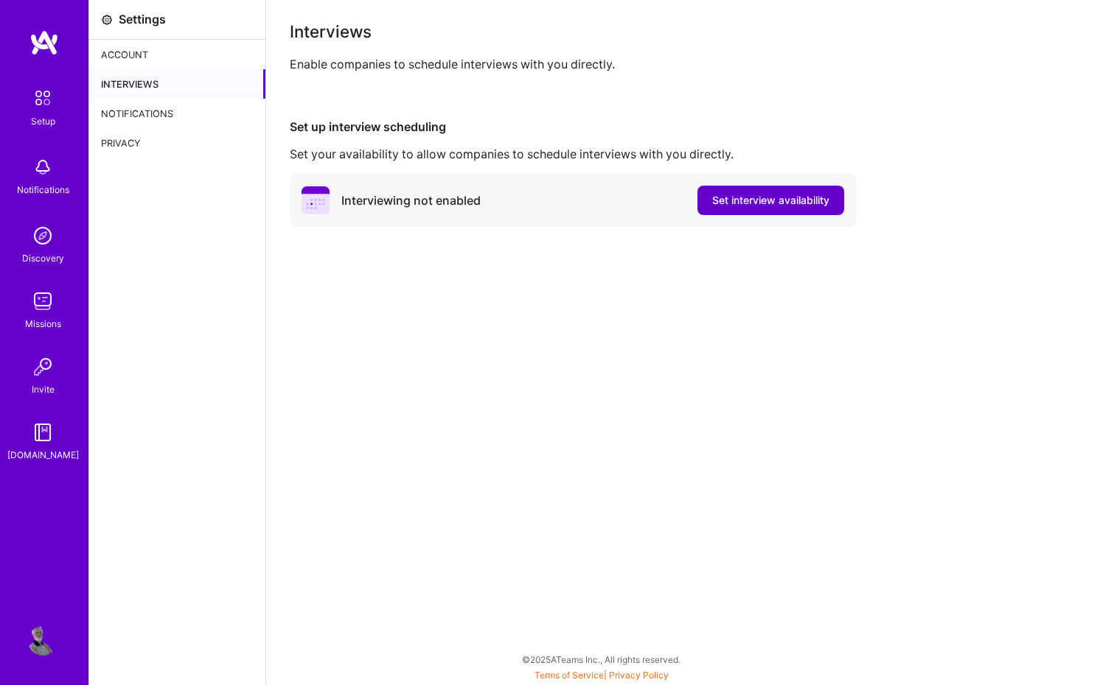
click at [726, 203] on span "Set interview availability" at bounding box center [770, 200] width 117 height 15
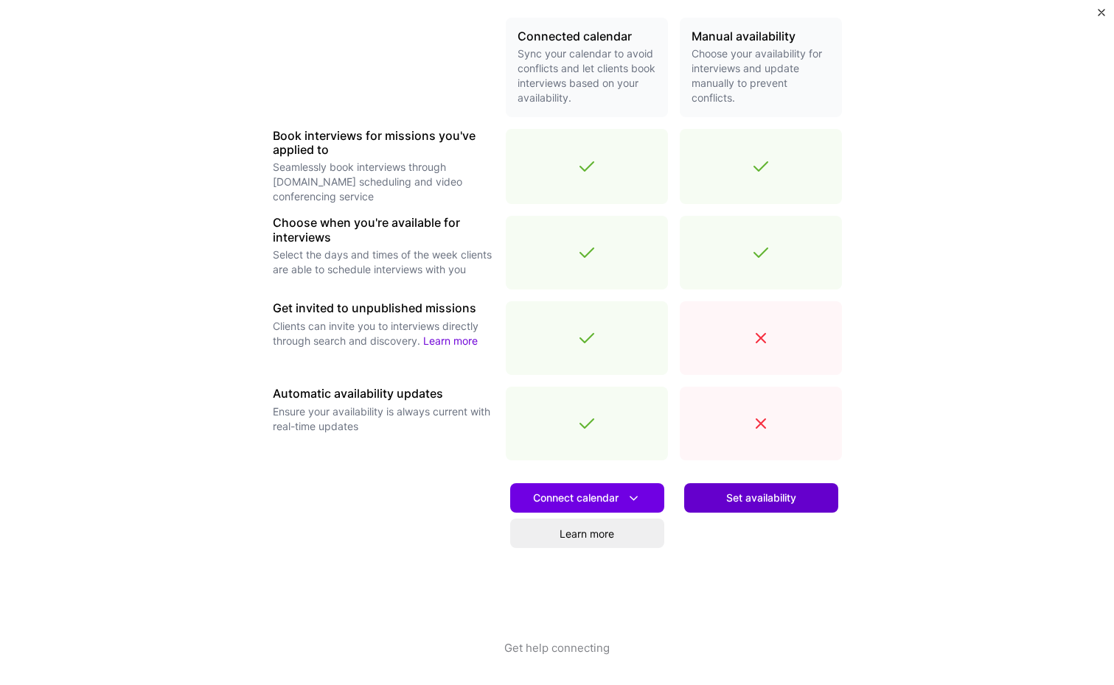
scroll to position [347, 0]
click at [738, 500] on span "Set availability" at bounding box center [761, 498] width 70 height 15
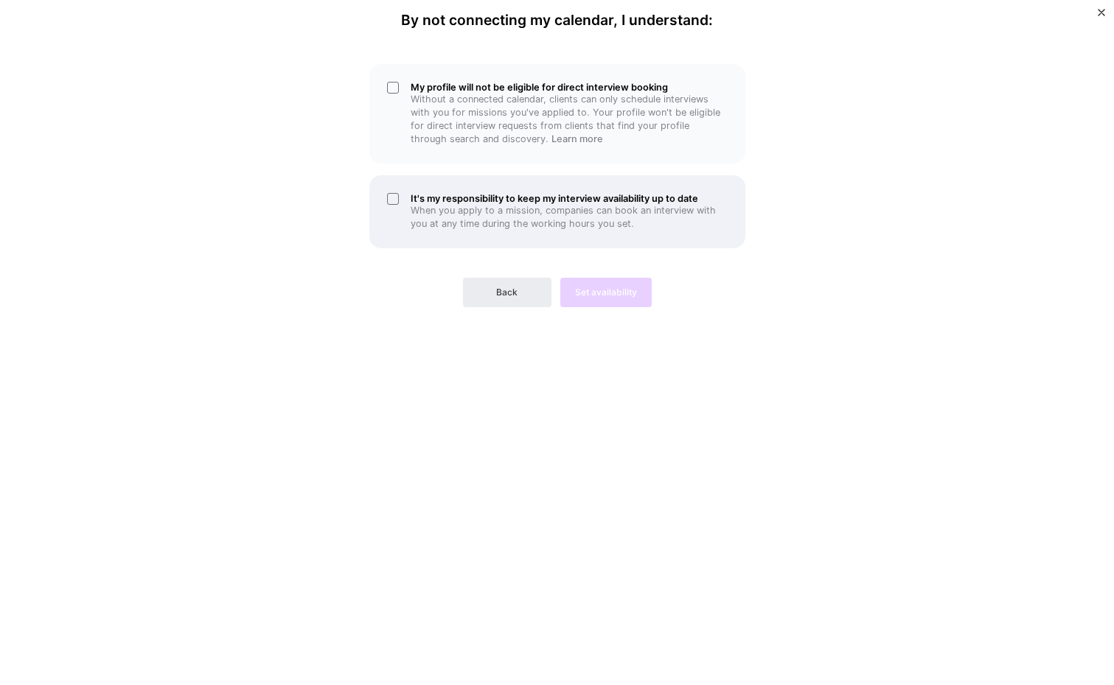
click at [607, 200] on h5 "It's my responsibility to keep my interview availability up to date" at bounding box center [569, 198] width 317 height 11
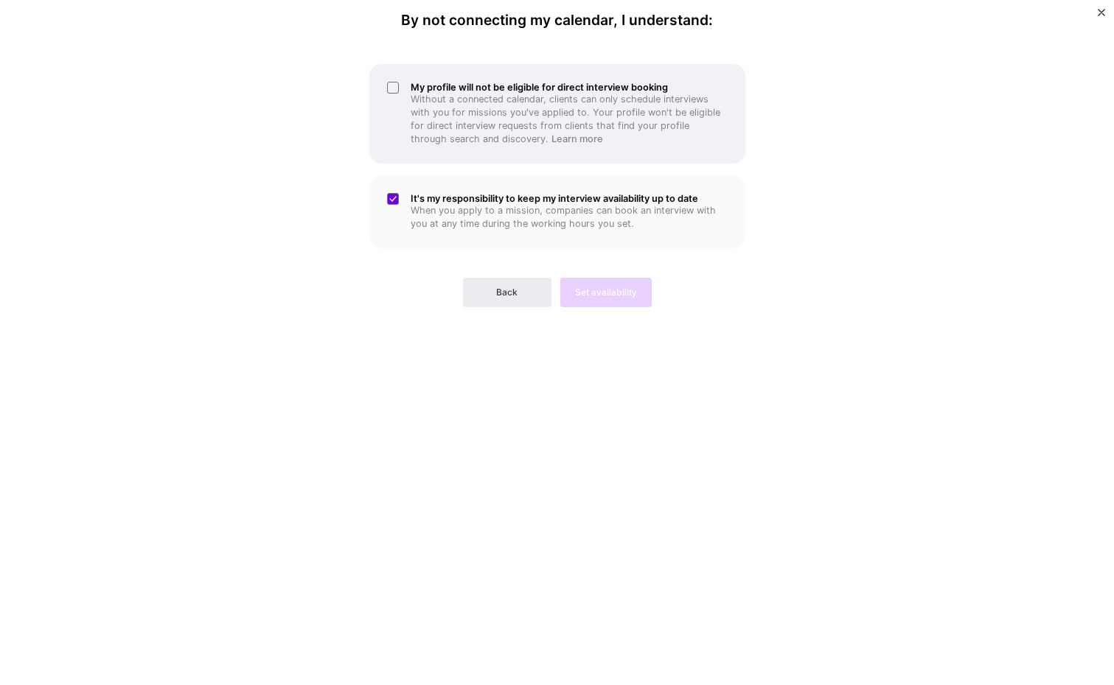
click at [604, 100] on p "Without a connected calendar, clients can only schedule interviews with you for…" at bounding box center [569, 119] width 317 height 53
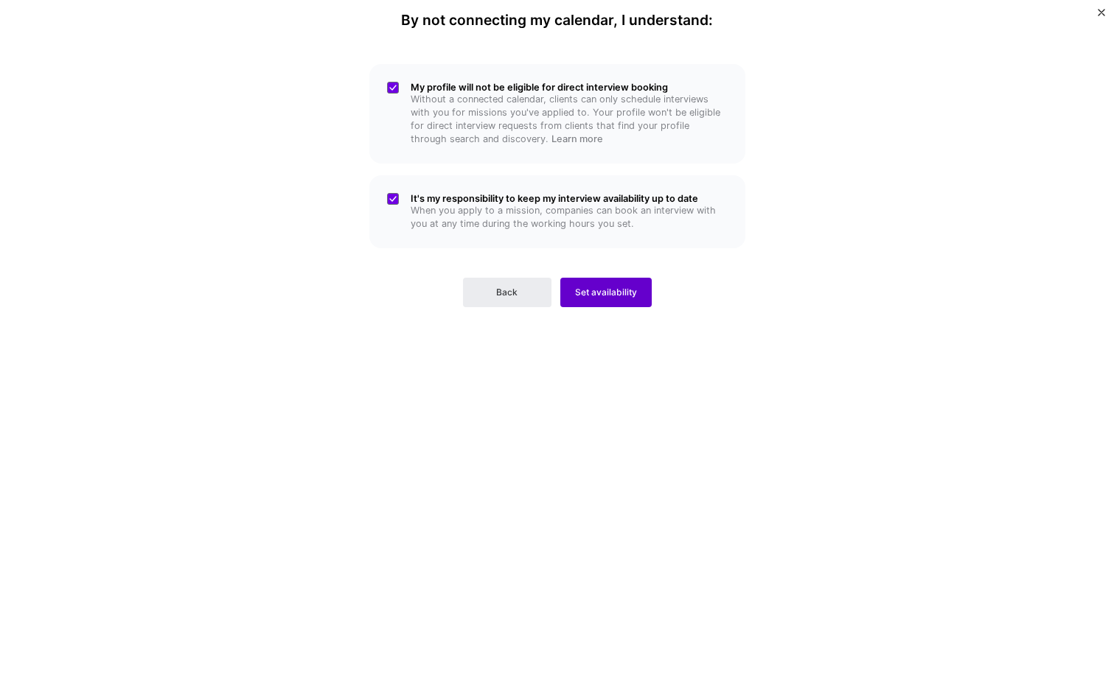
click at [610, 297] on button "Set availability" at bounding box center [605, 292] width 91 height 29
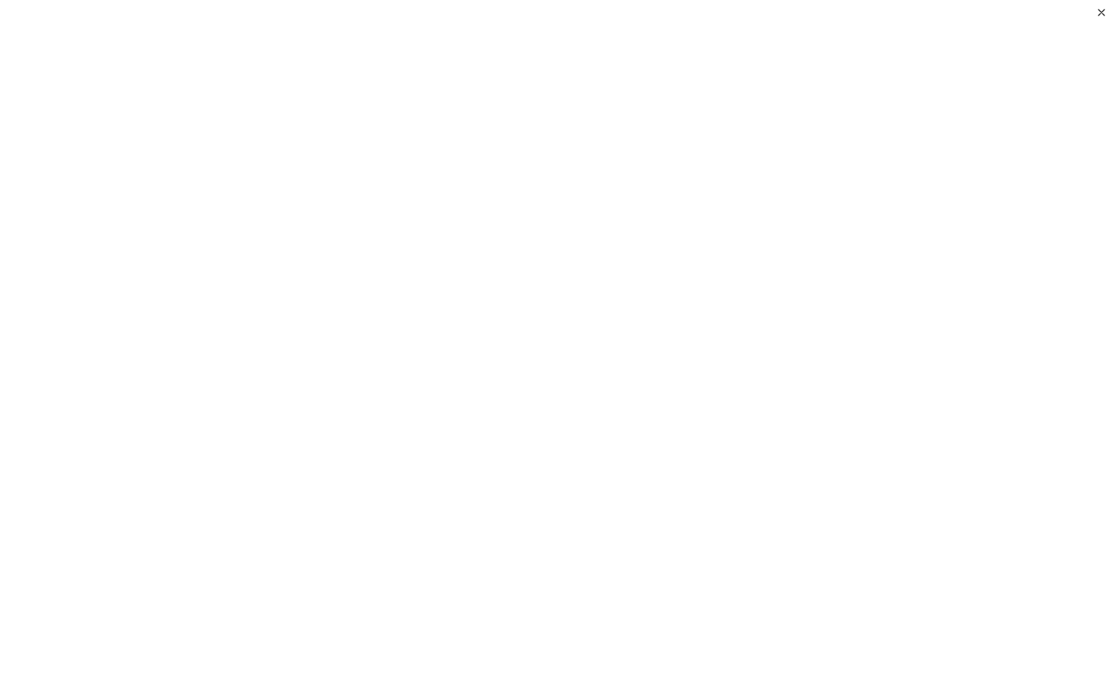
scroll to position [110, 0]
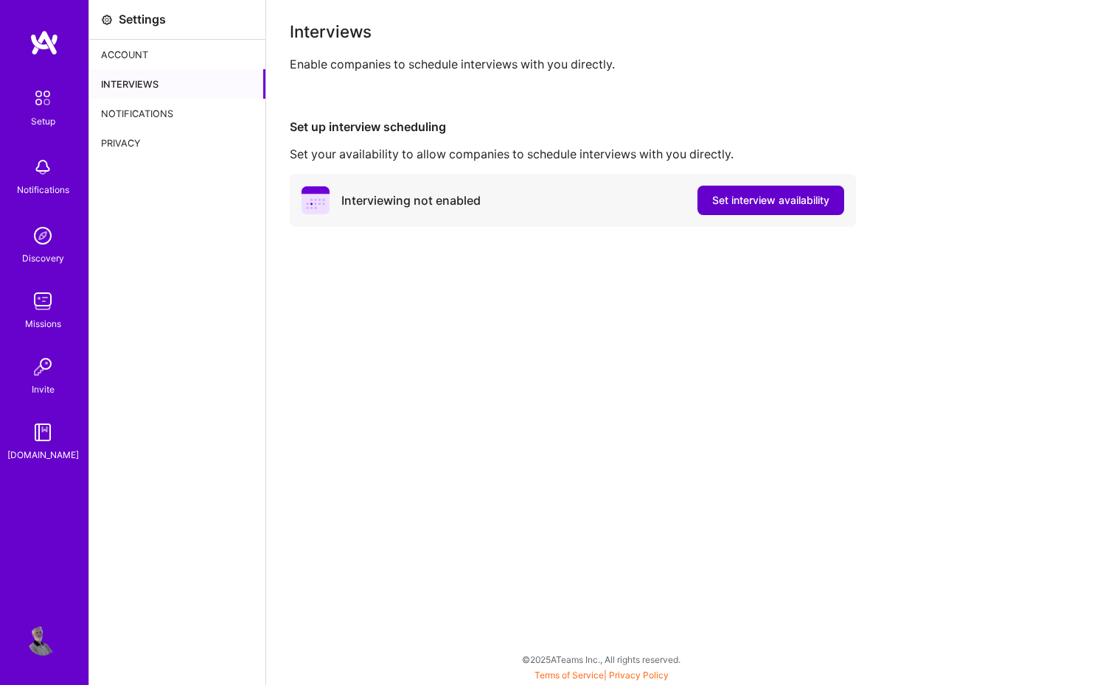
click at [751, 206] on span "Set interview availability" at bounding box center [770, 200] width 117 height 15
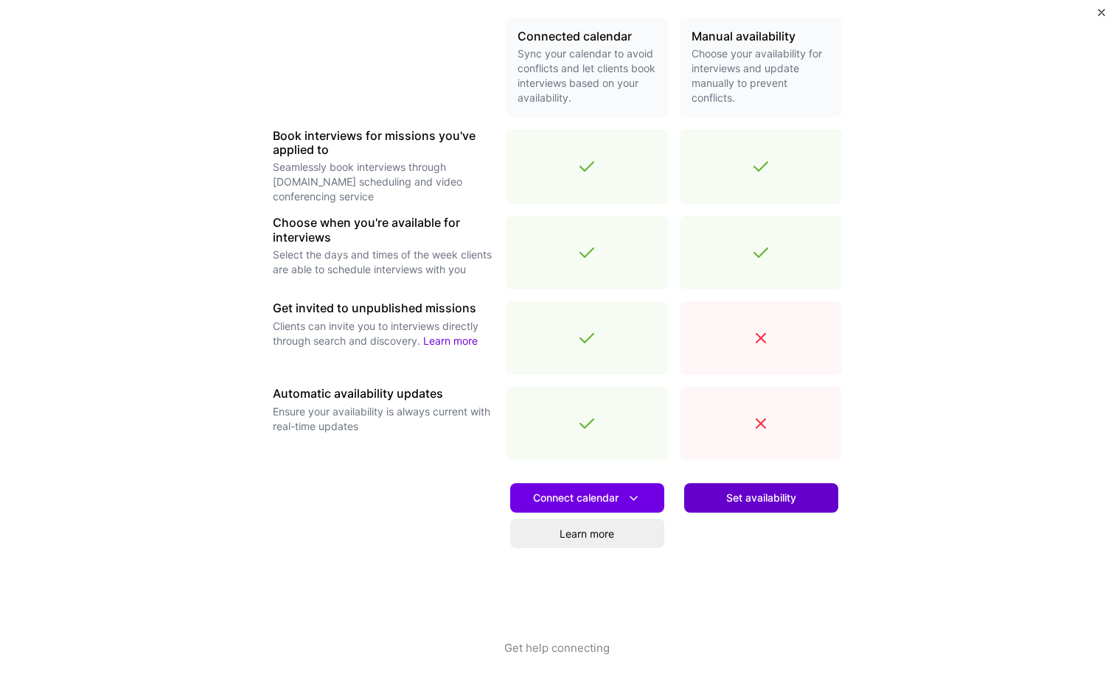
scroll to position [348, 0]
click at [739, 498] on span "Set availability" at bounding box center [761, 498] width 70 height 15
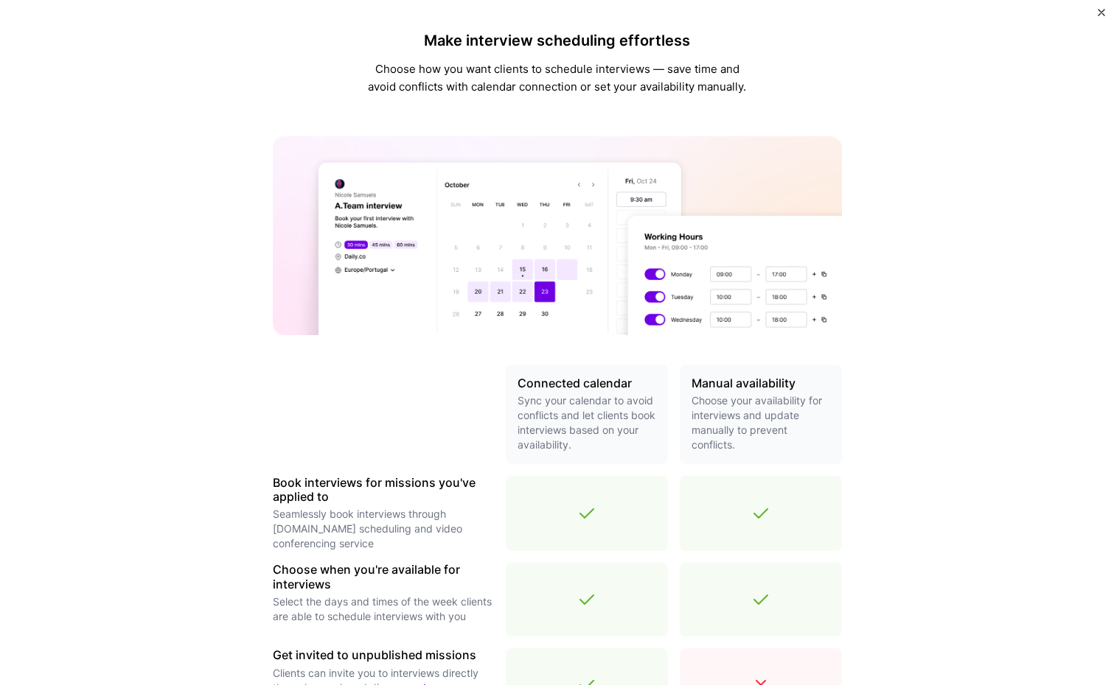
scroll to position [0, 0]
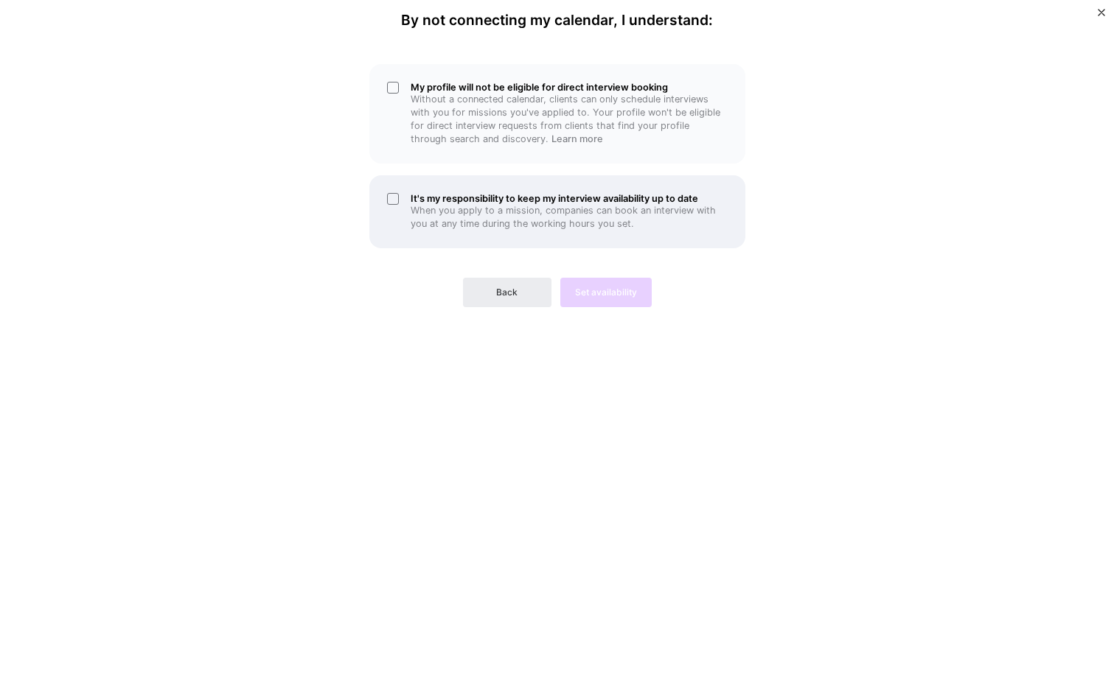
click at [529, 216] on p "When you apply to a mission, companies can book an interview with you at any ti…" at bounding box center [569, 217] width 317 height 27
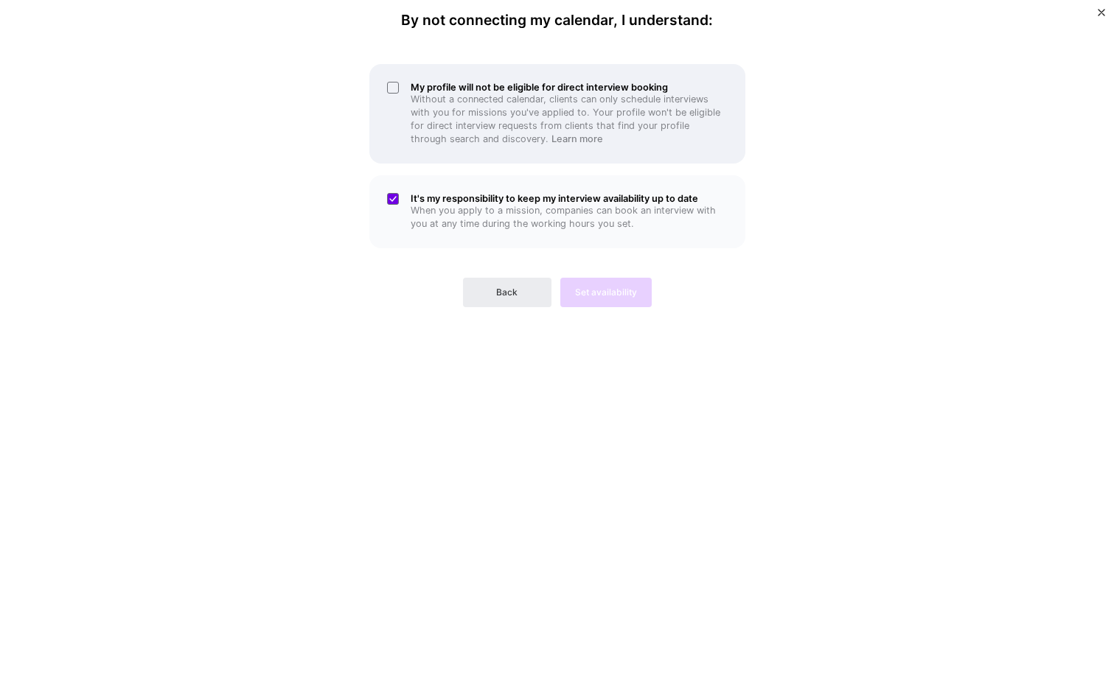
click at [571, 105] on p "Without a connected calendar, clients can only schedule interviews with you for…" at bounding box center [569, 119] width 317 height 53
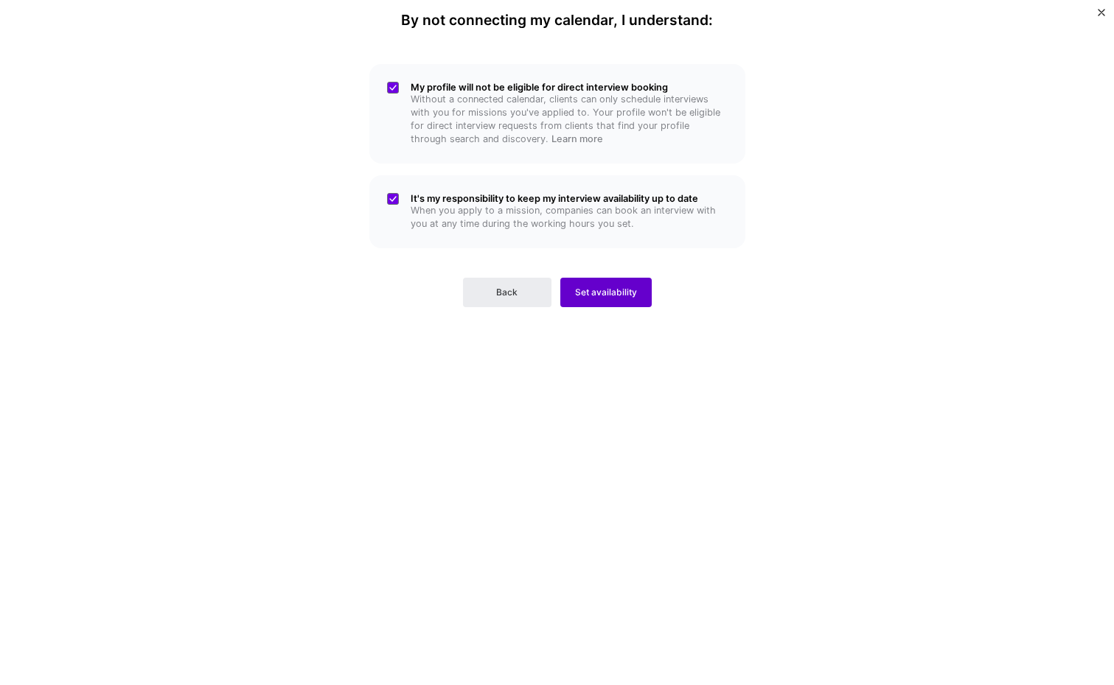
click at [597, 289] on span "Set availability" at bounding box center [606, 292] width 62 height 13
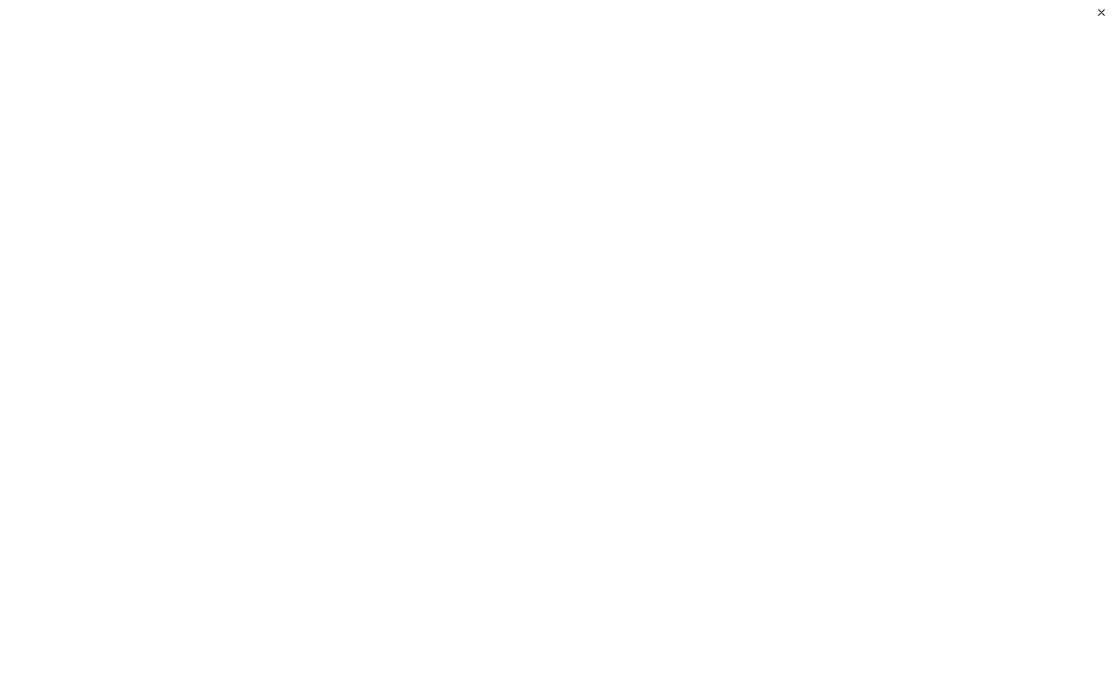
scroll to position [81, 0]
